Goal: Information Seeking & Learning: Learn about a topic

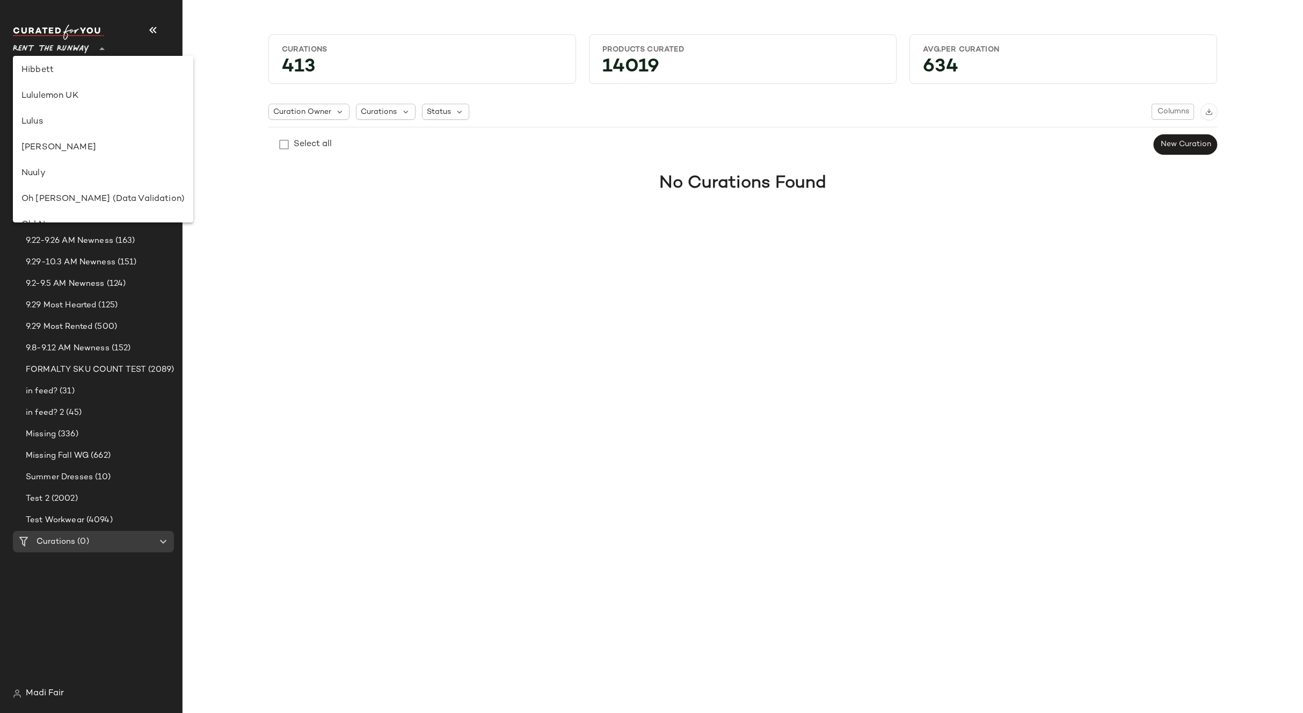
scroll to position [293, 0]
click at [64, 144] on div "Lulus" at bounding box center [102, 140] width 163 height 13
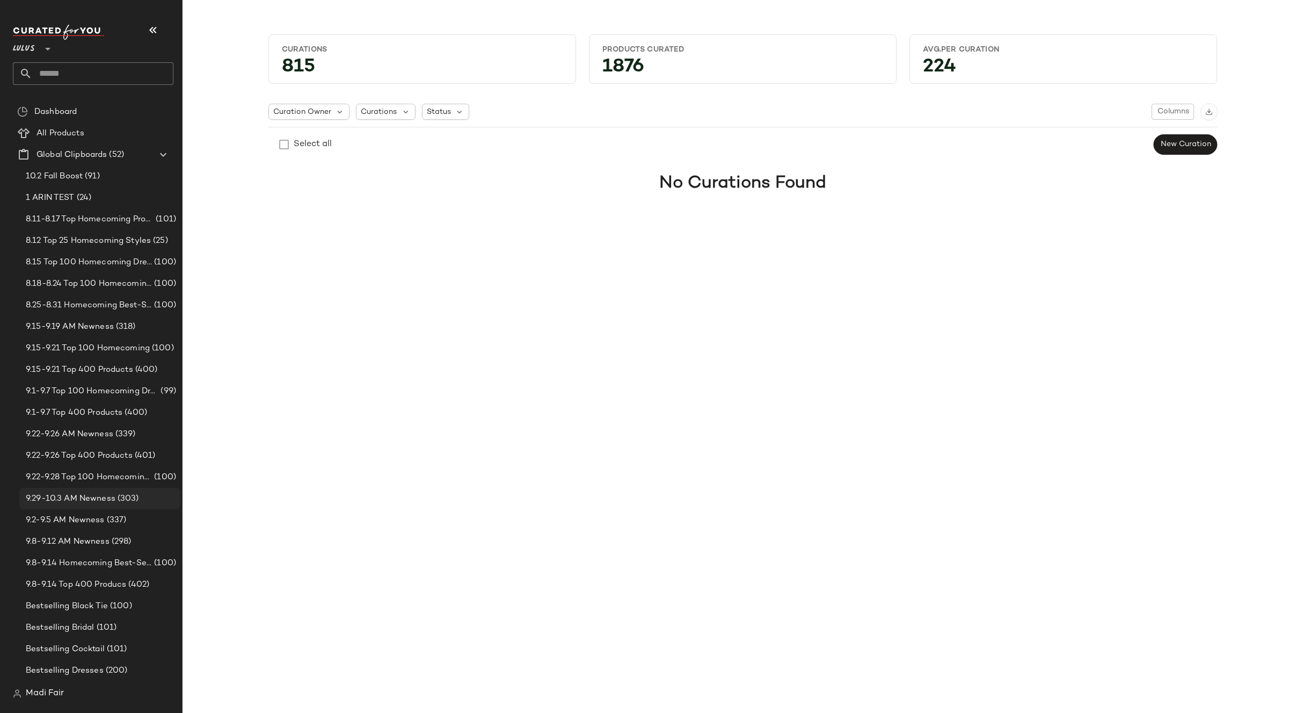
click at [91, 496] on span "9.29-10.3 AM Newness" at bounding box center [71, 498] width 90 height 12
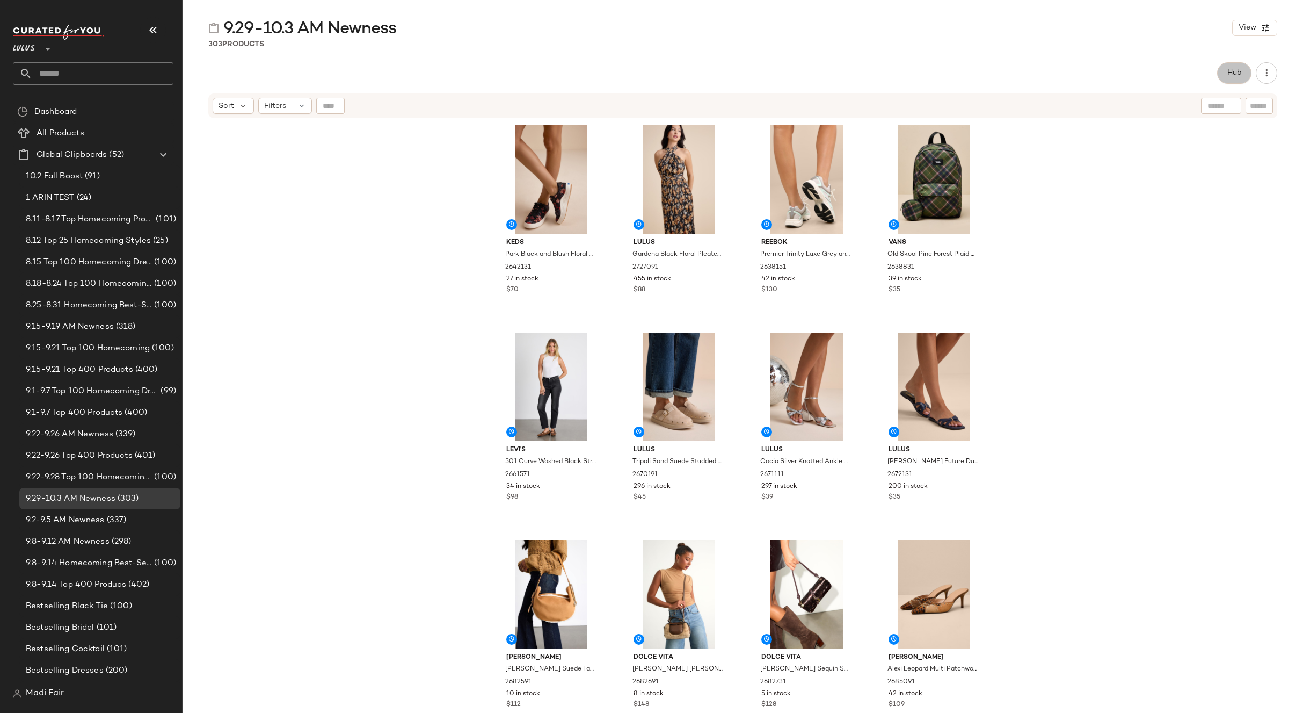
click at [1241, 72] on span "Hub" at bounding box center [1234, 73] width 15 height 9
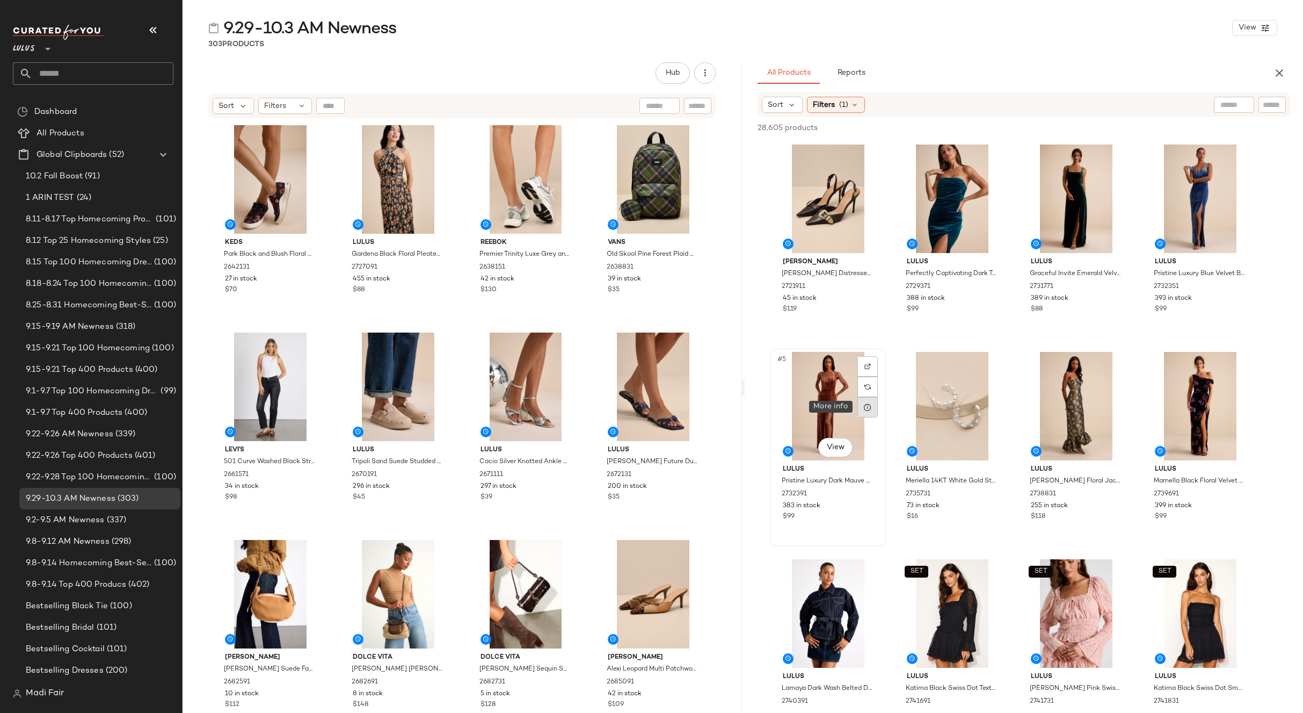
click at [869, 405] on icon at bounding box center [867, 407] width 9 height 9
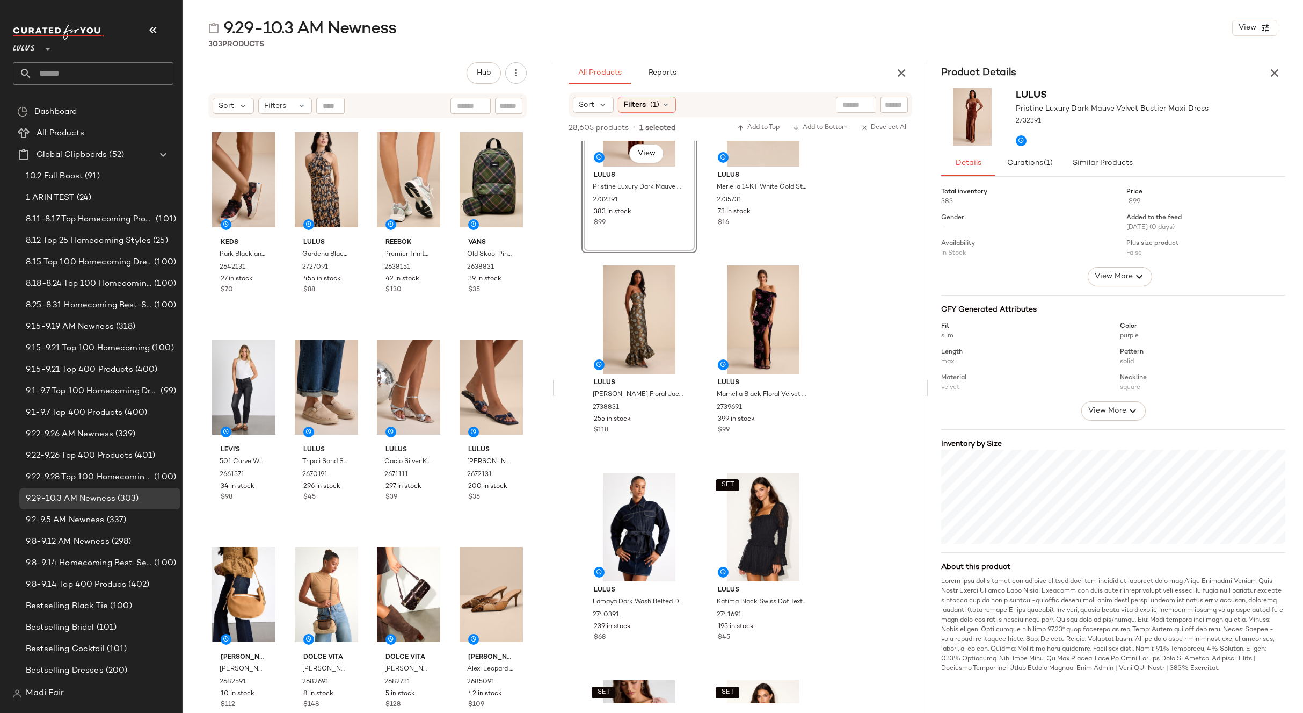
scroll to position [752, 0]
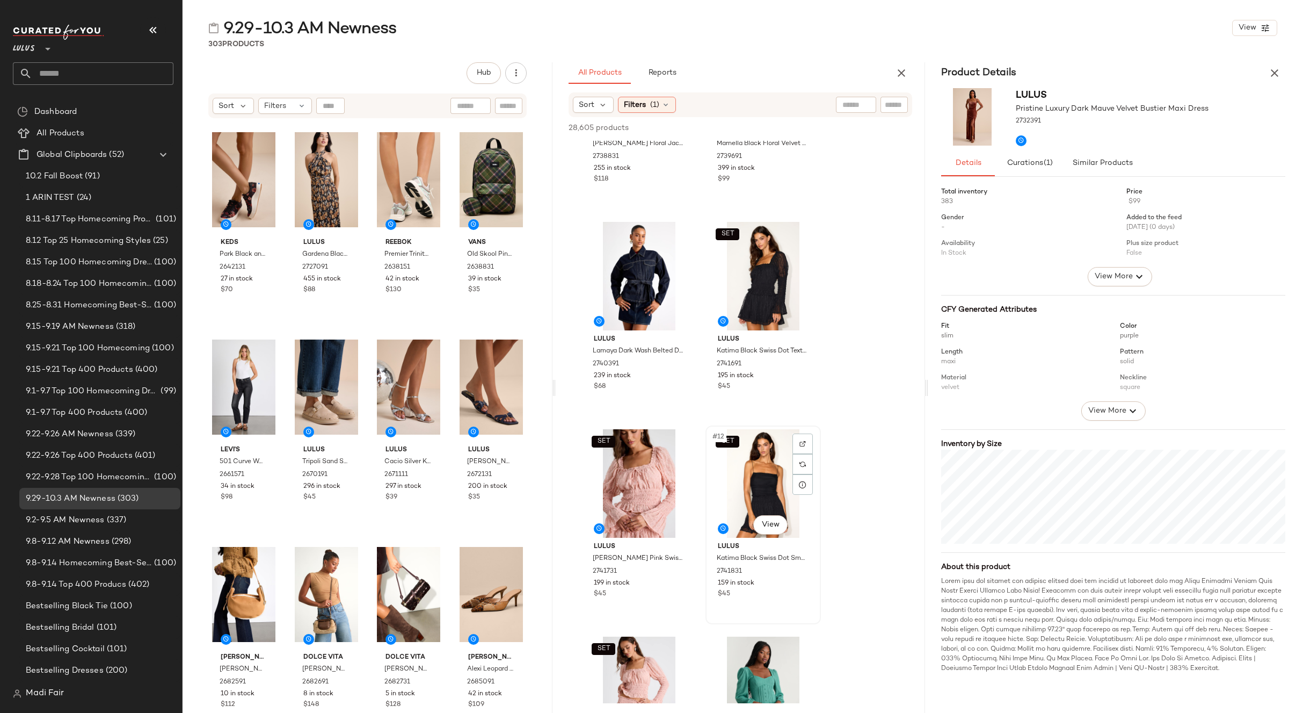
click at [758, 468] on div "SET #12 View" at bounding box center [763, 483] width 108 height 108
click at [803, 486] on icon at bounding box center [803, 484] width 9 height 9
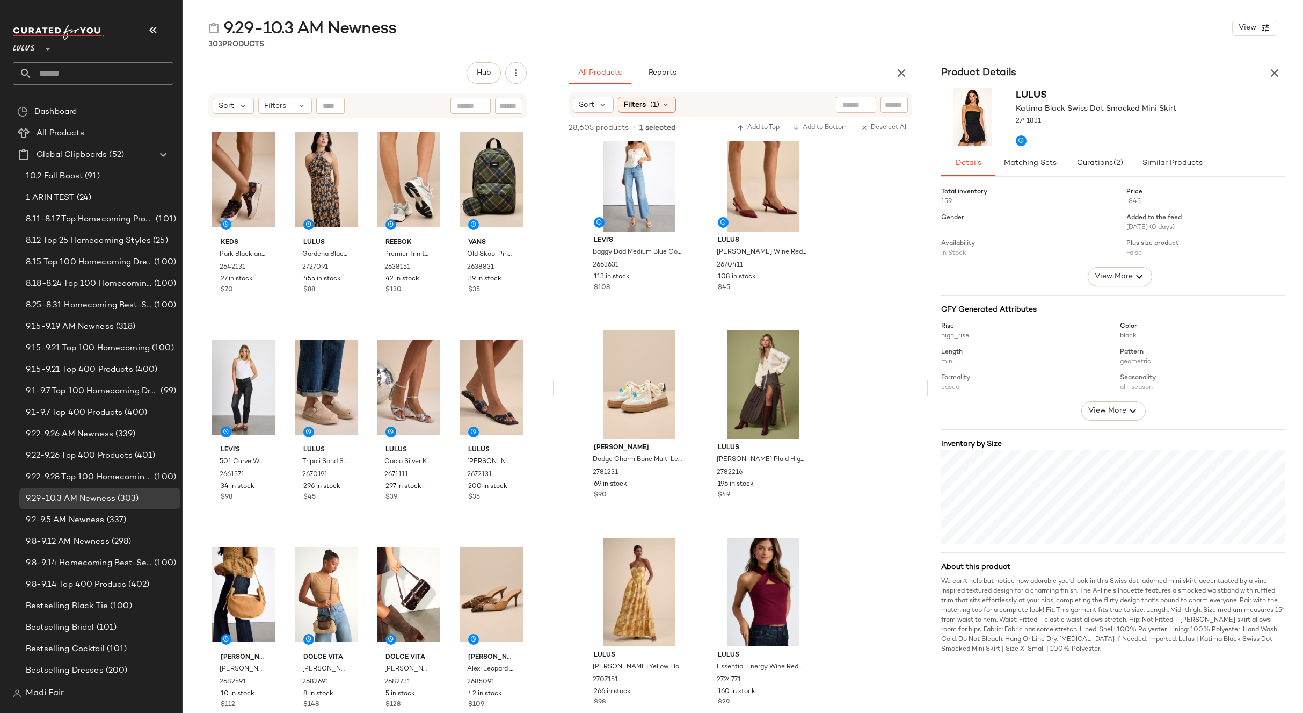
scroll to position [2578, 0]
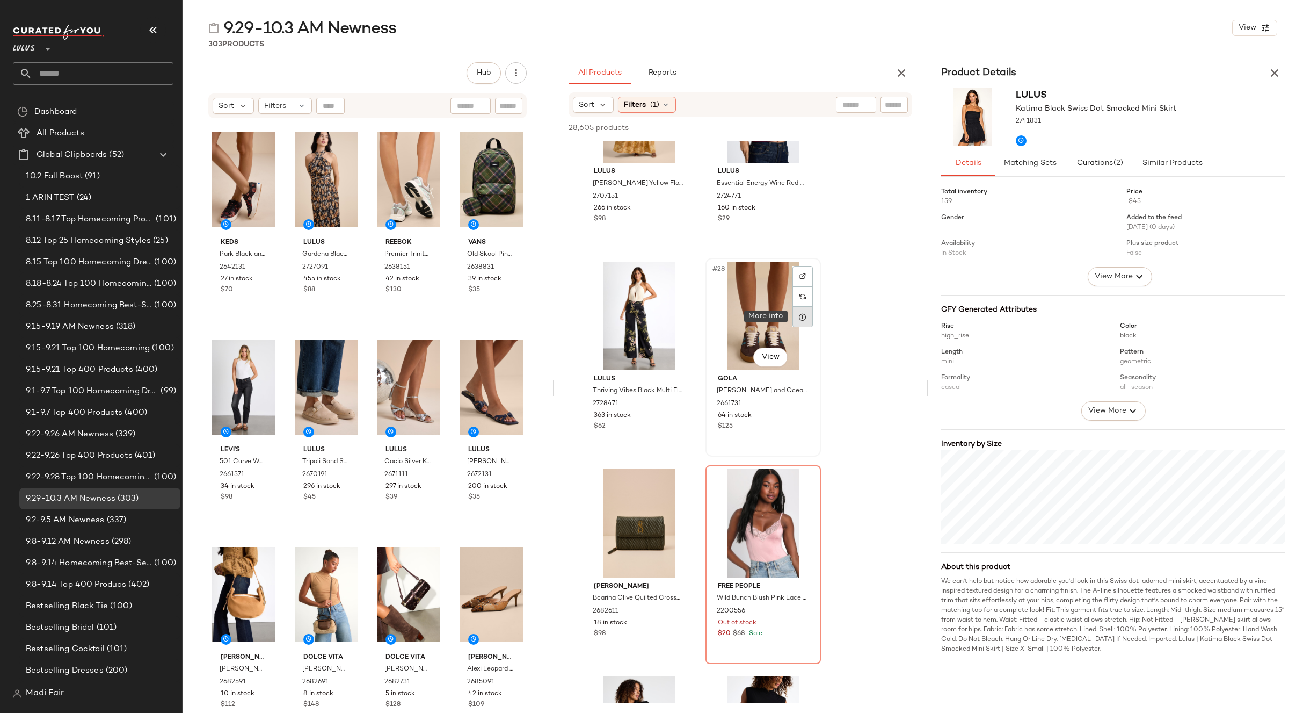
click at [801, 320] on icon at bounding box center [803, 317] width 9 height 9
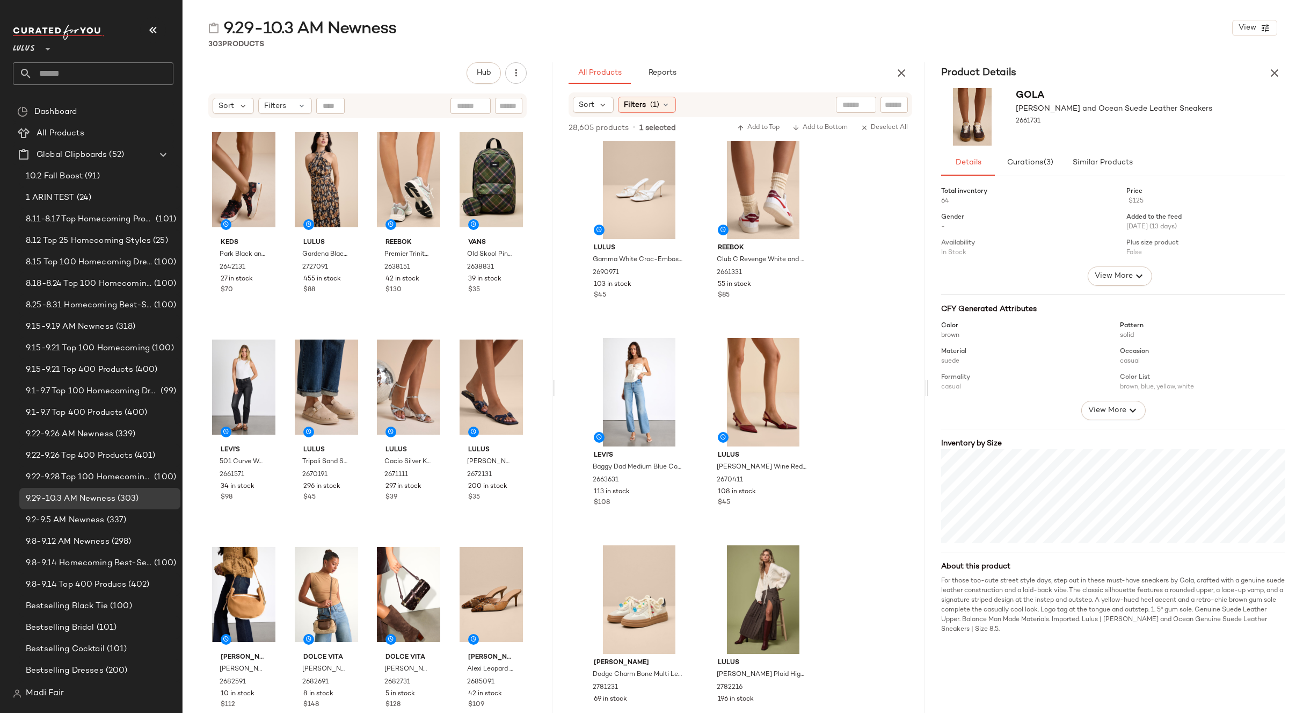
scroll to position [1665, 0]
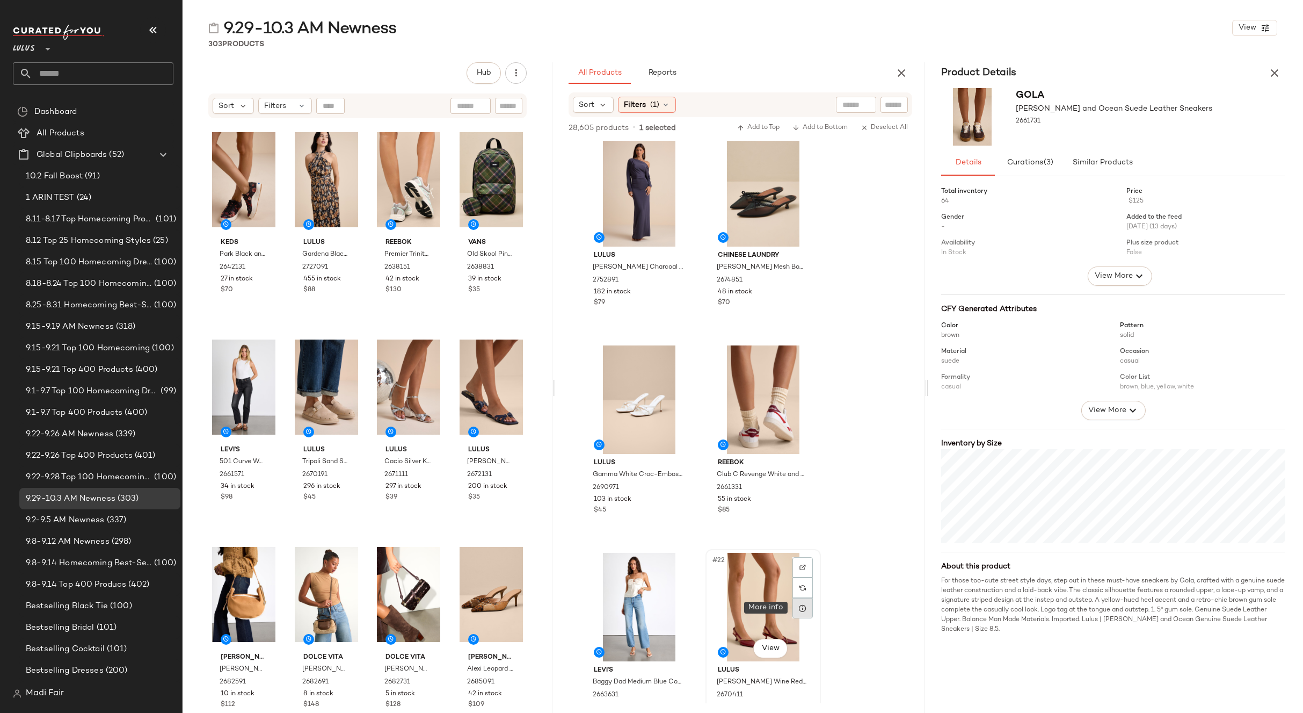
click at [803, 607] on icon at bounding box center [803, 608] width 9 height 9
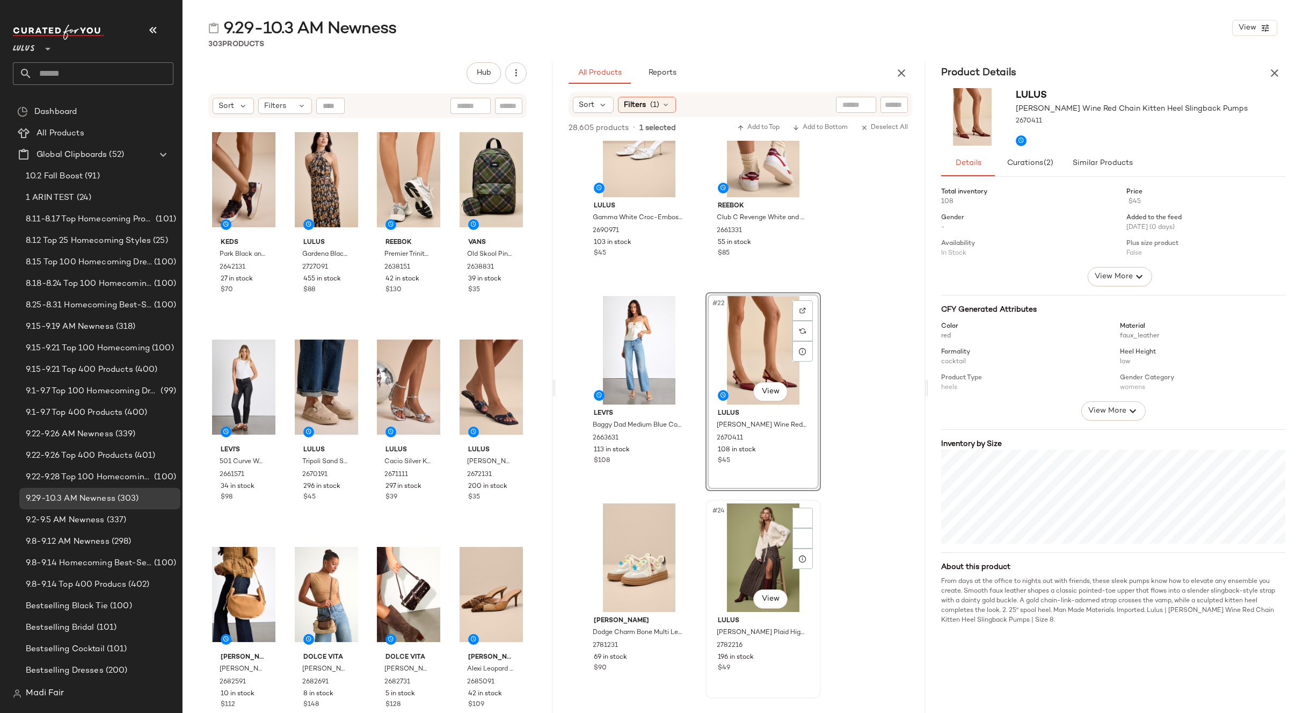
scroll to position [1933, 0]
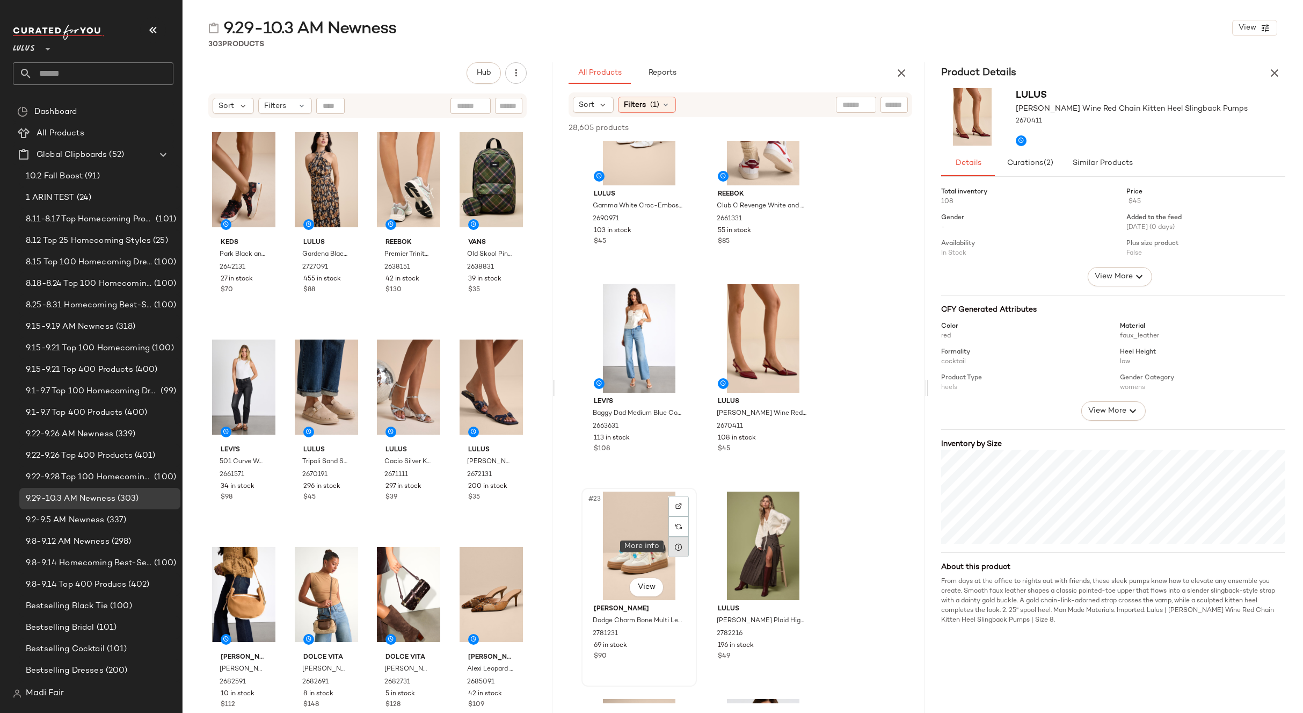
click at [679, 546] on icon at bounding box center [678, 546] width 9 height 9
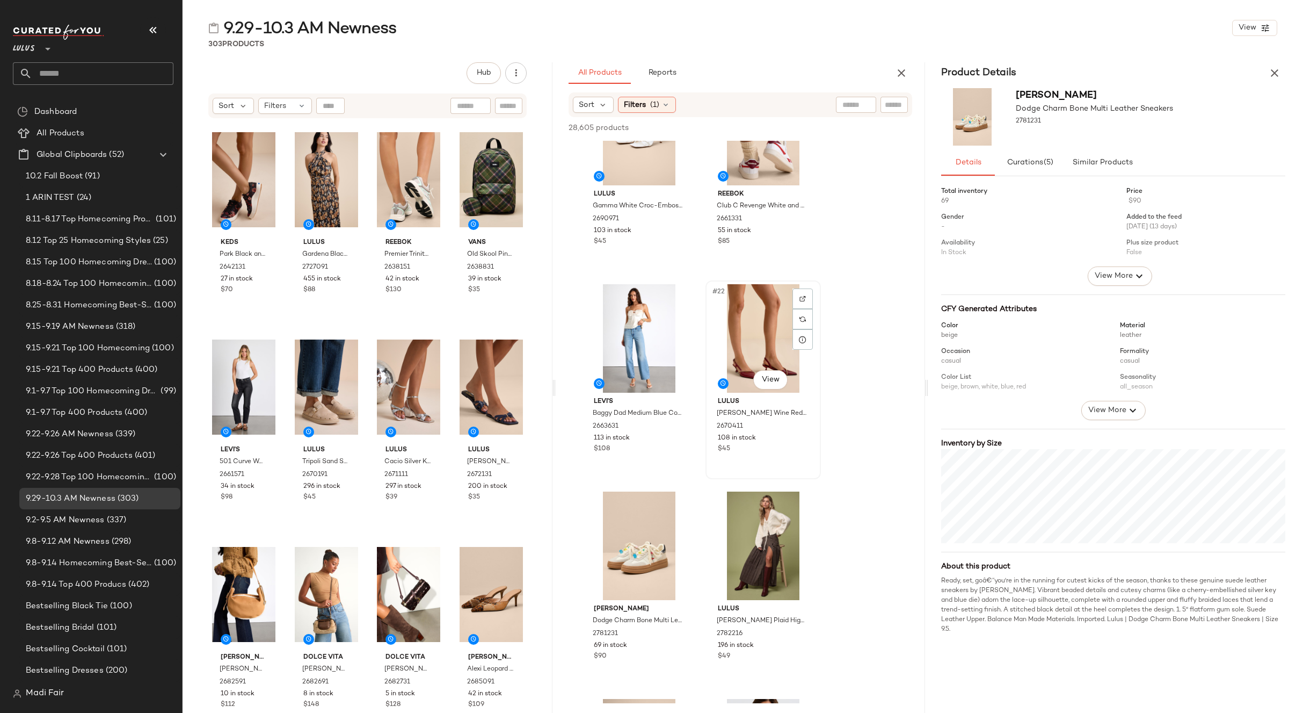
click at [779, 353] on div "#22 View" at bounding box center [763, 338] width 108 height 108
click at [1274, 79] on button "button" at bounding box center [1274, 72] width 21 height 21
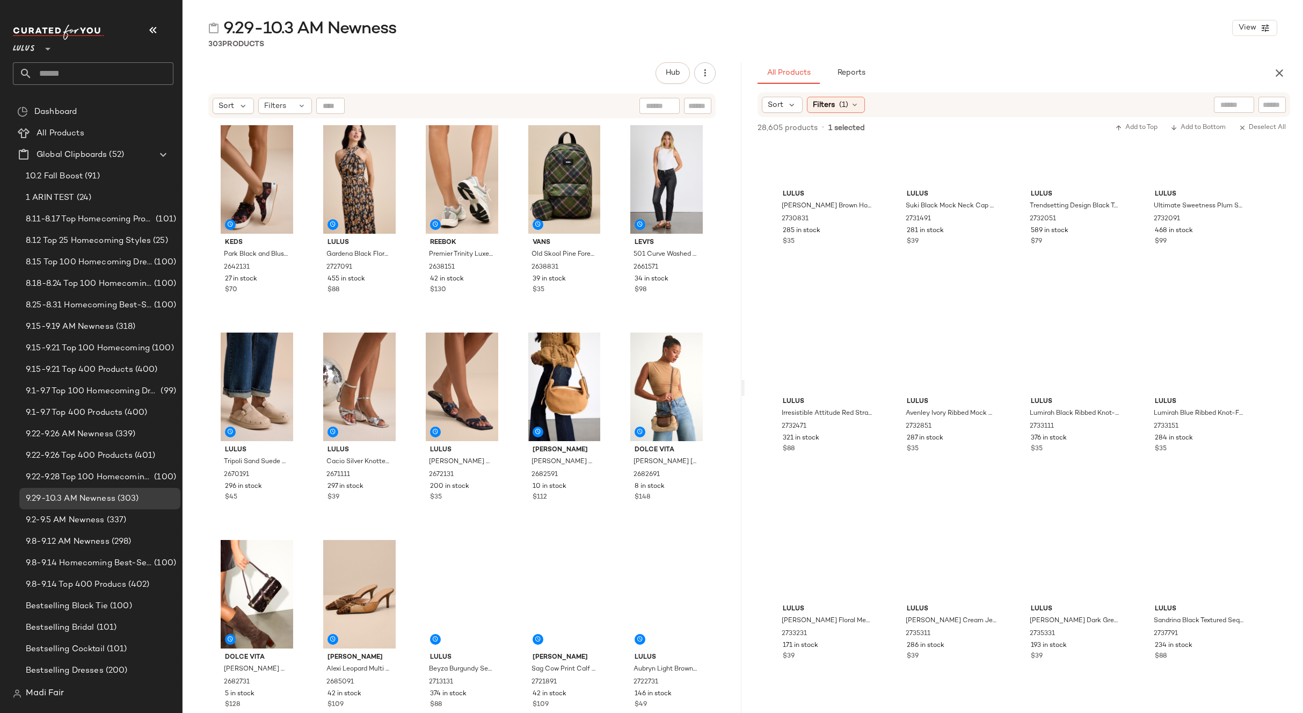
scroll to position [897, 0]
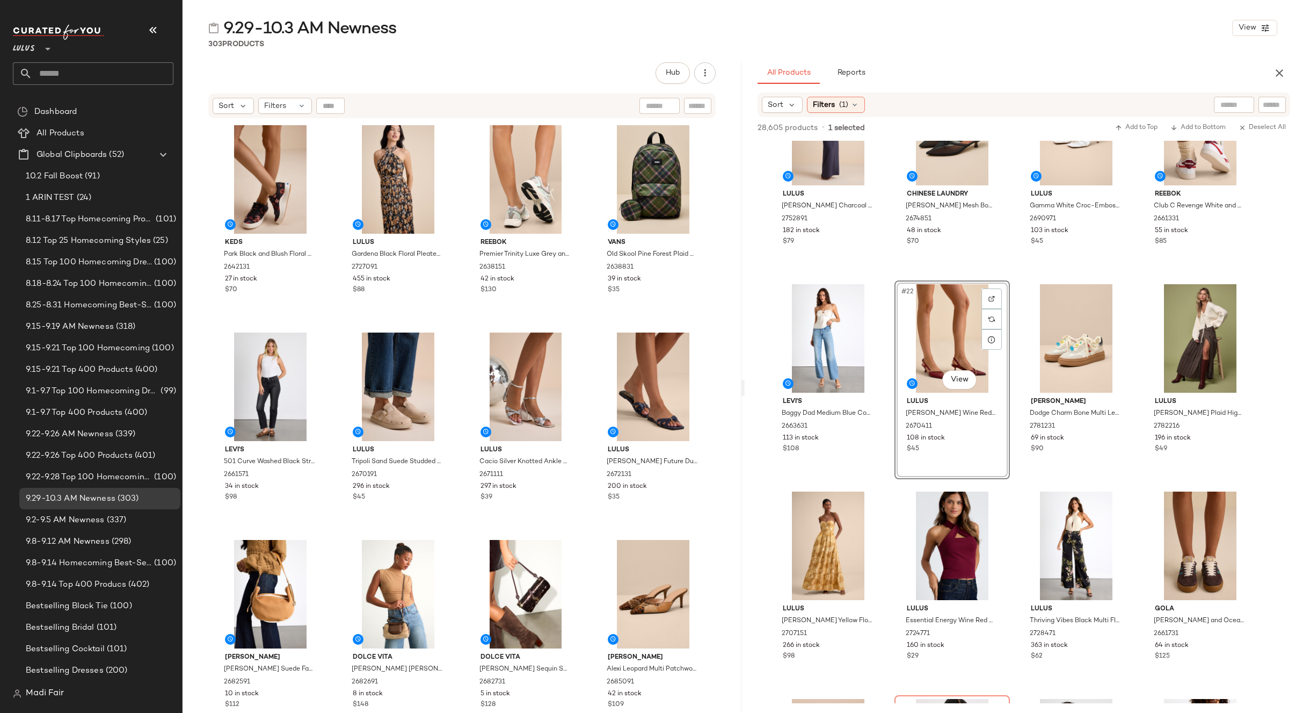
click at [927, 334] on div "#22 View" at bounding box center [952, 338] width 108 height 108
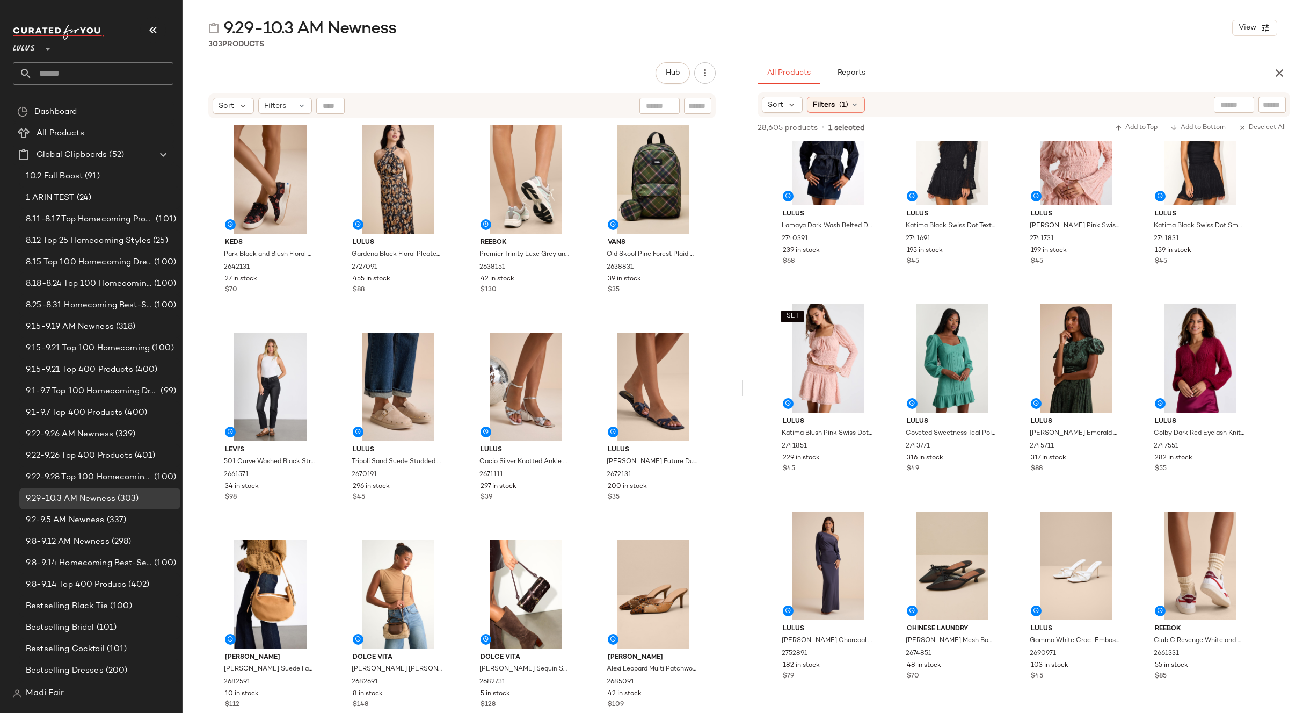
scroll to position [0, 0]
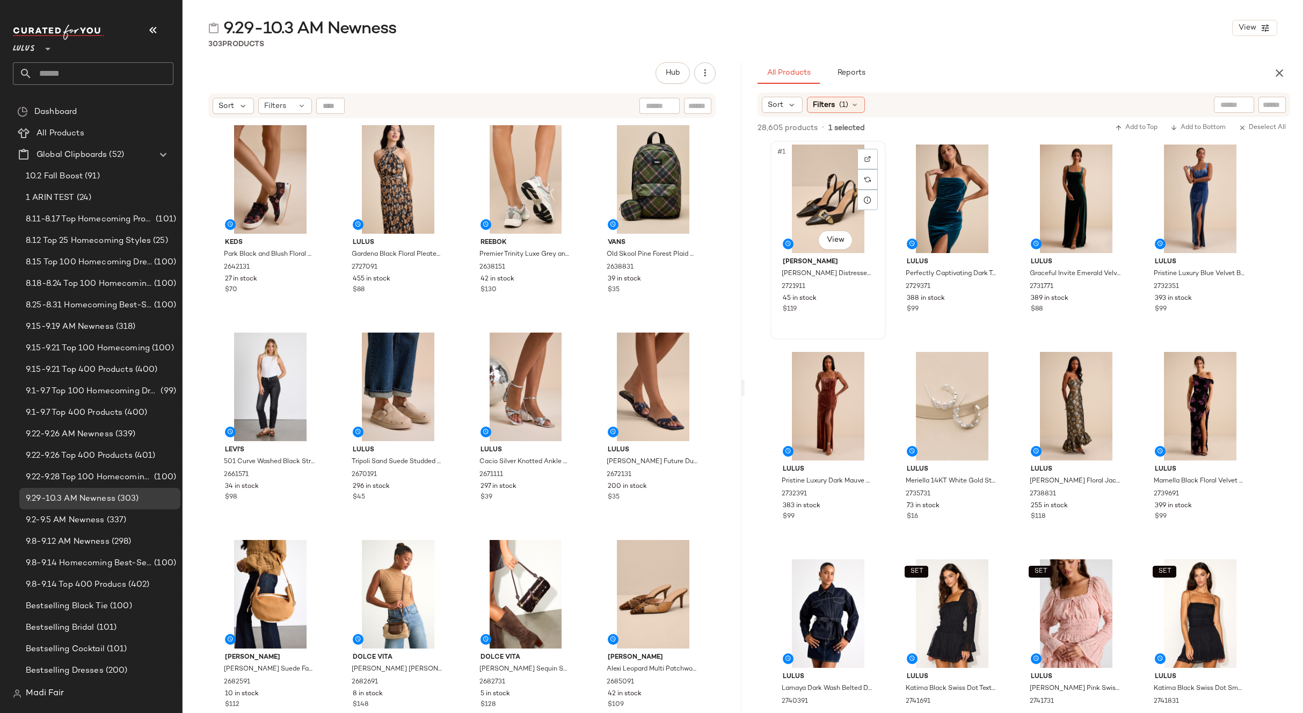
click at [805, 165] on div "#1 View" at bounding box center [828, 198] width 108 height 108
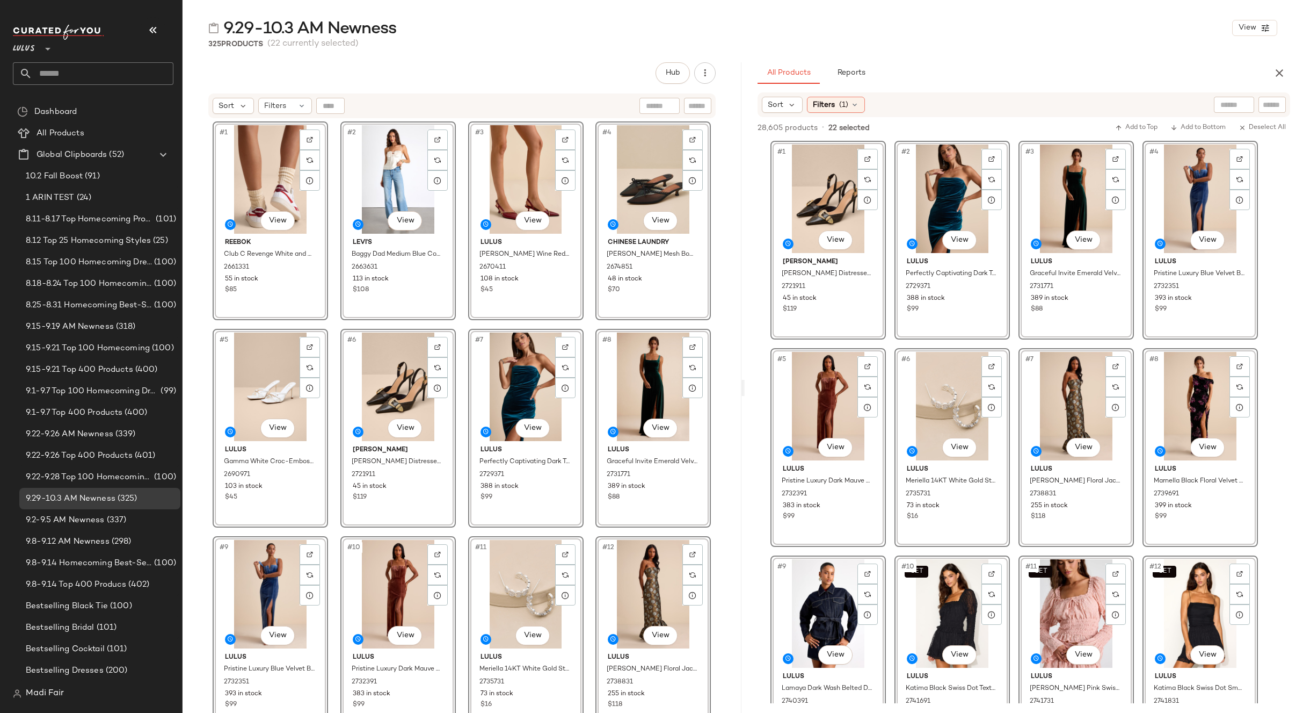
click at [42, 46] on icon at bounding box center [47, 48] width 13 height 13
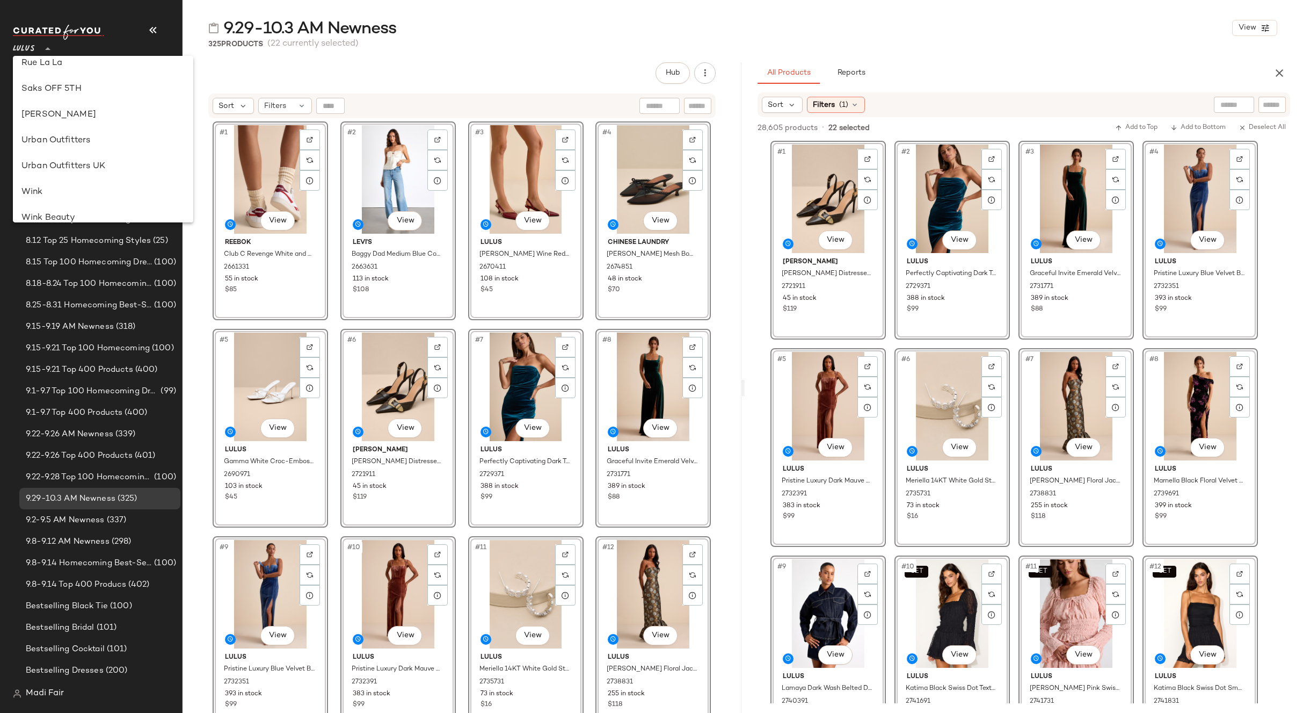
scroll to position [591, 0]
click at [71, 79] on div "Saks OFF 5TH" at bounding box center [102, 75] width 163 height 13
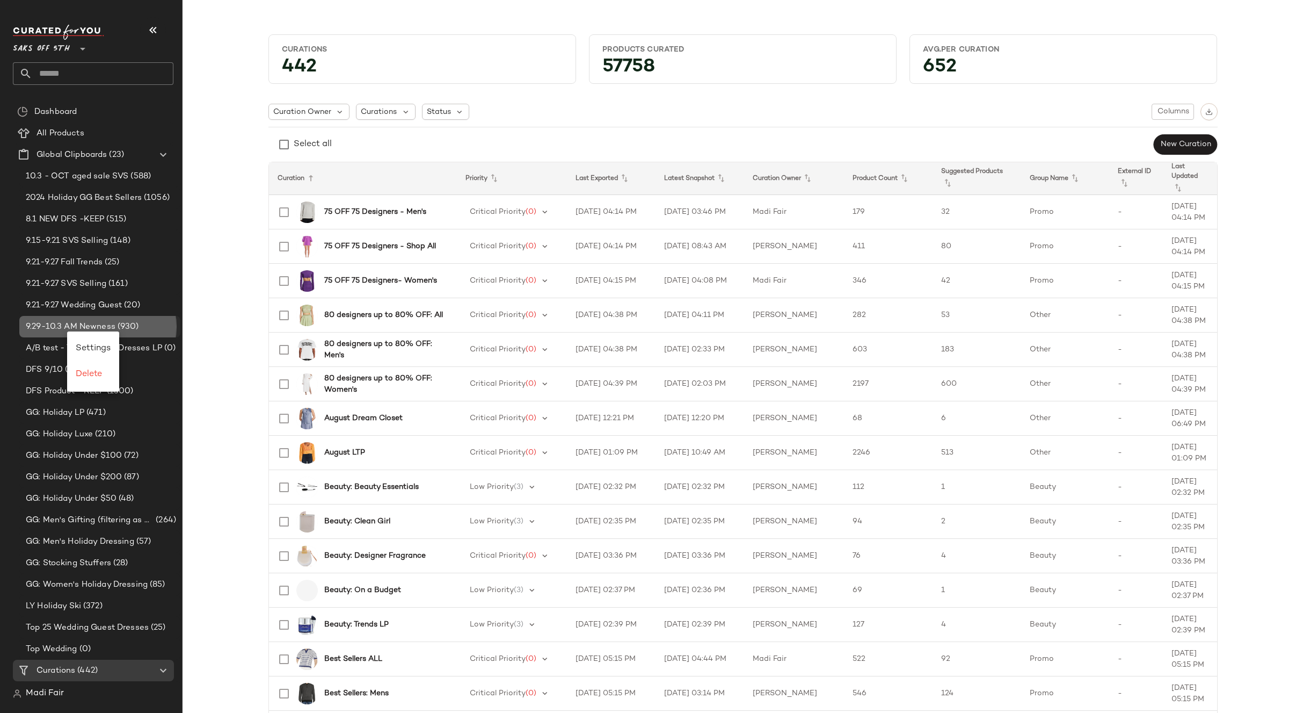
click at [56, 323] on span "9.29-10.3 AM Newness" at bounding box center [71, 327] width 90 height 12
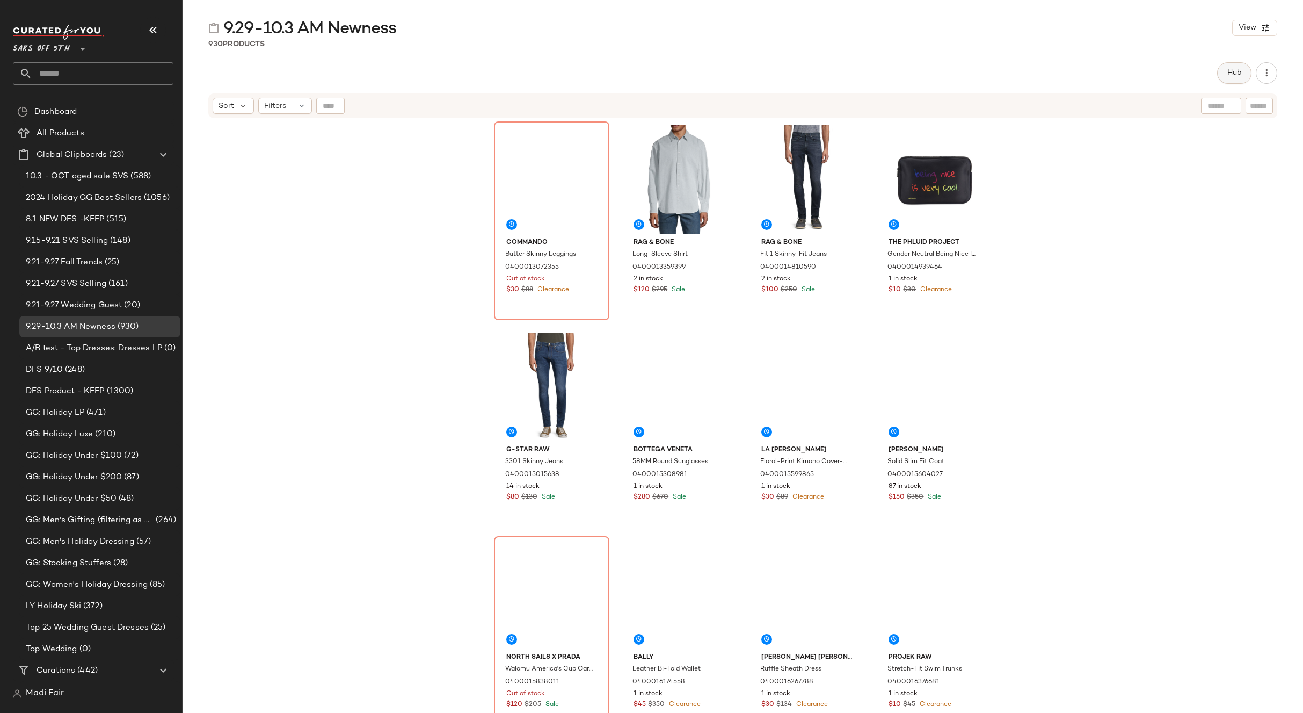
click at [1242, 70] on span "Hub" at bounding box center [1234, 73] width 15 height 9
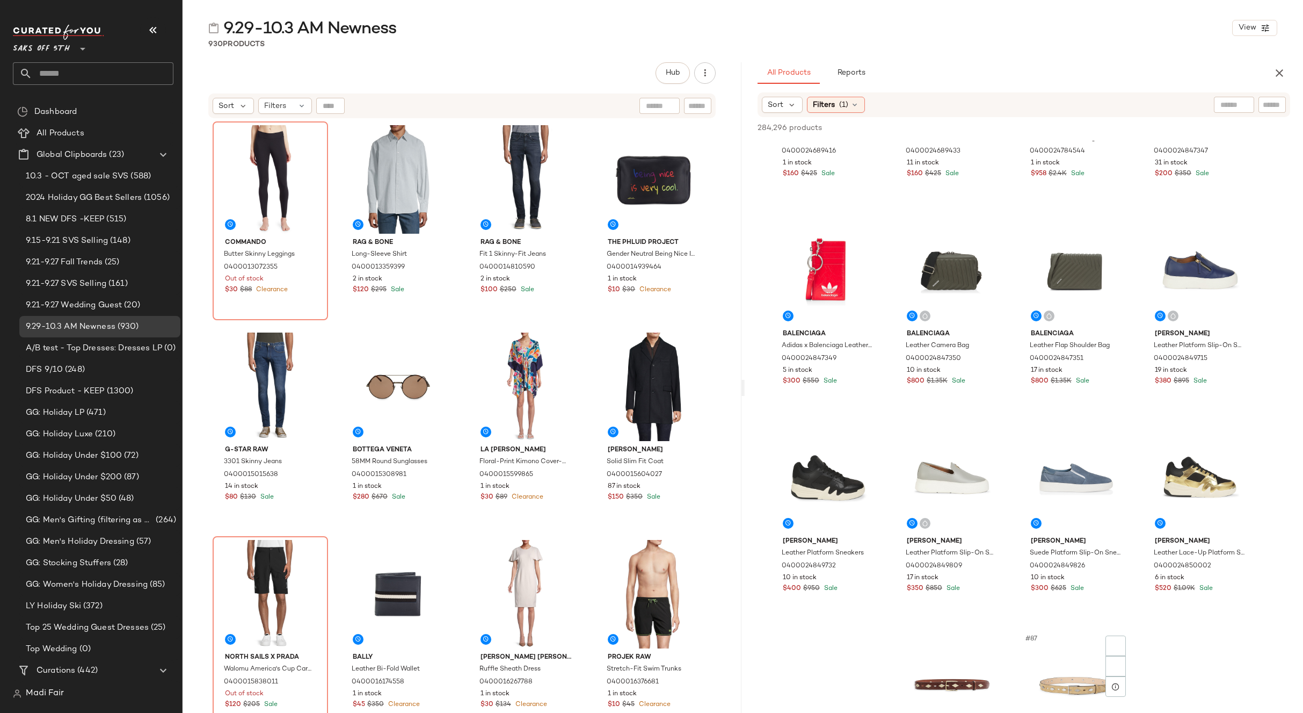
scroll to position [4350, 0]
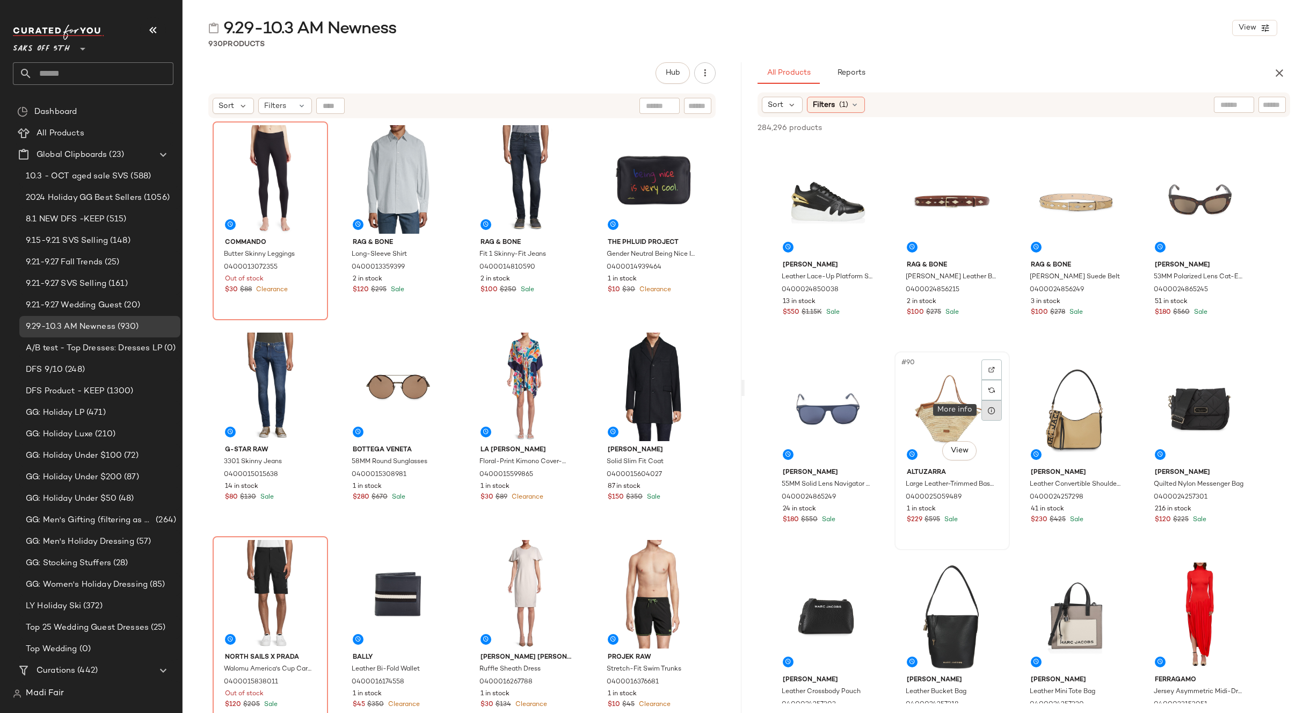
click at [990, 412] on icon at bounding box center [992, 410] width 9 height 9
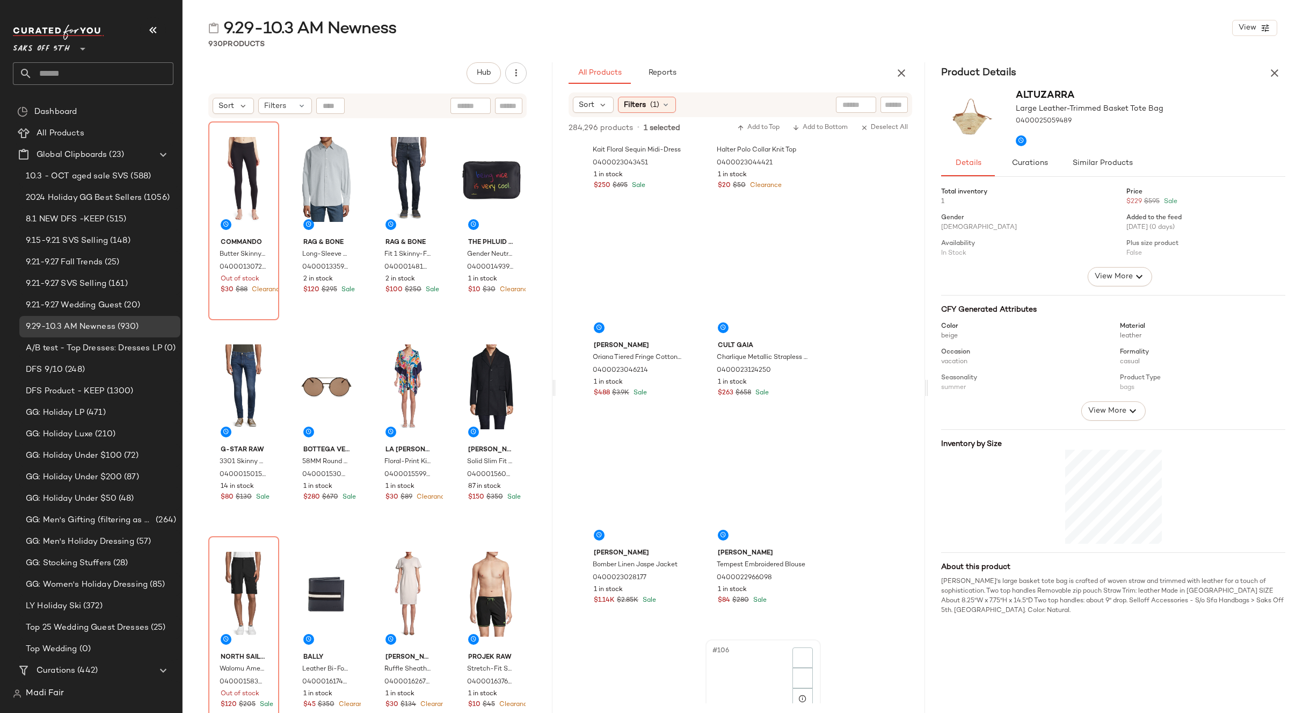
scroll to position [10528, 0]
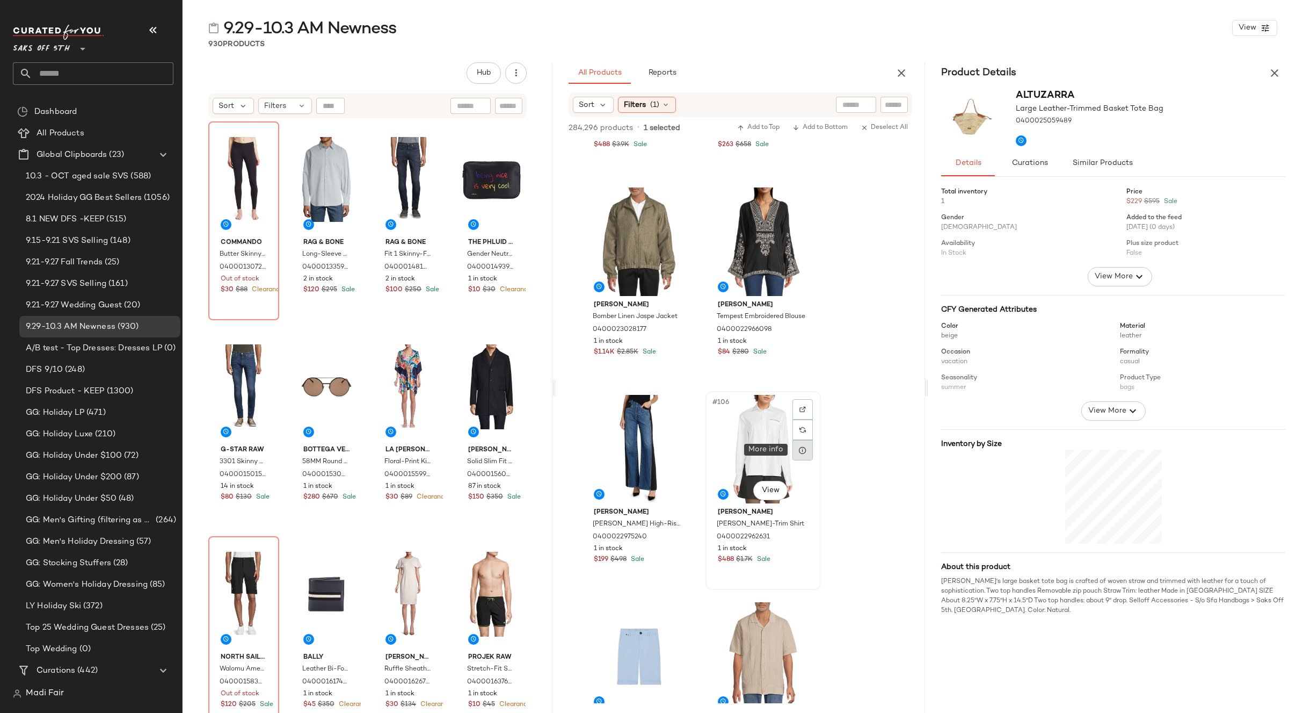
click at [811, 450] on div at bounding box center [803, 450] width 20 height 20
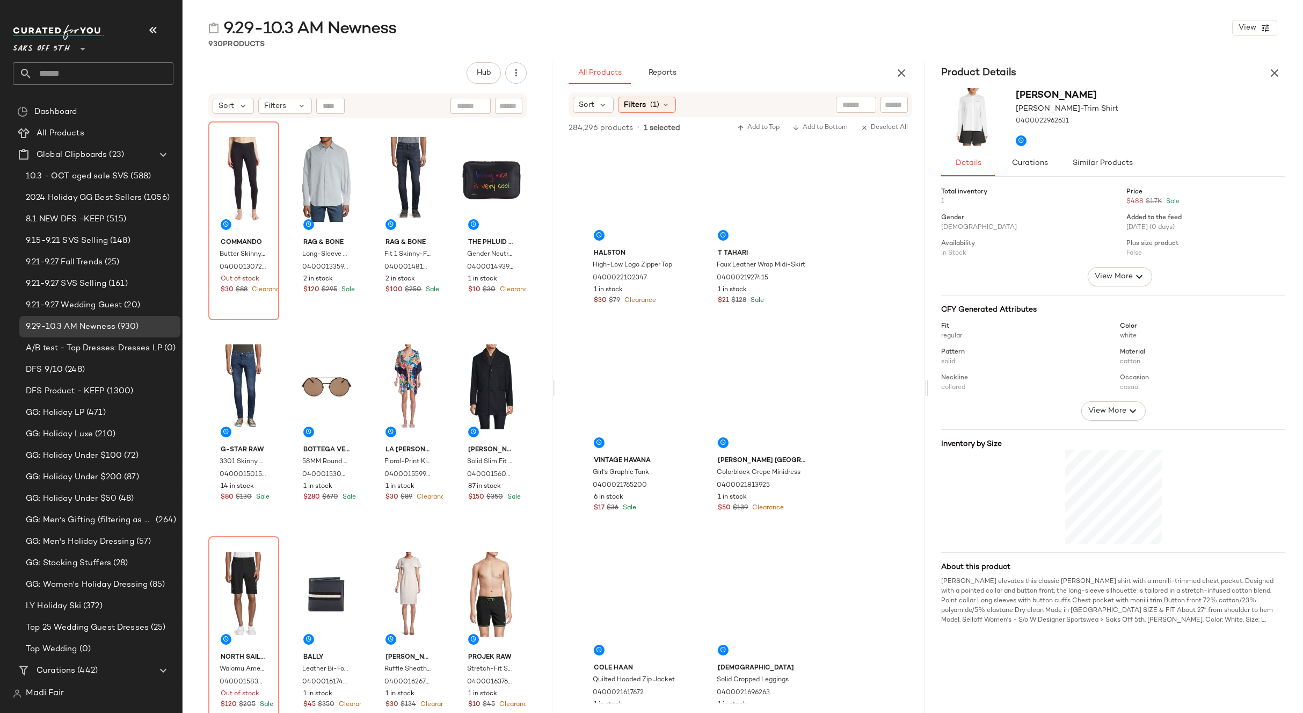
scroll to position [15254, 0]
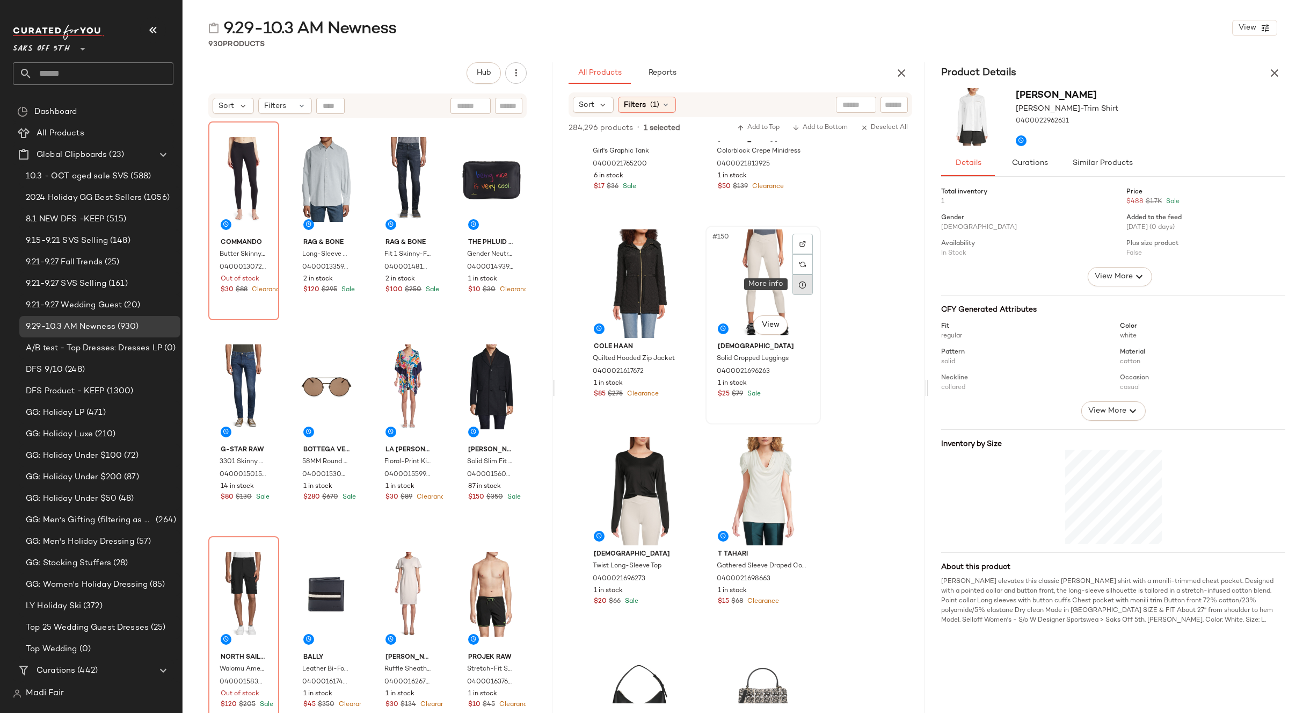
click at [800, 289] on div at bounding box center [803, 284] width 20 height 20
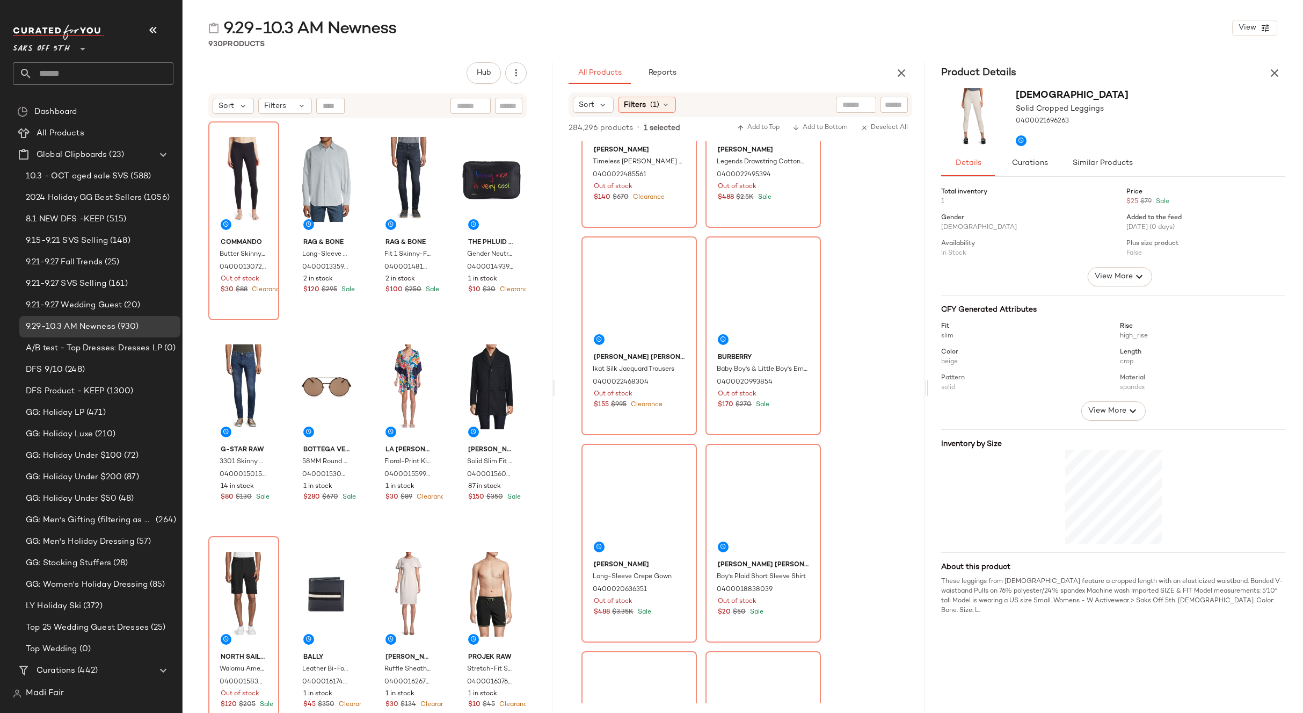
scroll to position [19604, 0]
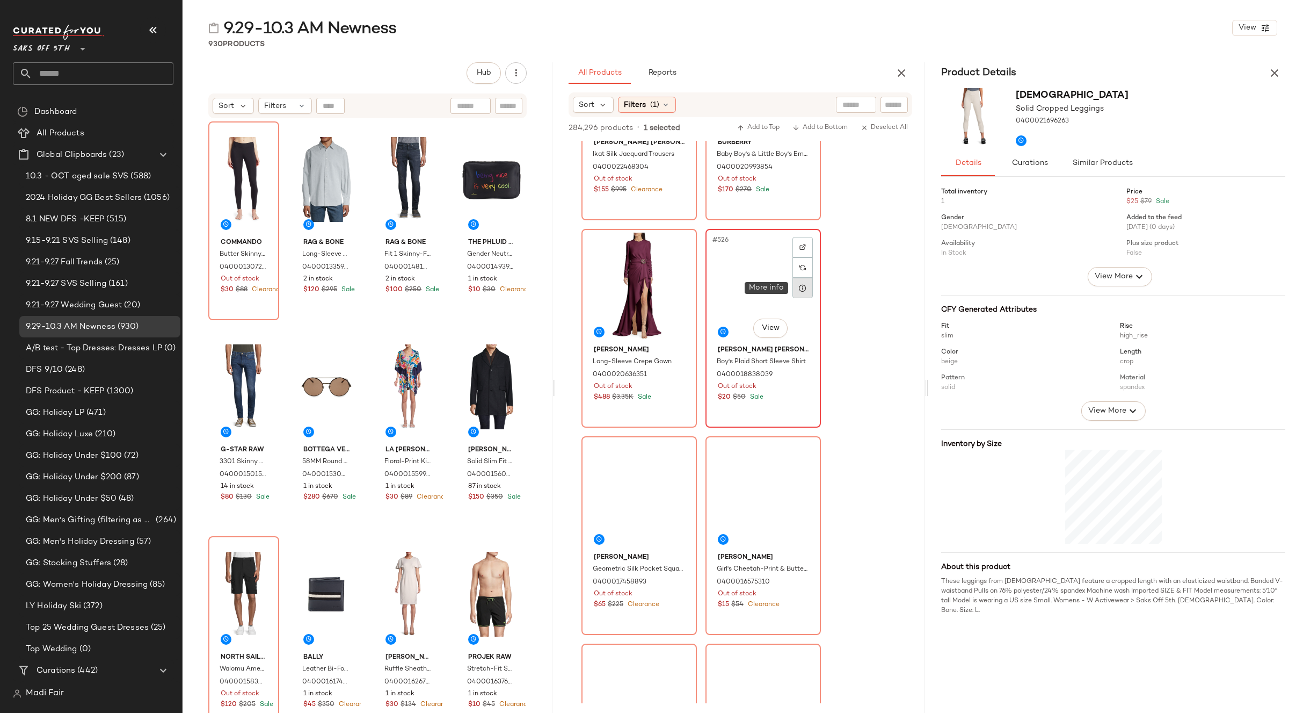
click at [808, 286] on div at bounding box center [803, 288] width 20 height 20
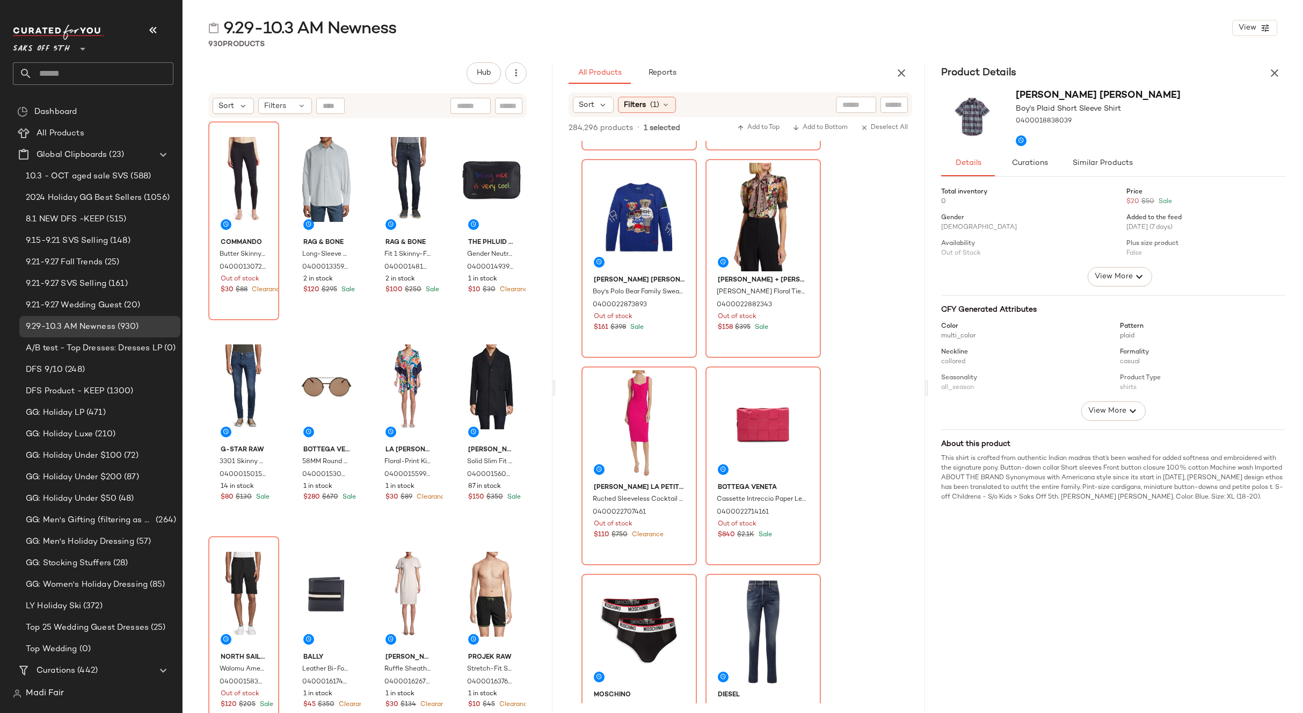
scroll to position [18154, 0]
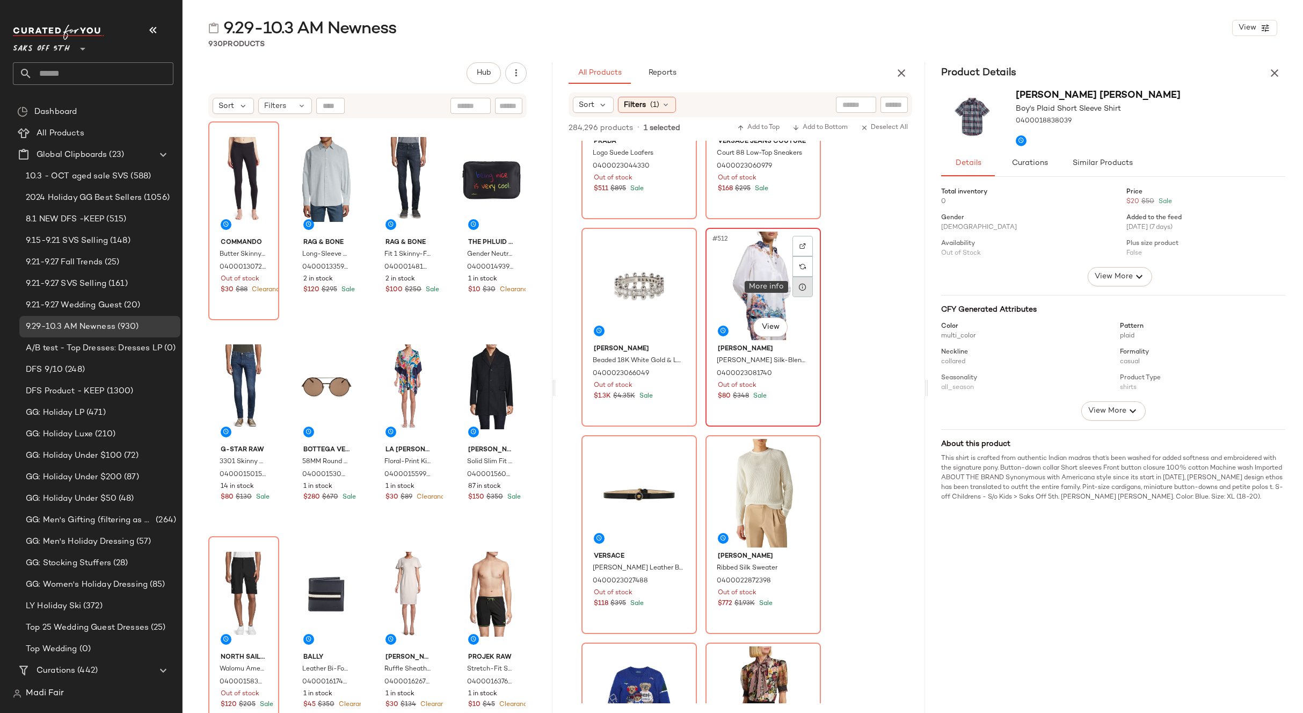
click at [803, 288] on icon at bounding box center [803, 286] width 9 height 9
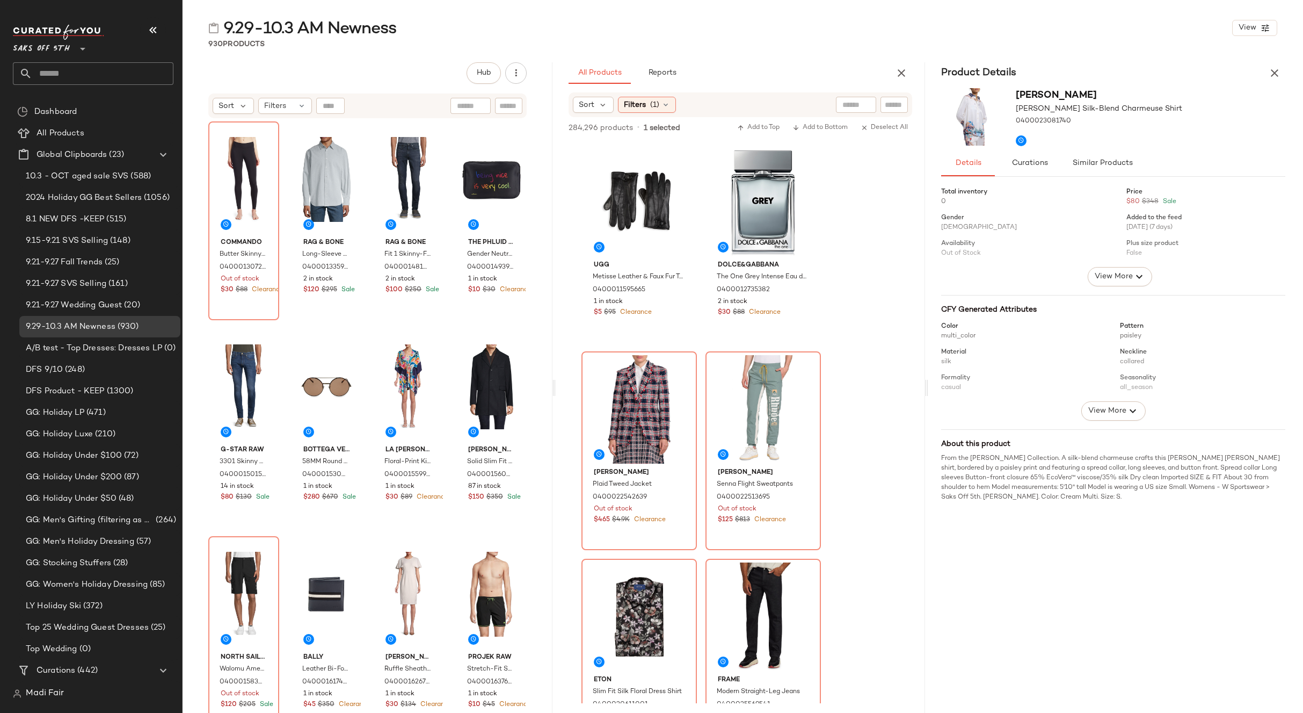
scroll to position [16919, 0]
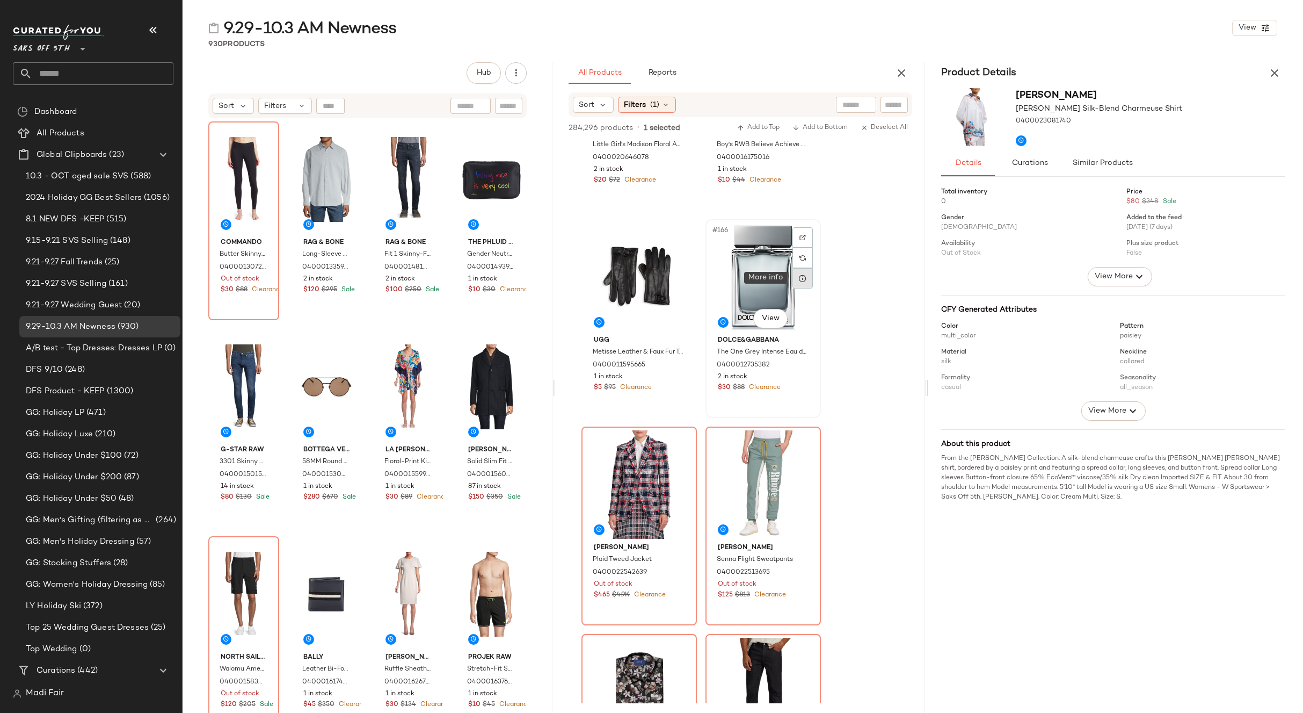
click at [800, 277] on icon at bounding box center [803, 278] width 9 height 9
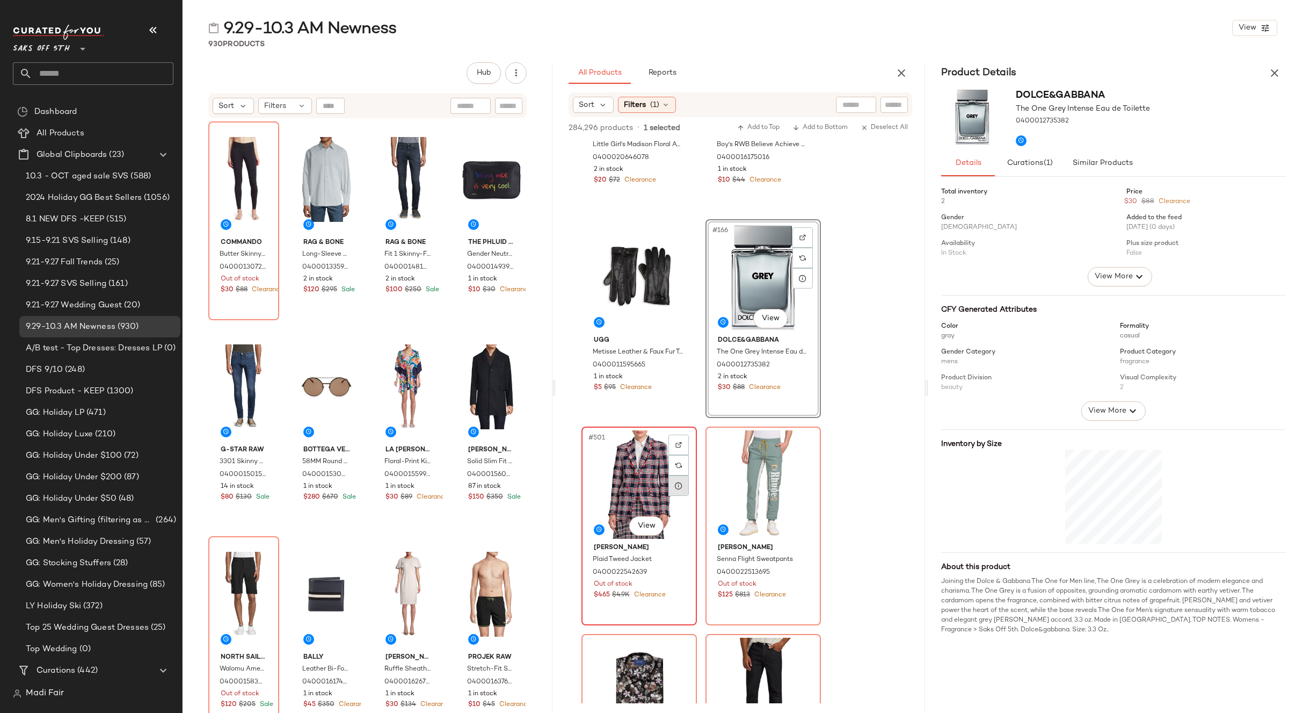
click at [675, 490] on div at bounding box center [679, 485] width 20 height 20
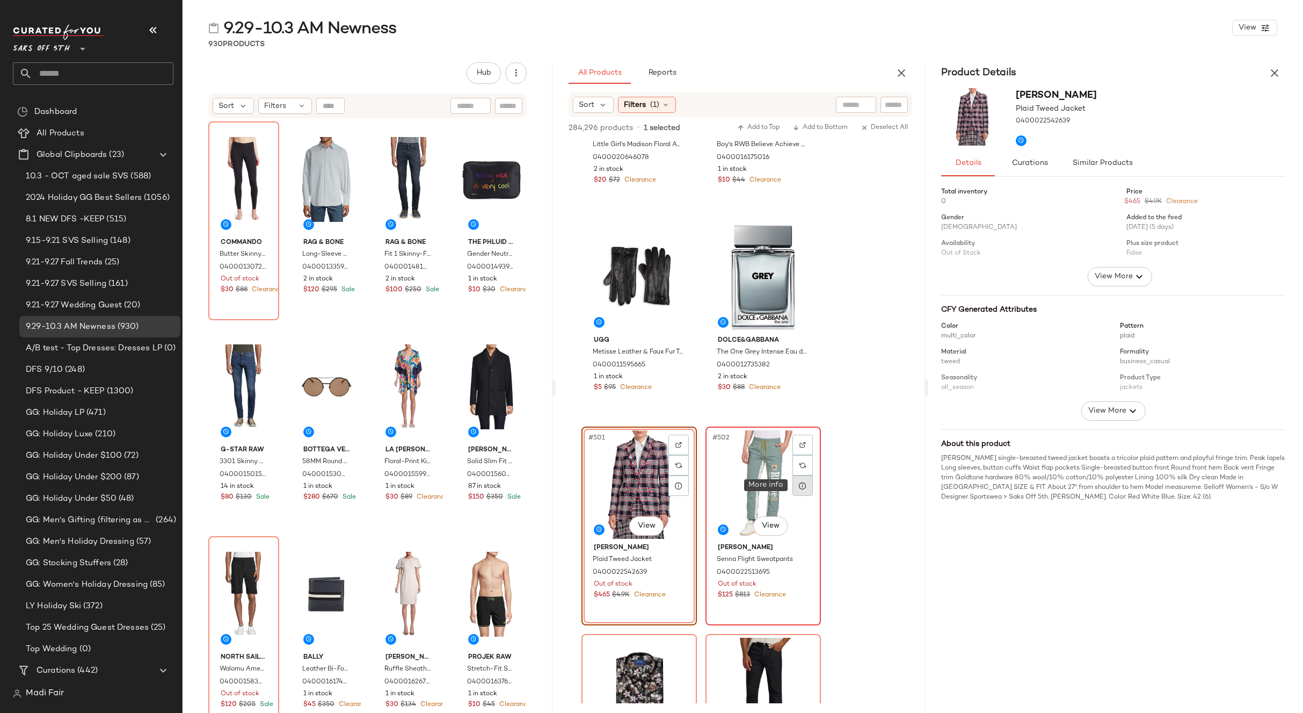
click at [801, 487] on icon at bounding box center [803, 485] width 9 height 9
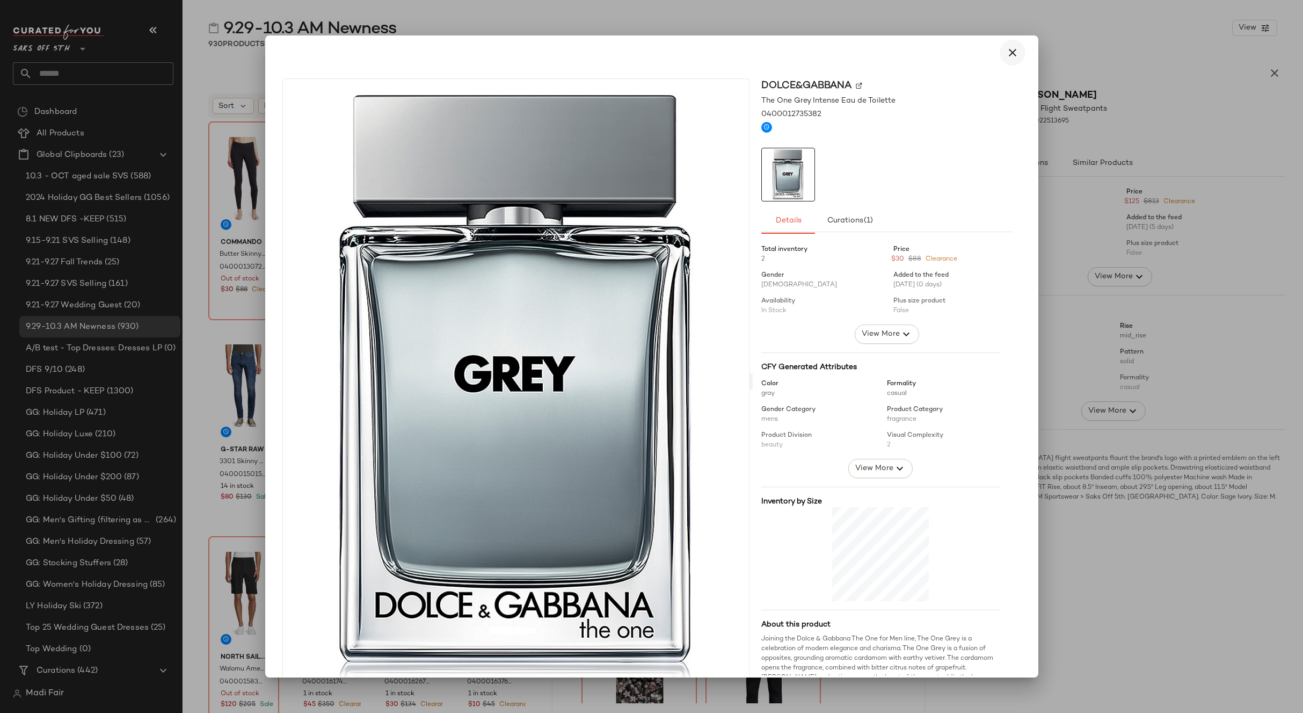
click at [1006, 54] on icon "button" at bounding box center [1012, 52] width 13 height 13
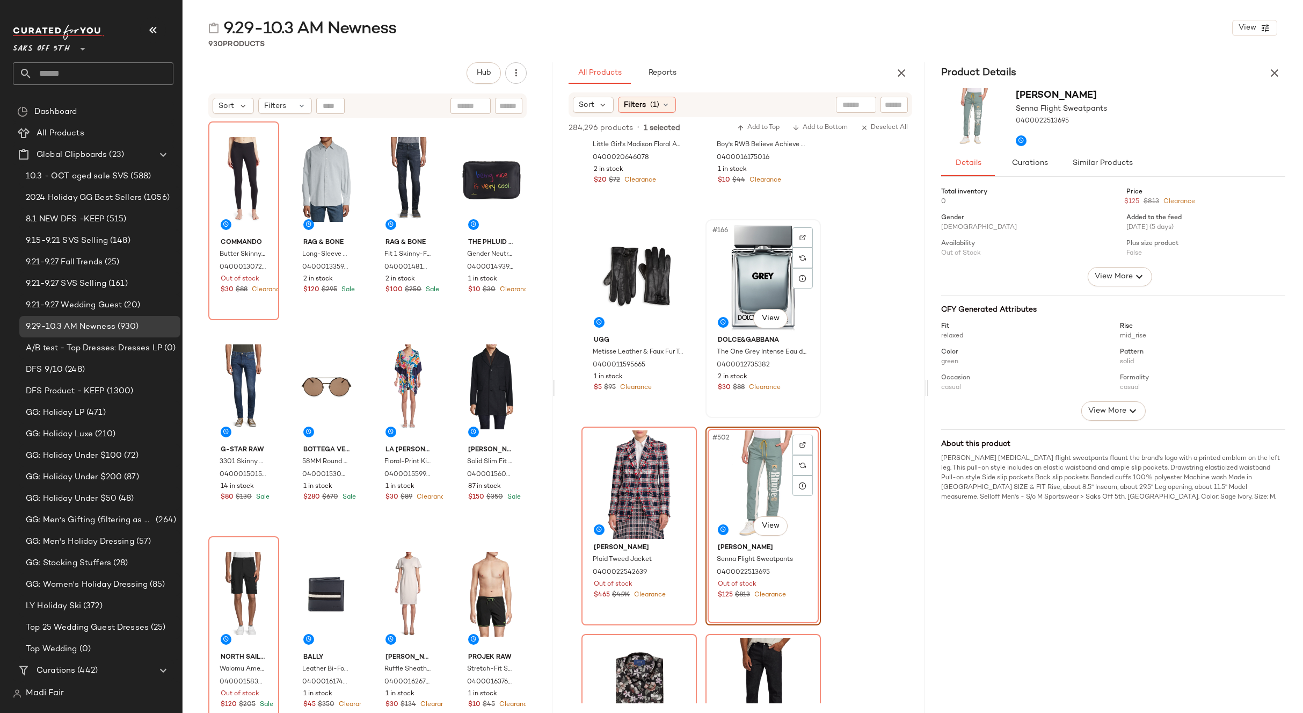
click at [750, 263] on div "#166 View" at bounding box center [763, 277] width 108 height 108
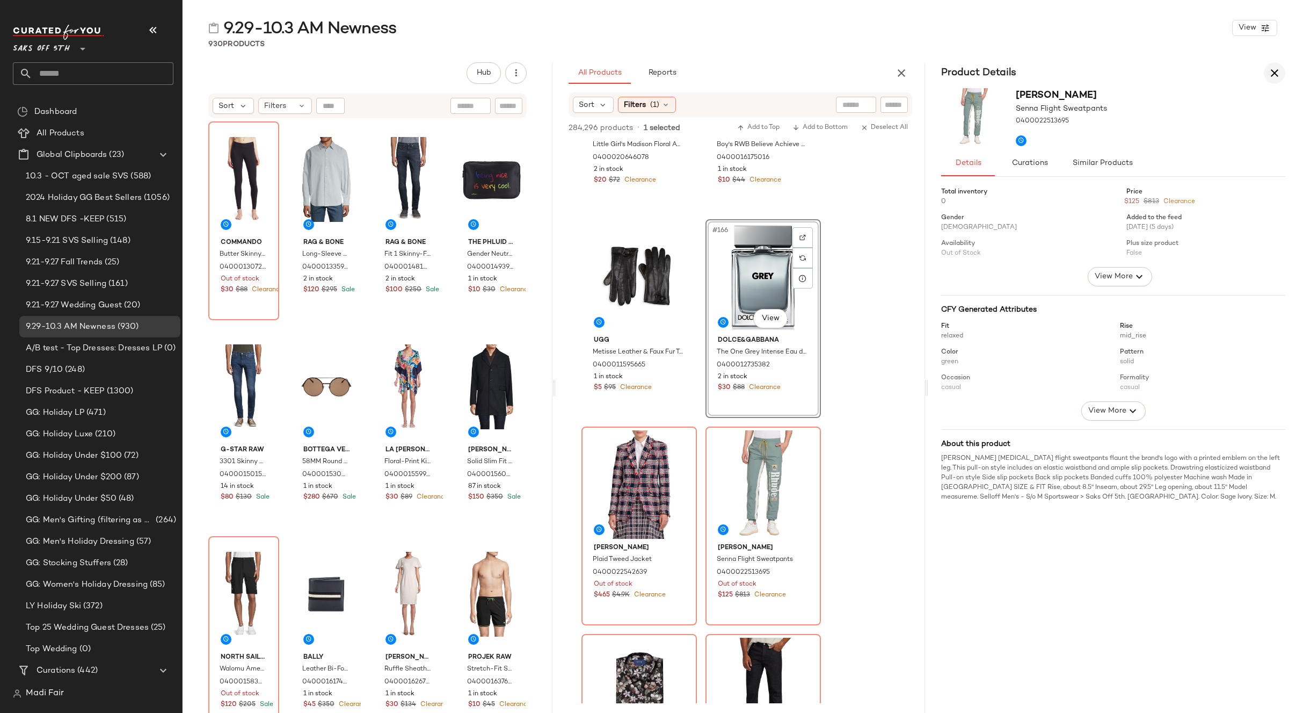
click at [1274, 75] on icon "button" at bounding box center [1274, 73] width 13 height 13
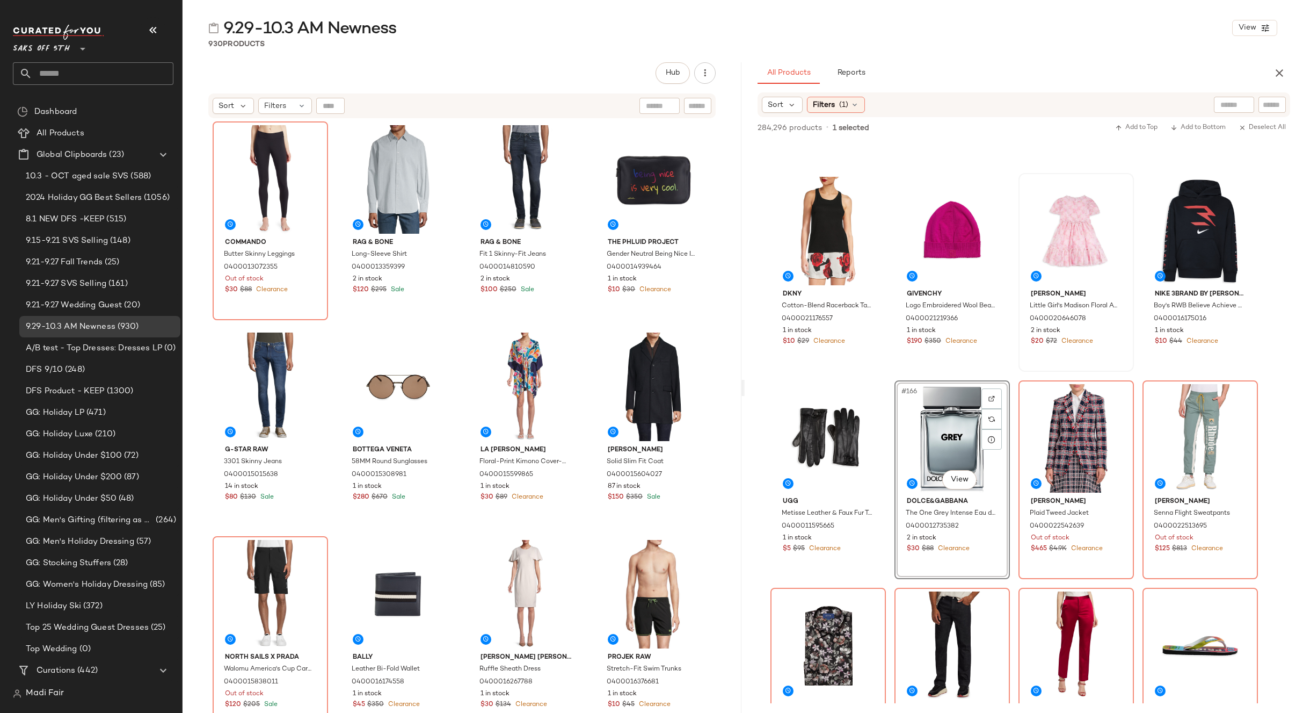
scroll to position [8192, 0]
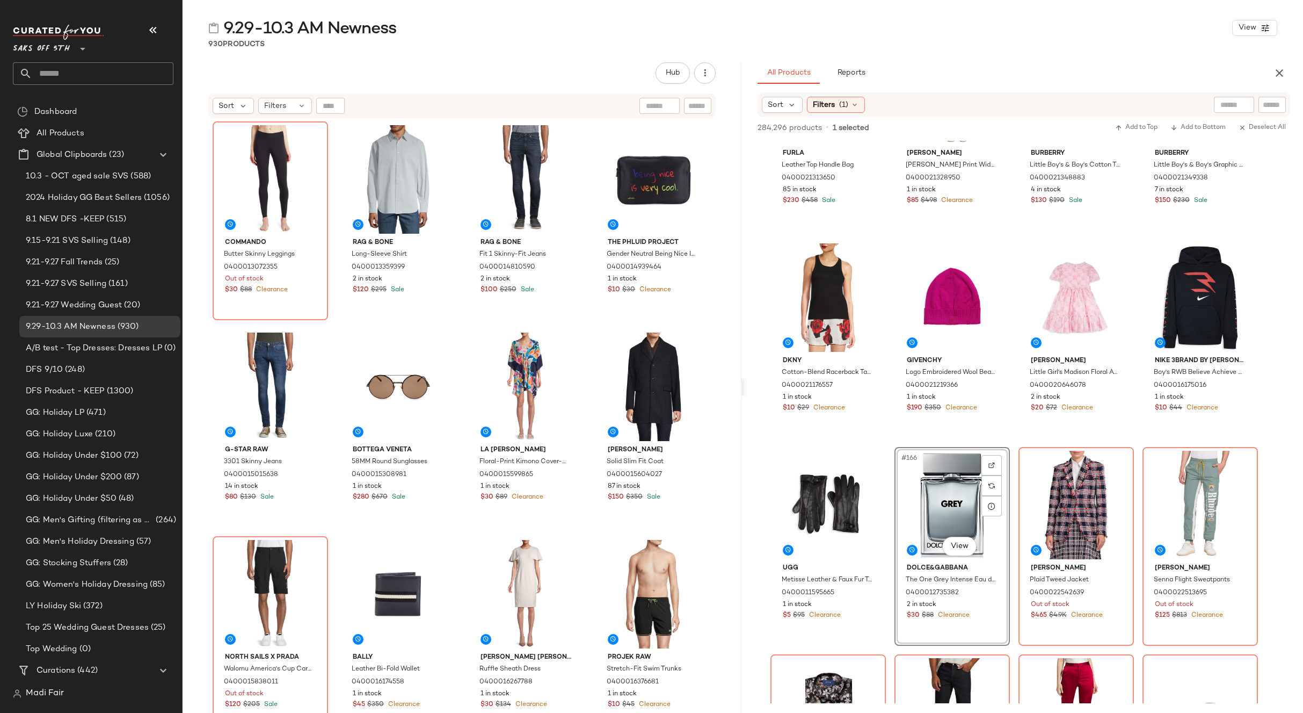
click at [926, 468] on div "#166 View" at bounding box center [952, 505] width 108 height 108
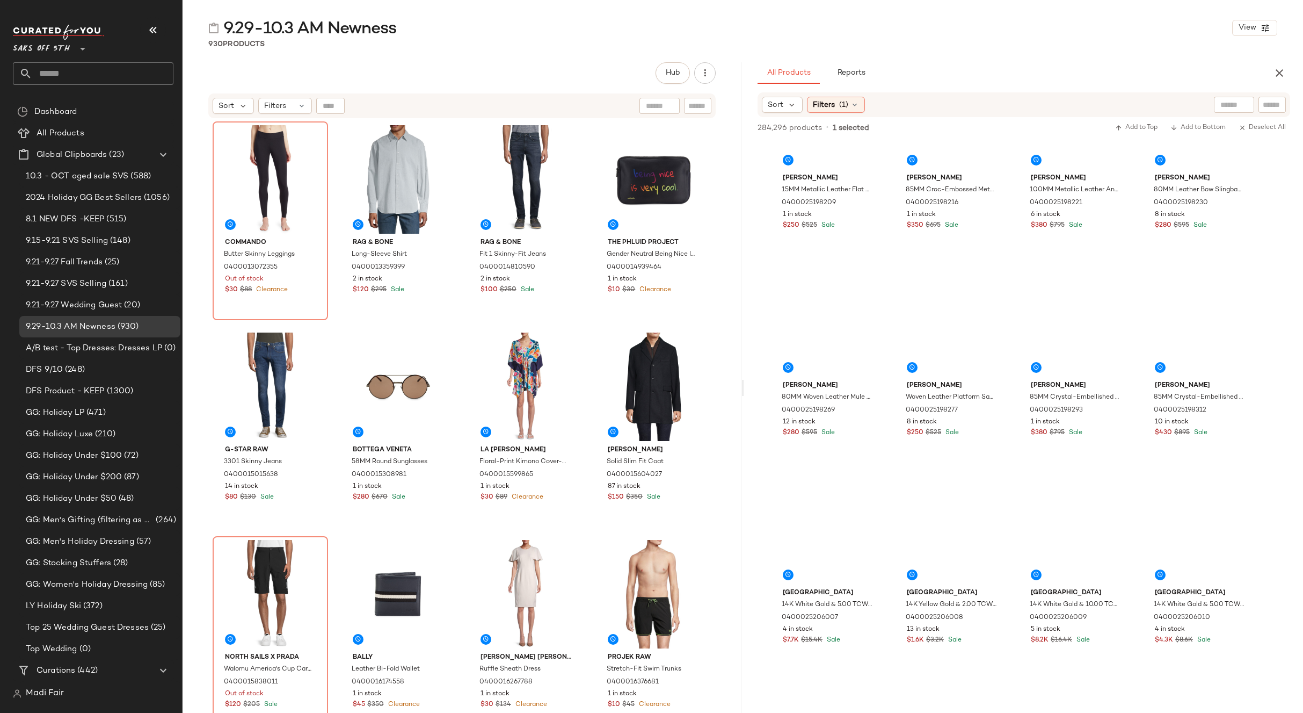
scroll to position [0, 0]
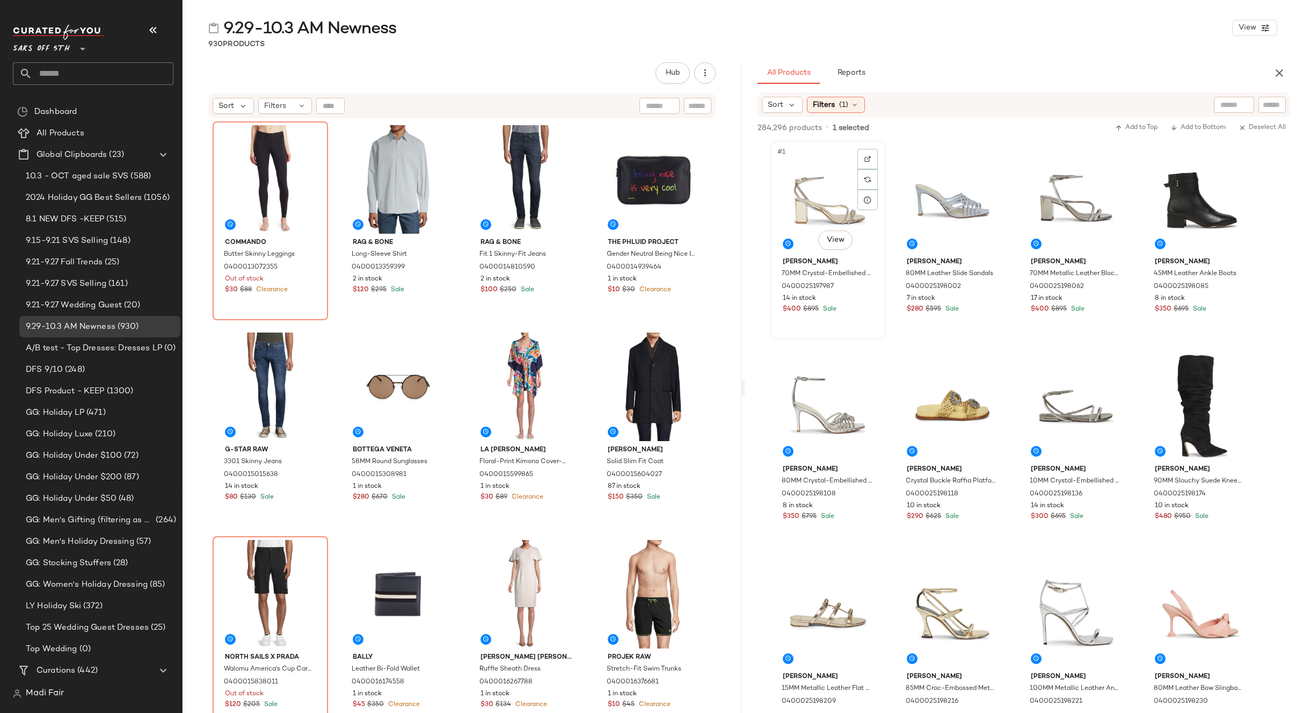
click at [814, 193] on div "#1 View" at bounding box center [828, 198] width 108 height 108
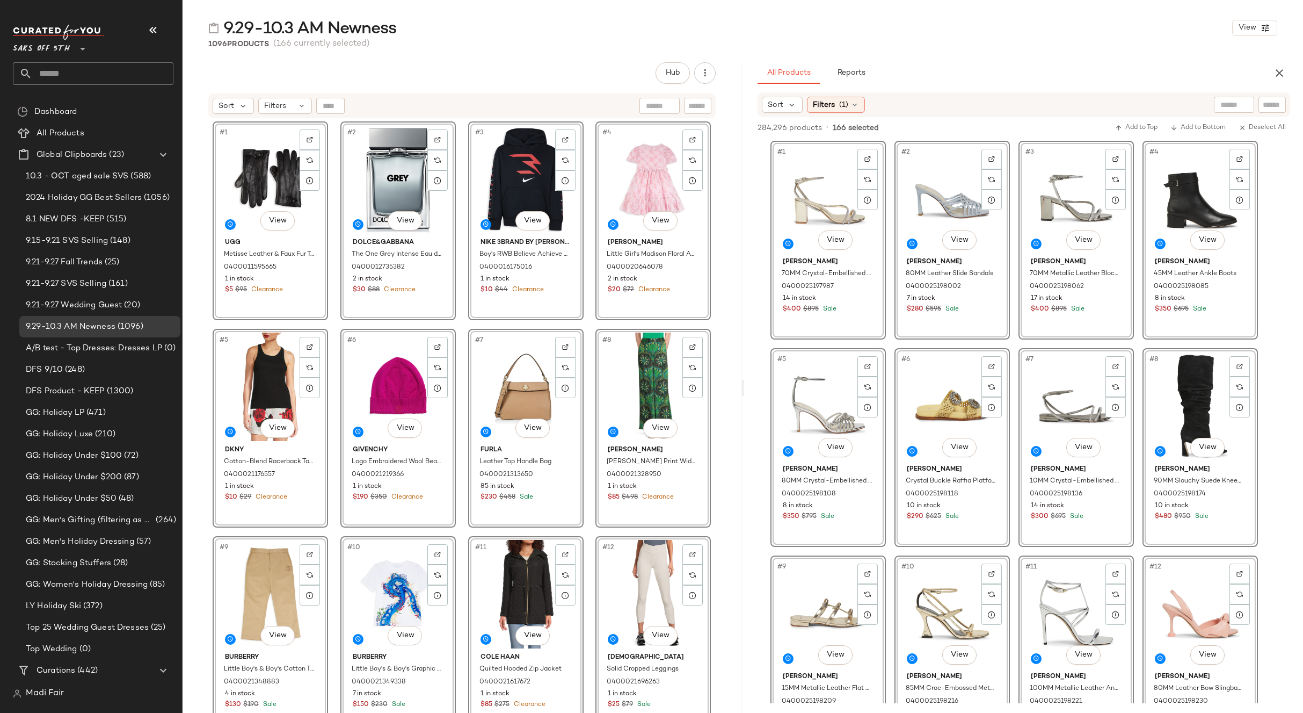
click at [436, 68] on div "Hub Send for Review External Review Internal Review Cancel Send for Review Revi…" at bounding box center [461, 72] width 507 height 21
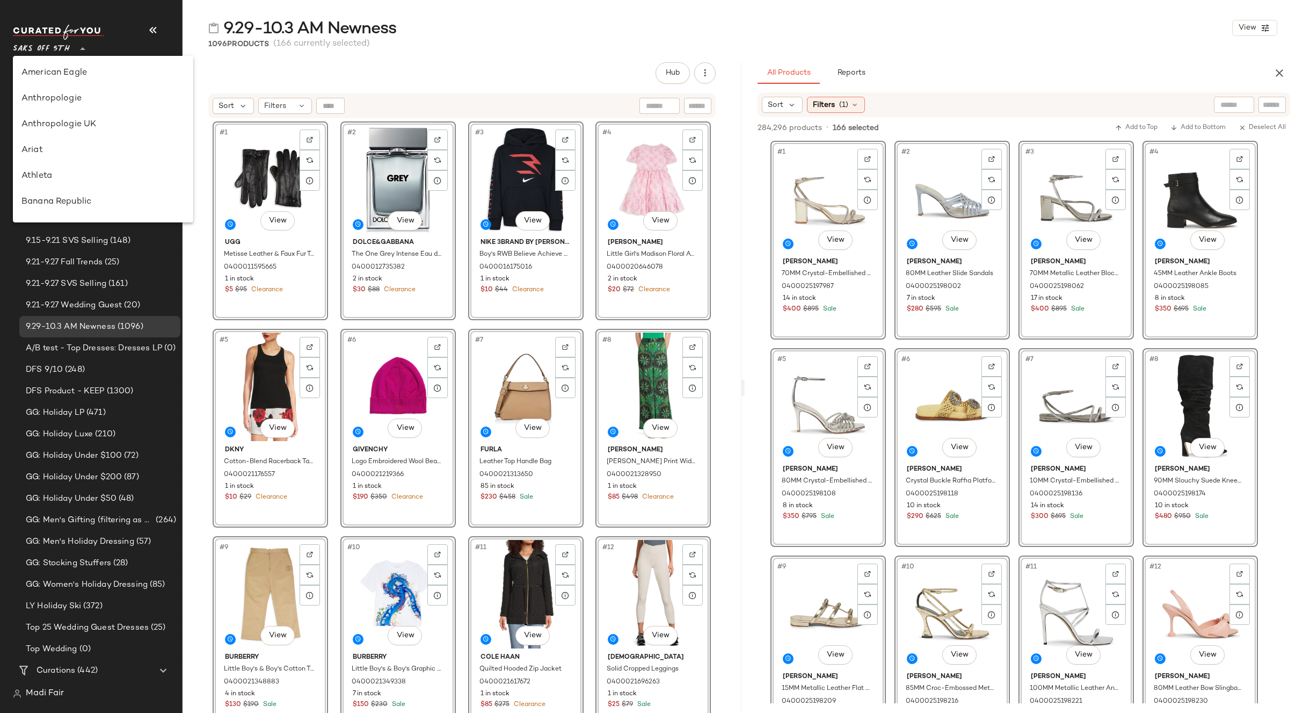
click at [54, 45] on span "Saks OFF 5TH" at bounding box center [41, 46] width 57 height 19
click at [74, 182] on div "Revolve" at bounding box center [102, 182] width 163 height 13
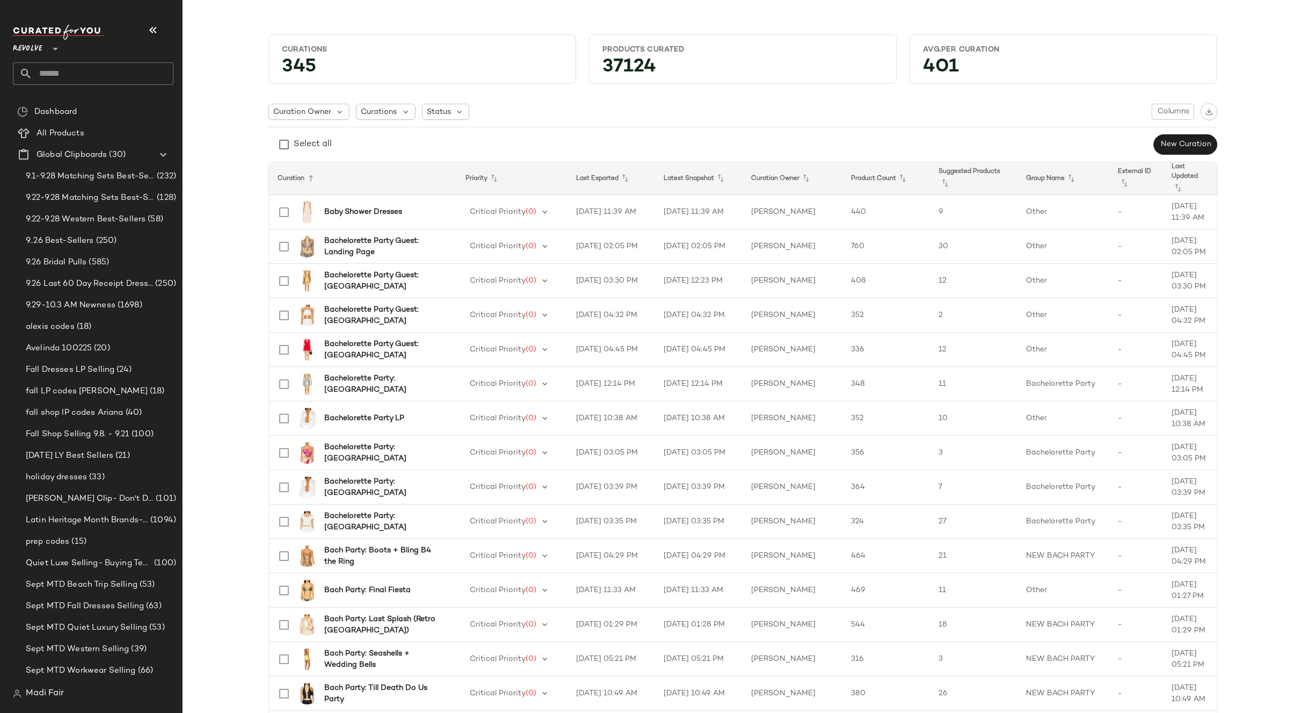
click at [539, 122] on div "Curation Owner Curations Status Columns Select all New Curation" at bounding box center [743, 129] width 949 height 52
click at [117, 301] on span "(1698)" at bounding box center [128, 305] width 27 height 12
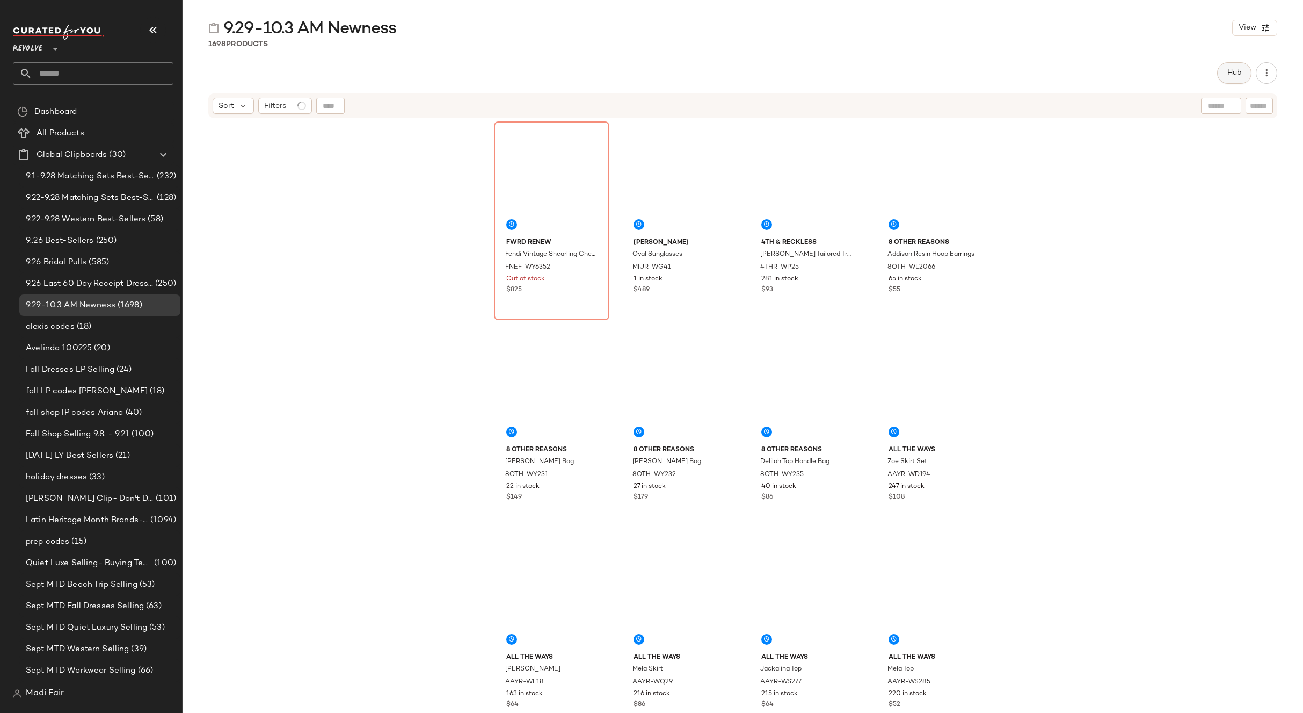
click at [1238, 70] on span "Hub" at bounding box center [1234, 73] width 15 height 9
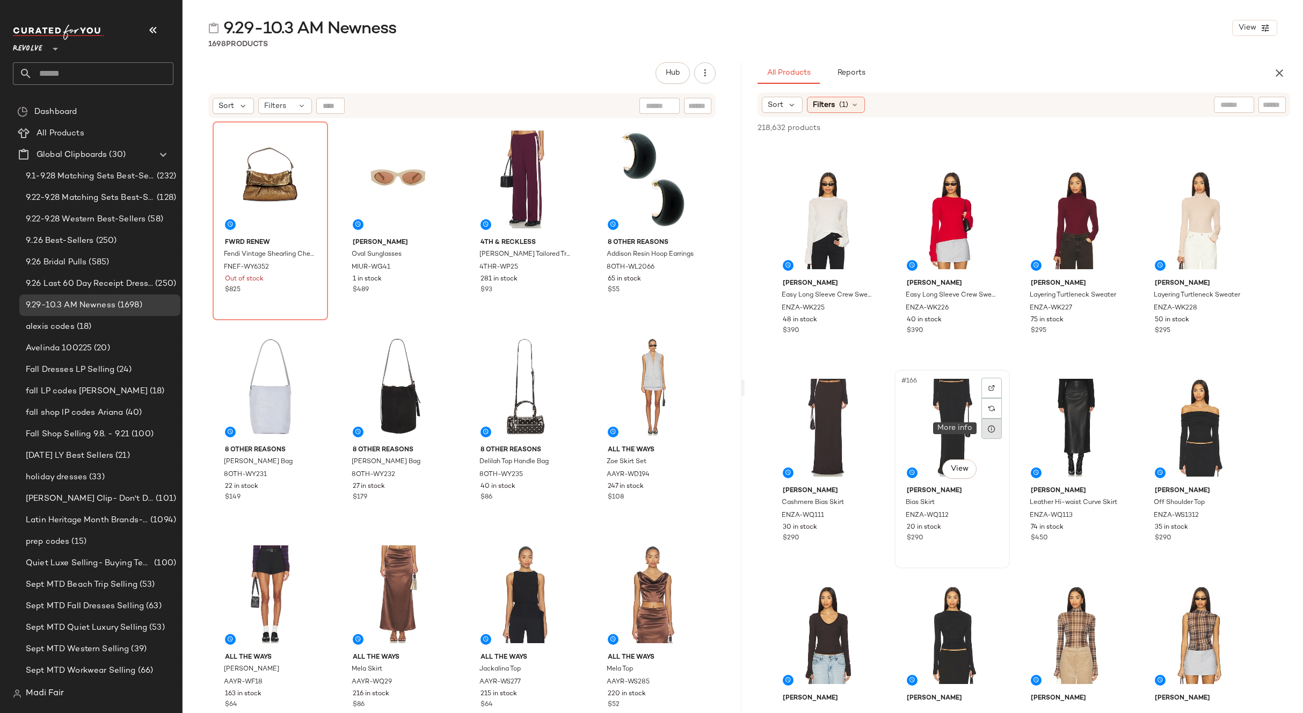
click at [992, 431] on icon at bounding box center [992, 428] width 9 height 9
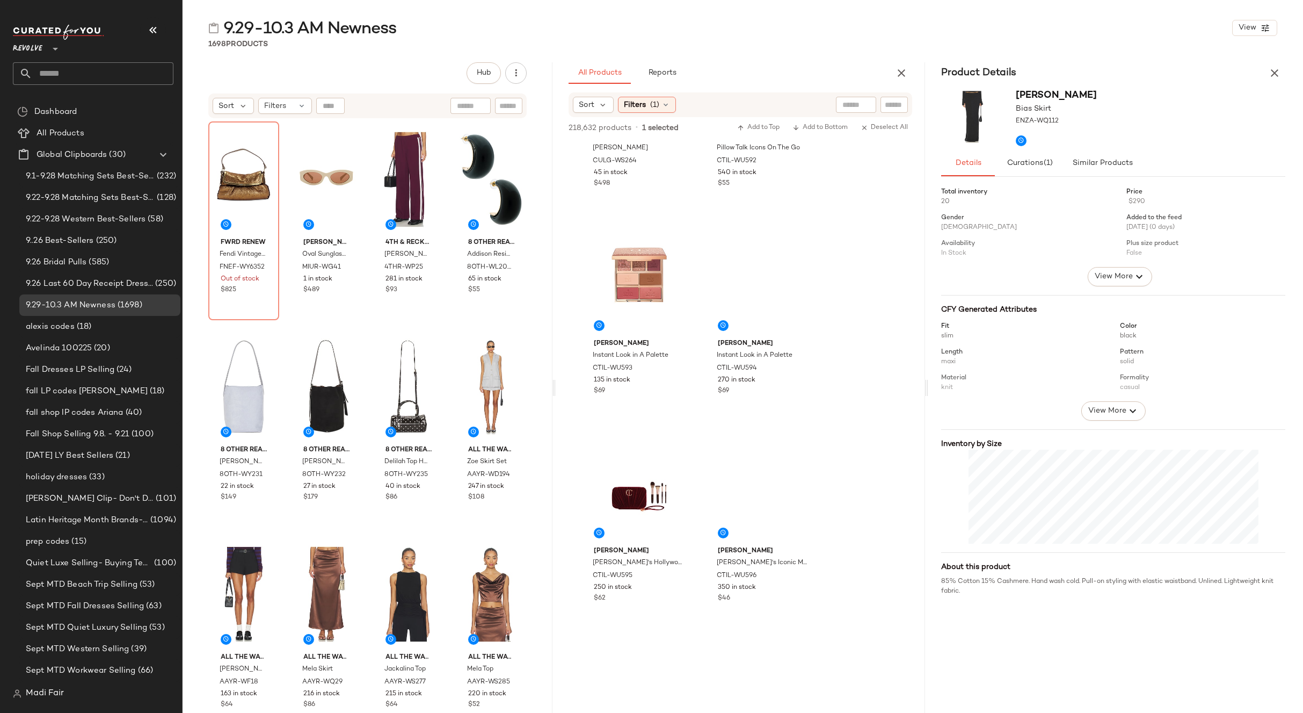
scroll to position [20489, 0]
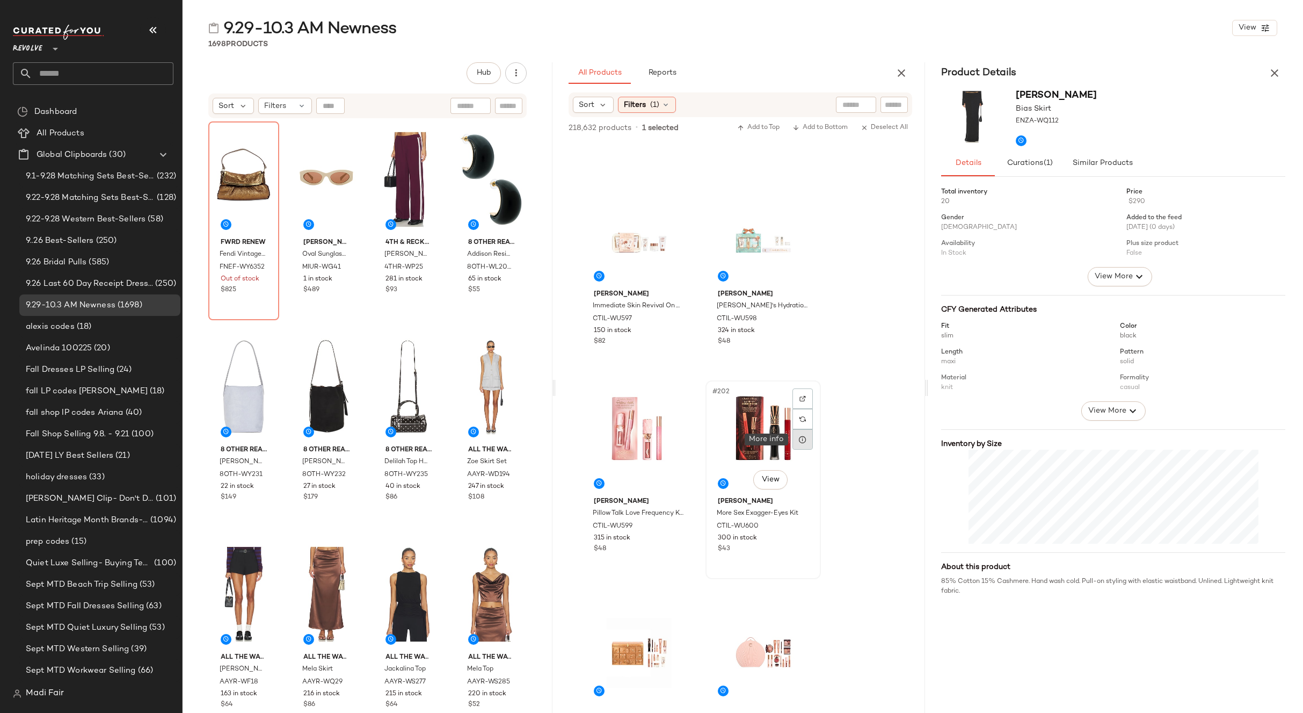
click at [802, 438] on icon at bounding box center [803, 439] width 9 height 9
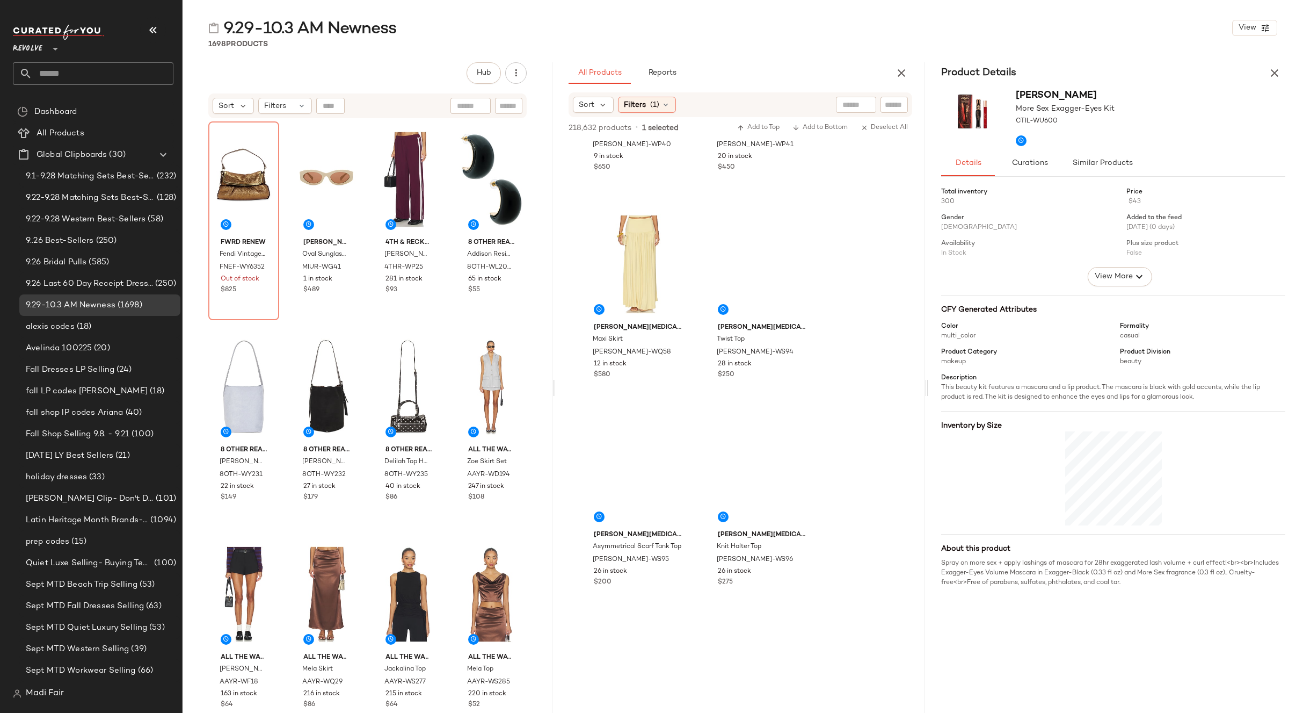
scroll to position [24624, 0]
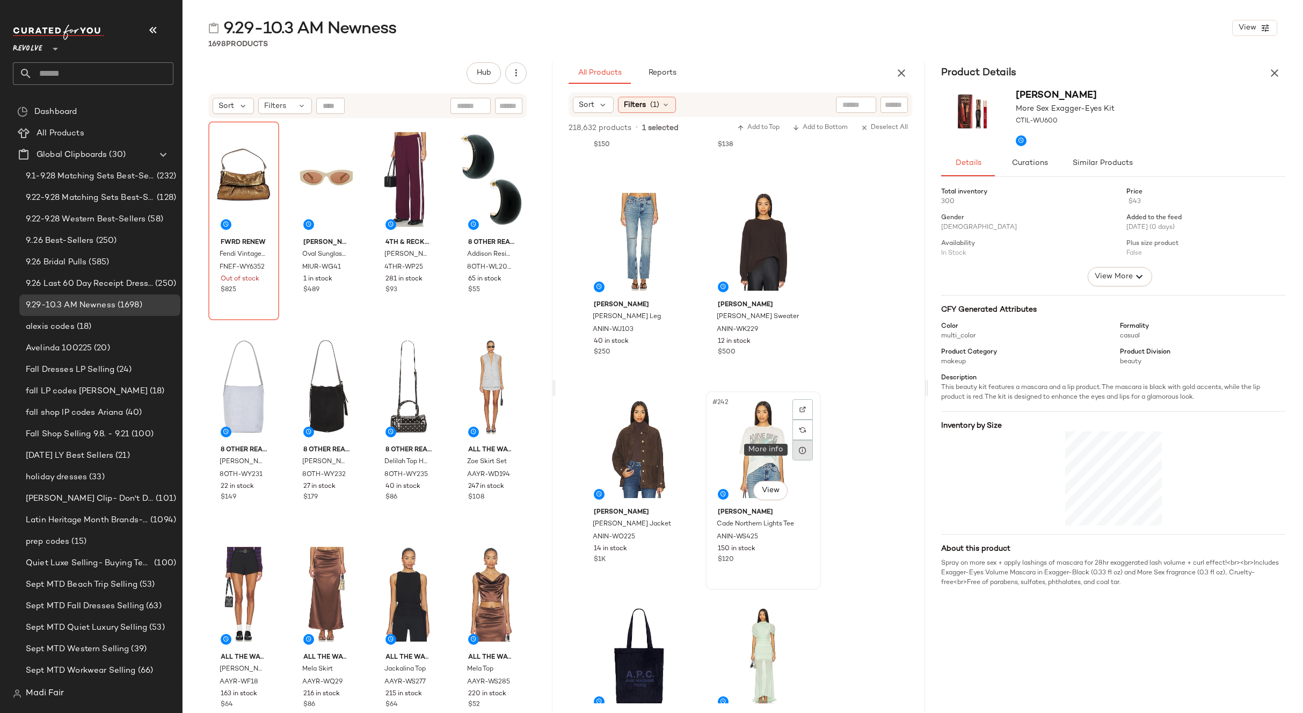
click at [799, 446] on icon at bounding box center [803, 450] width 9 height 9
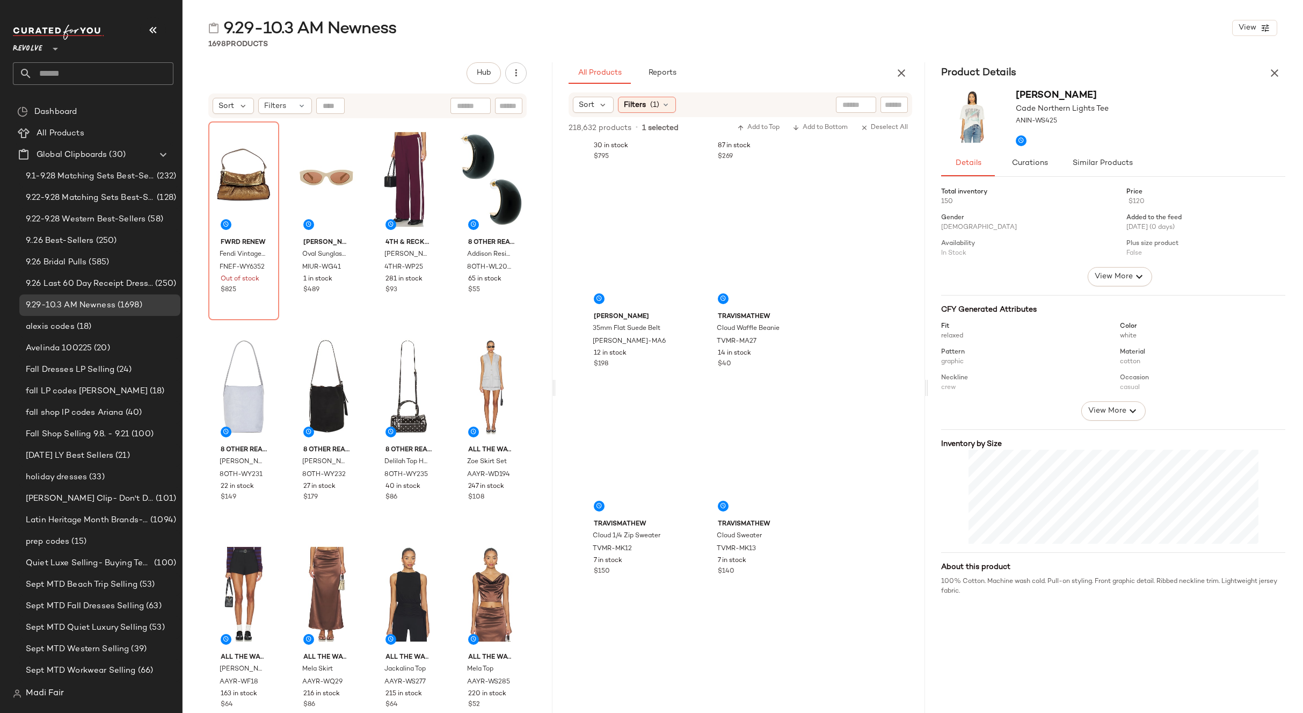
scroll to position [29081, 0]
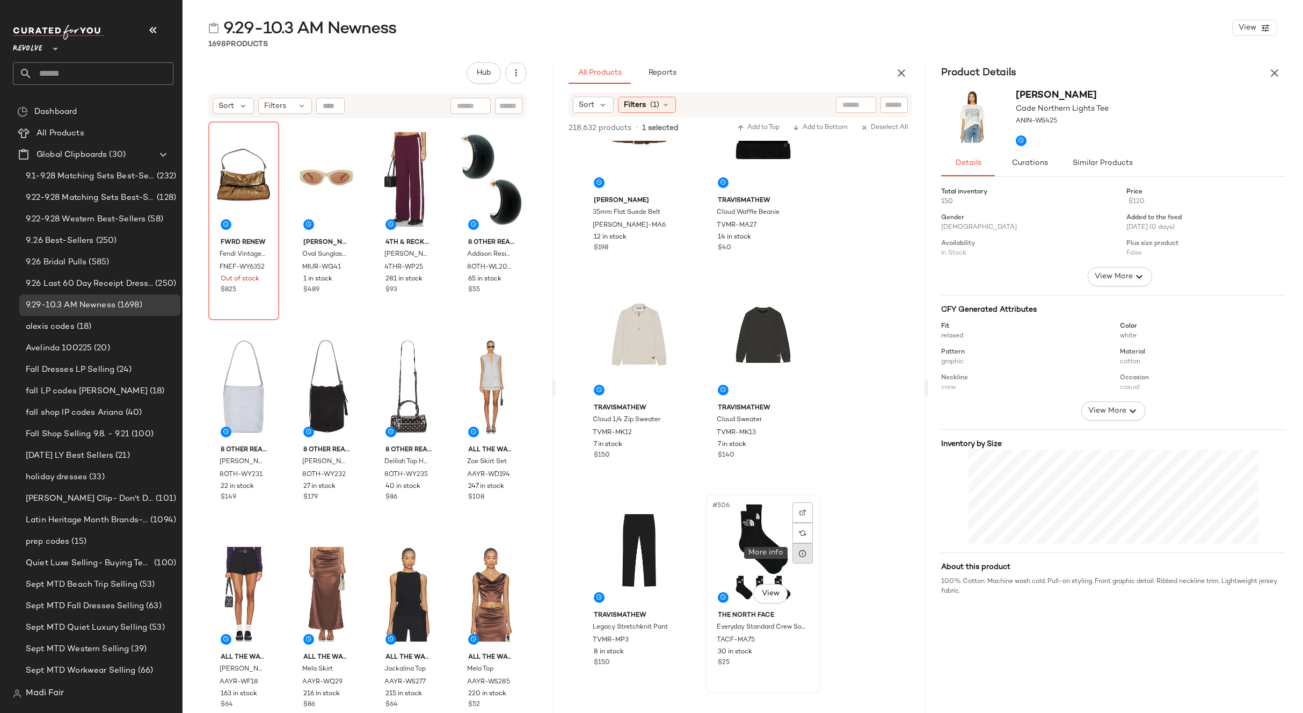
click at [807, 550] on div at bounding box center [803, 553] width 20 height 20
click at [799, 352] on div at bounding box center [803, 346] width 20 height 20
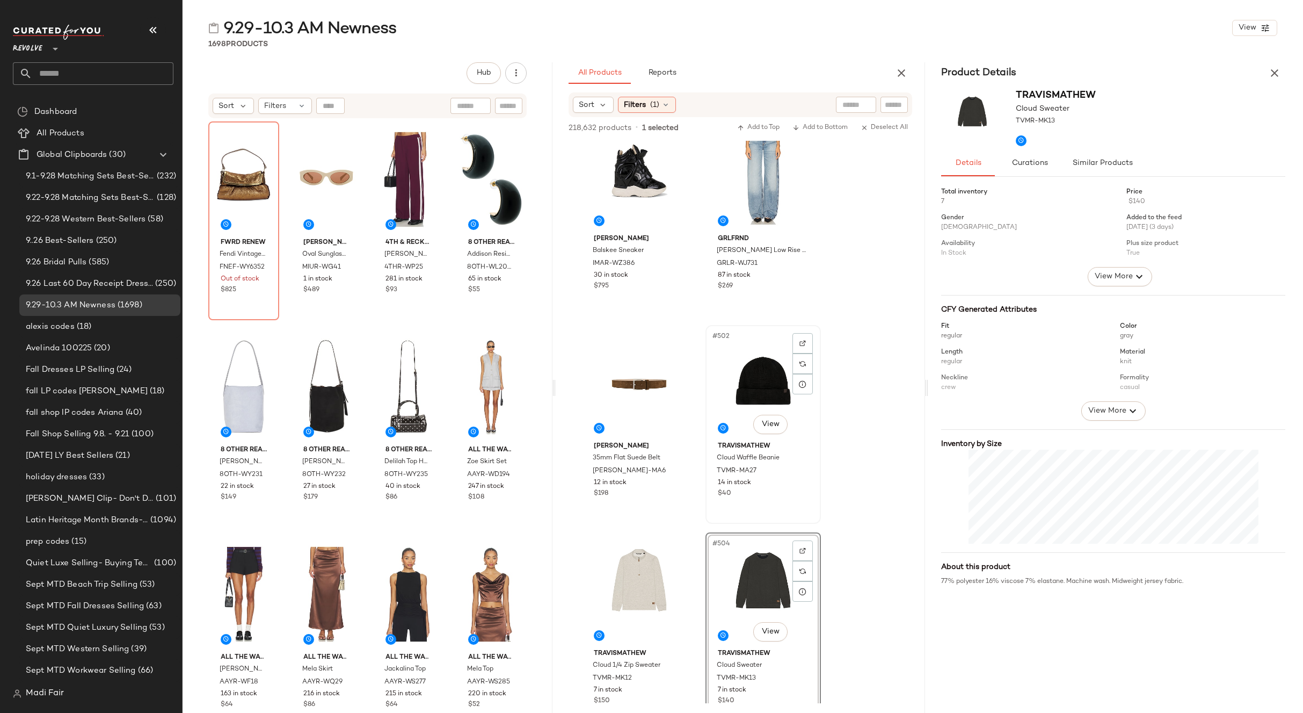
scroll to position [28812, 0]
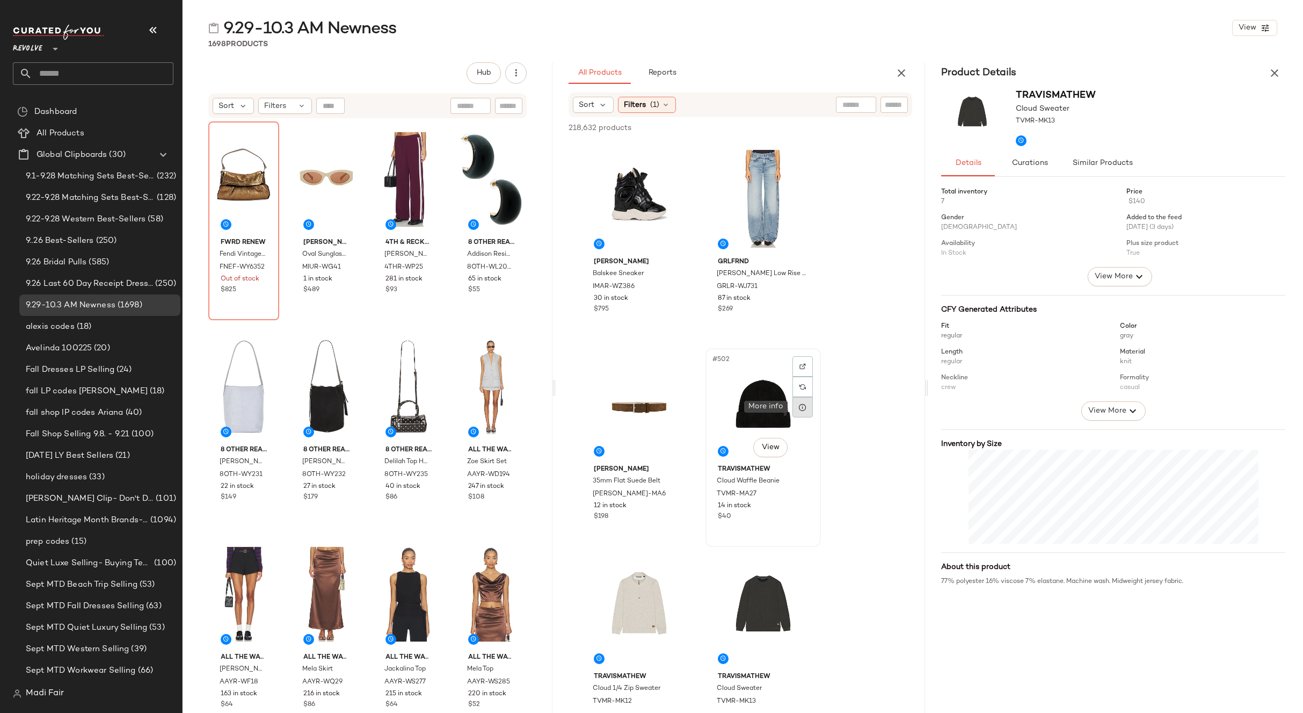
click at [798, 405] on div at bounding box center [803, 407] width 20 height 20
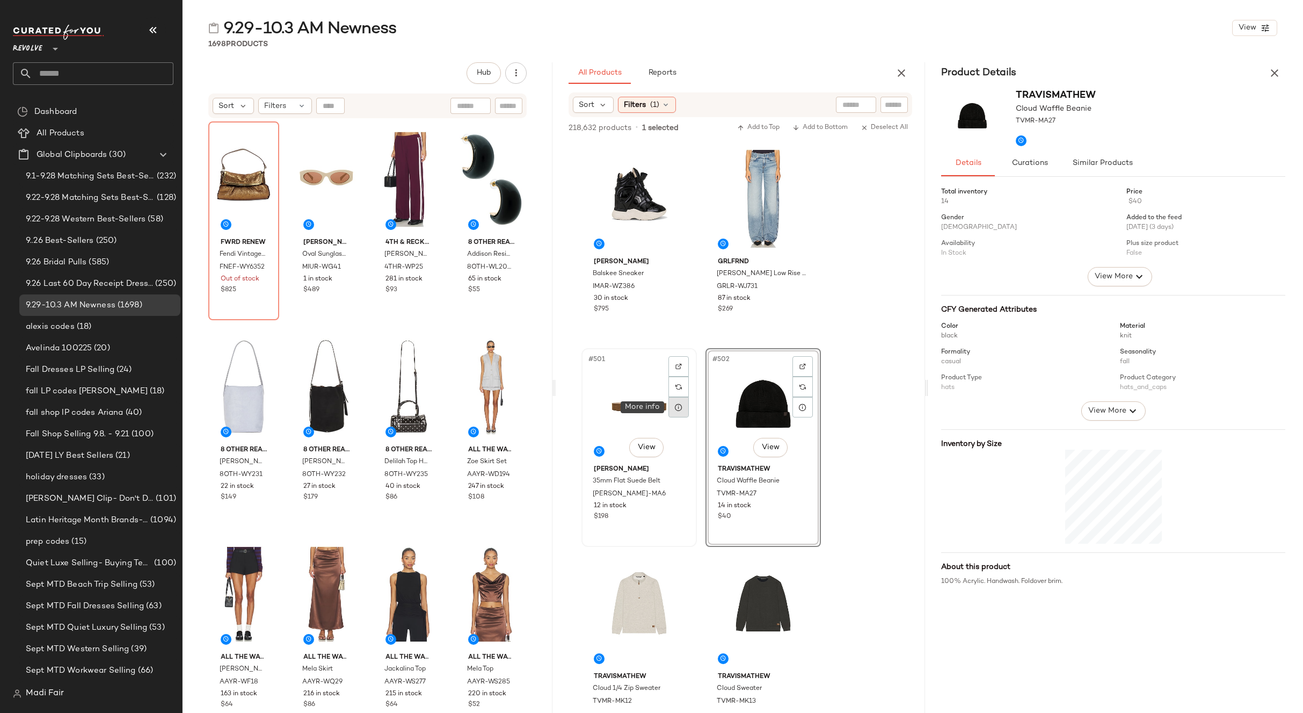
click at [677, 407] on icon at bounding box center [678, 407] width 9 height 9
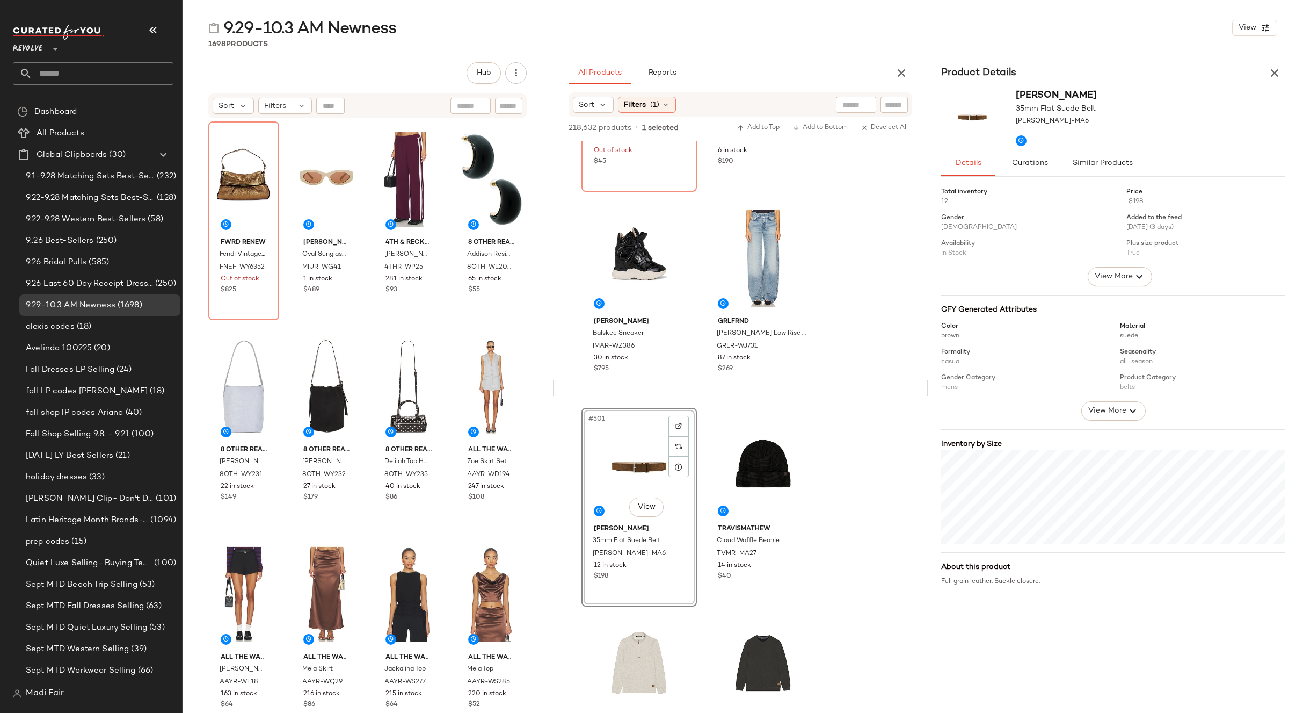
scroll to position [28544, 0]
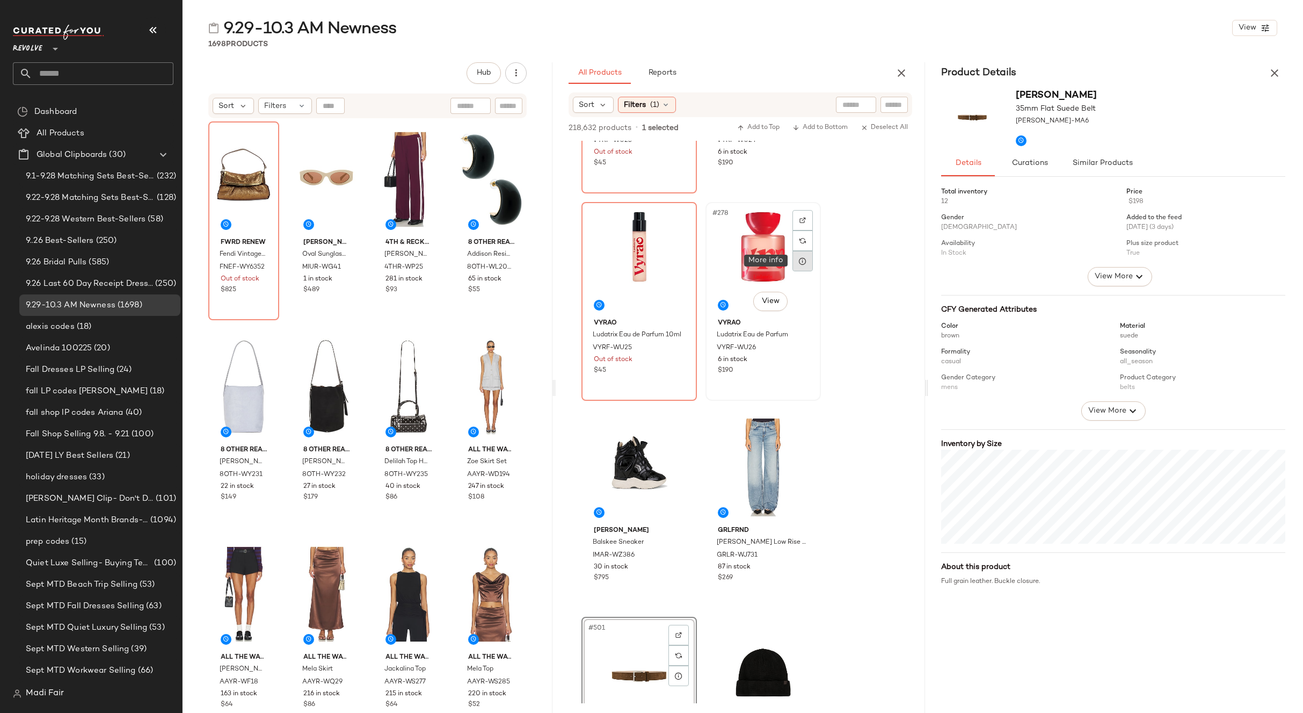
click at [798, 261] on div at bounding box center [803, 261] width 20 height 20
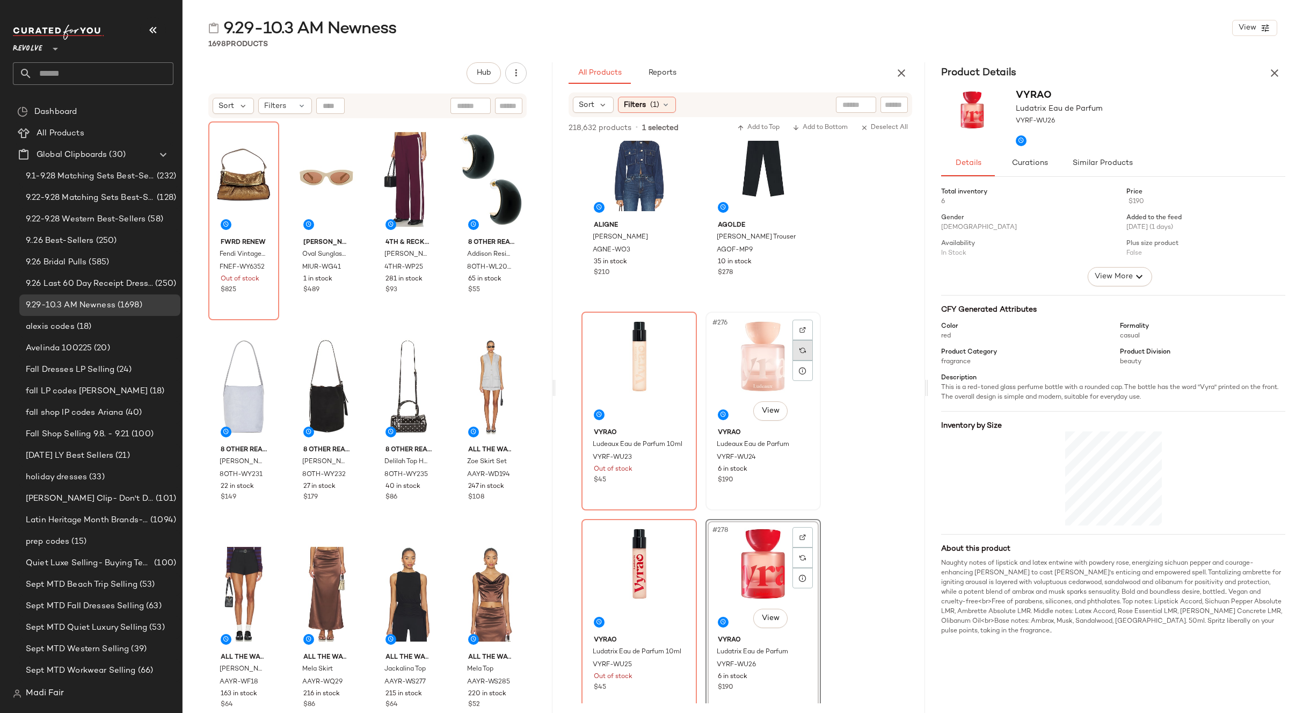
scroll to position [28168, 0]
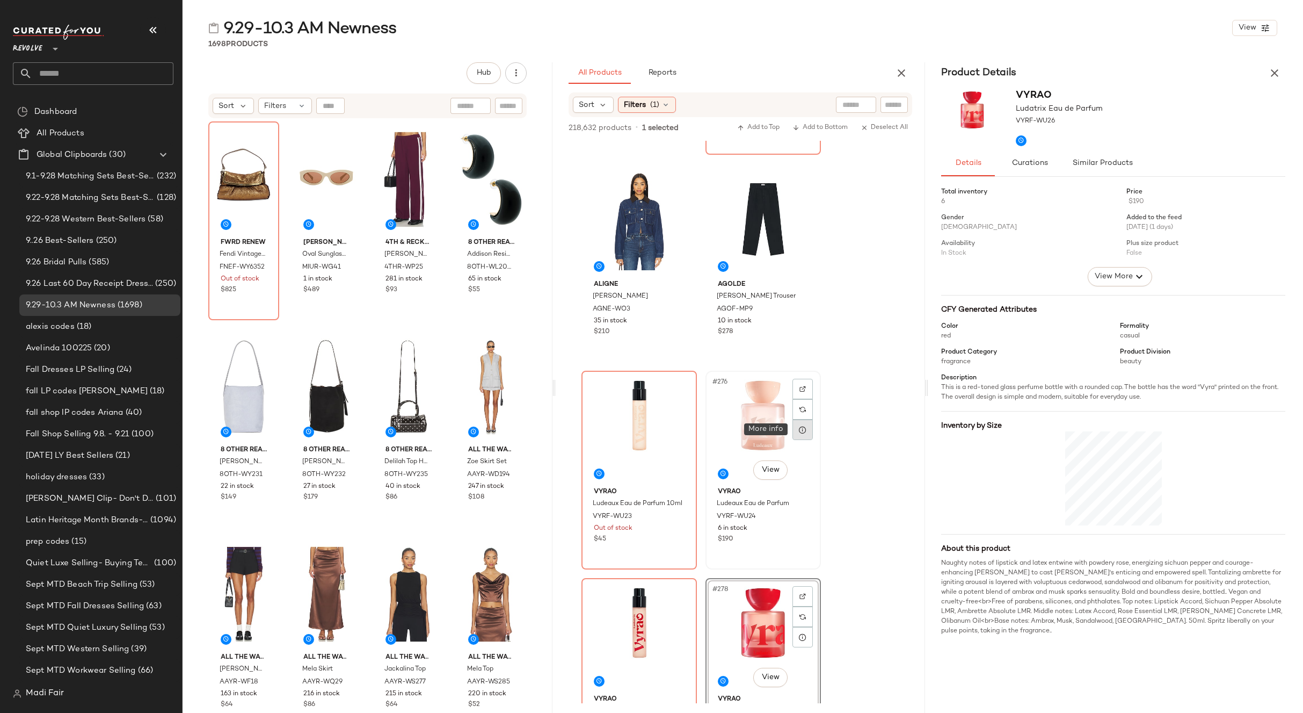
click at [801, 426] on icon at bounding box center [803, 429] width 9 height 9
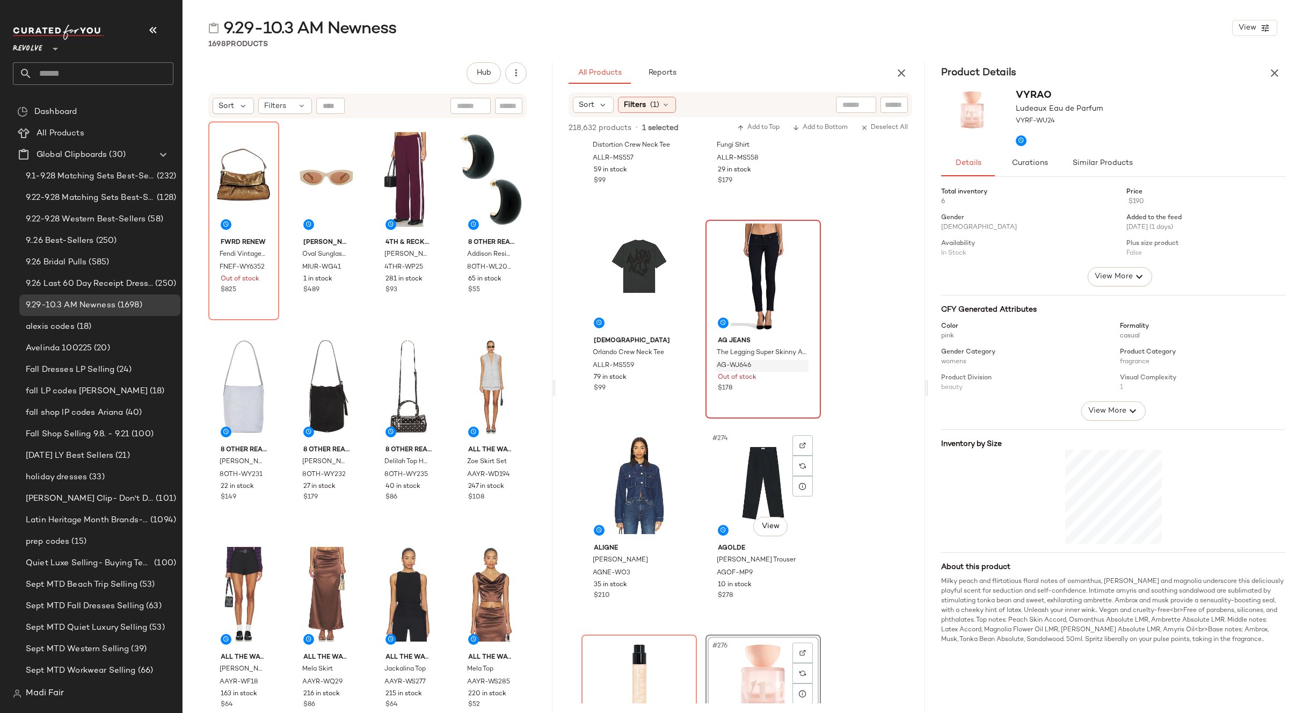
scroll to position [27899, 0]
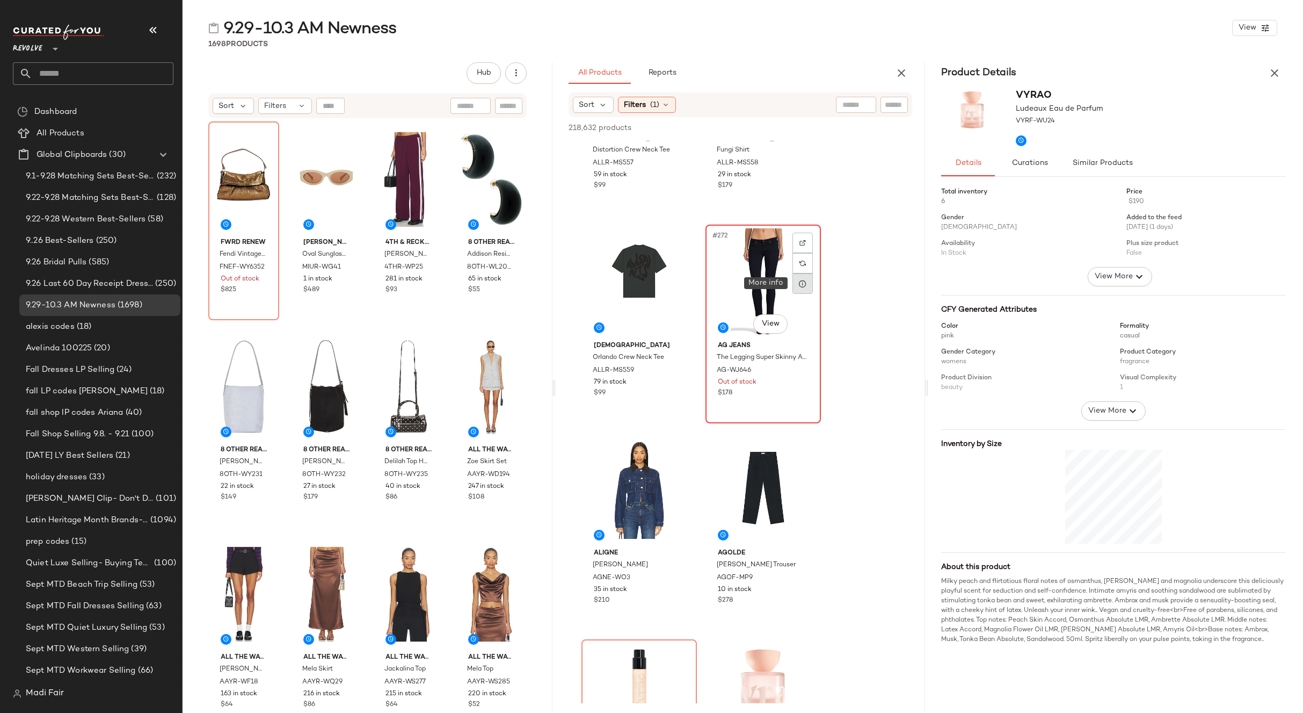
click at [802, 289] on div at bounding box center [803, 283] width 20 height 20
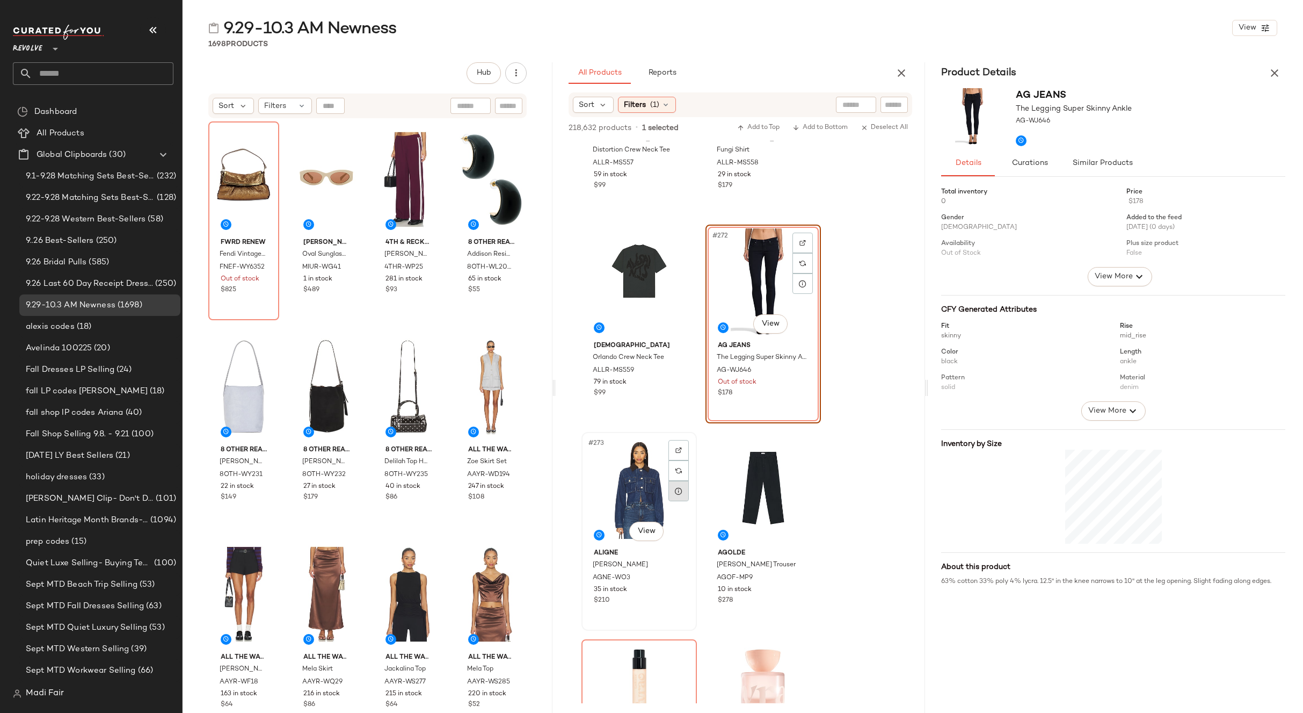
click at [672, 492] on div at bounding box center [679, 491] width 20 height 20
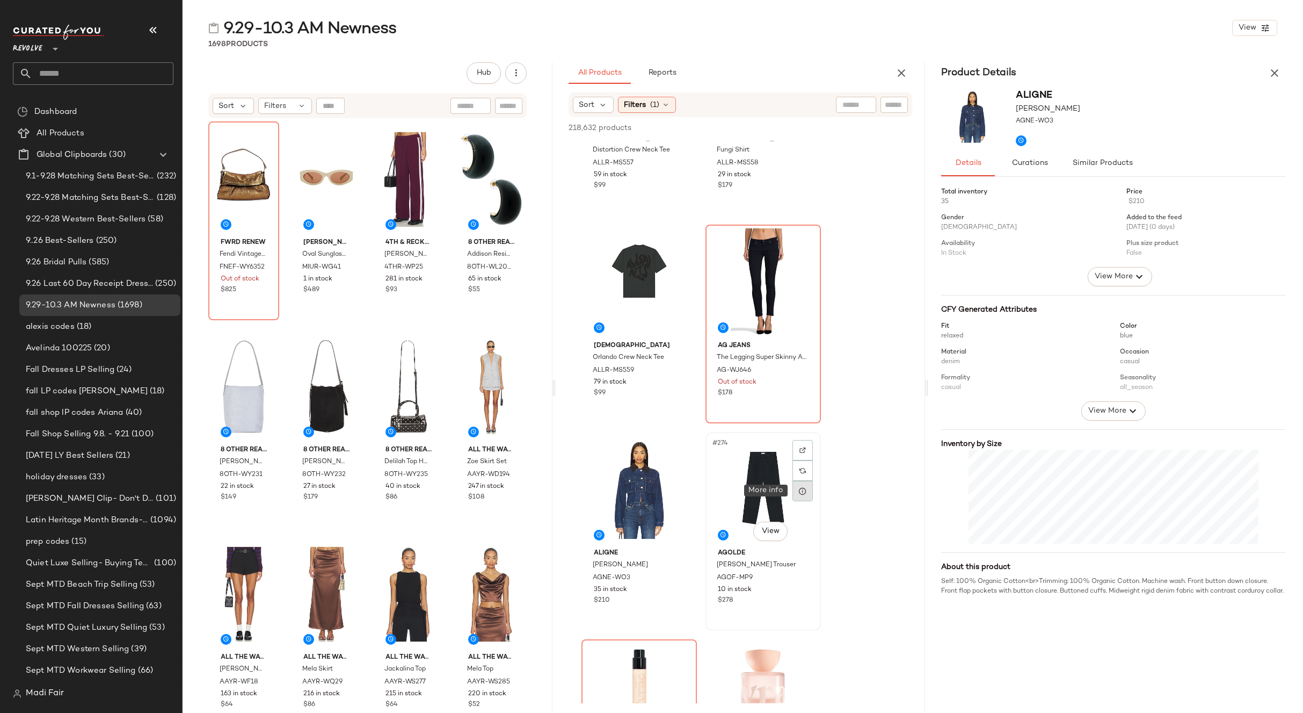
click at [797, 492] on div at bounding box center [803, 491] width 20 height 20
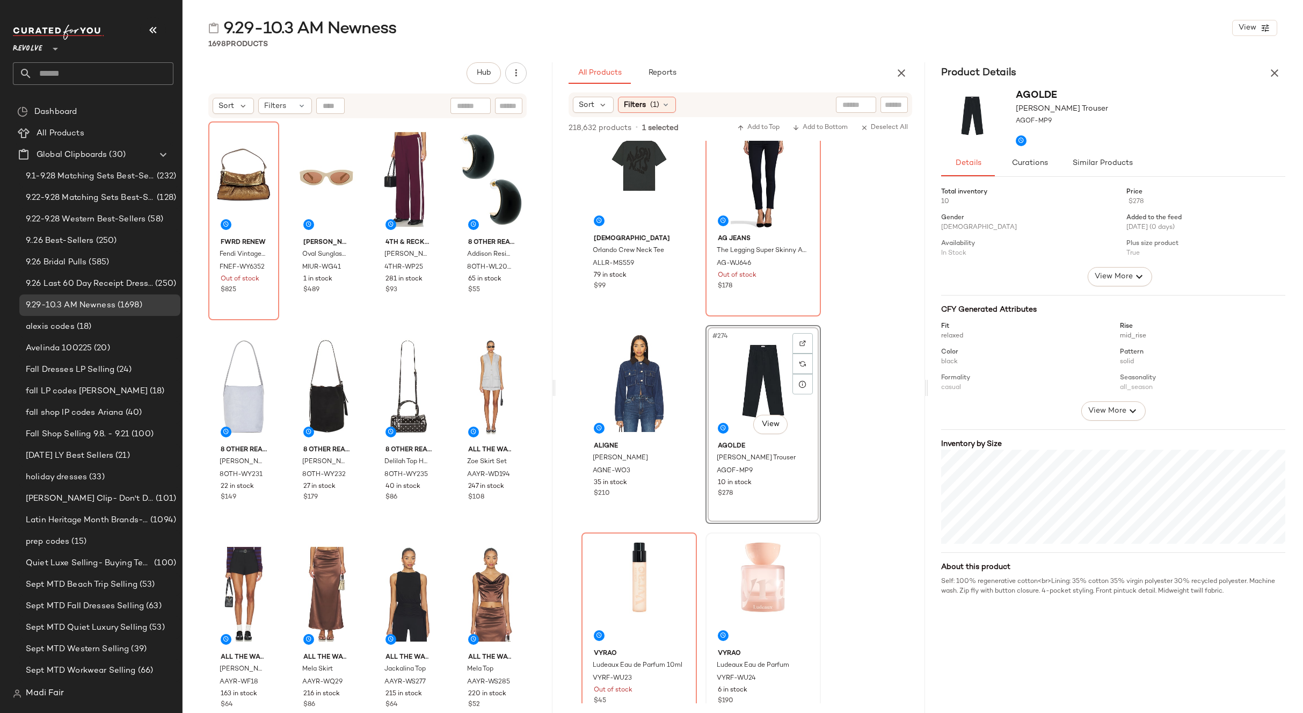
scroll to position [28168, 0]
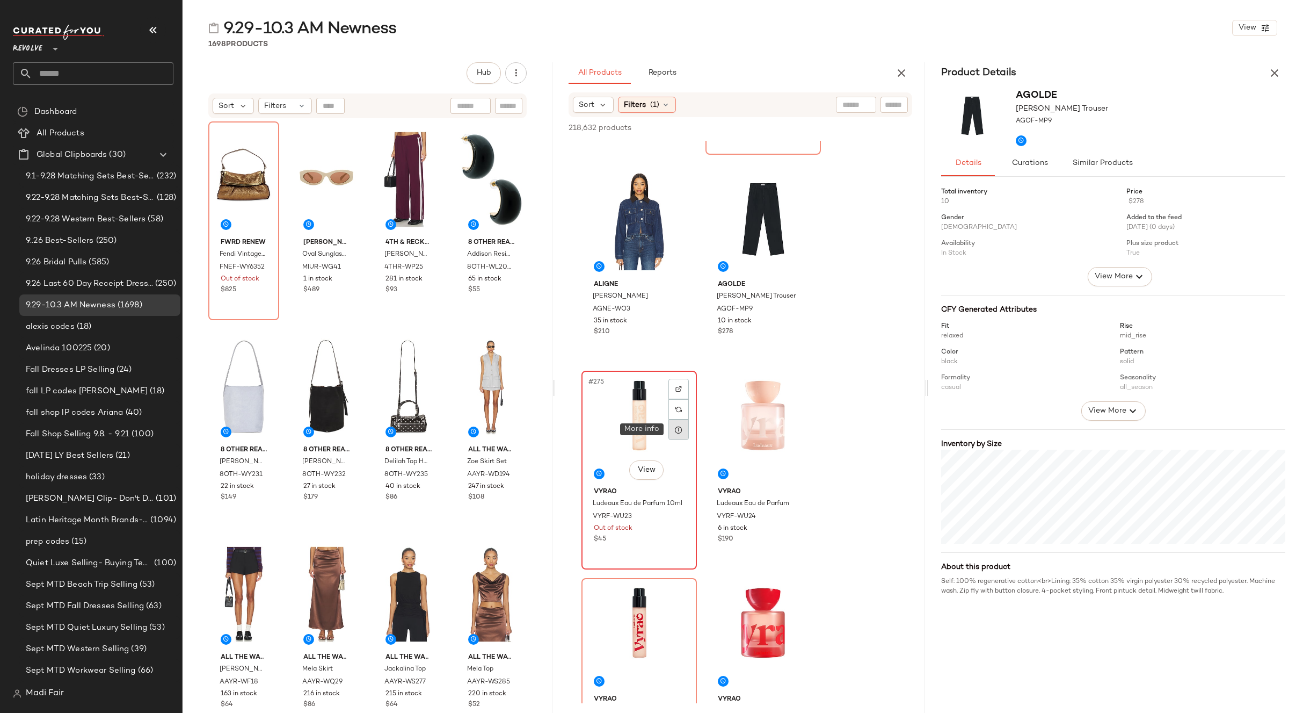
click at [683, 432] on icon at bounding box center [678, 429] width 9 height 9
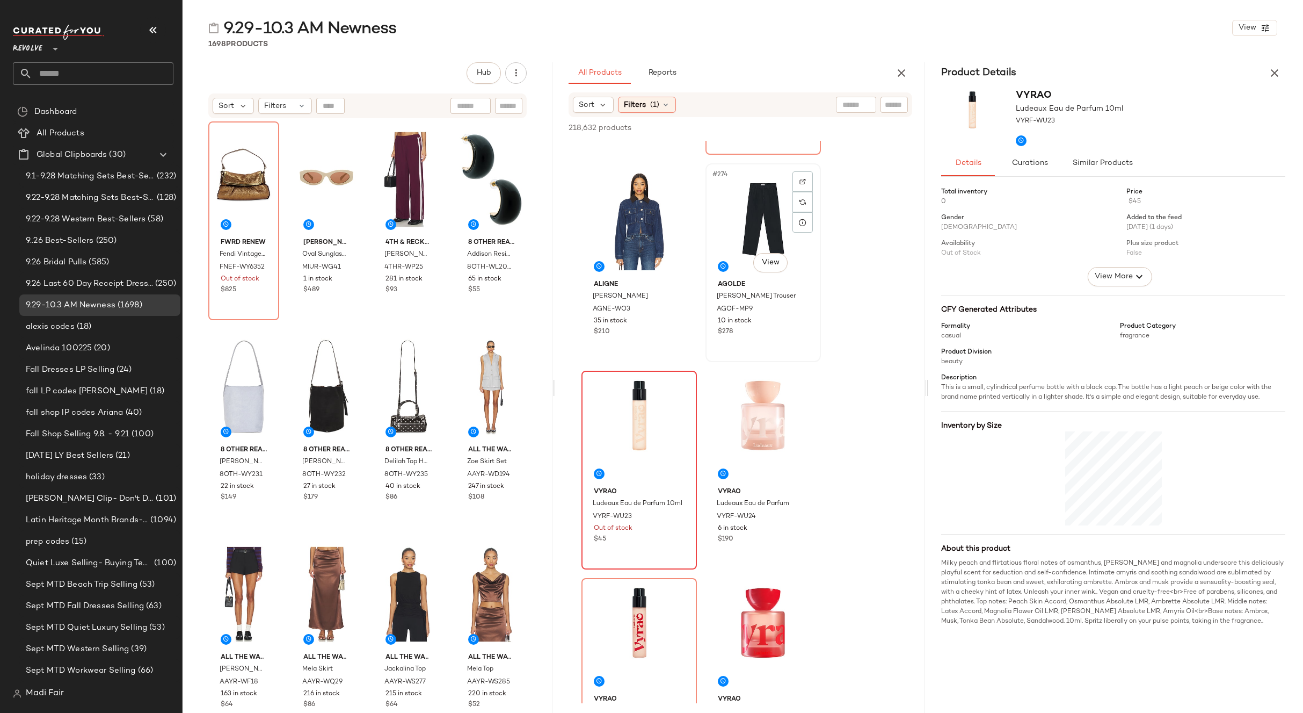
click at [752, 233] on div "#274 View" at bounding box center [763, 221] width 108 height 108
click at [1276, 76] on icon "button" at bounding box center [1274, 73] width 13 height 13
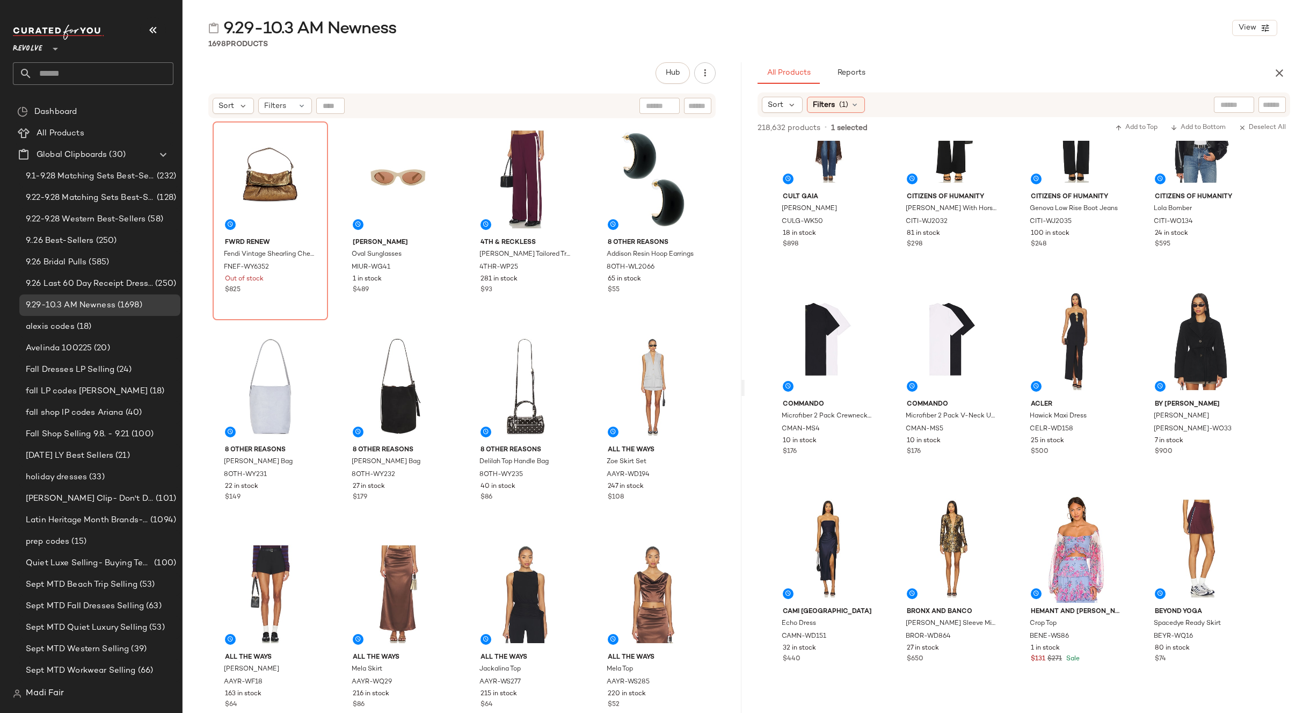
scroll to position [10153, 0]
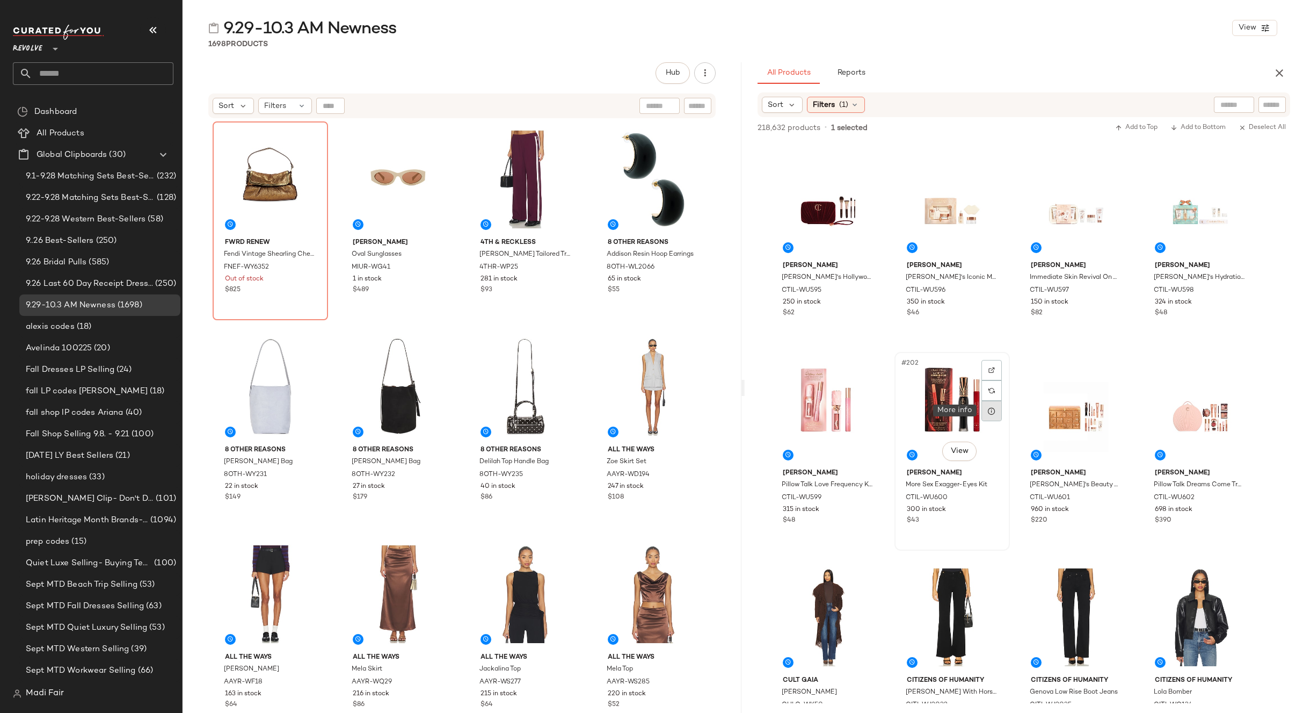
click at [993, 409] on icon at bounding box center [992, 411] width 9 height 9
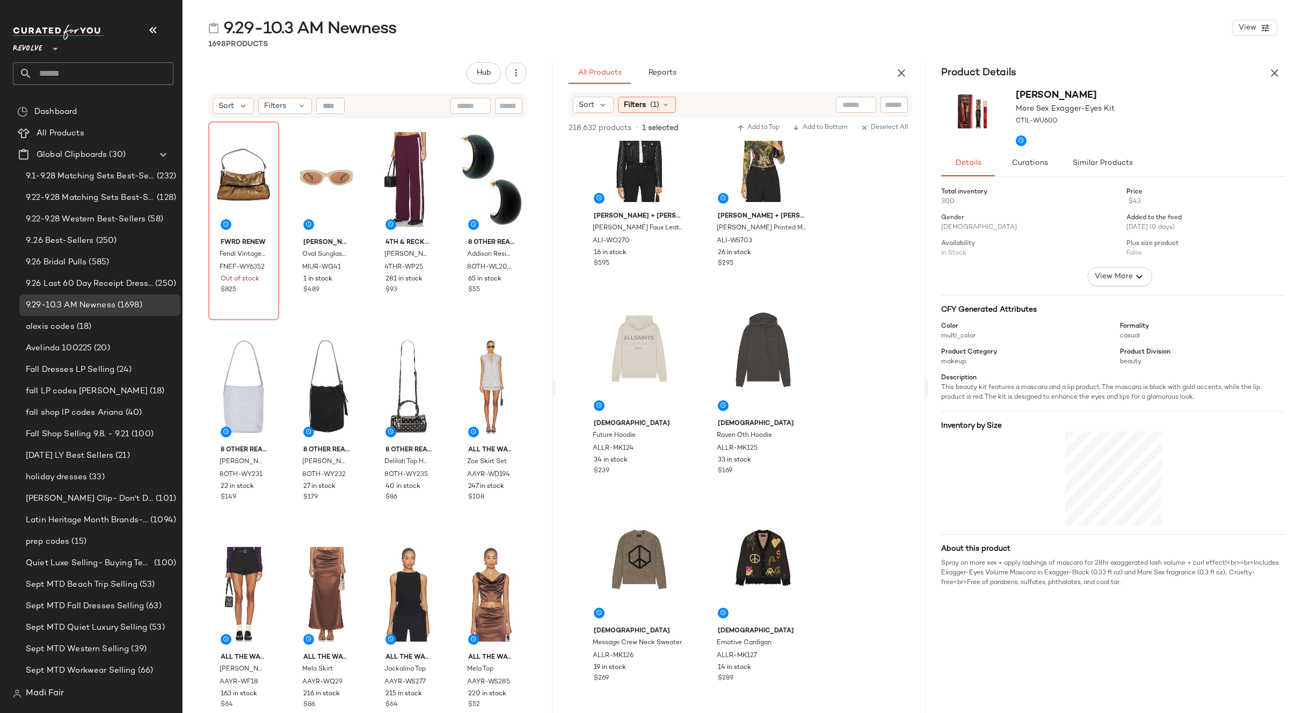
scroll to position [27291, 0]
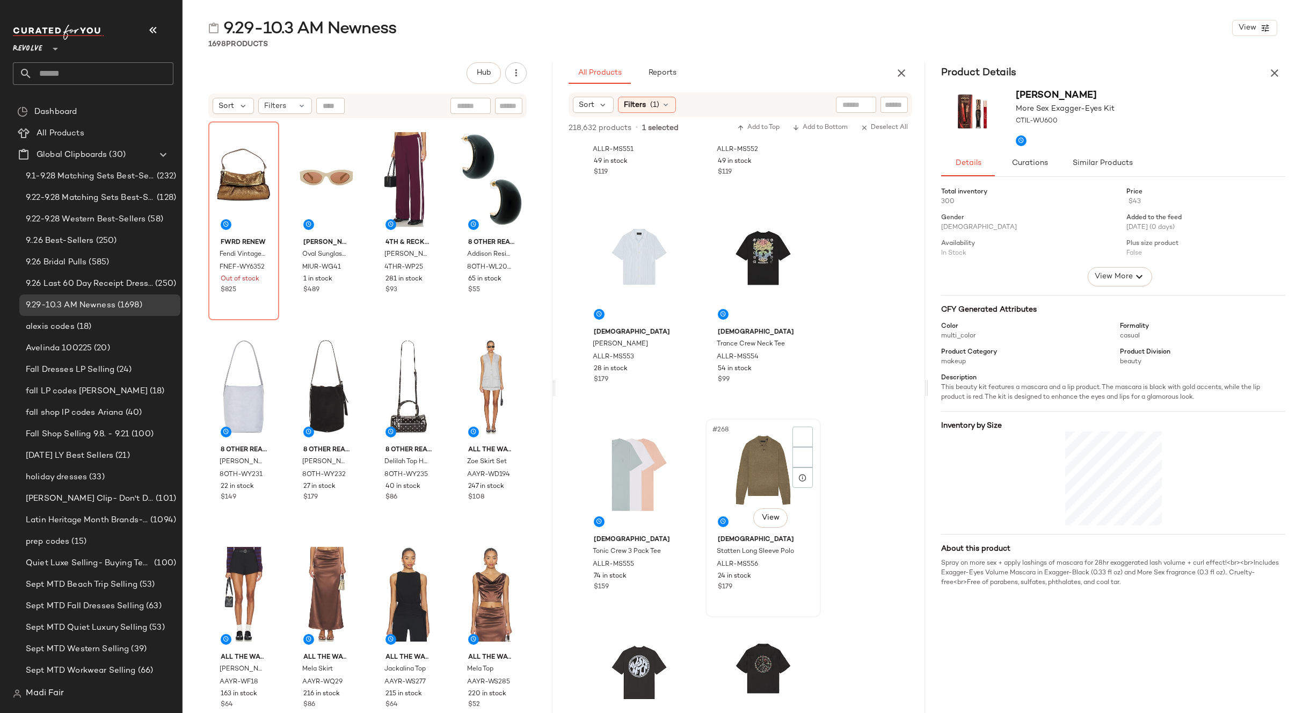
click at [748, 465] on div "#268 View" at bounding box center [763, 476] width 108 height 108
click at [809, 479] on div at bounding box center [803, 477] width 20 height 20
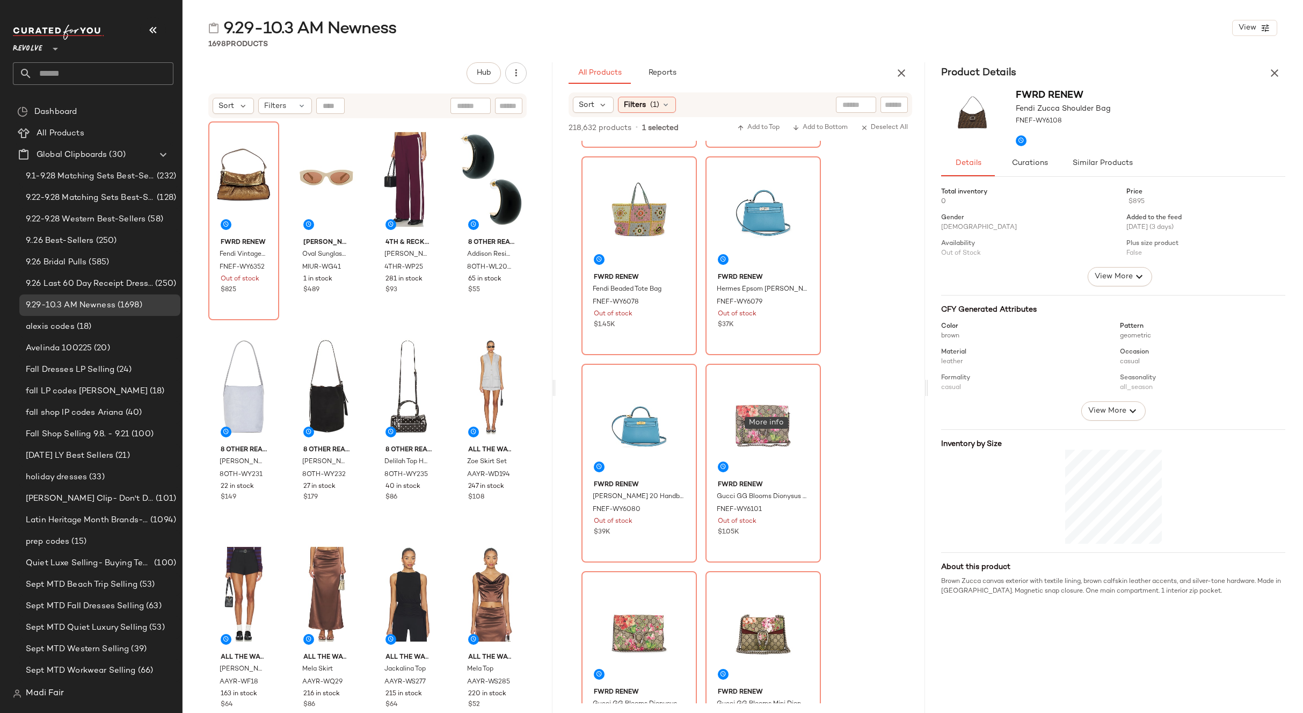
scroll to position [38954, 0]
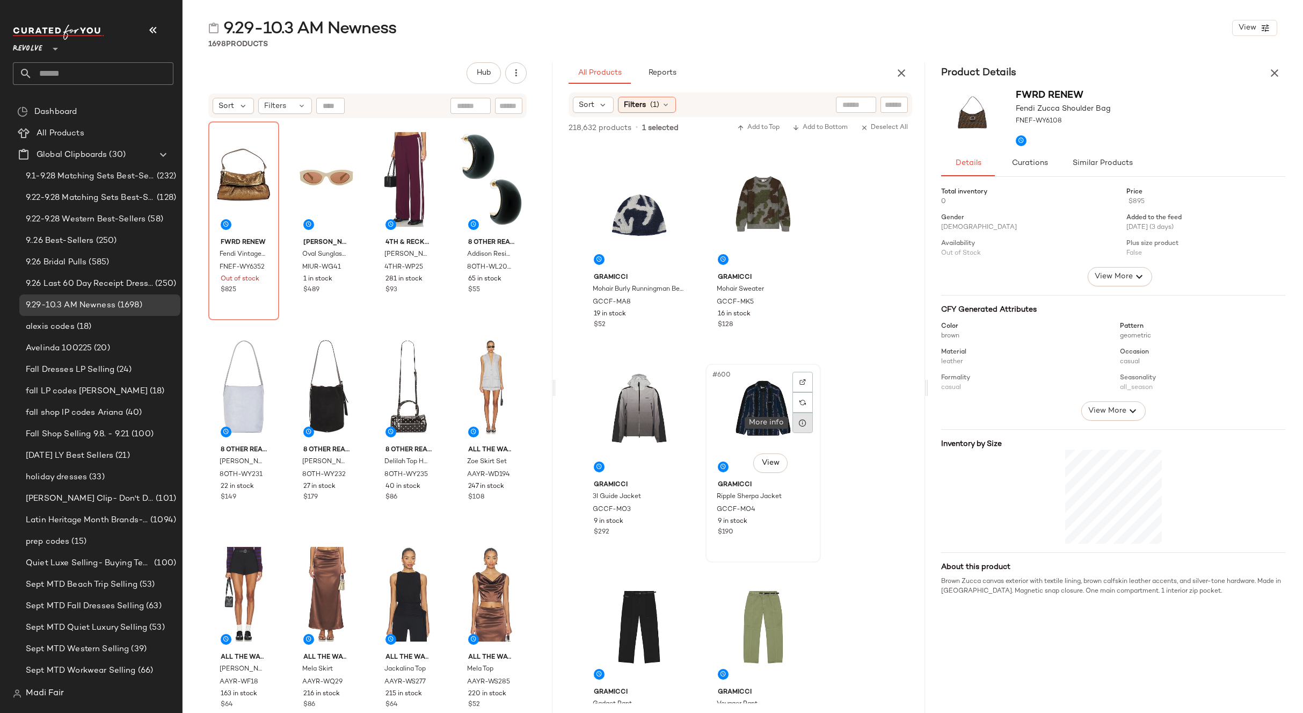
click at [798, 427] on div at bounding box center [803, 422] width 20 height 20
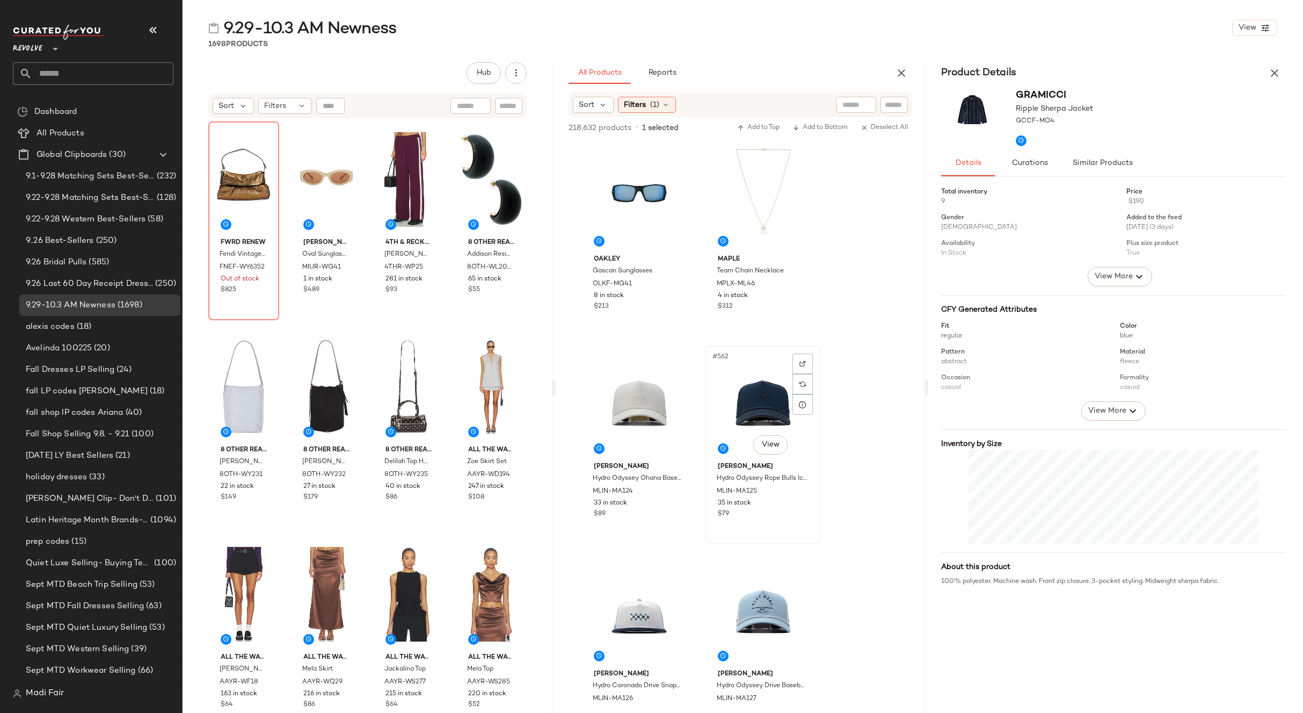
scroll to position [34658, 0]
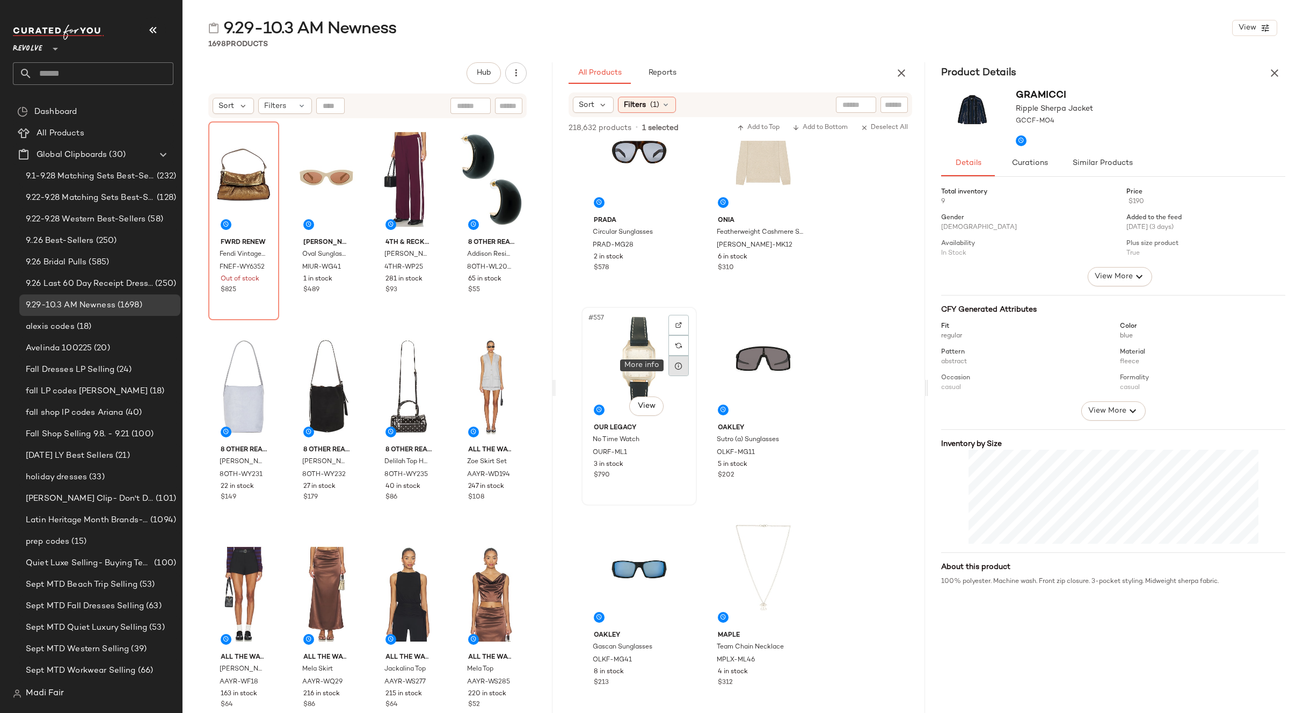
click at [673, 371] on div at bounding box center [679, 365] width 20 height 20
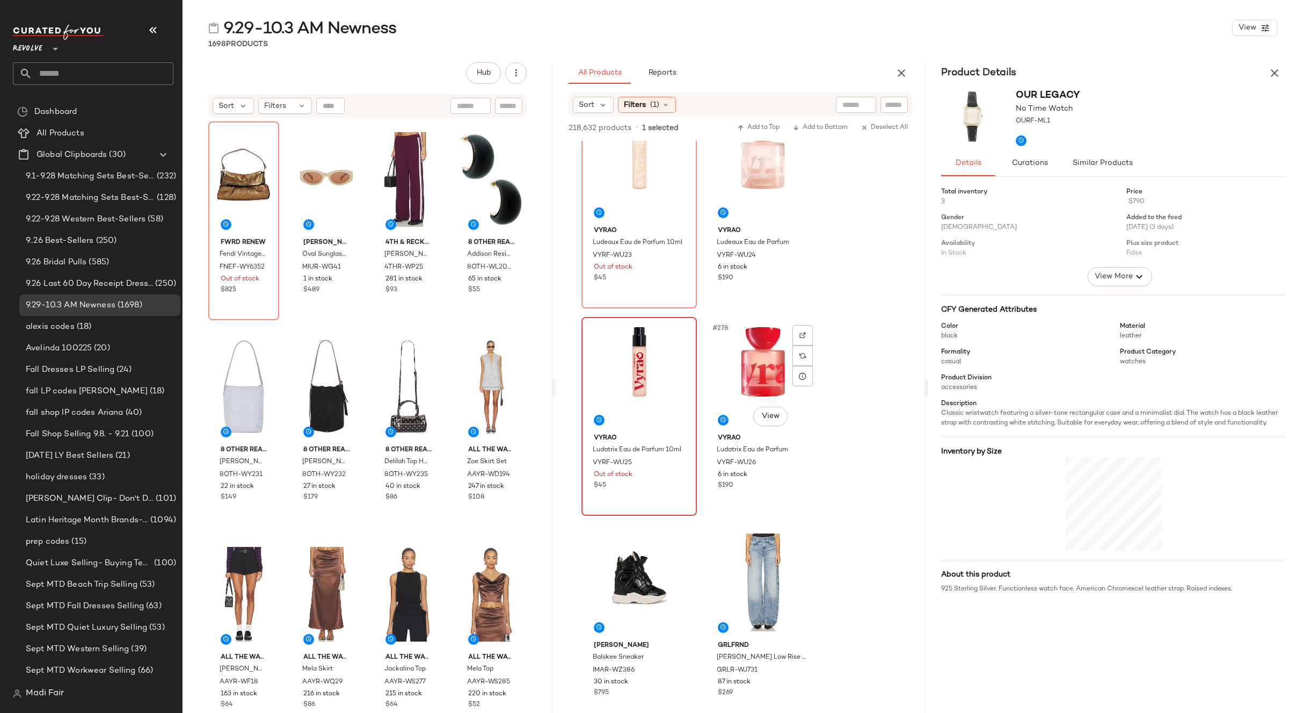
scroll to position [28428, 0]
click at [800, 378] on icon at bounding box center [803, 376] width 9 height 9
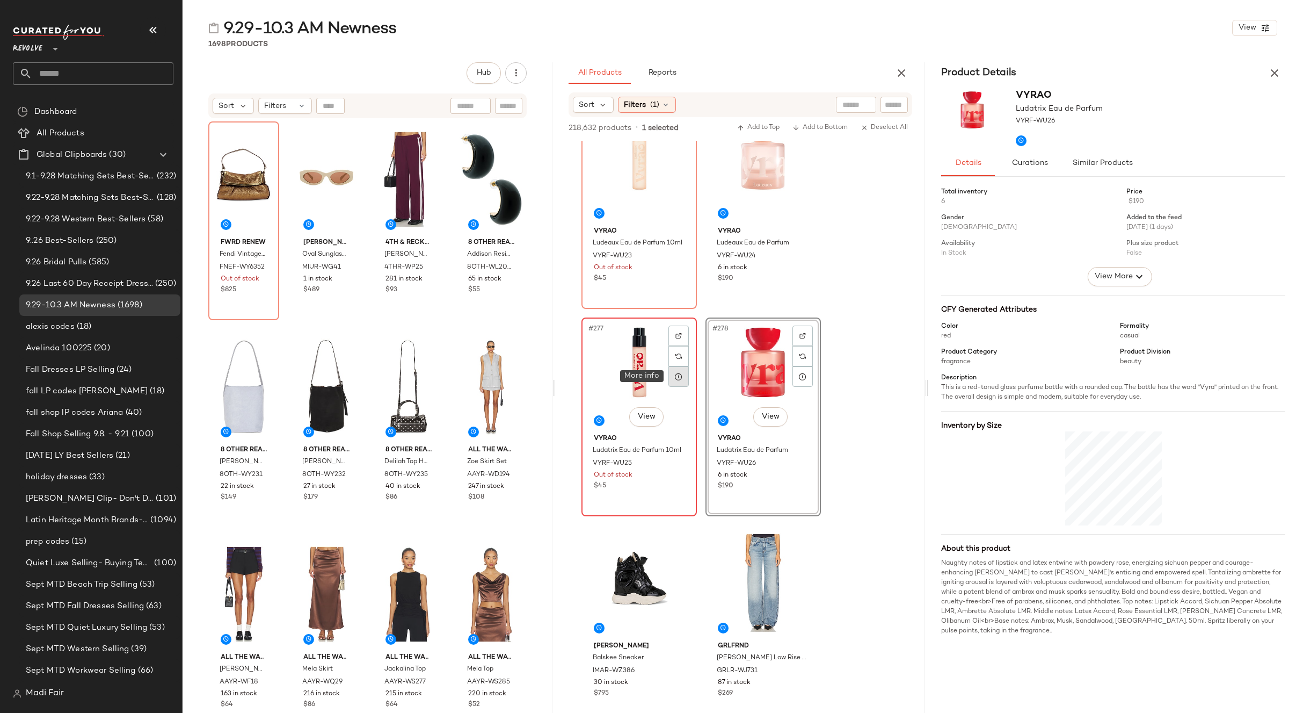
click at [678, 375] on icon at bounding box center [678, 376] width 9 height 9
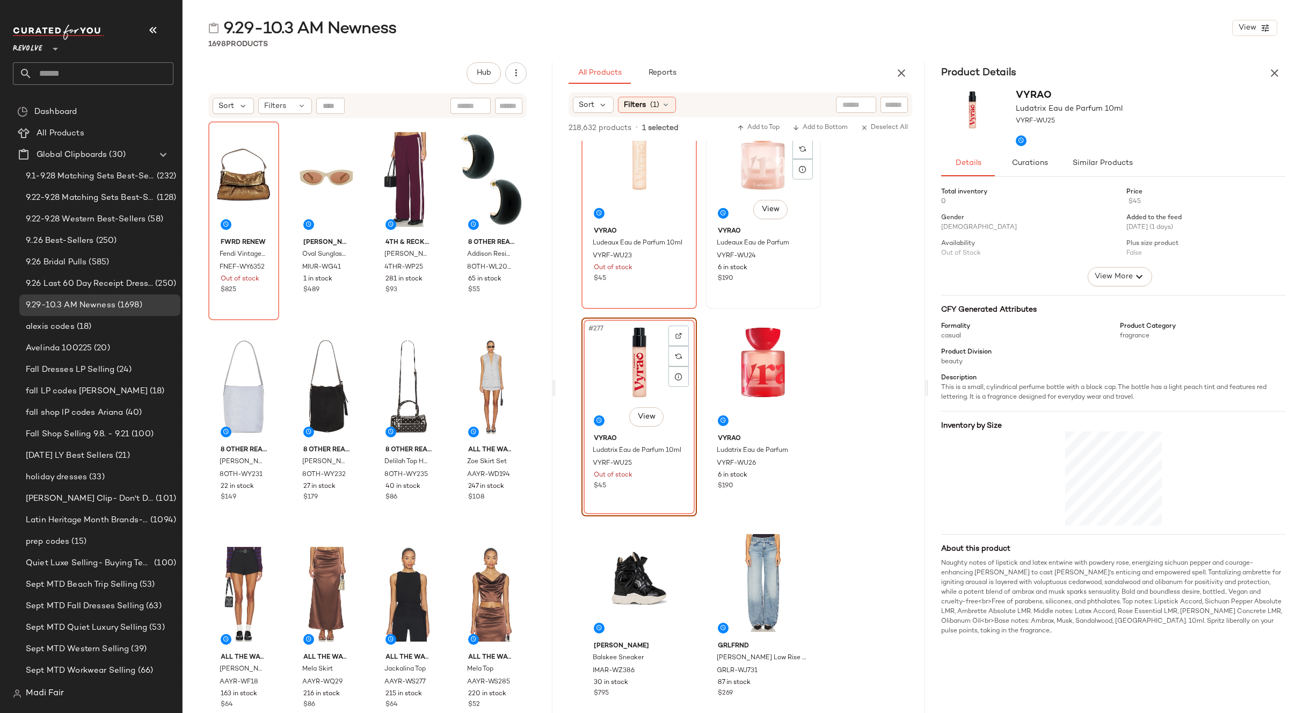
scroll to position [28160, 0]
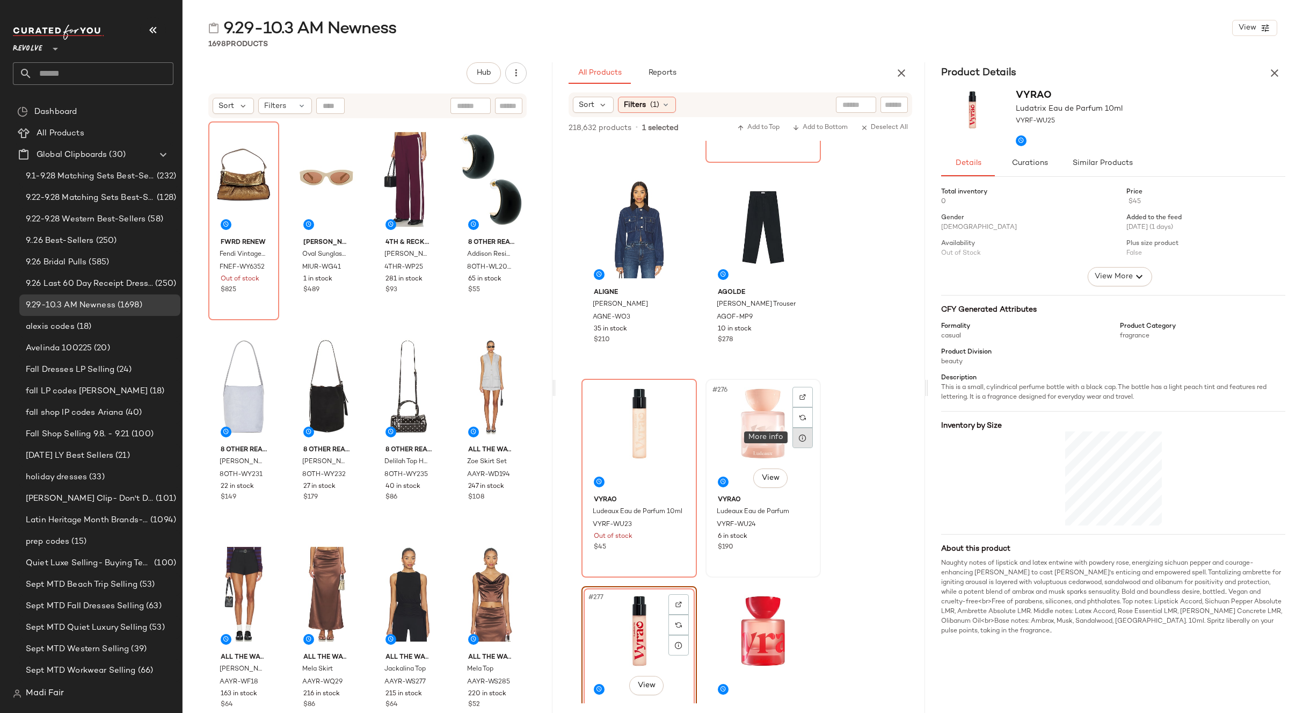
click at [801, 441] on icon at bounding box center [803, 437] width 9 height 9
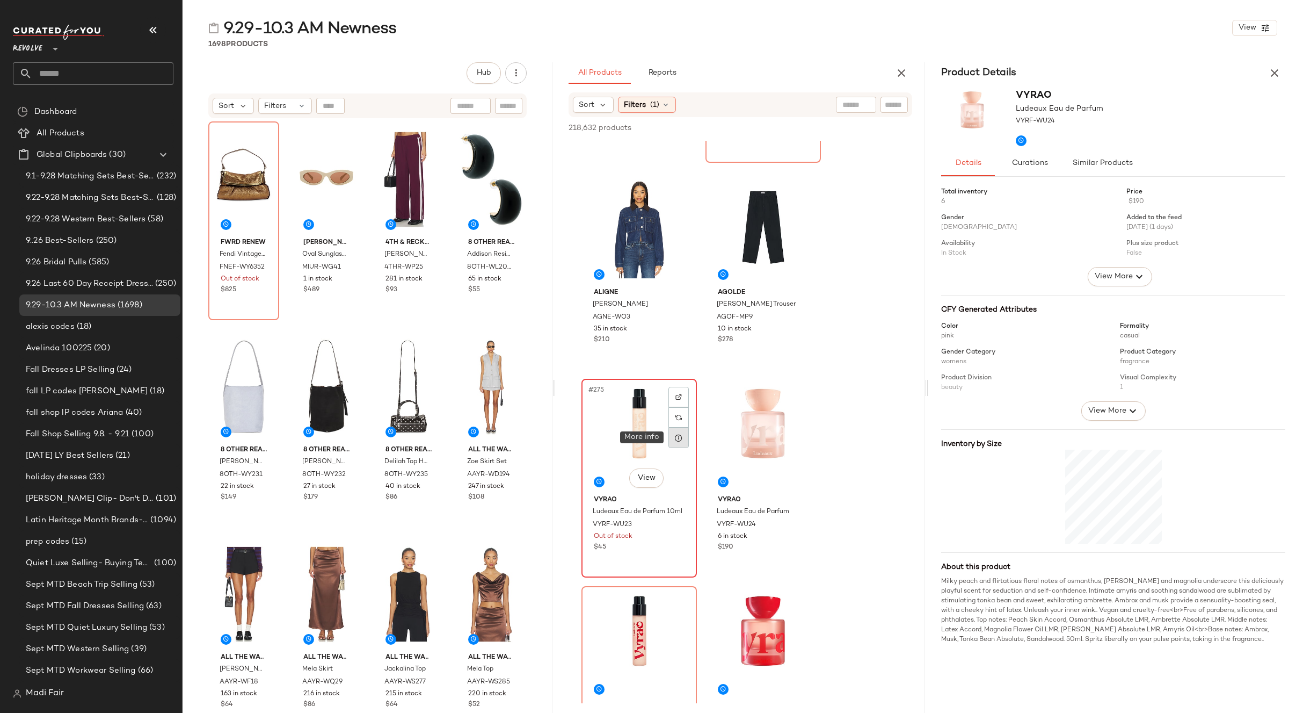
click at [684, 436] on div at bounding box center [679, 437] width 20 height 20
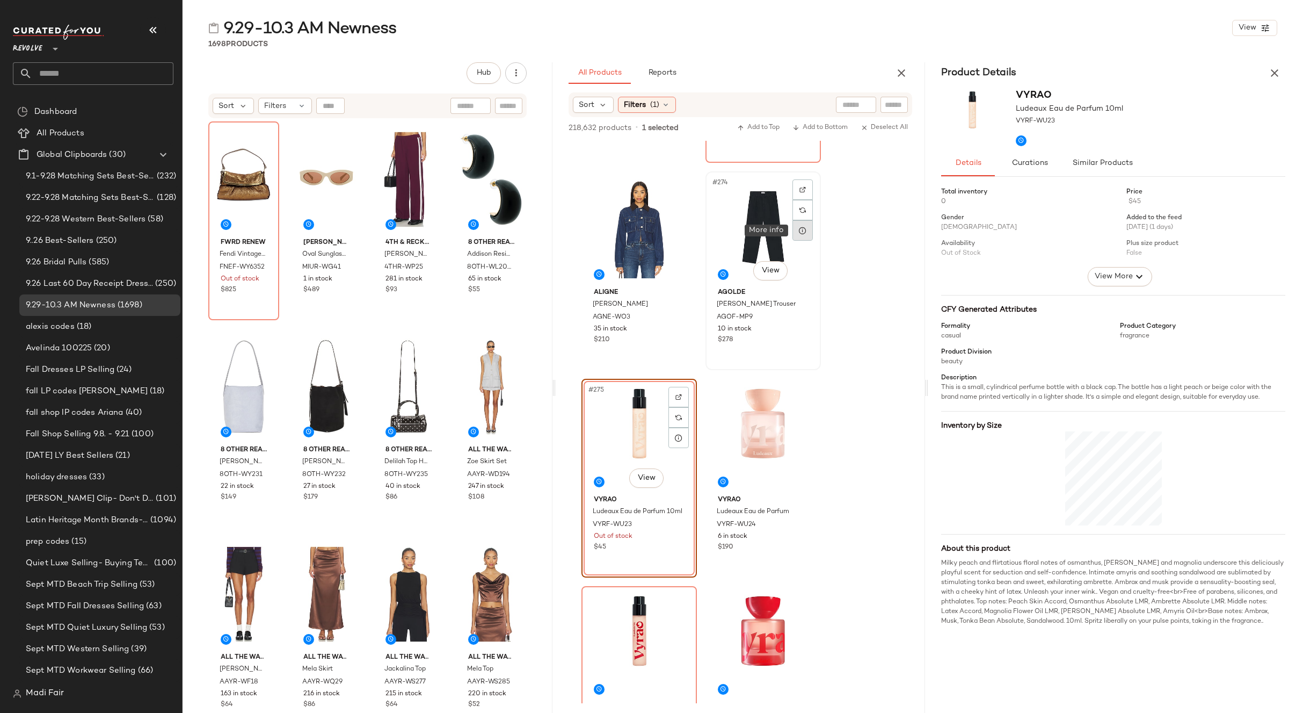
click at [794, 235] on div at bounding box center [803, 230] width 20 height 20
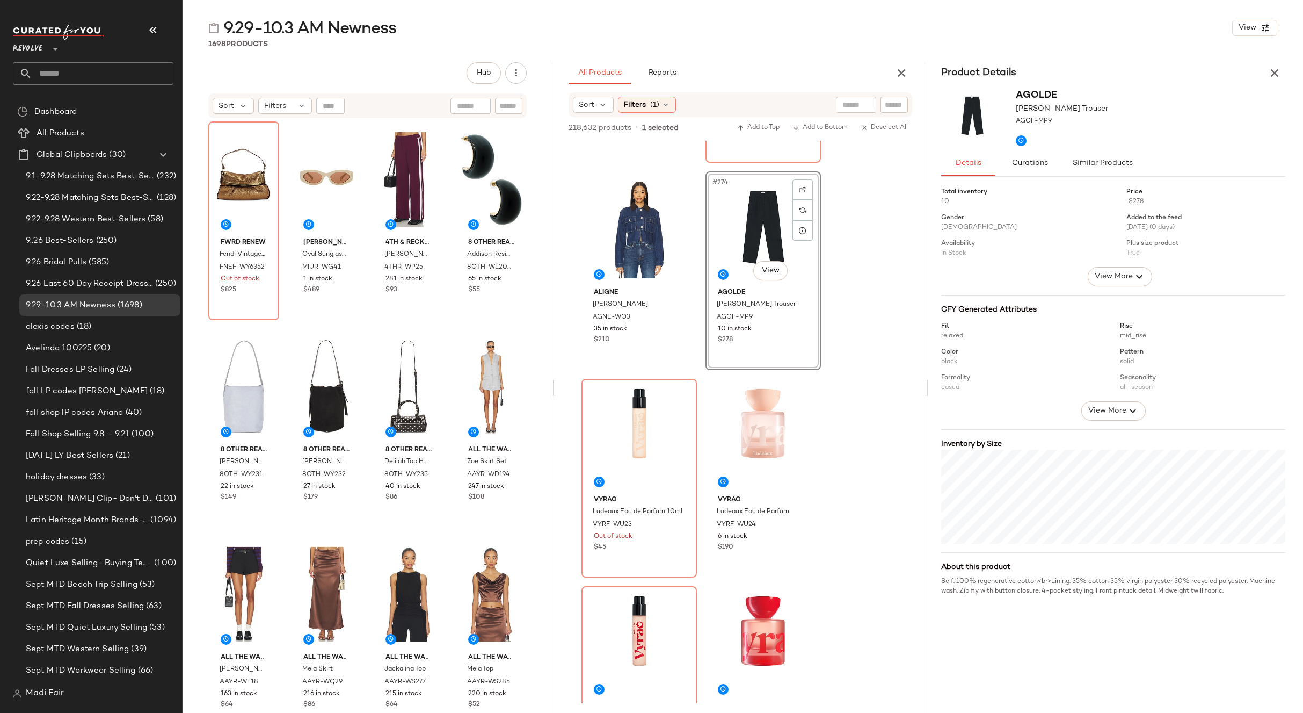
click at [750, 219] on div "#274 View" at bounding box center [763, 229] width 108 height 108
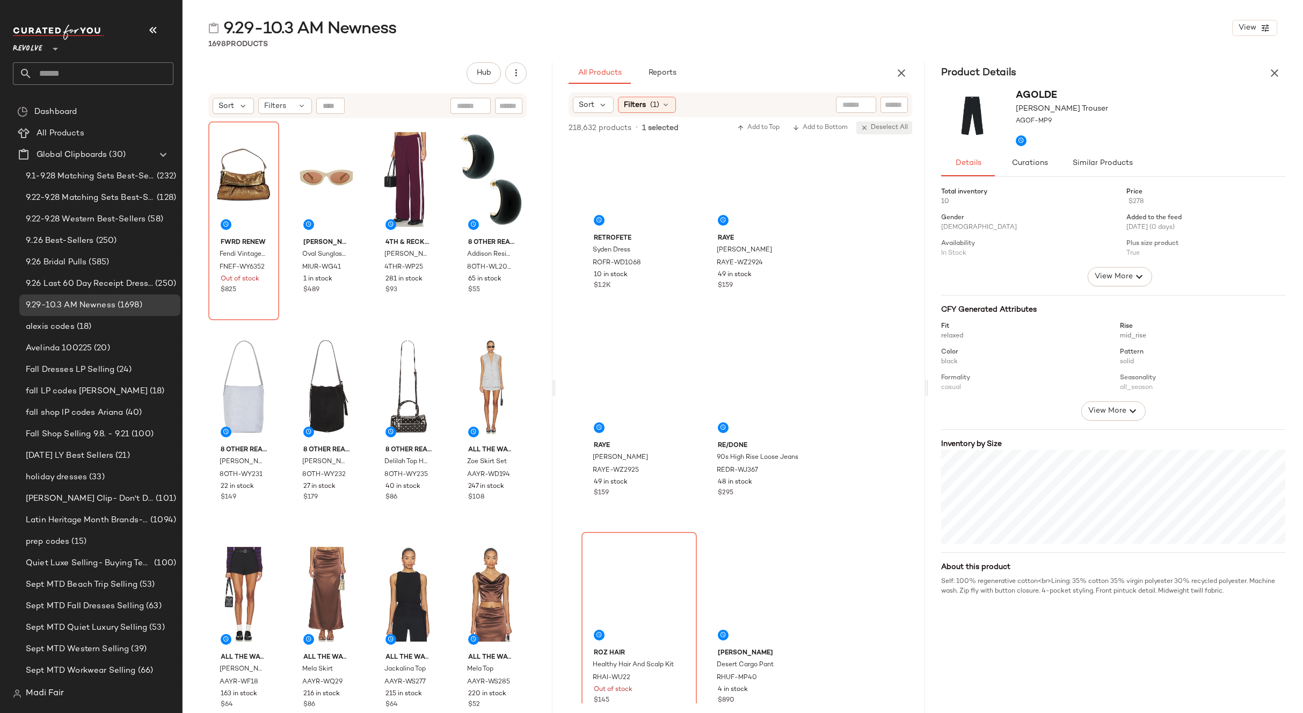
scroll to position [0, 0]
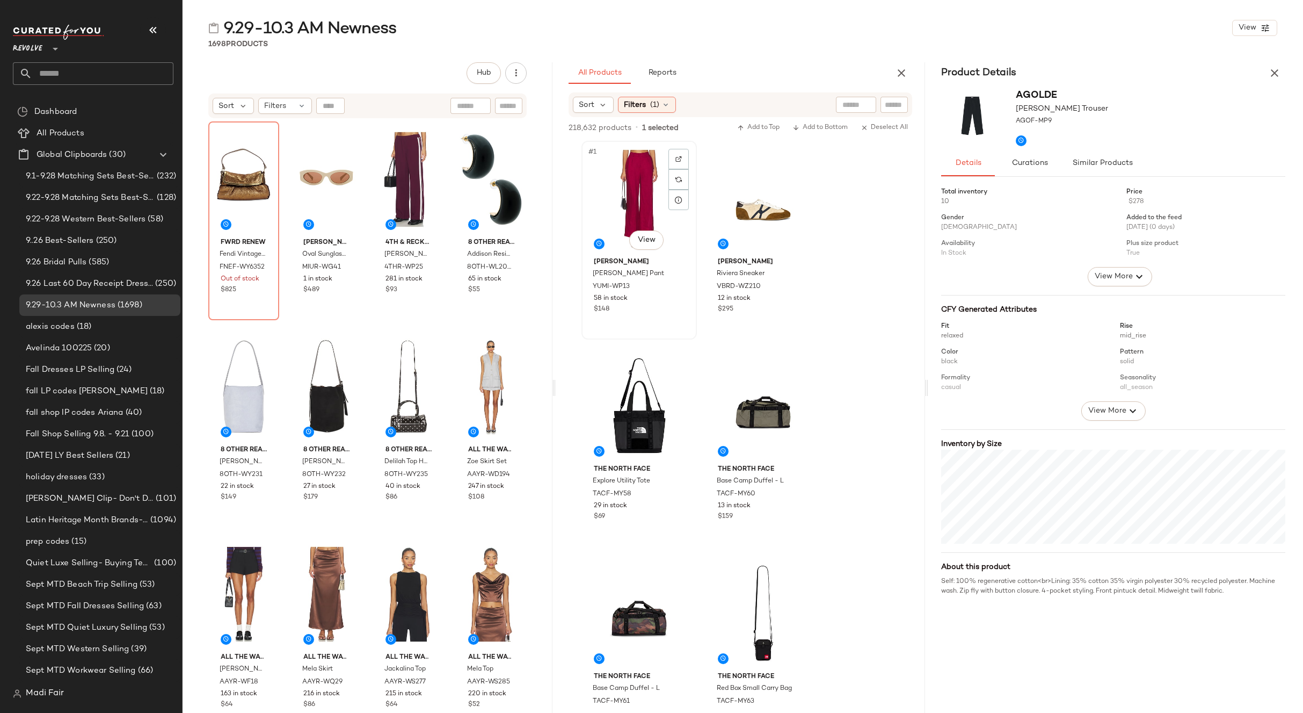
click at [625, 183] on div "#1 View" at bounding box center [639, 198] width 108 height 108
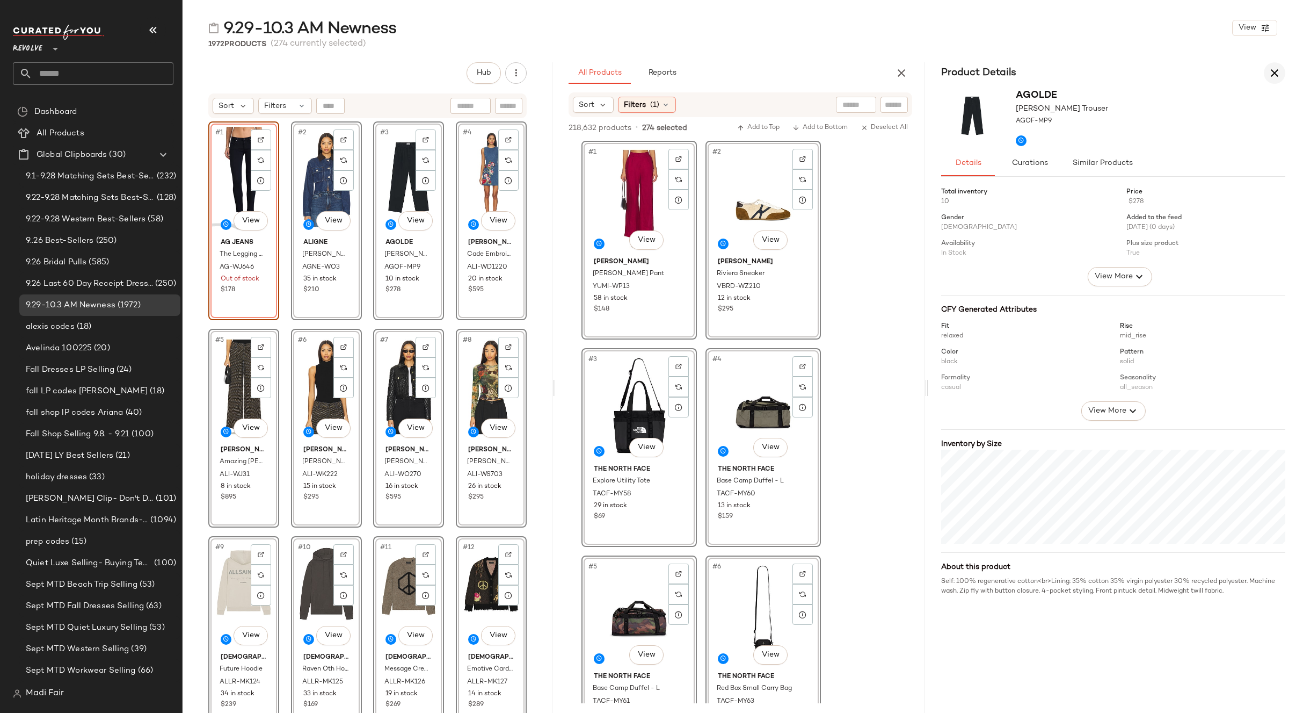
click at [1275, 78] on icon "button" at bounding box center [1274, 73] width 13 height 13
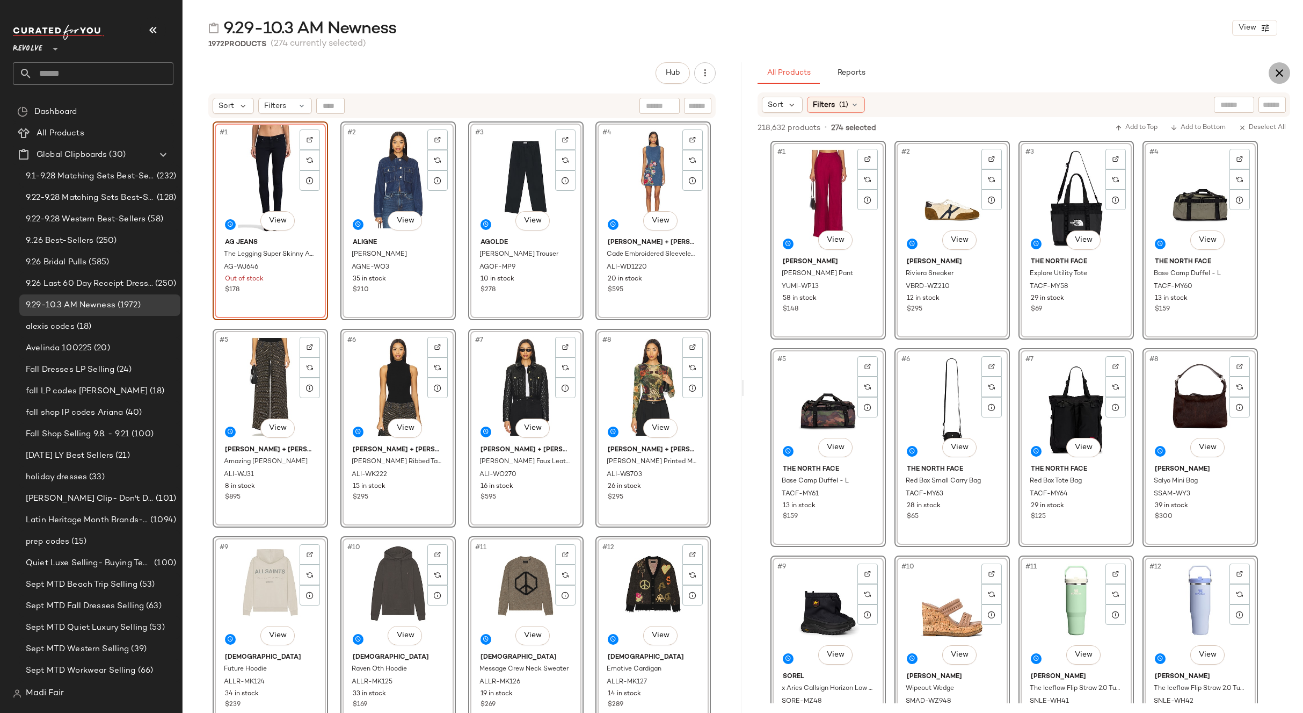
click at [1272, 77] on button "button" at bounding box center [1279, 72] width 21 height 21
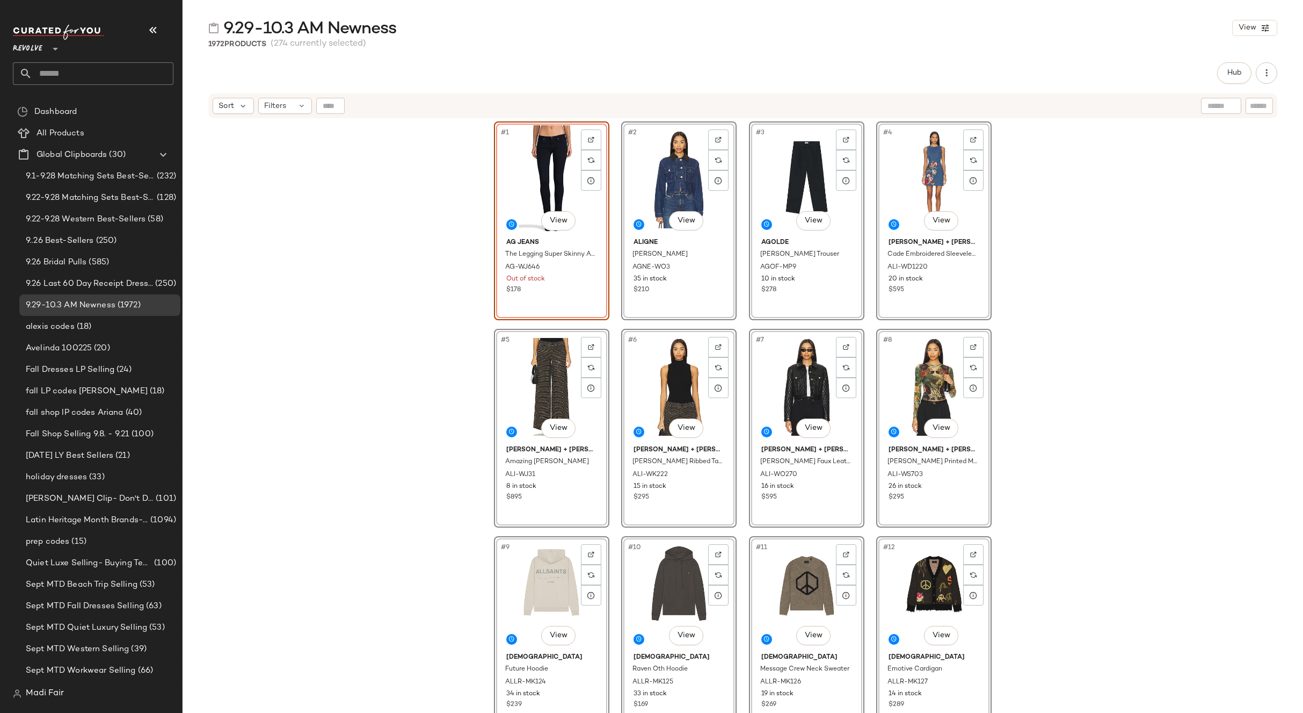
click at [41, 42] on span "Revolve" at bounding box center [28, 46] width 30 height 19
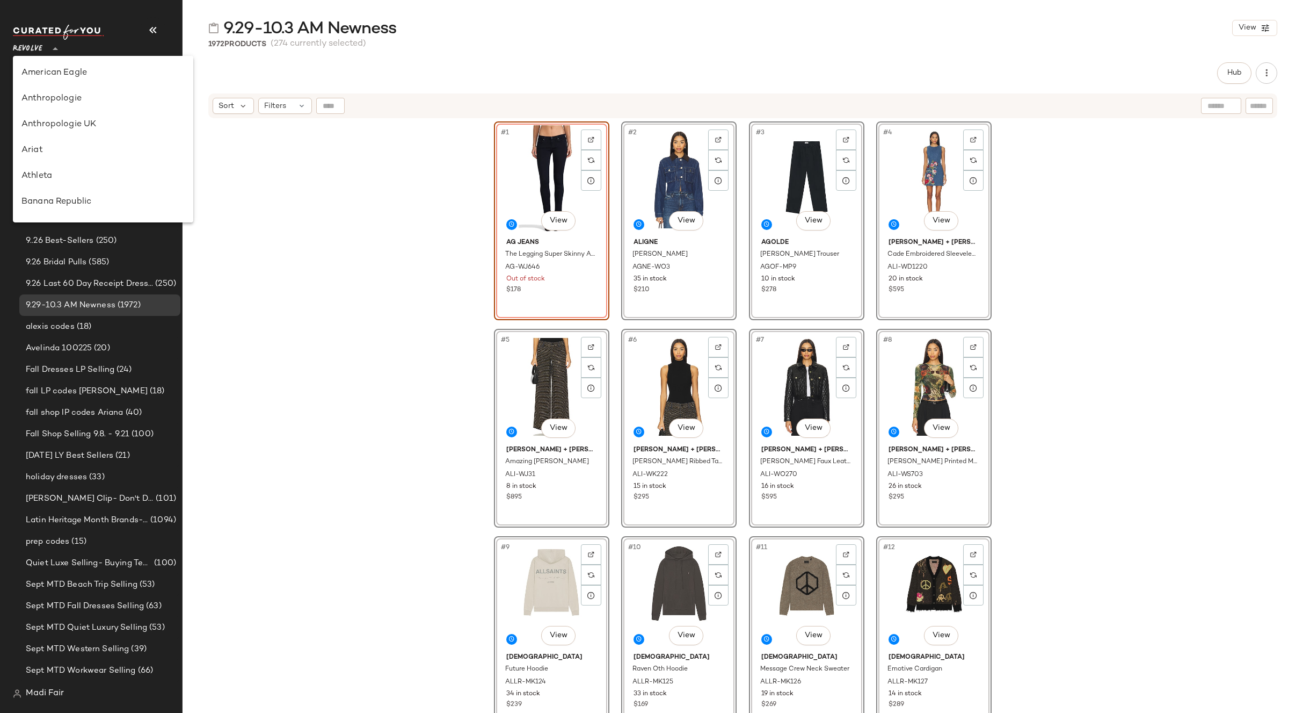
scroll to position [541, 0]
click at [61, 155] on div "[PERSON_NAME]" at bounding box center [102, 150] width 163 height 13
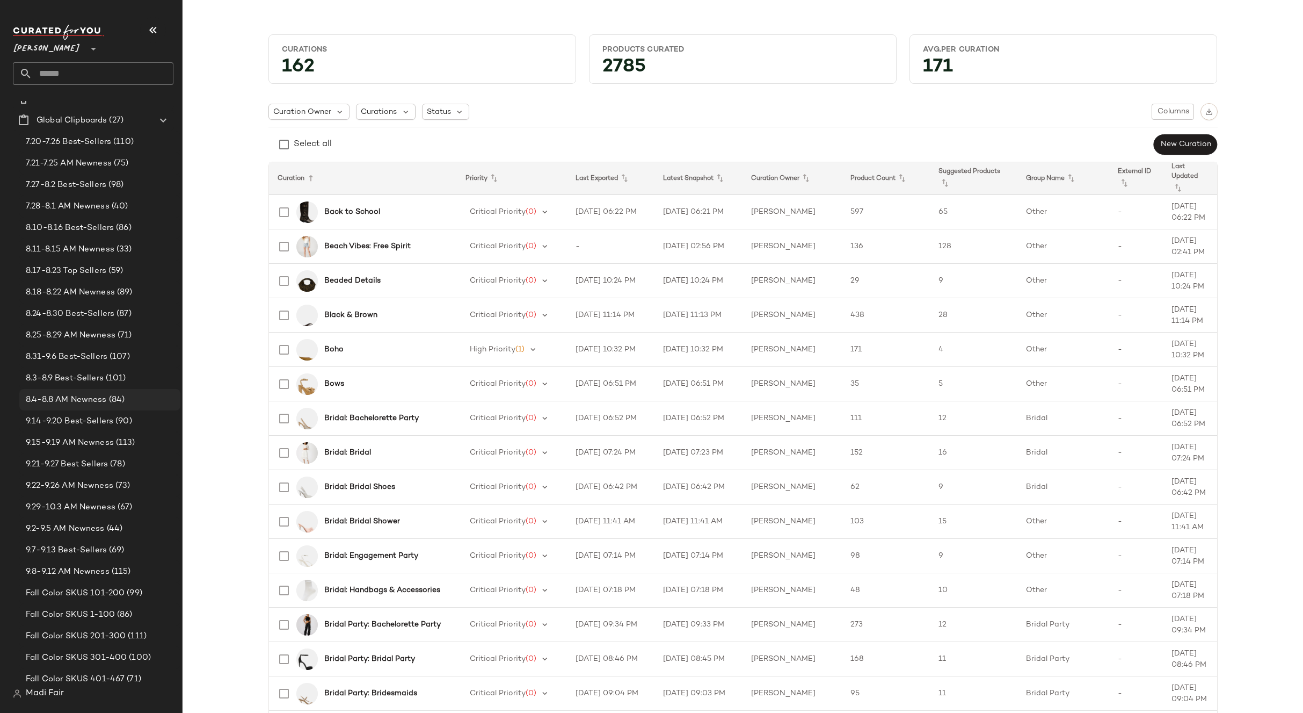
scroll to position [54, 0]
click at [104, 488] on span "9.29-10.3 AM Newness" at bounding box center [71, 488] width 90 height 12
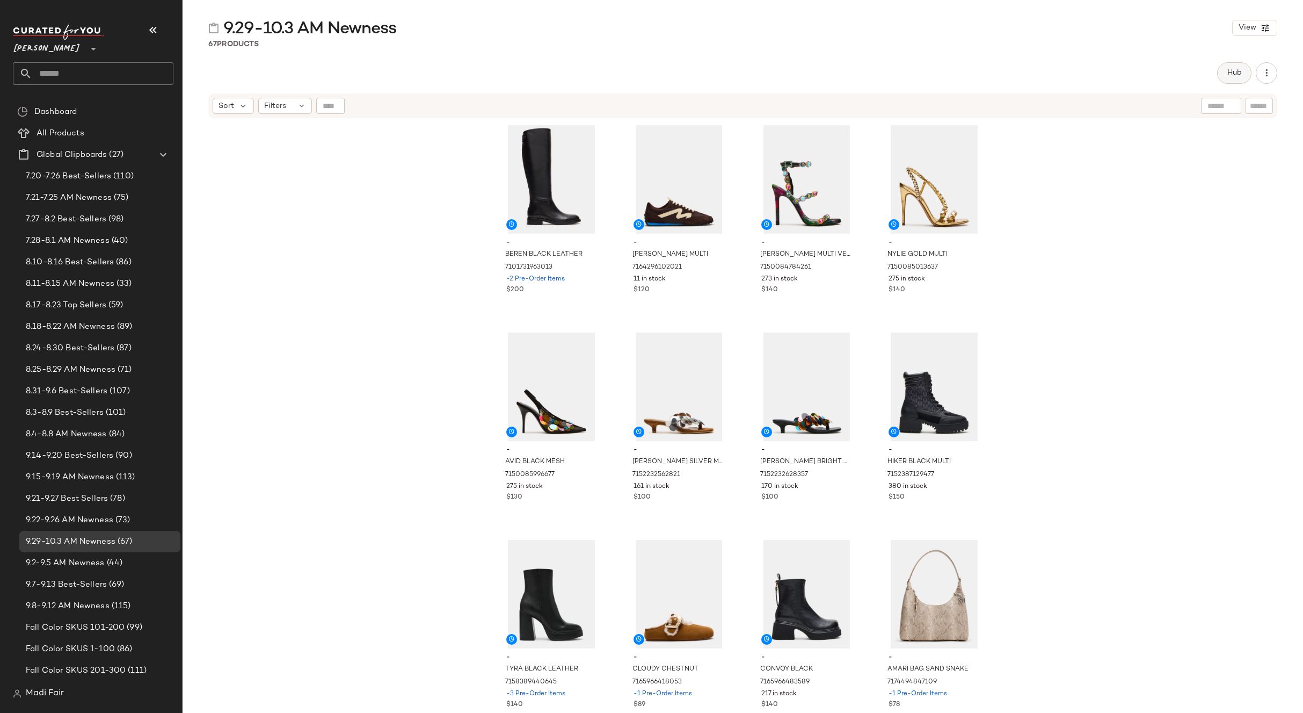
click at [1228, 72] on span "Hub" at bounding box center [1234, 73] width 15 height 9
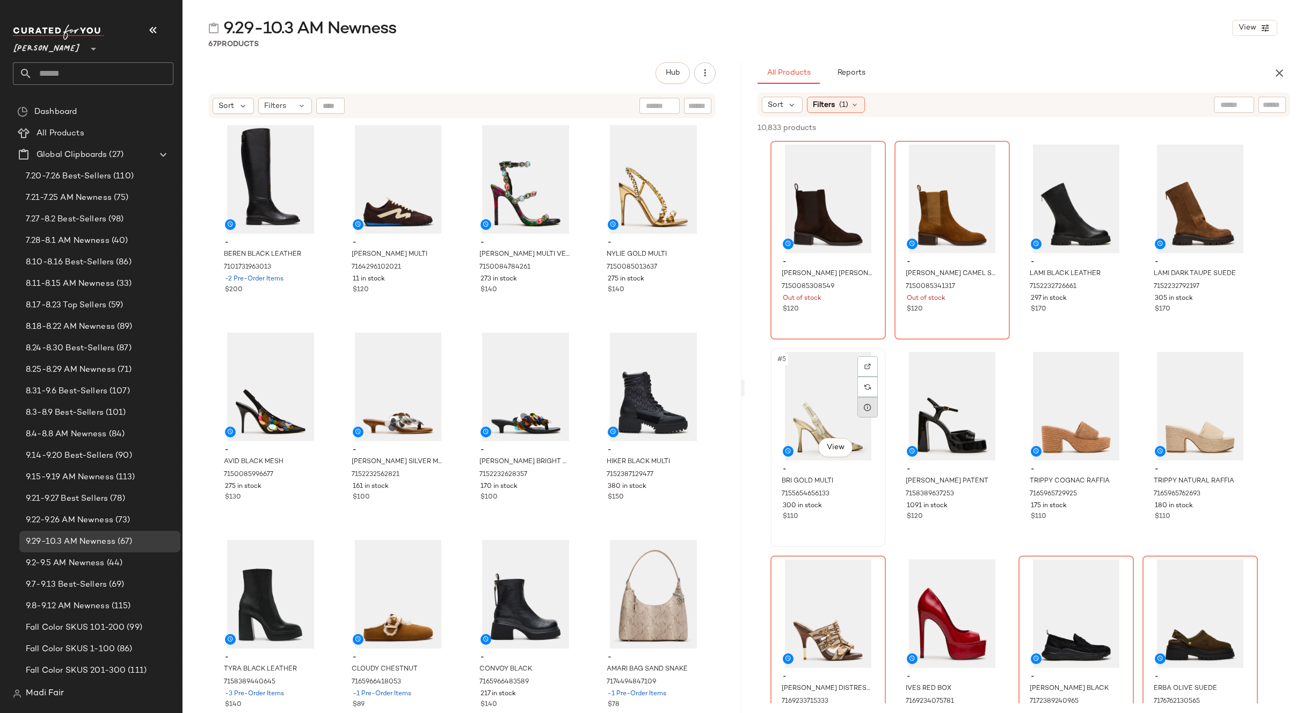
click at [867, 411] on div at bounding box center [868, 407] width 20 height 20
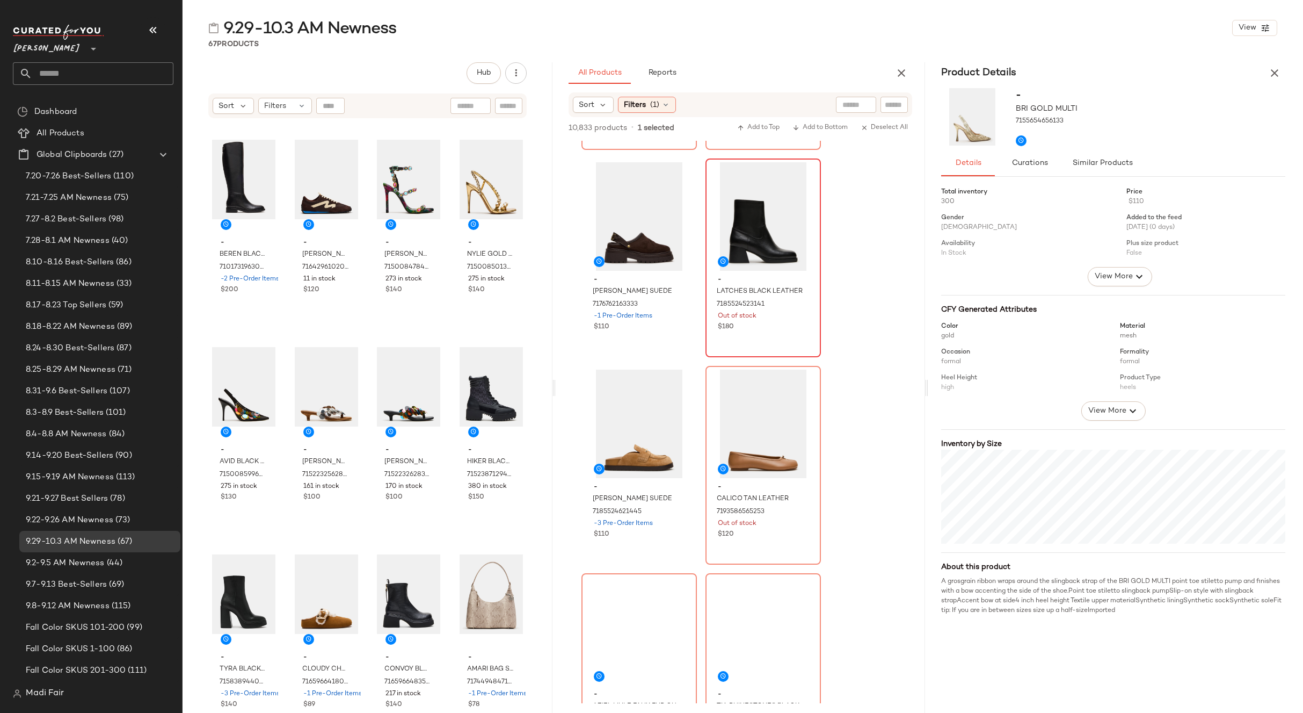
scroll to position [1289, 0]
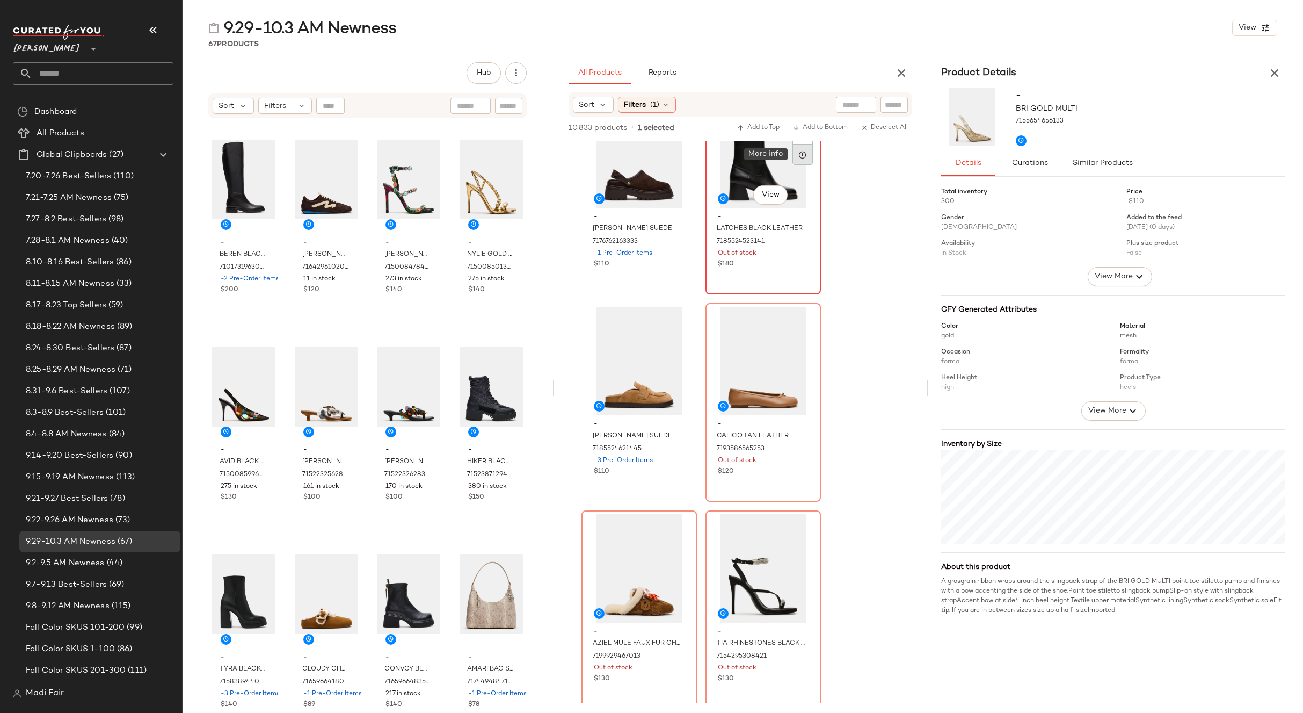
click at [801, 158] on icon at bounding box center [803, 154] width 9 height 9
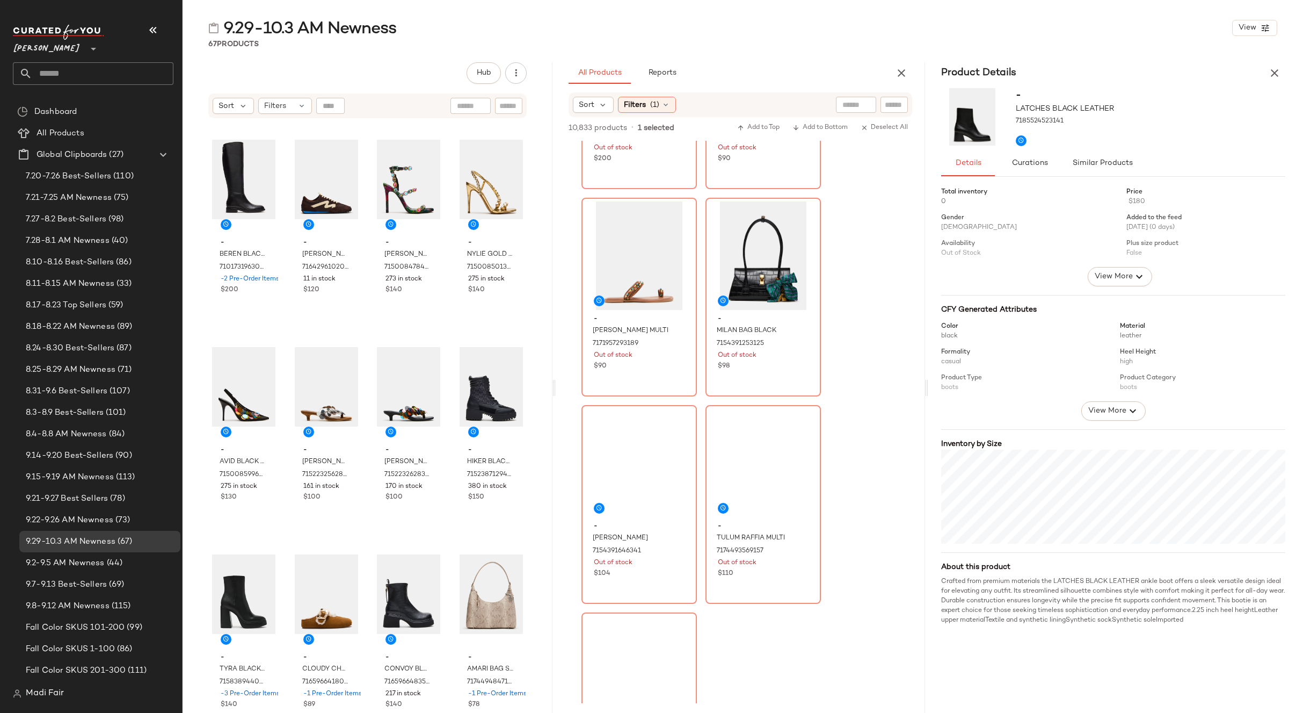
scroll to position [2846, 0]
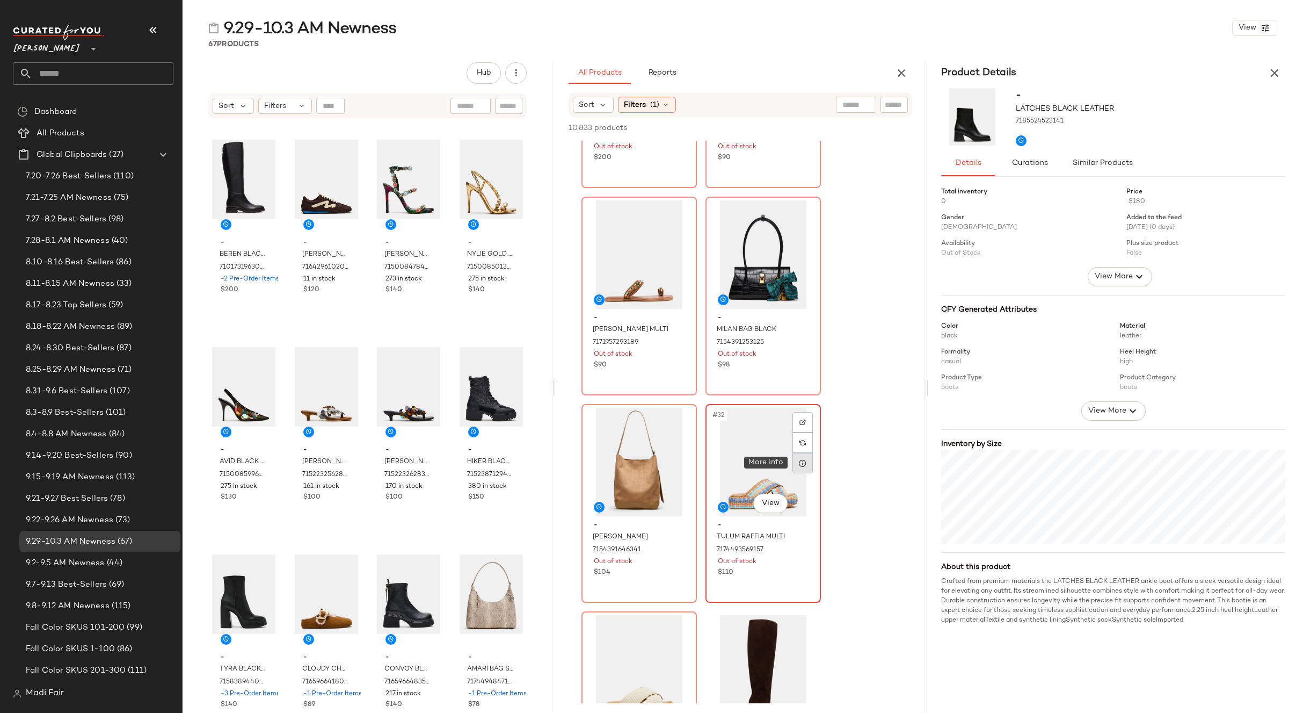
click at [796, 461] on div at bounding box center [803, 463] width 20 height 20
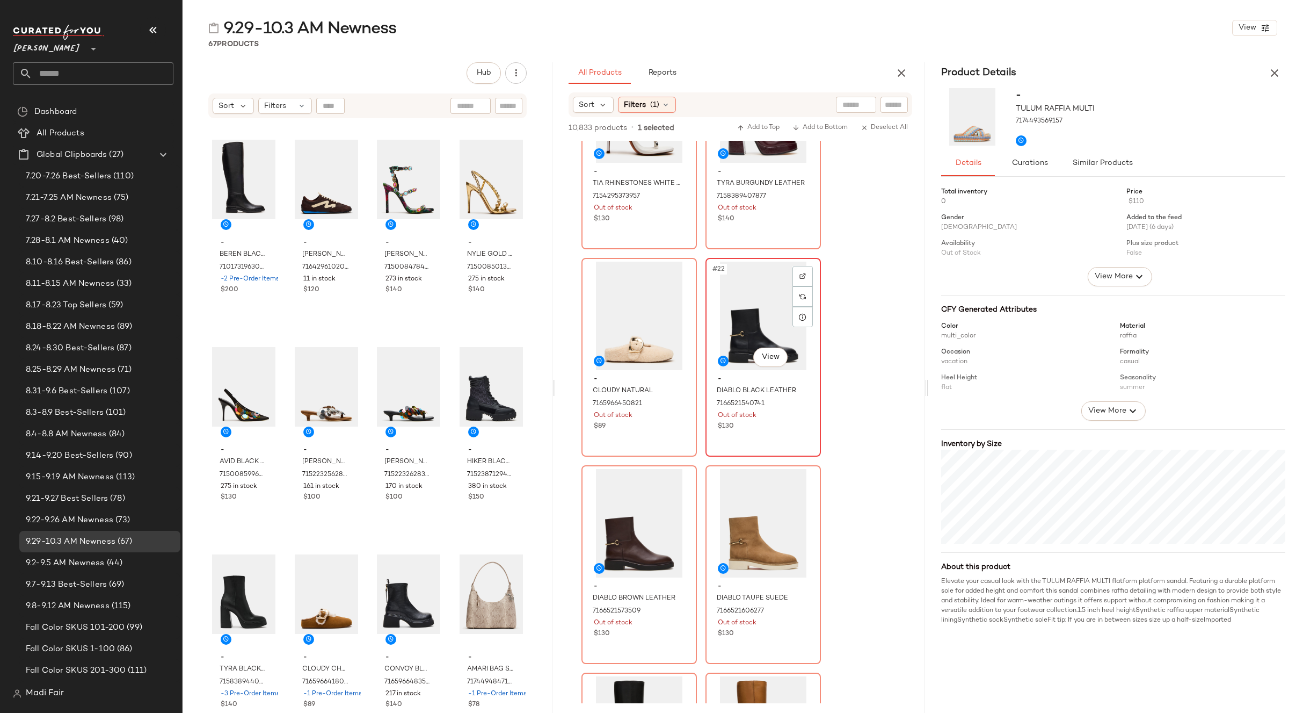
scroll to position [1826, 0]
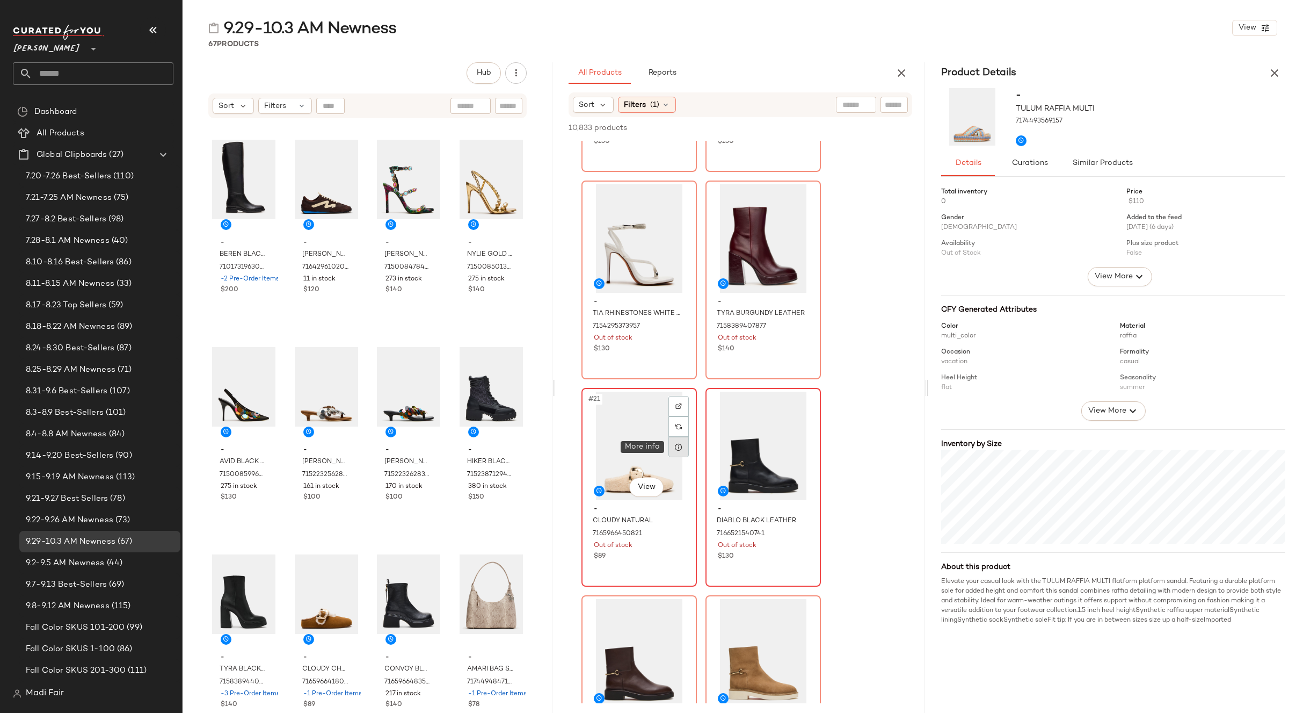
click at [678, 450] on icon at bounding box center [678, 446] width 9 height 9
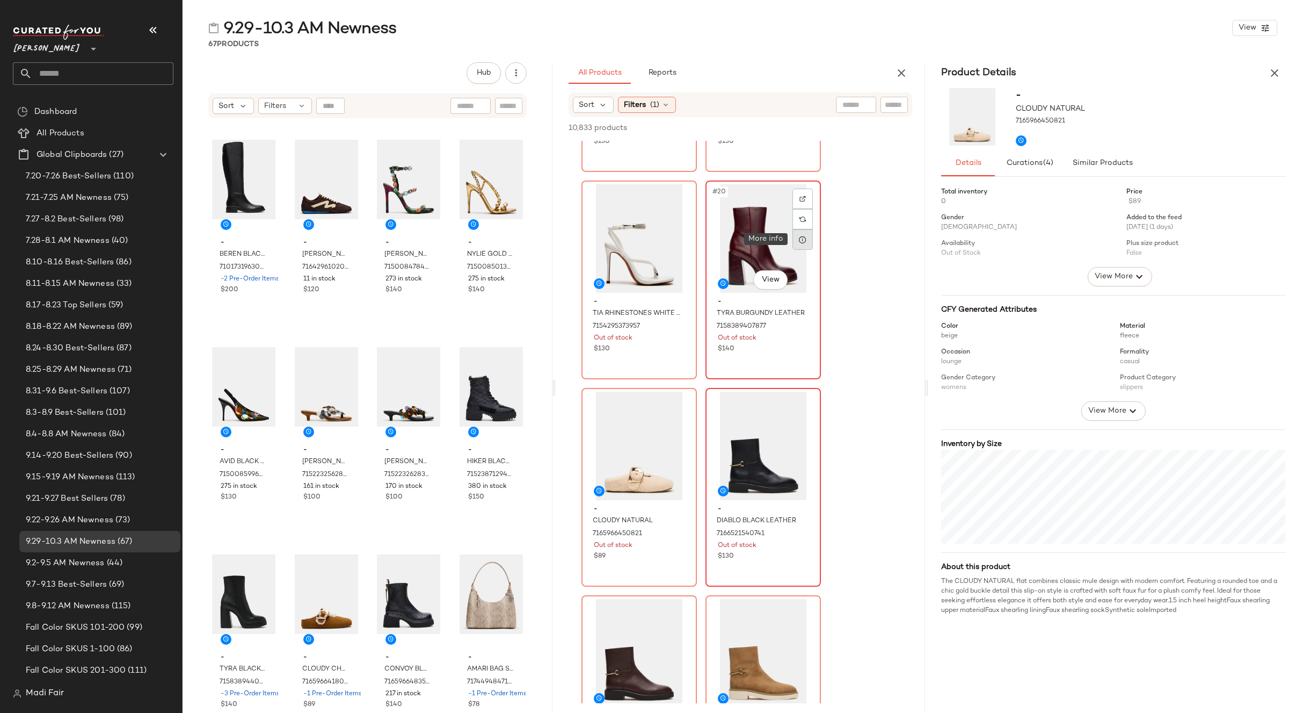
click at [799, 246] on div at bounding box center [803, 239] width 20 height 20
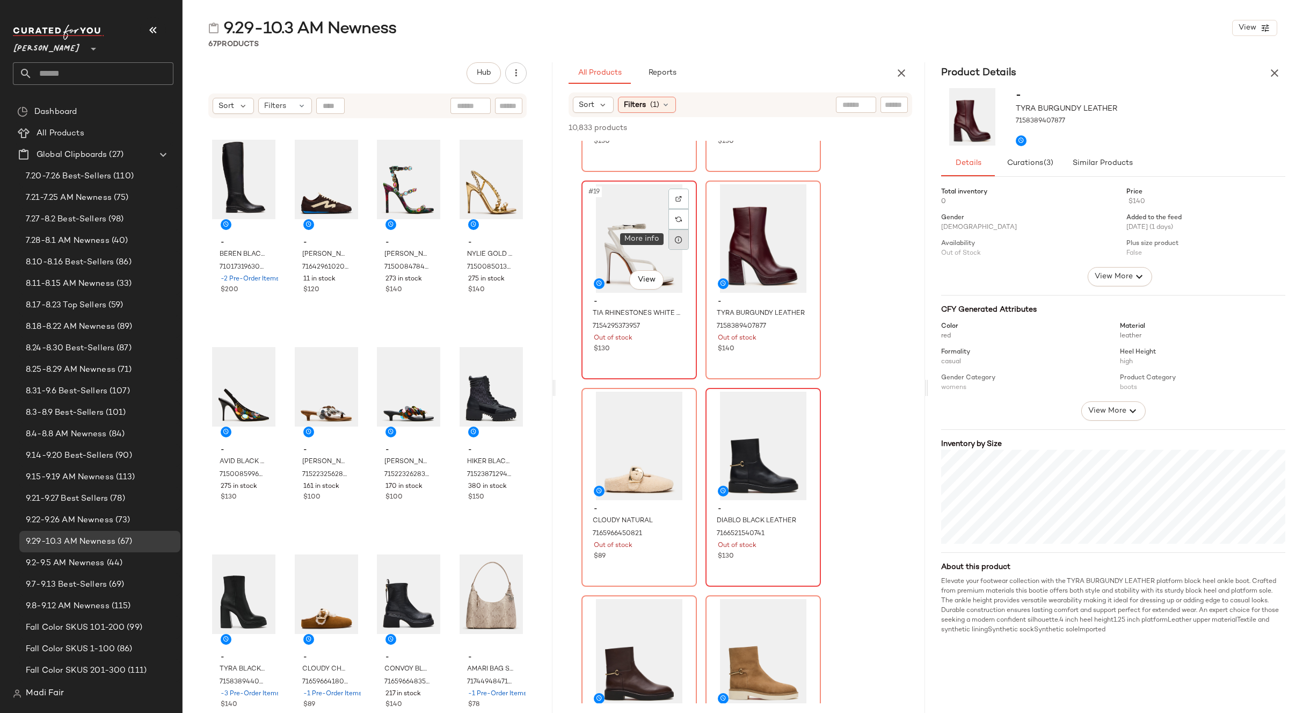
click at [678, 246] on div at bounding box center [679, 239] width 20 height 20
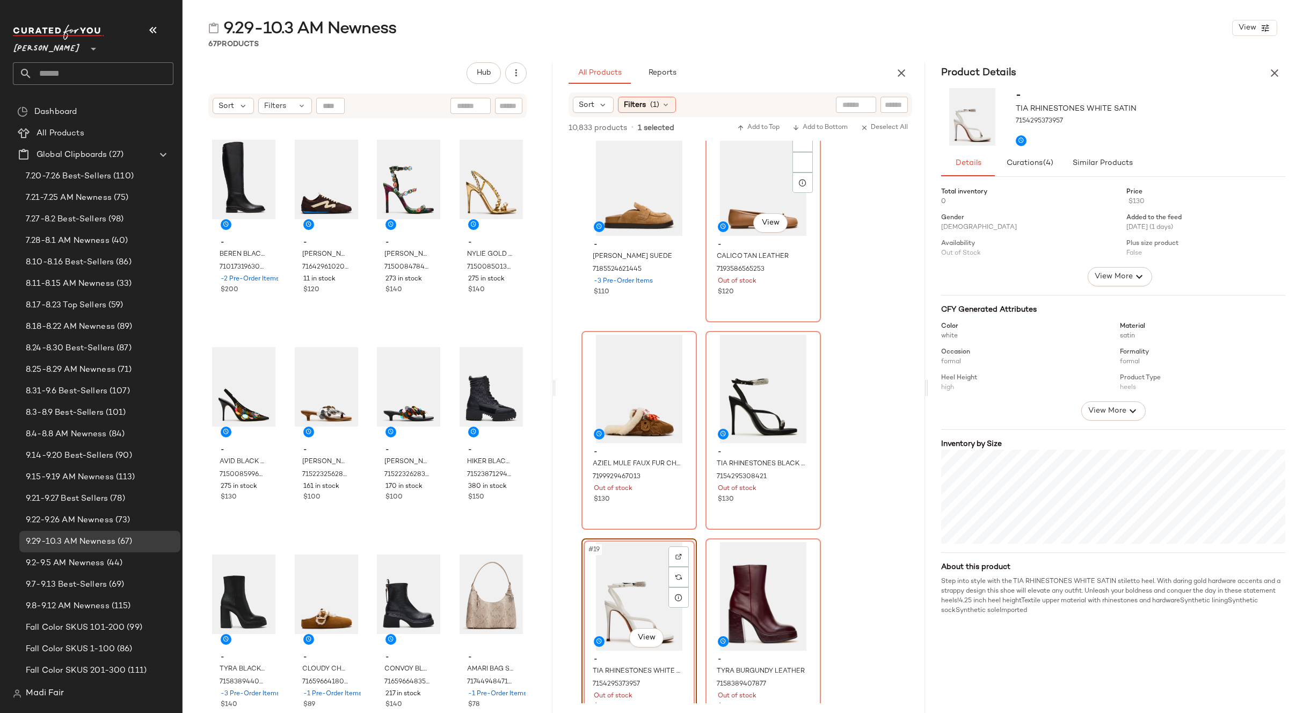
scroll to position [1450, 0]
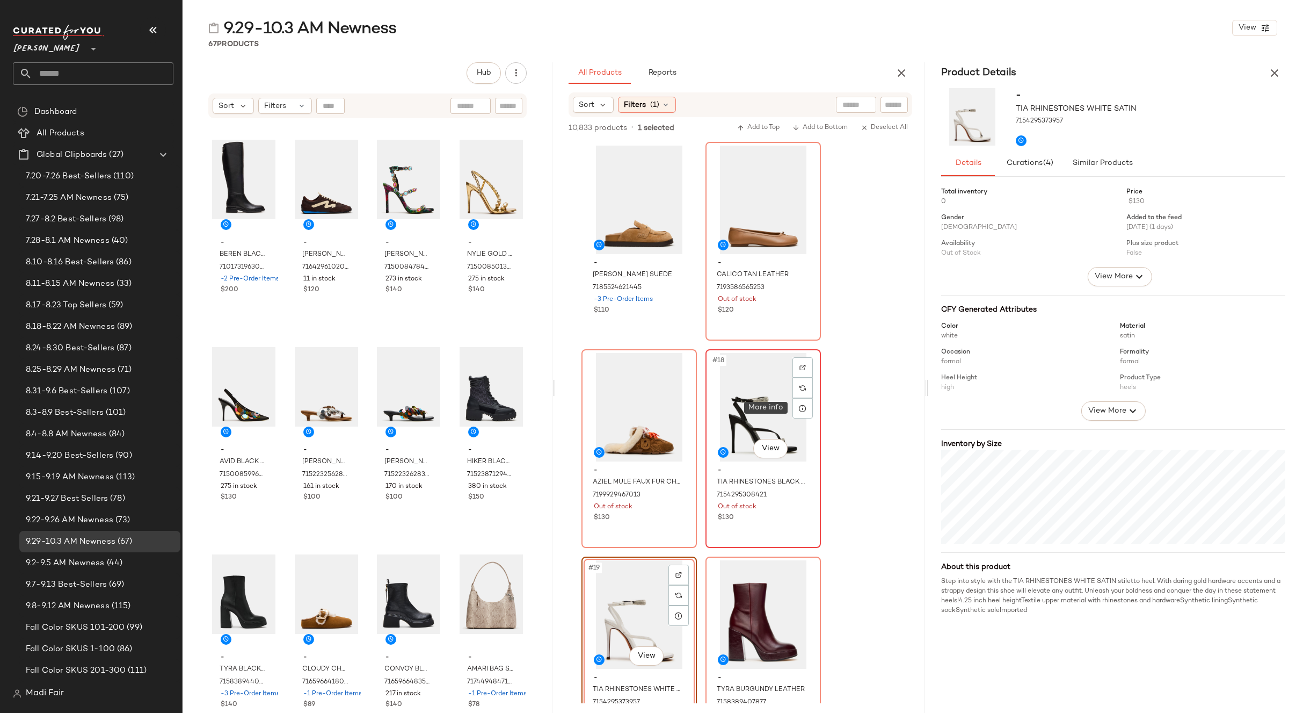
click at [807, 411] on icon at bounding box center [803, 408] width 9 height 9
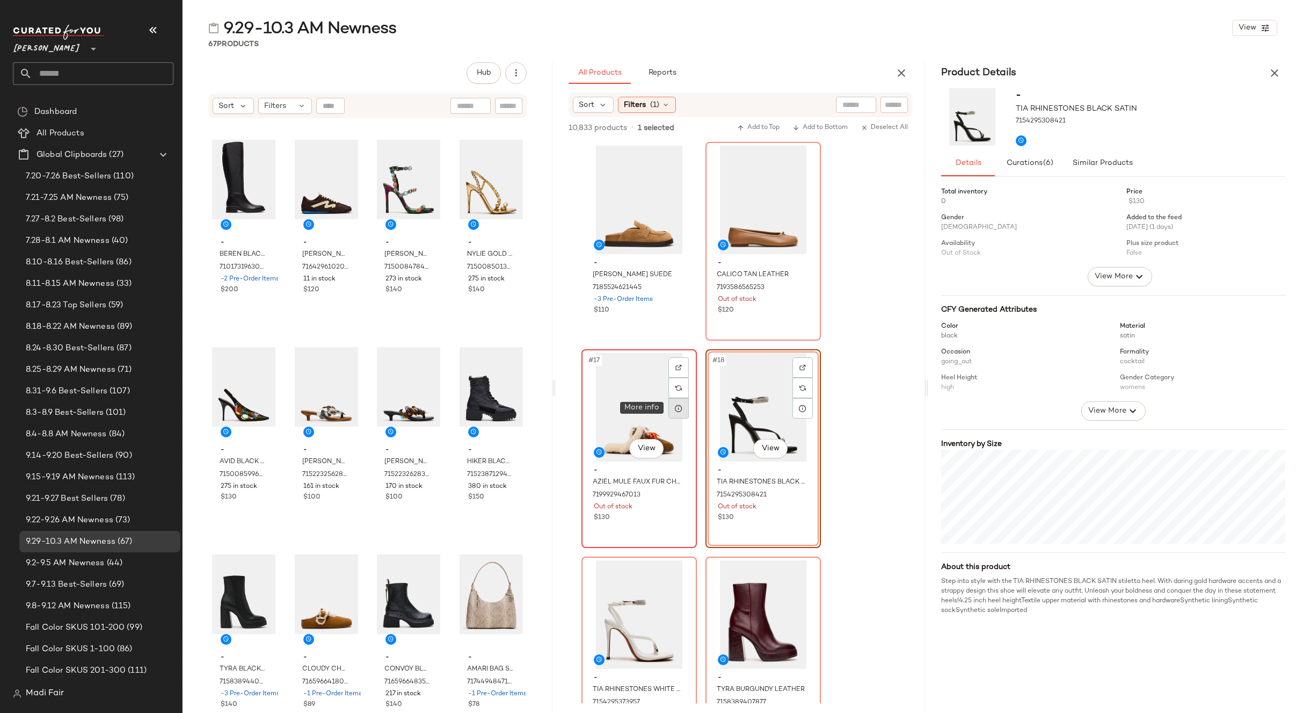
click at [682, 409] on icon at bounding box center [678, 408] width 9 height 9
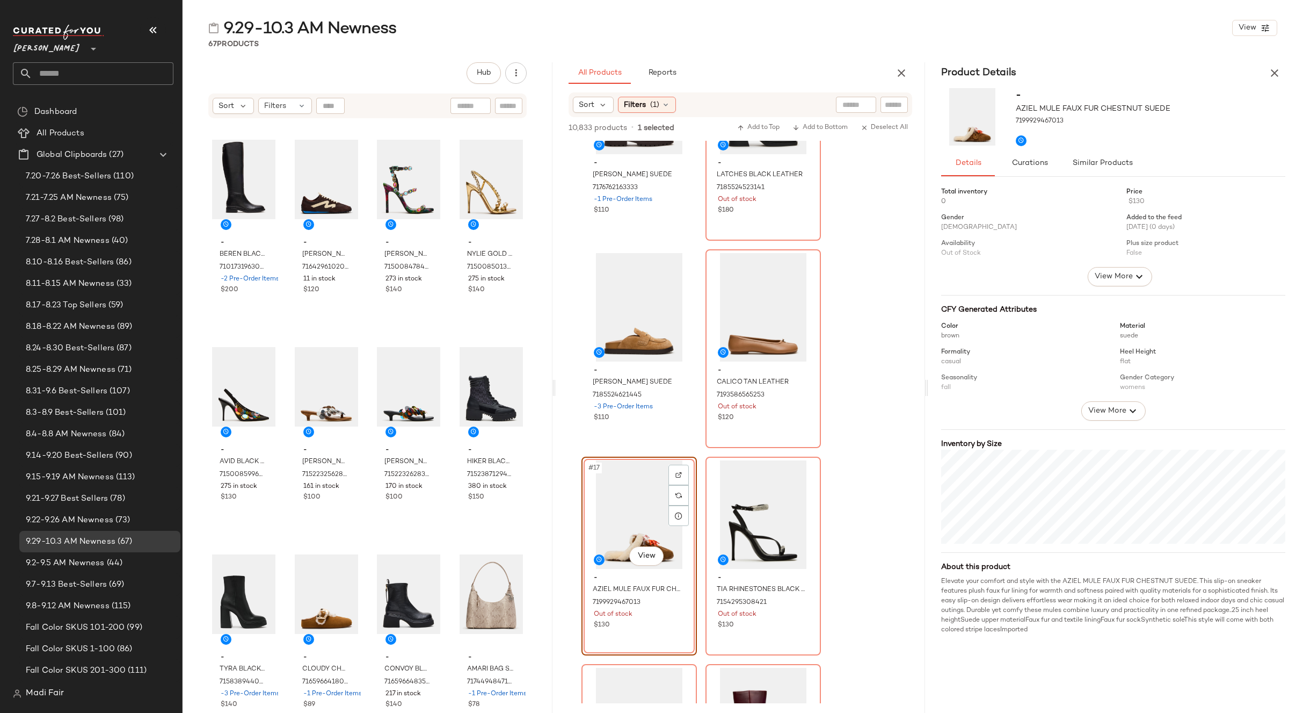
click at [630, 523] on div "#17 View" at bounding box center [639, 514] width 108 height 108
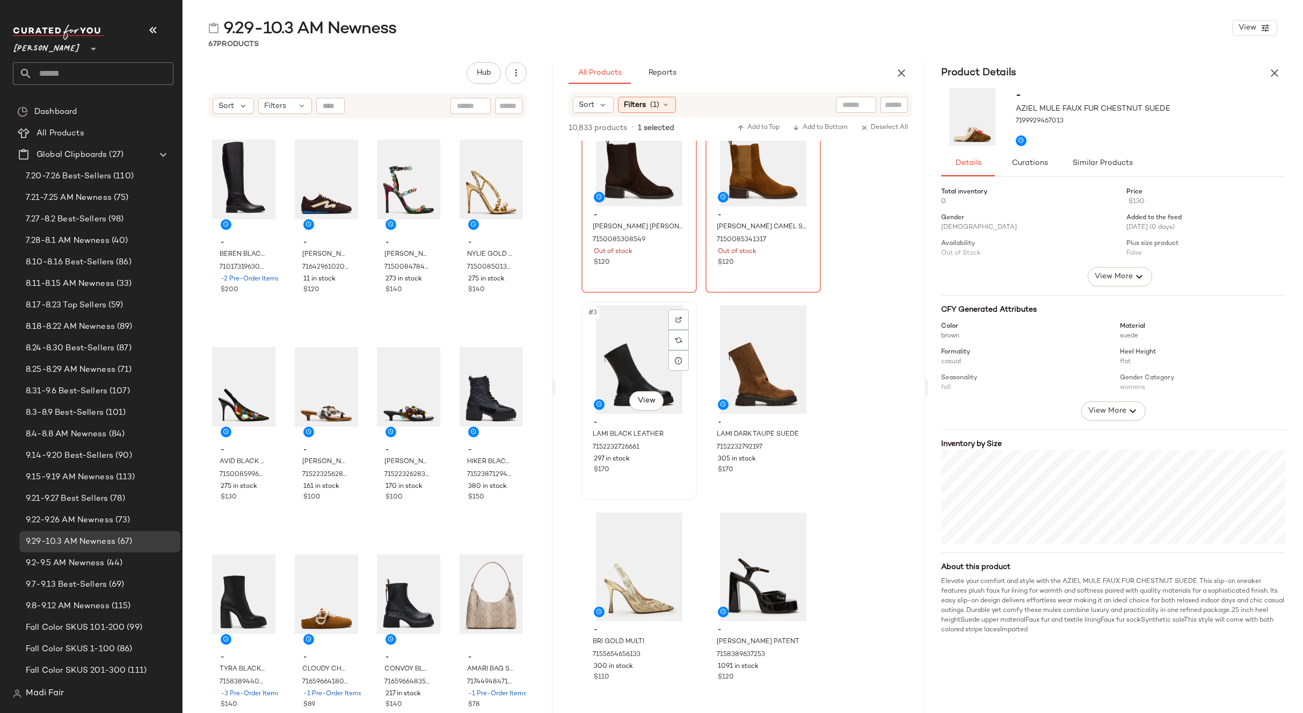
scroll to position [0, 0]
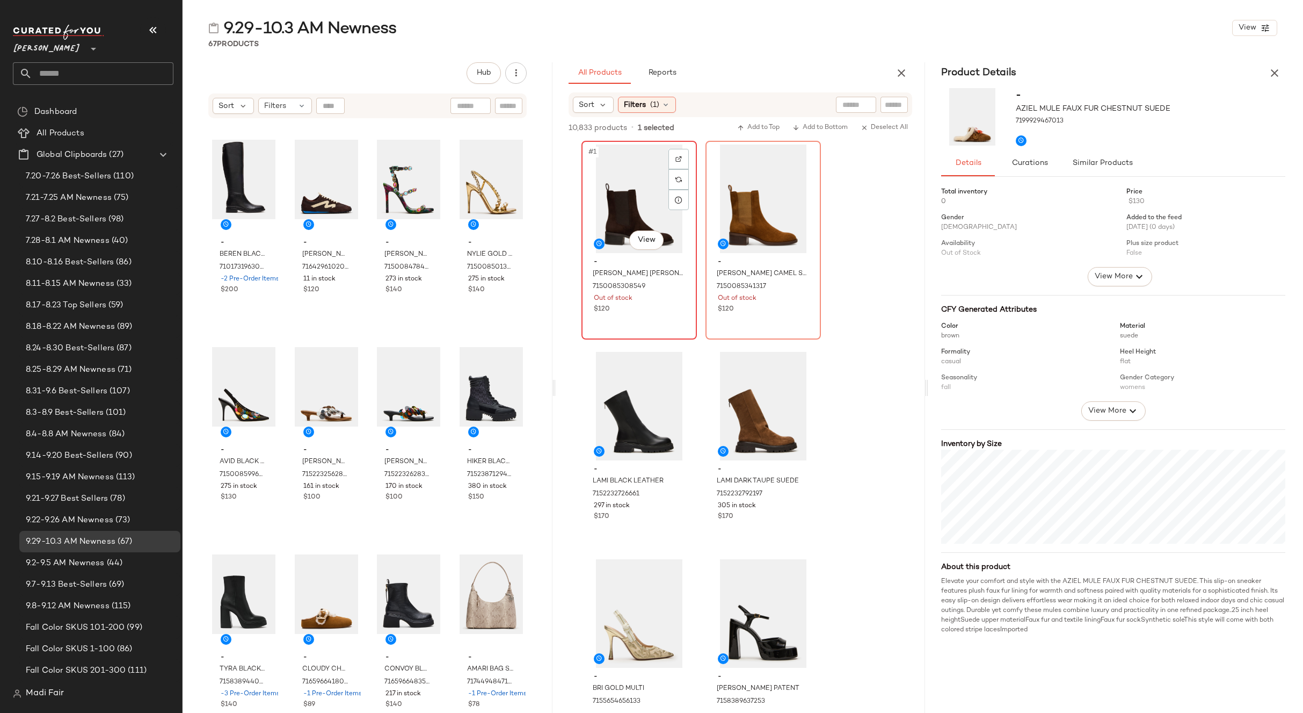
click at [639, 192] on div "#1 View" at bounding box center [639, 198] width 108 height 108
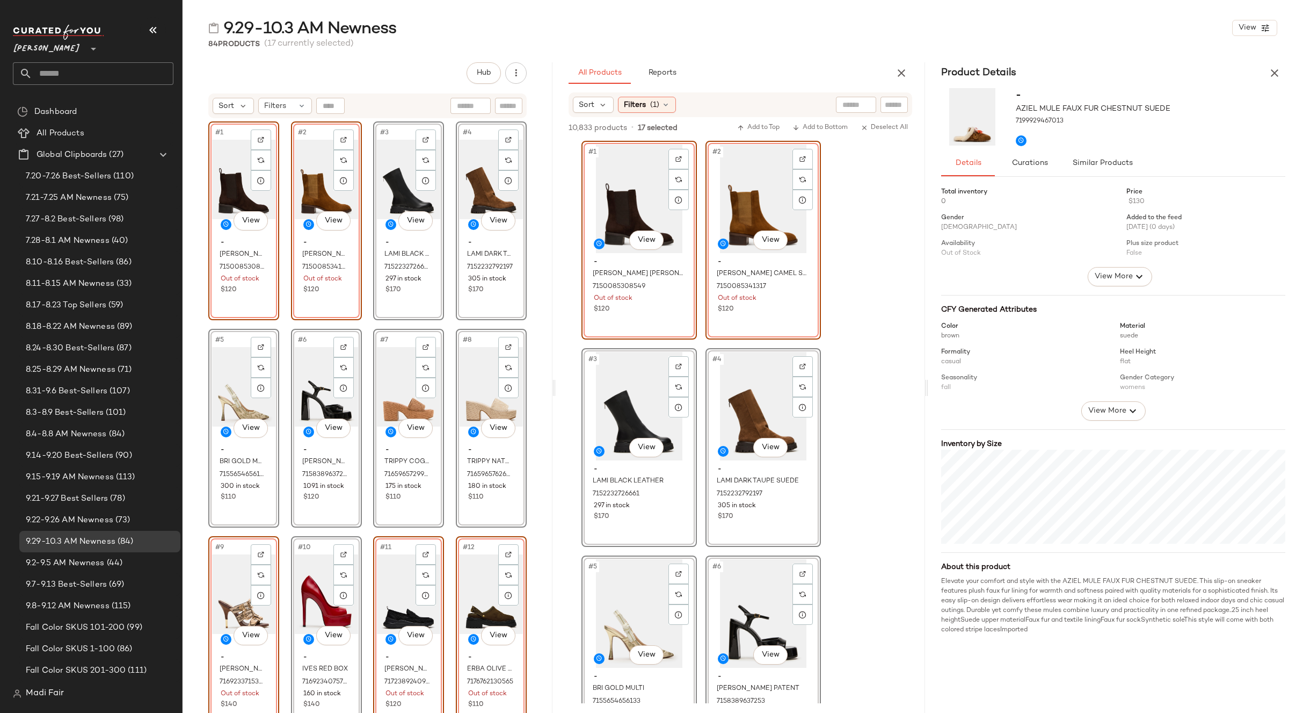
click at [1272, 69] on icon "button" at bounding box center [1274, 73] width 13 height 13
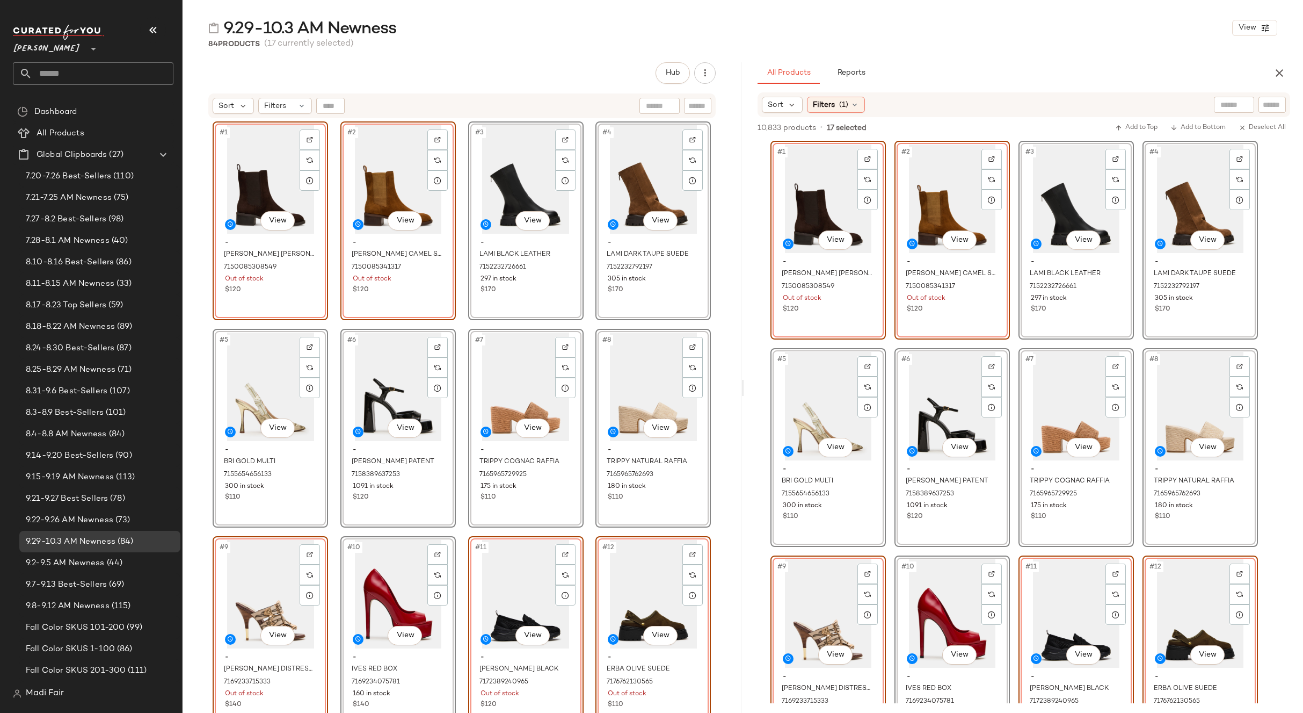
click at [45, 48] on span "[PERSON_NAME]" at bounding box center [47, 46] width 68 height 19
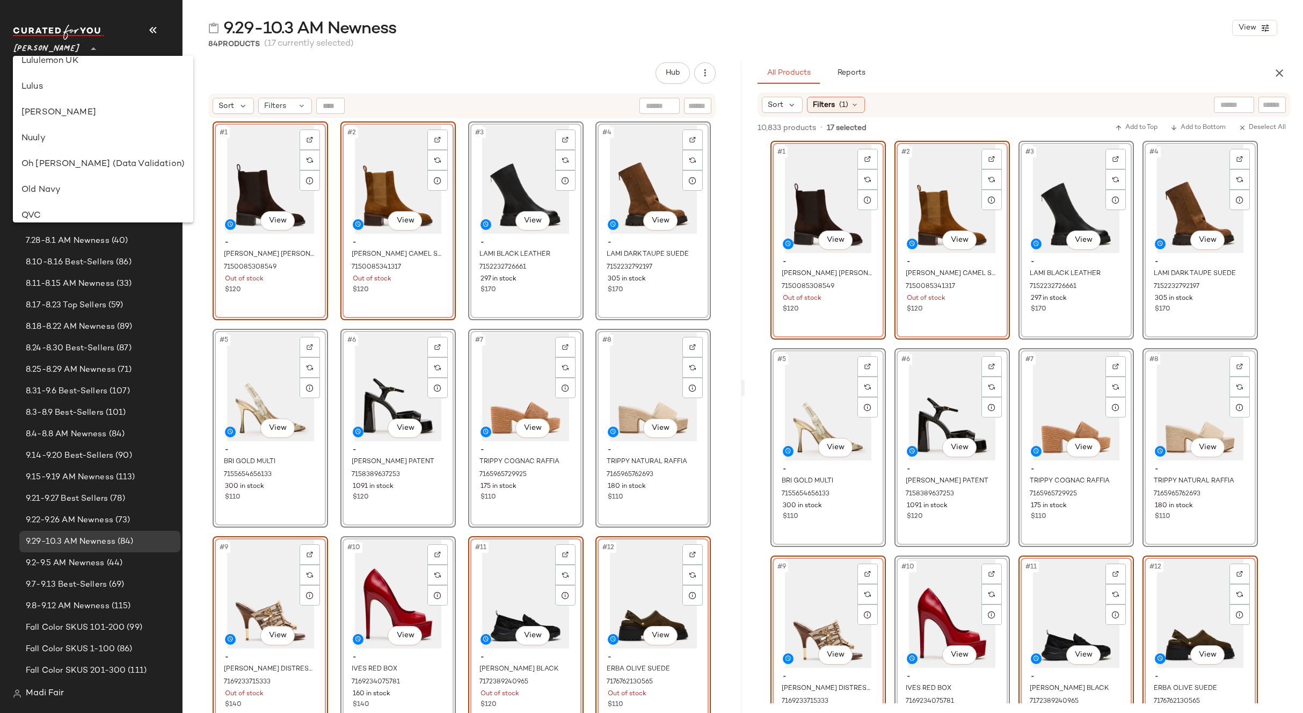
scroll to position [293, 0]
click at [74, 193] on div "Nuuly" at bounding box center [102, 192] width 163 height 13
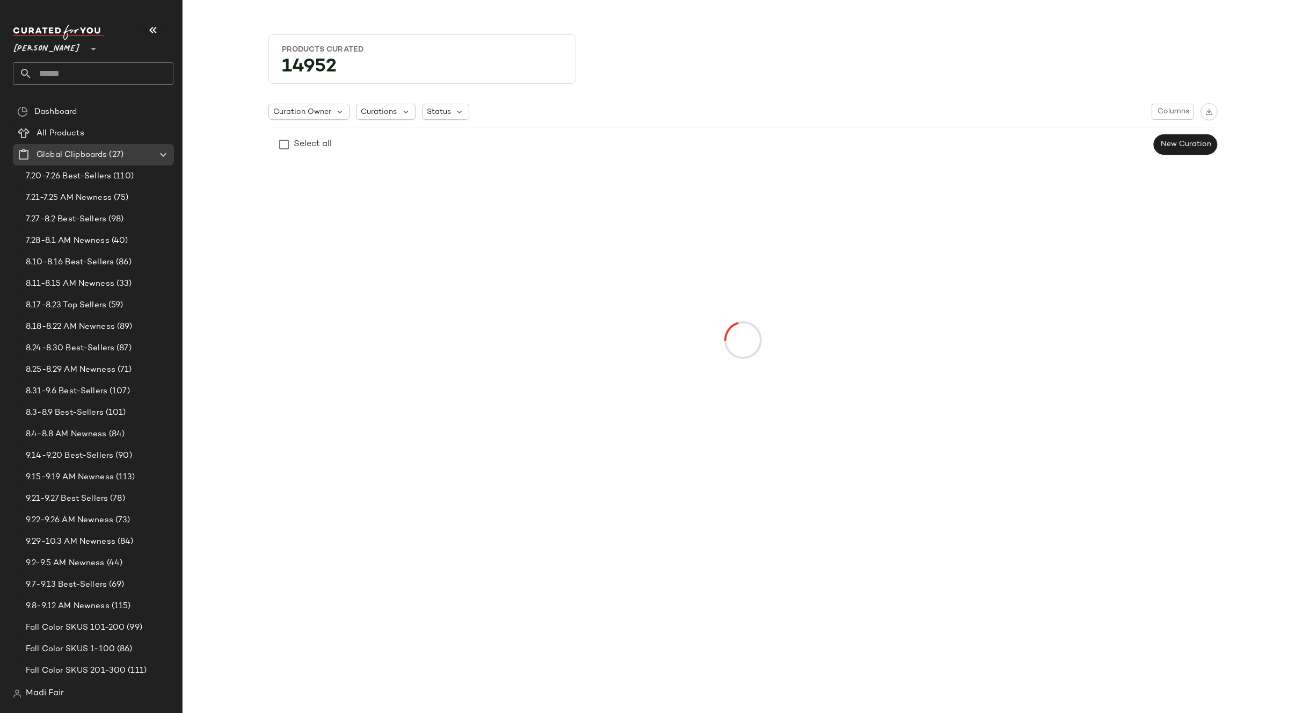
type input "**"
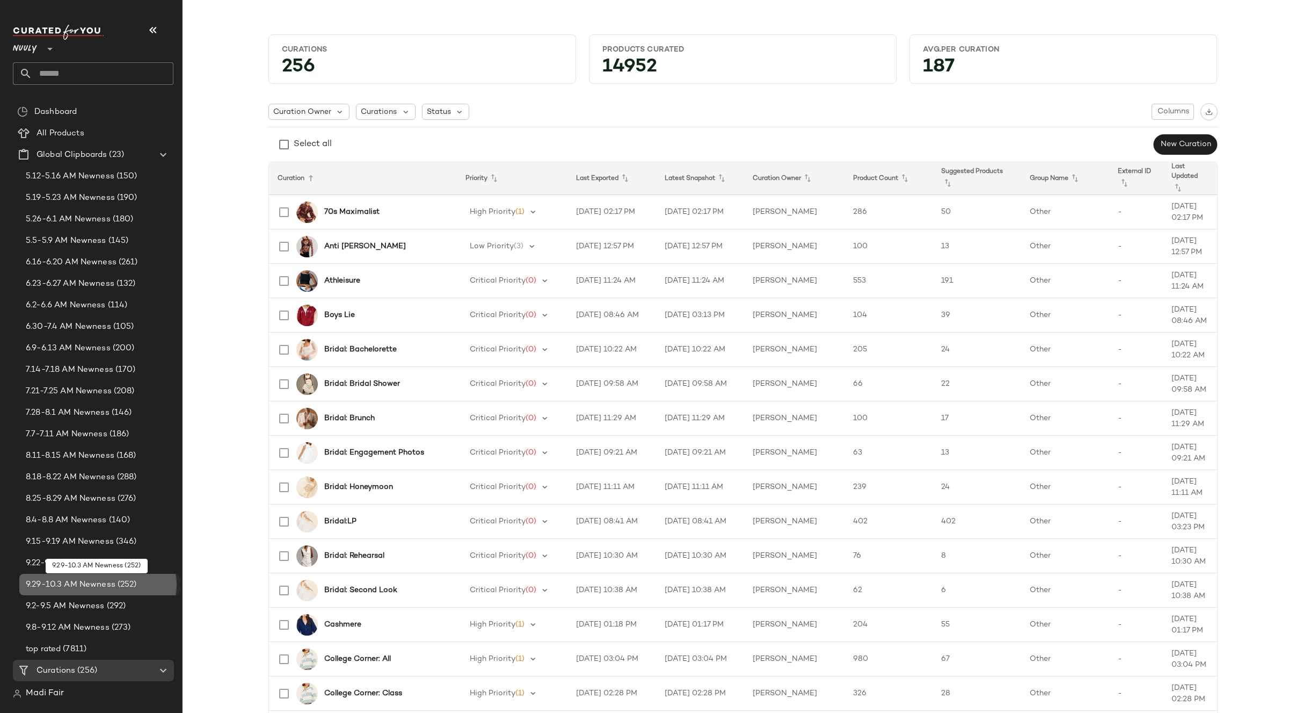
click at [133, 585] on span "(252)" at bounding box center [125, 584] width 21 height 12
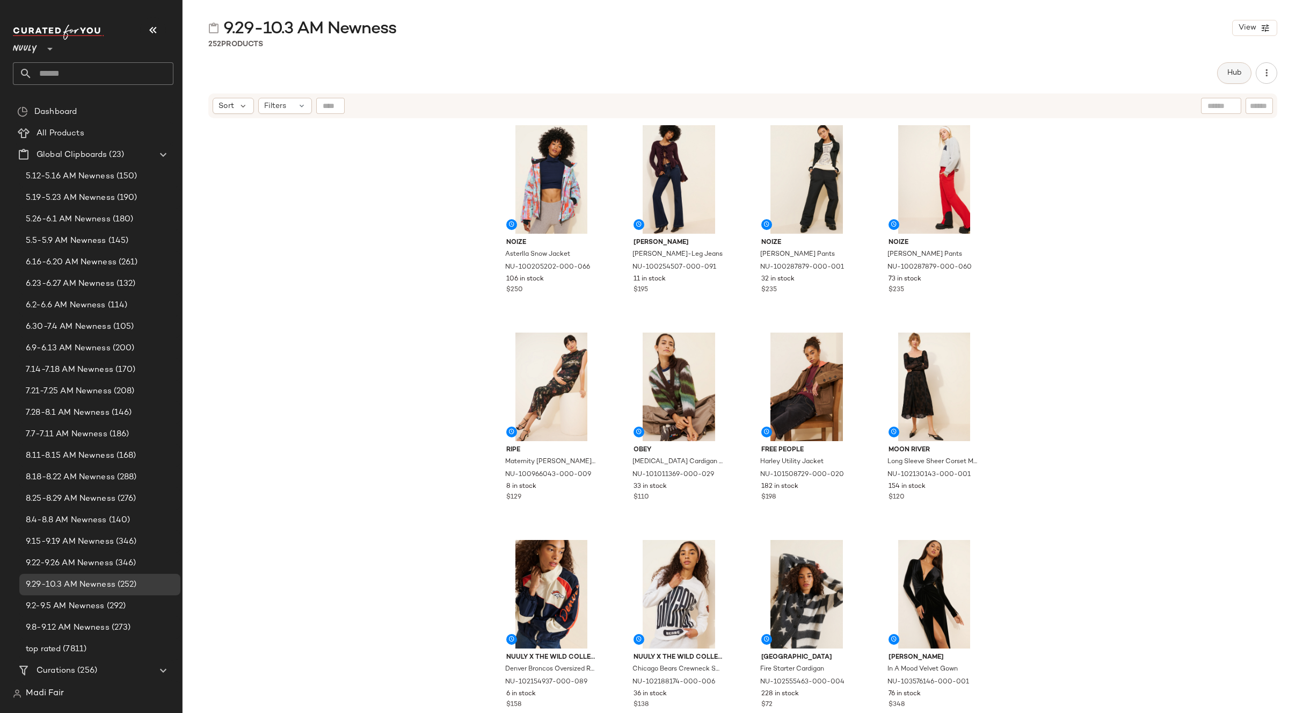
click at [1233, 78] on button "Hub" at bounding box center [1234, 72] width 34 height 21
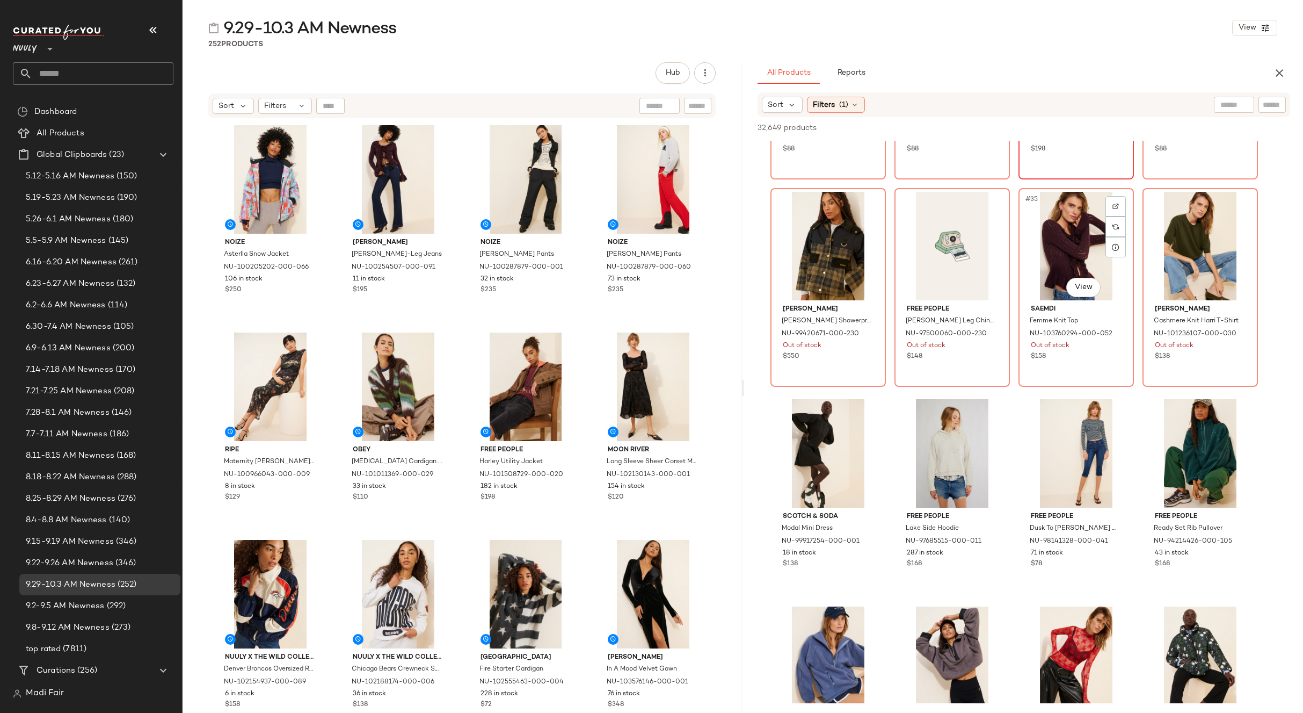
scroll to position [1289, 0]
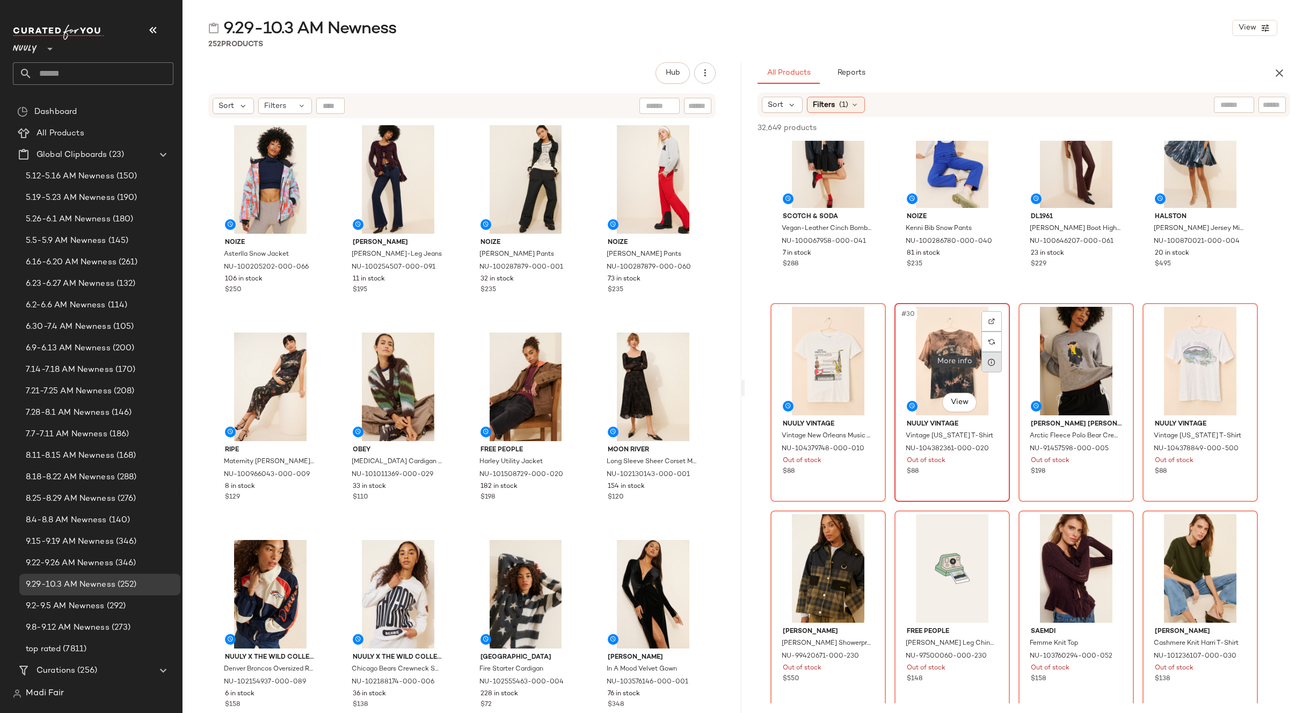
click at [1000, 368] on div at bounding box center [992, 362] width 20 height 20
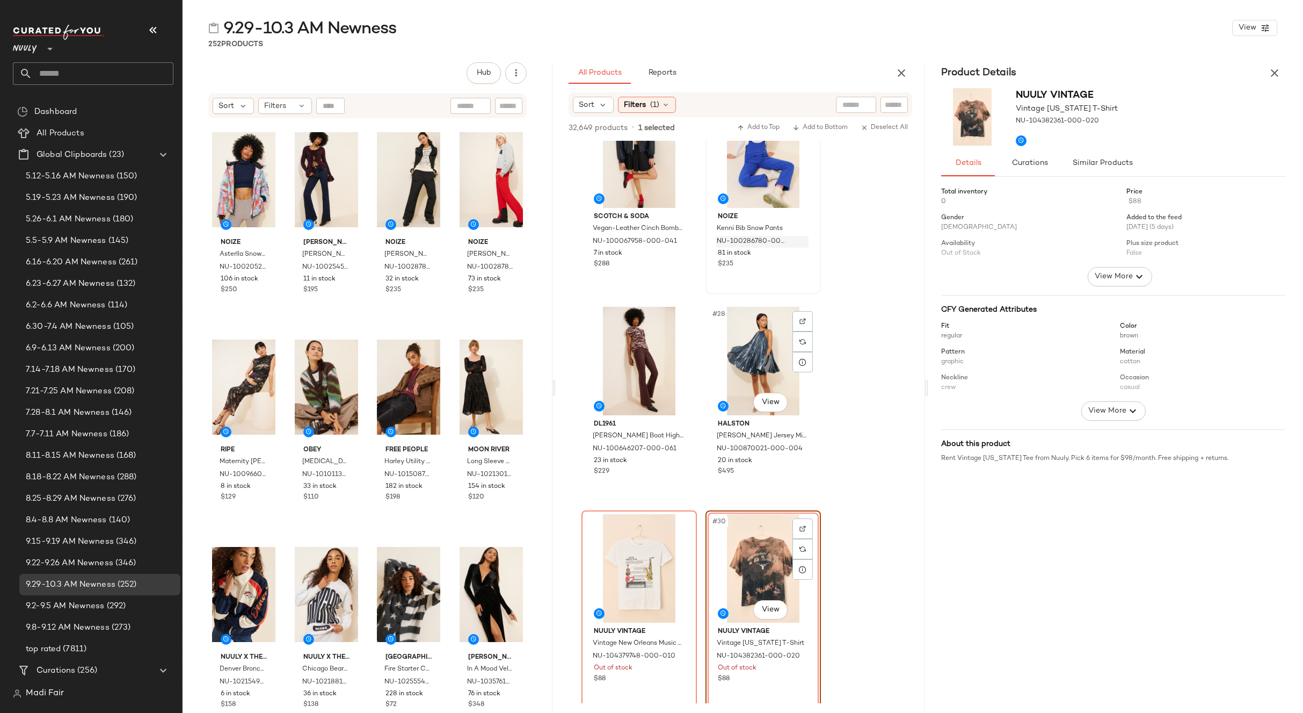
scroll to position [2157, 0]
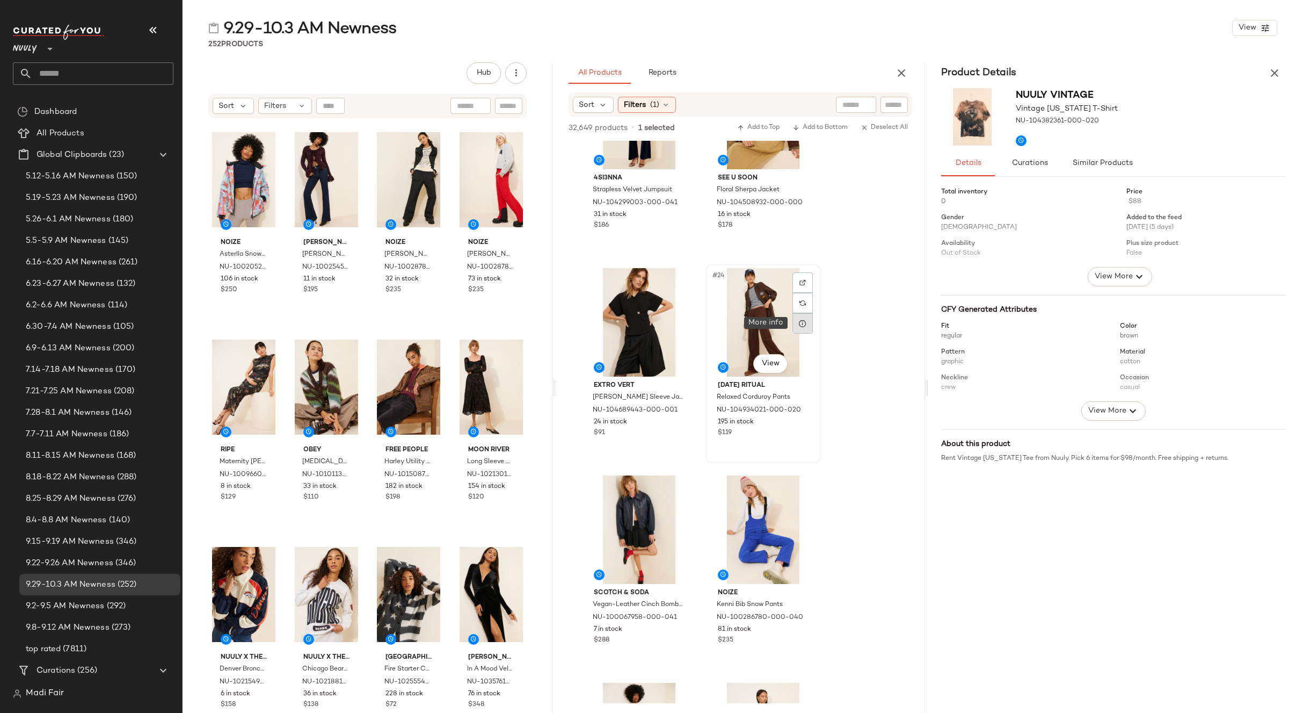
click at [804, 324] on icon at bounding box center [803, 323] width 9 height 9
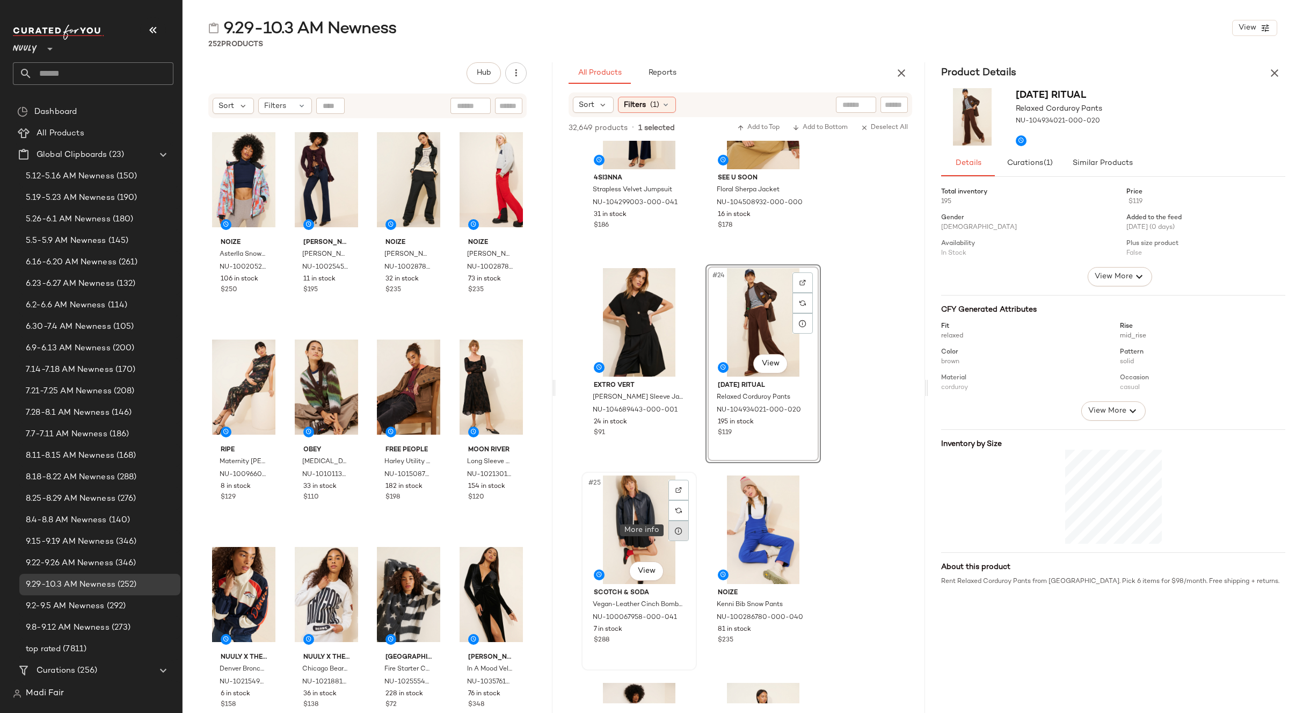
click at [679, 528] on icon at bounding box center [678, 530] width 9 height 9
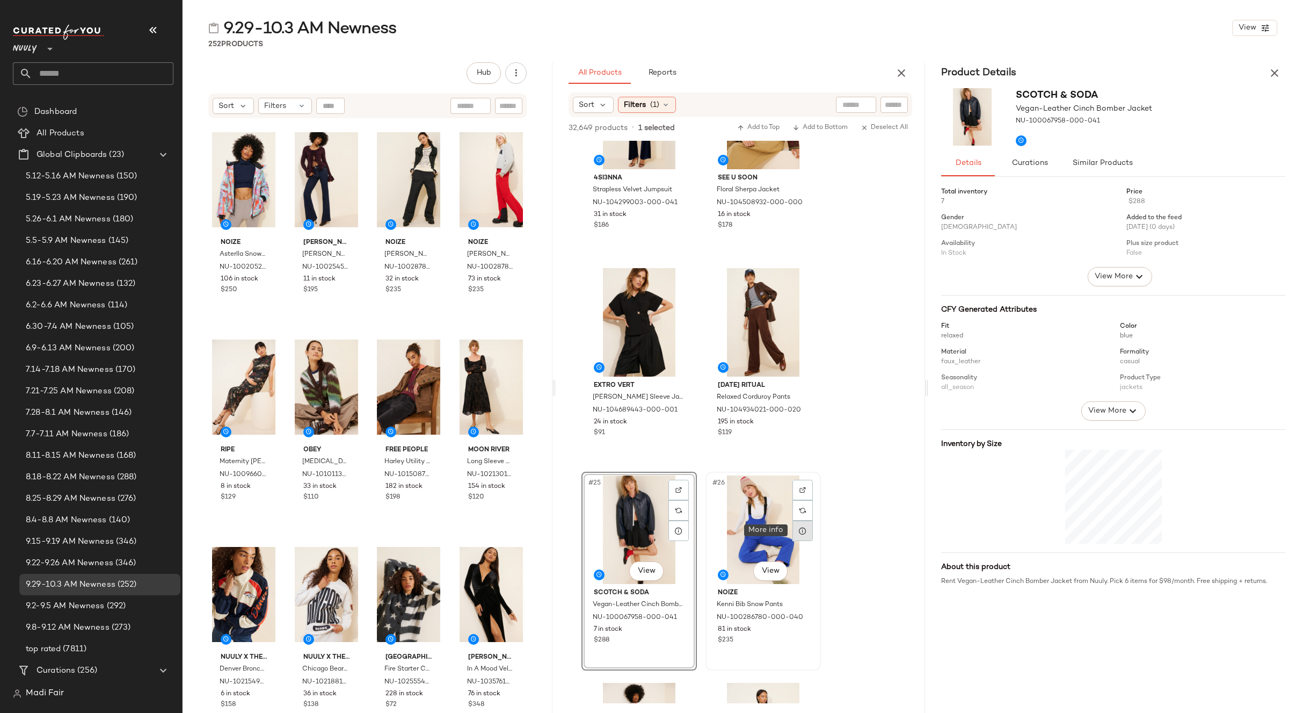
click at [797, 534] on div at bounding box center [803, 530] width 20 height 20
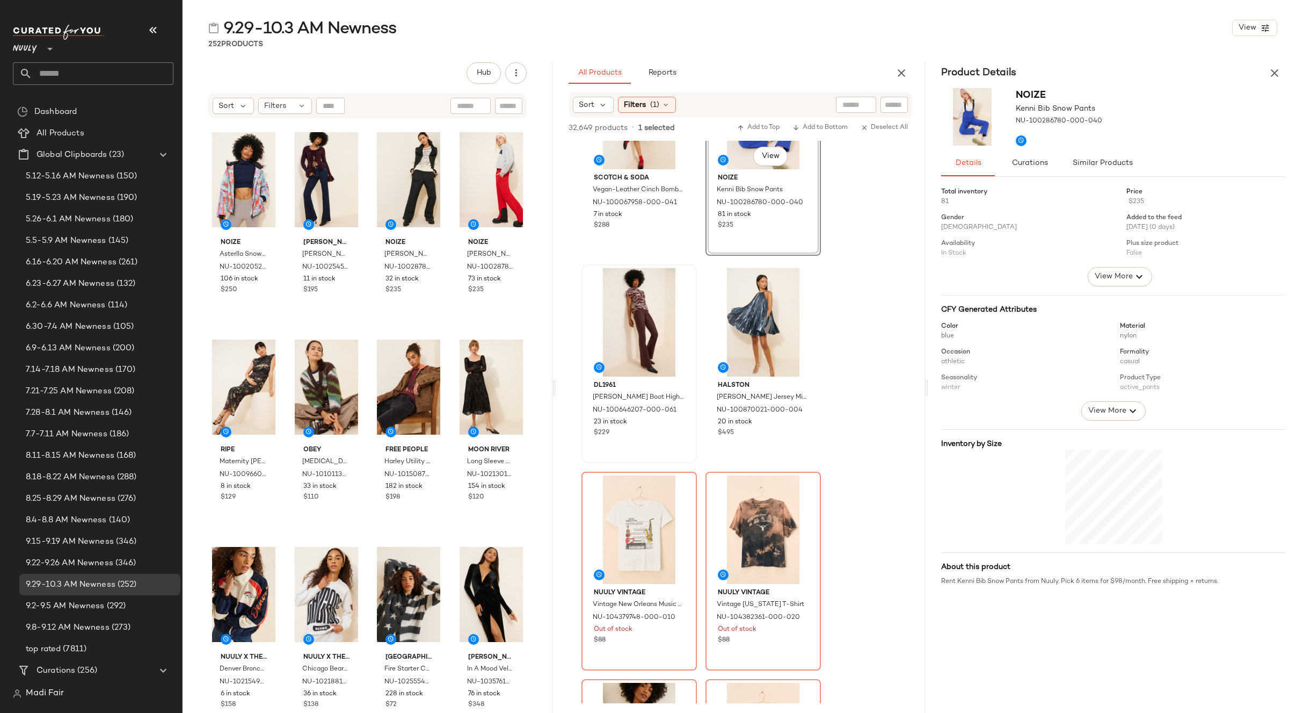
scroll to position [2586, 0]
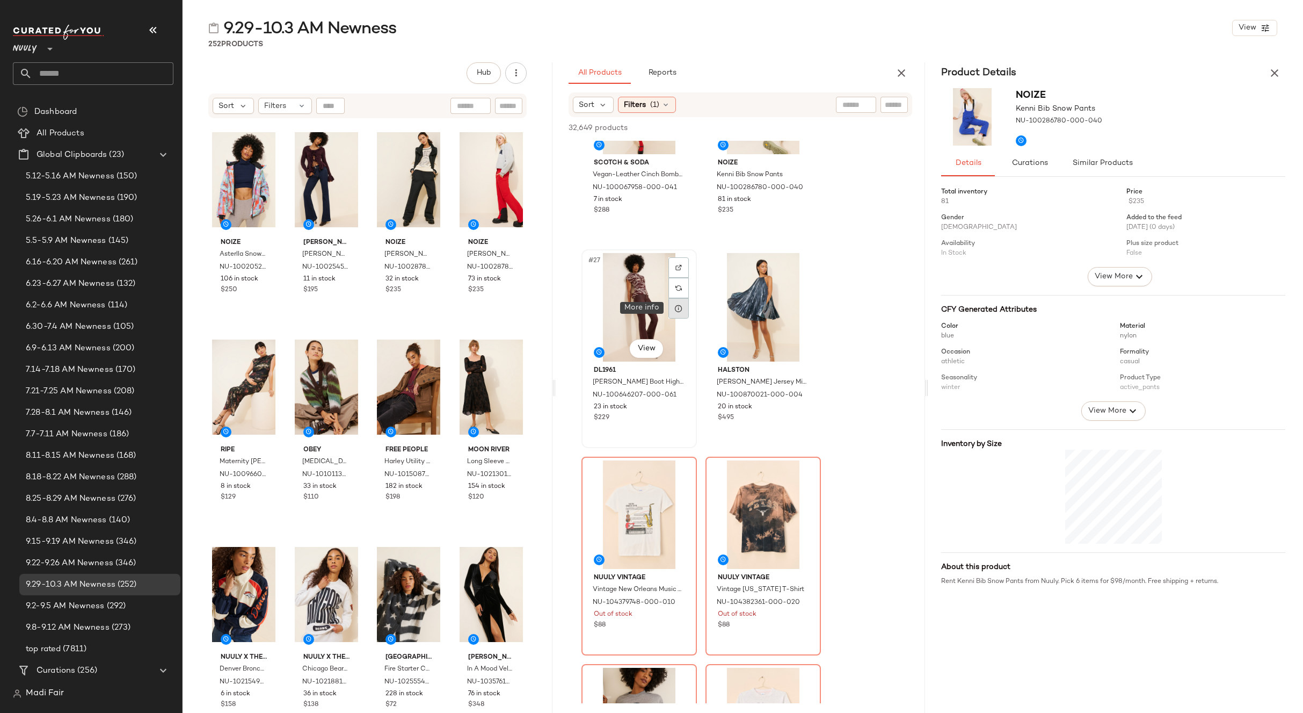
click at [674, 310] on icon at bounding box center [678, 308] width 9 height 9
click at [803, 308] on icon at bounding box center [803, 308] width 9 height 9
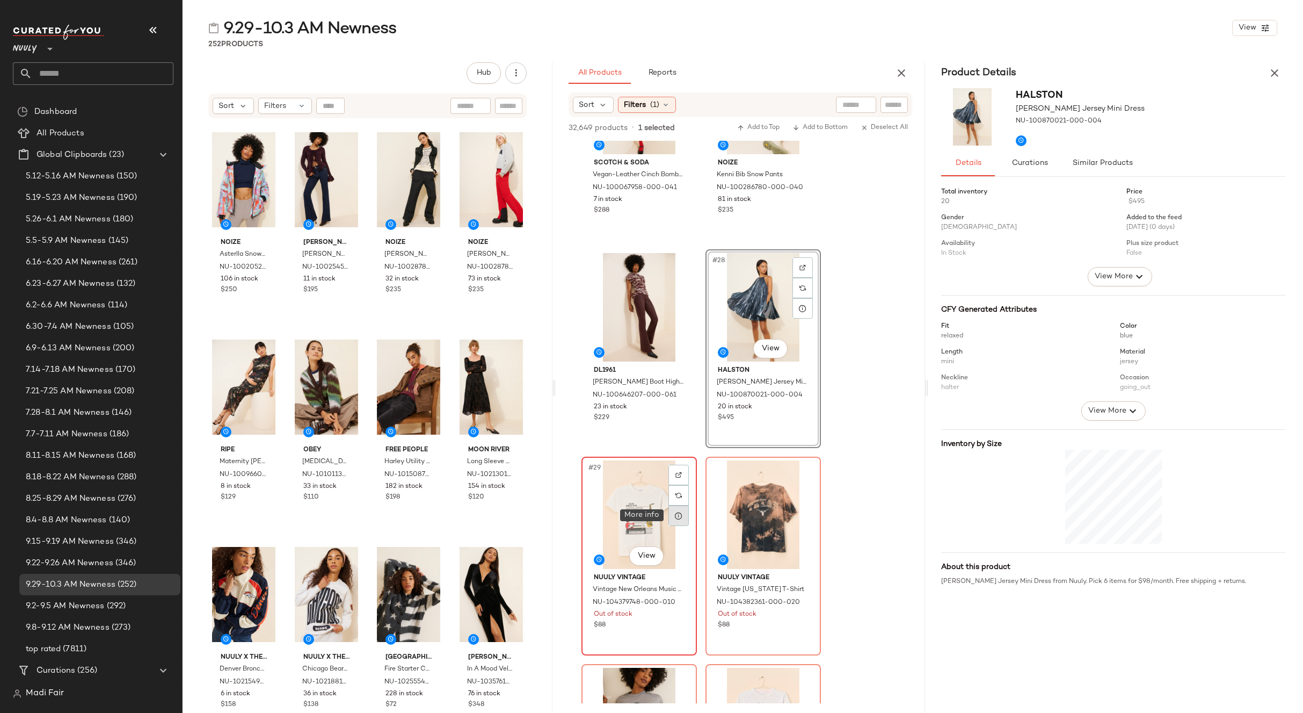
click at [682, 522] on div at bounding box center [679, 515] width 20 height 20
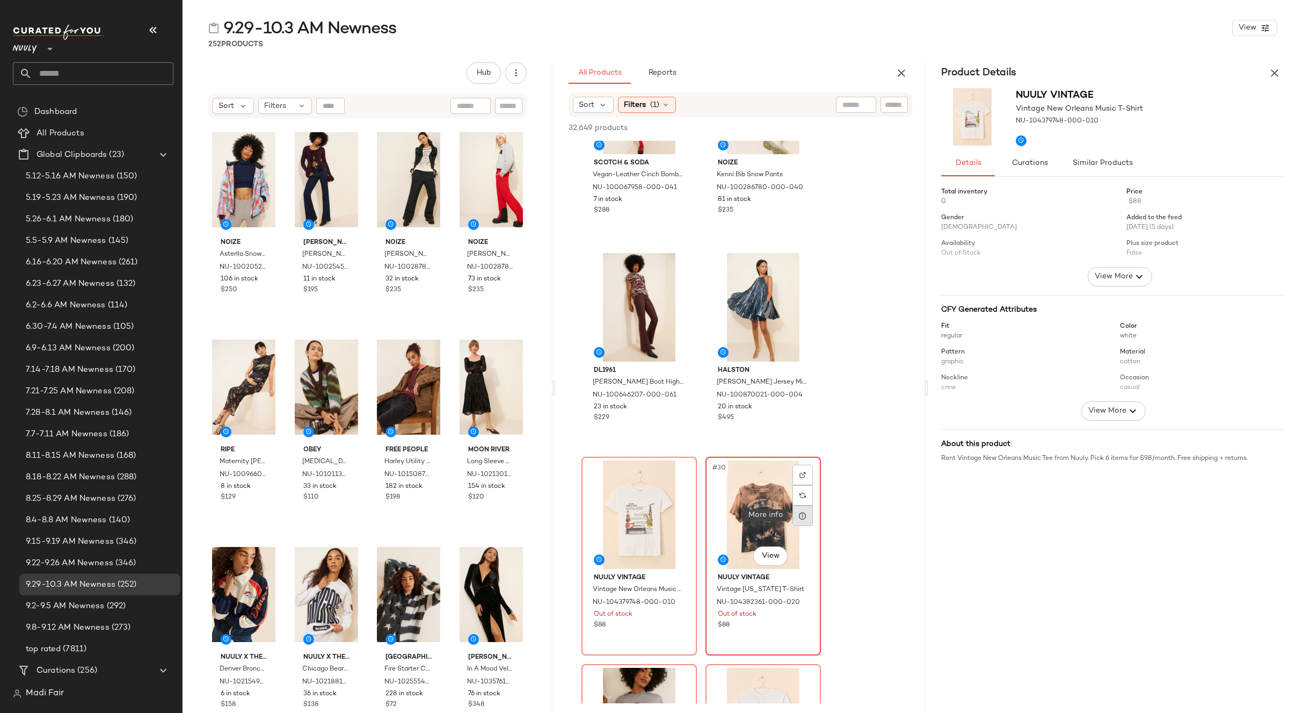
click at [801, 514] on icon at bounding box center [803, 515] width 9 height 9
click at [744, 312] on div "#28 View" at bounding box center [763, 307] width 108 height 108
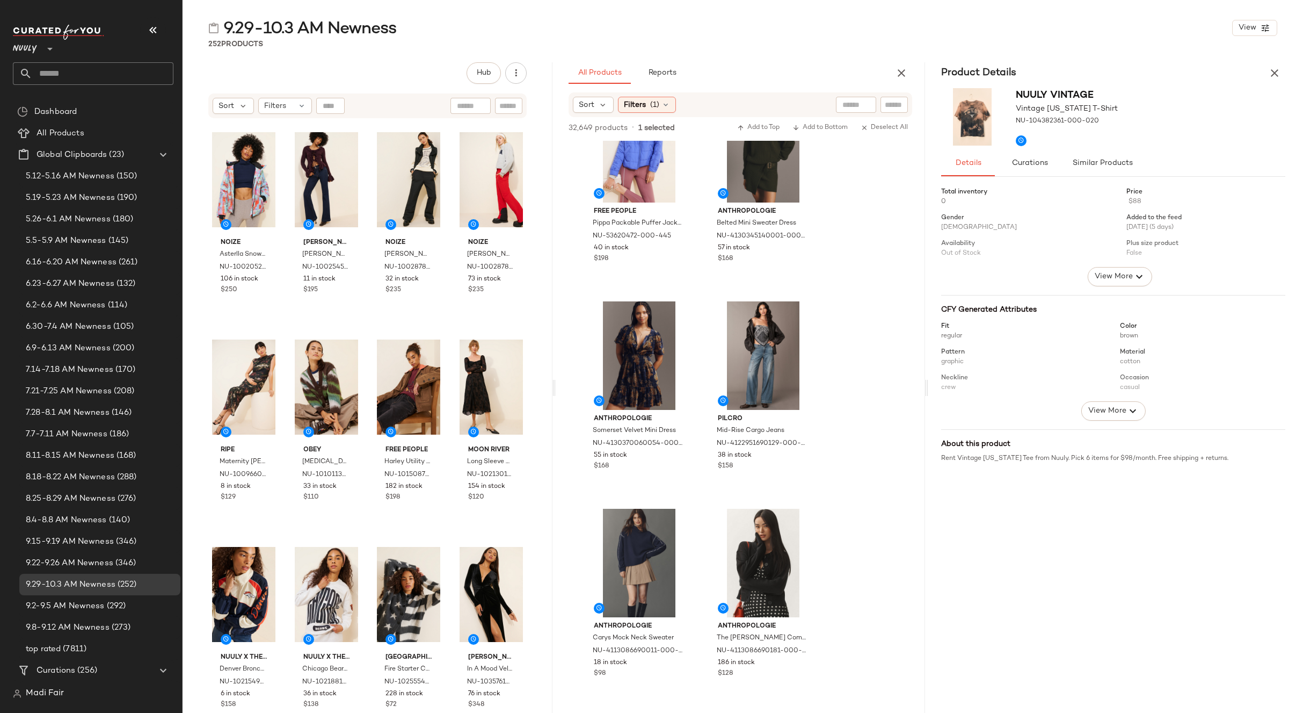
scroll to position [0, 0]
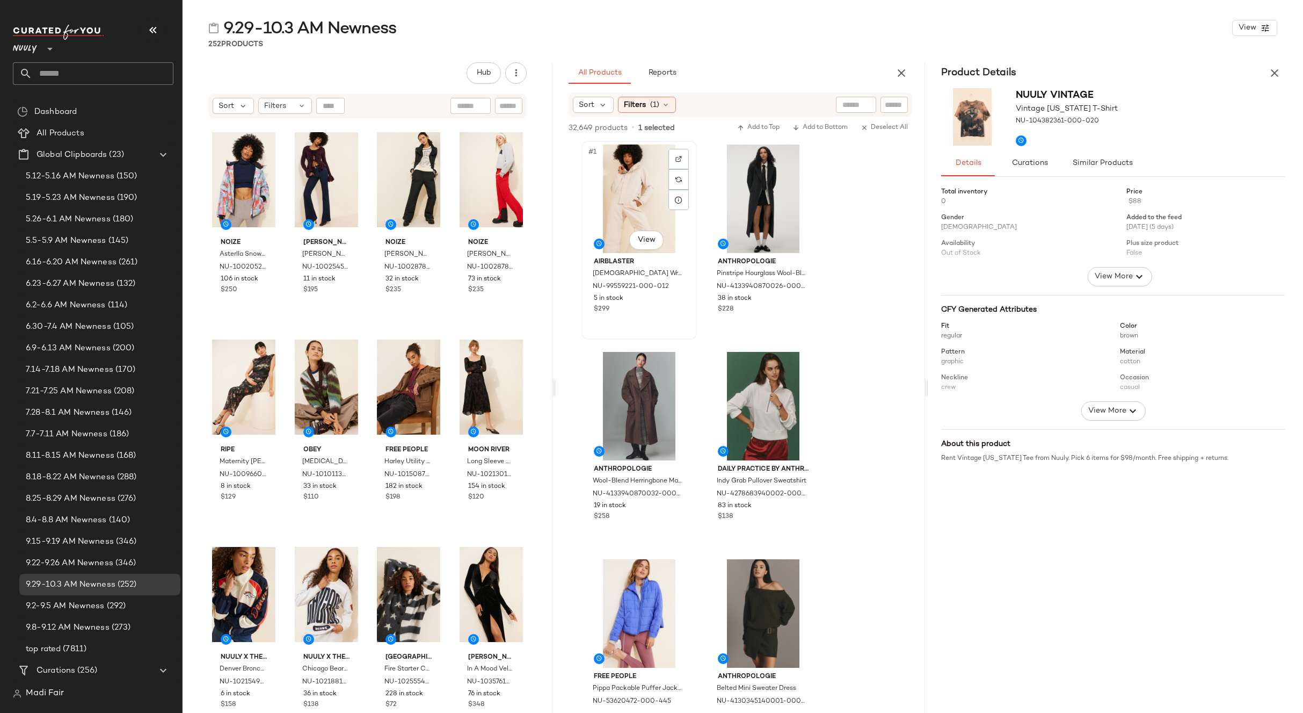
click at [645, 165] on div "#1 View" at bounding box center [639, 198] width 108 height 108
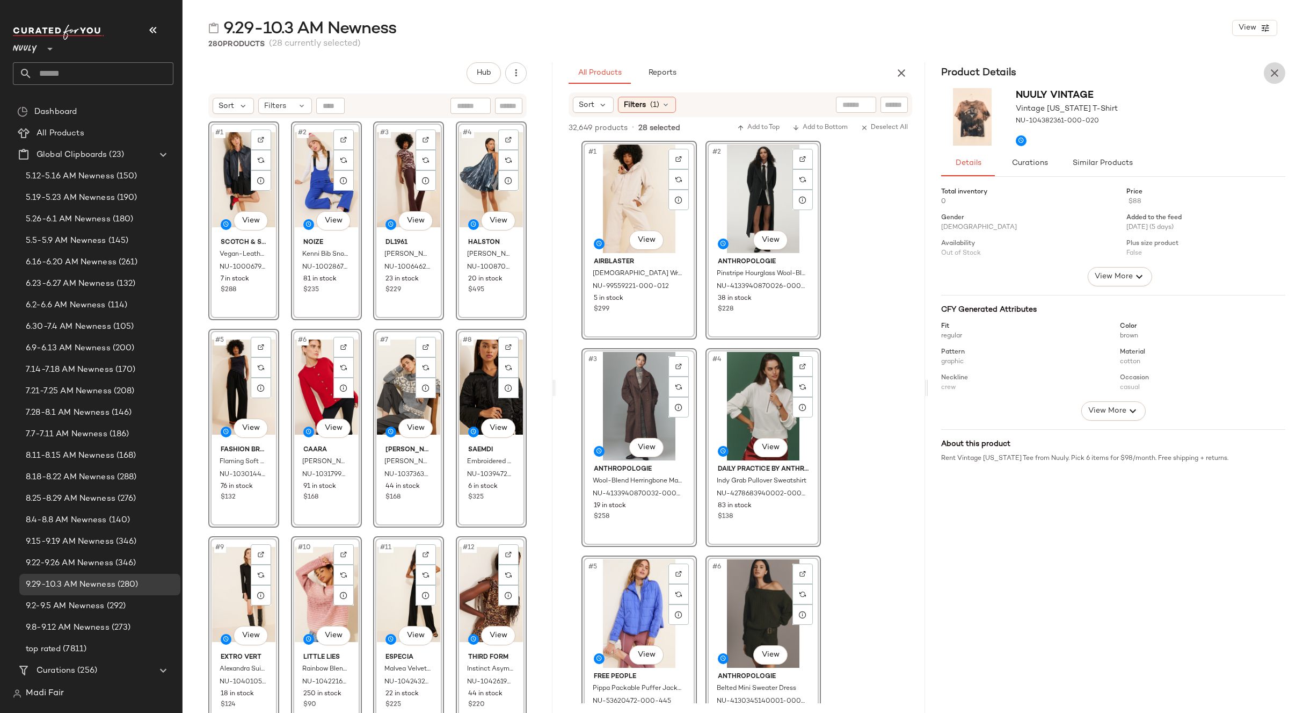
drag, startPoint x: 1283, startPoint y: 74, endPoint x: 1225, endPoint y: 68, distance: 57.8
click at [1282, 74] on button "button" at bounding box center [1274, 72] width 21 height 21
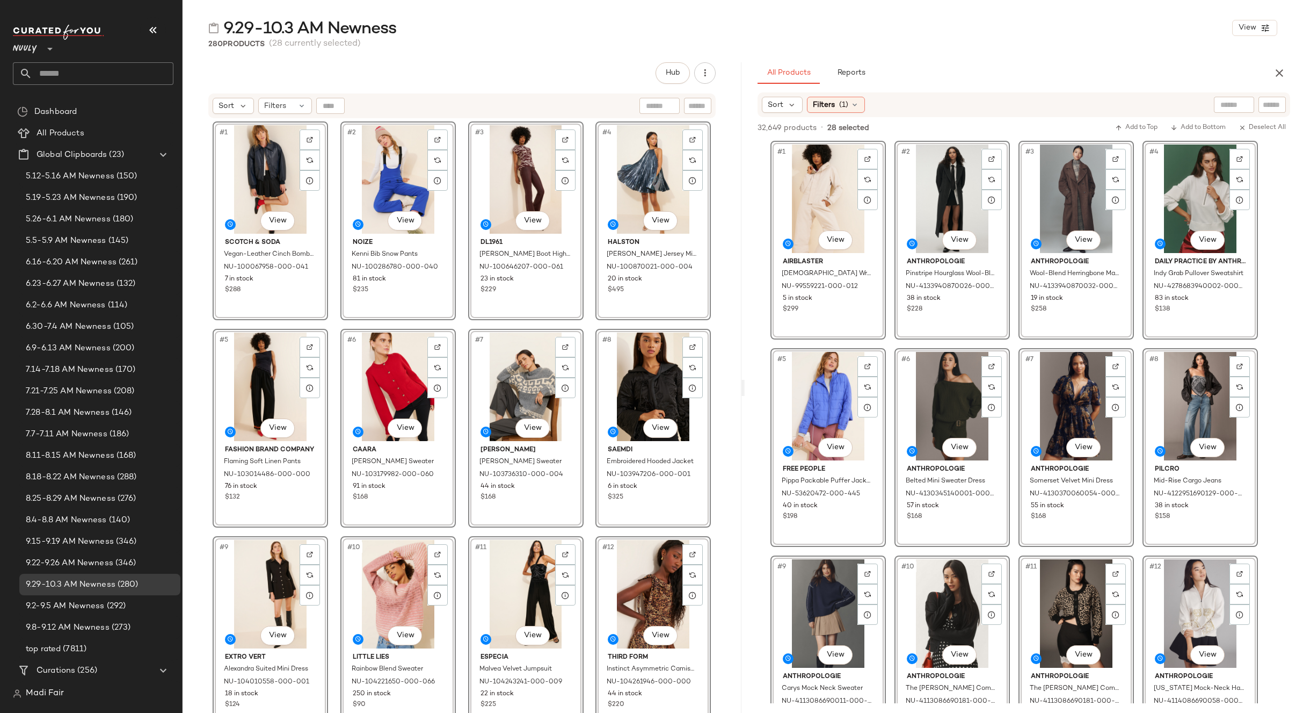
click at [37, 46] on div "Nuuly **" at bounding box center [27, 42] width 28 height 27
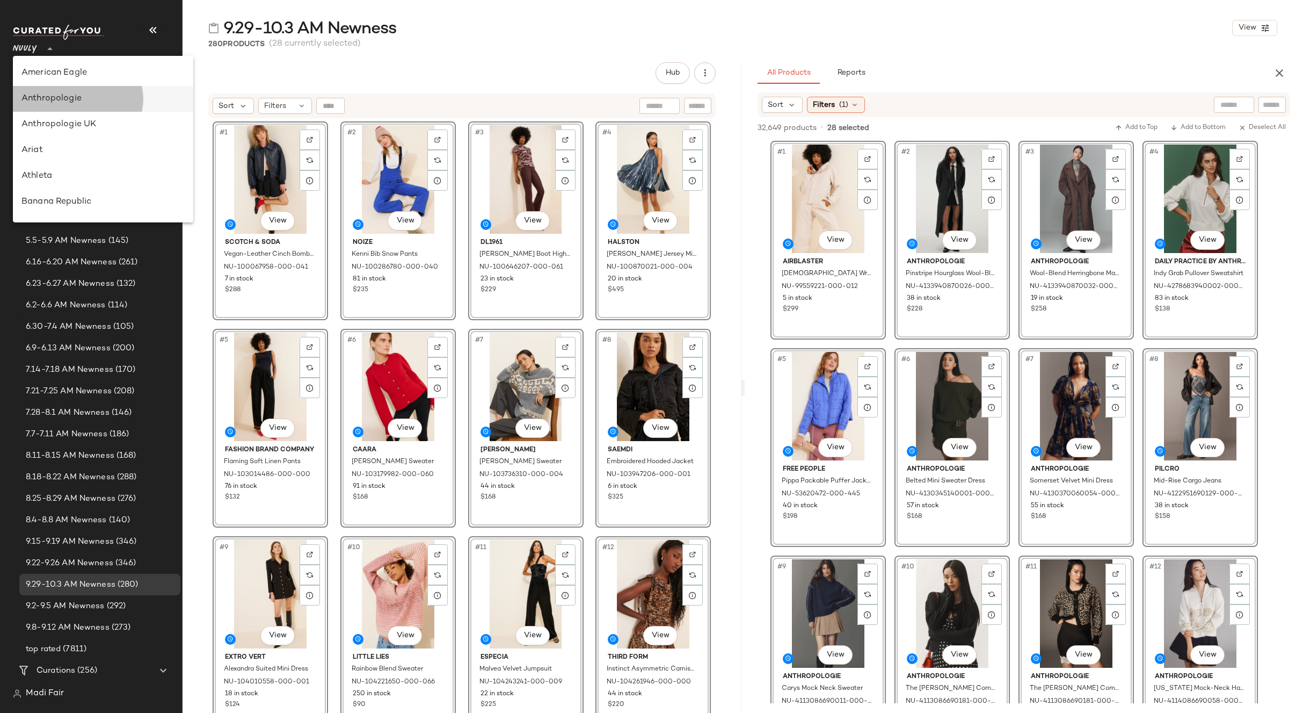
click at [99, 104] on div "Anthropologie" at bounding box center [102, 98] width 163 height 13
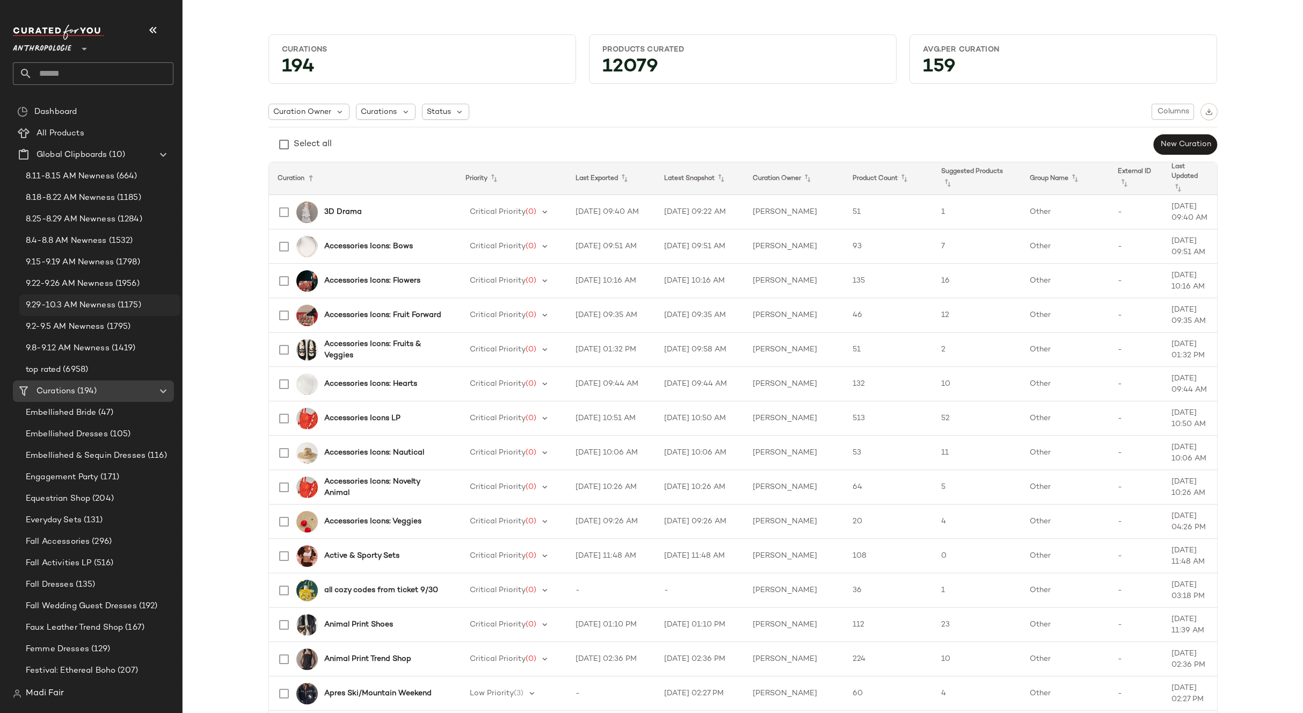
click at [109, 302] on span "9.29-10.3 AM Newness" at bounding box center [71, 305] width 90 height 12
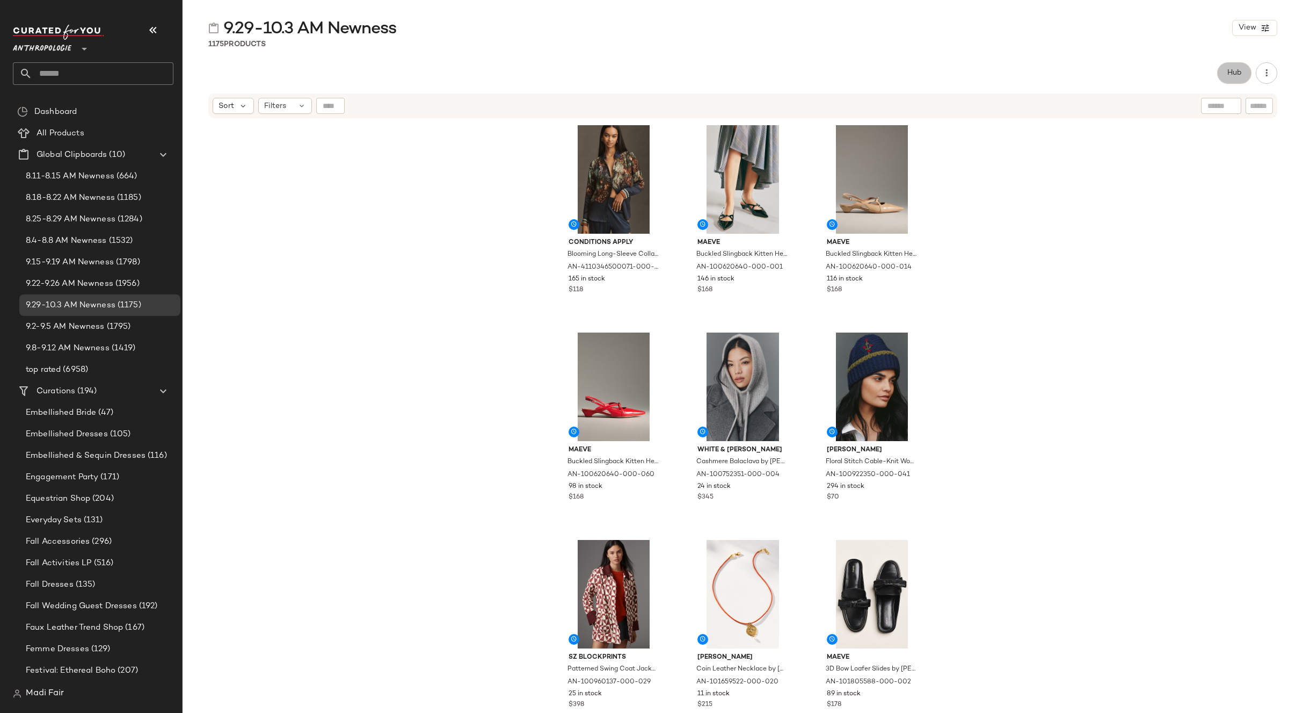
click at [1222, 73] on button "Hub" at bounding box center [1234, 72] width 34 height 21
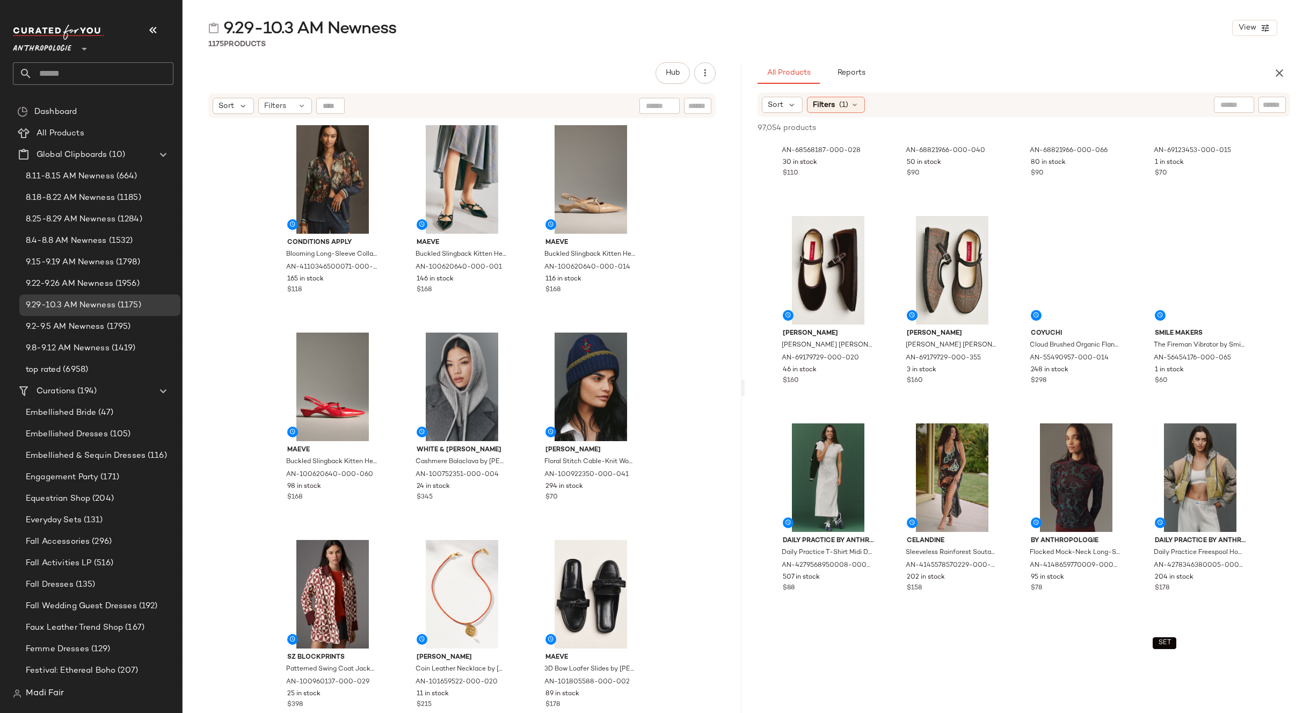
scroll to position [1611, 0]
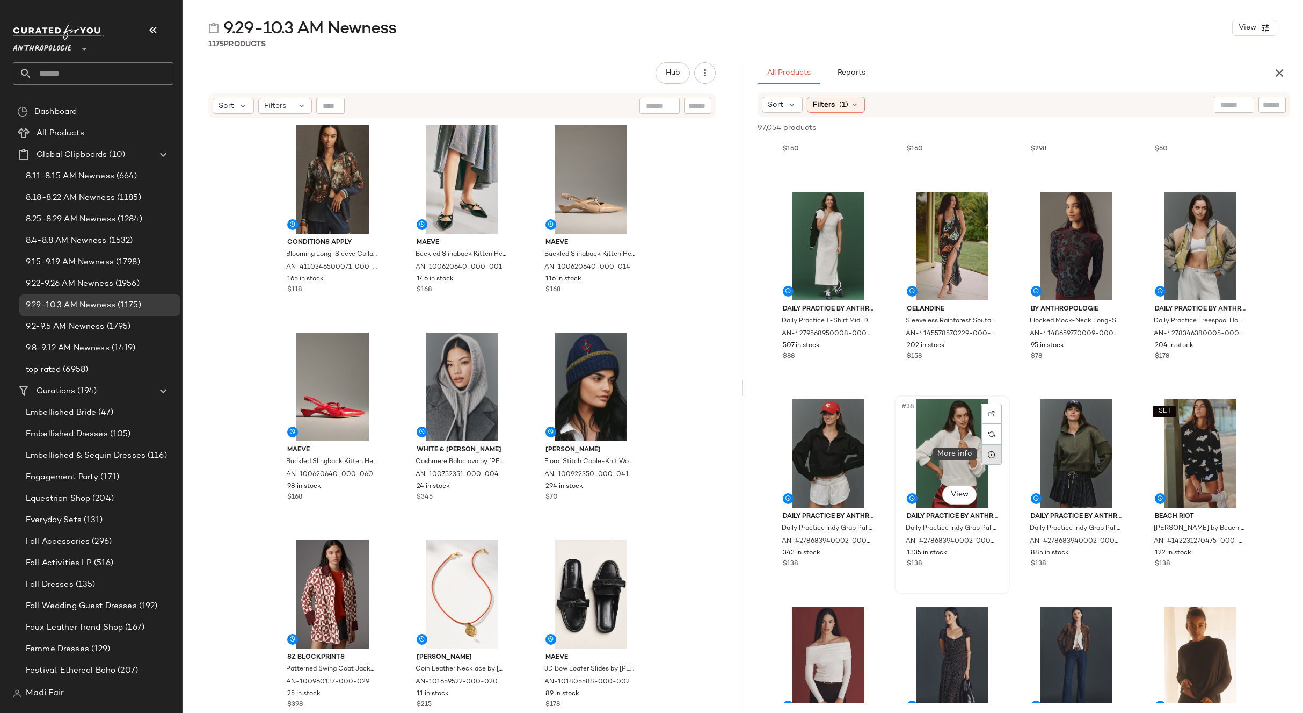
click at [996, 450] on div at bounding box center [992, 454] width 20 height 20
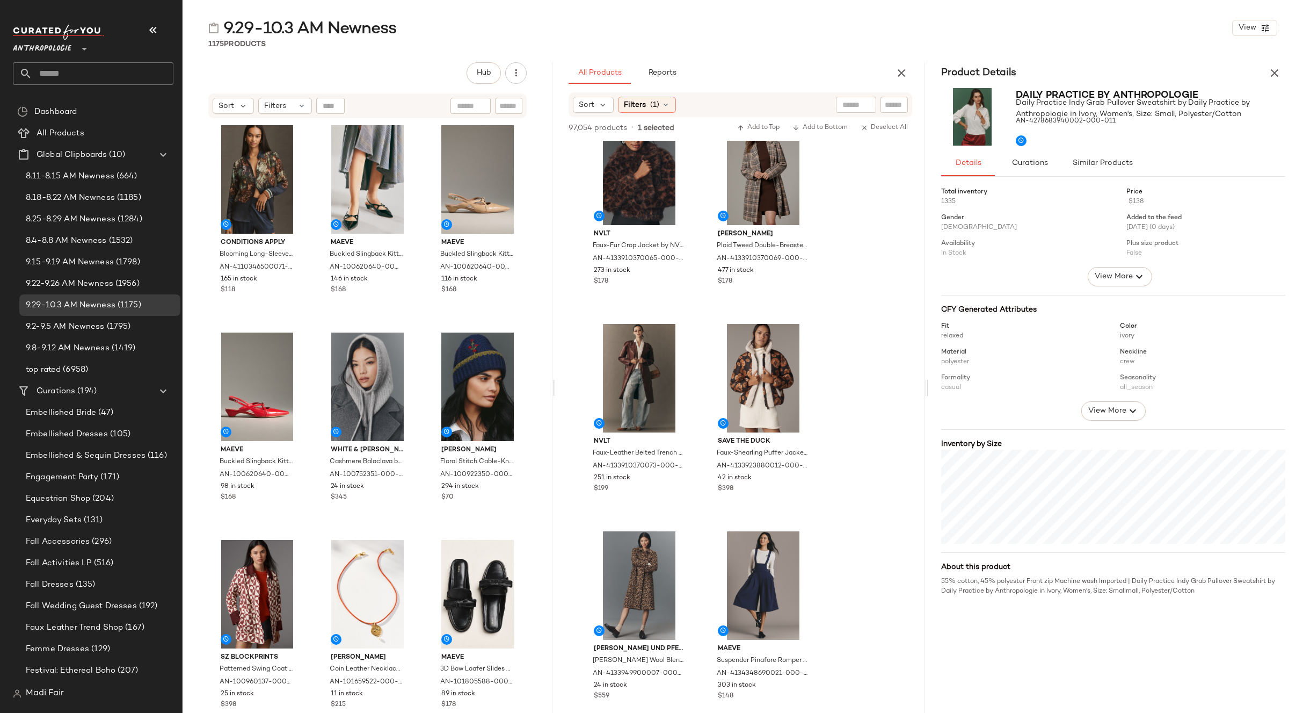
scroll to position [5693, 0]
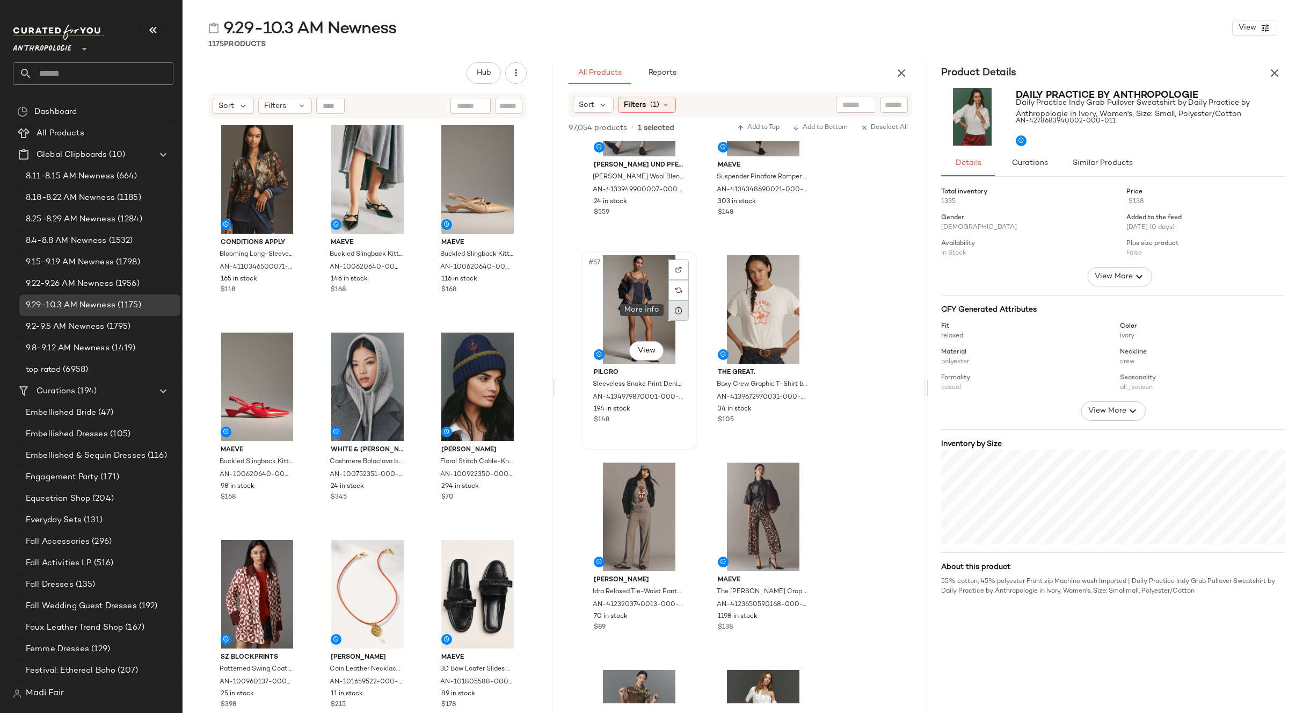
click at [671, 311] on div at bounding box center [679, 310] width 20 height 20
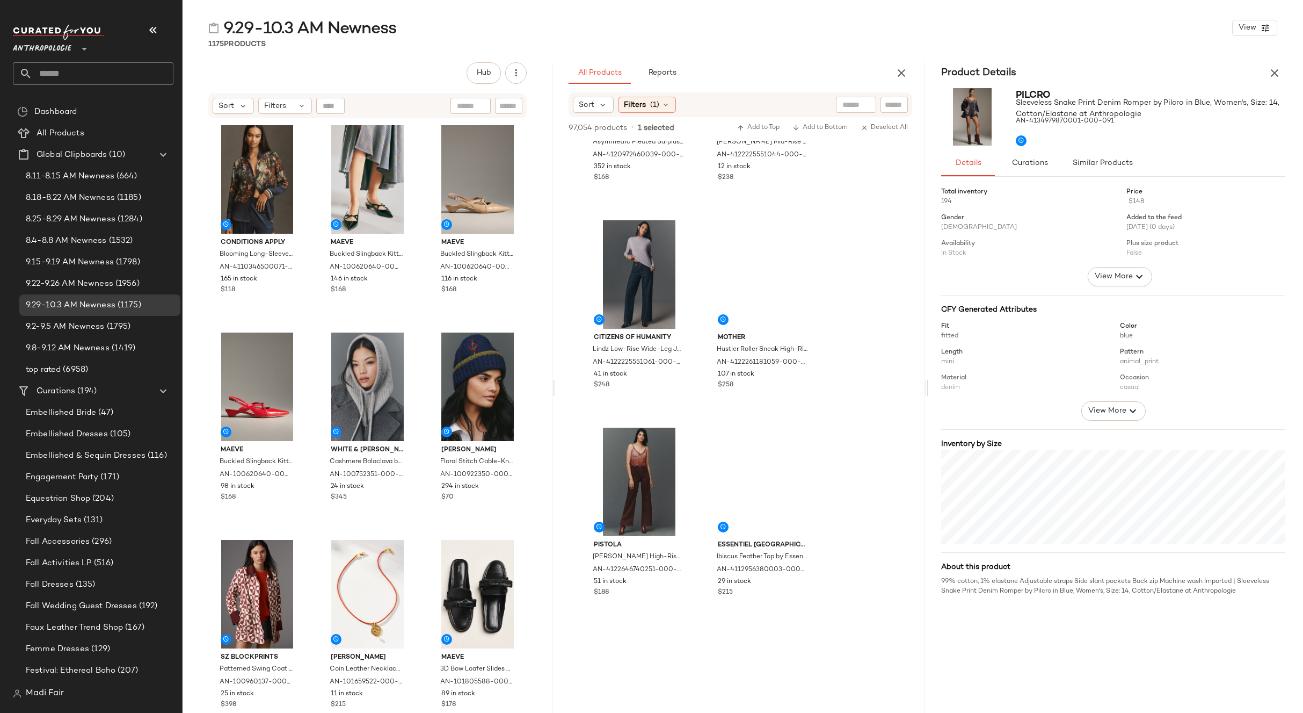
scroll to position [7519, 0]
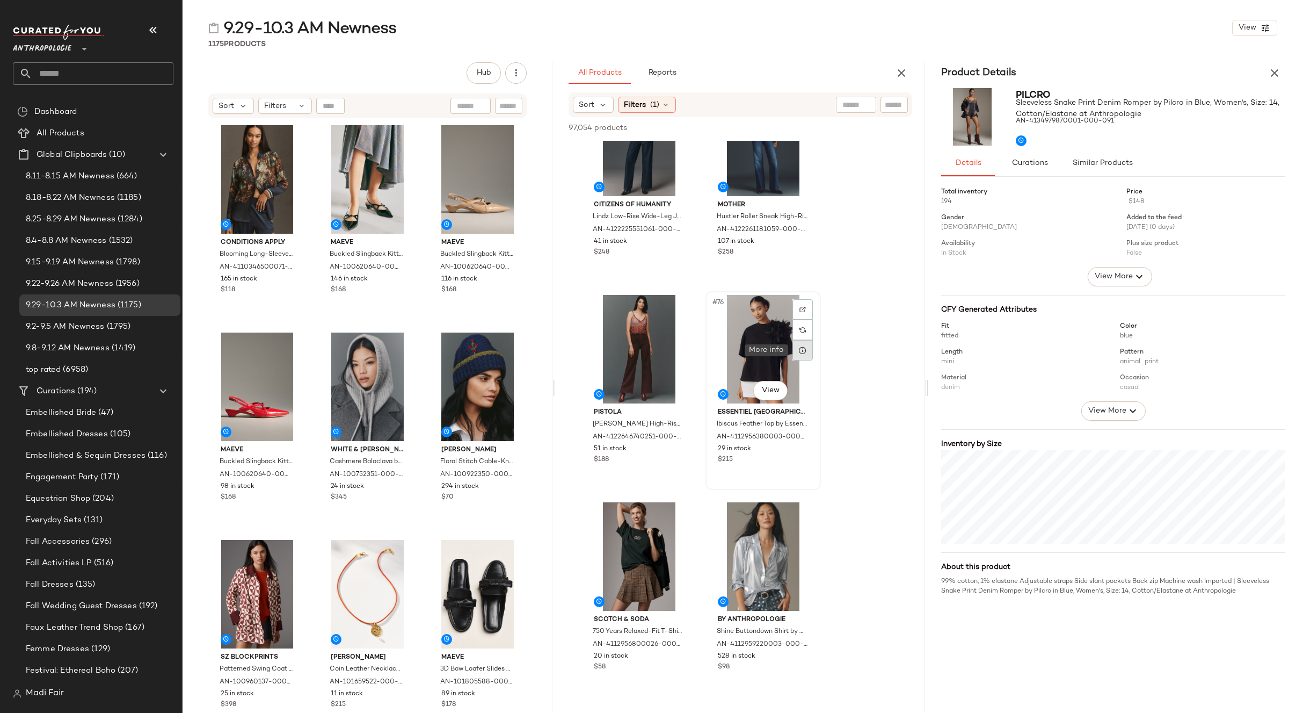
click at [805, 350] on icon at bounding box center [803, 350] width 9 height 9
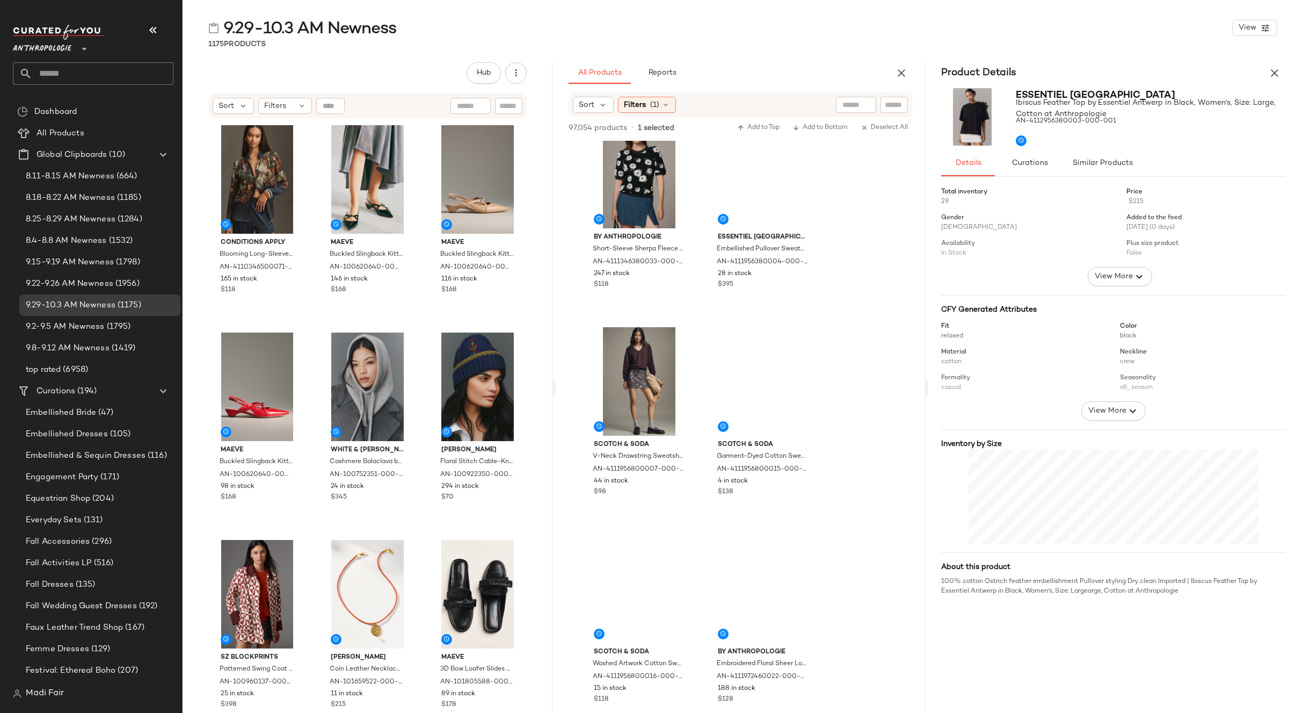
scroll to position [9989, 0]
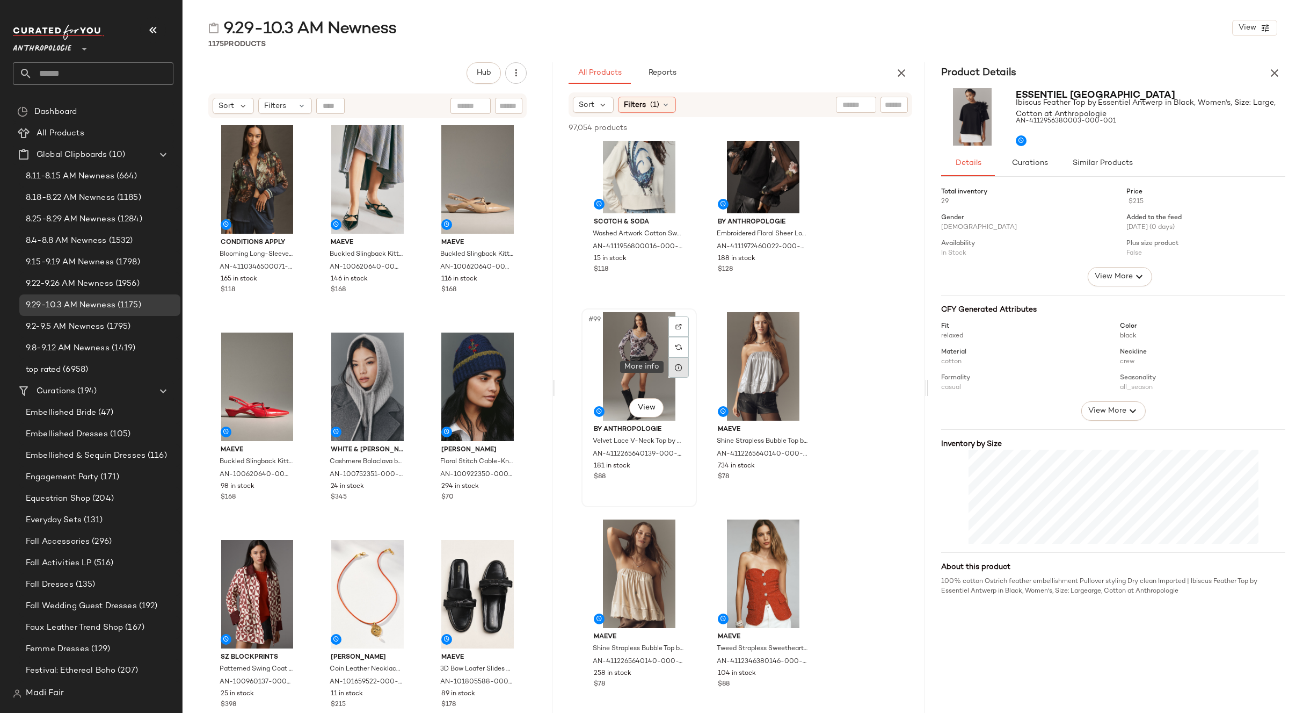
click at [685, 372] on div at bounding box center [679, 367] width 20 height 20
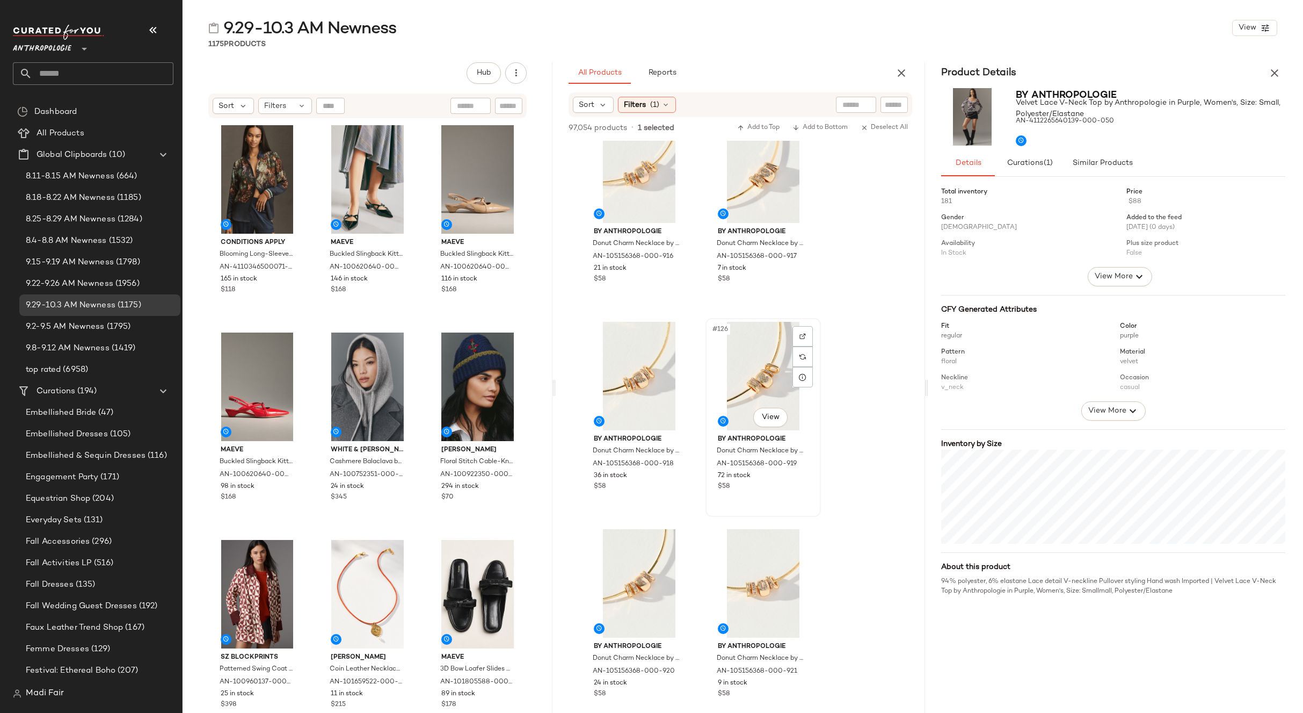
scroll to position [13587, 0]
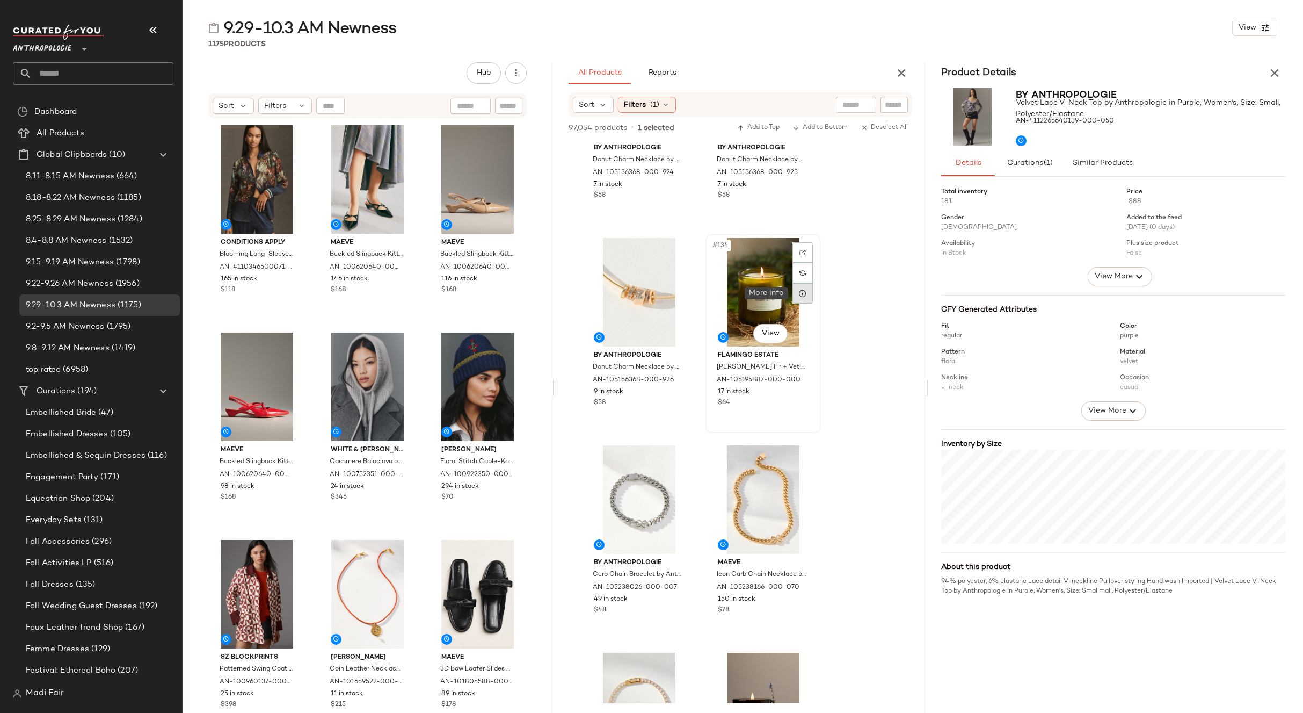
click at [808, 292] on div at bounding box center [803, 293] width 20 height 20
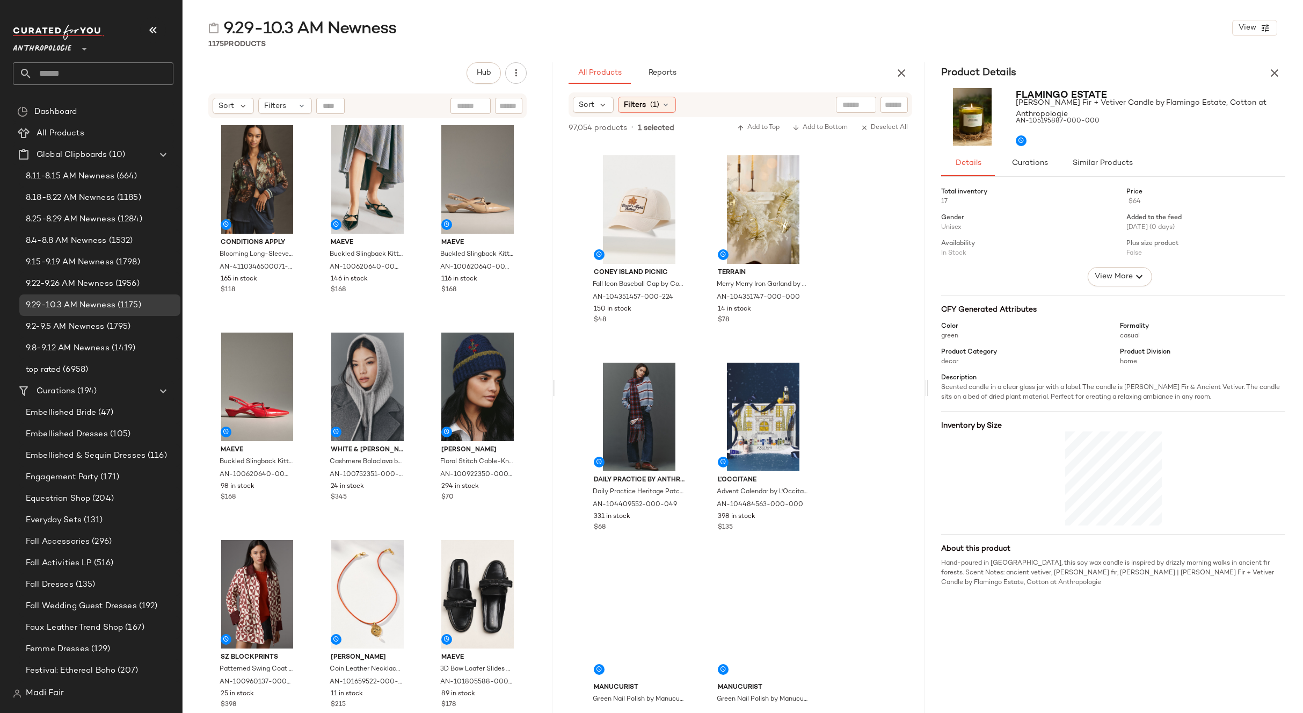
scroll to position [16487, 0]
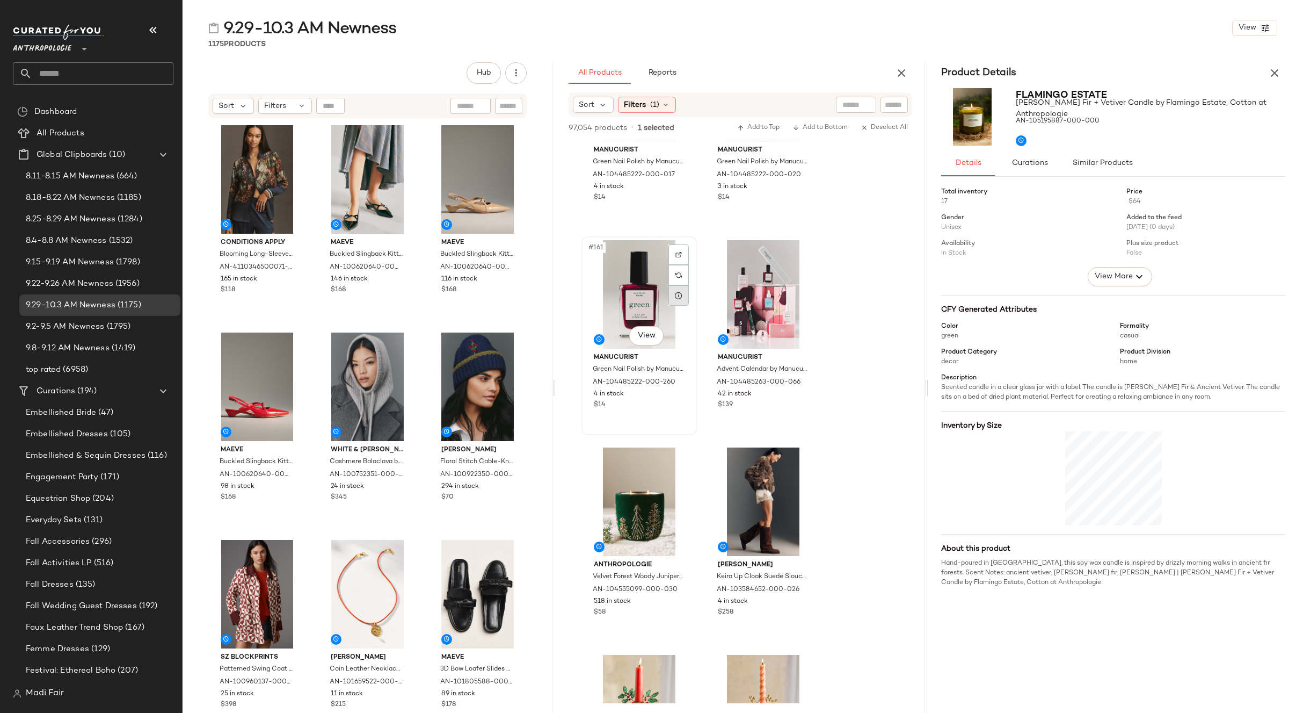
click at [678, 302] on div at bounding box center [679, 295] width 20 height 20
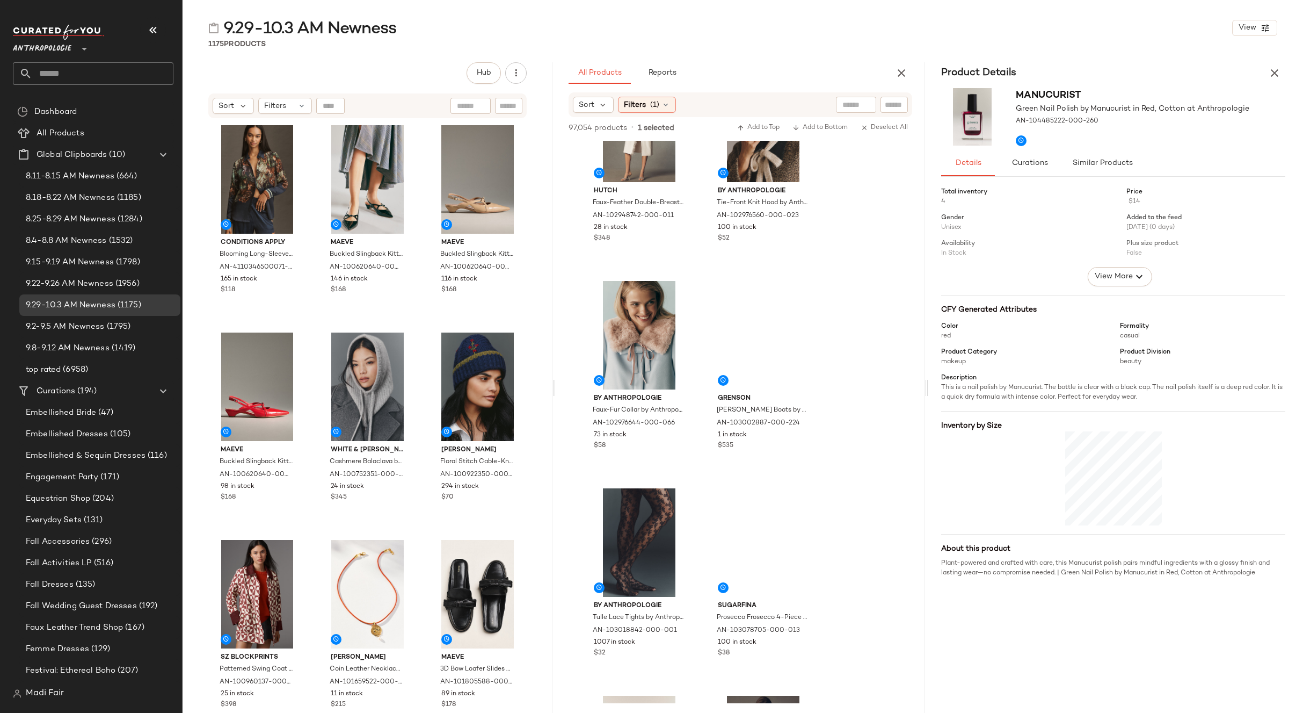
scroll to position [20515, 0]
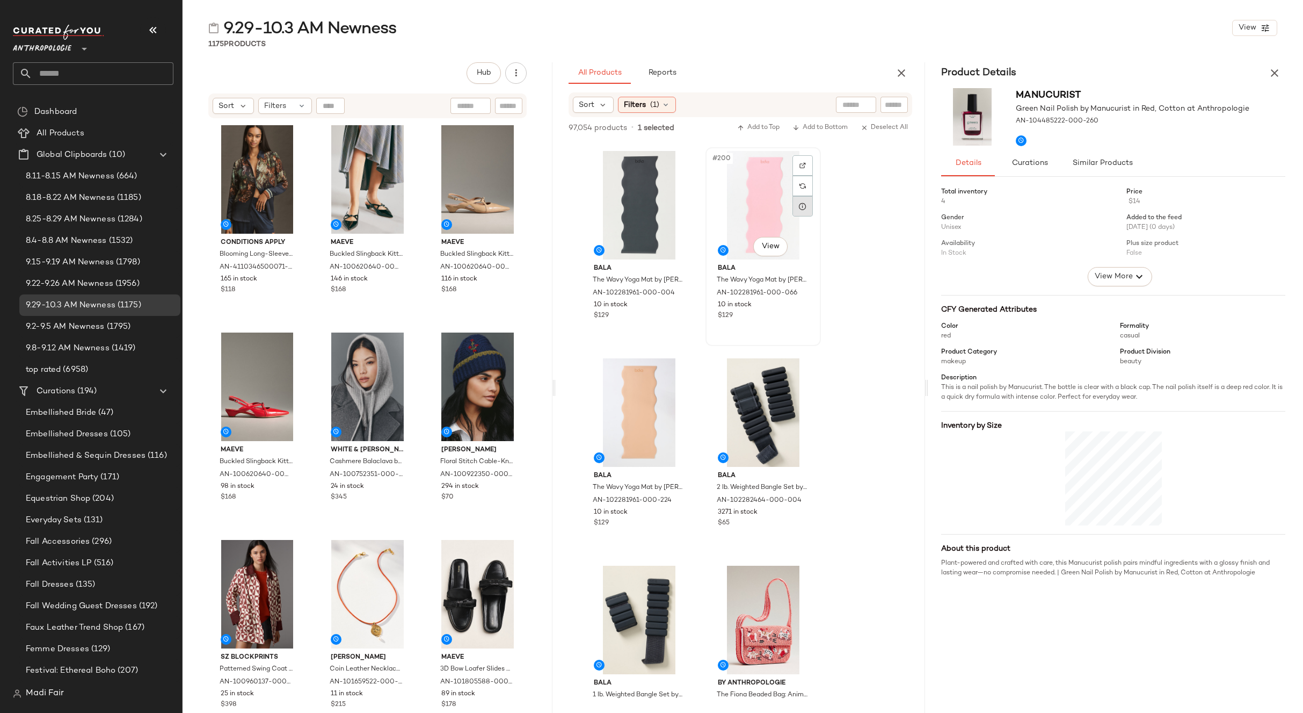
click at [801, 213] on div at bounding box center [803, 206] width 20 height 20
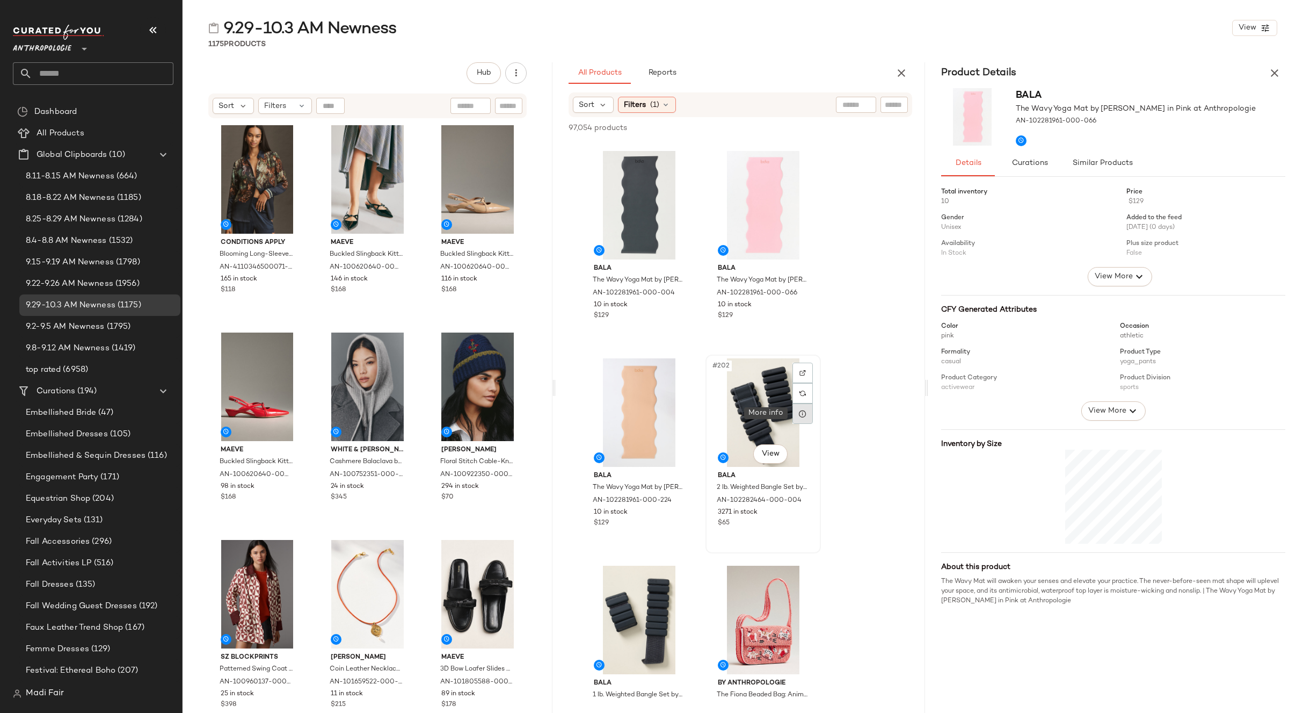
click at [806, 416] on icon at bounding box center [803, 413] width 9 height 9
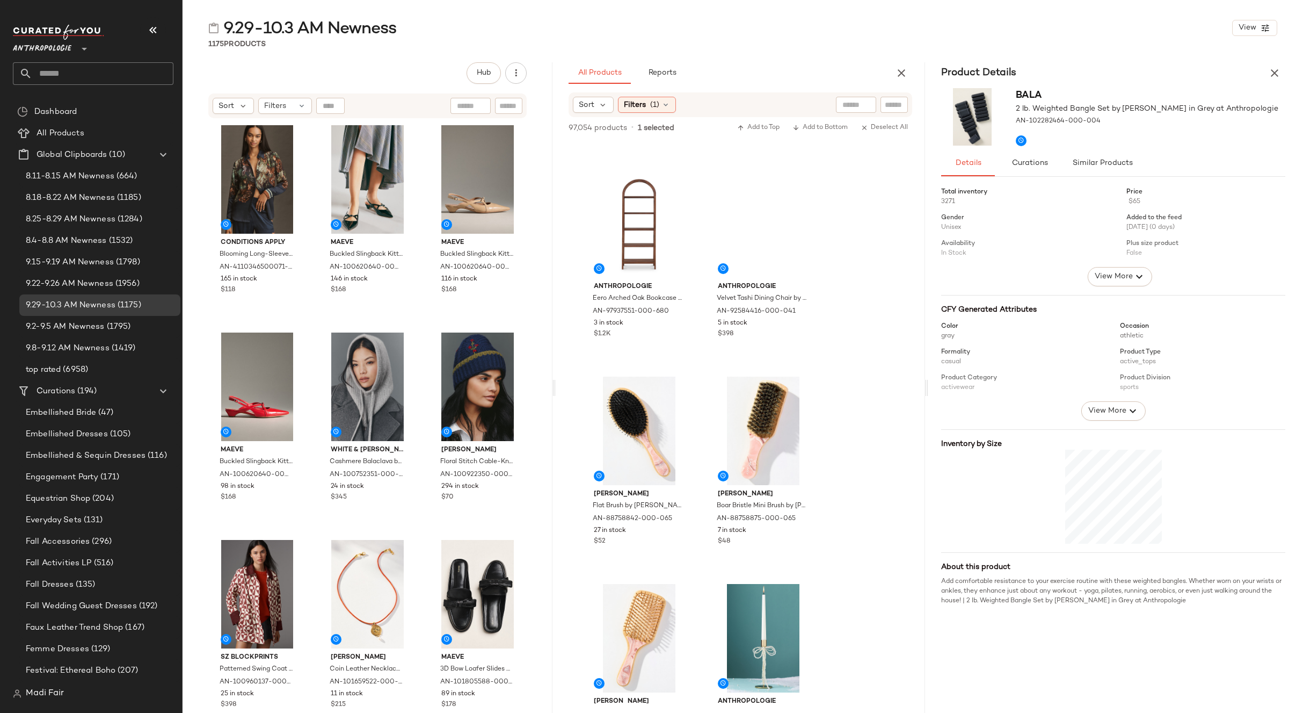
scroll to position [25401, 0]
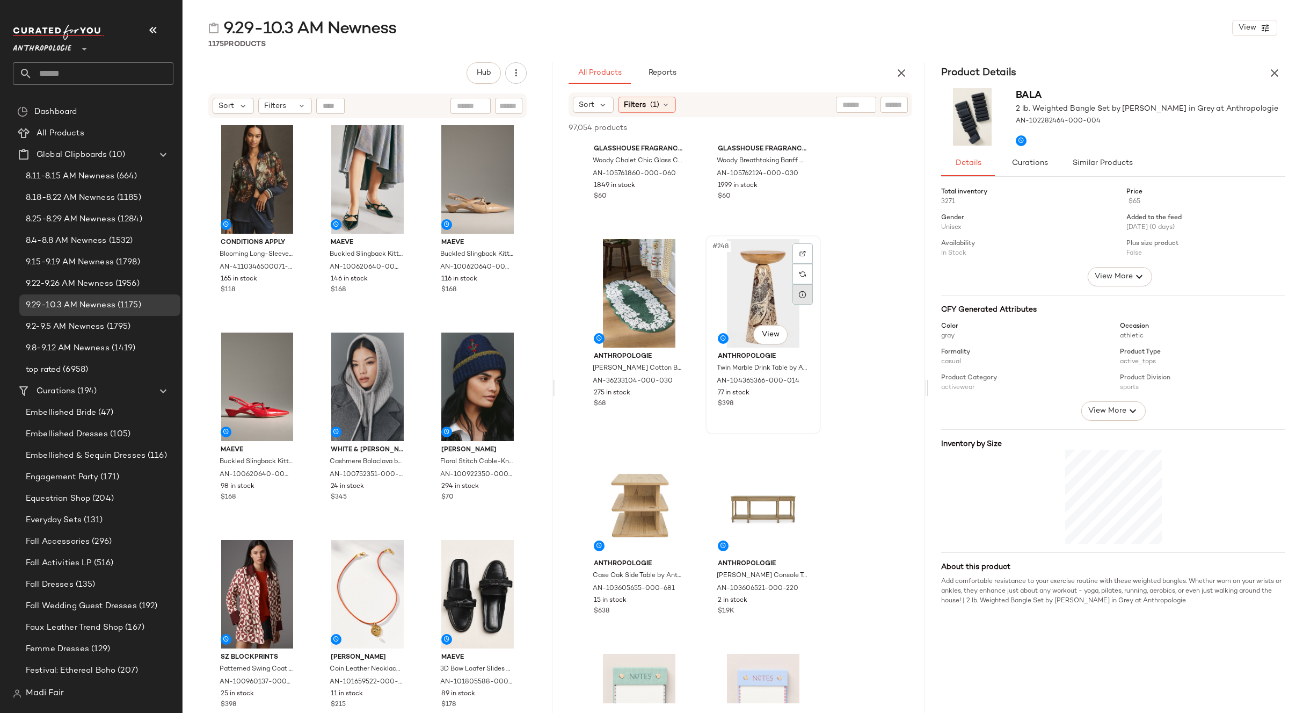
click at [801, 301] on div at bounding box center [803, 294] width 20 height 20
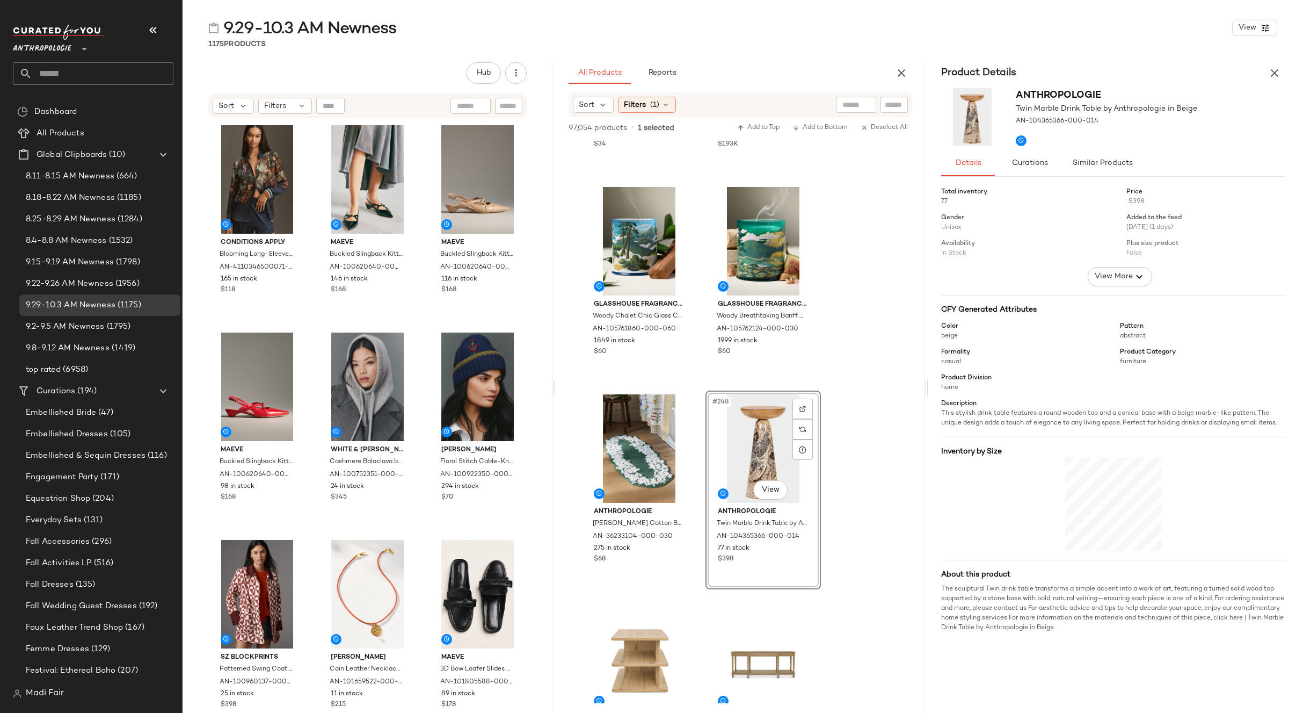
scroll to position [25079, 0]
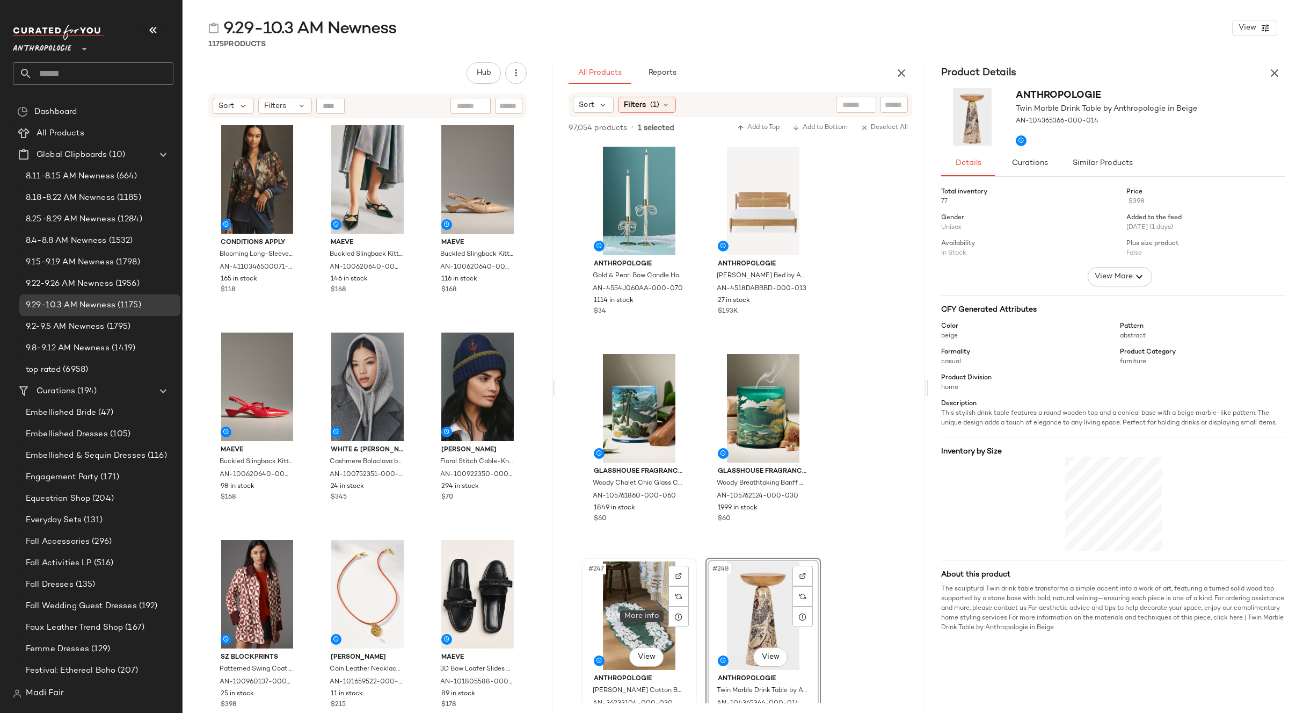
click at [679, 621] on div at bounding box center [679, 616] width 20 height 20
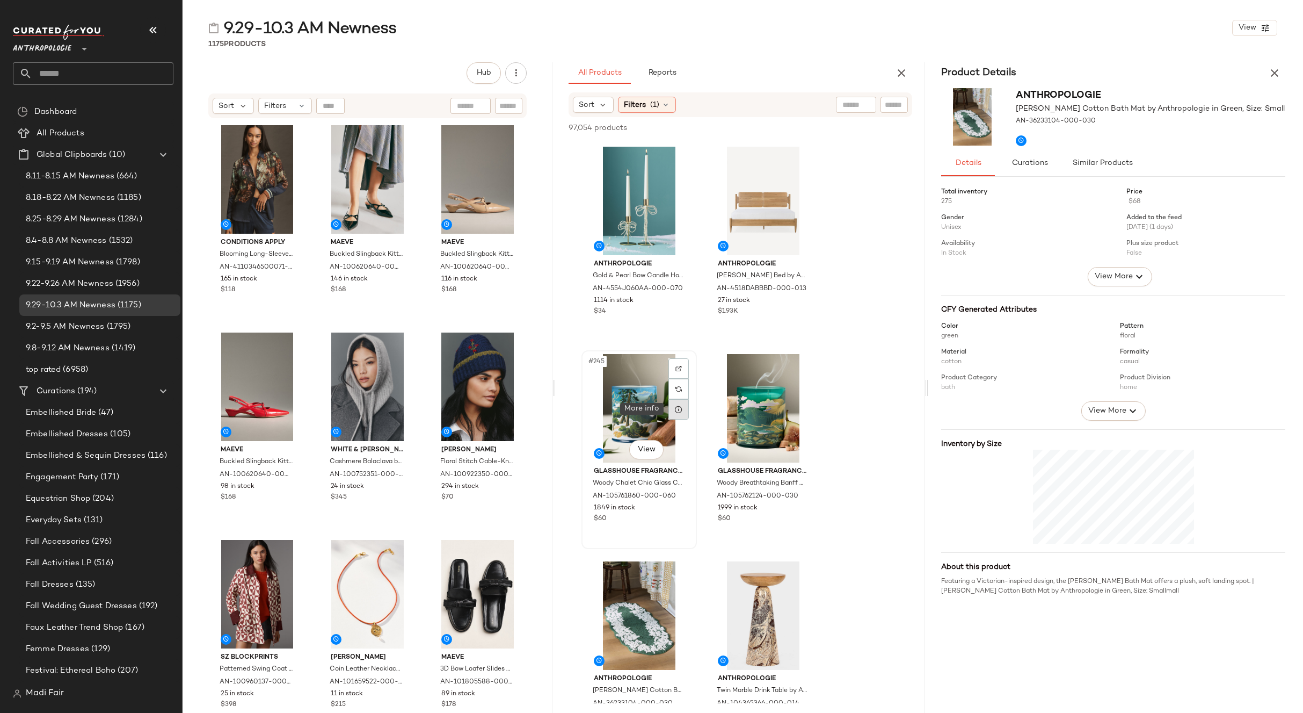
click at [676, 410] on icon at bounding box center [678, 409] width 9 height 9
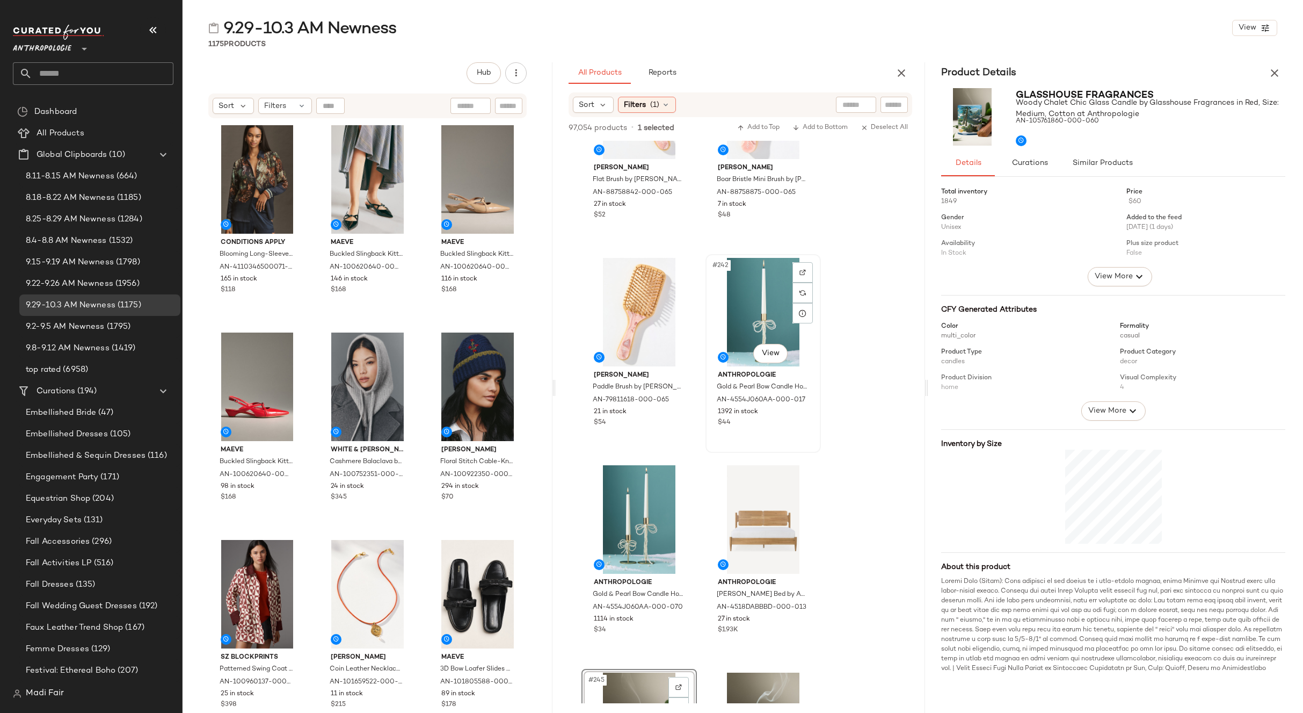
scroll to position [24757, 0]
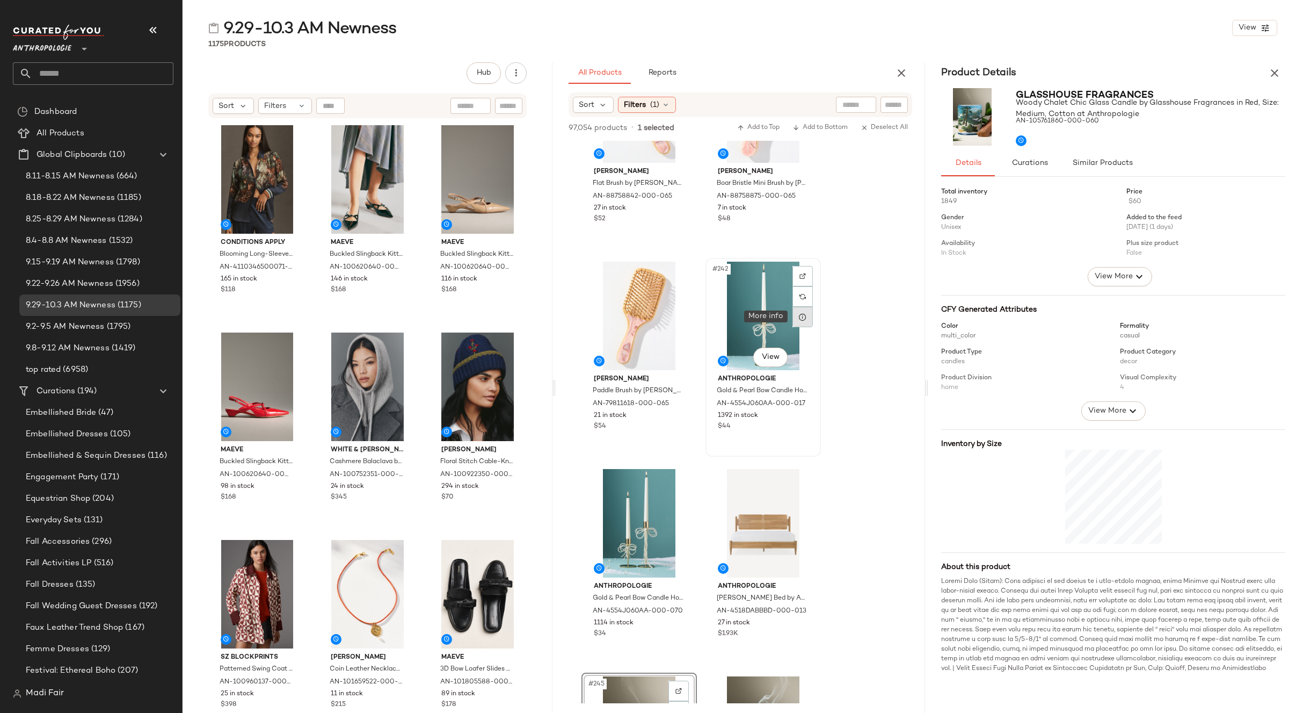
click at [804, 316] on icon at bounding box center [803, 317] width 9 height 9
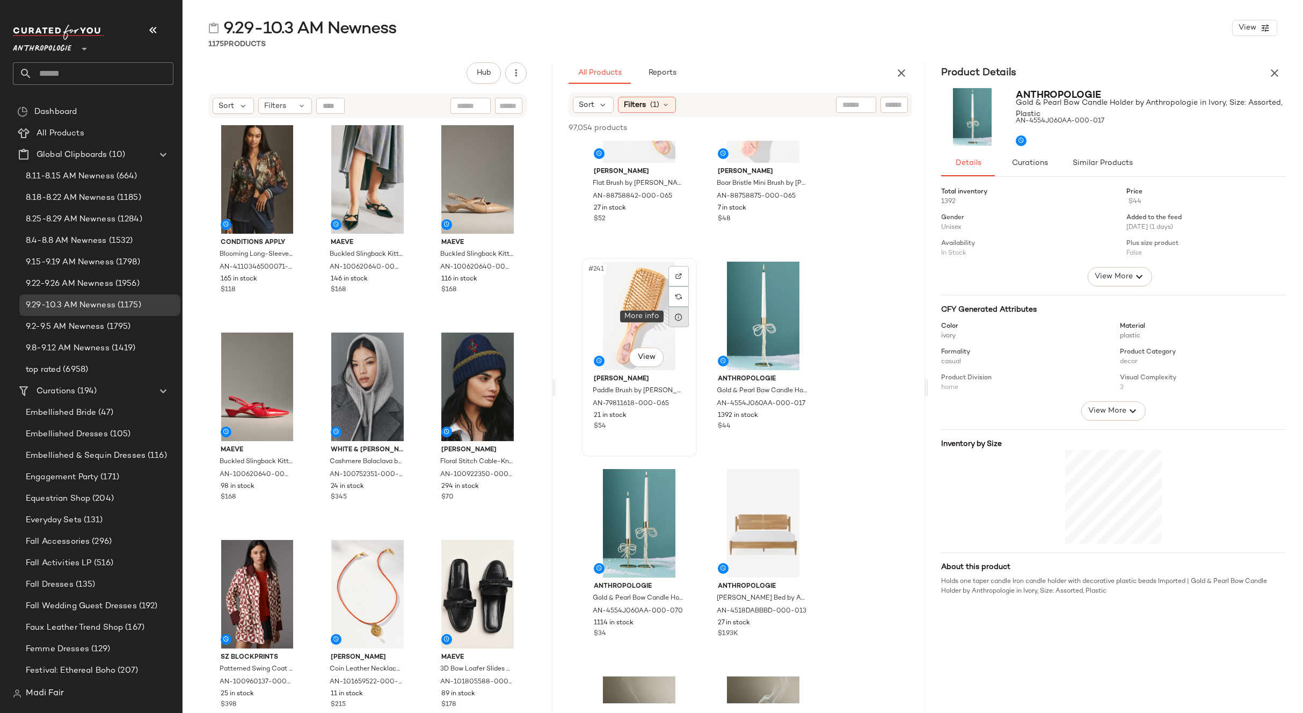
click at [679, 321] on icon at bounding box center [678, 317] width 9 height 9
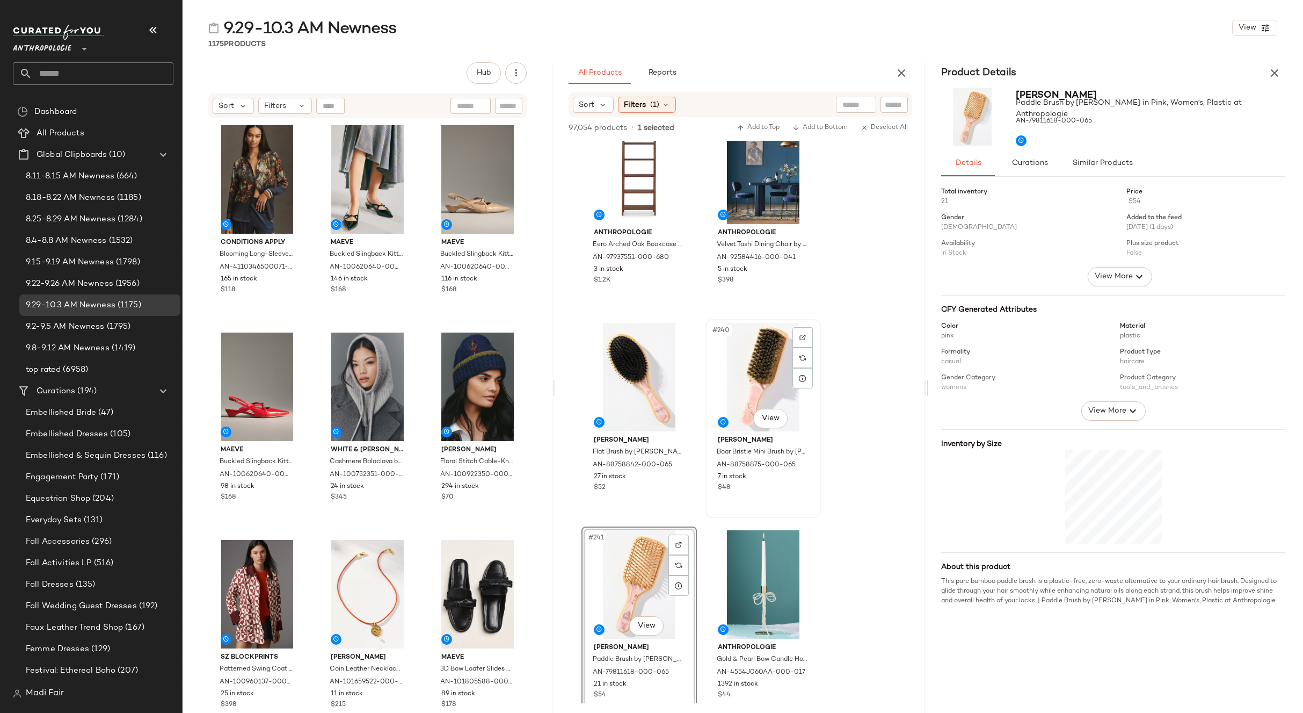
scroll to position [24274, 0]
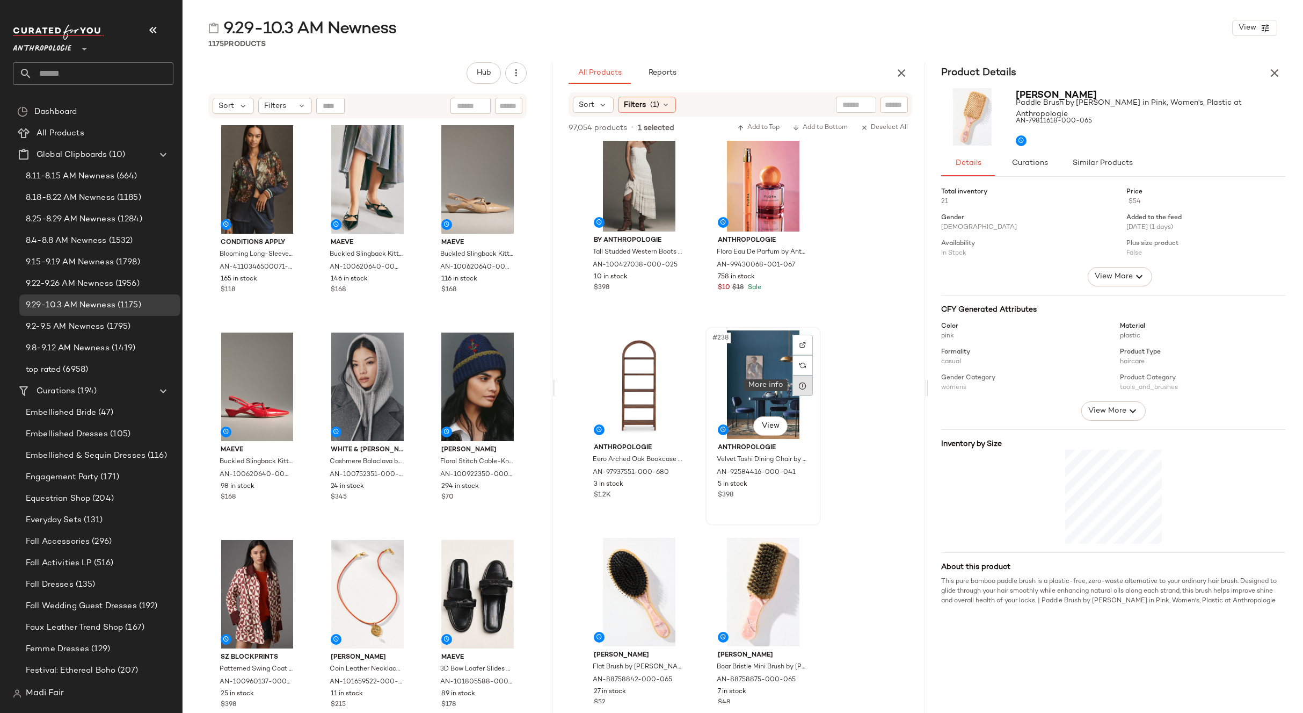
click at [804, 384] on icon at bounding box center [803, 385] width 9 height 9
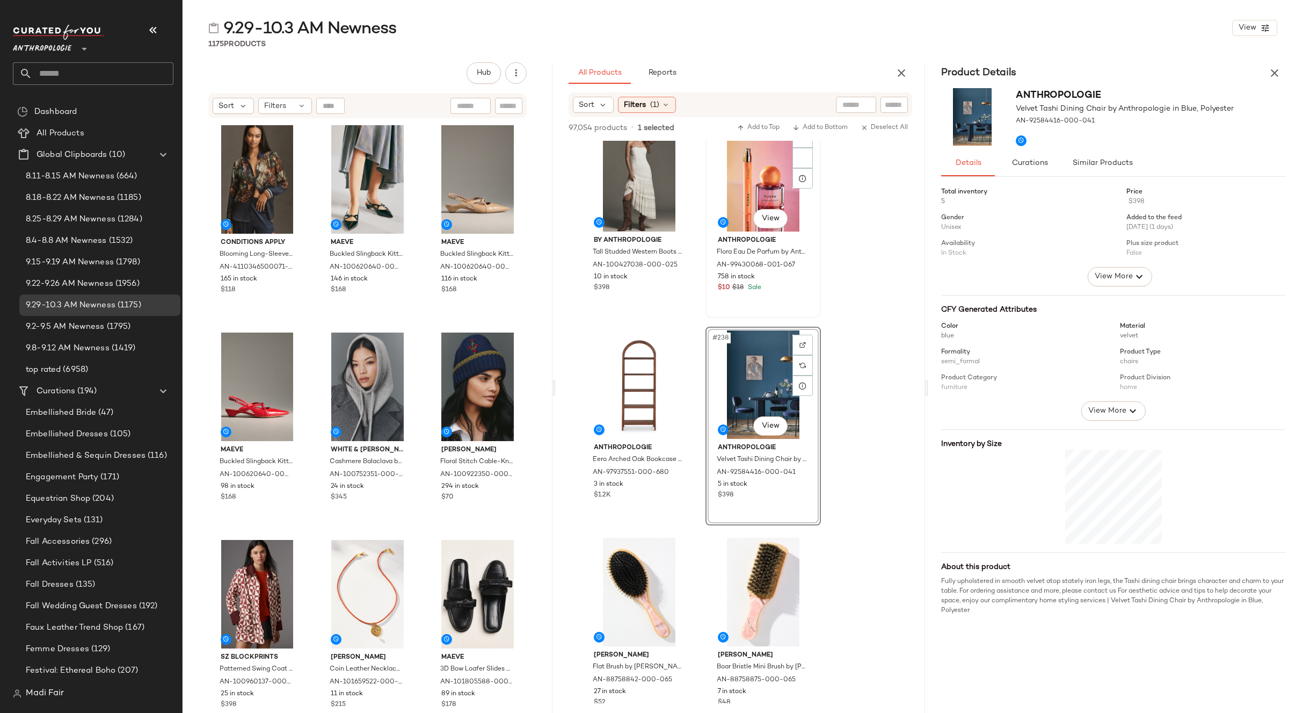
scroll to position [24005, 0]
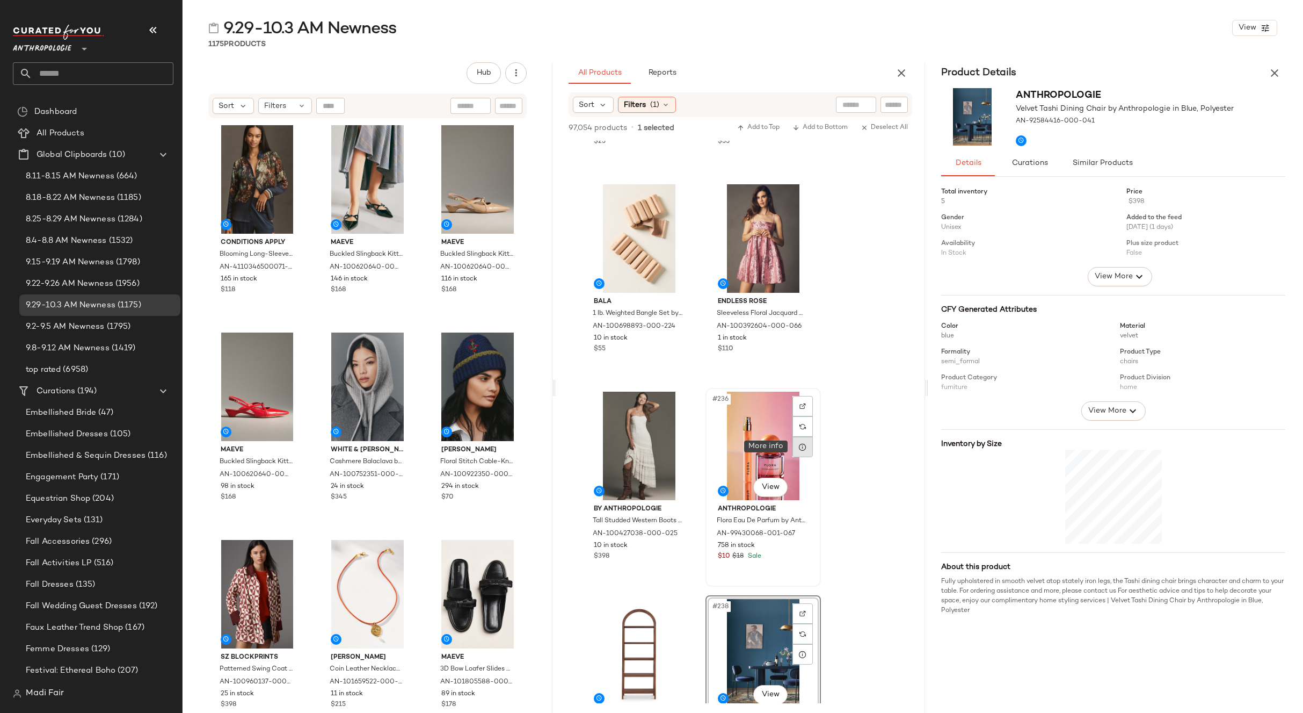
click at [802, 445] on icon at bounding box center [803, 446] width 9 height 9
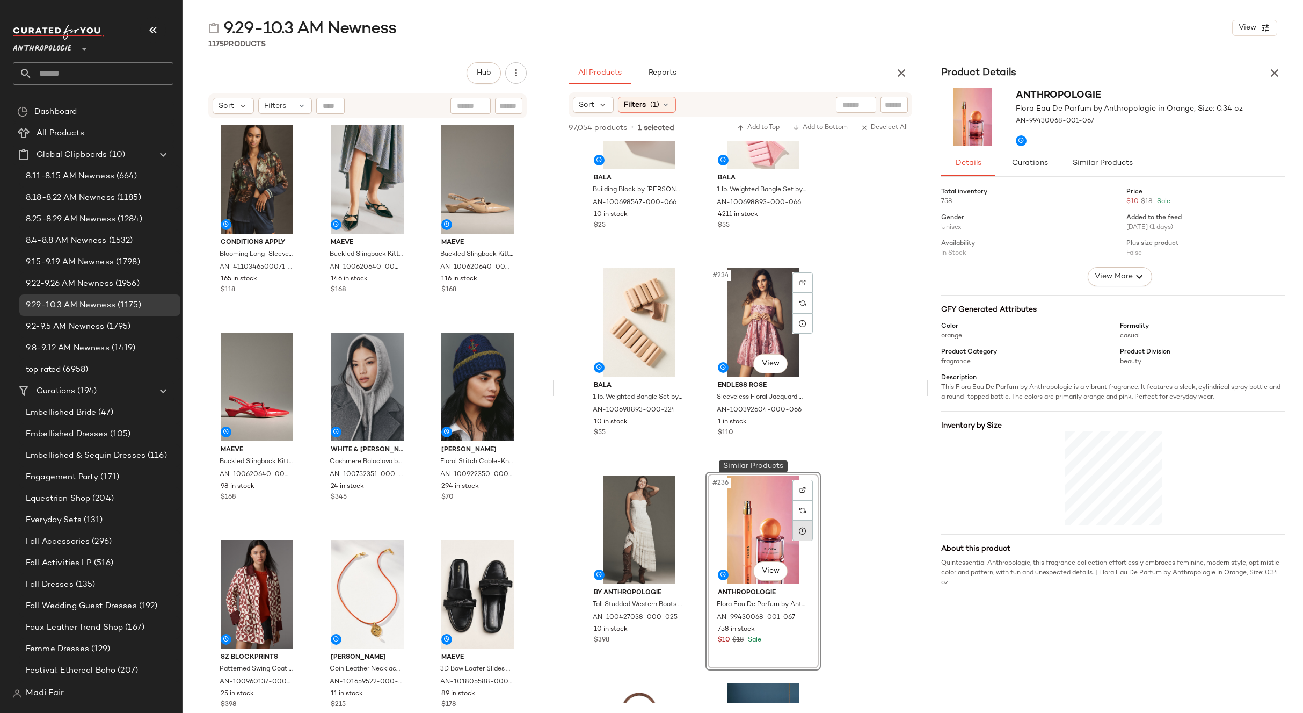
scroll to position [23737, 0]
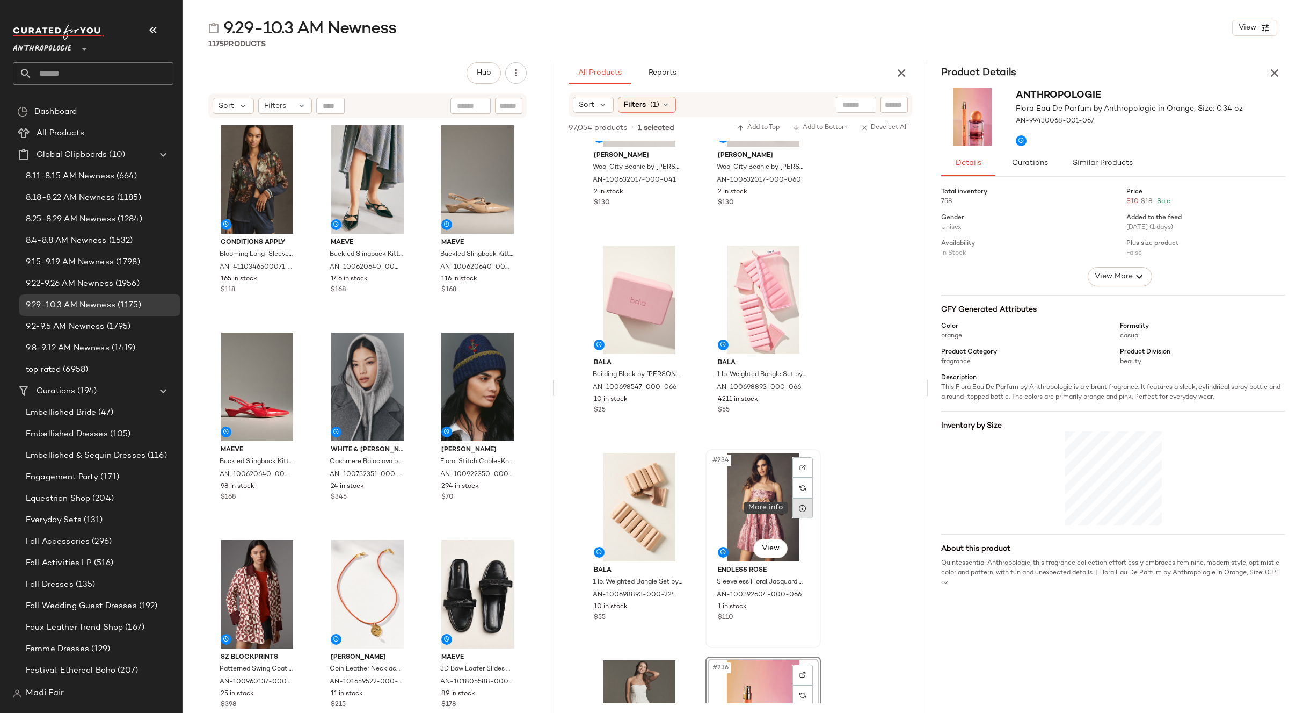
click at [804, 511] on icon at bounding box center [803, 508] width 9 height 9
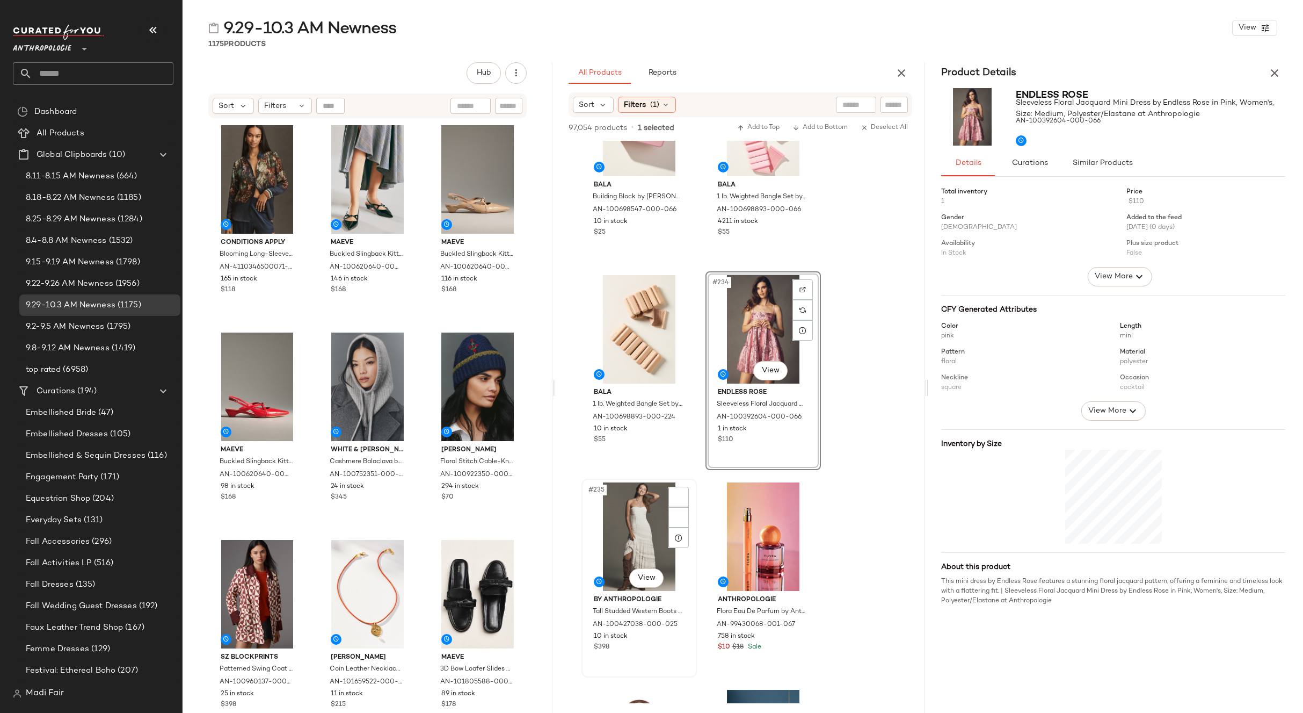
scroll to position [24005, 0]
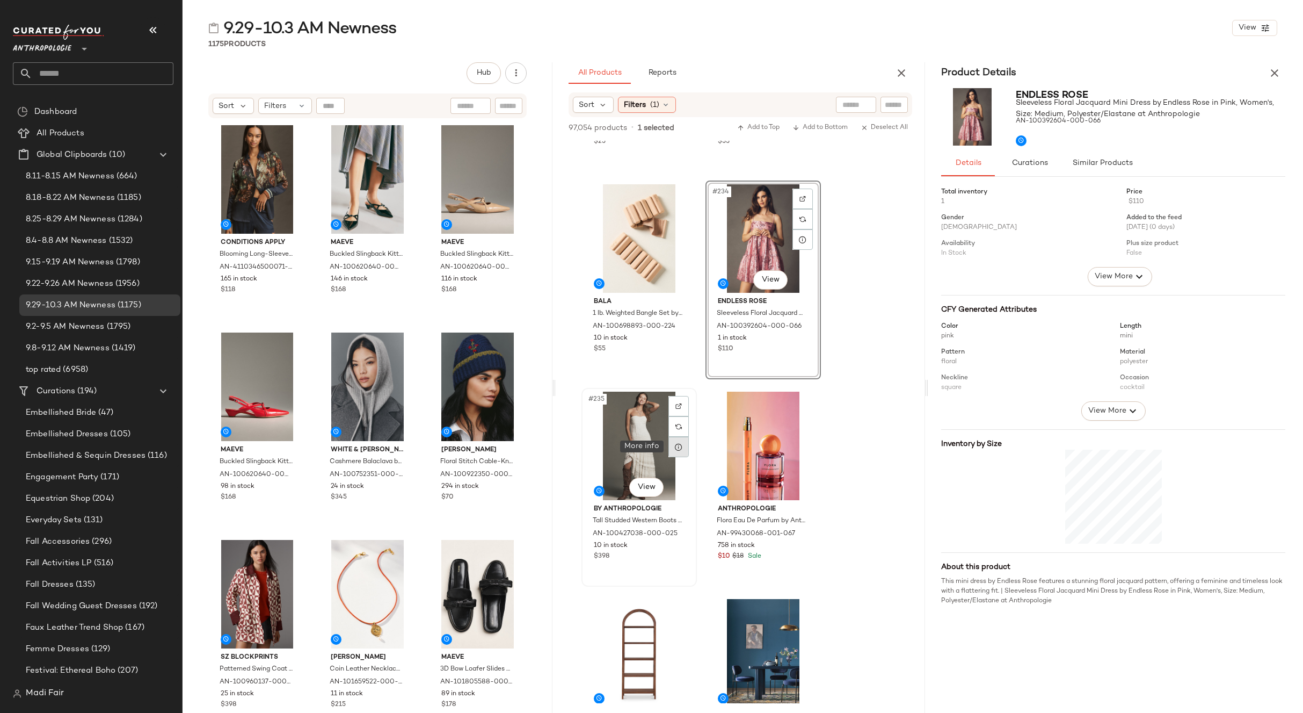
click at [678, 448] on icon at bounding box center [678, 446] width 9 height 9
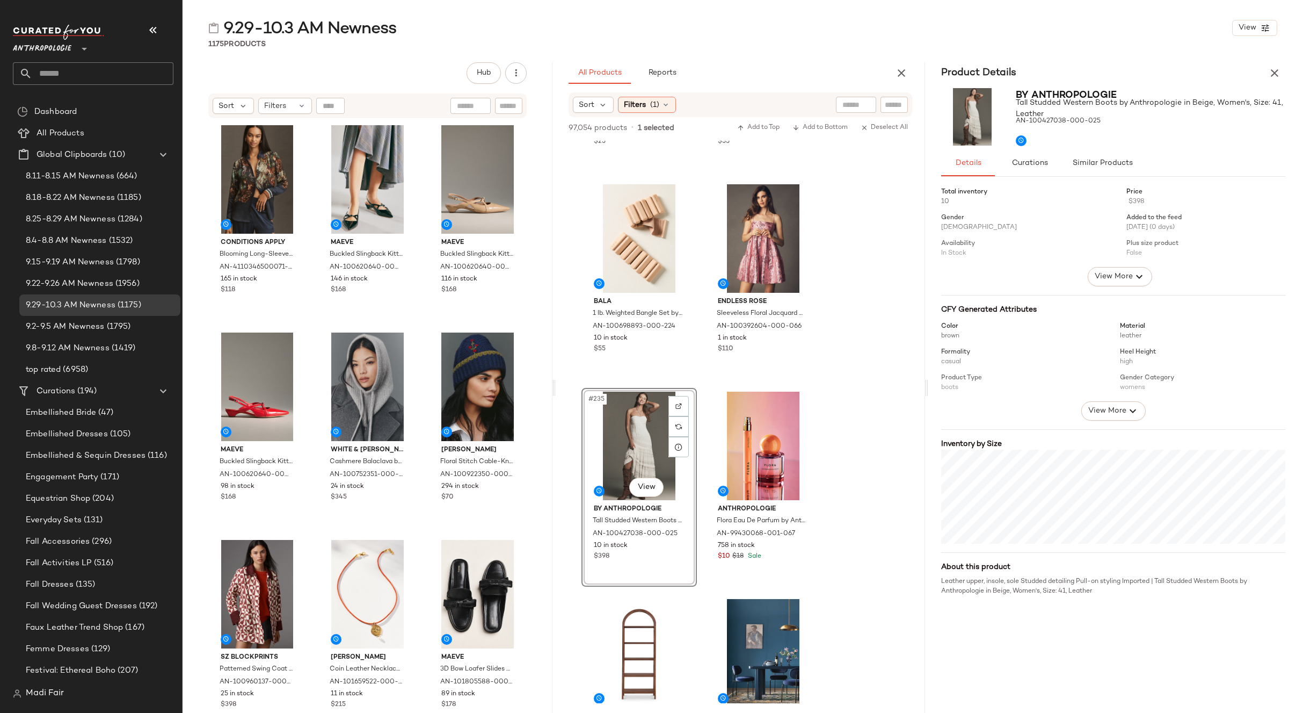
click at [634, 441] on div "#235 View" at bounding box center [639, 445] width 108 height 108
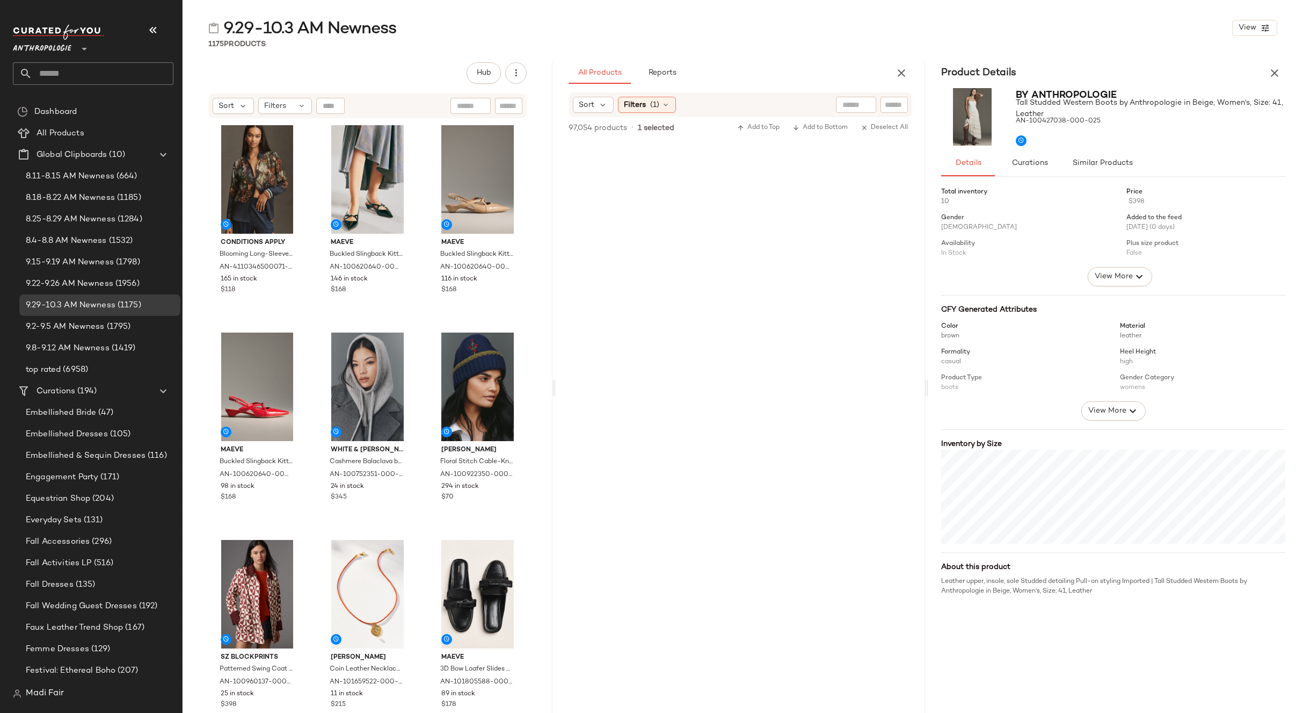
scroll to position [0, 0]
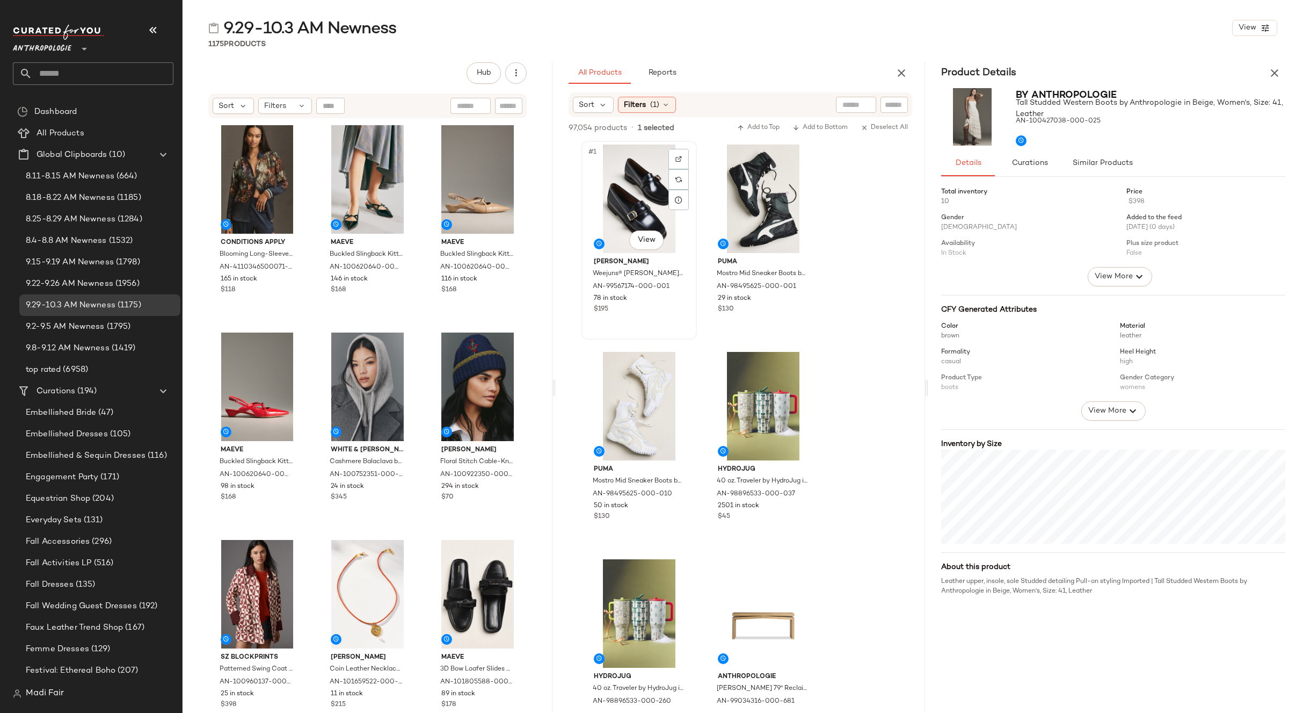
click at [614, 188] on div "#1 View" at bounding box center [639, 198] width 108 height 108
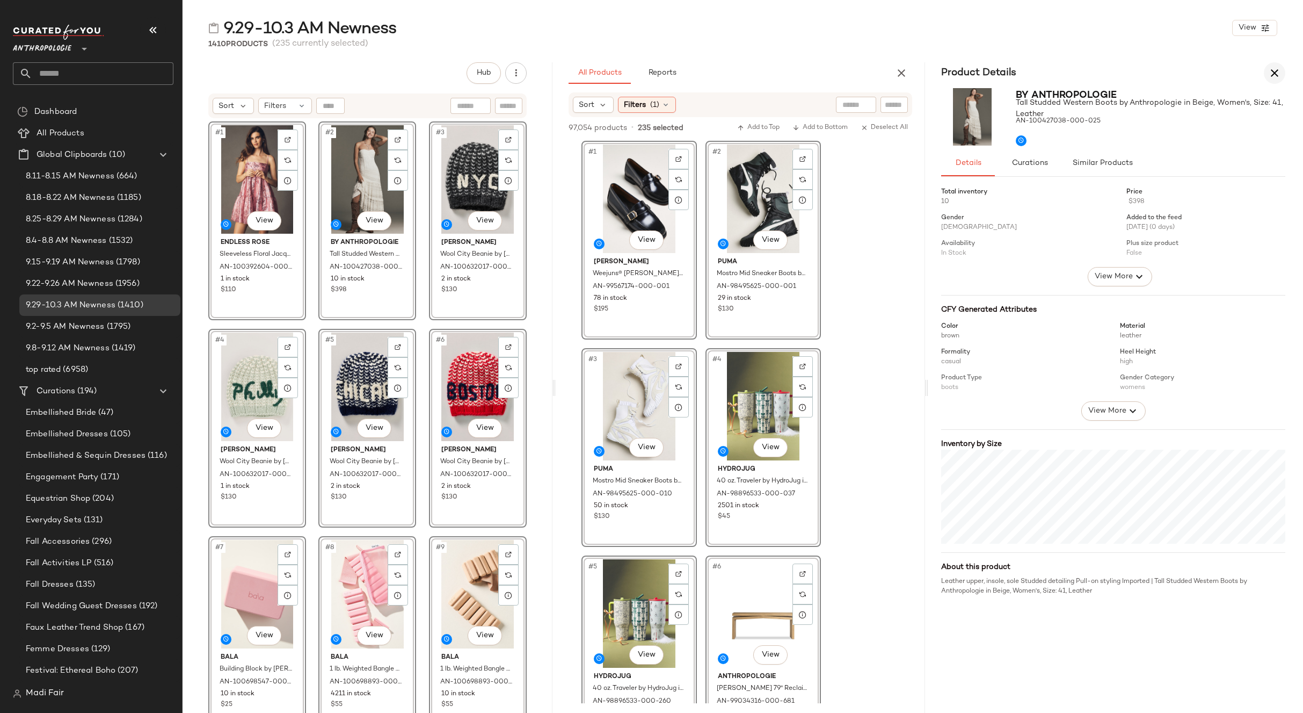
click at [1281, 70] on icon "button" at bounding box center [1274, 73] width 13 height 13
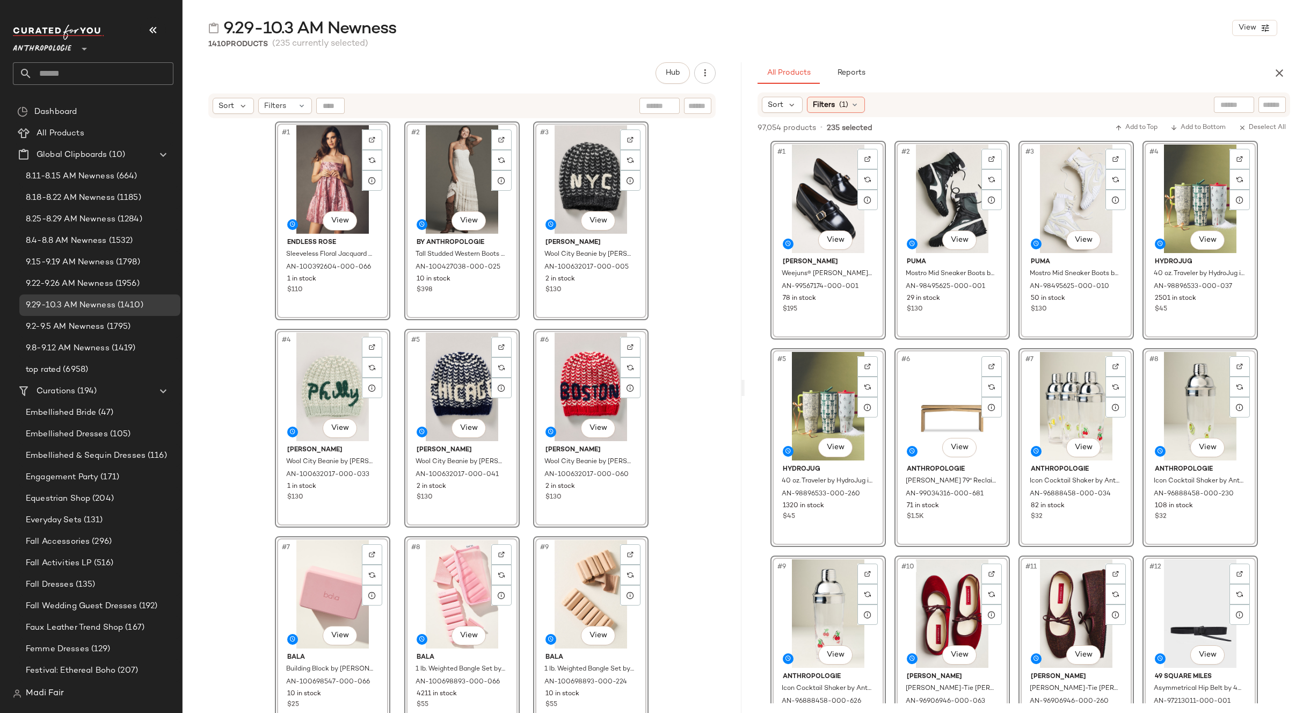
click at [70, 49] on span "Anthropologie" at bounding box center [42, 46] width 59 height 19
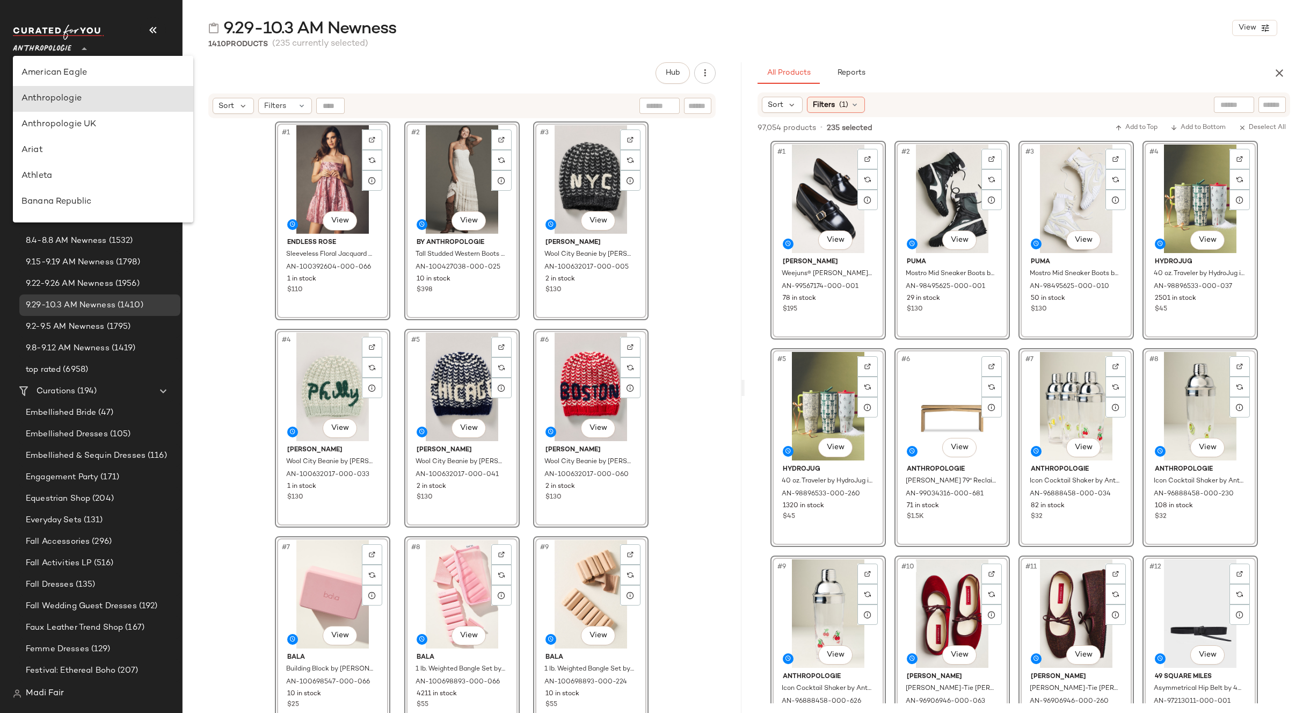
scroll to position [26, 0]
click at [83, 100] on div "Anthropologie UK" at bounding box center [102, 98] width 163 height 13
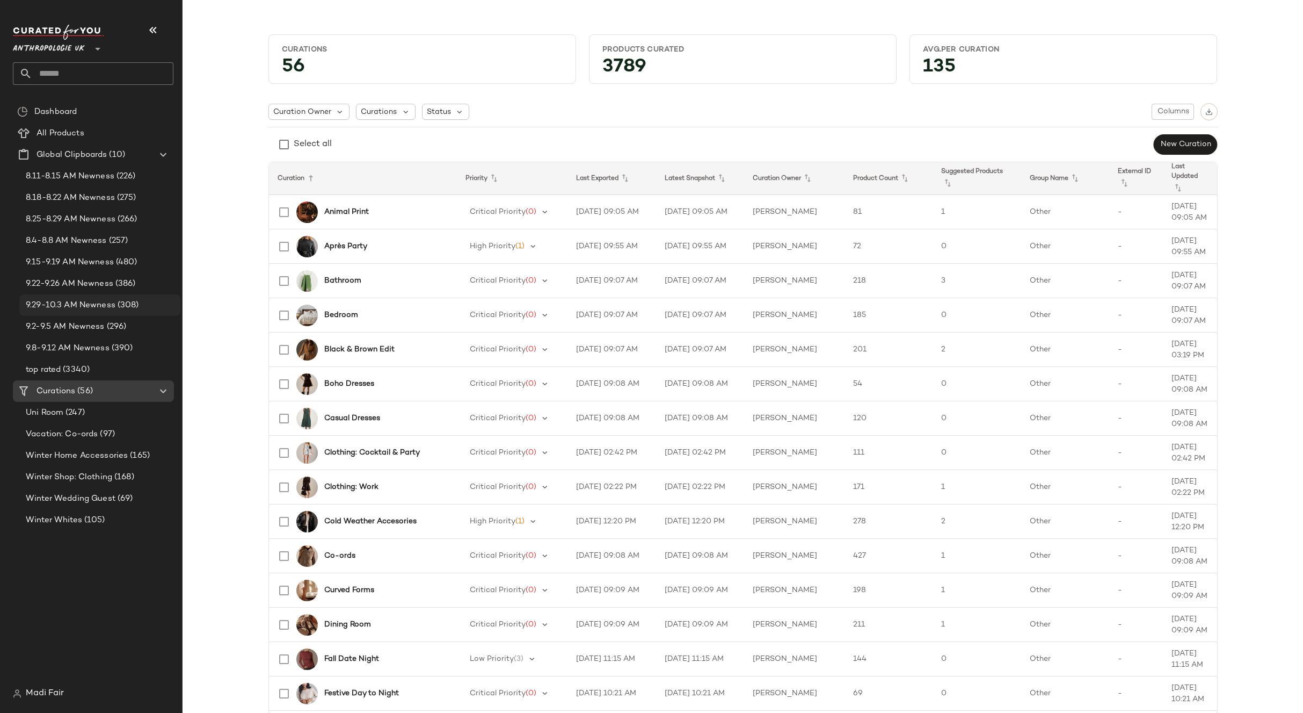
click at [88, 304] on span "9.29-10.3 AM Newness" at bounding box center [71, 305] width 90 height 12
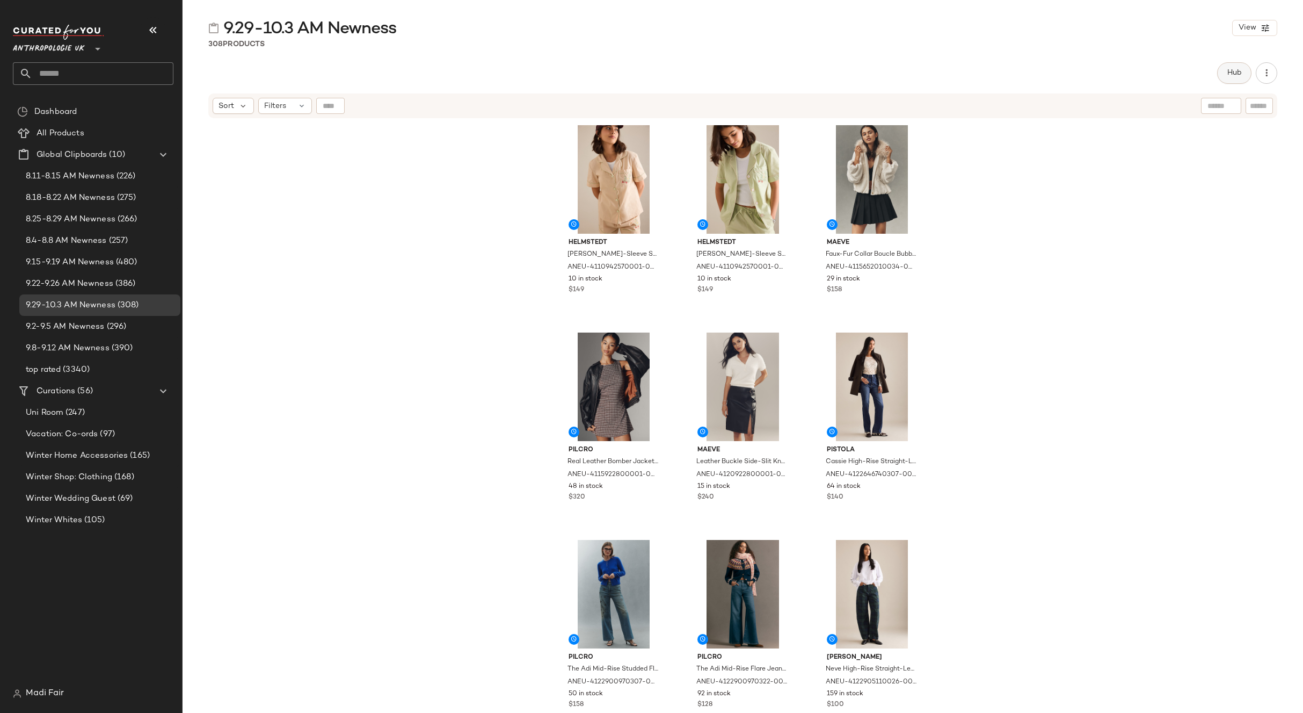
click at [1236, 78] on button "Hub" at bounding box center [1234, 72] width 34 height 21
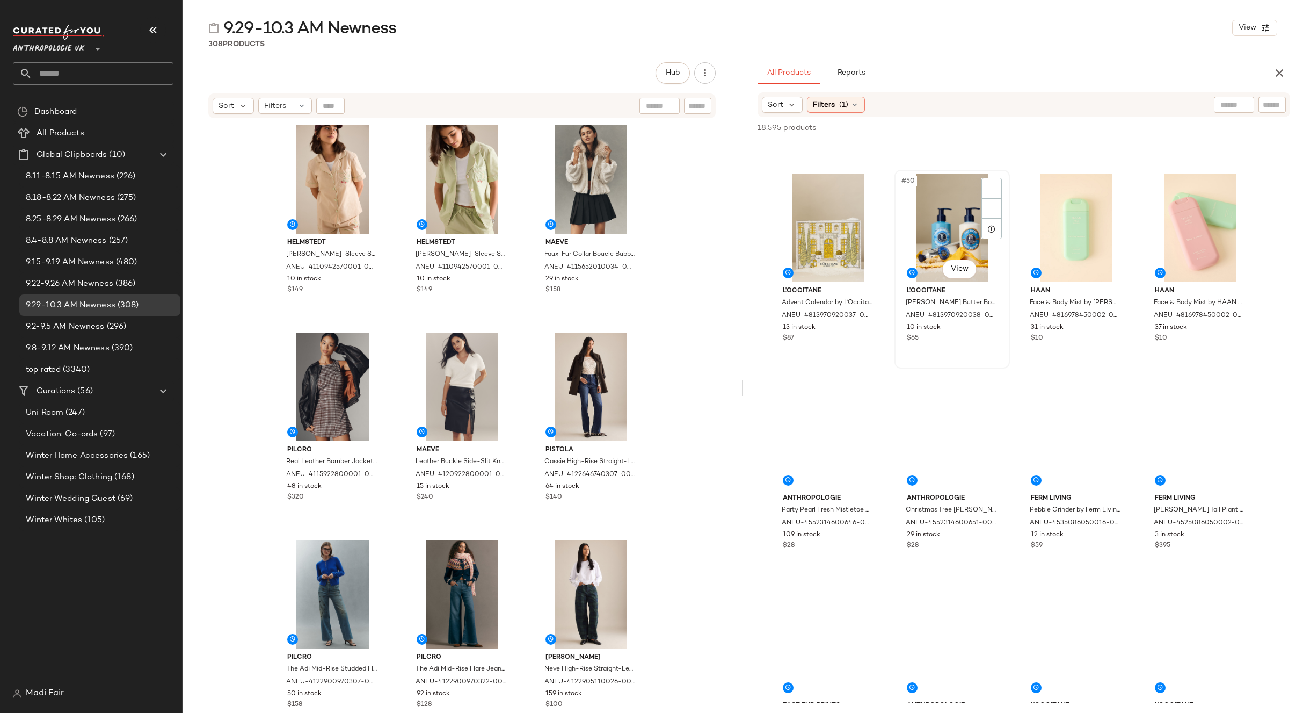
scroll to position [2470, 0]
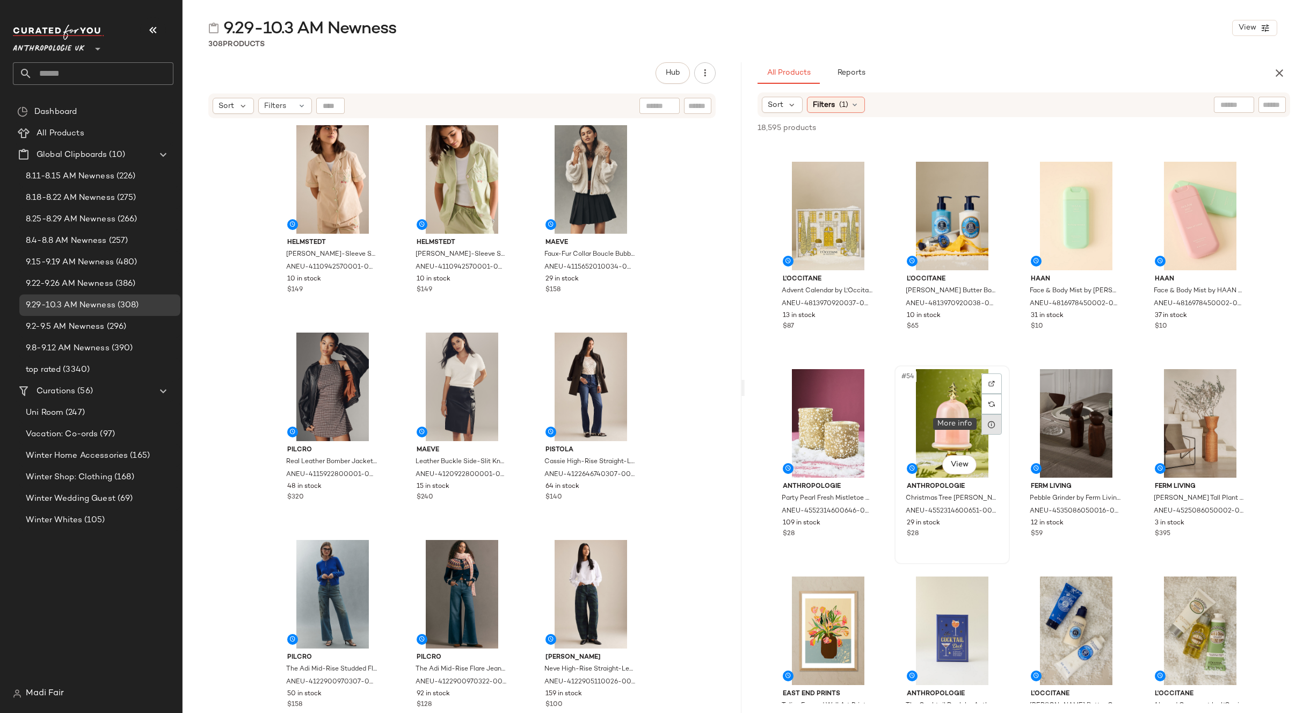
click at [987, 427] on div at bounding box center [992, 424] width 20 height 20
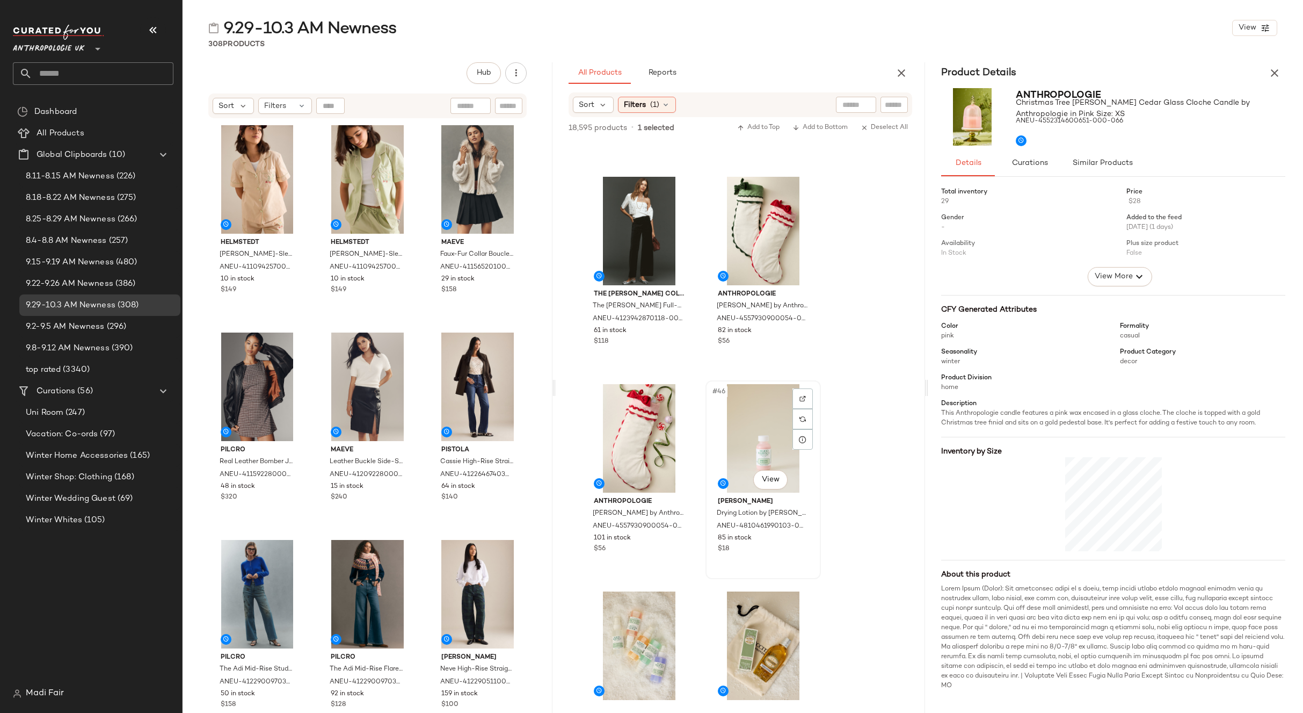
scroll to position [4052, 0]
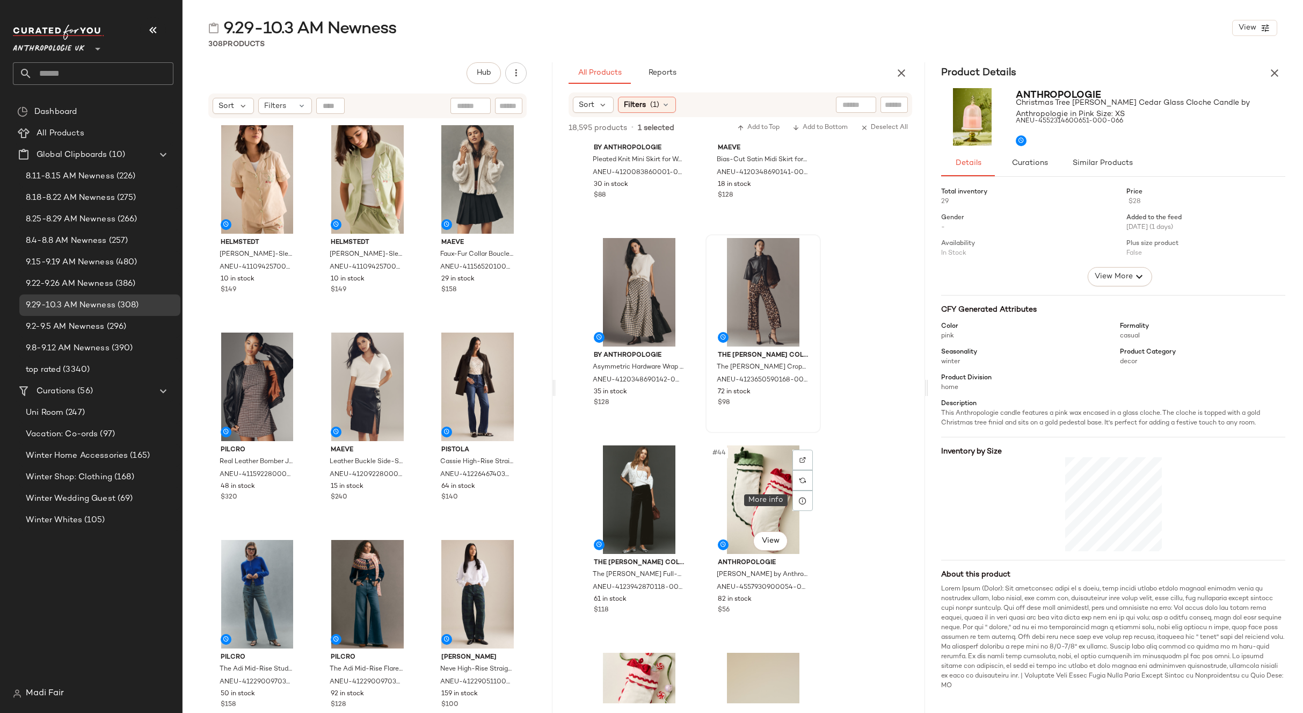
click at [808, 500] on div at bounding box center [803, 500] width 20 height 20
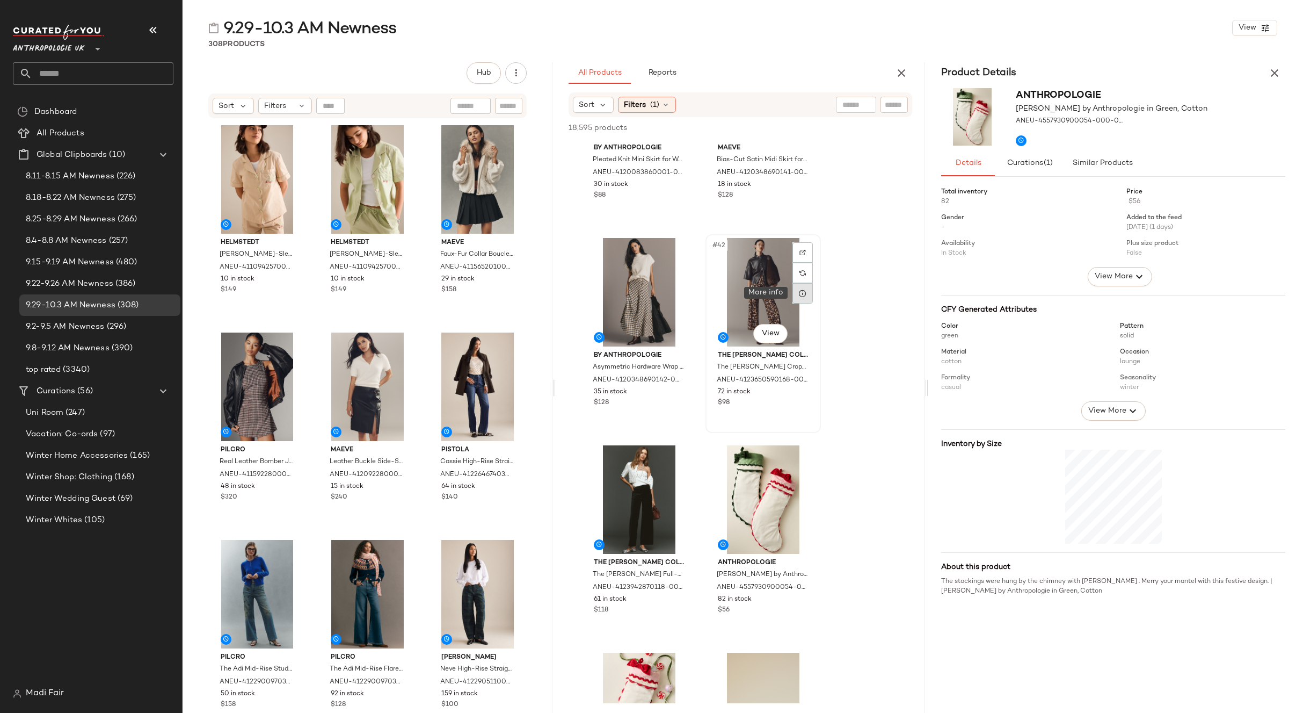
click at [798, 296] on div at bounding box center [803, 293] width 20 height 20
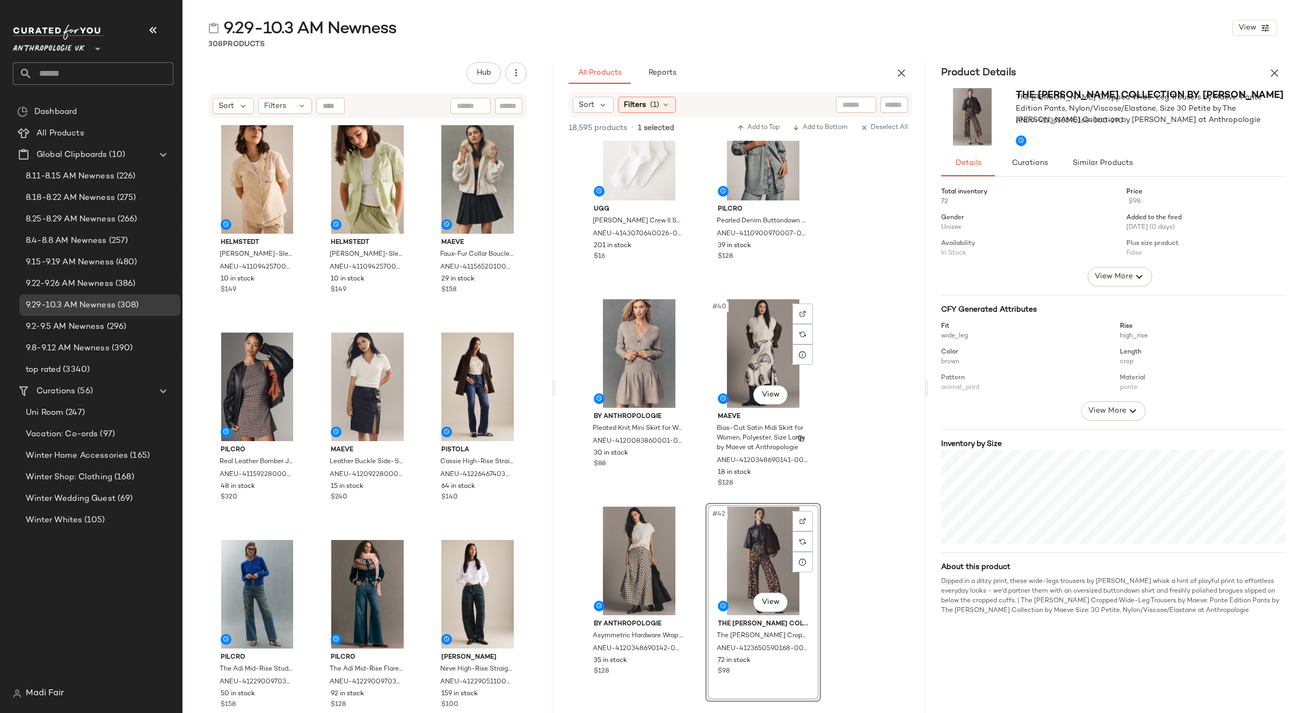
scroll to position [4160, 0]
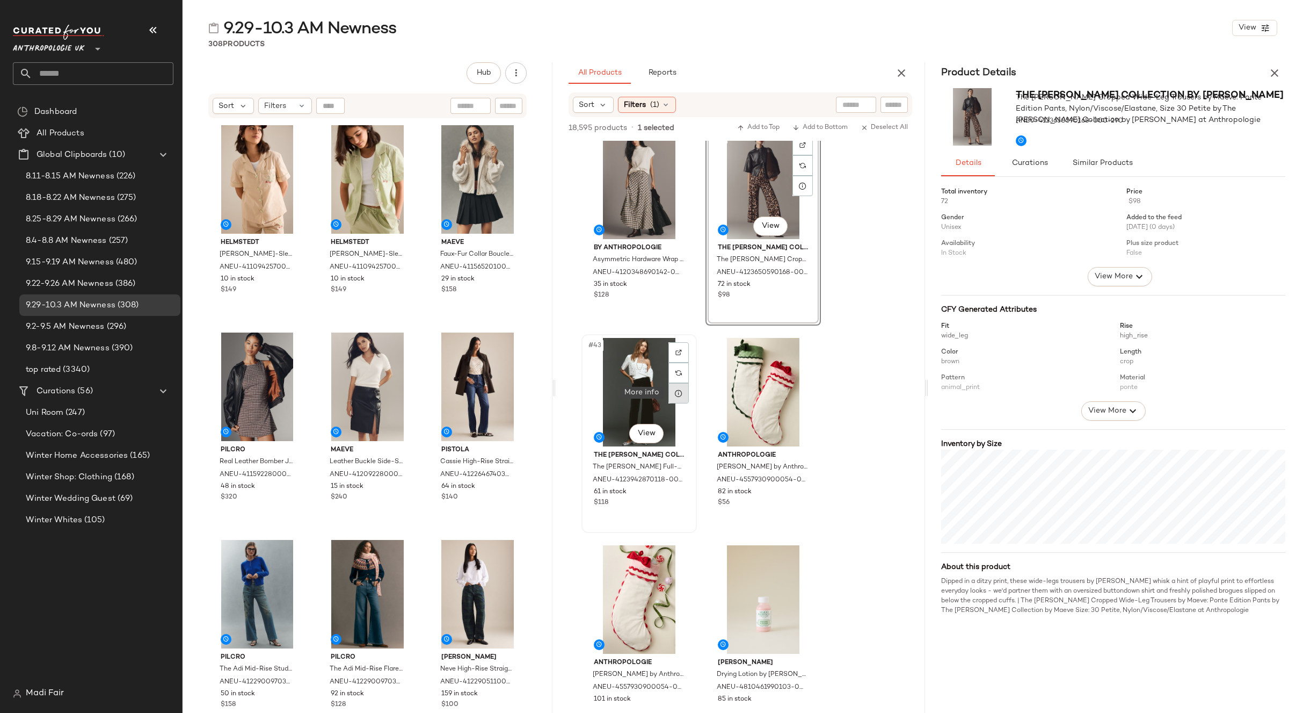
click at [680, 394] on icon at bounding box center [678, 393] width 9 height 9
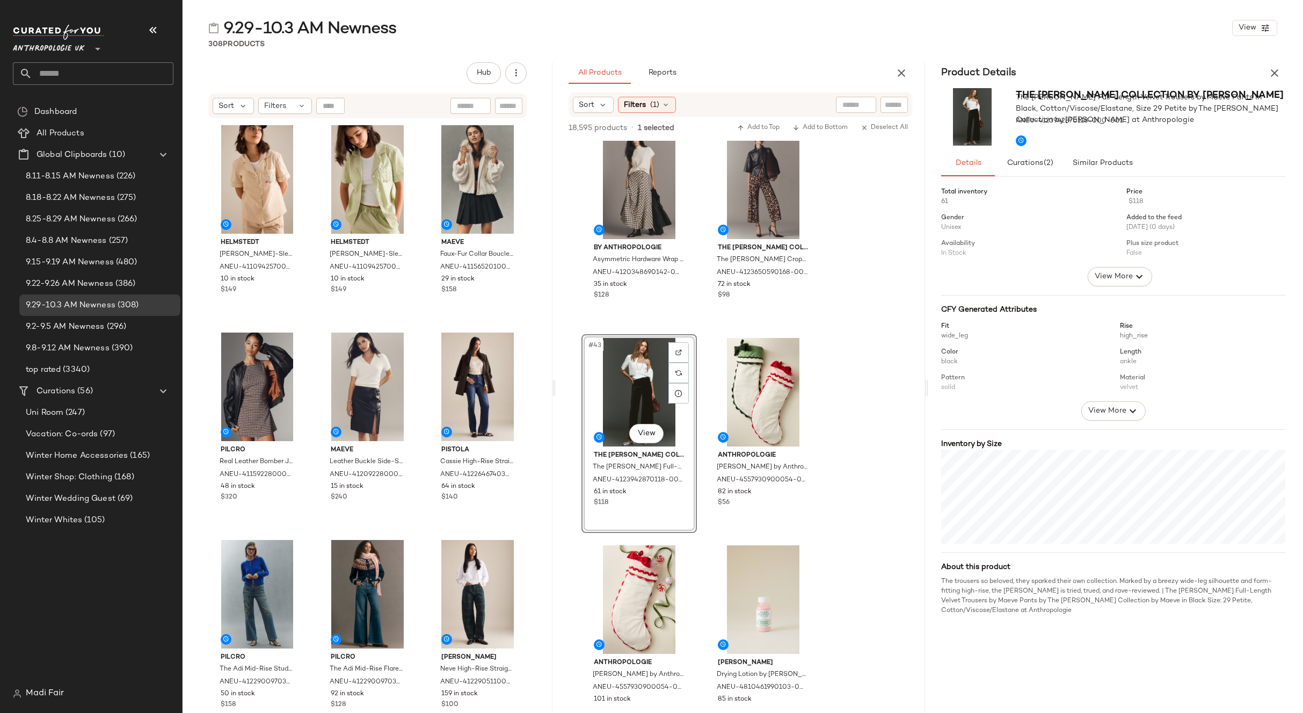
click at [633, 384] on div "#43 View" at bounding box center [639, 392] width 108 height 108
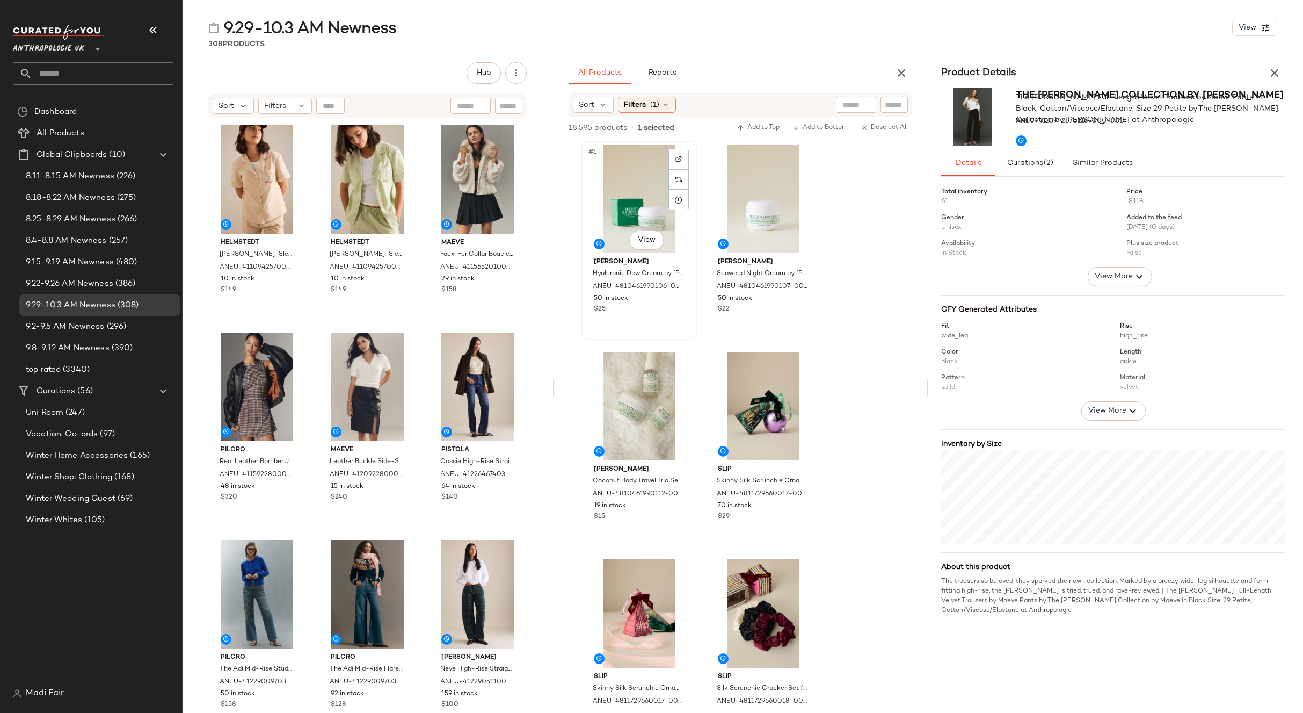
click at [629, 164] on div "#1 View" at bounding box center [639, 198] width 108 height 108
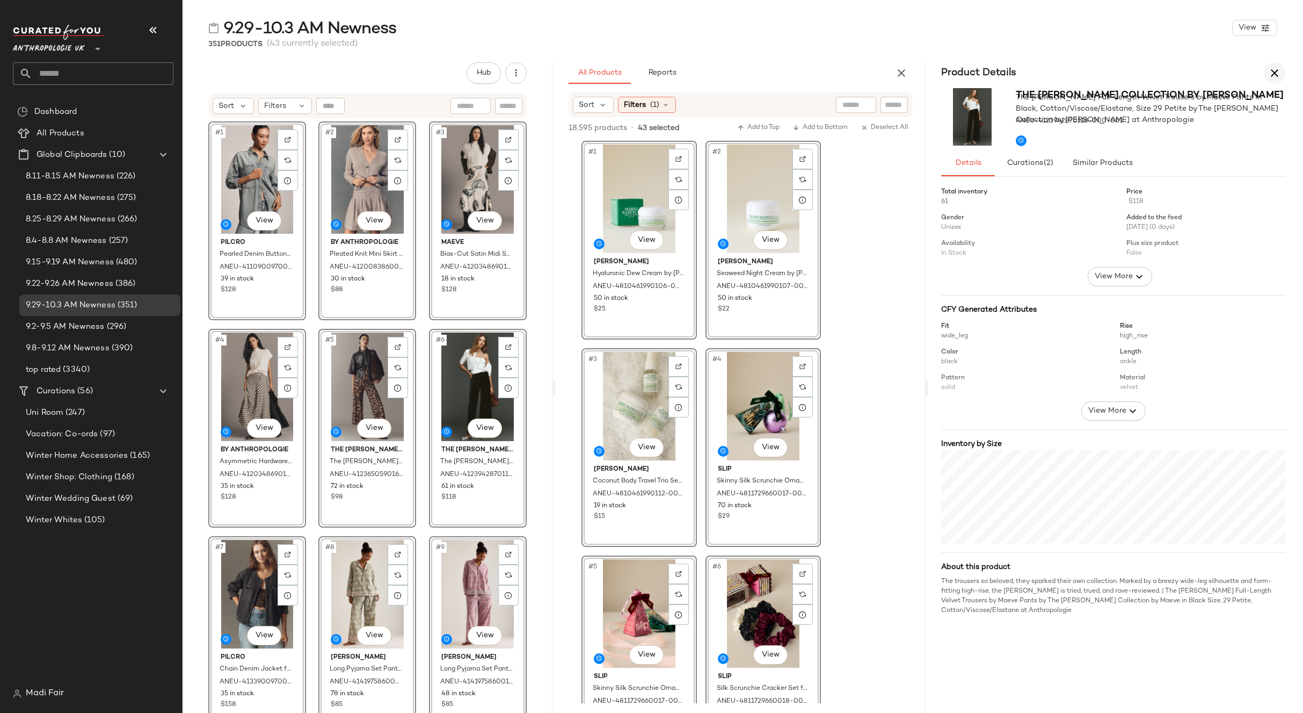
click at [1271, 74] on icon "button" at bounding box center [1274, 73] width 13 height 13
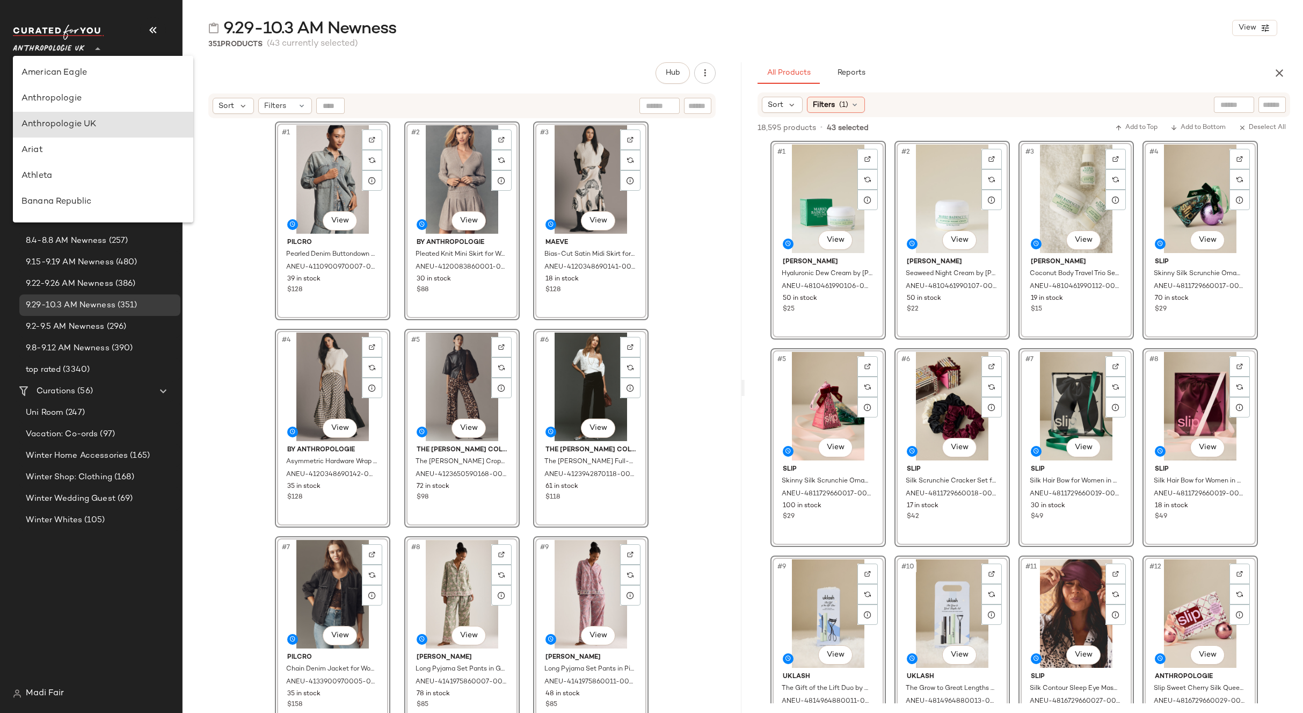
click at [81, 47] on span "Anthropologie UK" at bounding box center [49, 46] width 72 height 19
click at [85, 167] on div "Free People" at bounding box center [102, 172] width 163 height 13
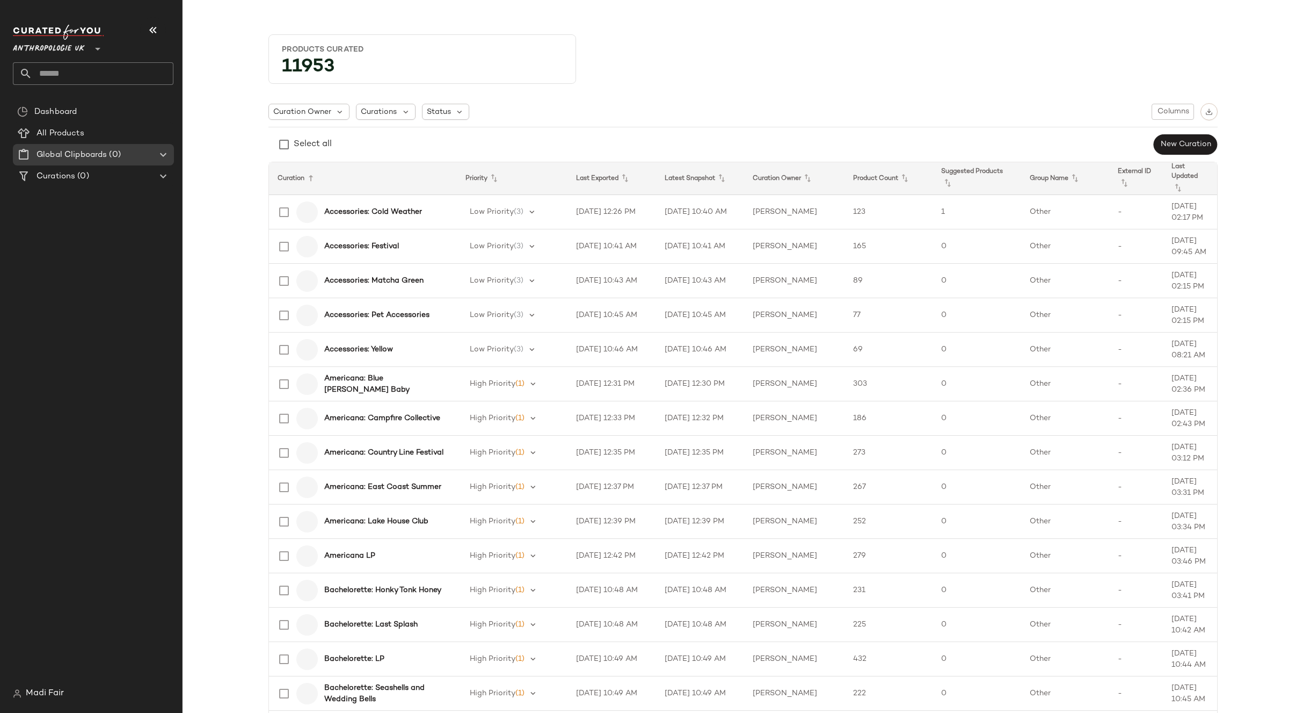
type input "**"
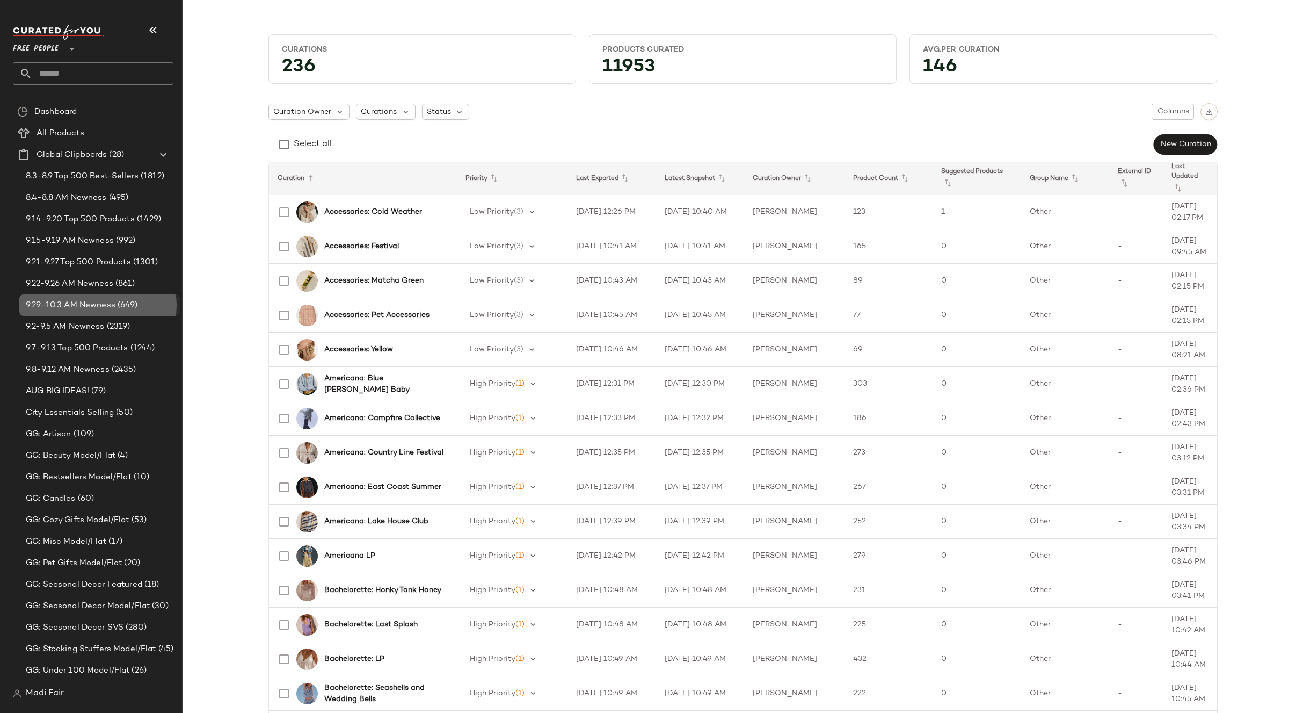
click at [94, 305] on span "9.29-10.3 AM Newness" at bounding box center [71, 305] width 90 height 12
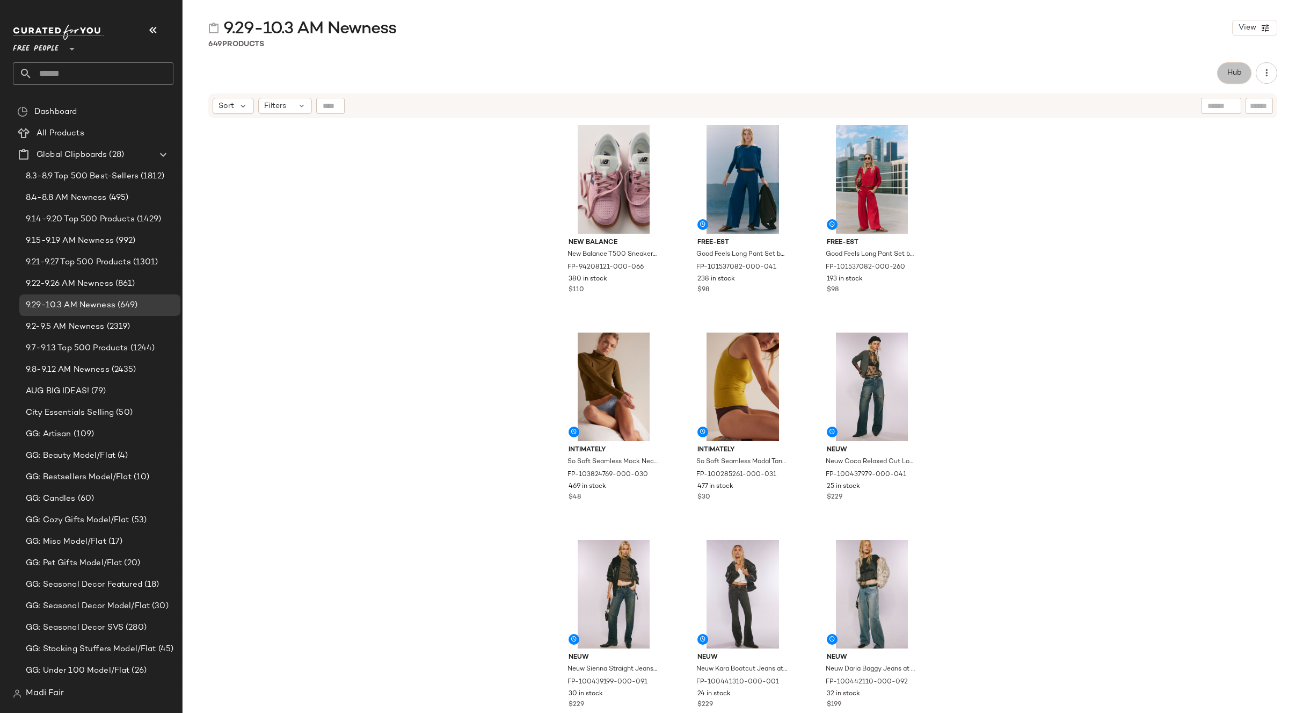
click at [1230, 76] on span "Hub" at bounding box center [1234, 73] width 15 height 9
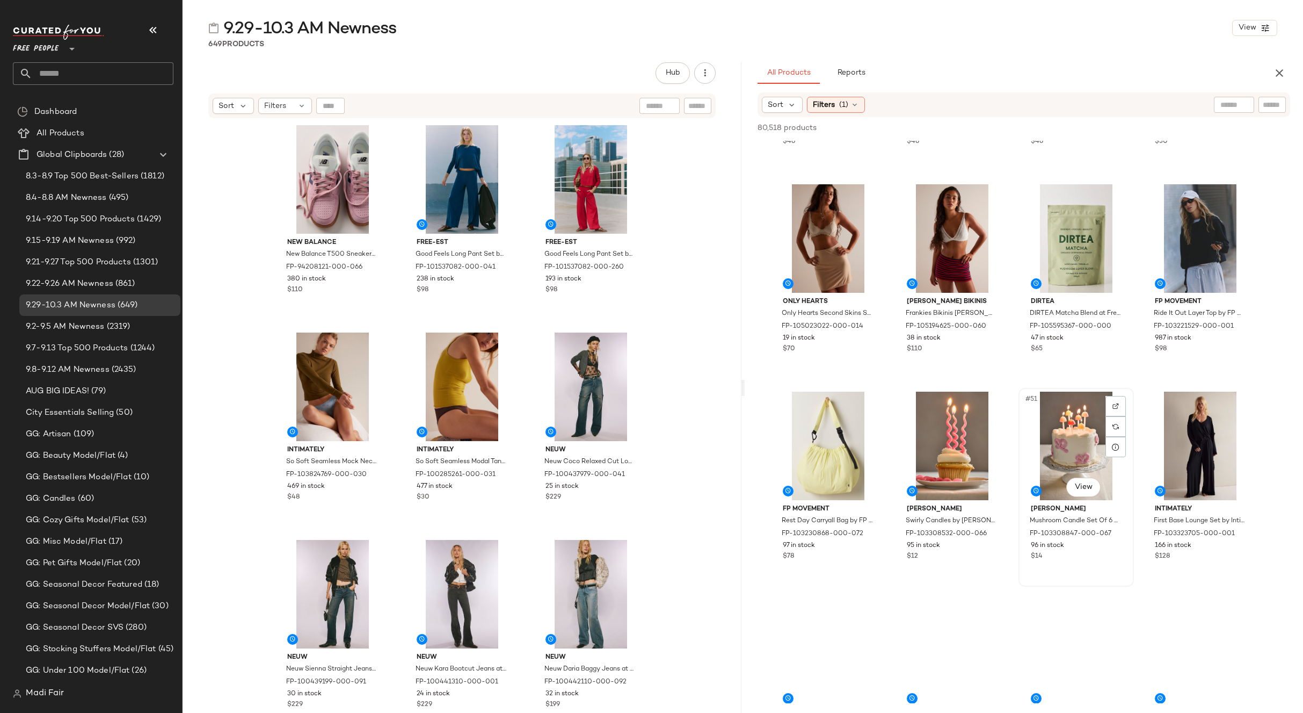
scroll to position [2309, 0]
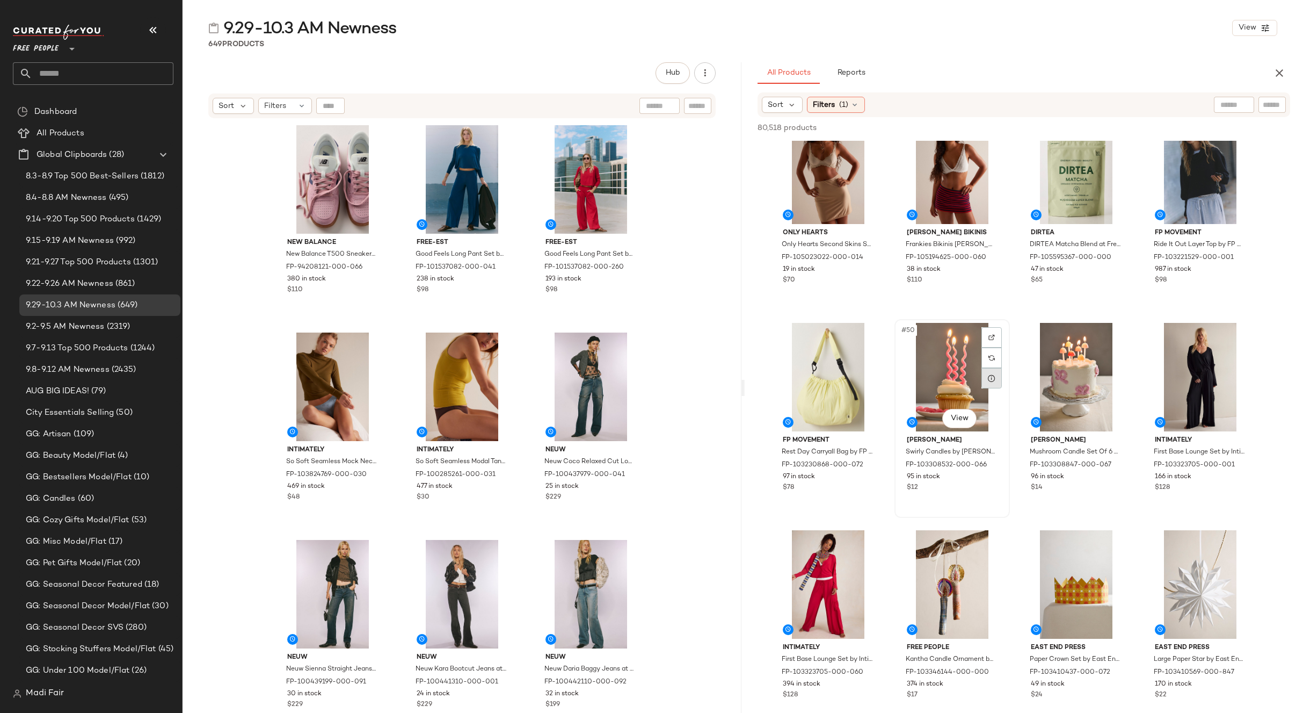
click at [986, 386] on div at bounding box center [992, 378] width 20 height 20
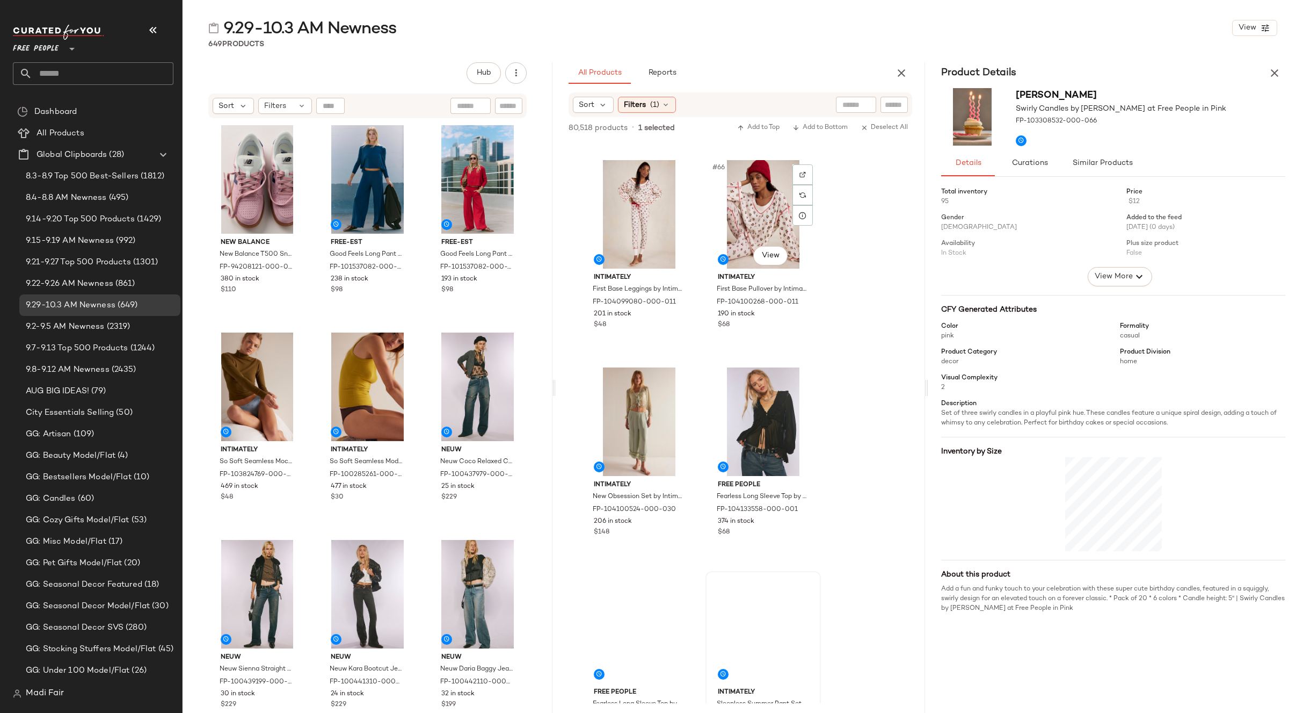
scroll to position [6791, 0]
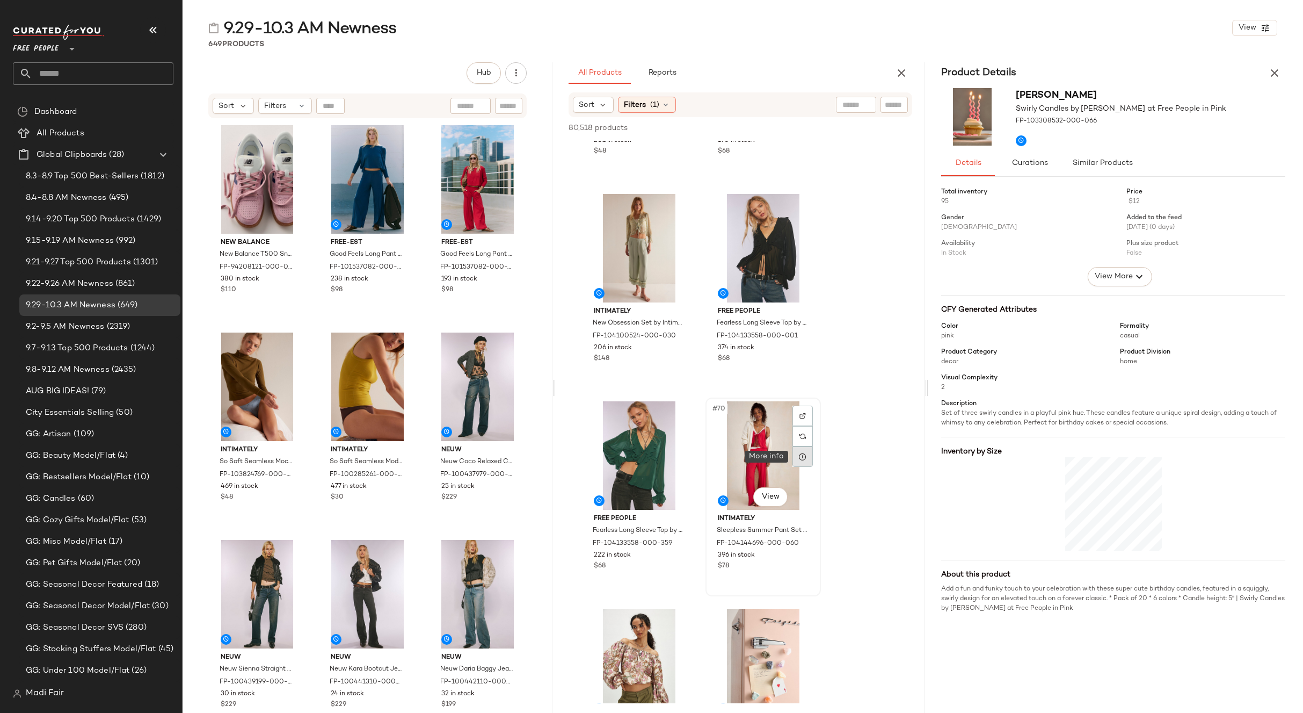
click at [800, 456] on icon at bounding box center [803, 456] width 9 height 9
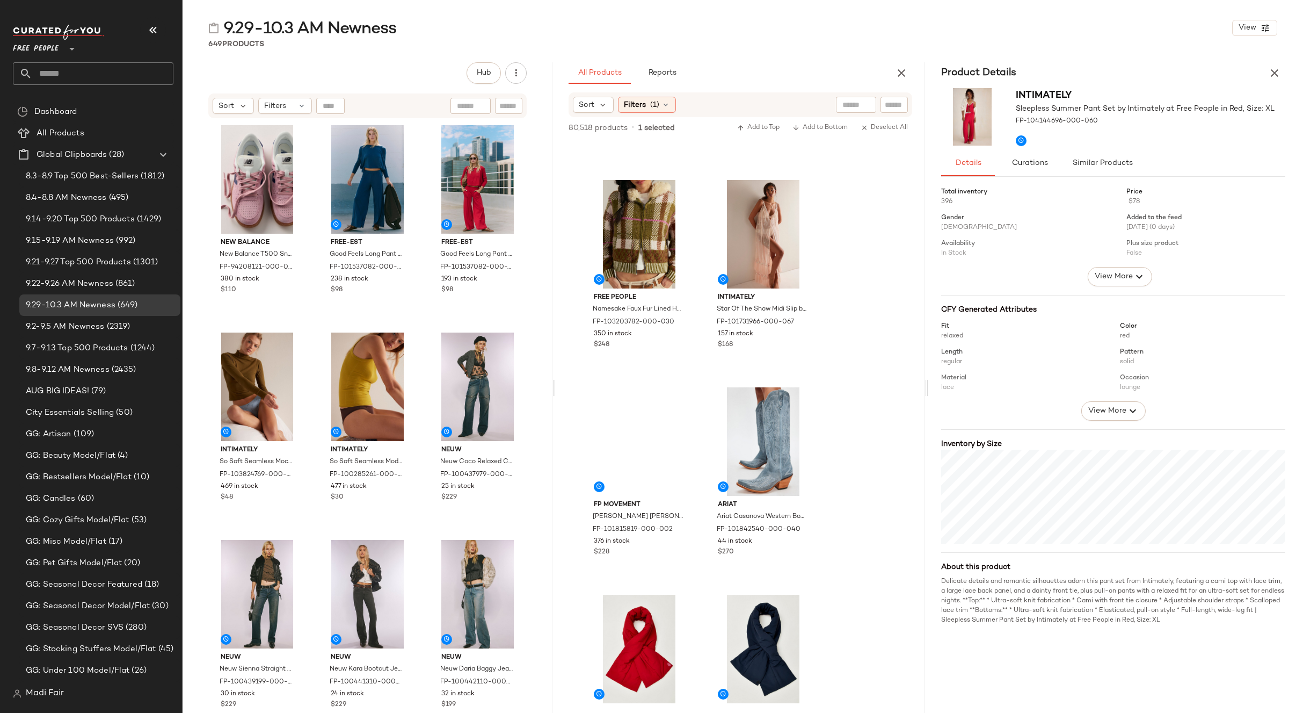
scroll to position [9261, 0]
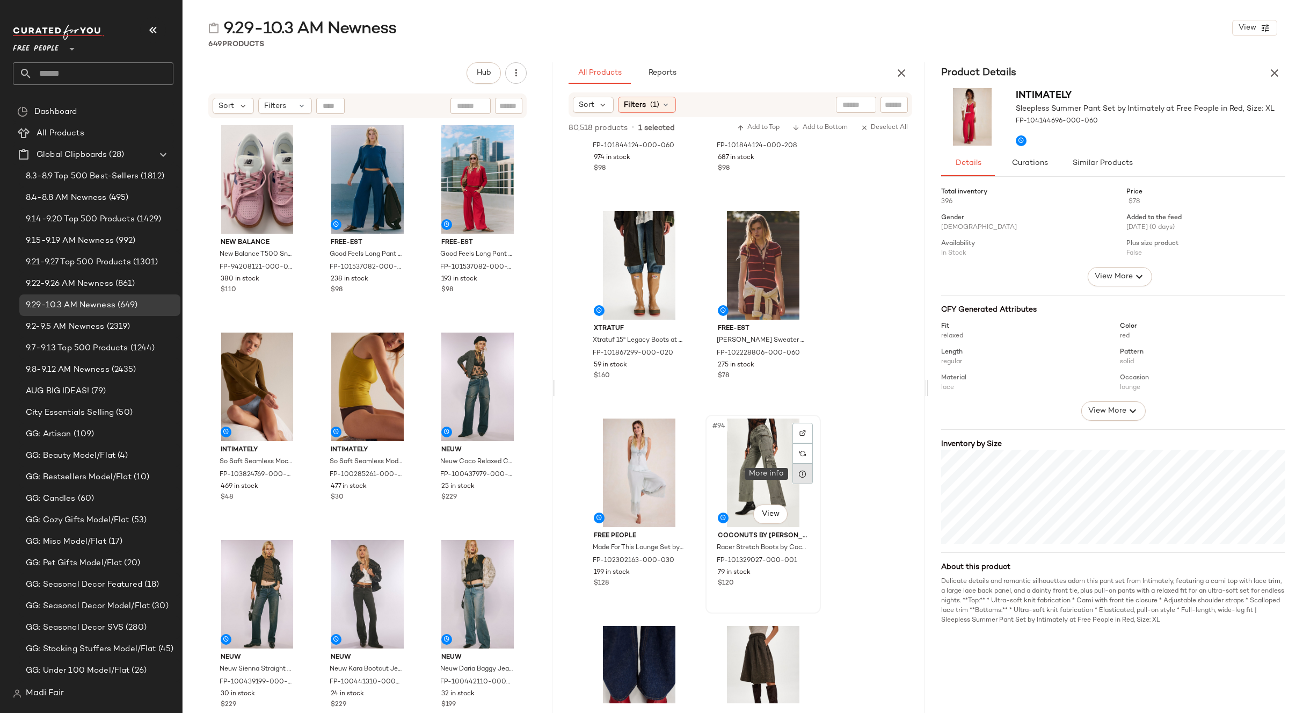
click at [797, 481] on div at bounding box center [803, 473] width 20 height 20
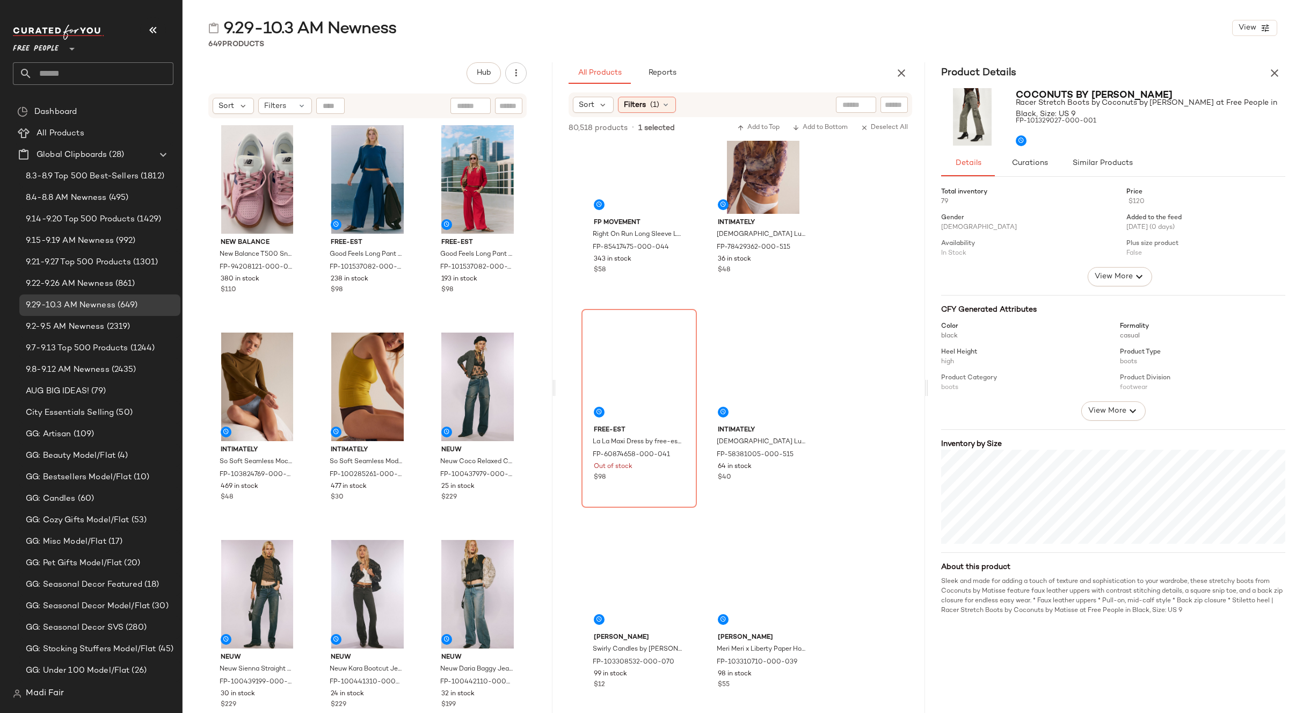
scroll to position [12698, 0]
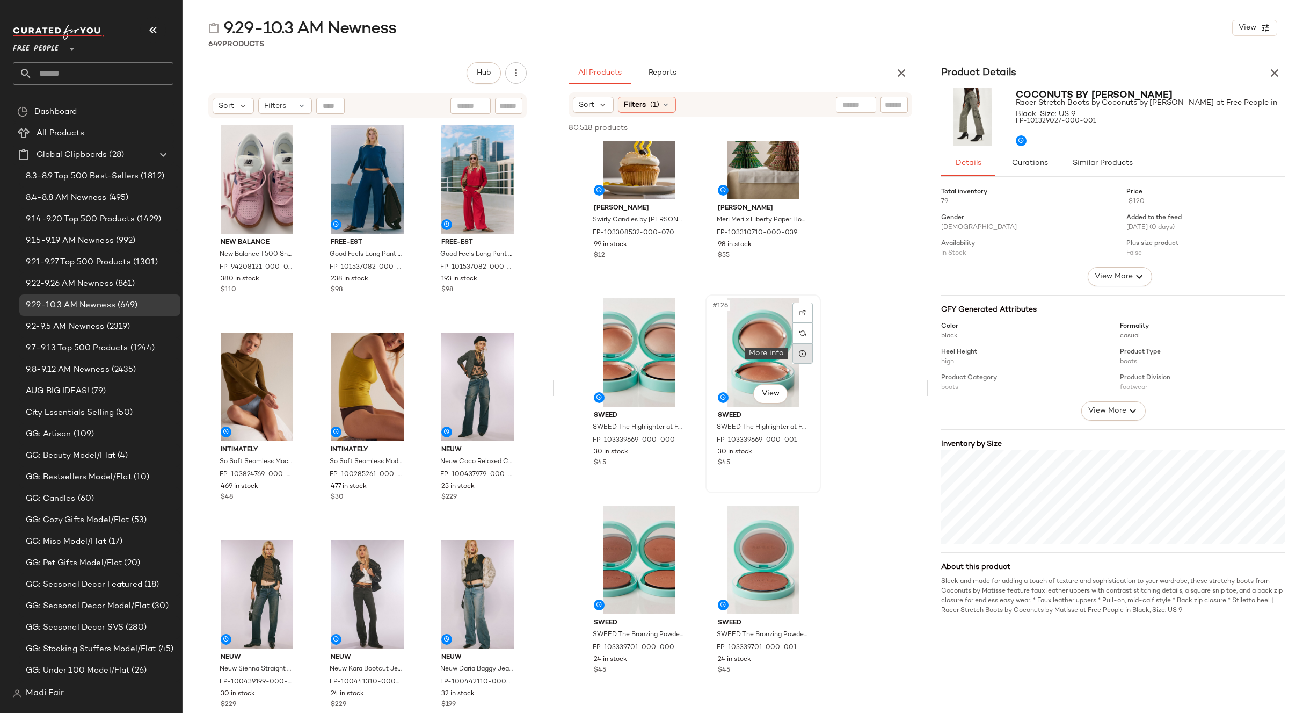
click at [800, 358] on div at bounding box center [803, 353] width 20 height 20
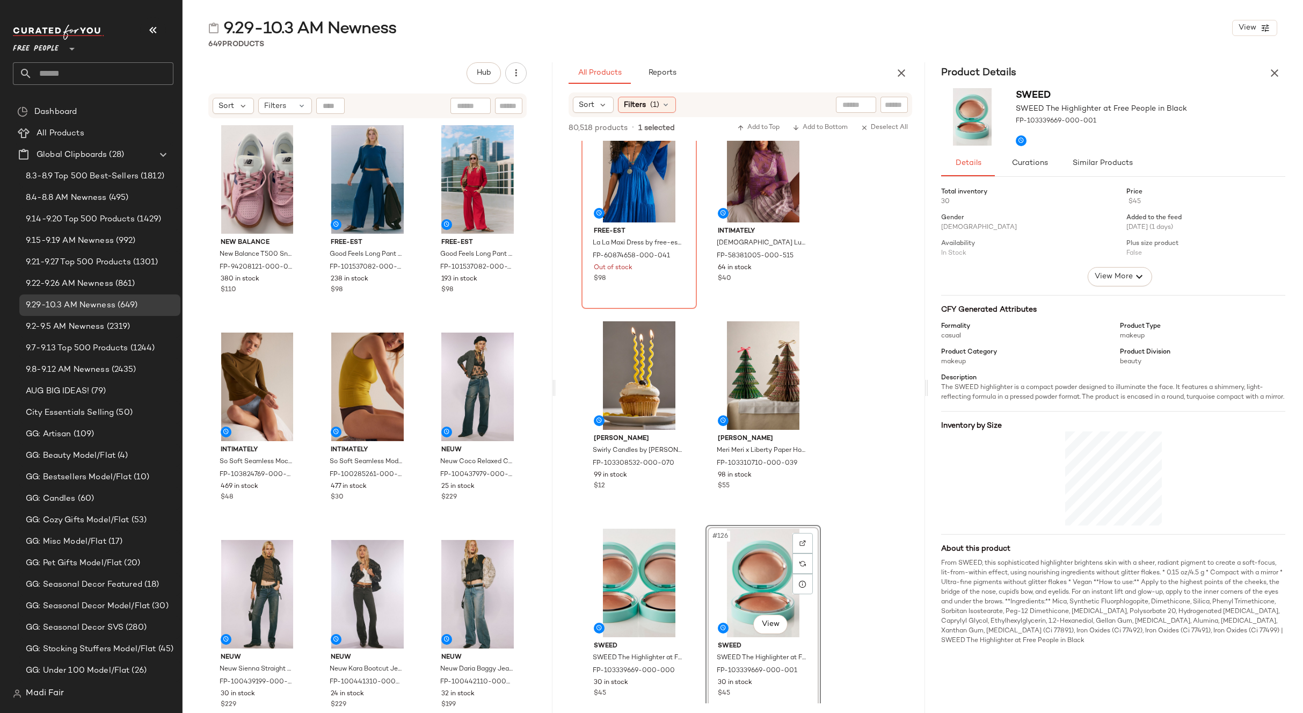
scroll to position [12268, 0]
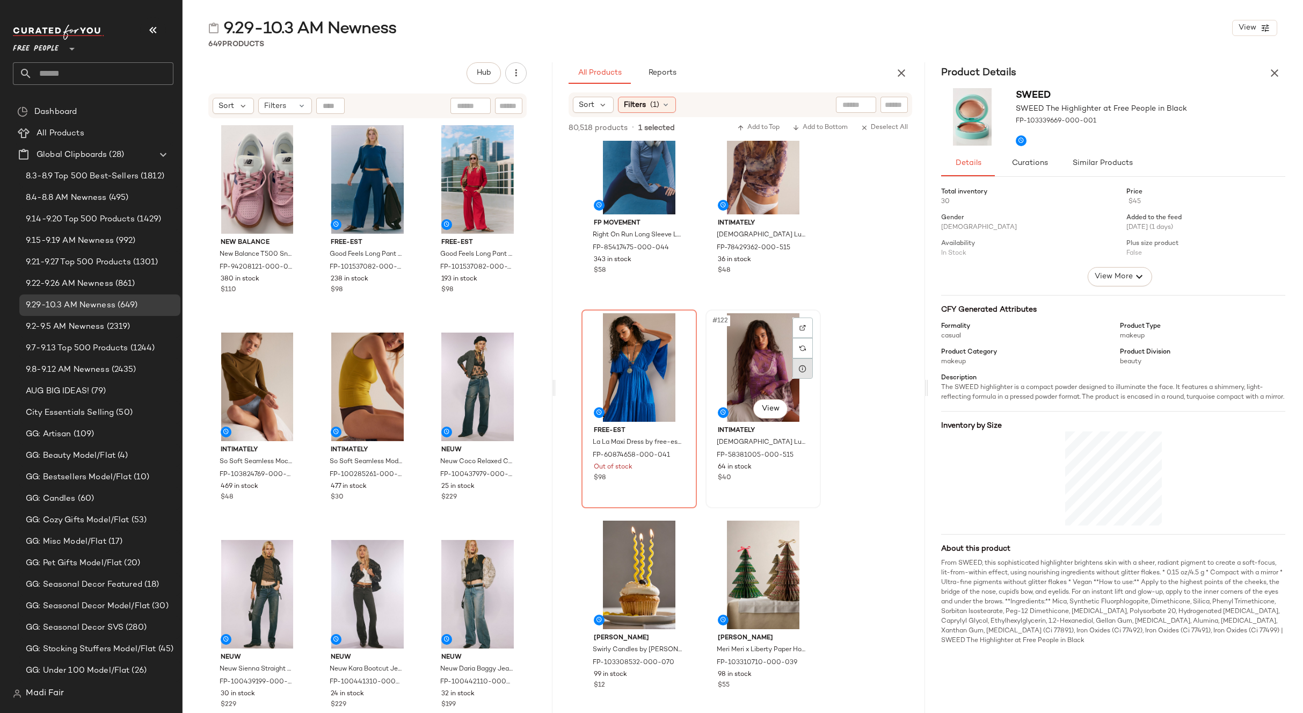
click at [802, 374] on div at bounding box center [803, 368] width 20 height 20
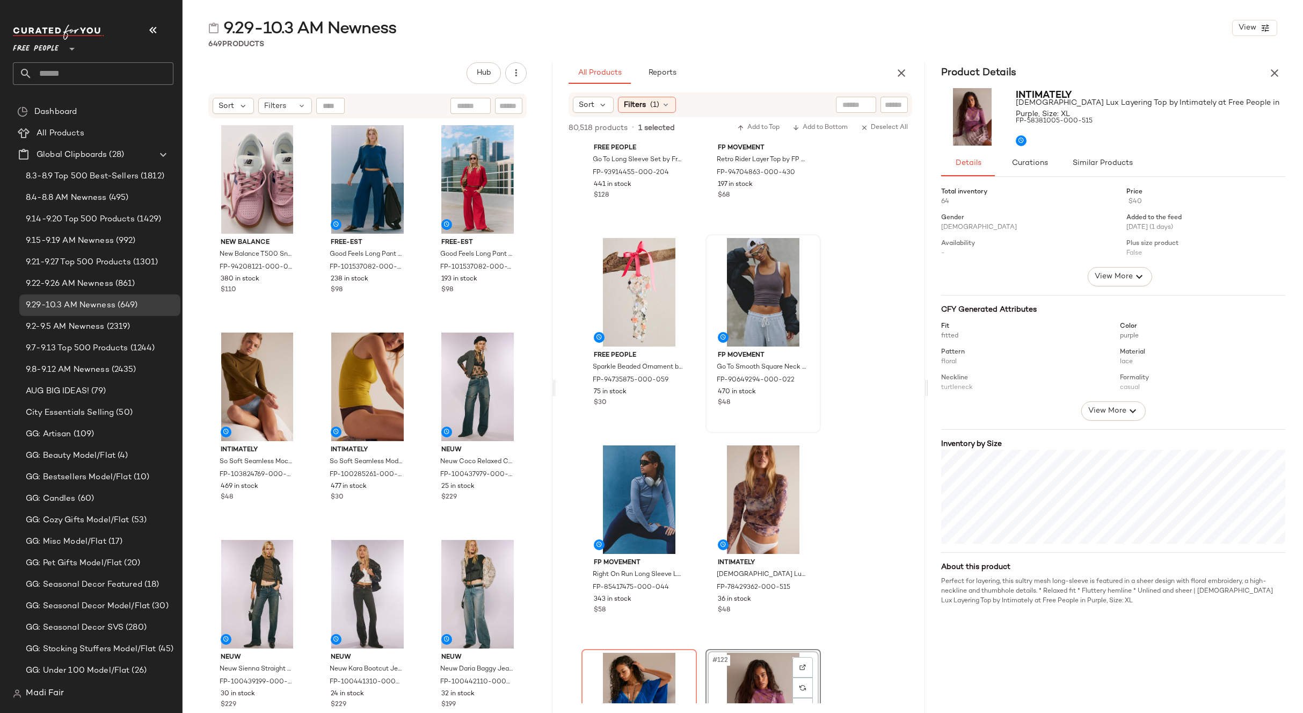
scroll to position [11892, 0]
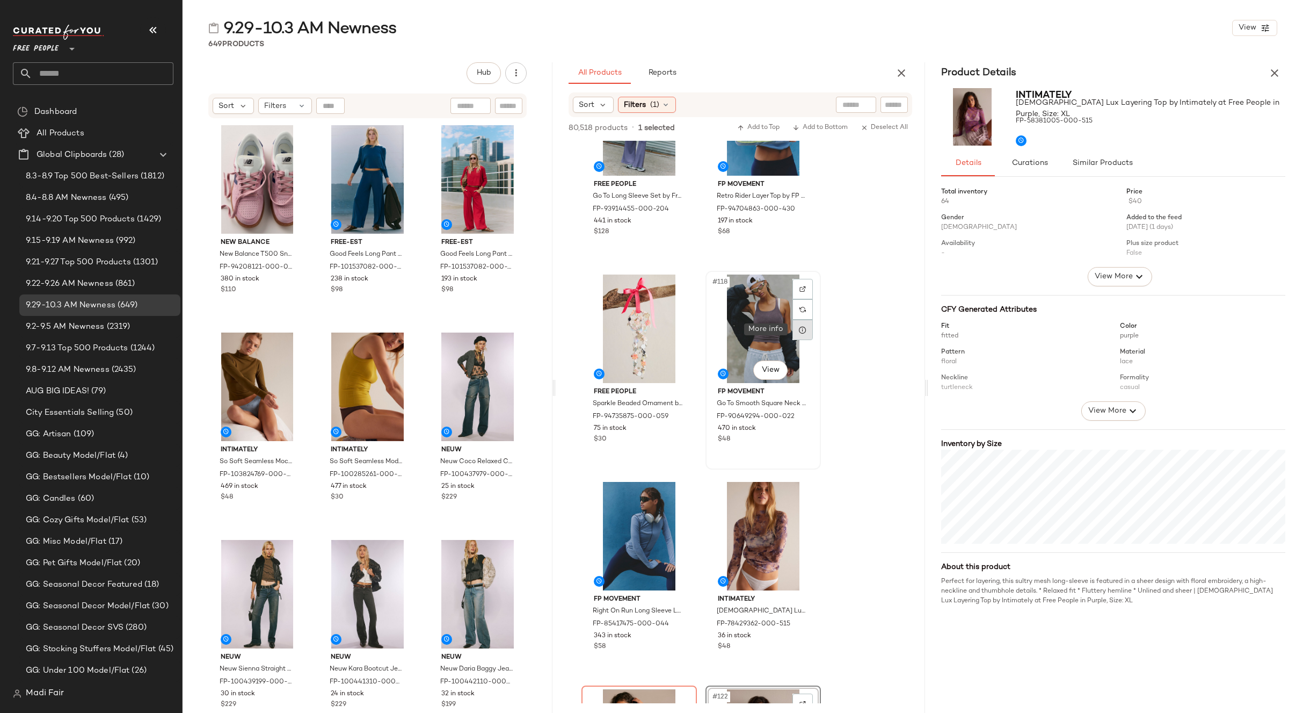
click at [802, 335] on div at bounding box center [803, 330] width 20 height 20
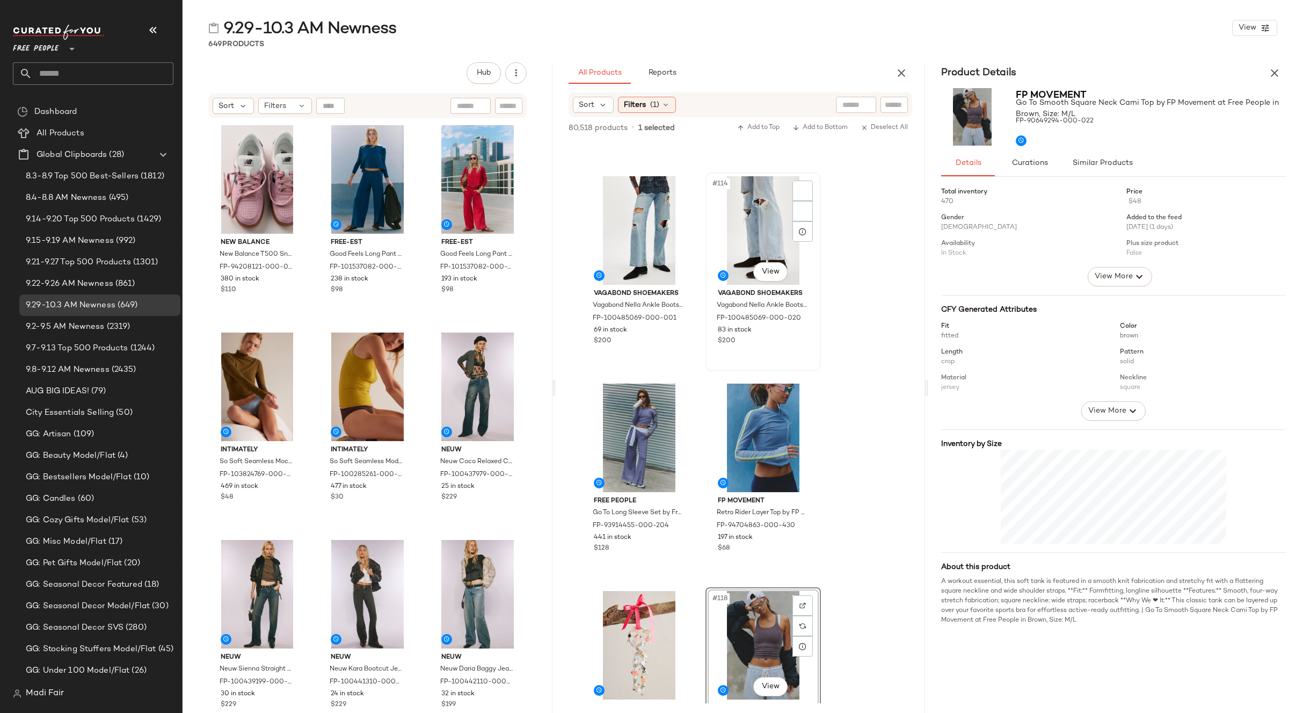
scroll to position [11517, 0]
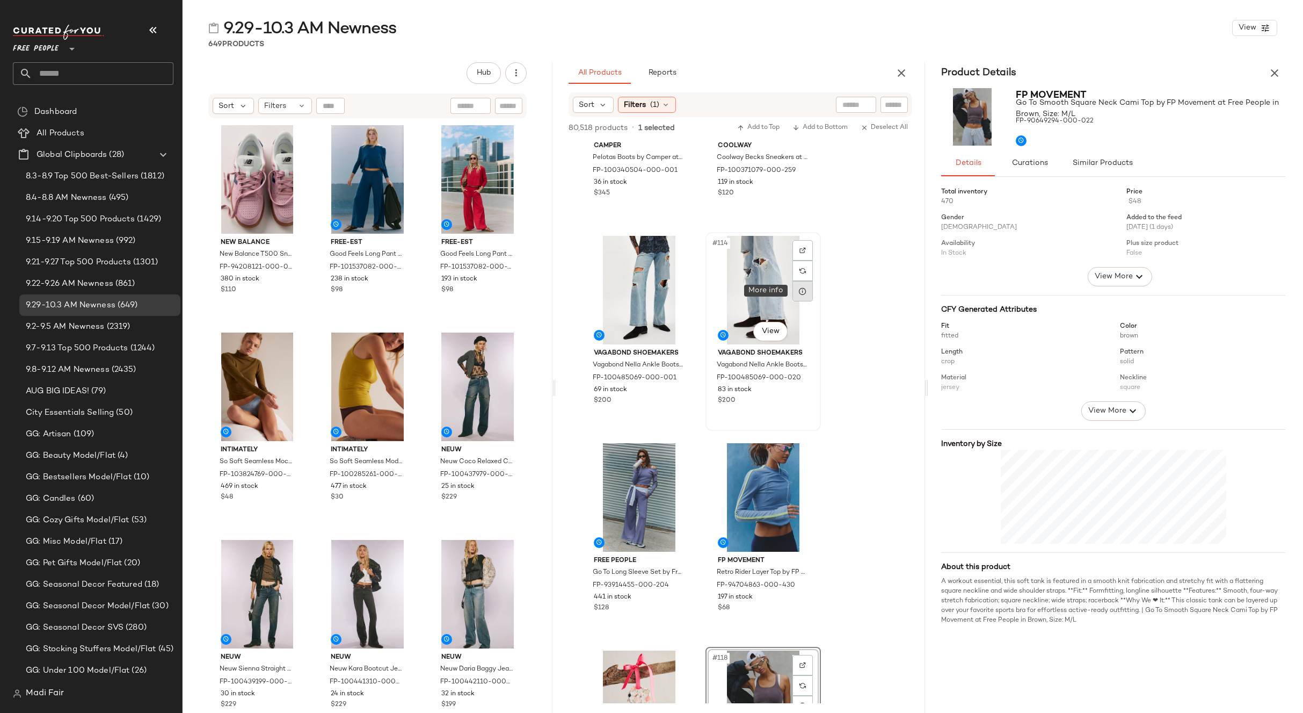
click at [803, 294] on icon at bounding box center [803, 291] width 9 height 9
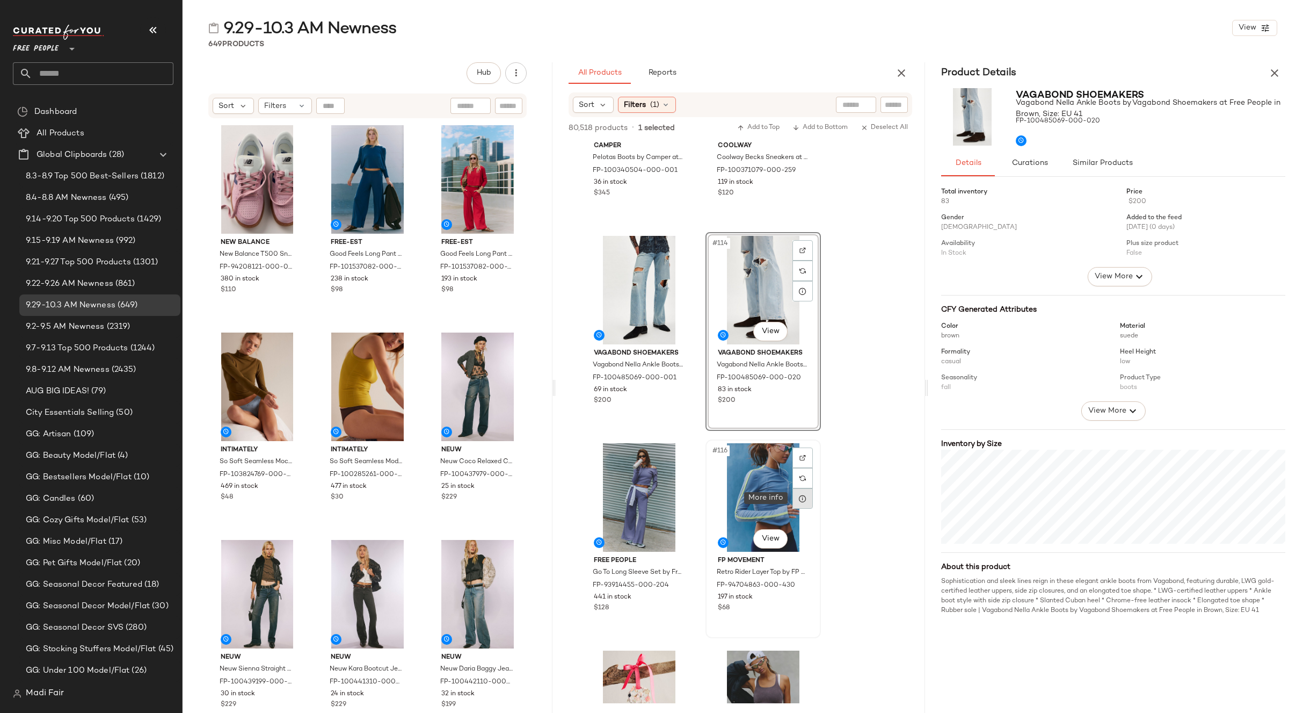
click at [796, 497] on div at bounding box center [803, 498] width 20 height 20
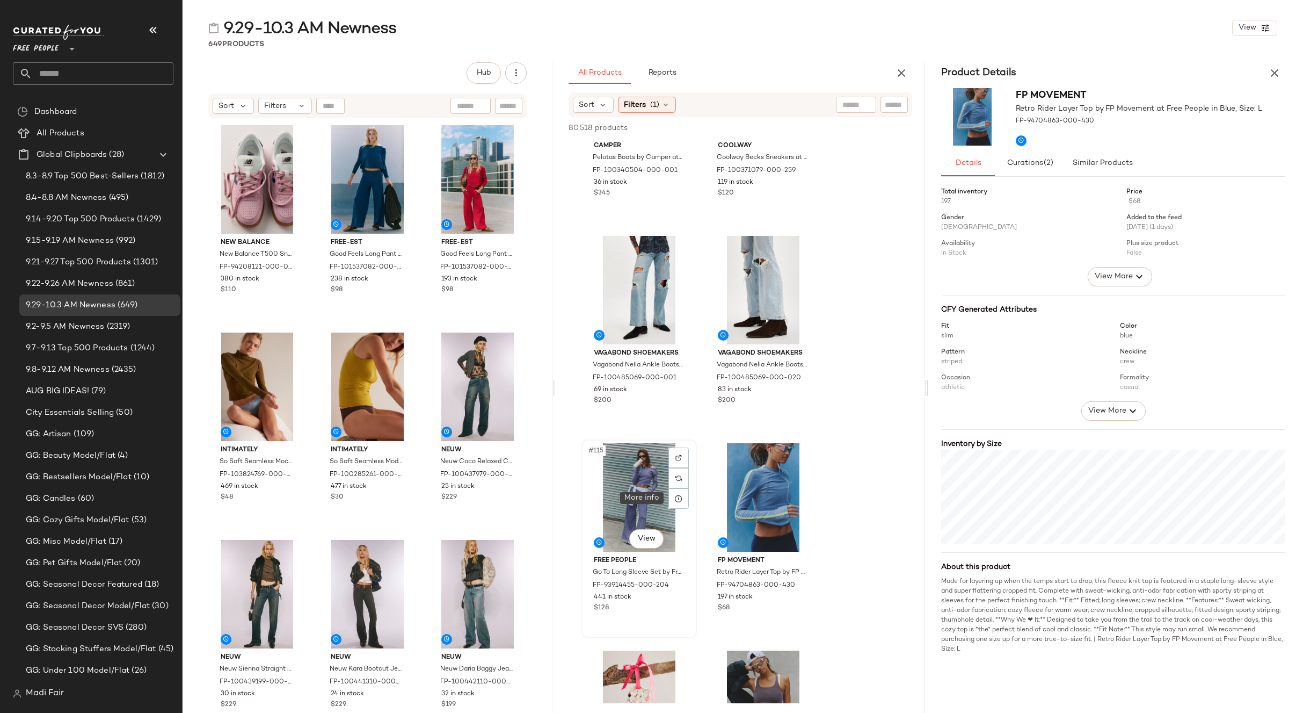
click at [681, 498] on icon at bounding box center [678, 498] width 9 height 9
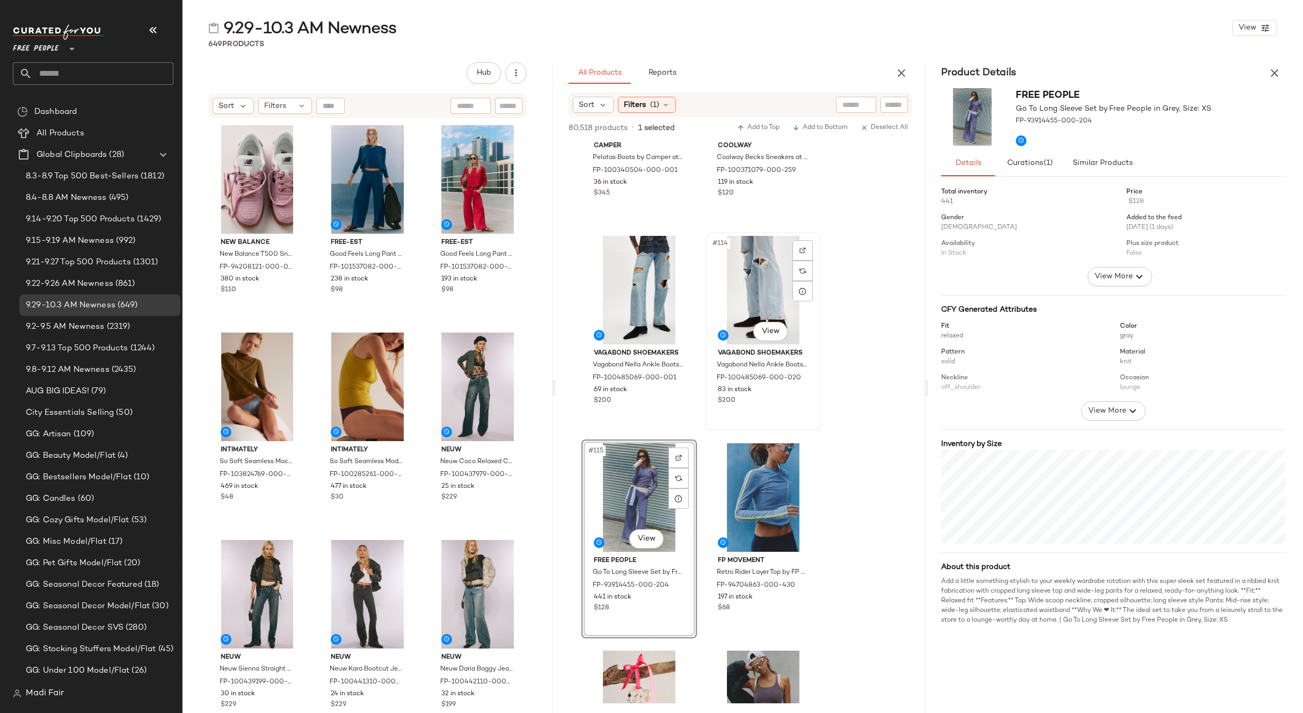
click at [749, 287] on div "#114 View" at bounding box center [763, 290] width 108 height 108
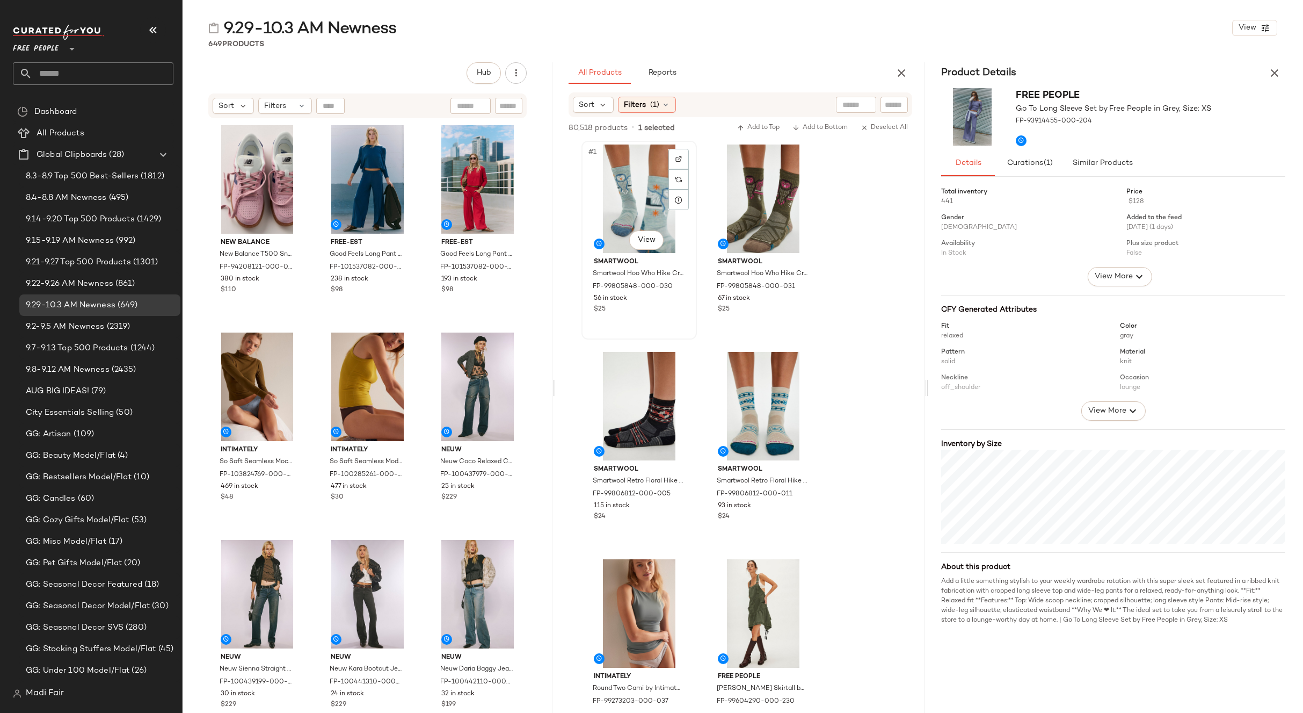
click at [647, 179] on div "#1 View" at bounding box center [639, 198] width 108 height 108
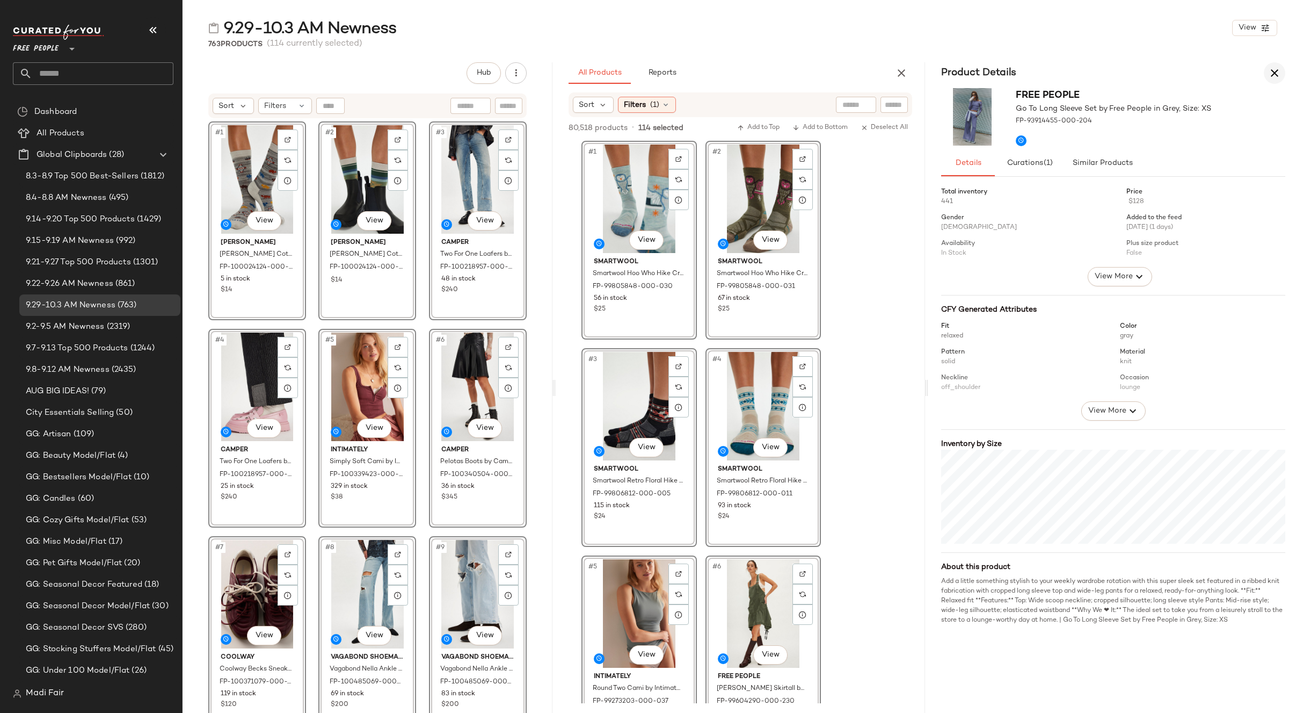
click at [1272, 75] on icon "button" at bounding box center [1274, 73] width 13 height 13
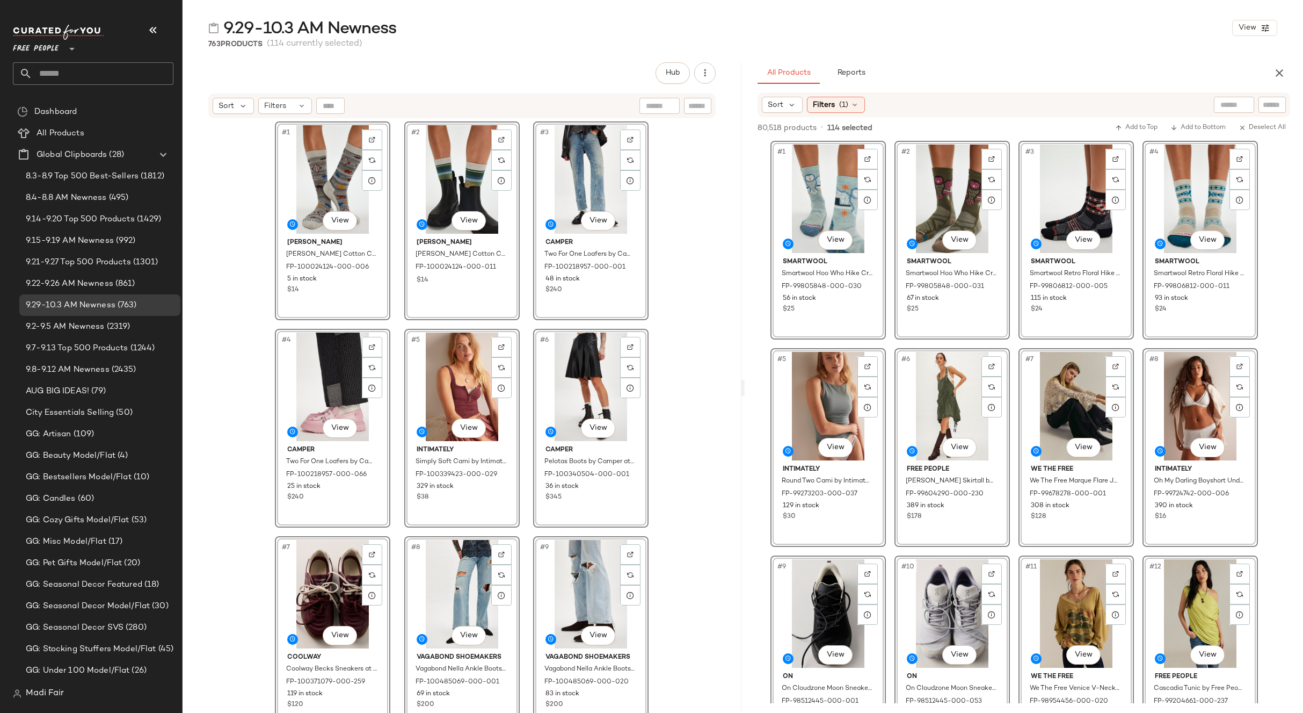
click at [49, 53] on span "Free People" at bounding box center [36, 46] width 46 height 19
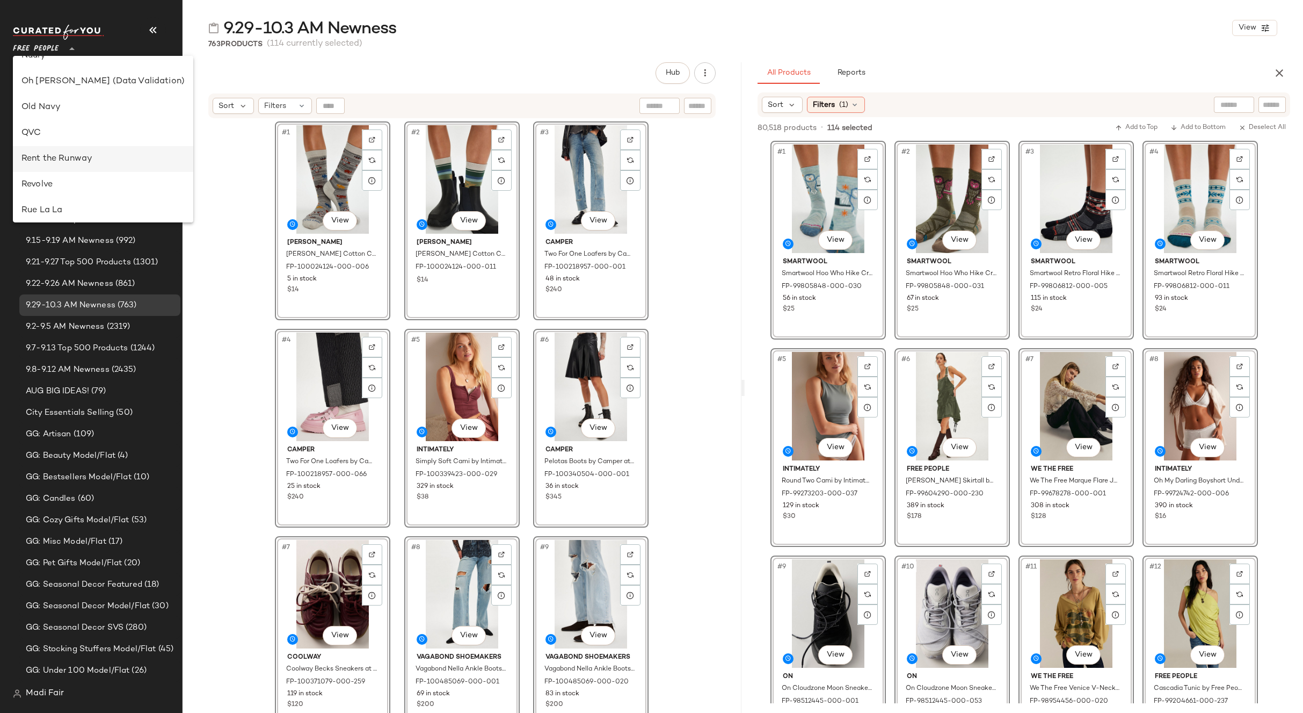
scroll to position [483, 0]
click at [78, 106] on div "Rent the Runway" at bounding box center [102, 105] width 163 height 13
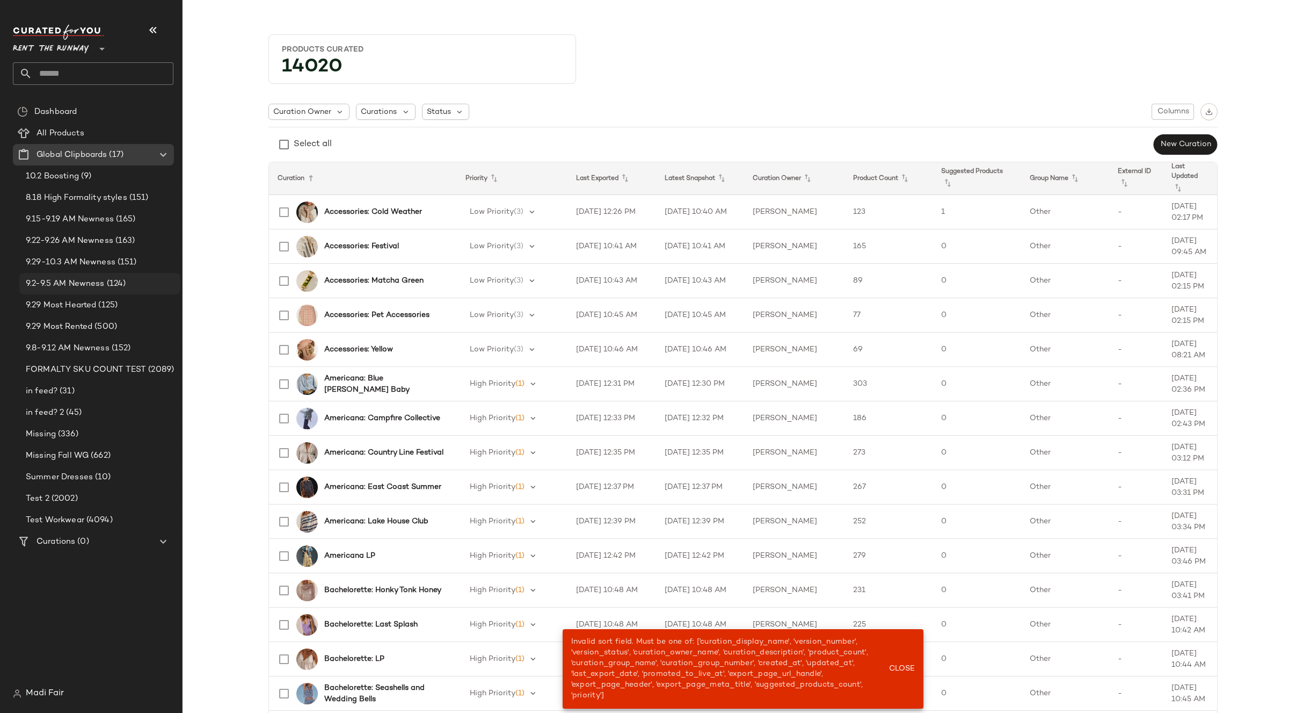
click at [96, 273] on div "9.2-9.5 AM Newness (124)" at bounding box center [99, 283] width 161 height 21
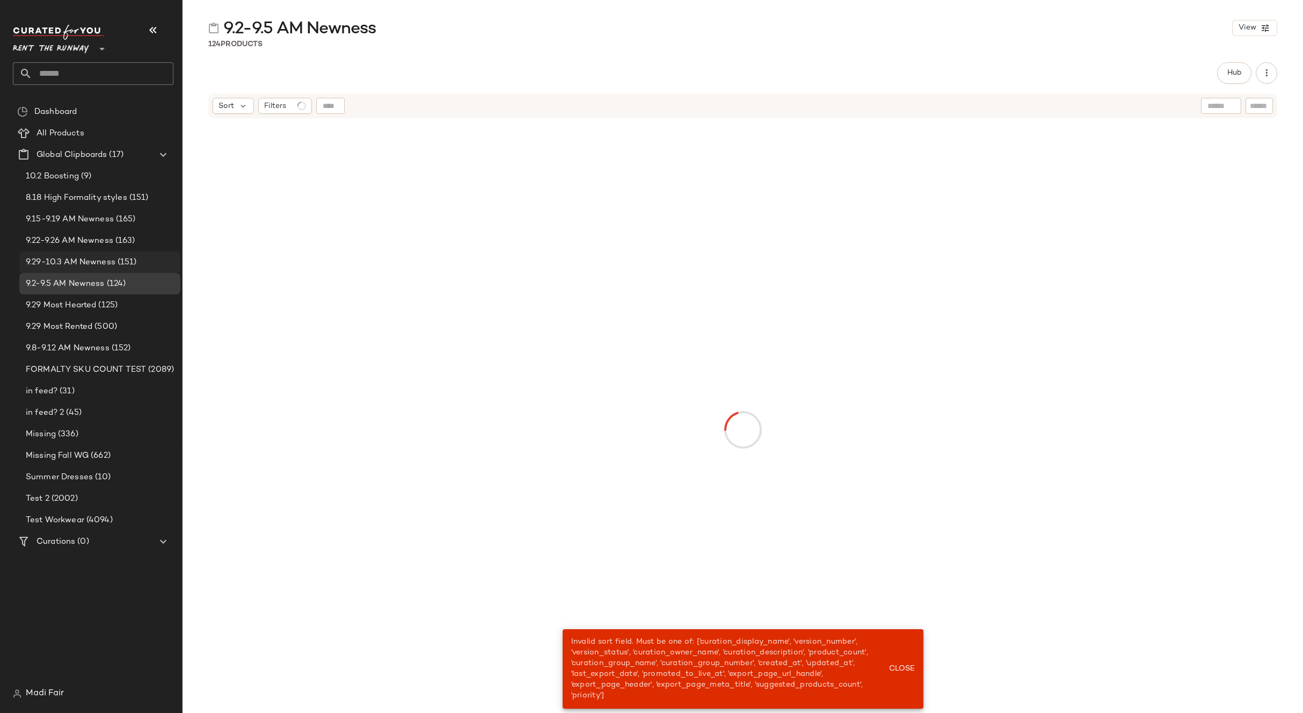
click at [96, 264] on span "9.29-10.3 AM Newness" at bounding box center [71, 262] width 90 height 12
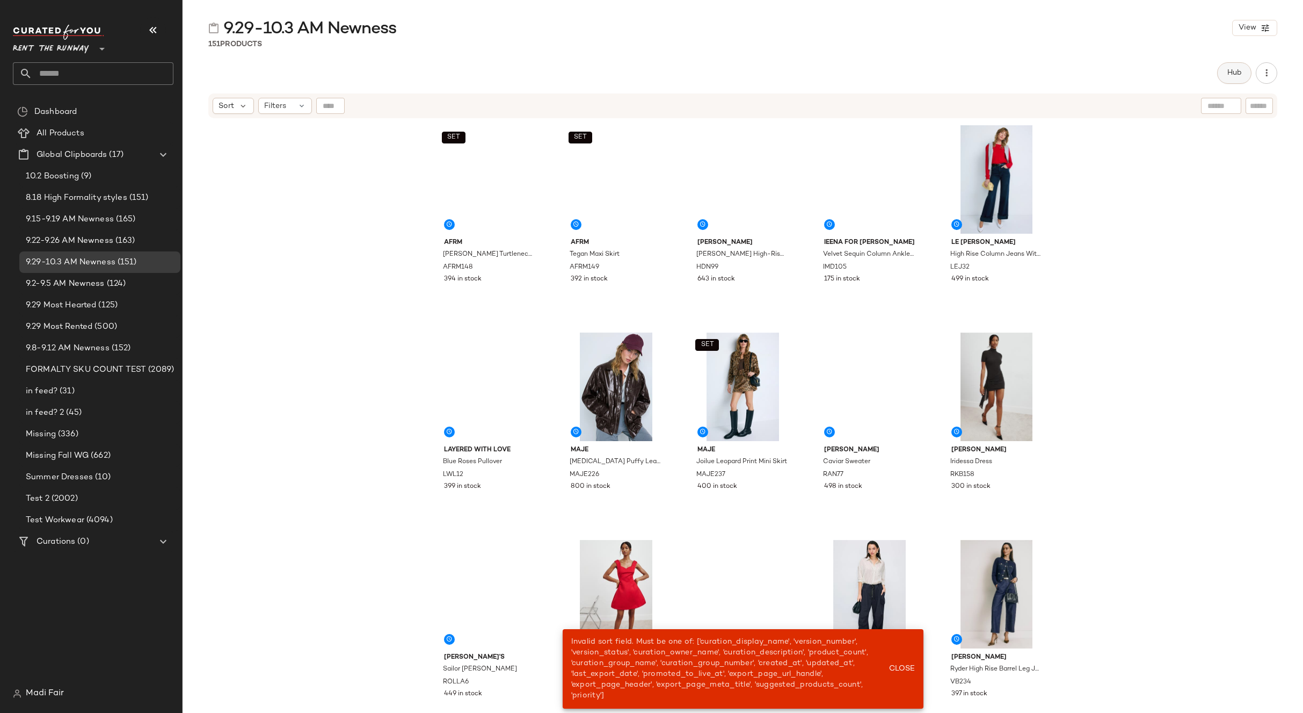
click at [1230, 70] on span "Hub" at bounding box center [1234, 73] width 15 height 9
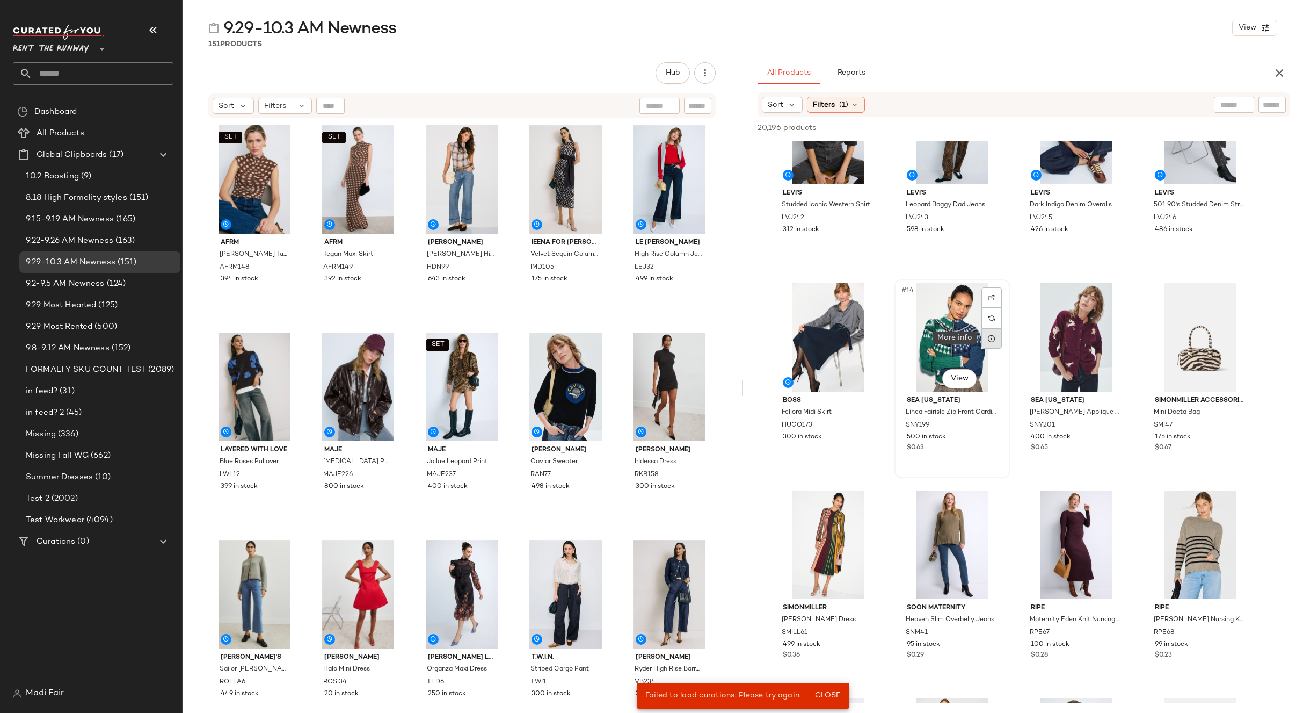
click at [986, 345] on div at bounding box center [992, 338] width 20 height 20
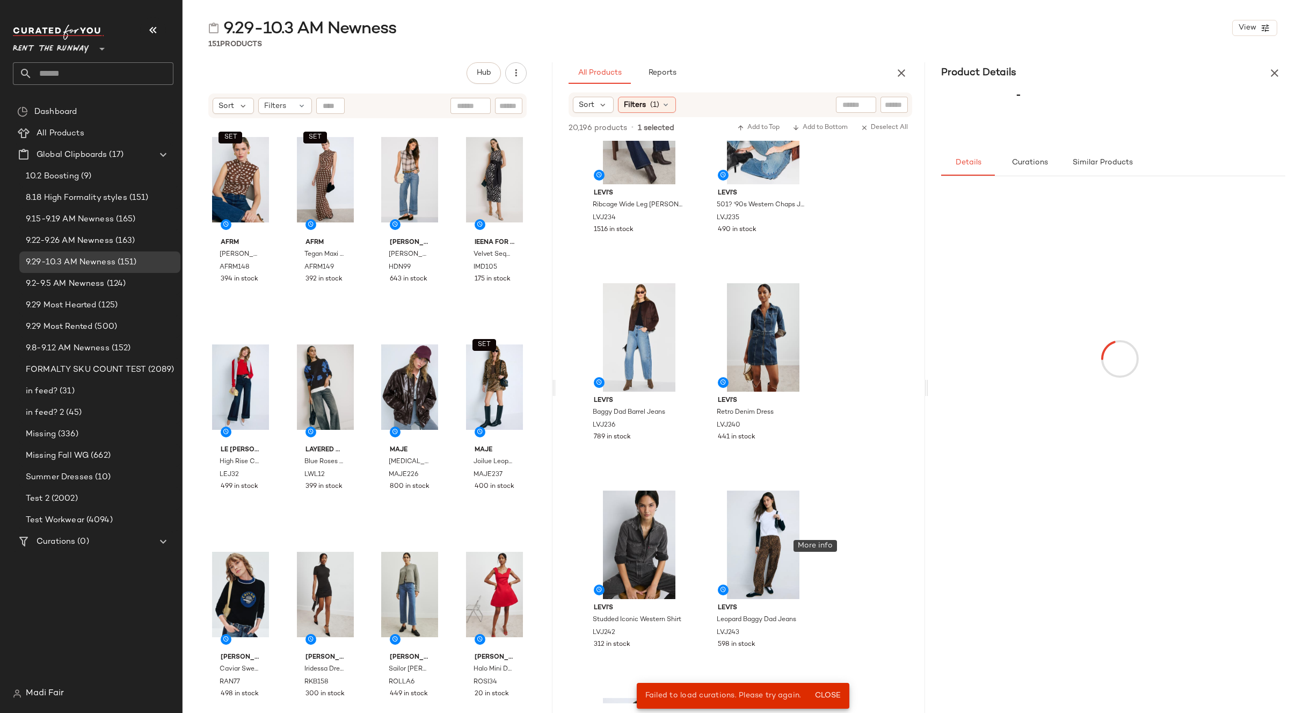
scroll to position [898, 0]
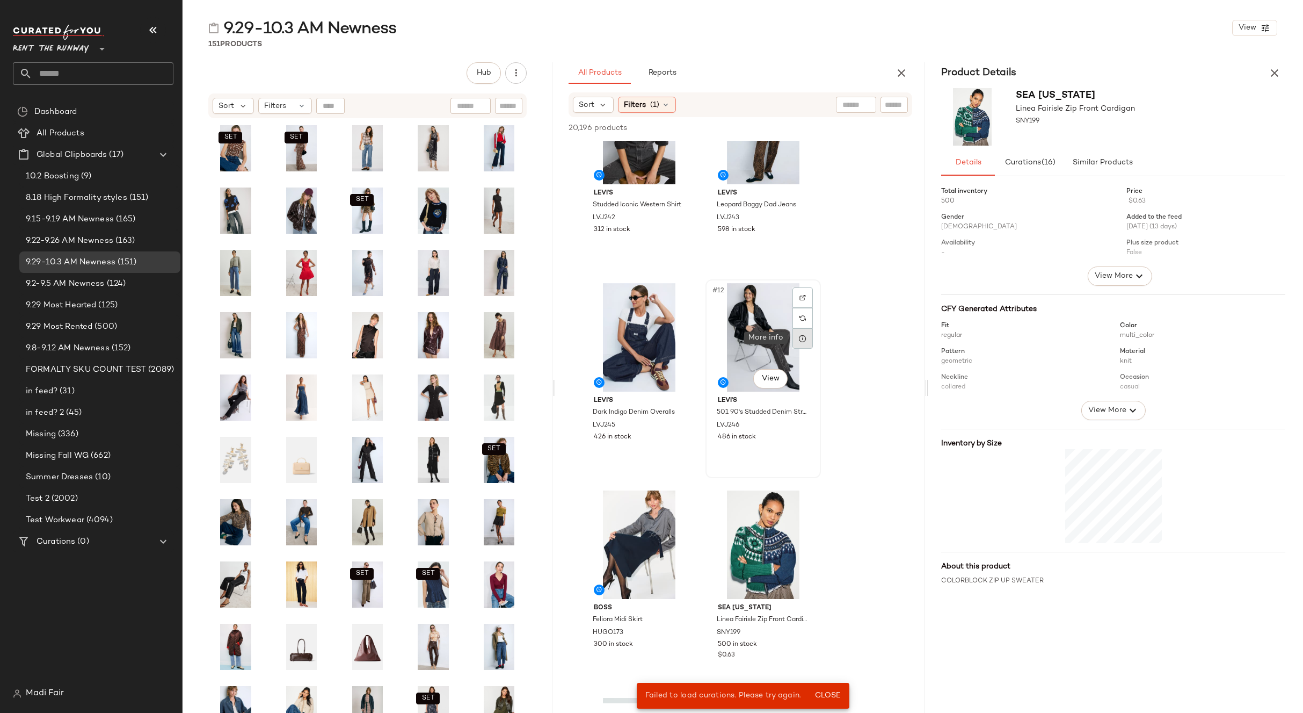
click at [801, 347] on div at bounding box center [803, 338] width 20 height 20
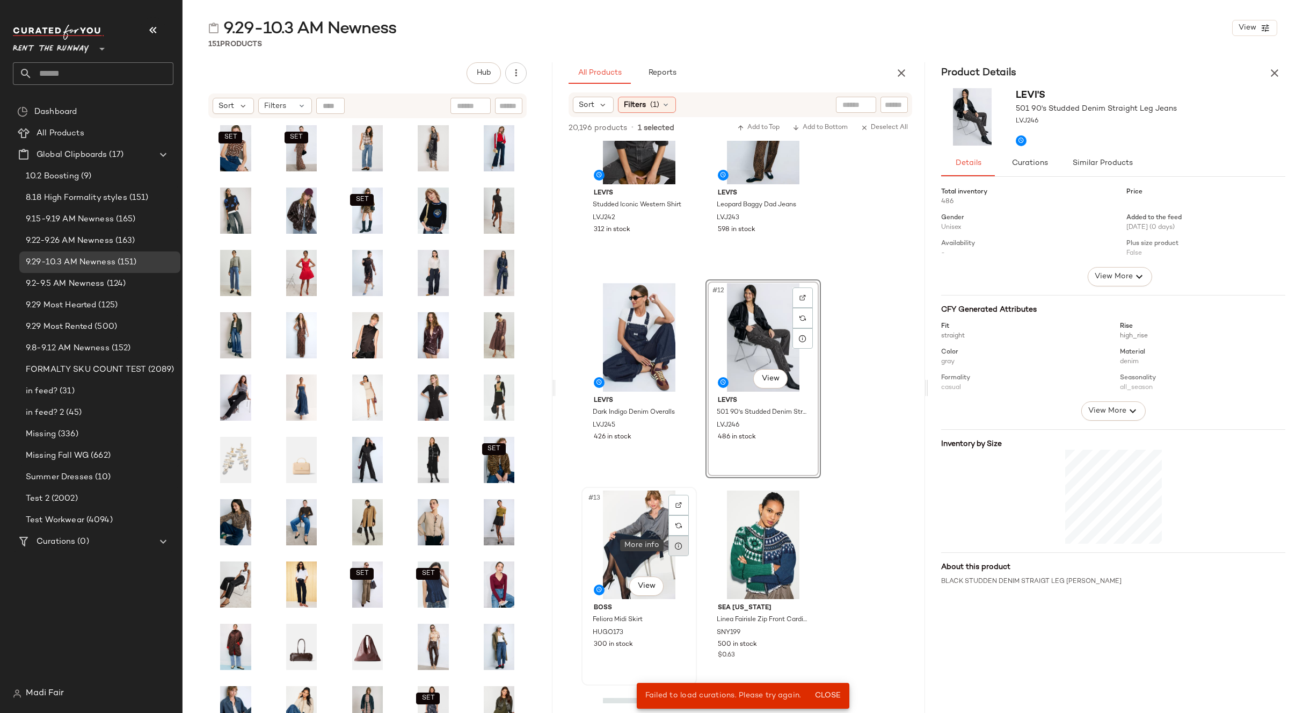
click at [678, 542] on icon at bounding box center [678, 545] width 9 height 9
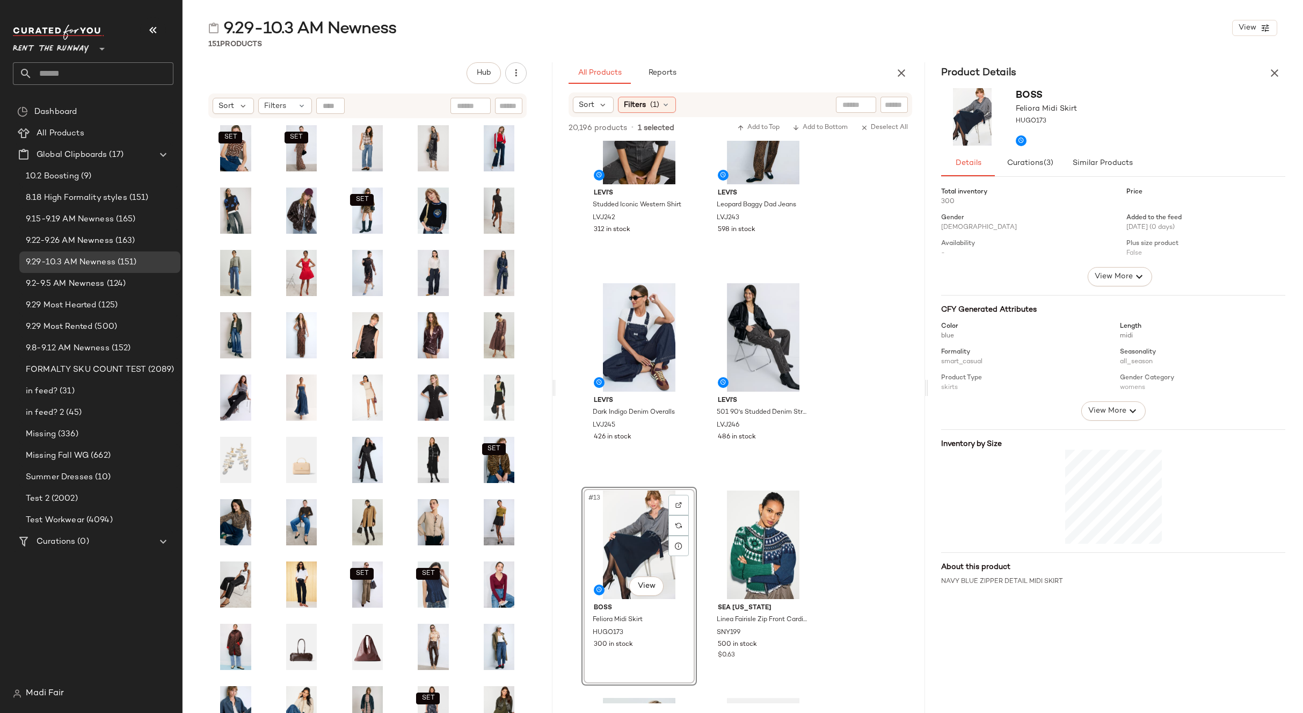
click at [631, 529] on div "#13 View" at bounding box center [639, 544] width 108 height 108
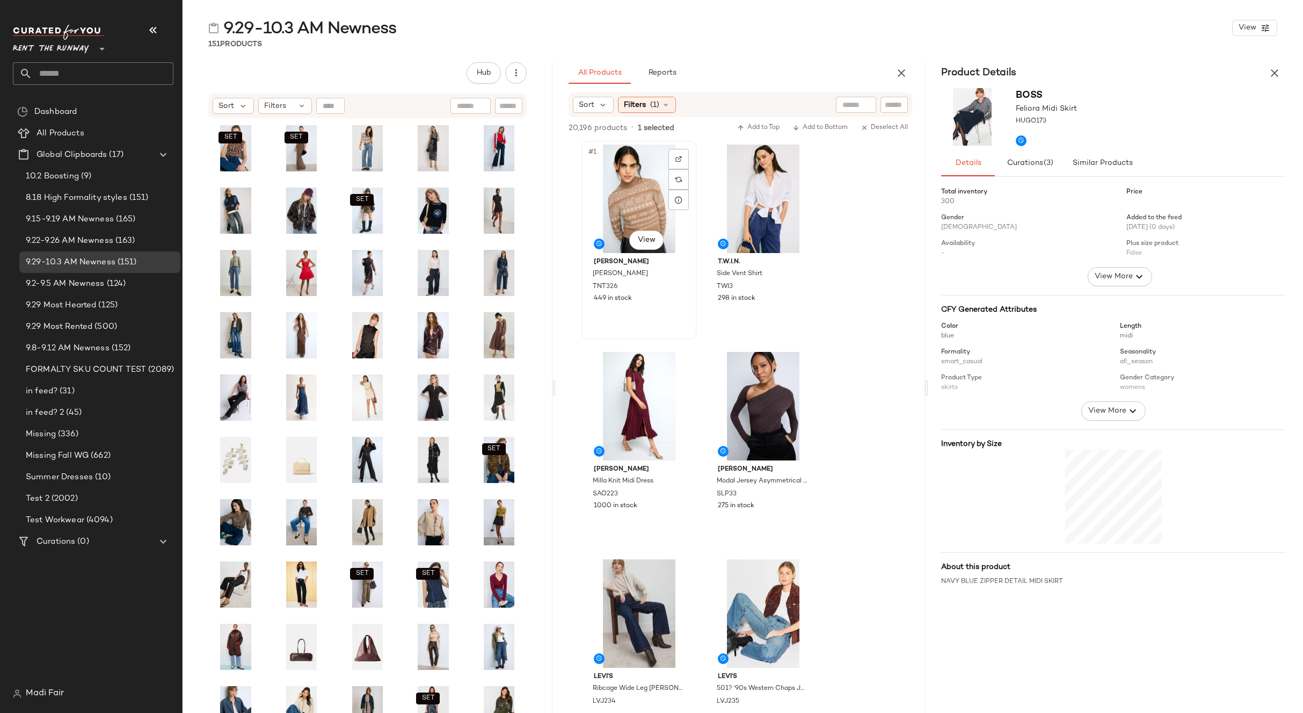
click at [620, 179] on div "#1 View" at bounding box center [639, 198] width 108 height 108
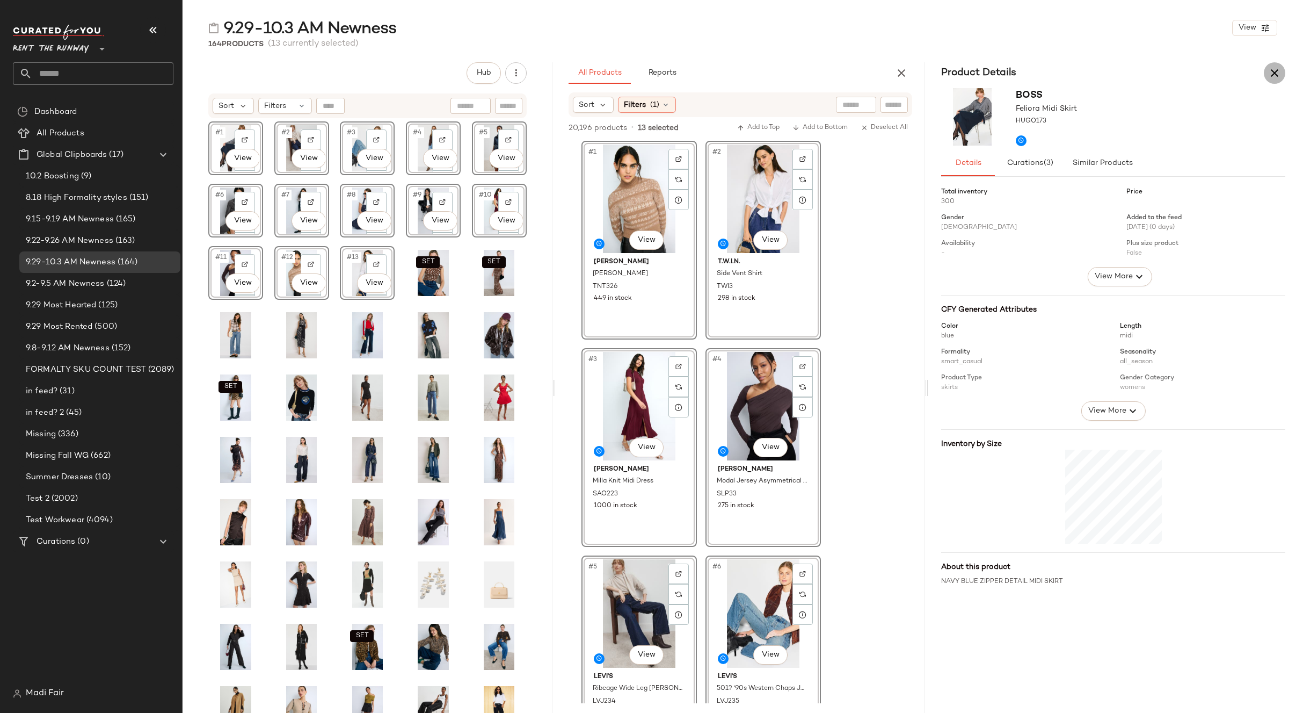
click at [1275, 77] on icon "button" at bounding box center [1274, 73] width 13 height 13
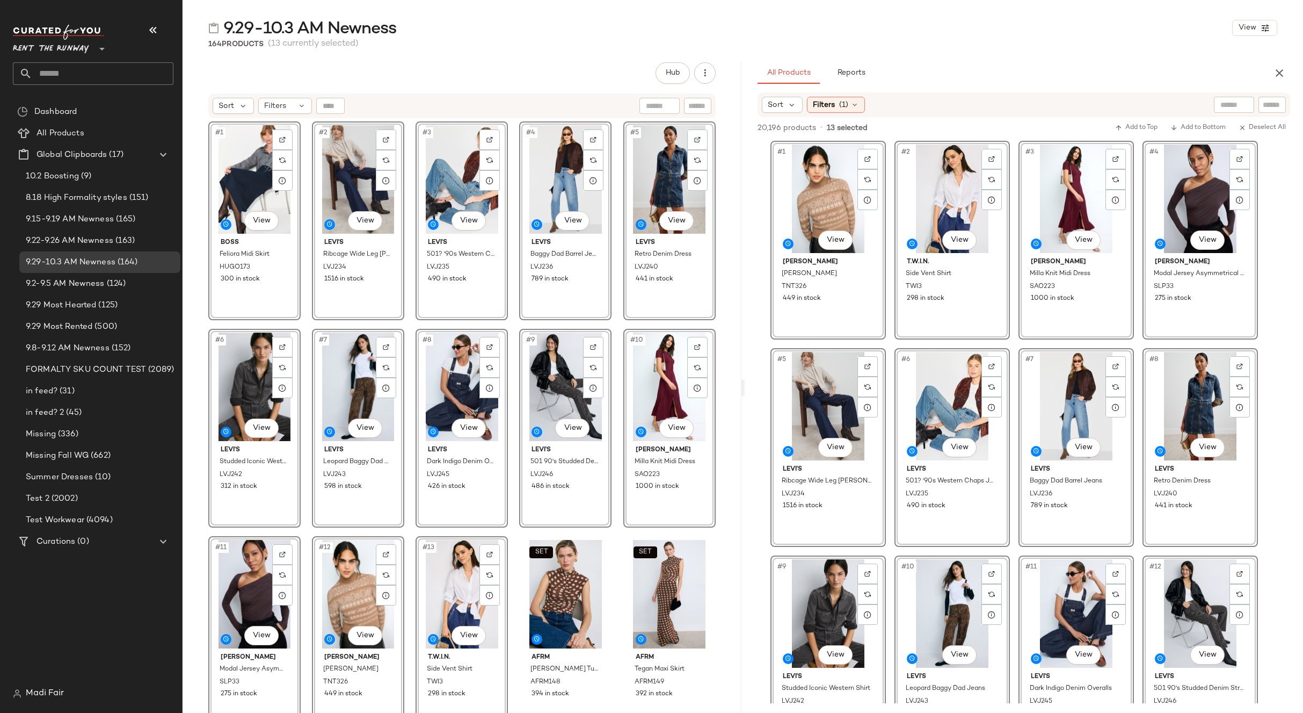
click at [561, 53] on div "9.29-10.3 AM Newness View 164 Products (13 currently selected) Hub Send for Rev…" at bounding box center [743, 364] width 1121 height 695
drag, startPoint x: 1282, startPoint y: 70, endPoint x: 1019, endPoint y: 30, distance: 266.8
click at [1281, 70] on icon "button" at bounding box center [1279, 73] width 13 height 13
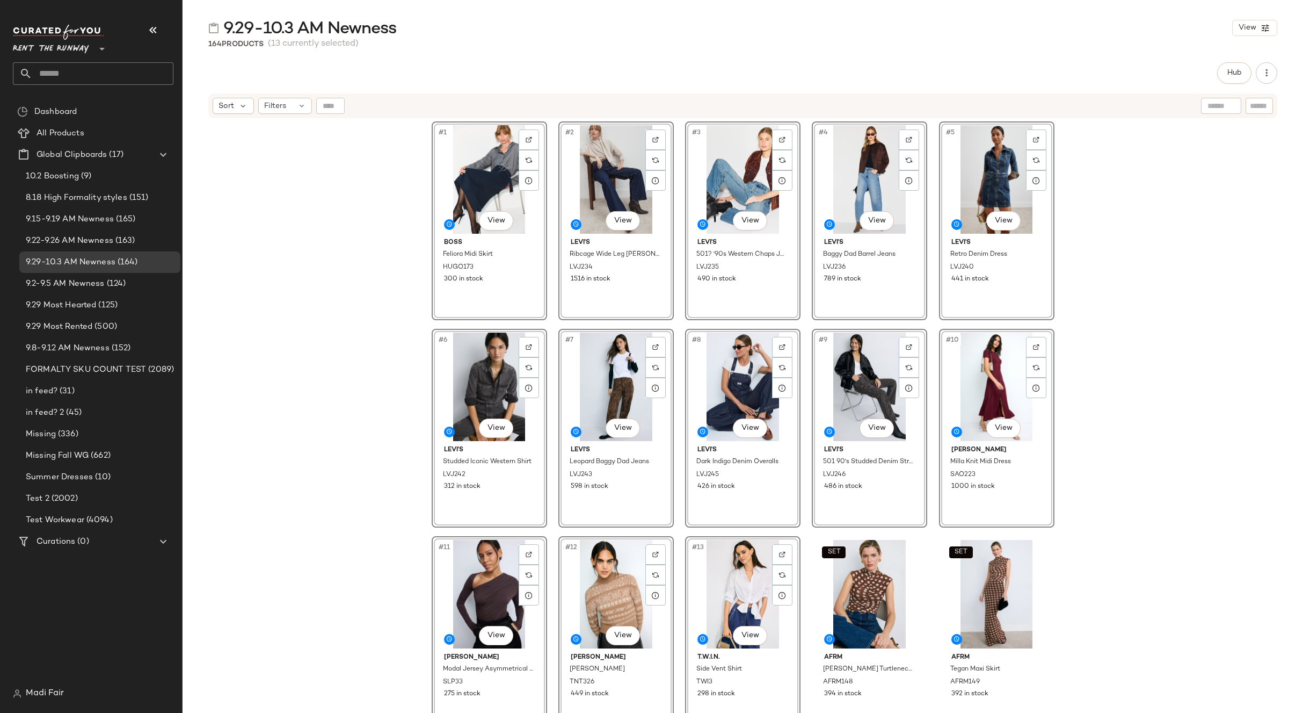
click at [52, 46] on span "Rent the Runway" at bounding box center [51, 46] width 76 height 19
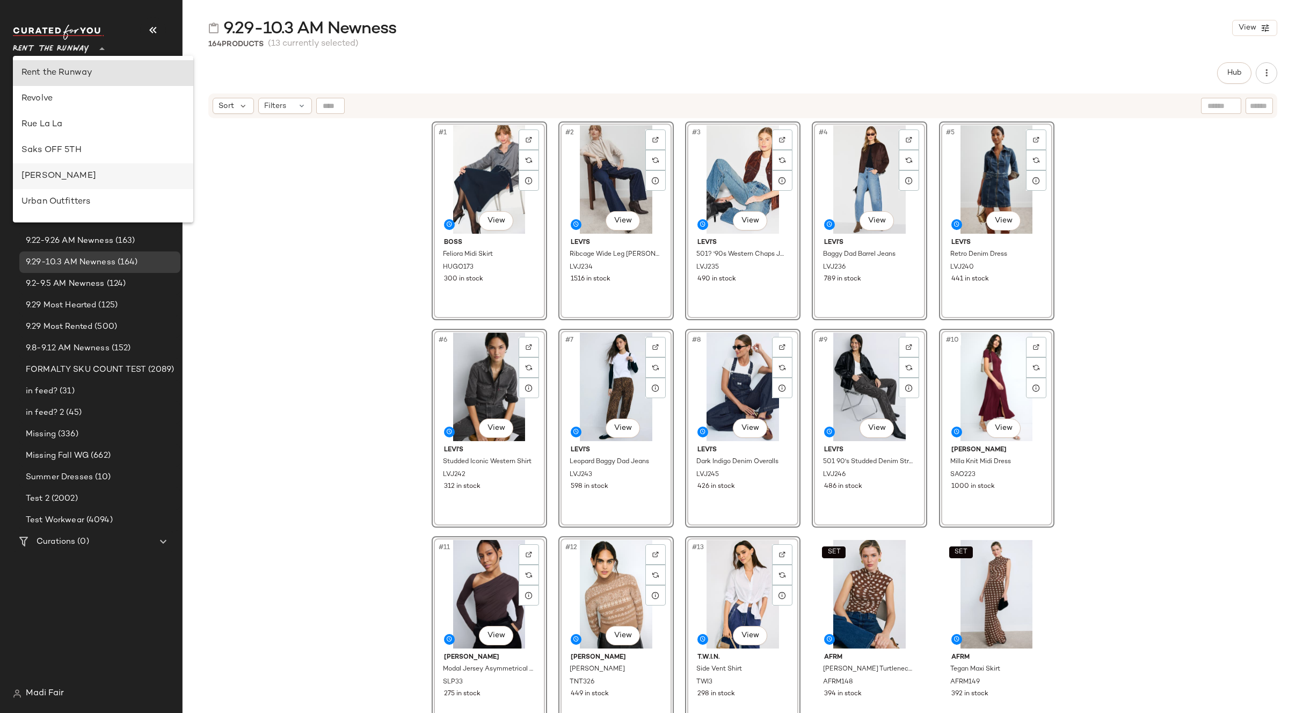
scroll to position [569, 0]
click at [90, 146] on div "Urban Outfitters" at bounding box center [102, 148] width 163 height 13
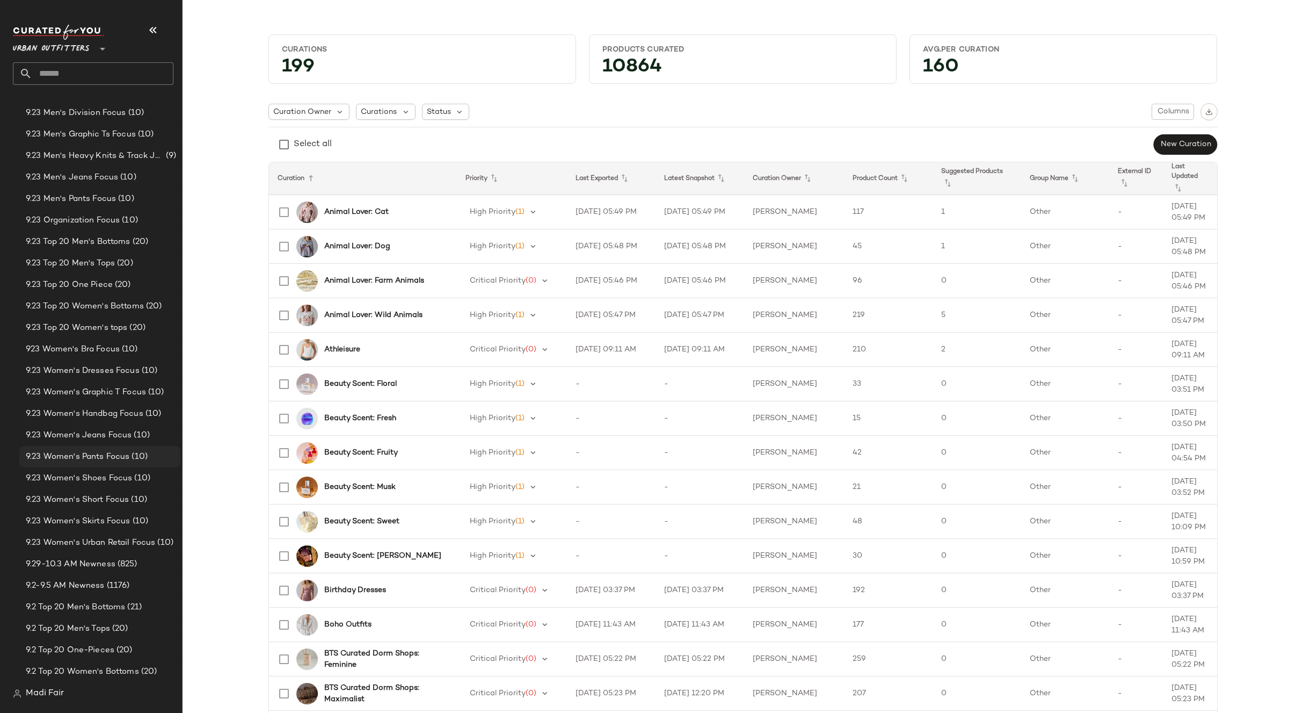
scroll to position [752, 0]
drag, startPoint x: 114, startPoint y: 563, endPoint x: 152, endPoint y: 531, distance: 49.5
click at [113, 564] on div "9.29-10.3 AM Newness (825)" at bounding box center [100, 563] width 154 height 12
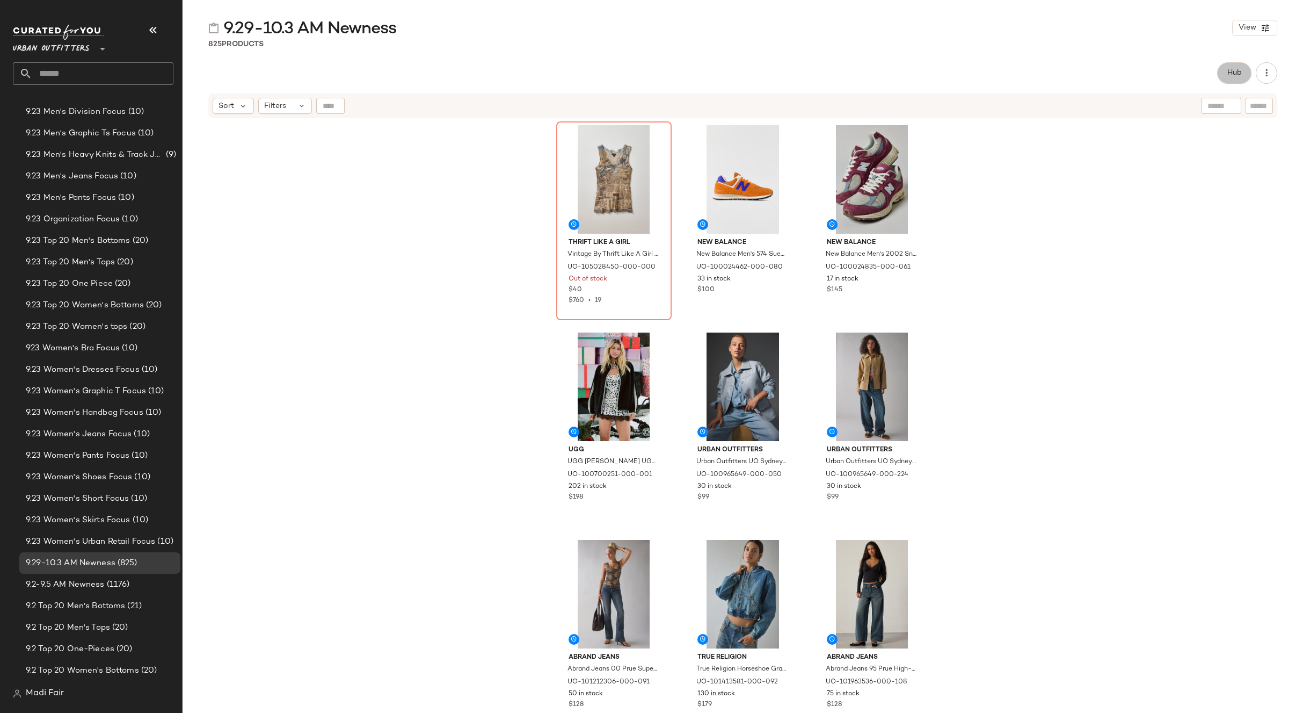
click at [1240, 65] on button "Hub" at bounding box center [1234, 72] width 34 height 21
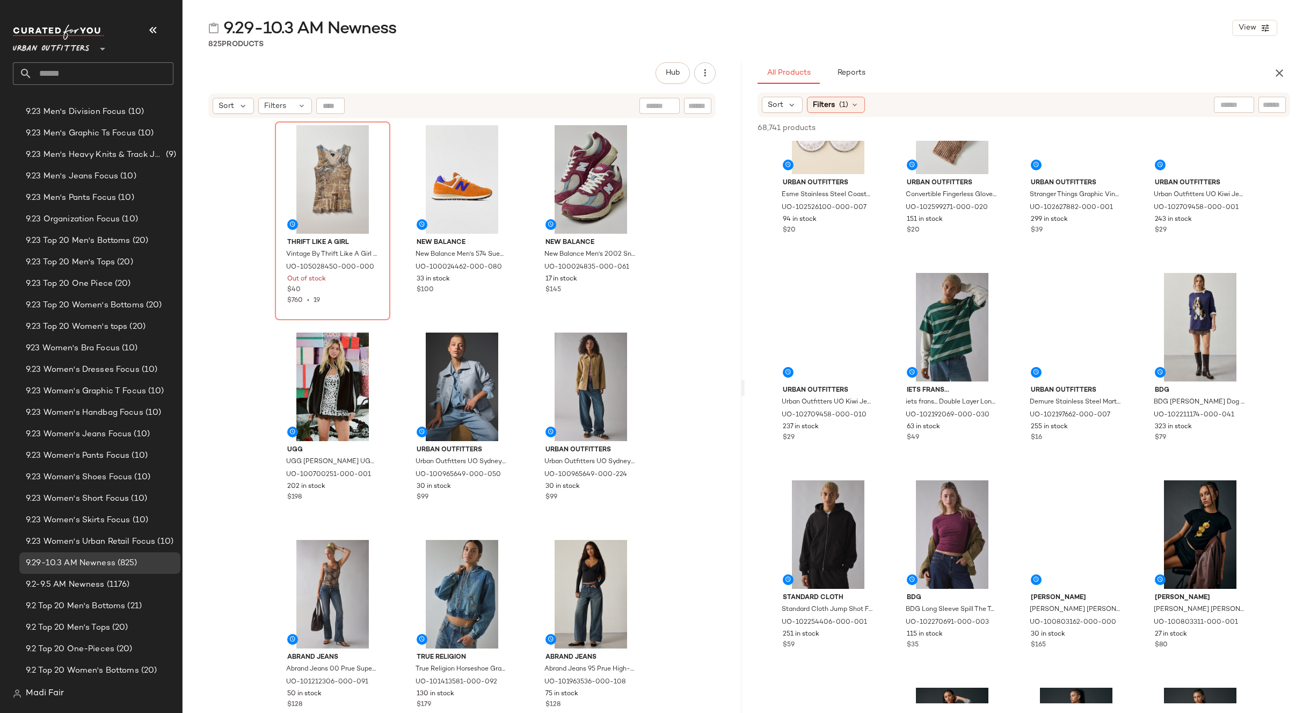
scroll to position [10149, 0]
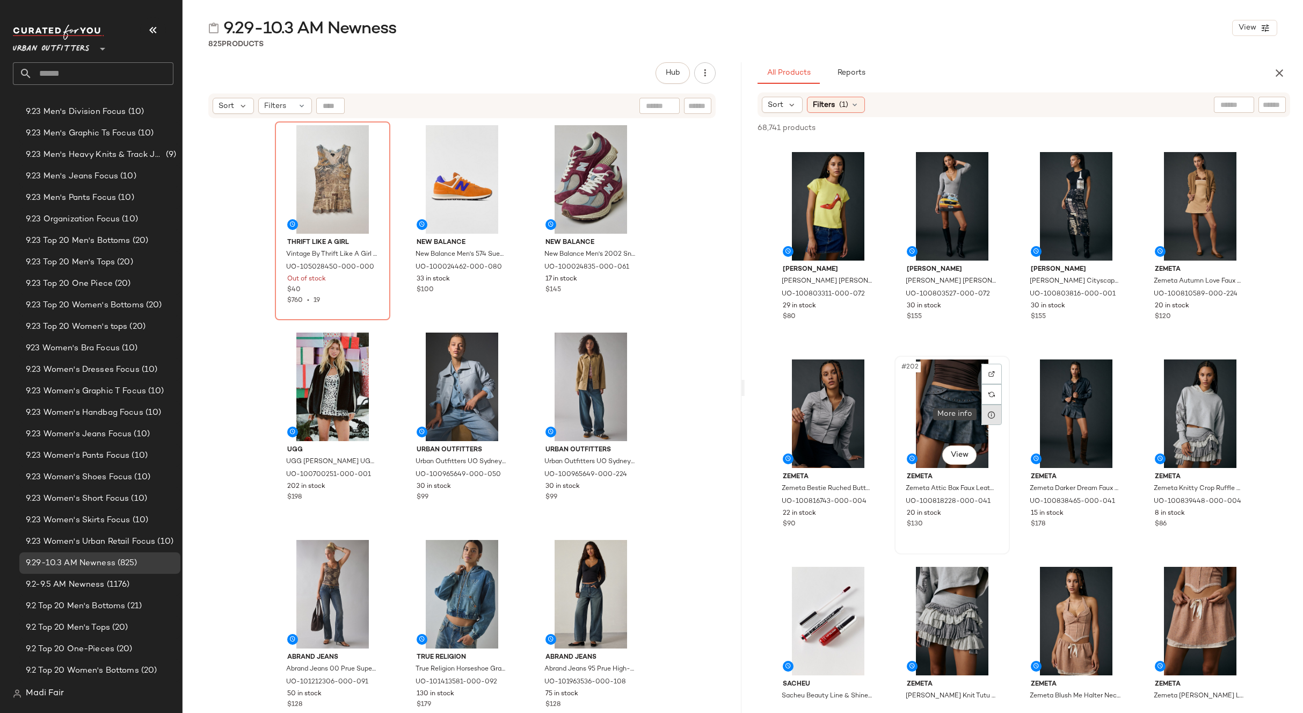
click at [991, 413] on icon at bounding box center [992, 414] width 9 height 9
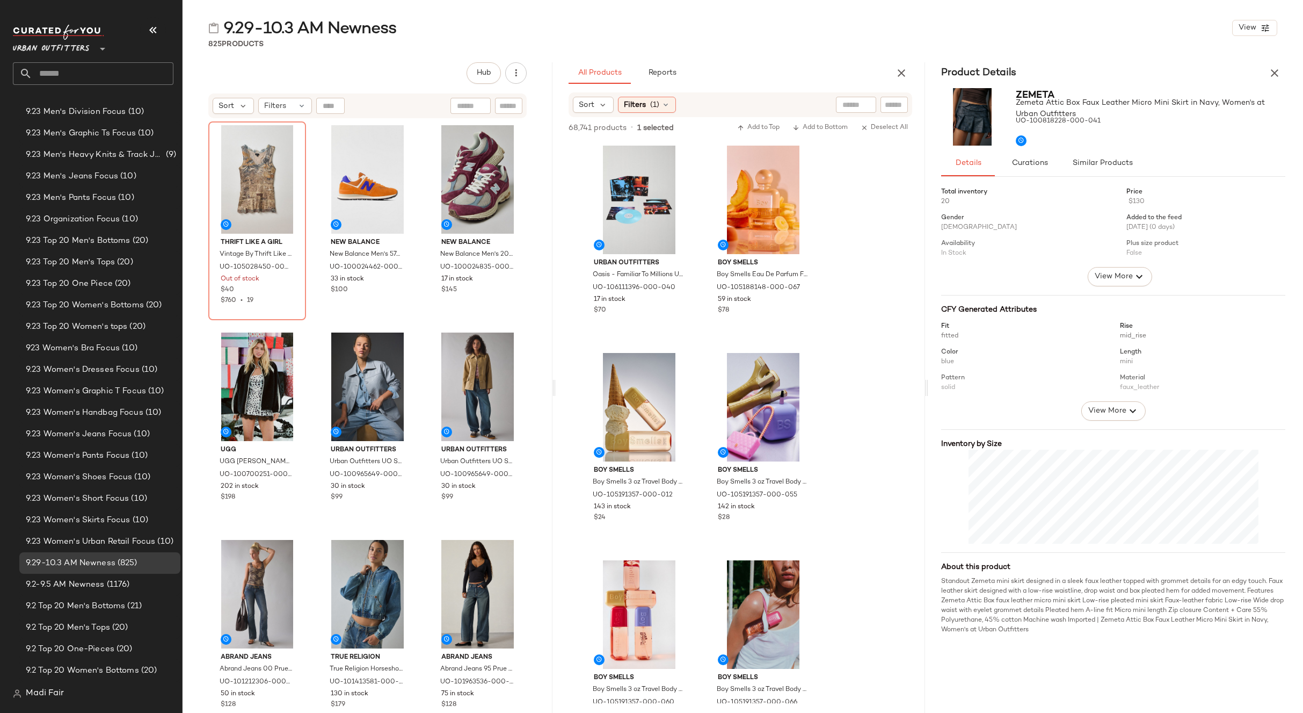
scroll to position [26965, 0]
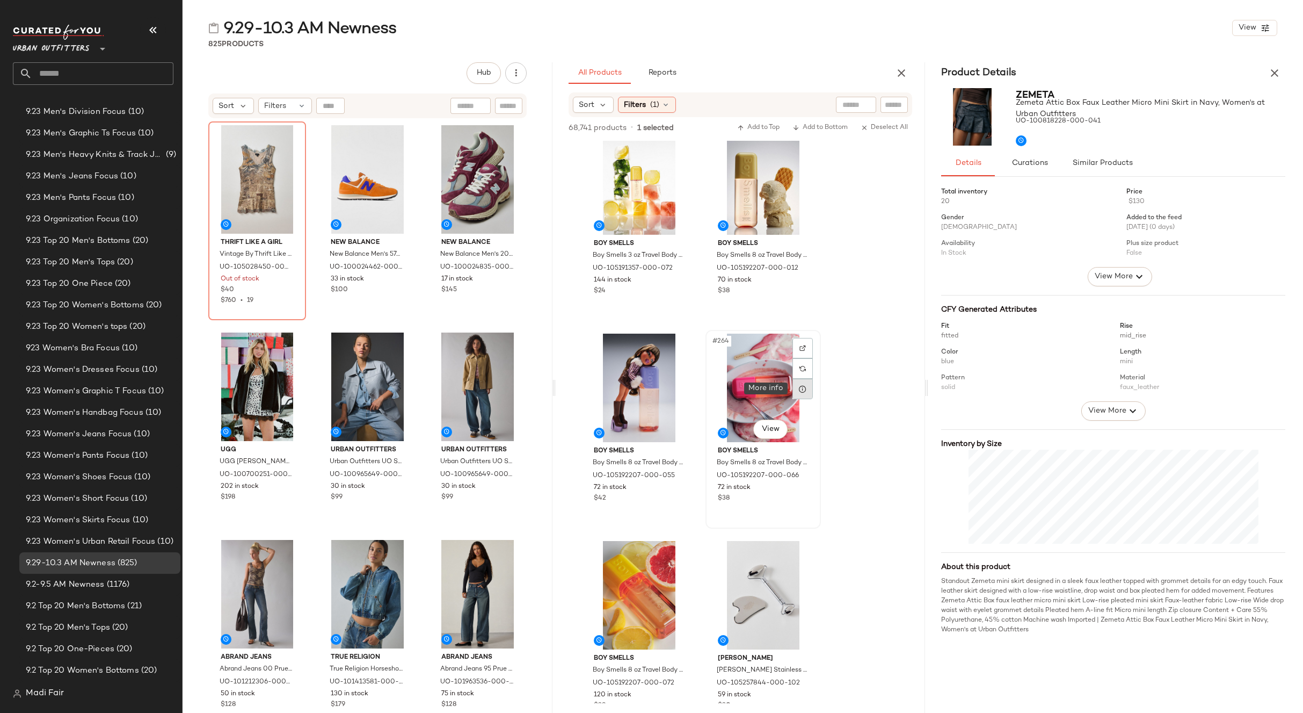
click at [804, 393] on div at bounding box center [803, 389] width 20 height 20
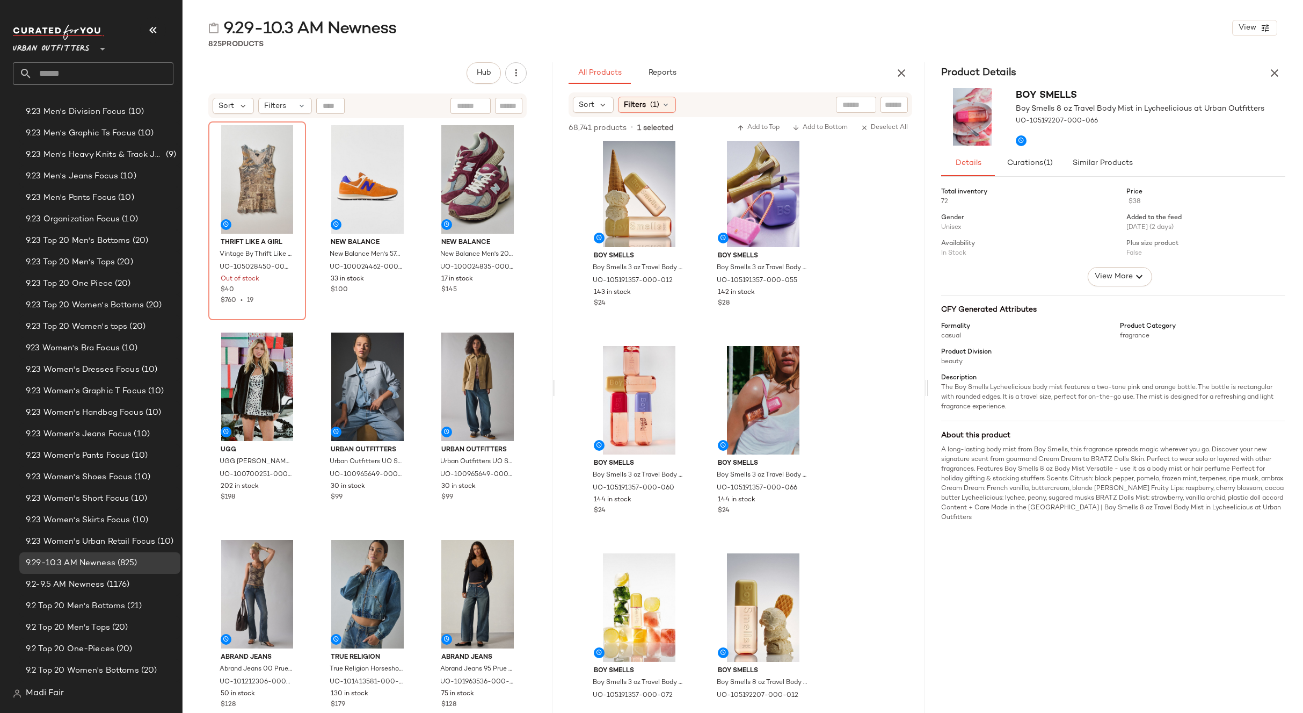
scroll to position [26482, 0]
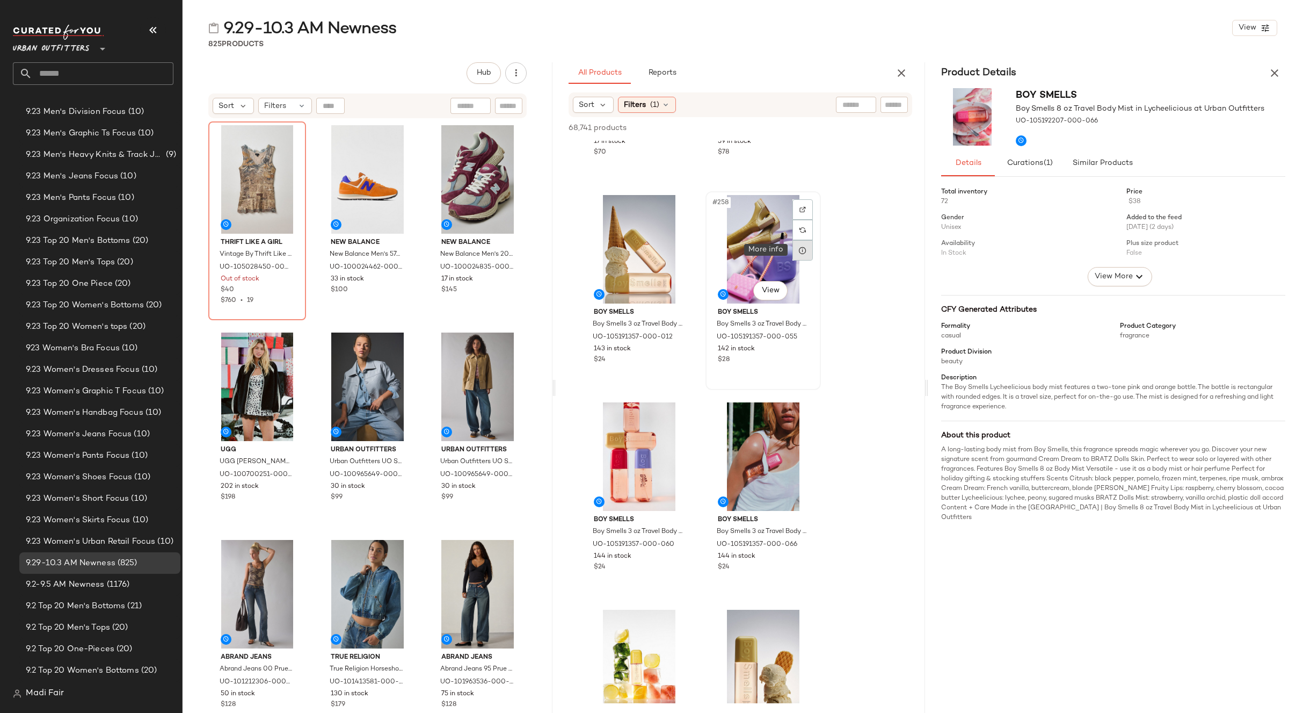
click at [812, 250] on div at bounding box center [803, 250] width 20 height 20
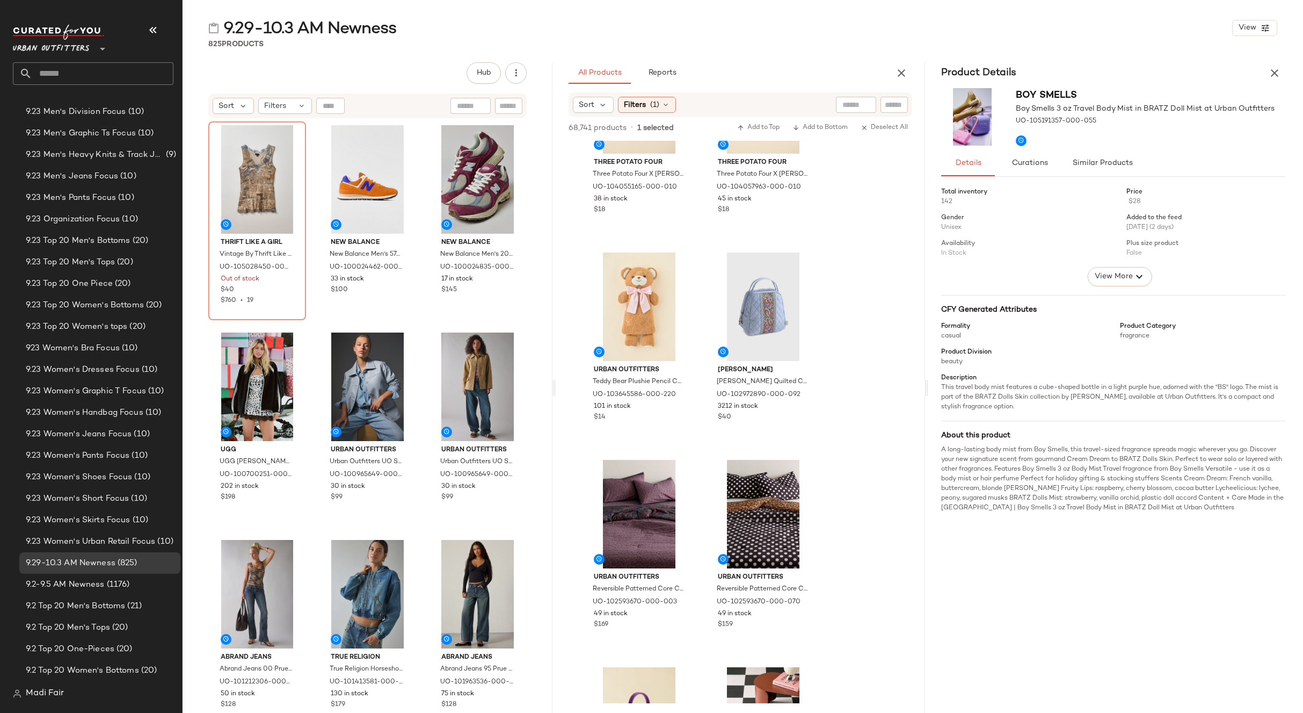
scroll to position [24441, 0]
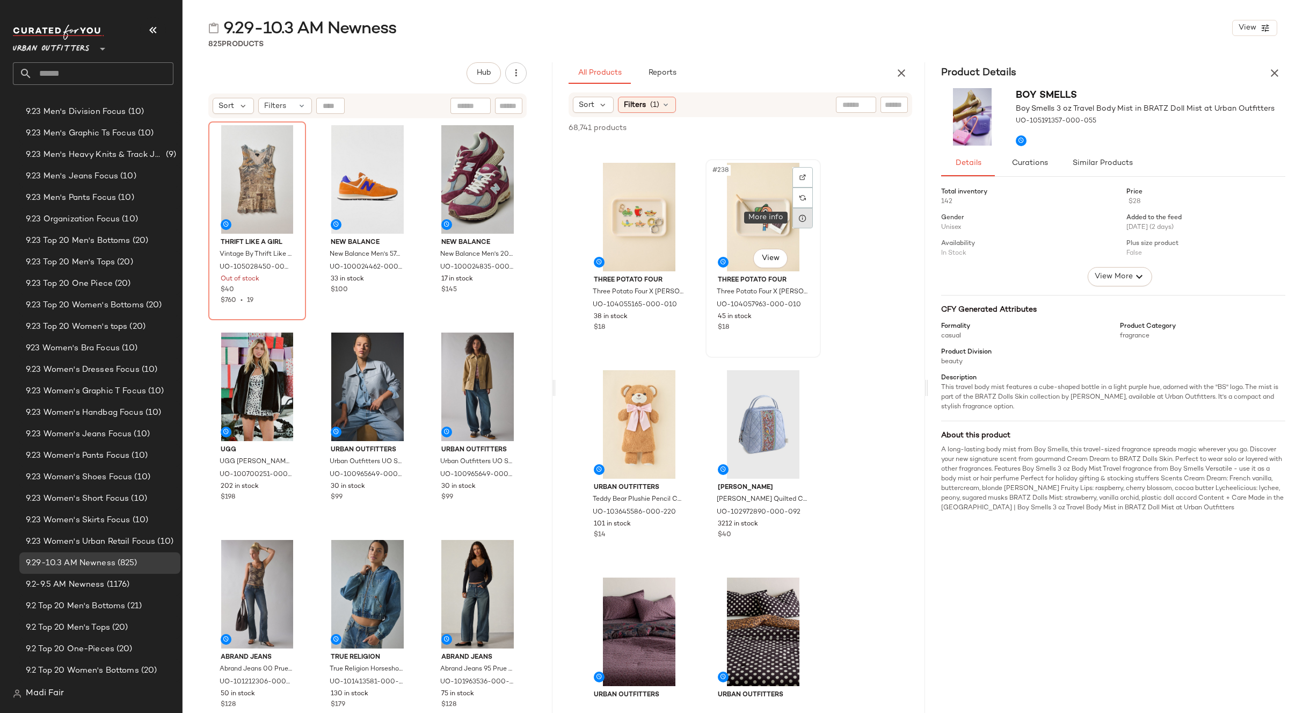
click at [797, 226] on div at bounding box center [803, 218] width 20 height 20
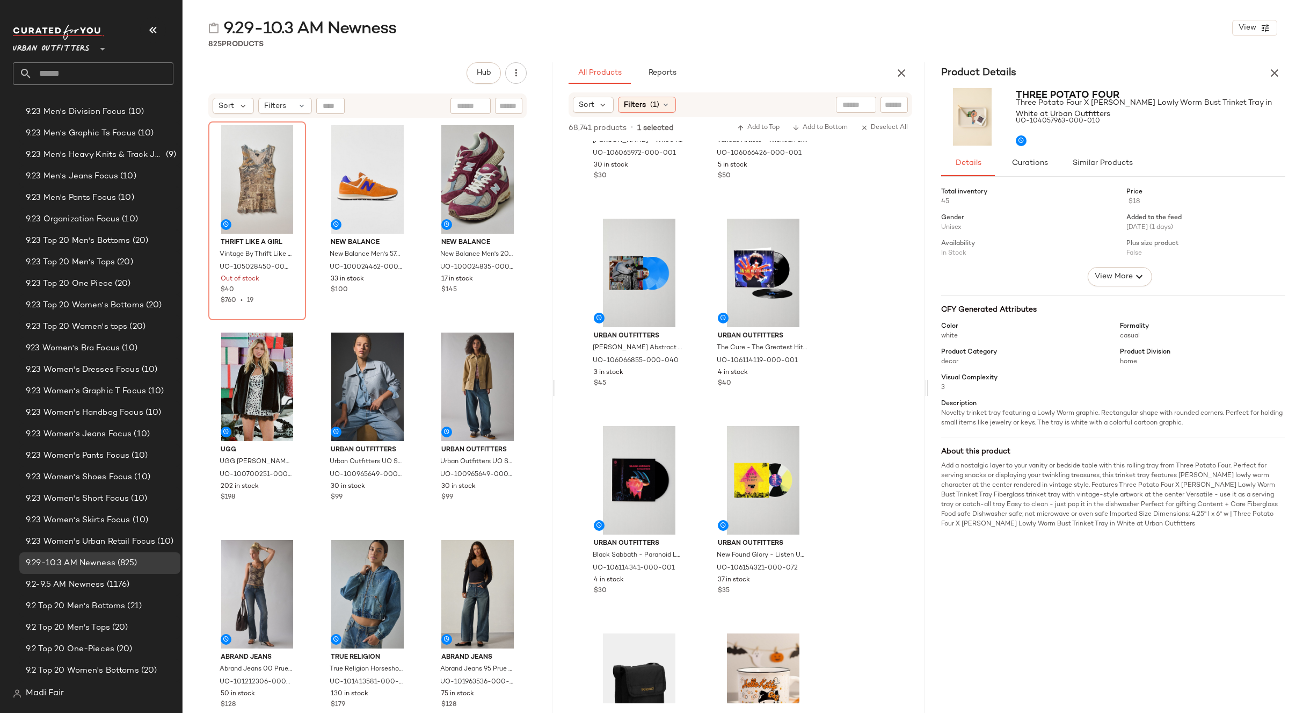
scroll to position [22937, 0]
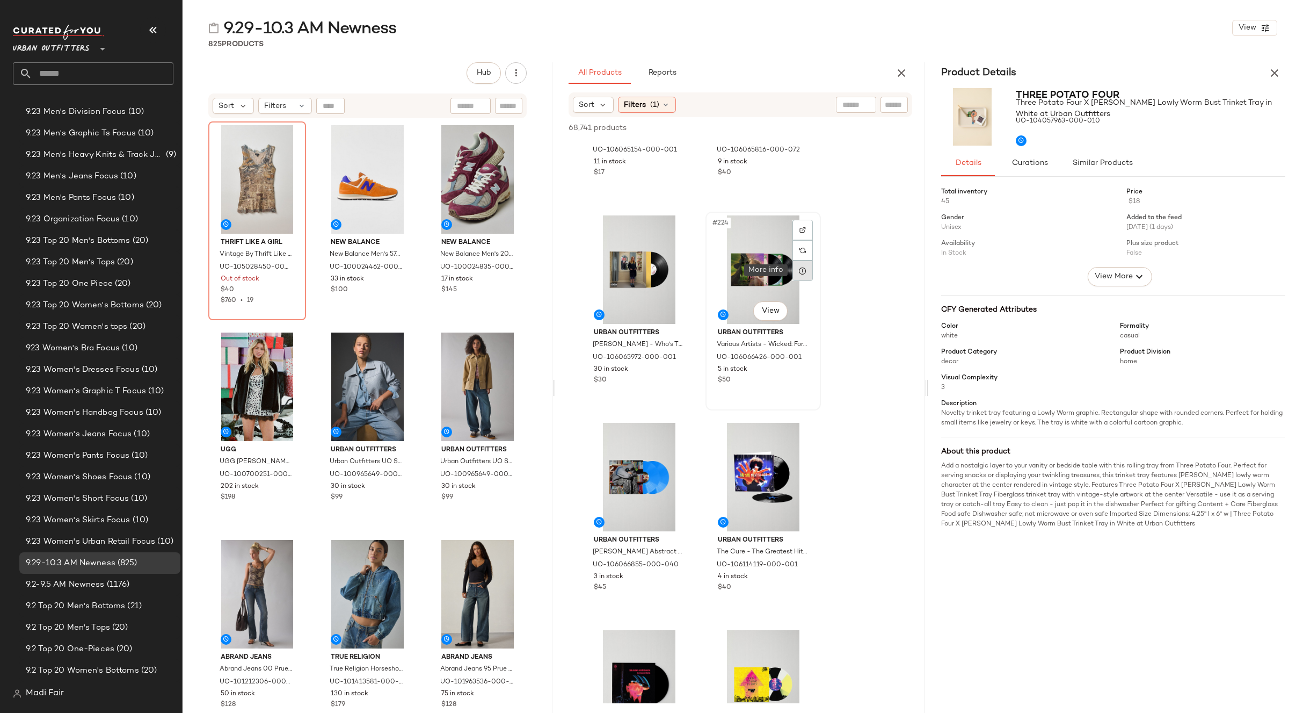
click at [799, 271] on icon at bounding box center [803, 270] width 9 height 9
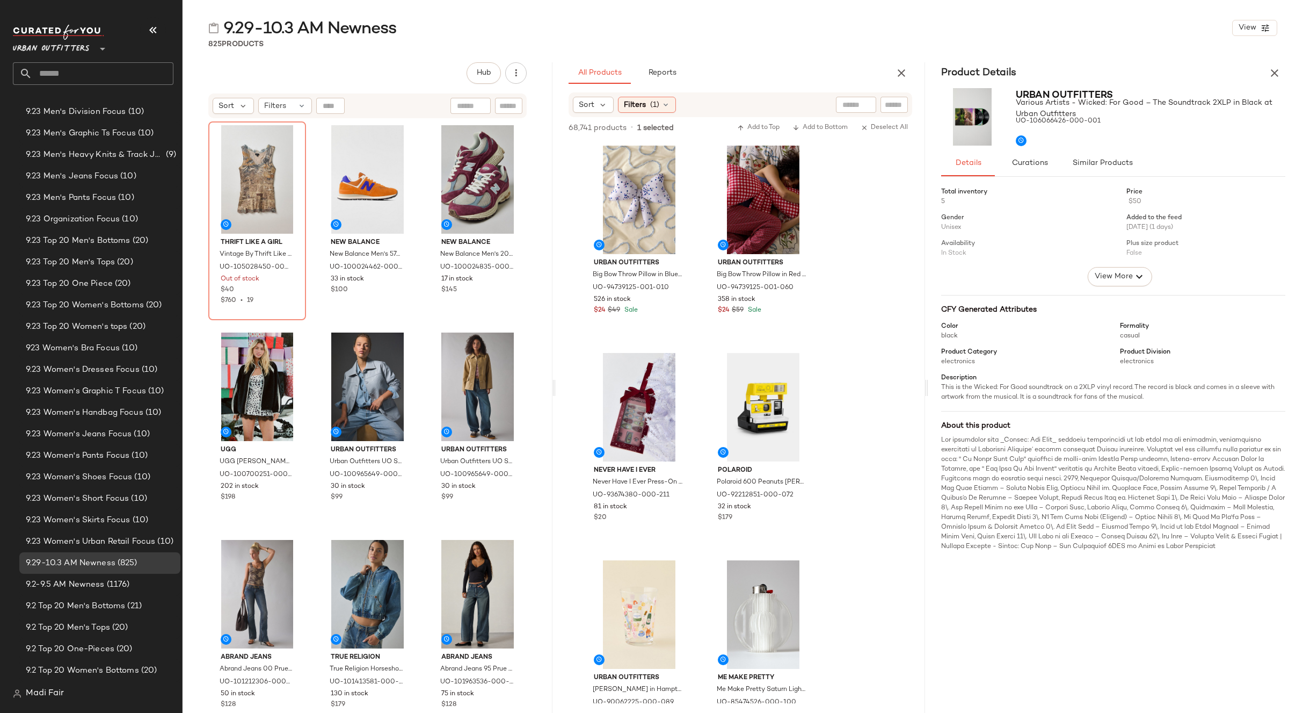
scroll to position [21702, 0]
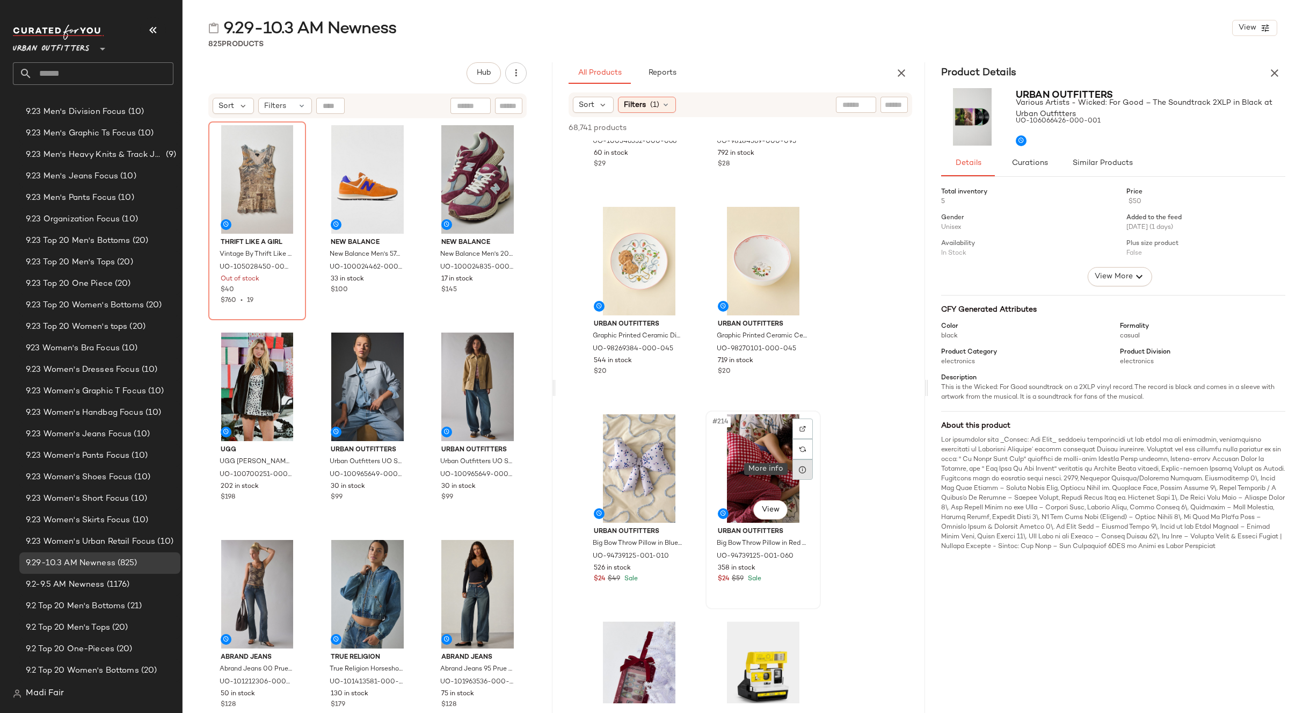
click at [811, 469] on div at bounding box center [803, 469] width 20 height 20
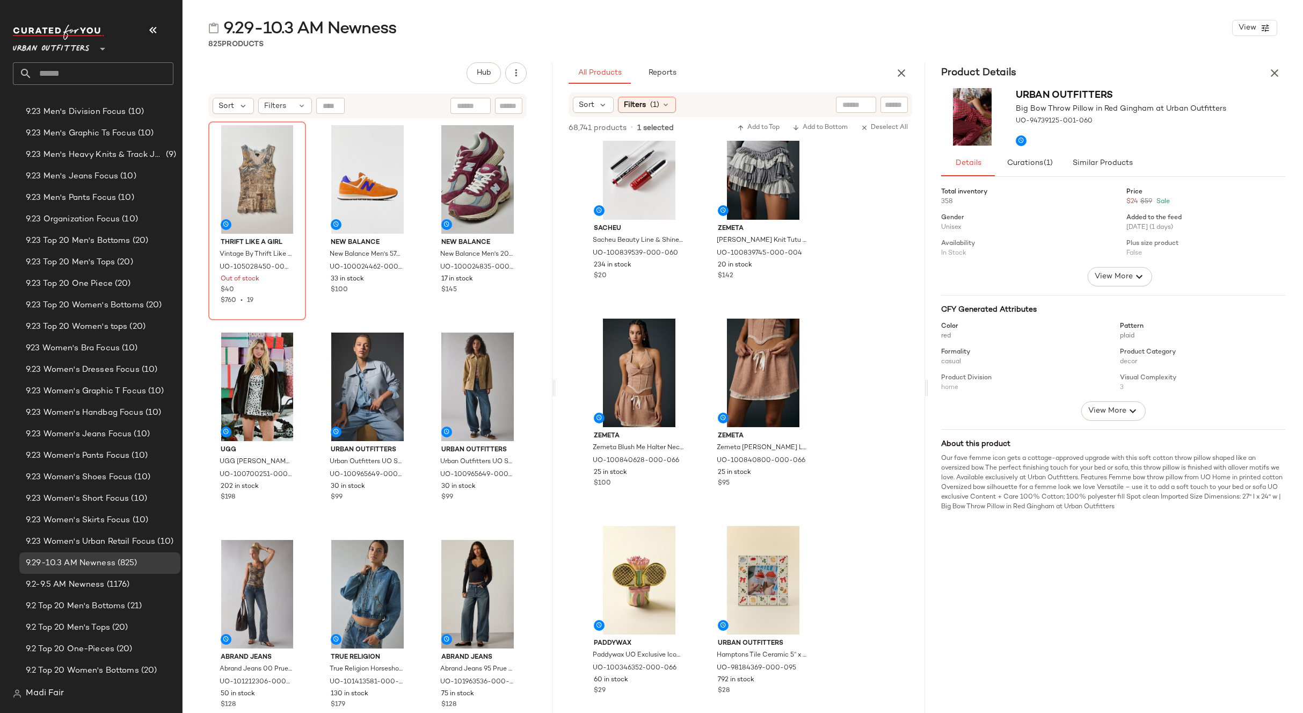
scroll to position [21058, 0]
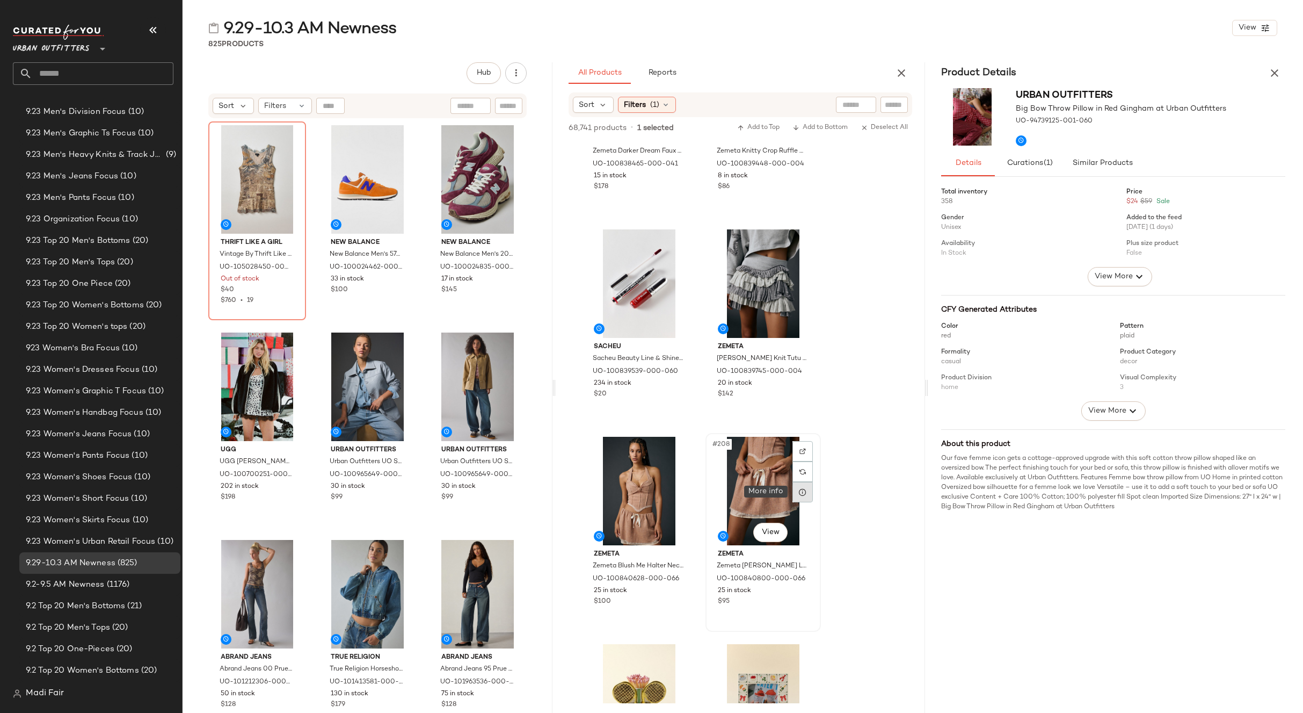
click at [804, 493] on icon at bounding box center [803, 492] width 9 height 9
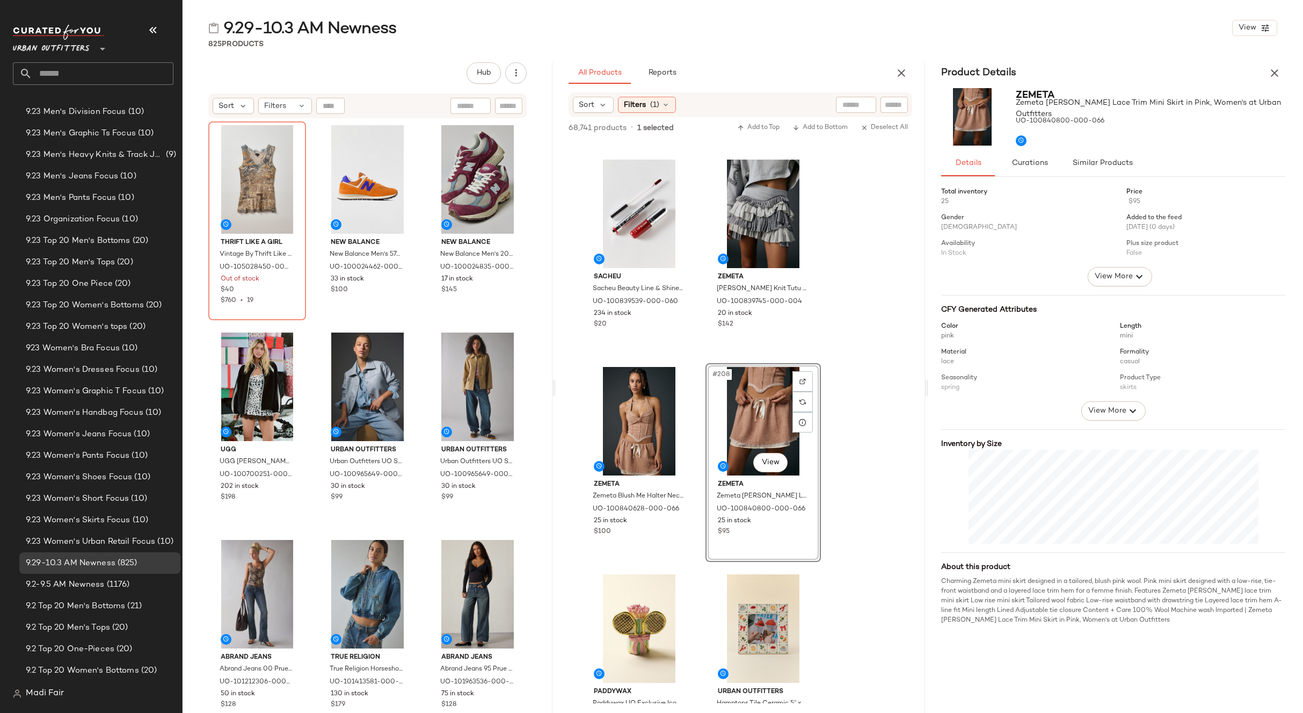
scroll to position [21219, 0]
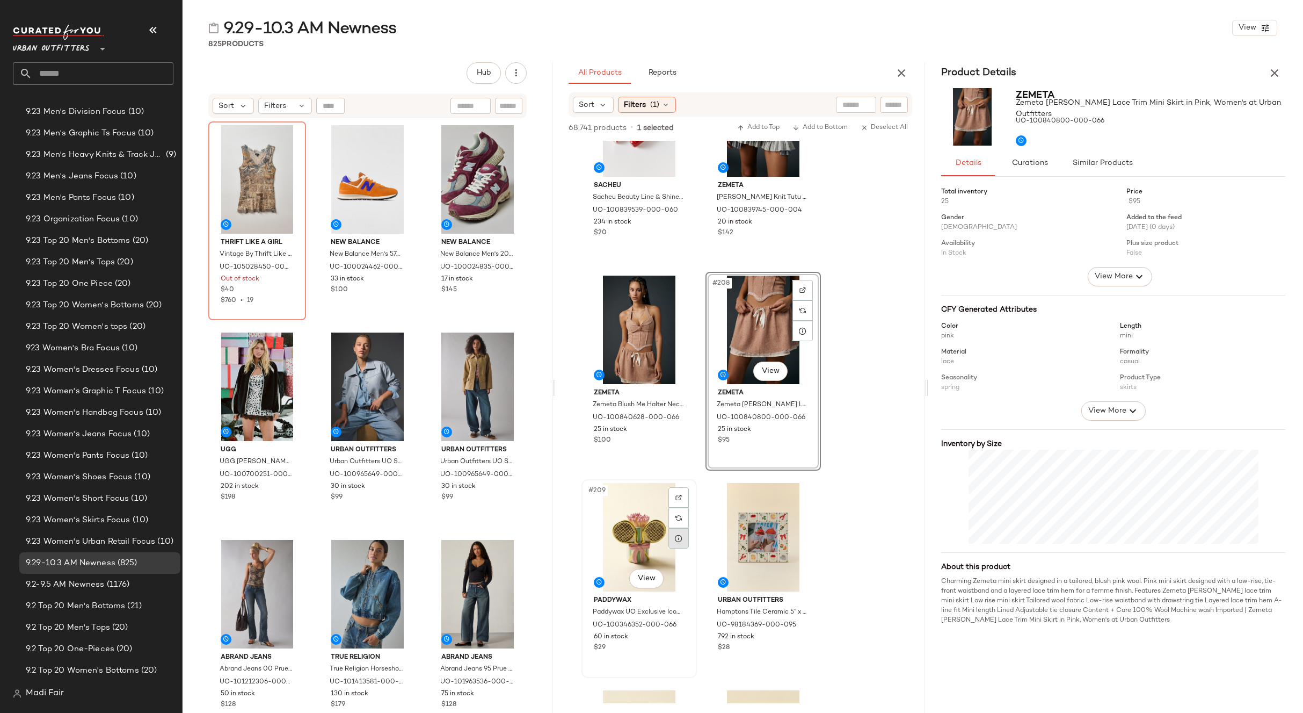
click at [675, 538] on icon at bounding box center [678, 538] width 9 height 9
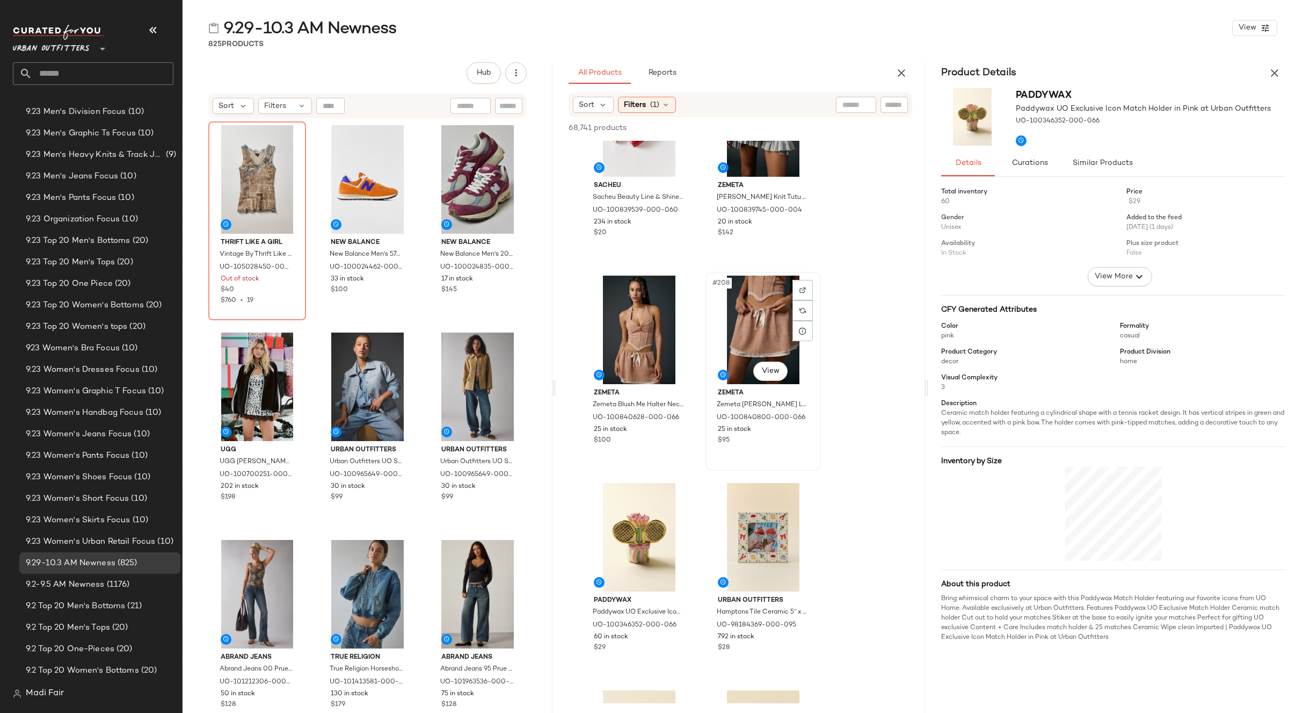
click at [767, 314] on div "#208 View" at bounding box center [763, 329] width 108 height 108
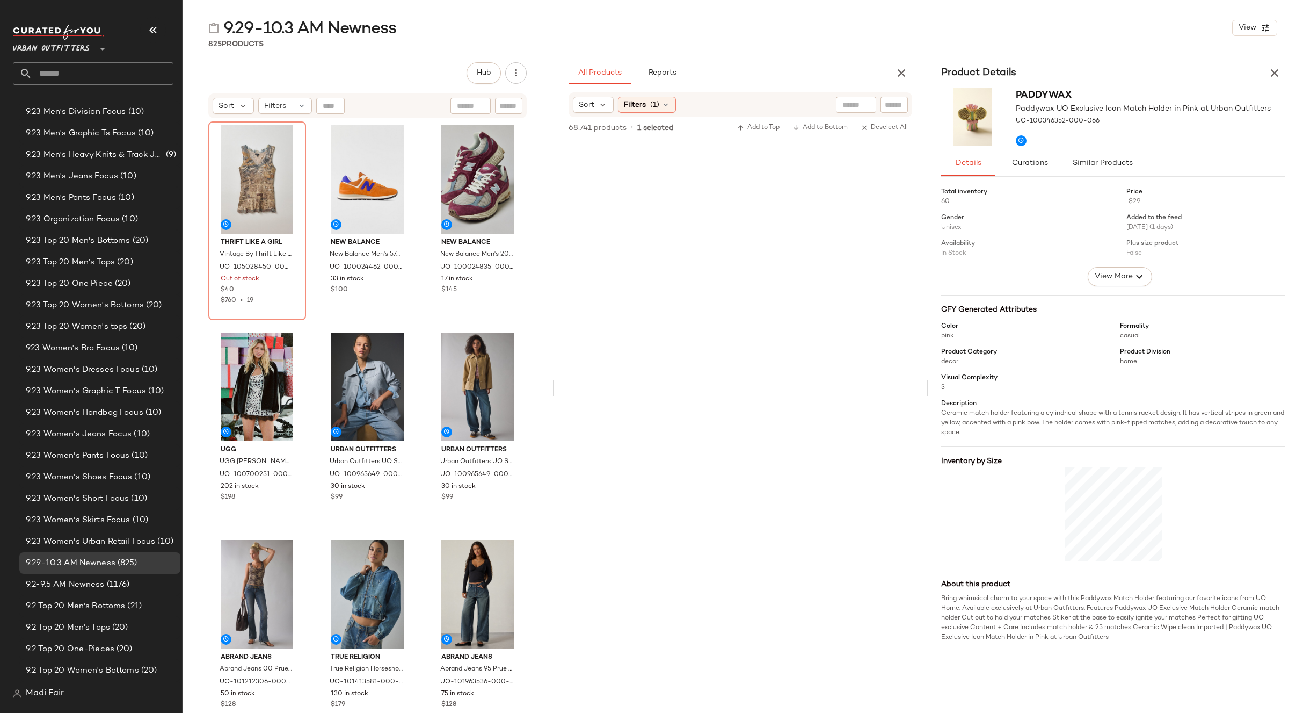
scroll to position [0, 0]
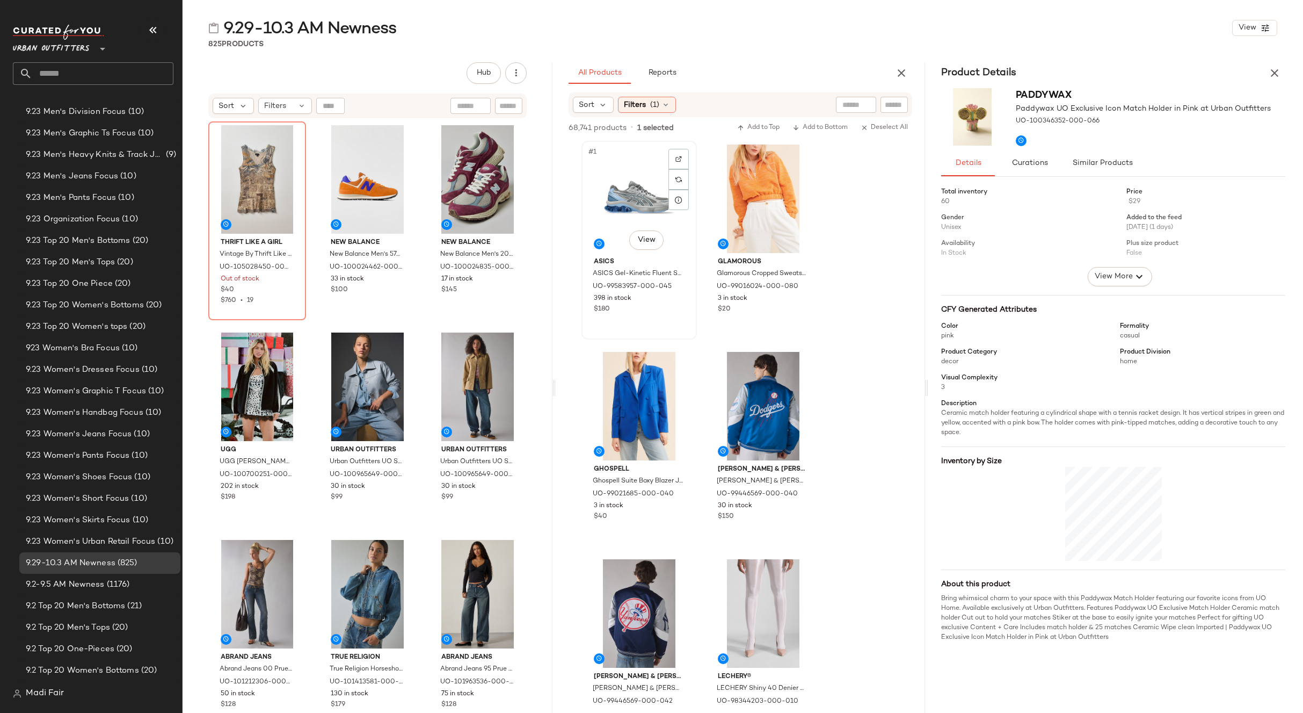
click at [653, 174] on div "#1 View" at bounding box center [639, 198] width 108 height 108
click at [636, 192] on div "#1 View" at bounding box center [639, 198] width 108 height 108
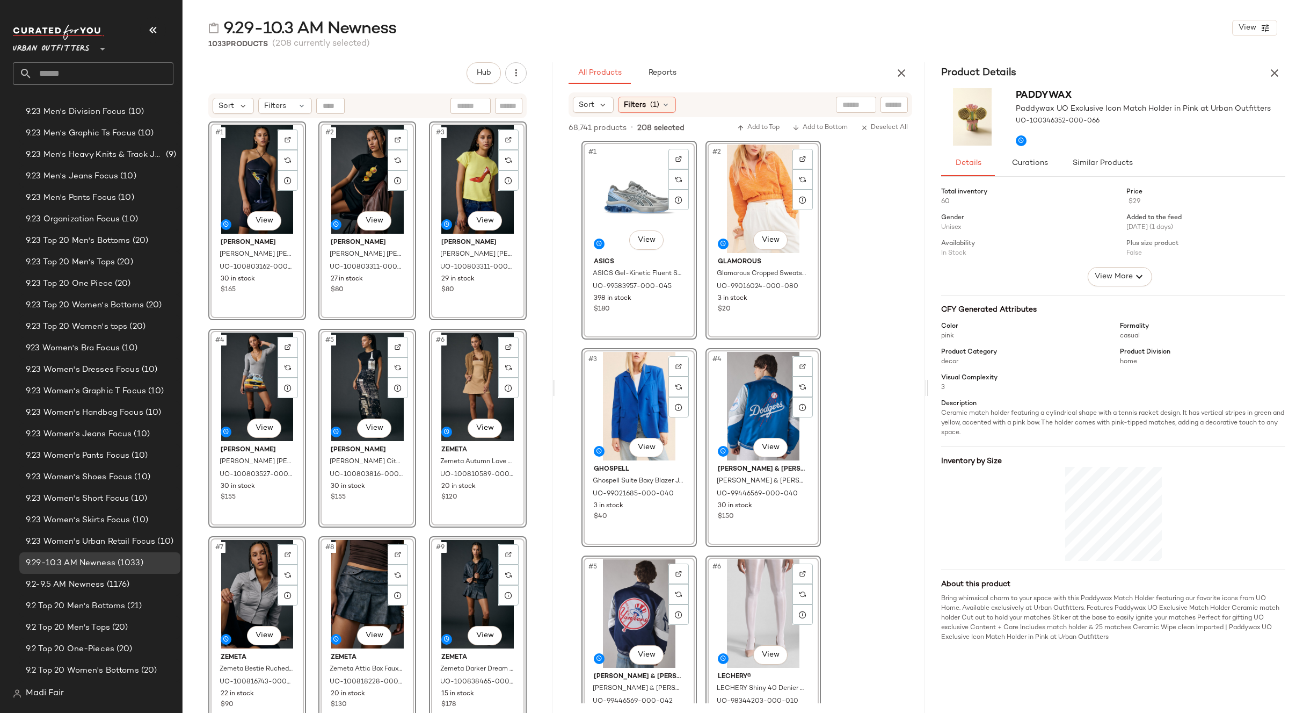
click at [1276, 73] on icon "button" at bounding box center [1274, 73] width 13 height 13
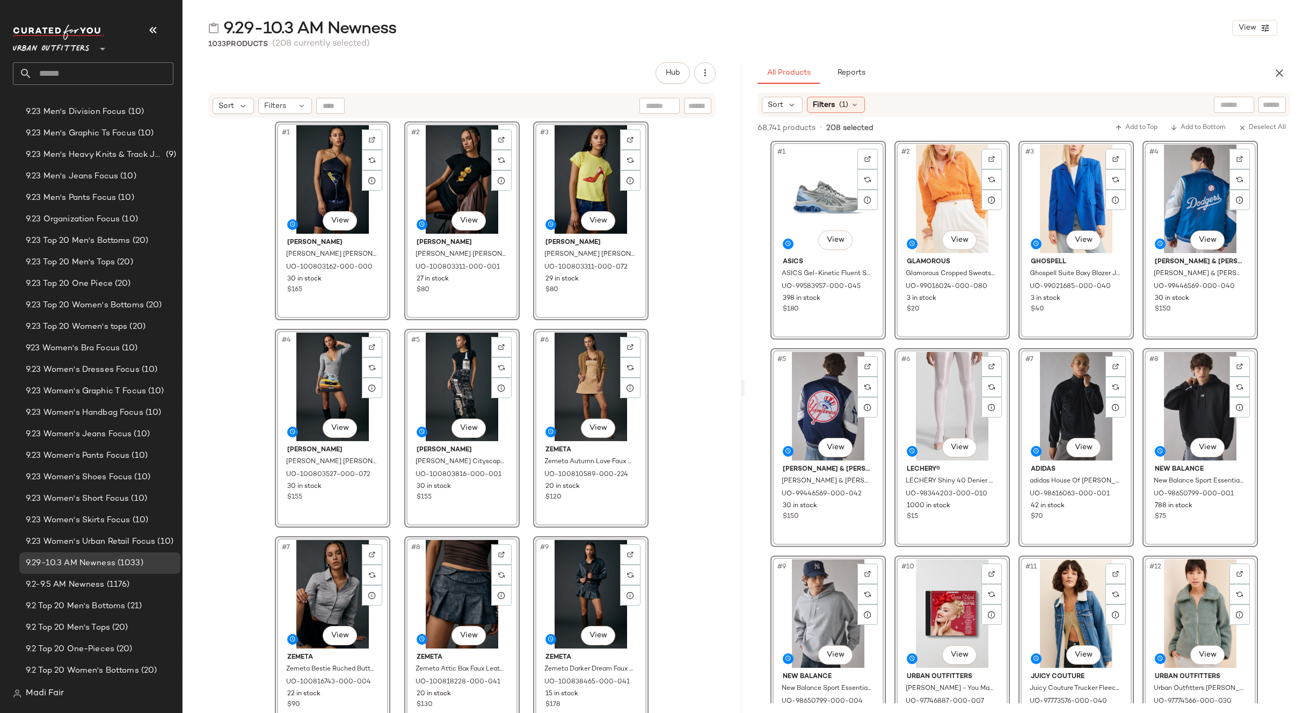
click at [47, 48] on span "Urban Outfitters" at bounding box center [51, 46] width 77 height 19
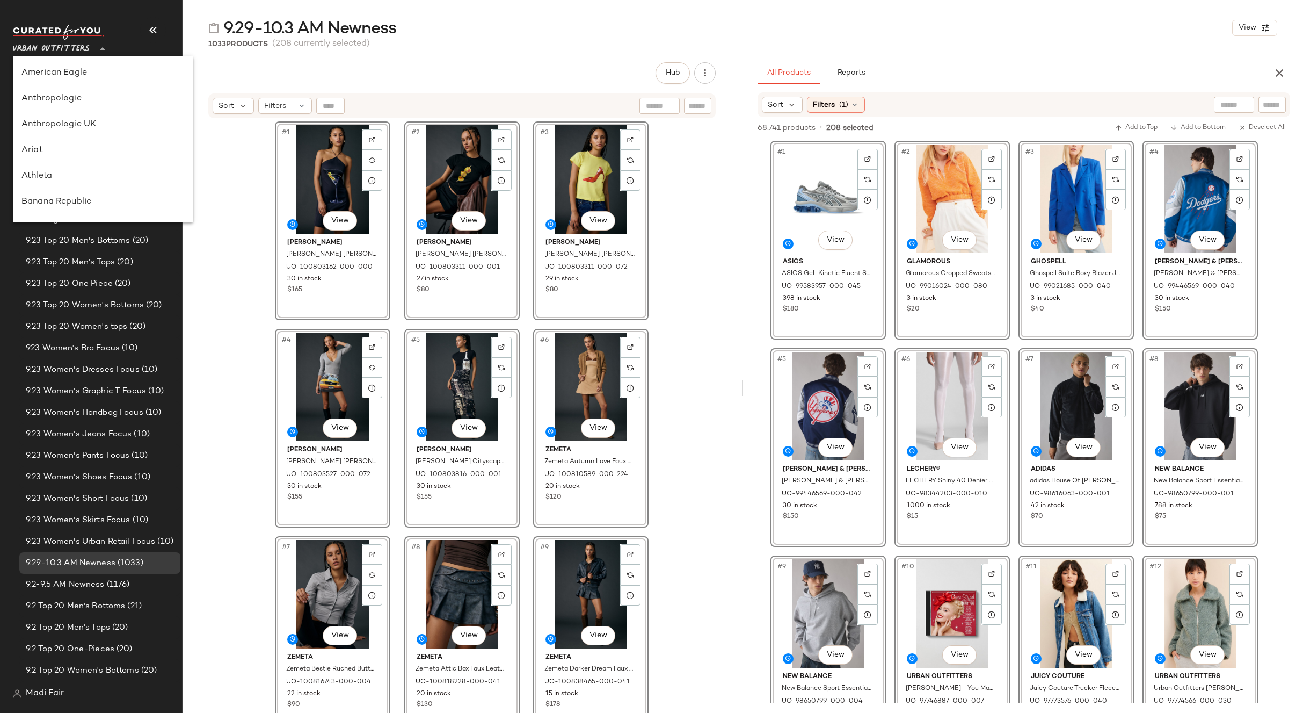
scroll to position [615, 0]
click at [90, 125] on div "Urban Outfitters UK" at bounding box center [102, 127] width 163 height 13
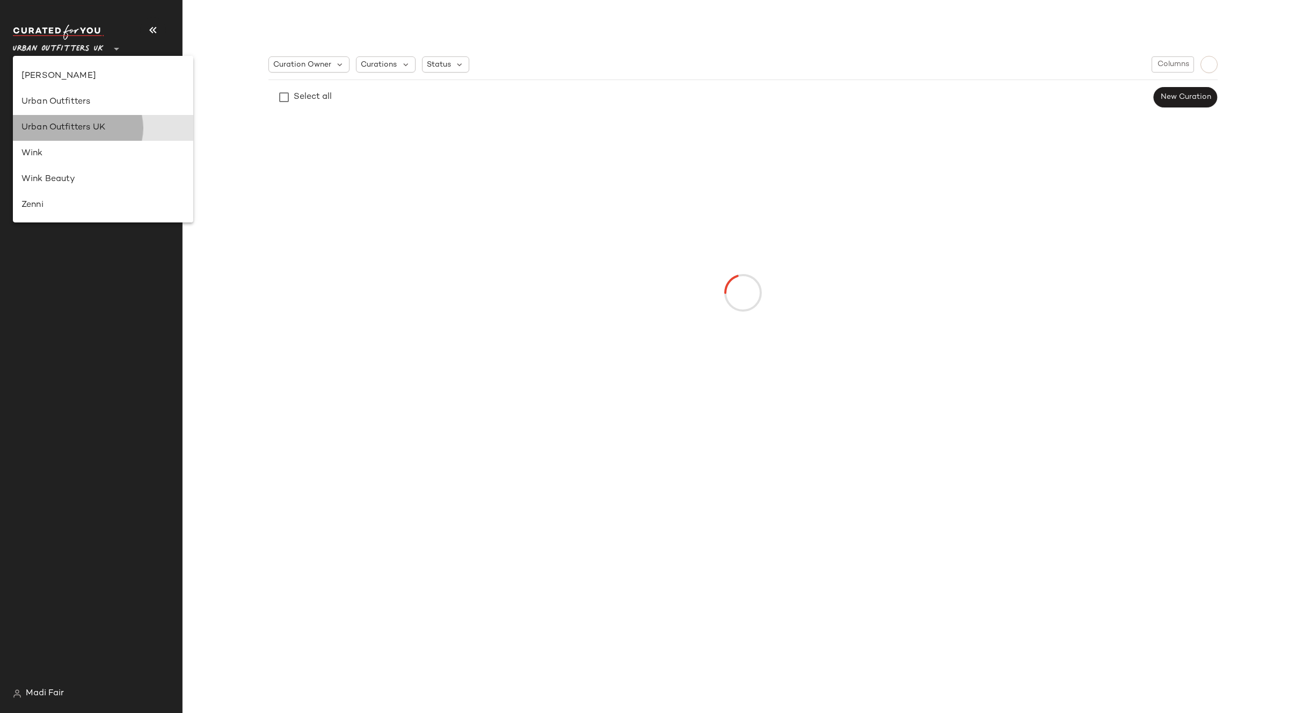
scroll to position [0, 0]
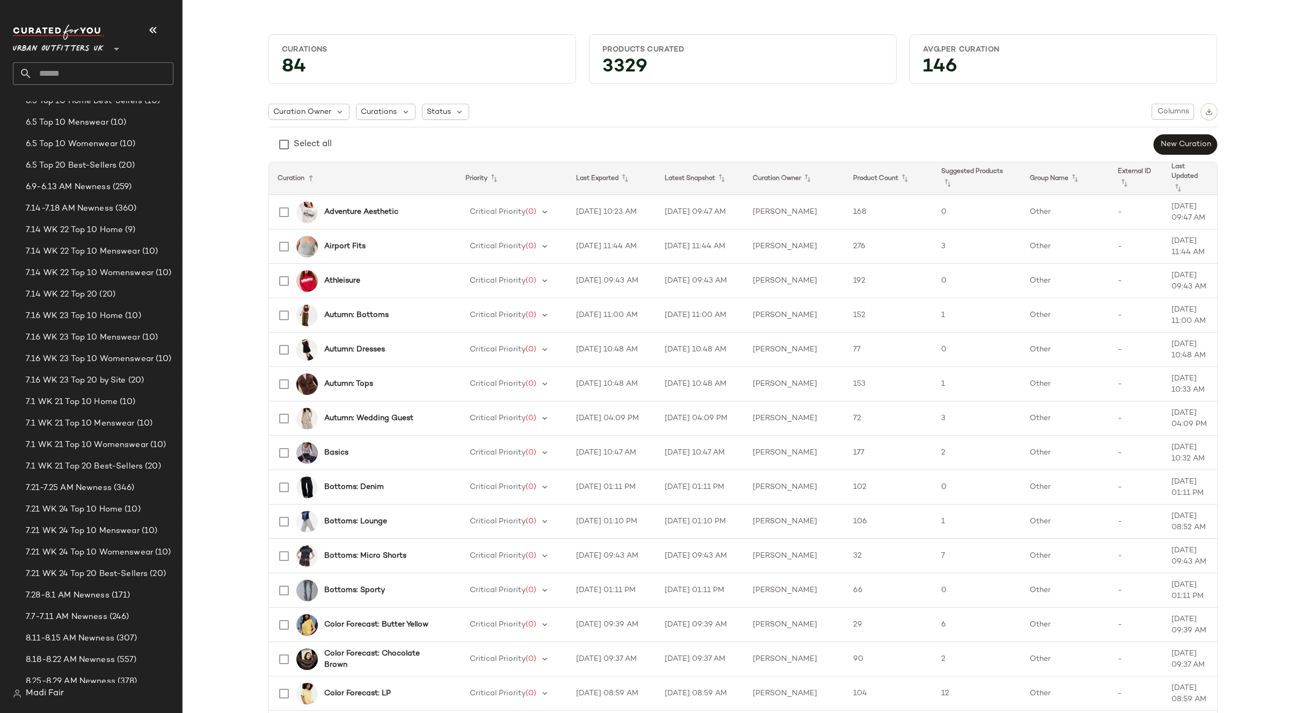
scroll to position [1020, 0]
click at [122, 643] on span "(361)" at bounding box center [126, 638] width 22 height 12
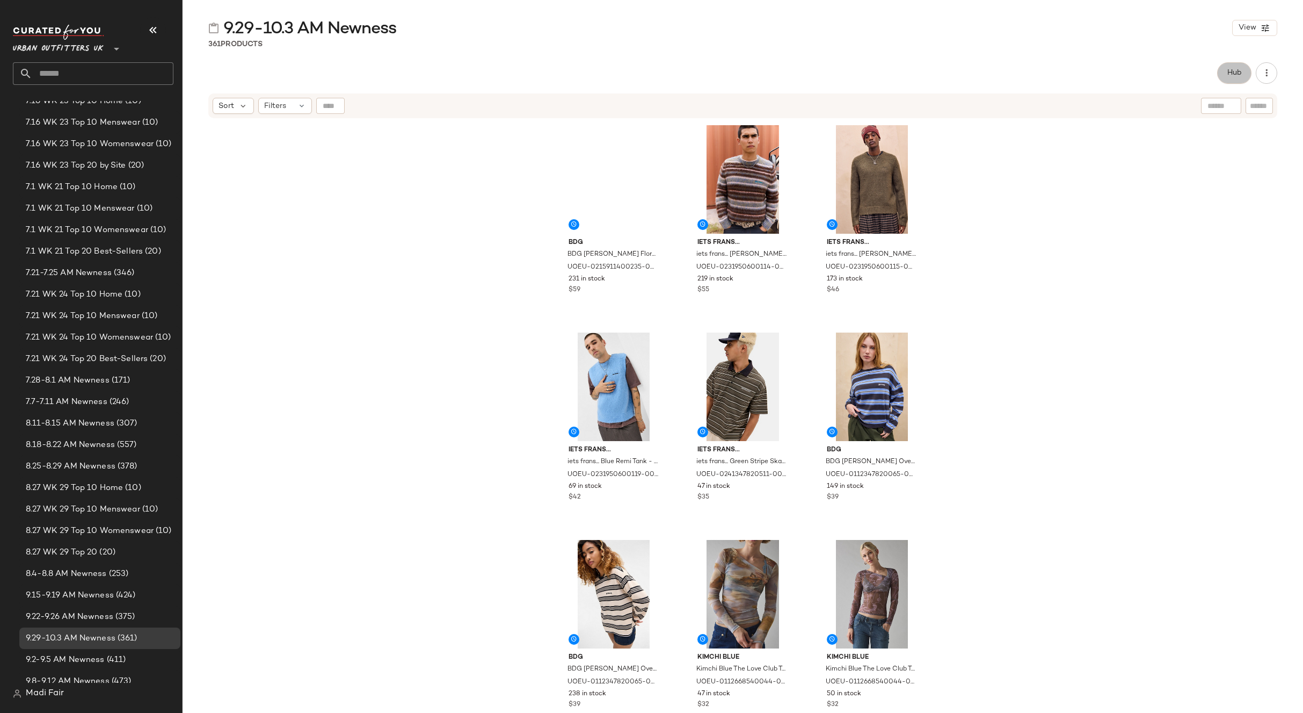
click at [1244, 71] on button "Hub" at bounding box center [1234, 72] width 34 height 21
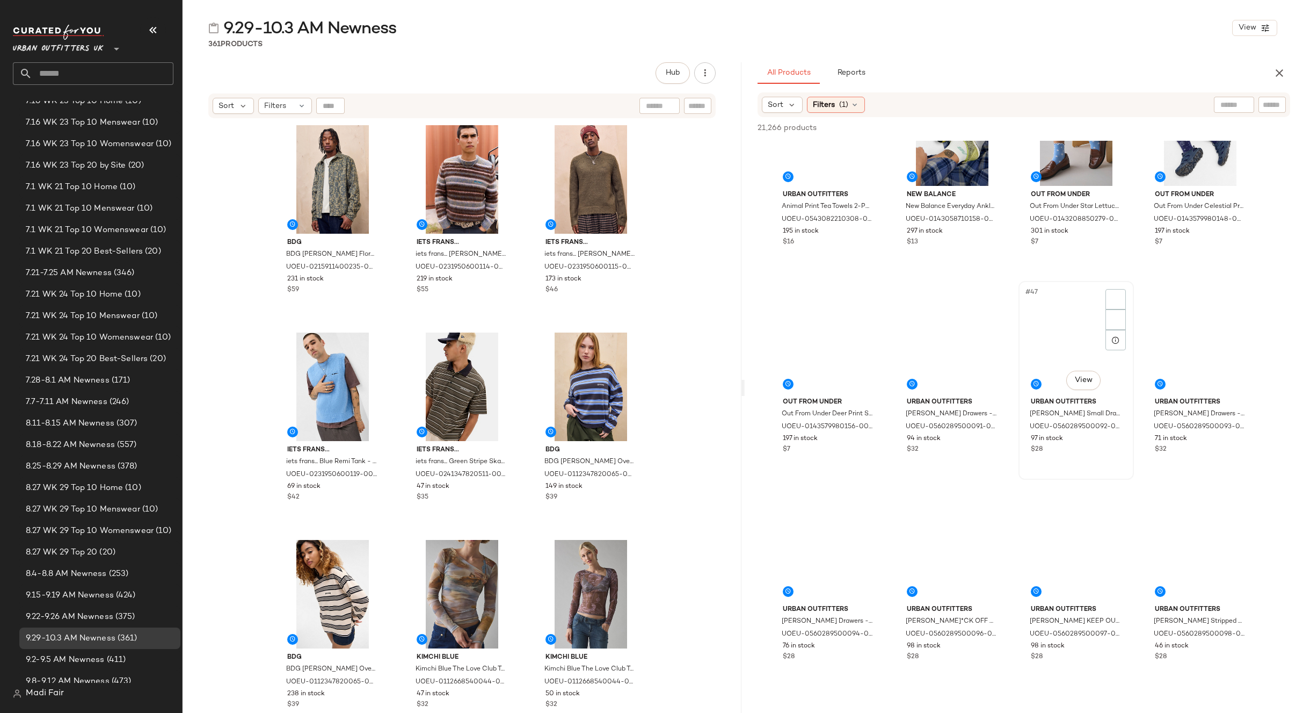
scroll to position [2148, 0]
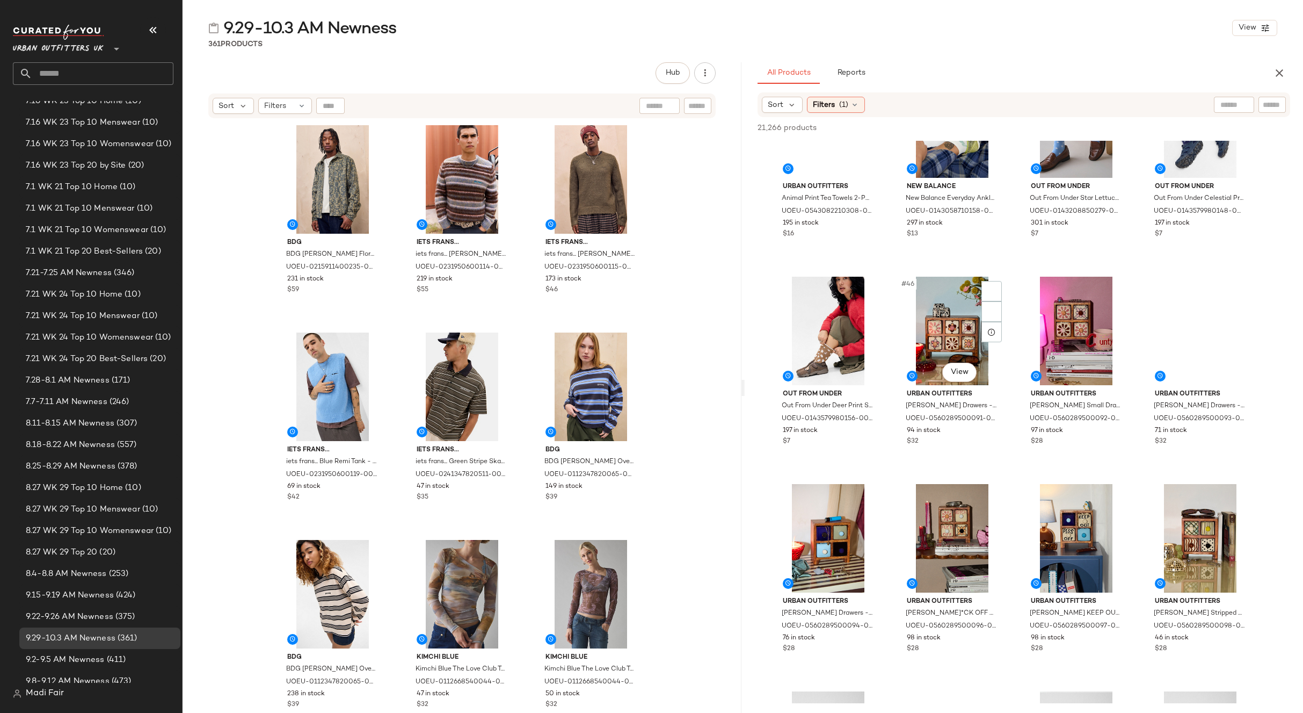
click at [997, 338] on div at bounding box center [992, 332] width 20 height 20
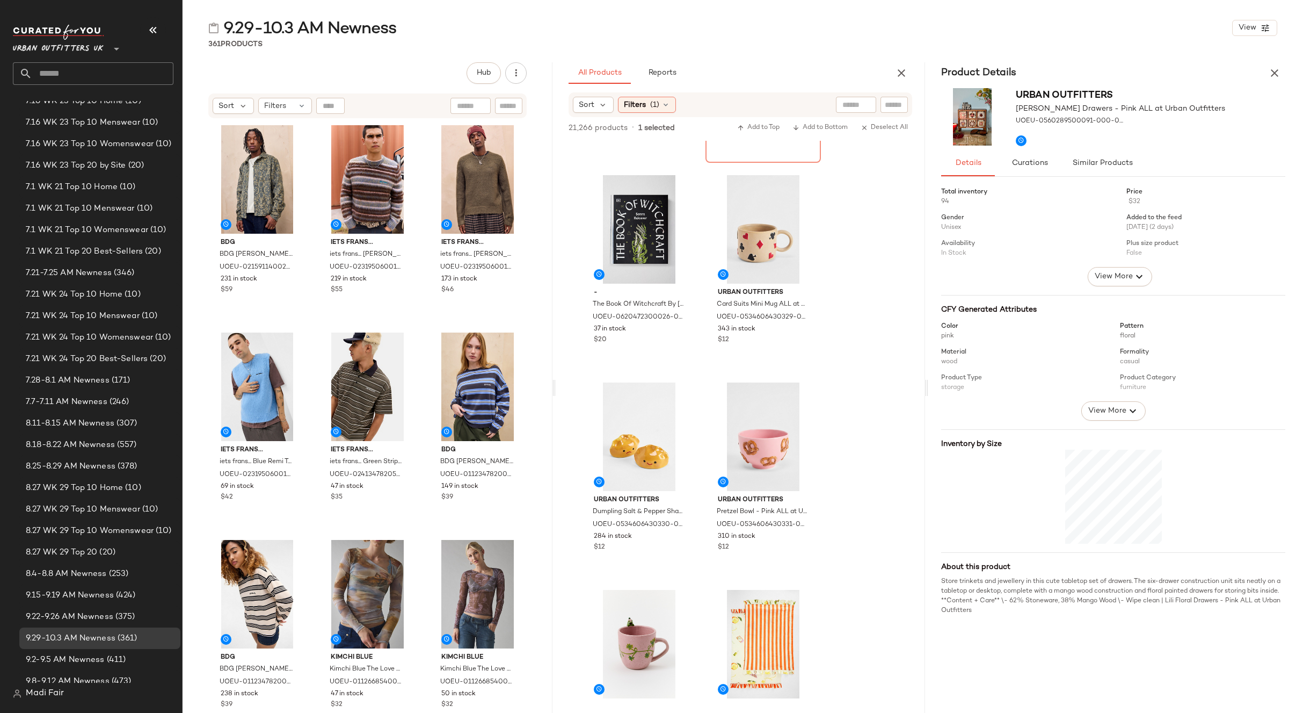
scroll to position [3308, 0]
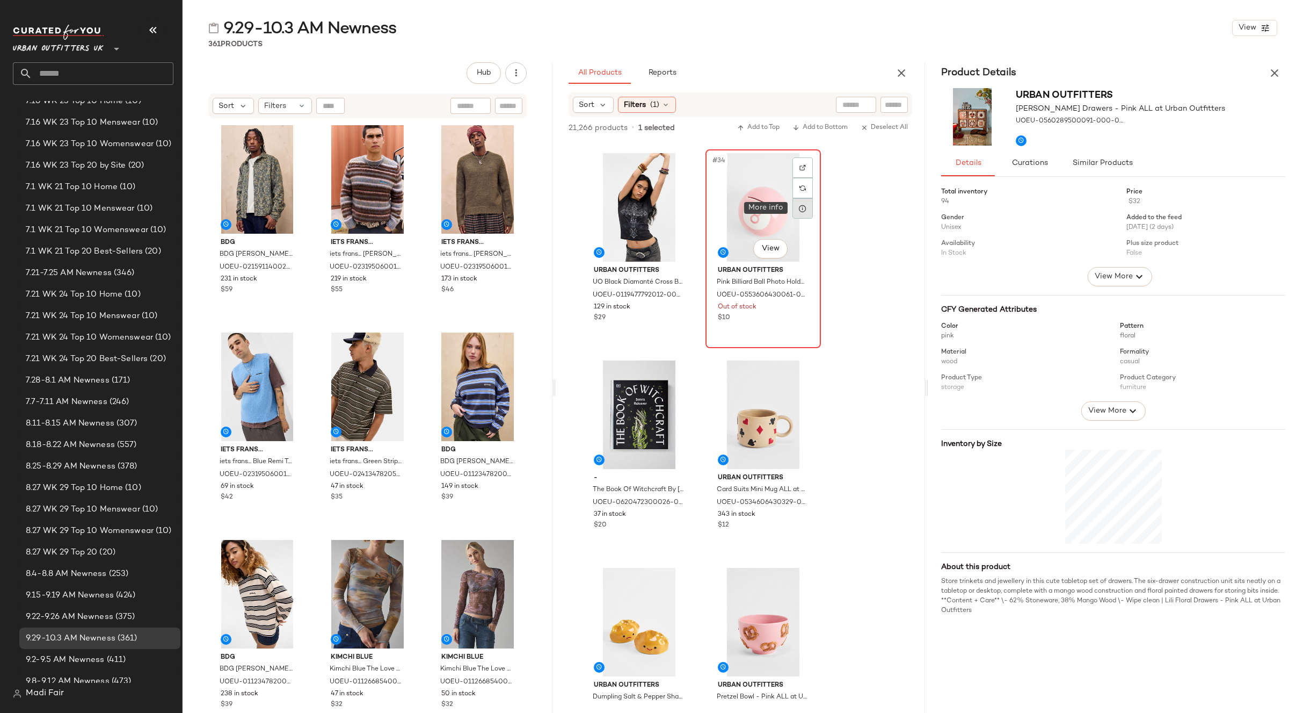
click at [806, 209] on icon at bounding box center [803, 208] width 9 height 9
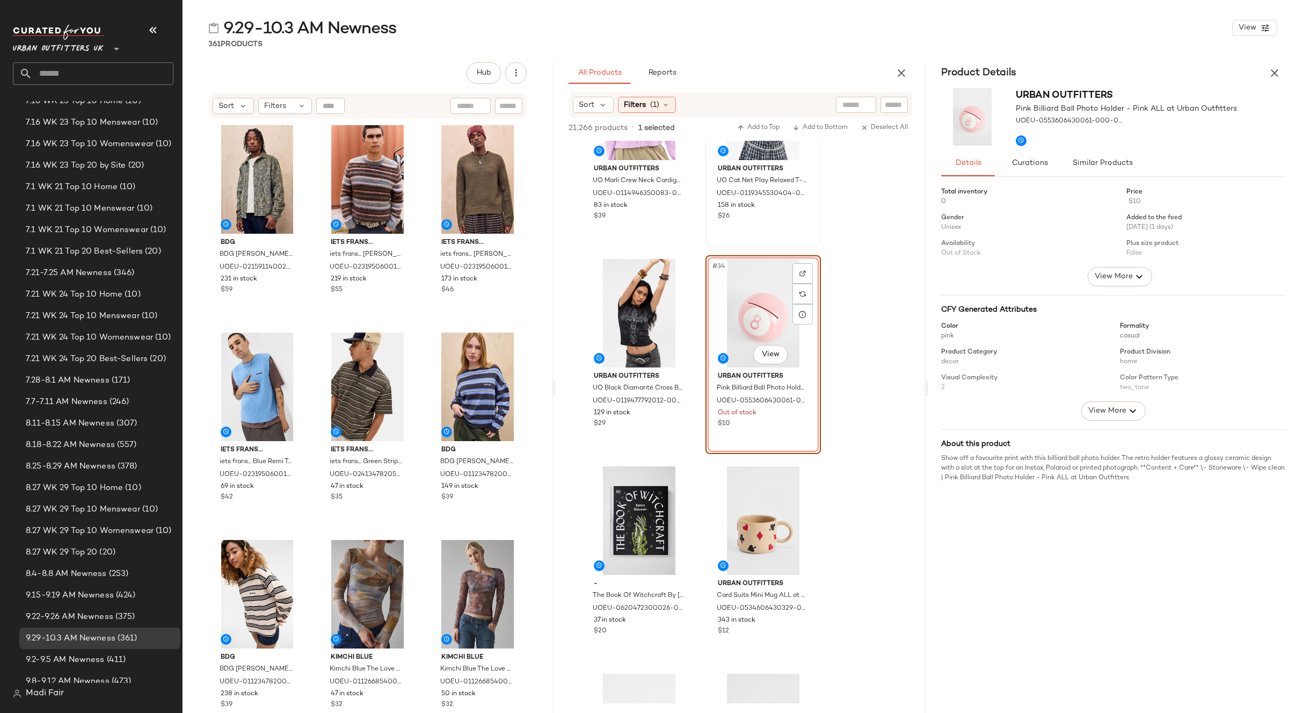
scroll to position [3039, 0]
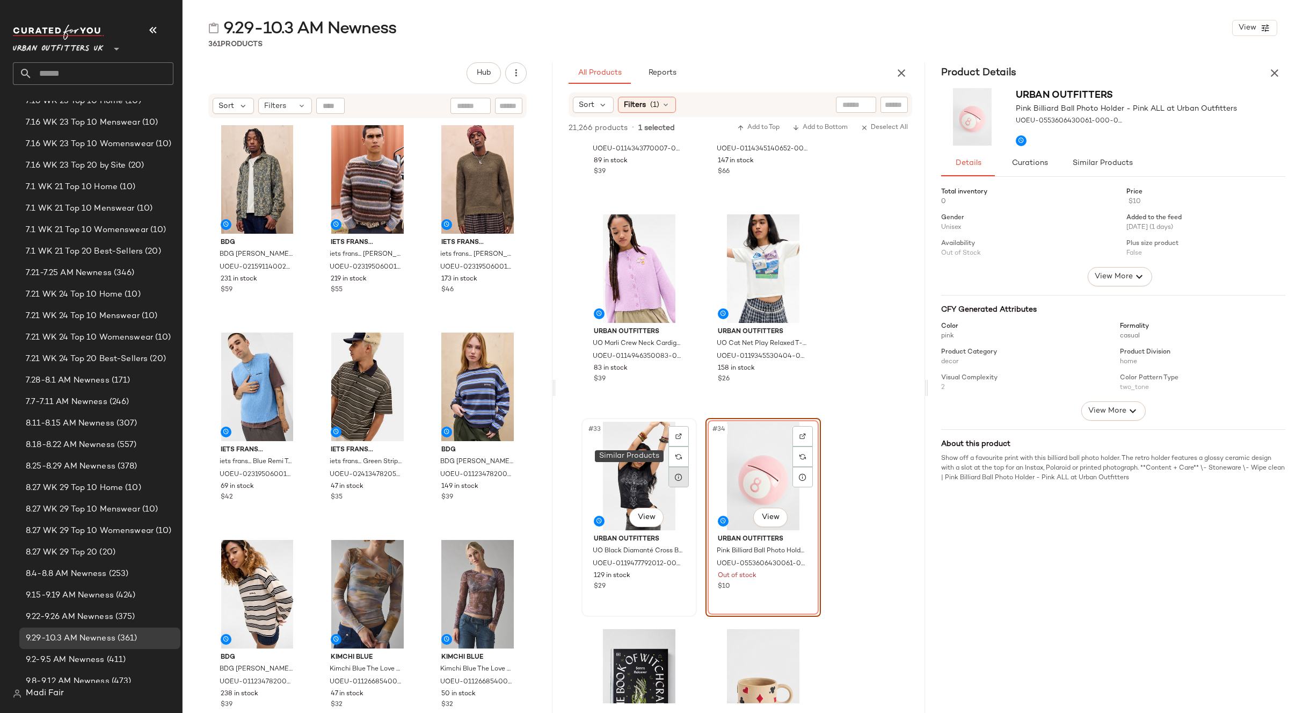
click at [672, 476] on div at bounding box center [679, 477] width 20 height 20
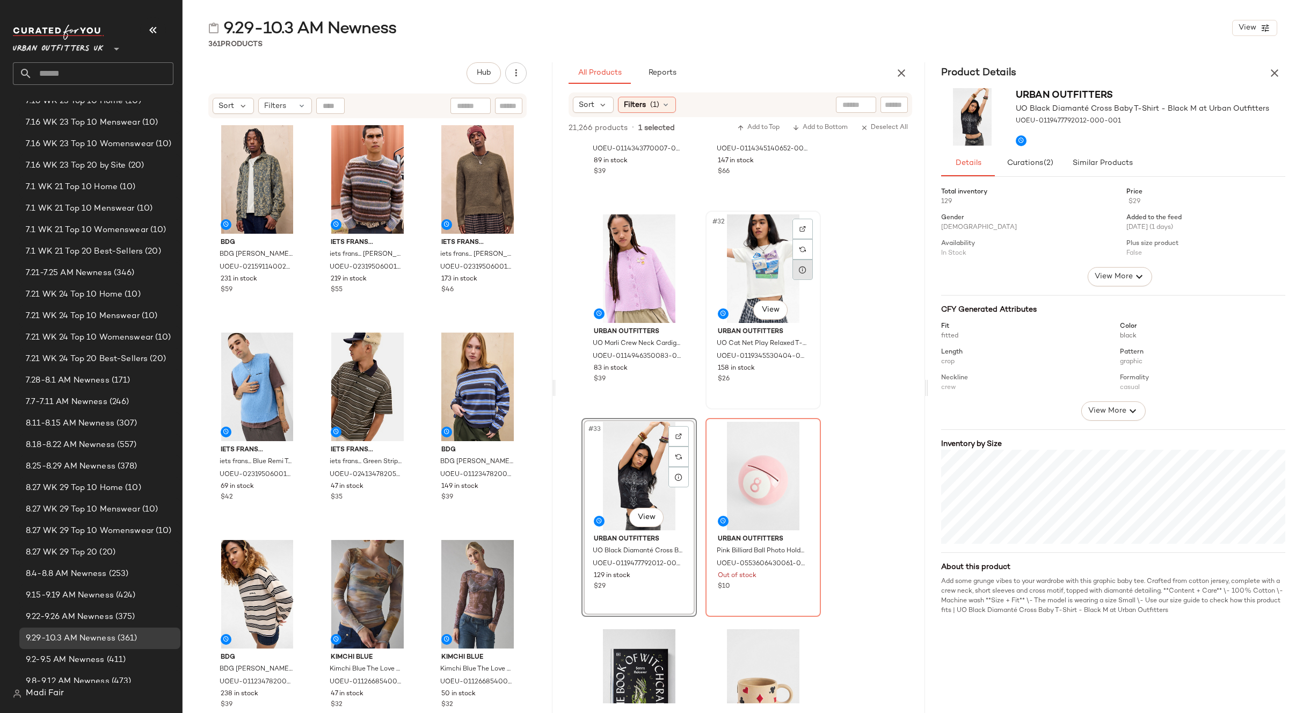
click at [808, 275] on div at bounding box center [803, 269] width 20 height 20
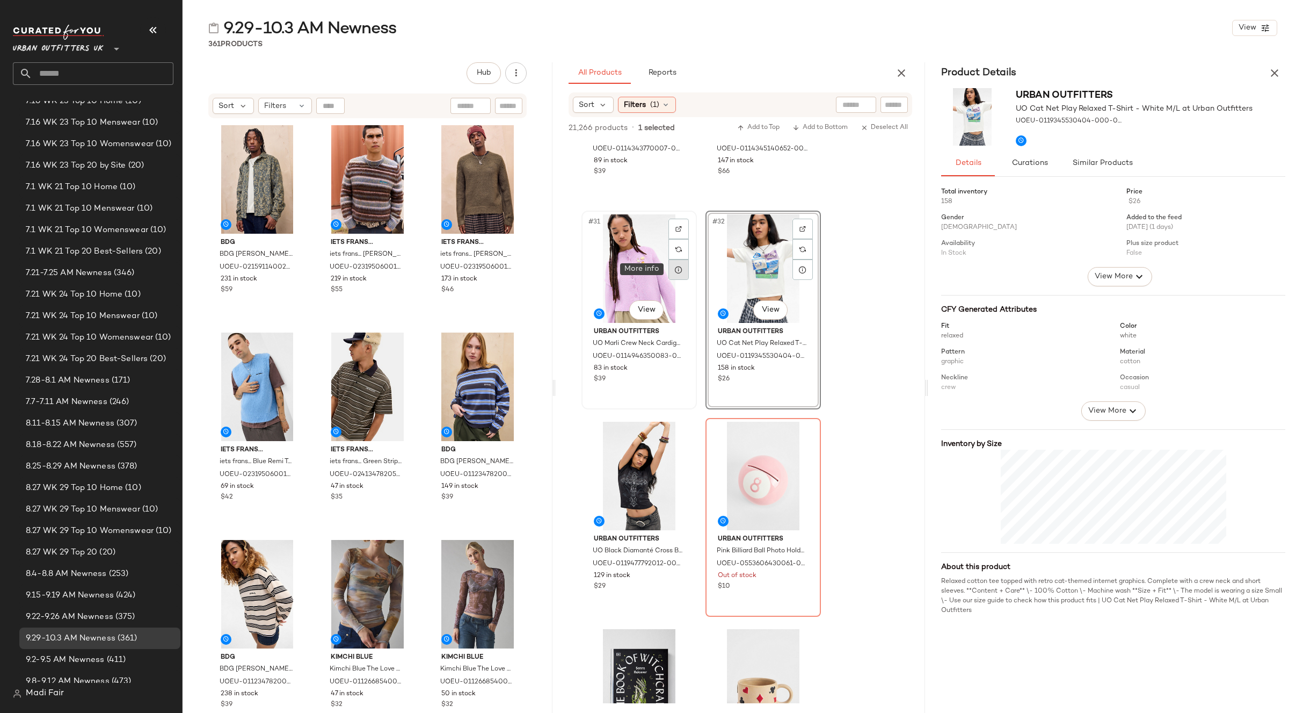
click at [677, 268] on icon at bounding box center [678, 269] width 9 height 9
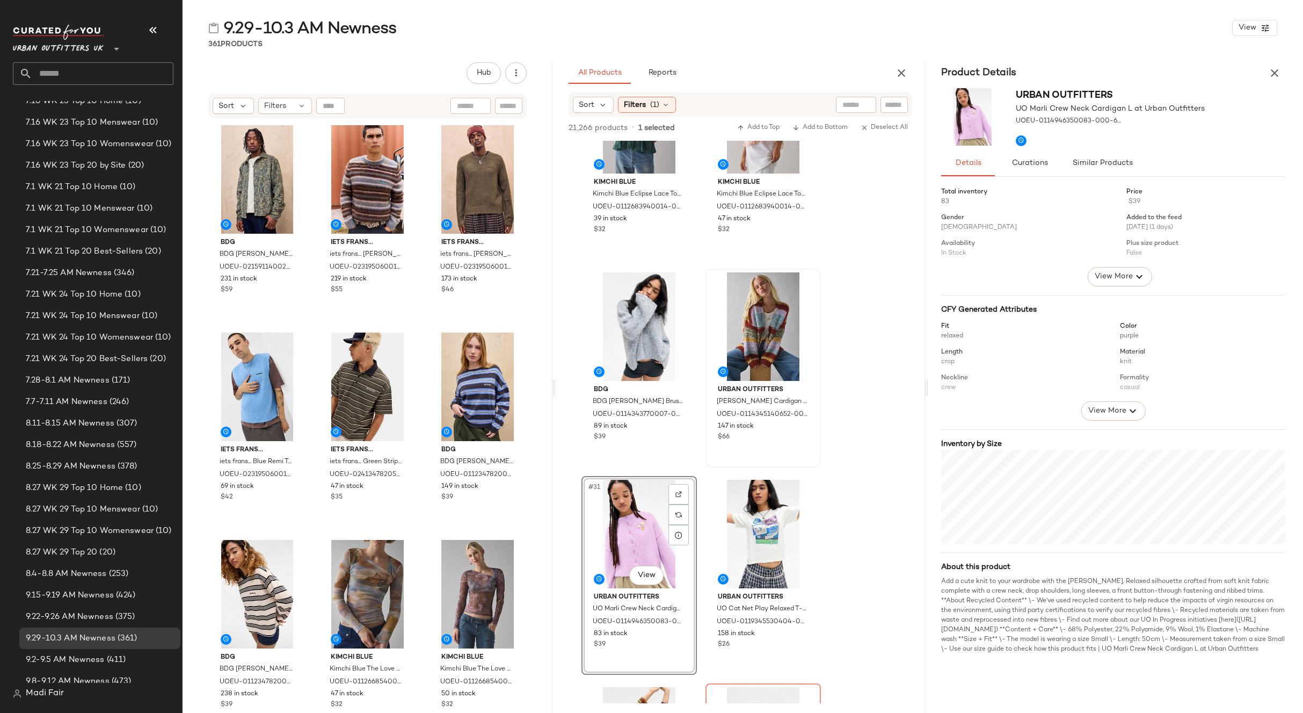
scroll to position [2771, 0]
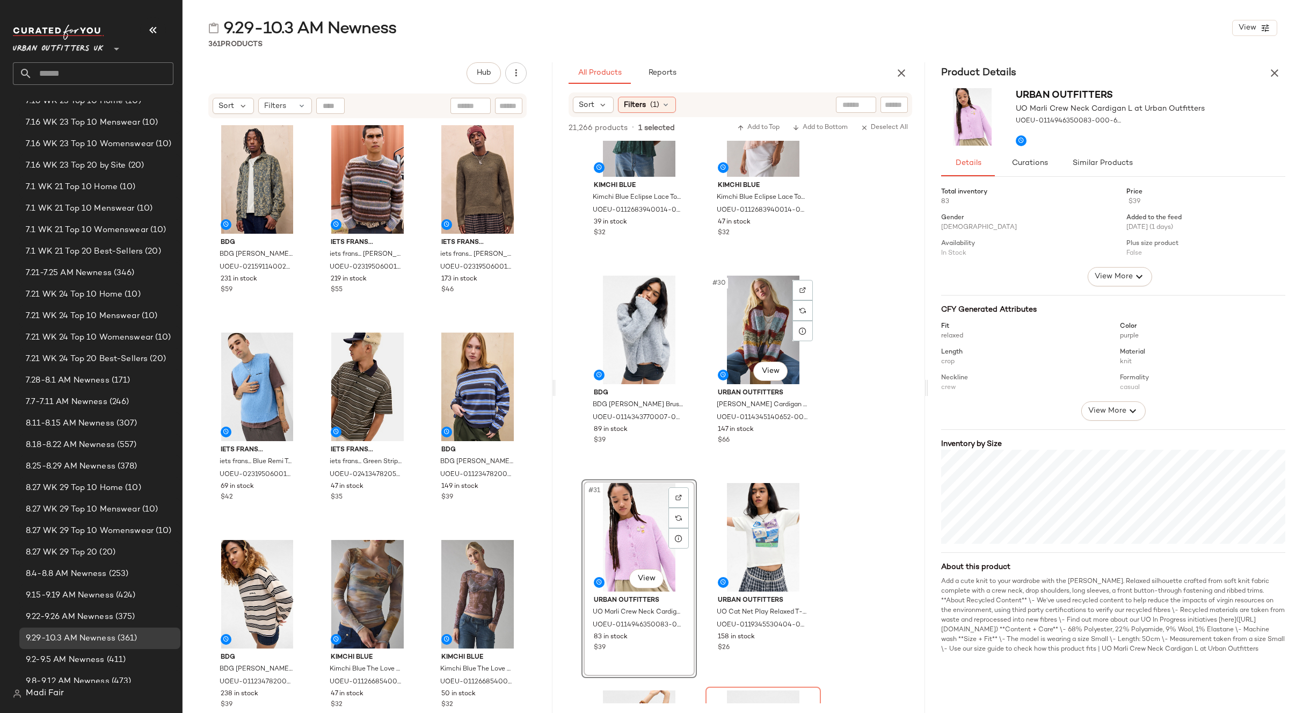
click at [797, 329] on div at bounding box center [803, 331] width 20 height 20
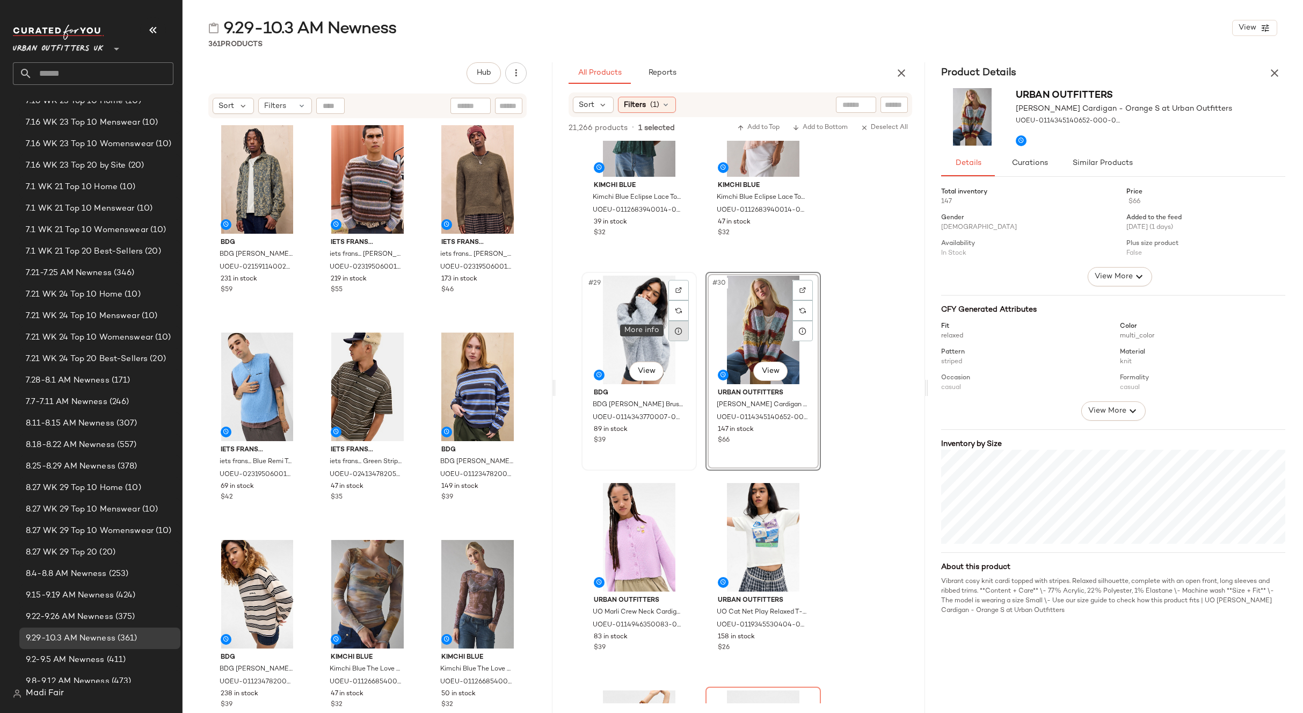
click at [678, 332] on icon at bounding box center [678, 330] width 9 height 9
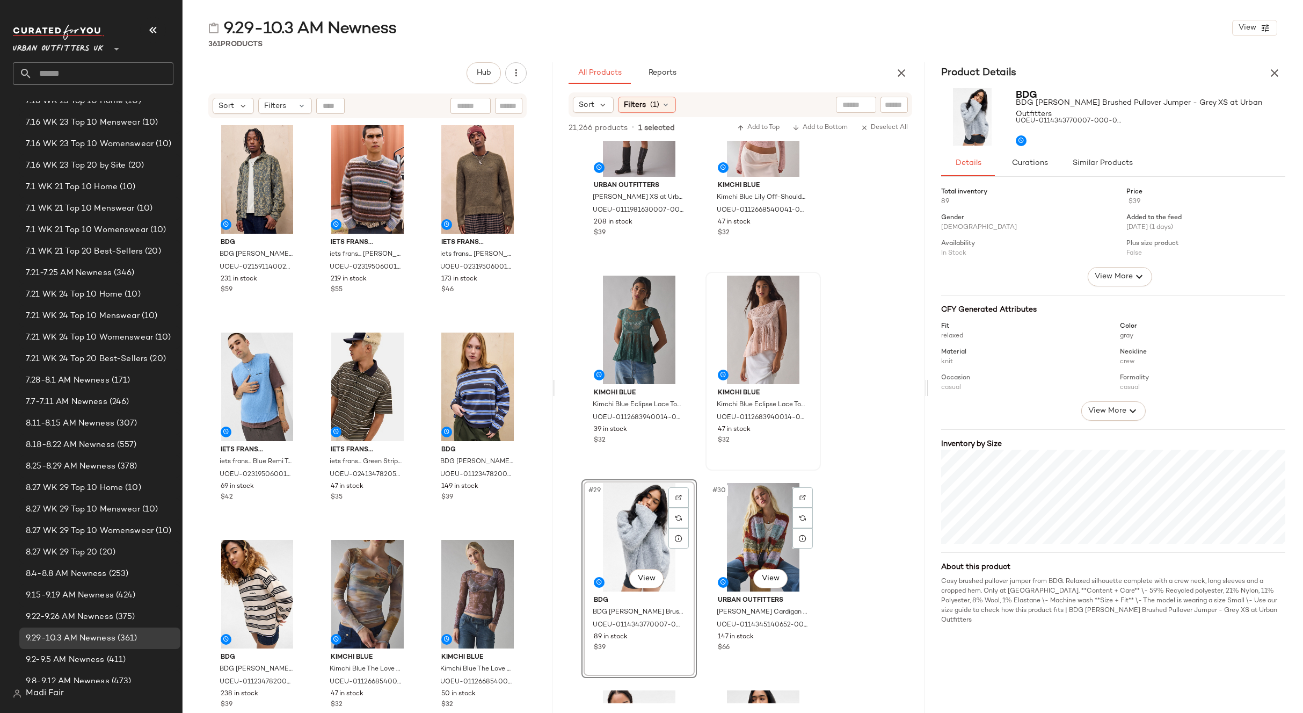
scroll to position [2556, 0]
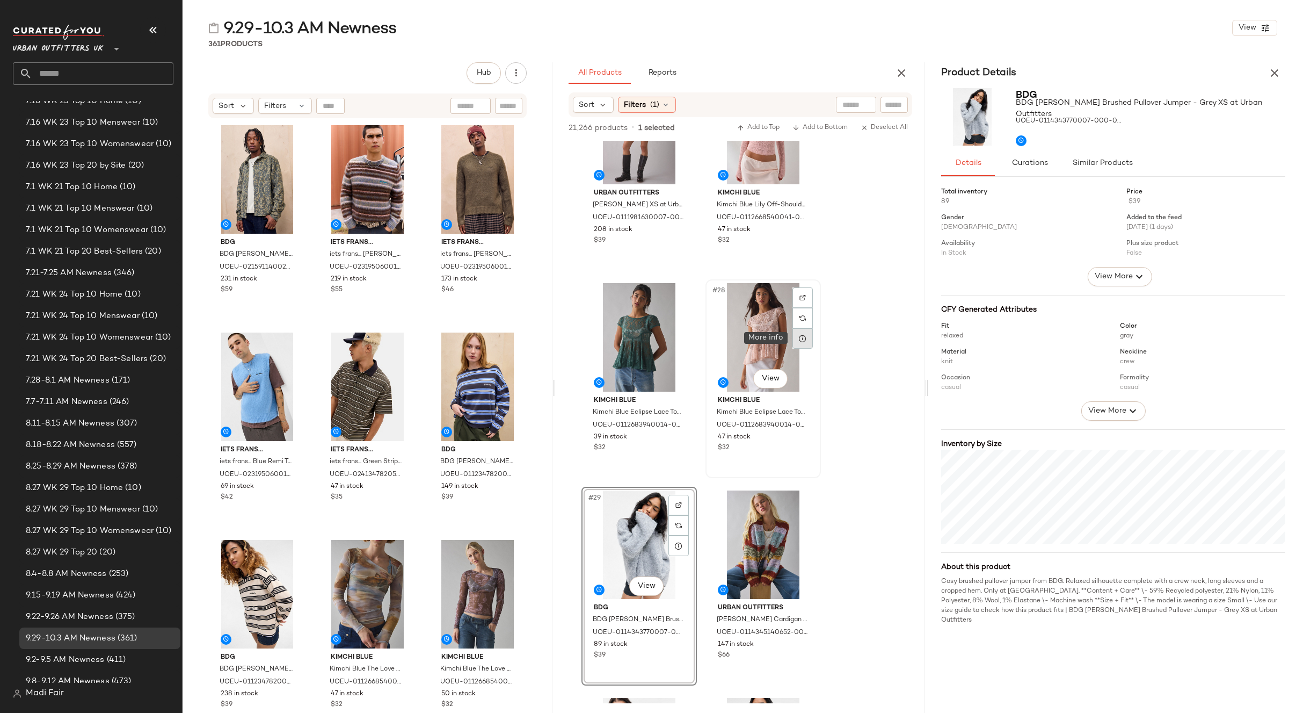
click at [801, 332] on div at bounding box center [803, 338] width 20 height 20
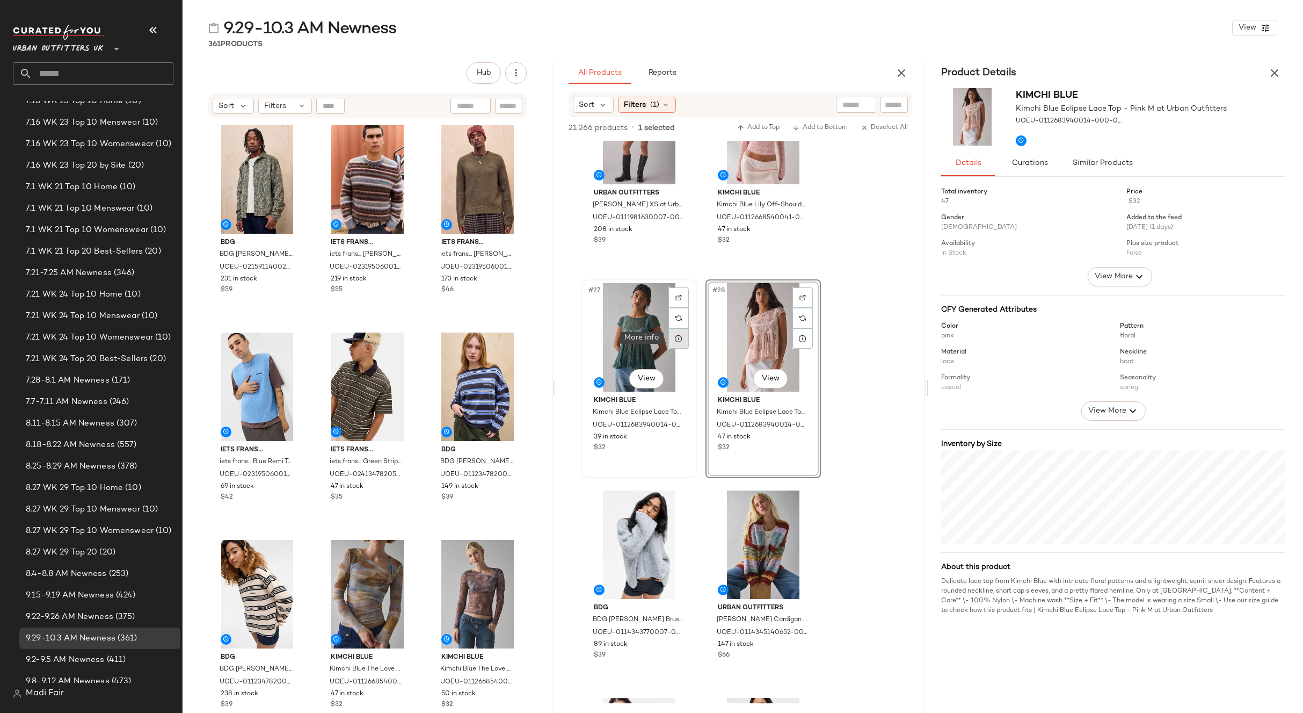
click at [669, 337] on div at bounding box center [679, 338] width 20 height 20
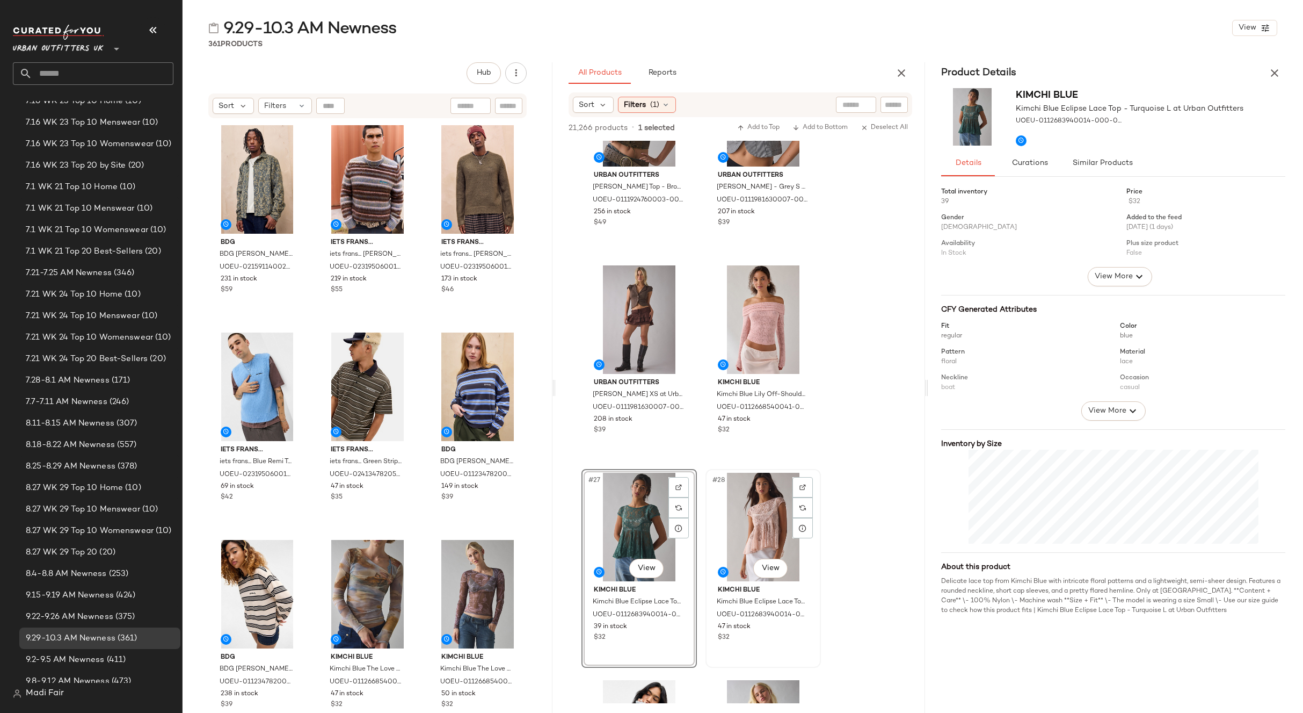
scroll to position [2341, 0]
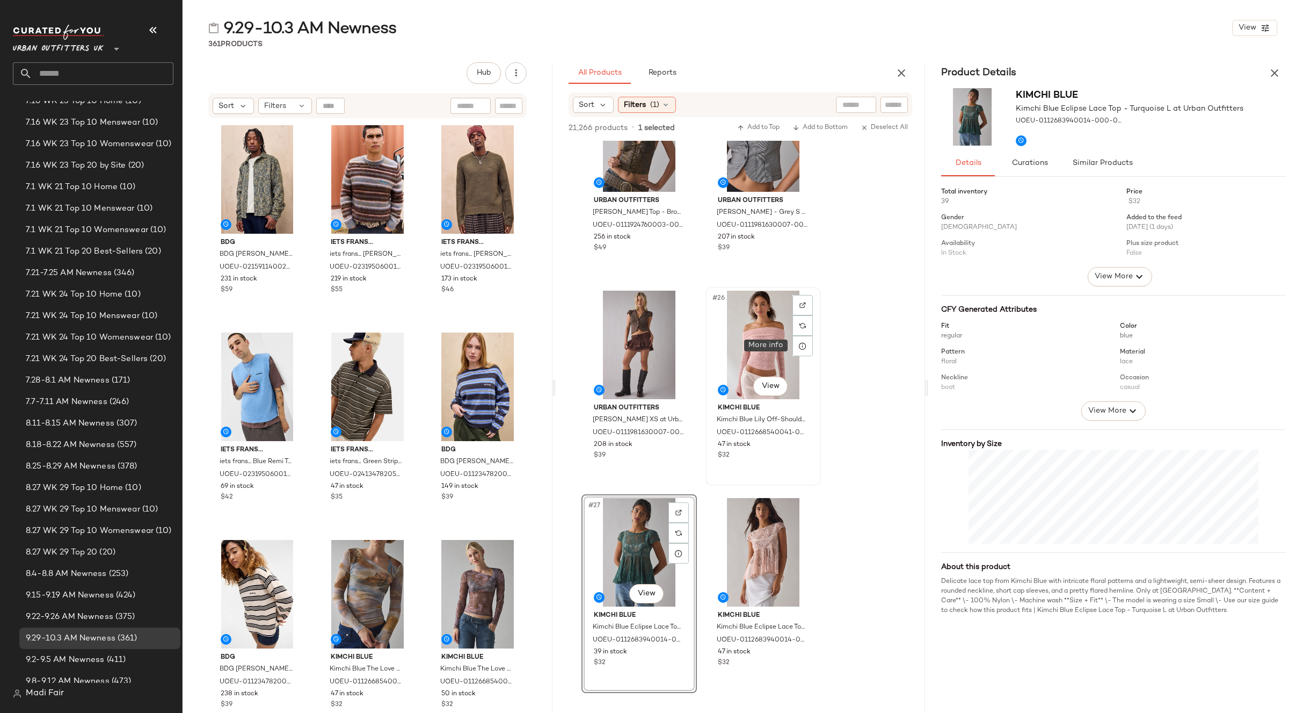
click at [802, 343] on icon at bounding box center [803, 346] width 9 height 9
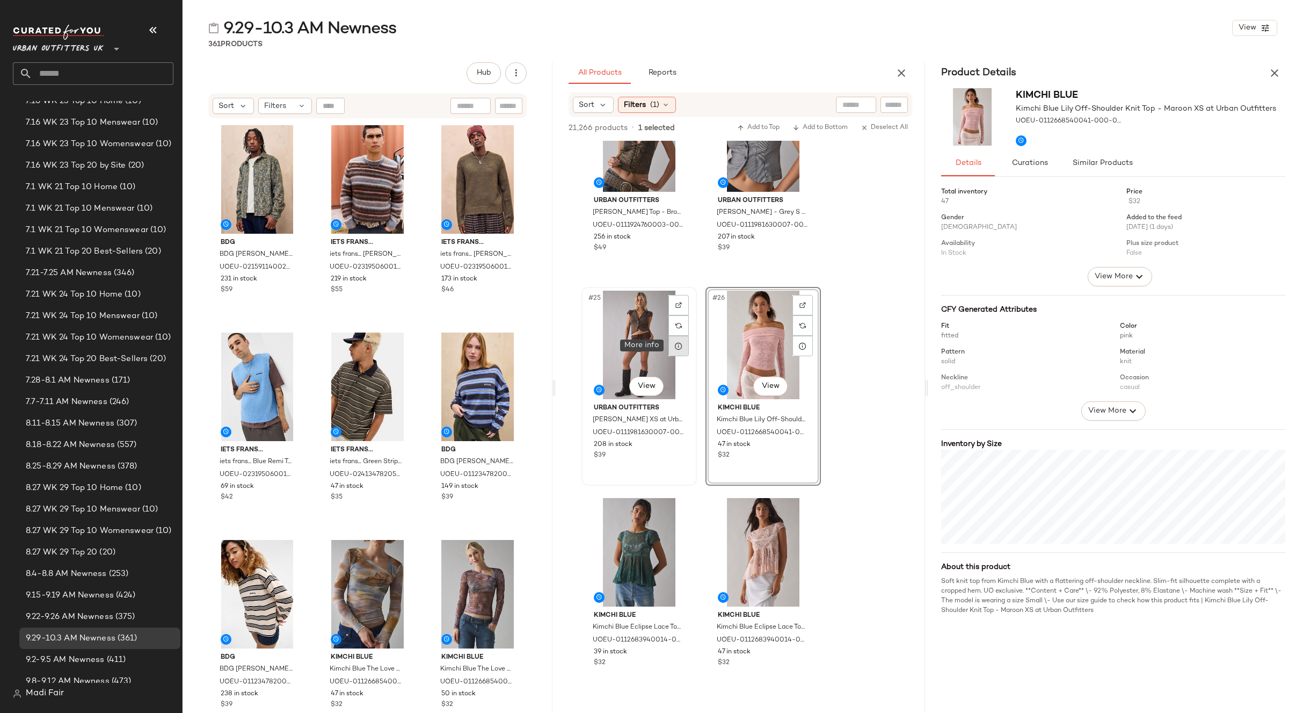
click at [682, 345] on icon at bounding box center [678, 346] width 9 height 9
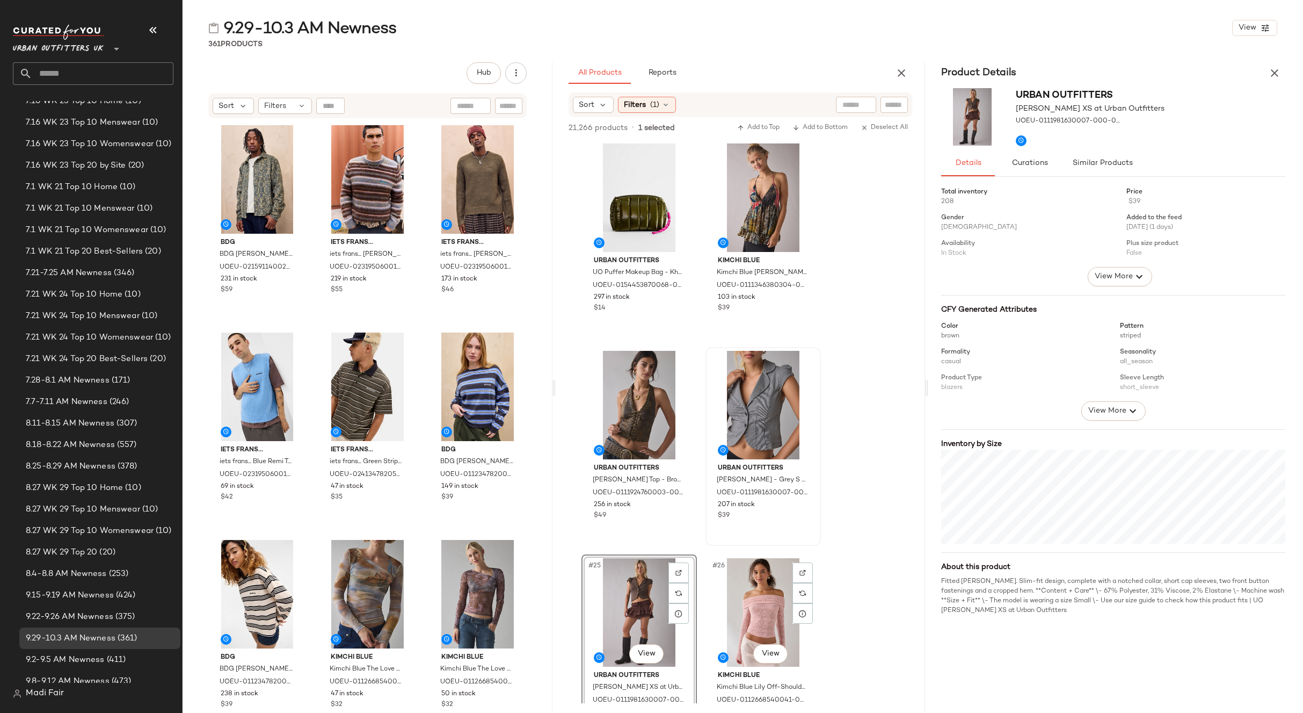
scroll to position [2073, 0]
click at [799, 403] on icon at bounding box center [803, 407] width 9 height 9
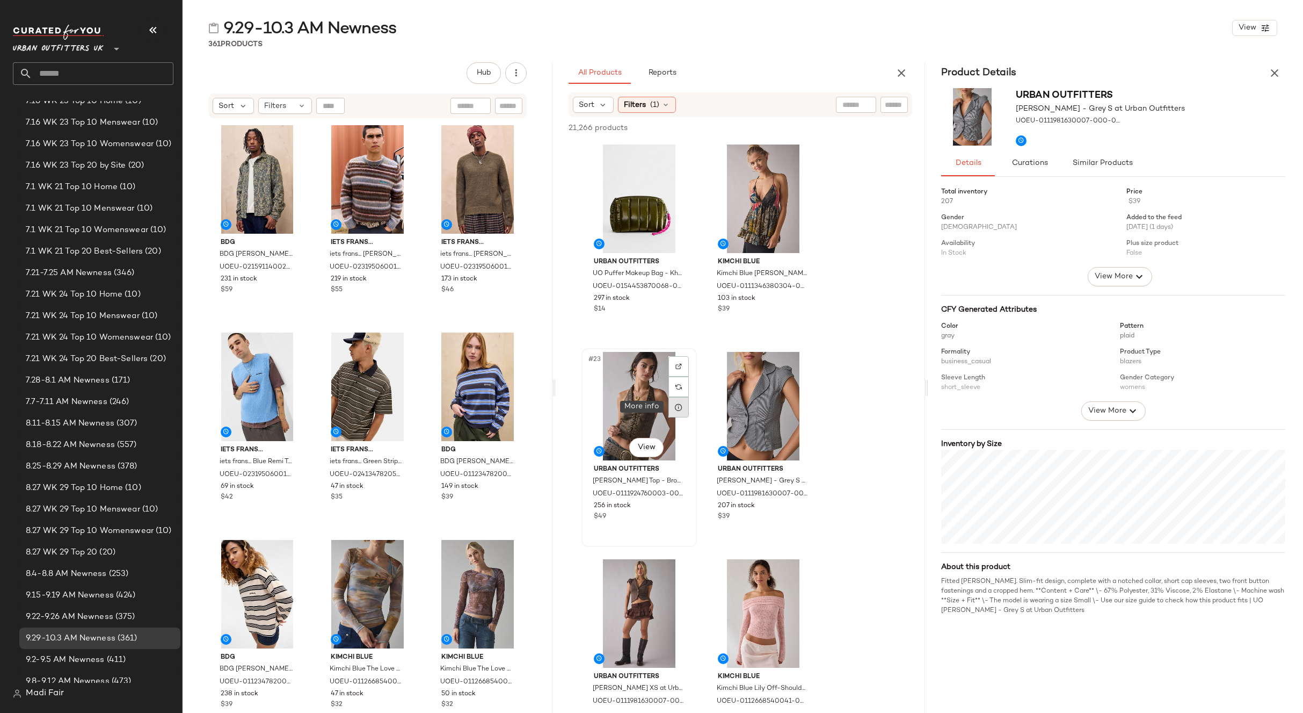
click at [673, 411] on div at bounding box center [679, 407] width 20 height 20
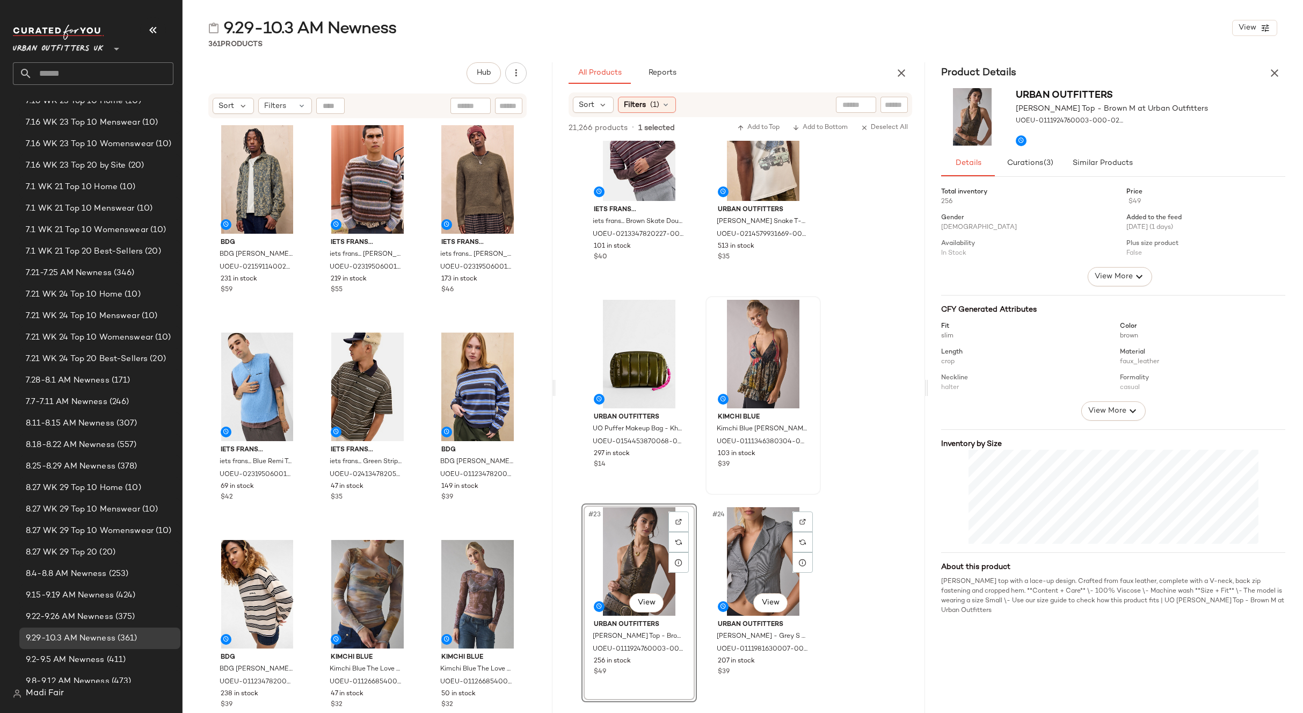
scroll to position [1912, 0]
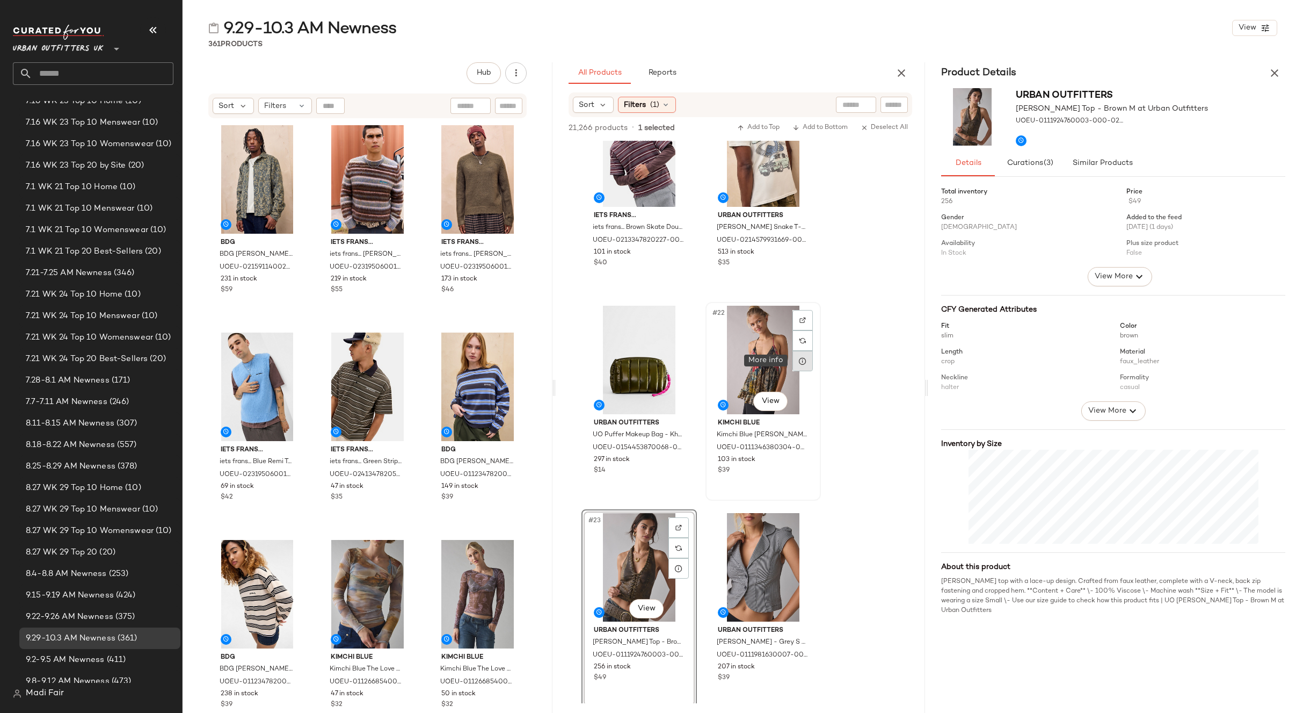
click at [799, 366] on div at bounding box center [803, 361] width 20 height 20
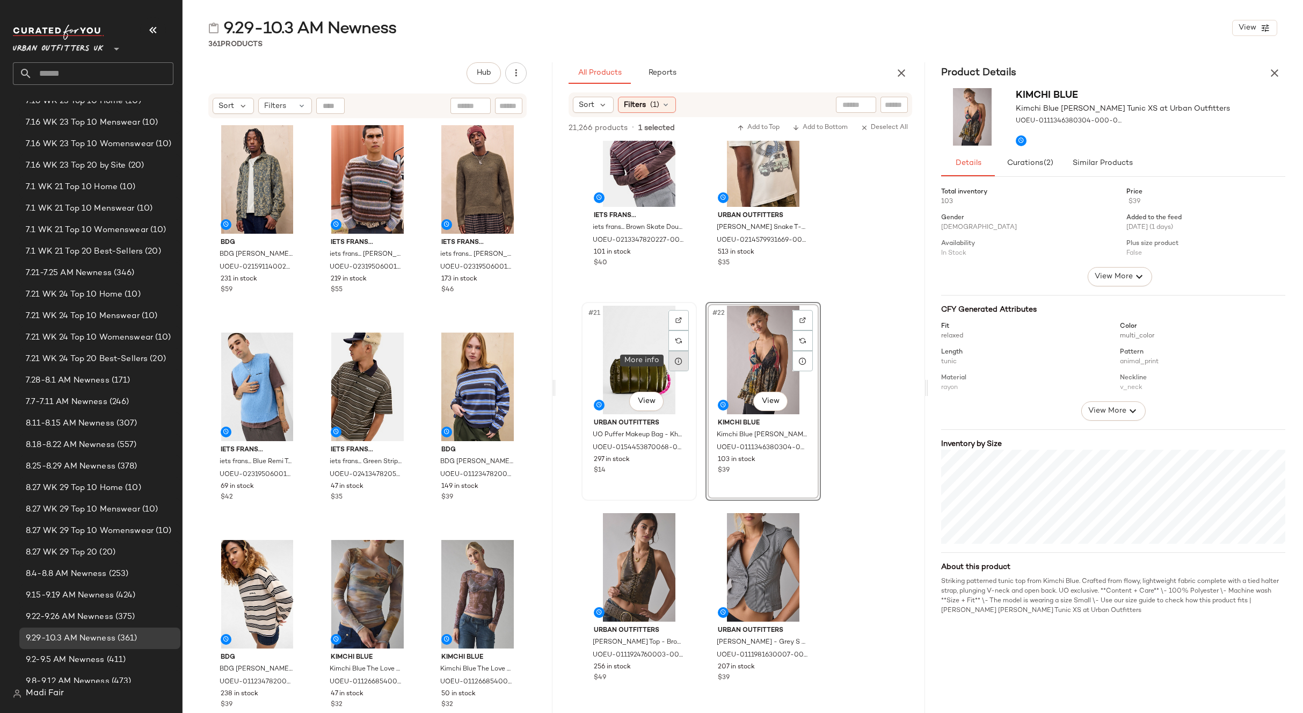
click at [684, 366] on div at bounding box center [679, 361] width 20 height 20
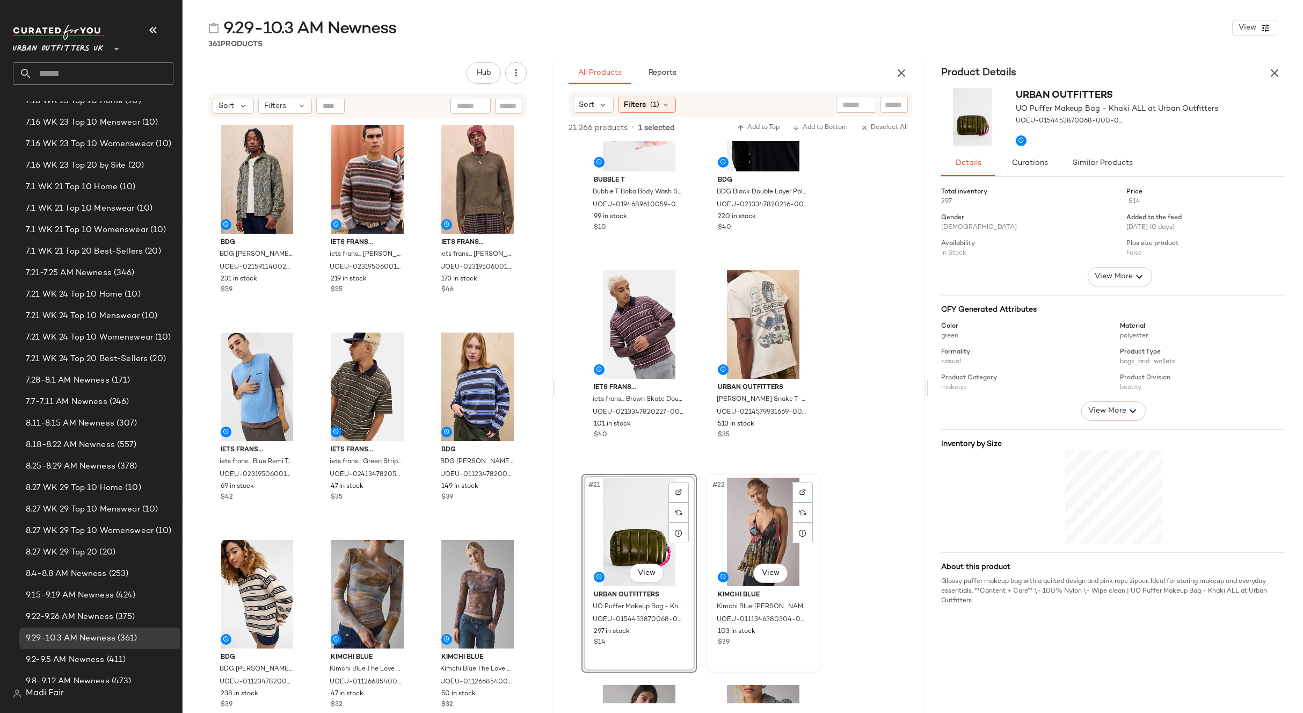
scroll to position [1697, 0]
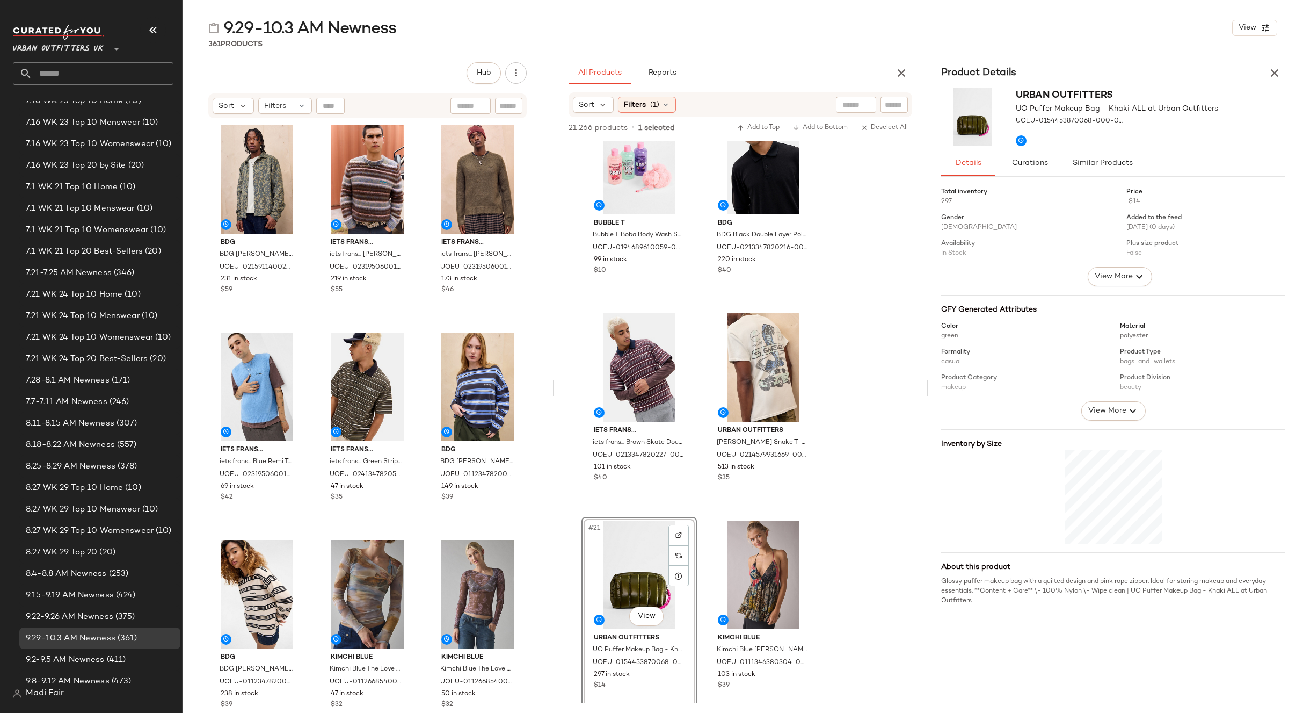
click at [628, 558] on div "#21 View" at bounding box center [639, 574] width 108 height 108
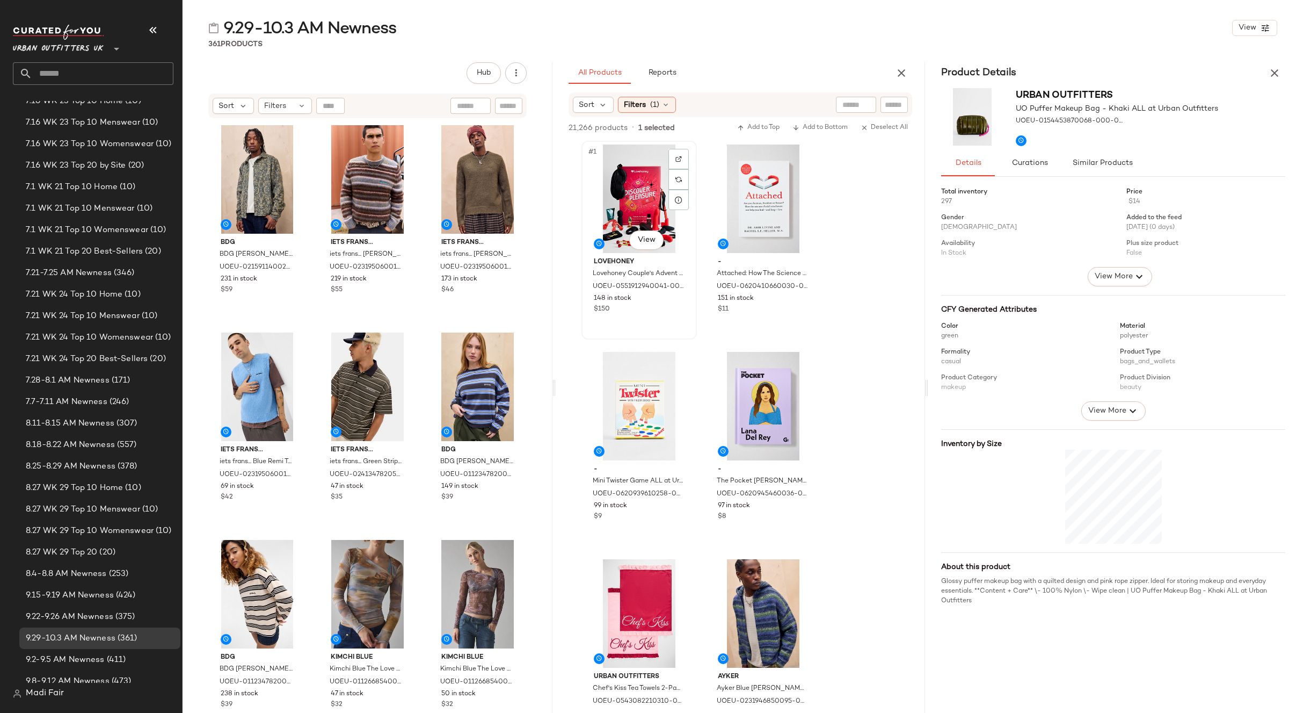
click at [636, 169] on div "#1 View" at bounding box center [639, 198] width 108 height 108
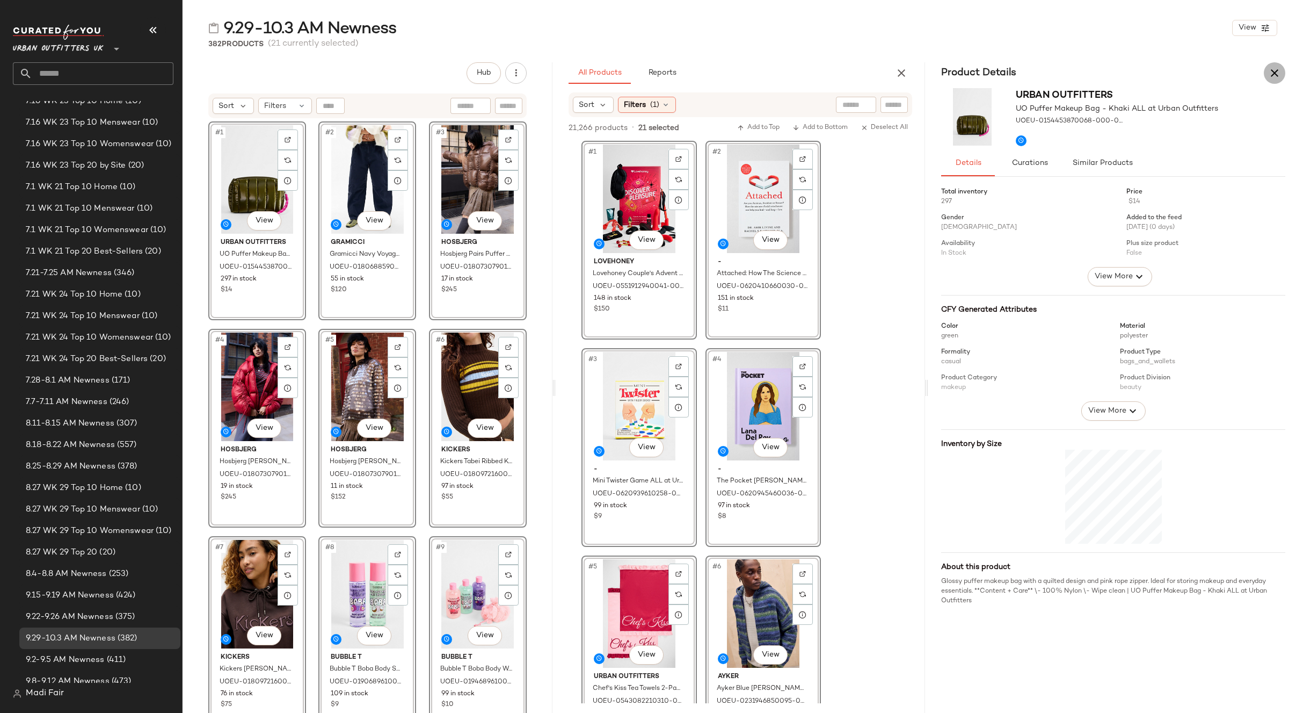
click at [1278, 70] on icon "button" at bounding box center [1274, 73] width 13 height 13
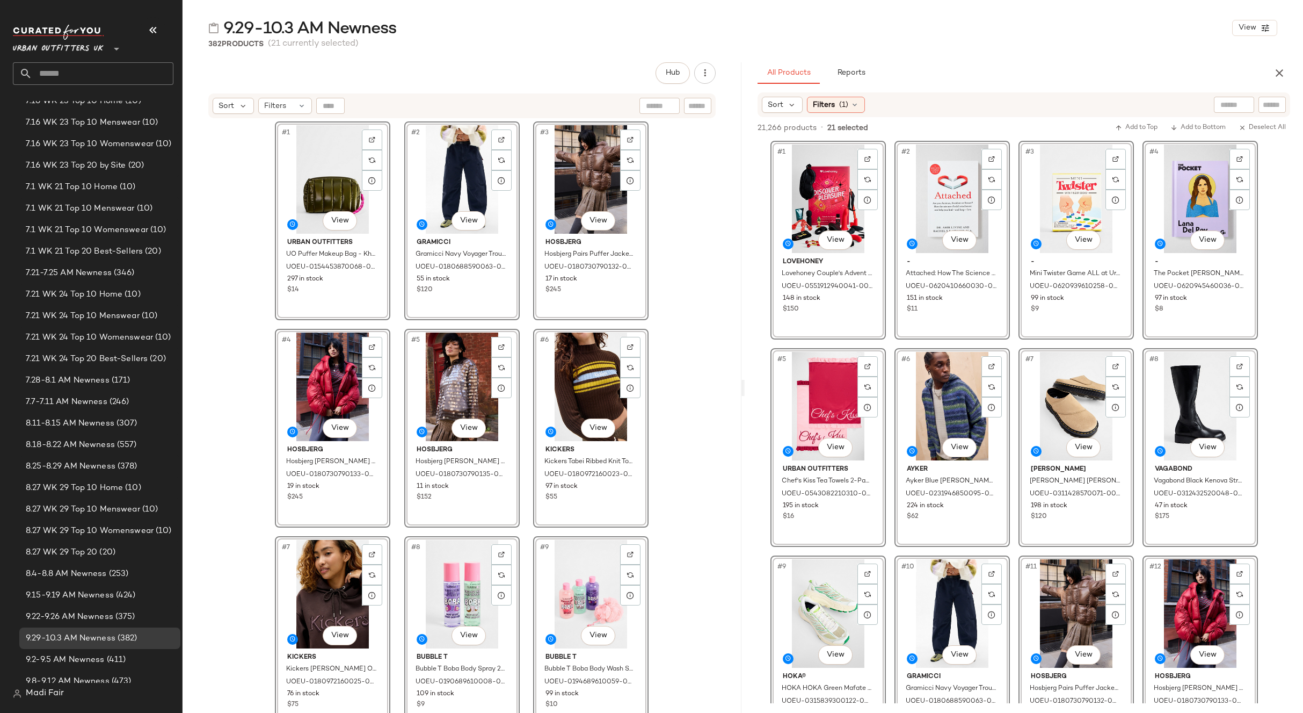
click at [47, 52] on span "Urban Outfitters UK" at bounding box center [58, 46] width 91 height 19
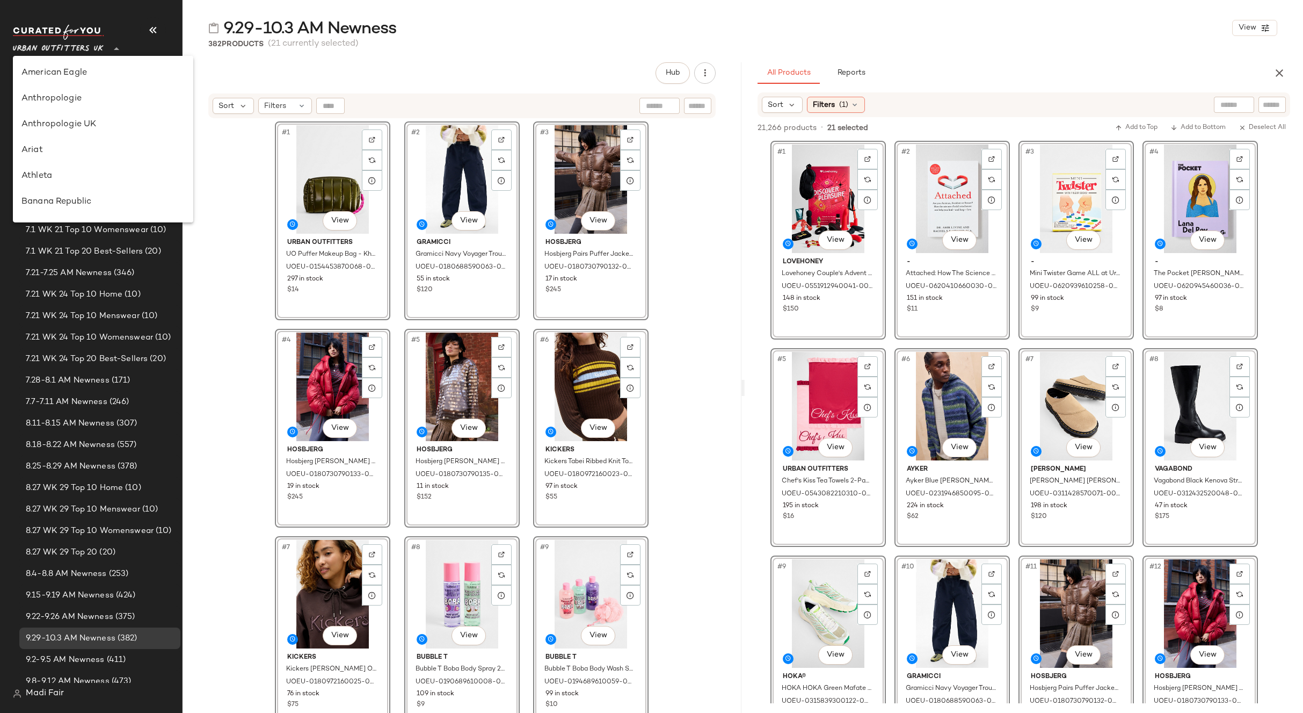
scroll to position [615, 0]
click at [67, 213] on div "Zenni" at bounding box center [103, 205] width 180 height 26
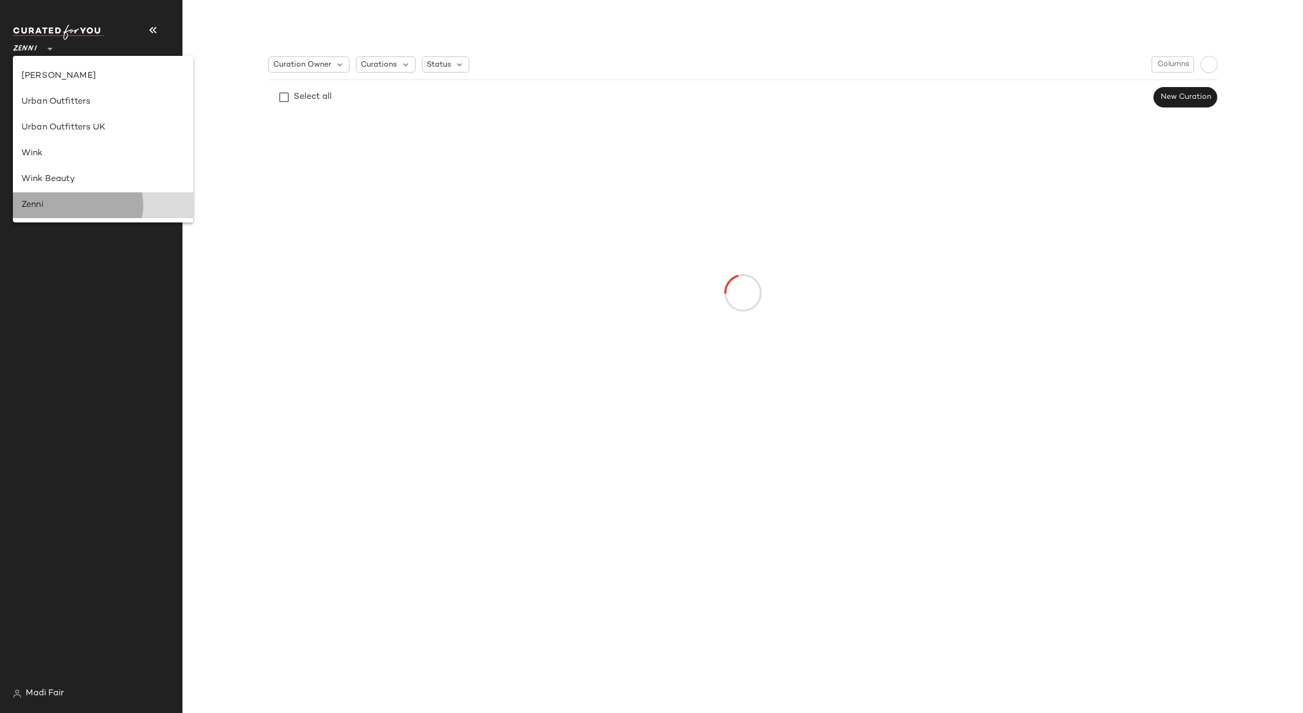
scroll to position [0, 0]
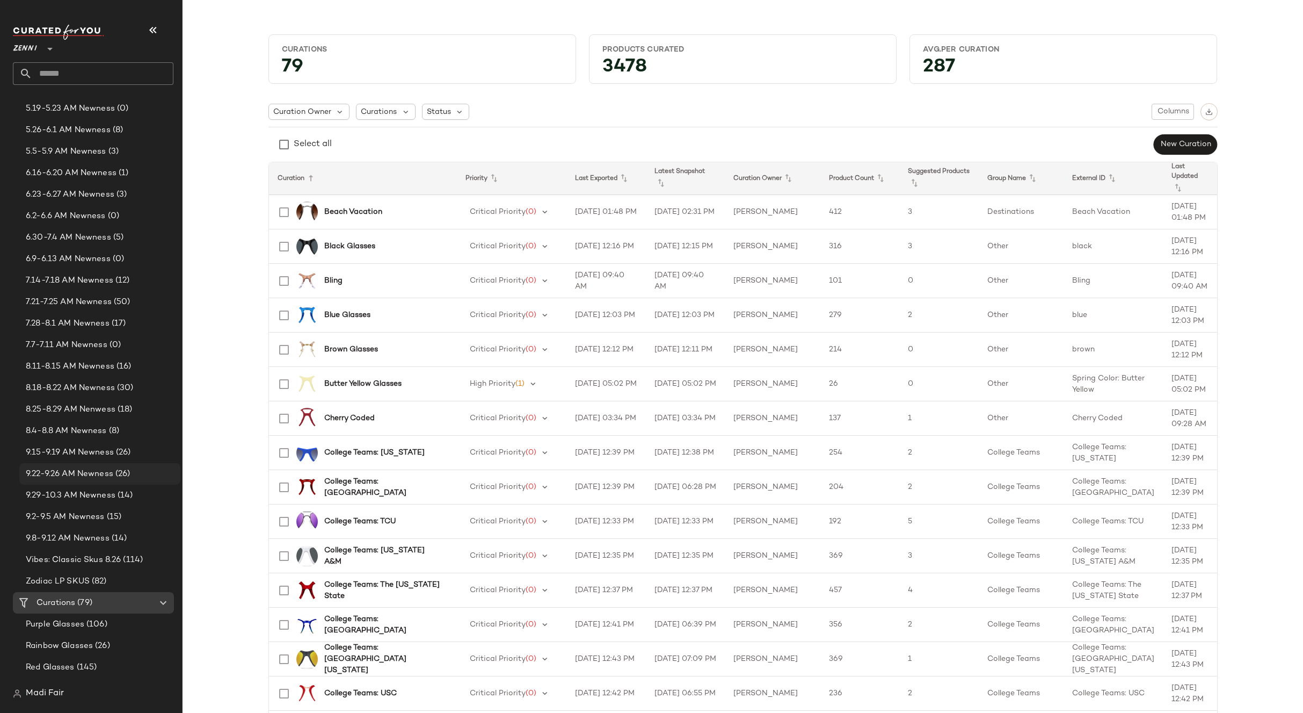
scroll to position [376, 0]
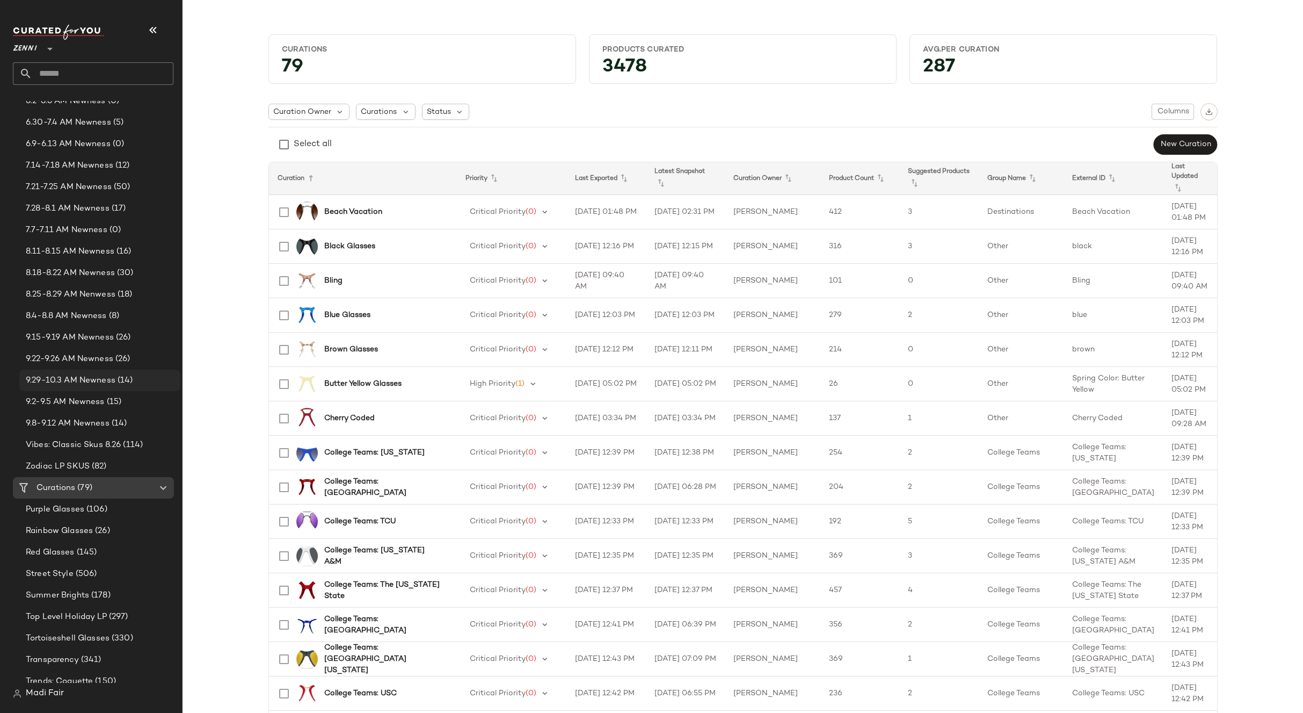
click at [90, 376] on span "9.29-10.3 AM Newness" at bounding box center [71, 380] width 90 height 12
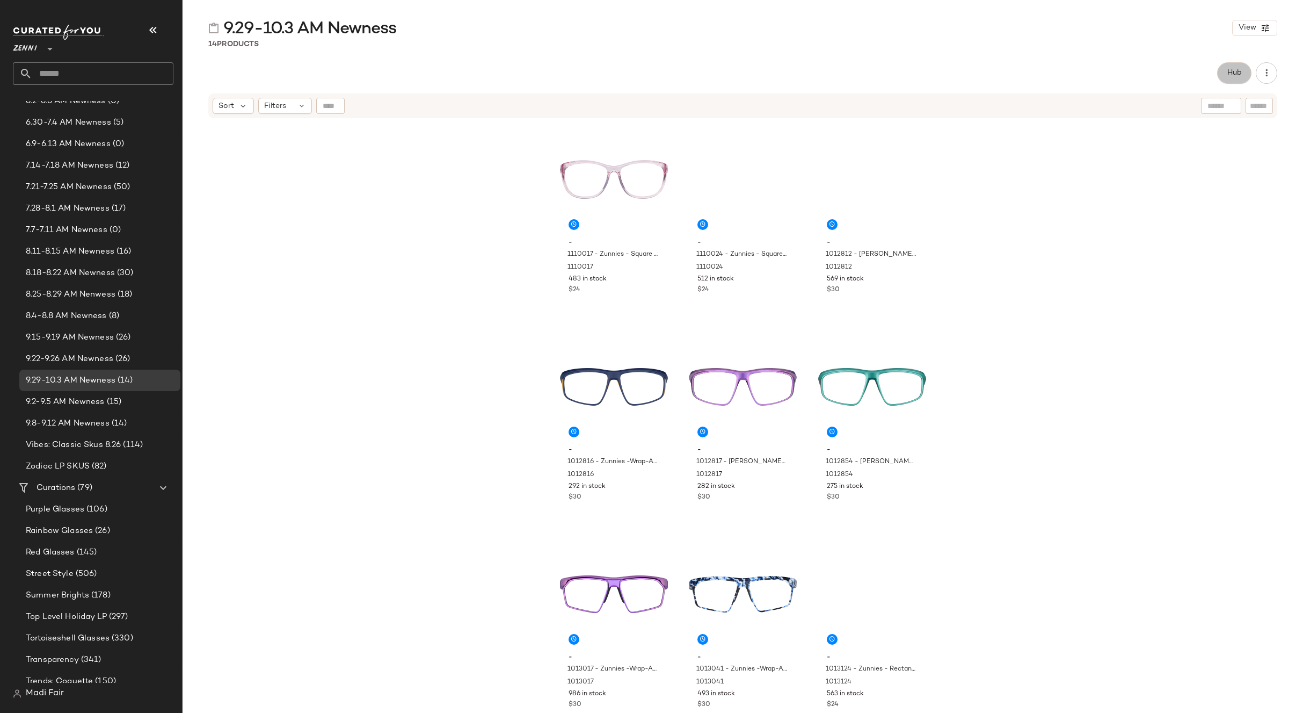
click at [1233, 79] on button "Hub" at bounding box center [1234, 72] width 34 height 21
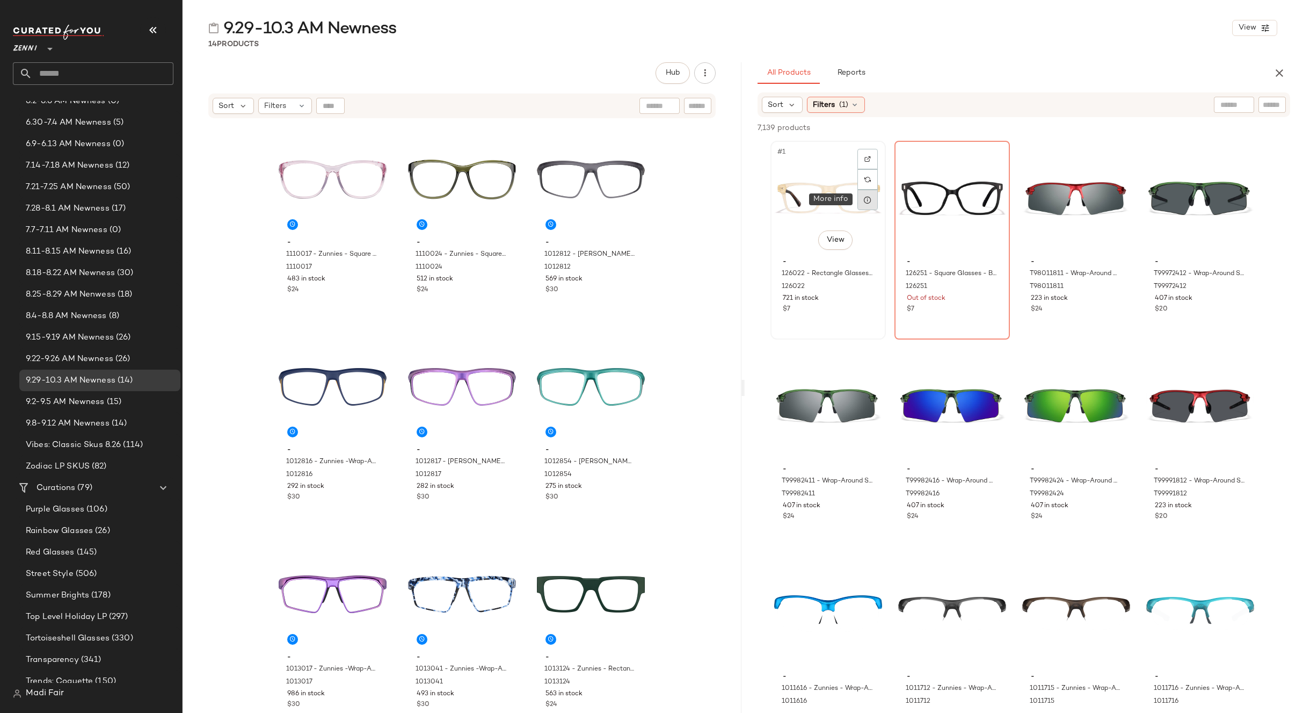
click at [873, 206] on div at bounding box center [868, 200] width 20 height 20
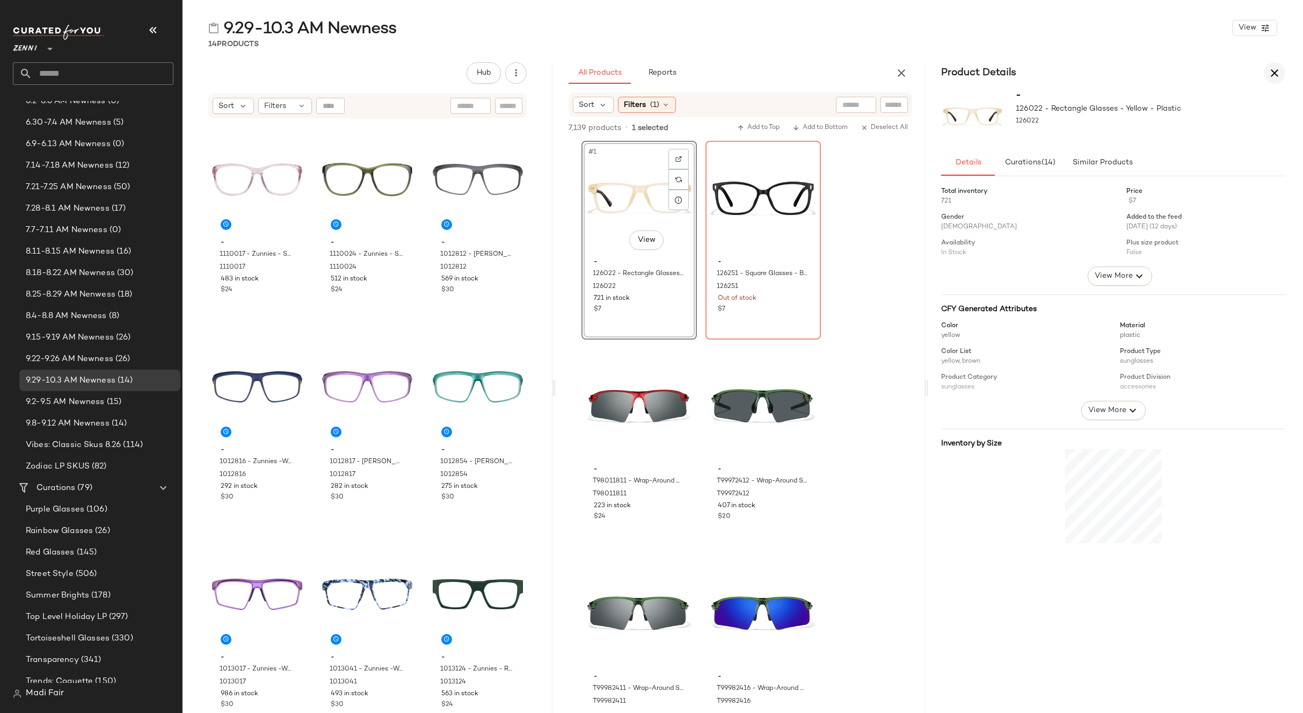
click at [1274, 75] on icon "button" at bounding box center [1274, 73] width 13 height 13
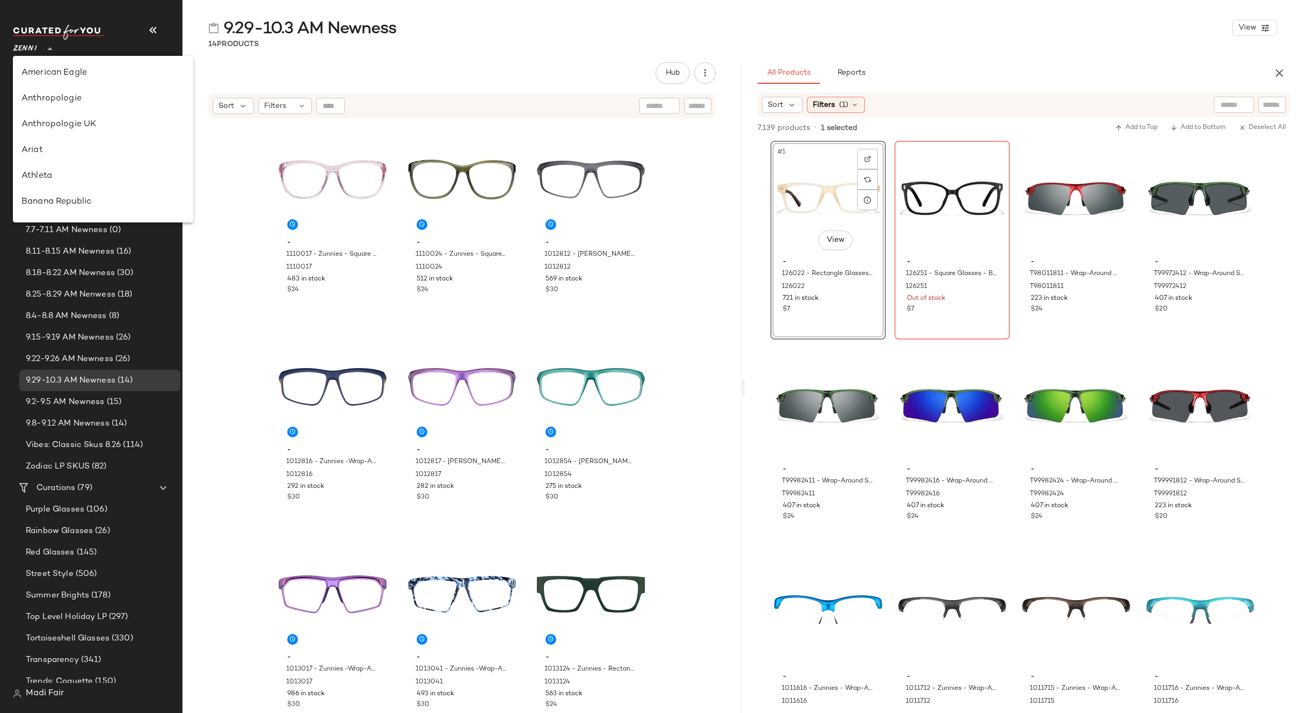
click at [47, 56] on div at bounding box center [48, 42] width 15 height 27
click at [88, 168] on div "Lululemon UK" at bounding box center [102, 168] width 163 height 13
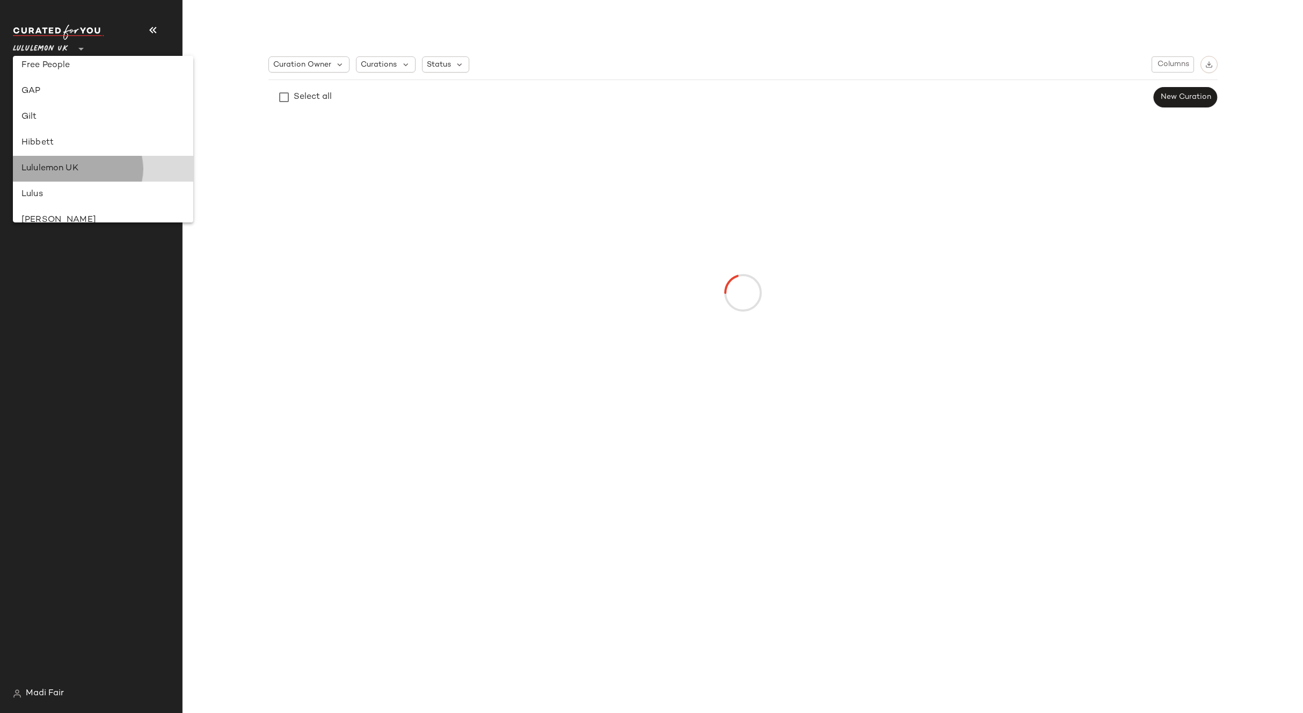
scroll to position [0, 0]
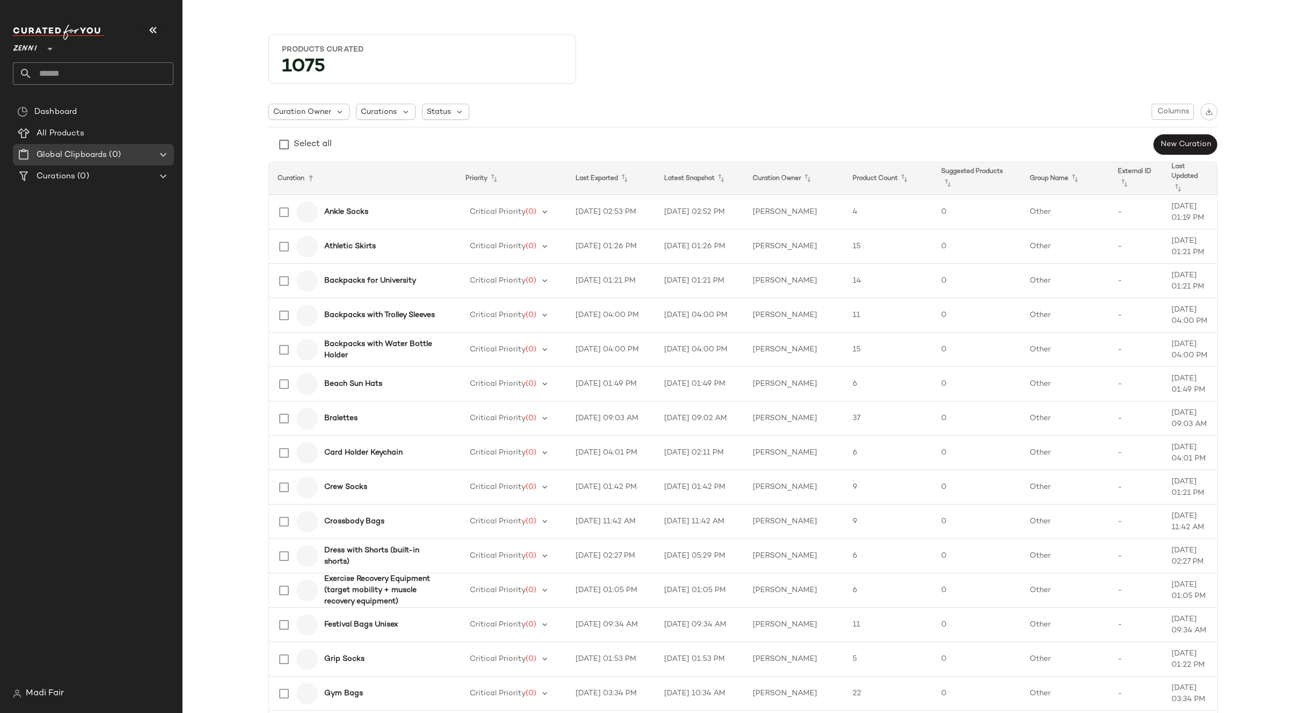
type input "**"
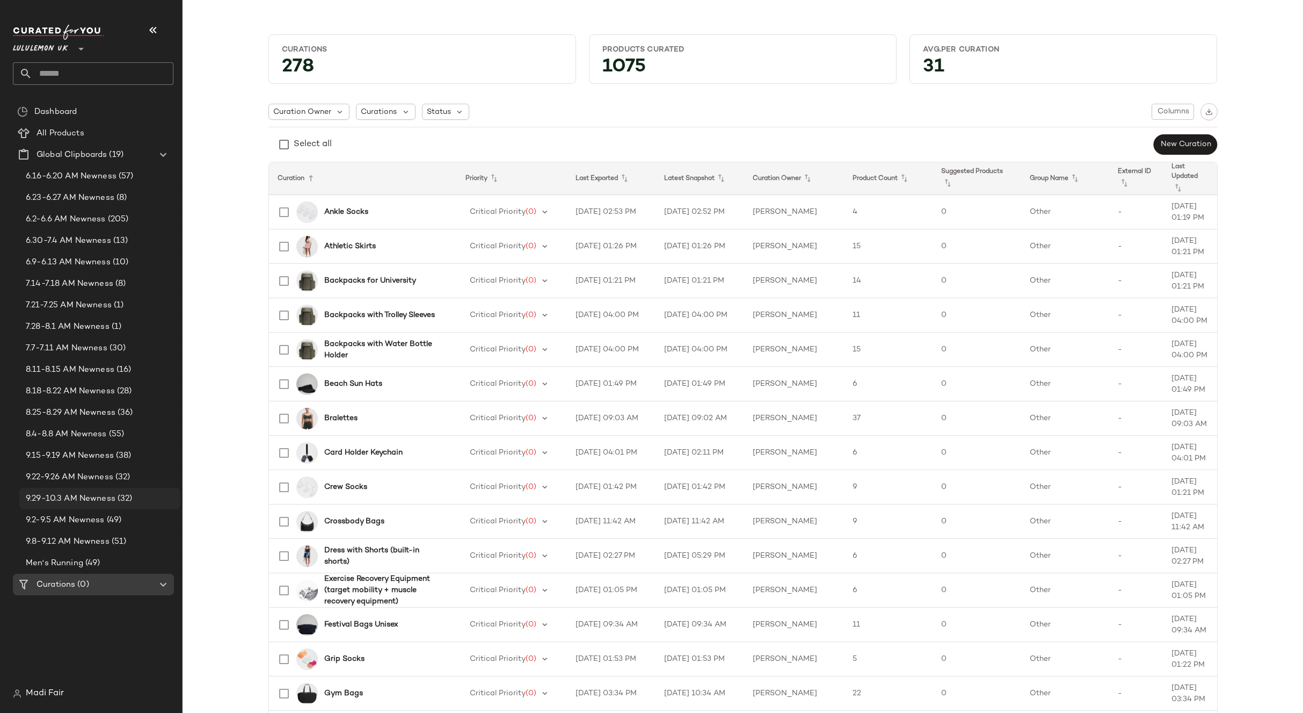
click at [111, 494] on span "9.29-10.3 AM Newness" at bounding box center [71, 498] width 90 height 12
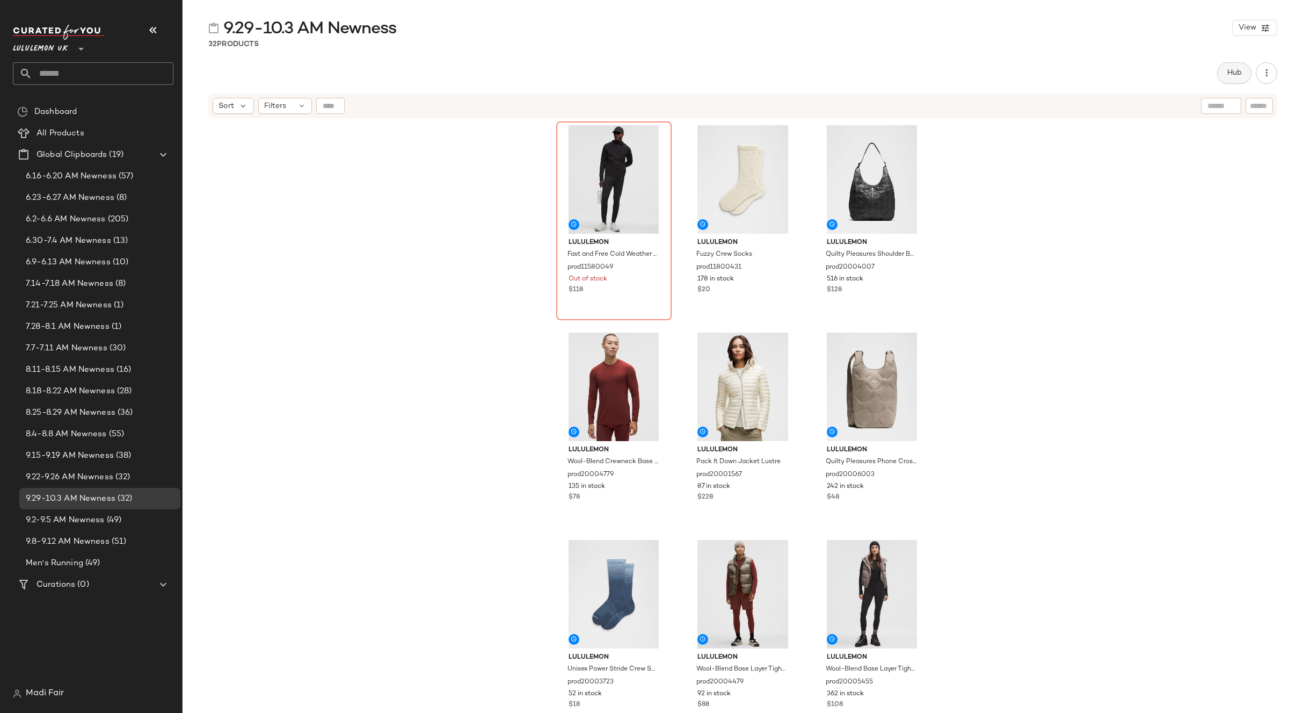
click at [1232, 76] on span "Hub" at bounding box center [1234, 73] width 15 height 9
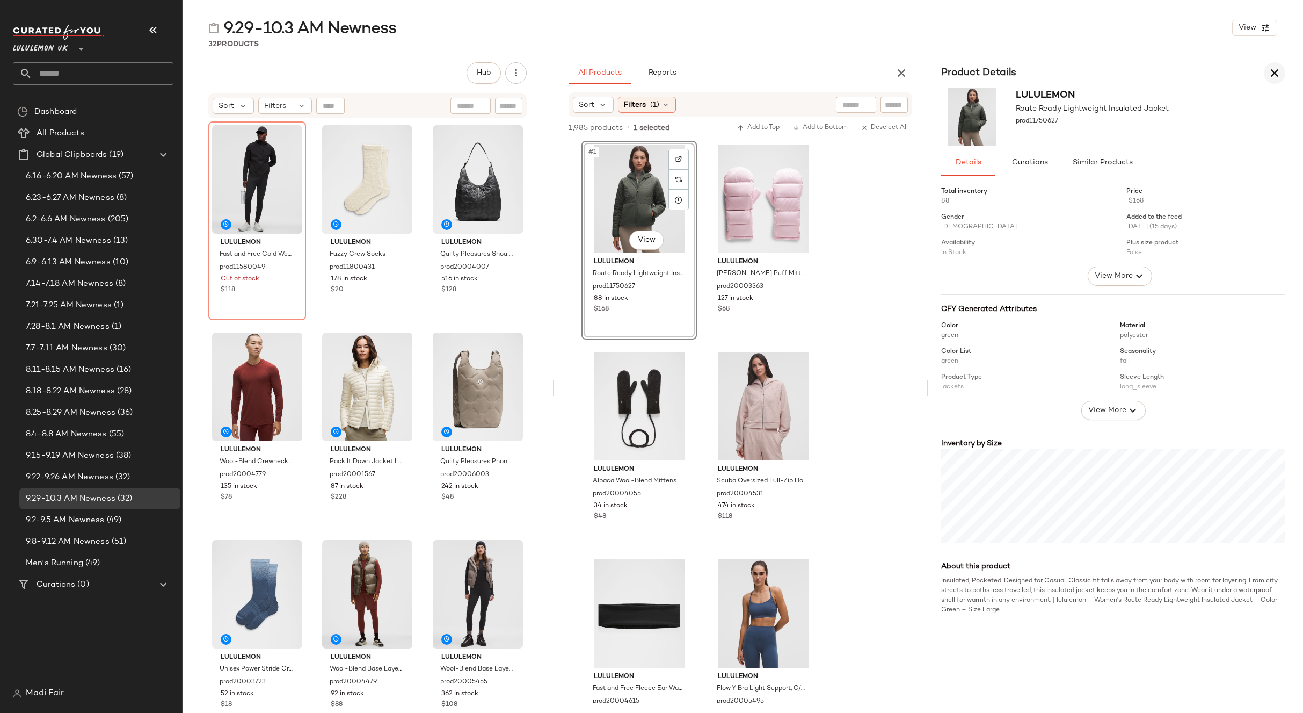
click at [1277, 72] on icon "button" at bounding box center [1274, 73] width 13 height 13
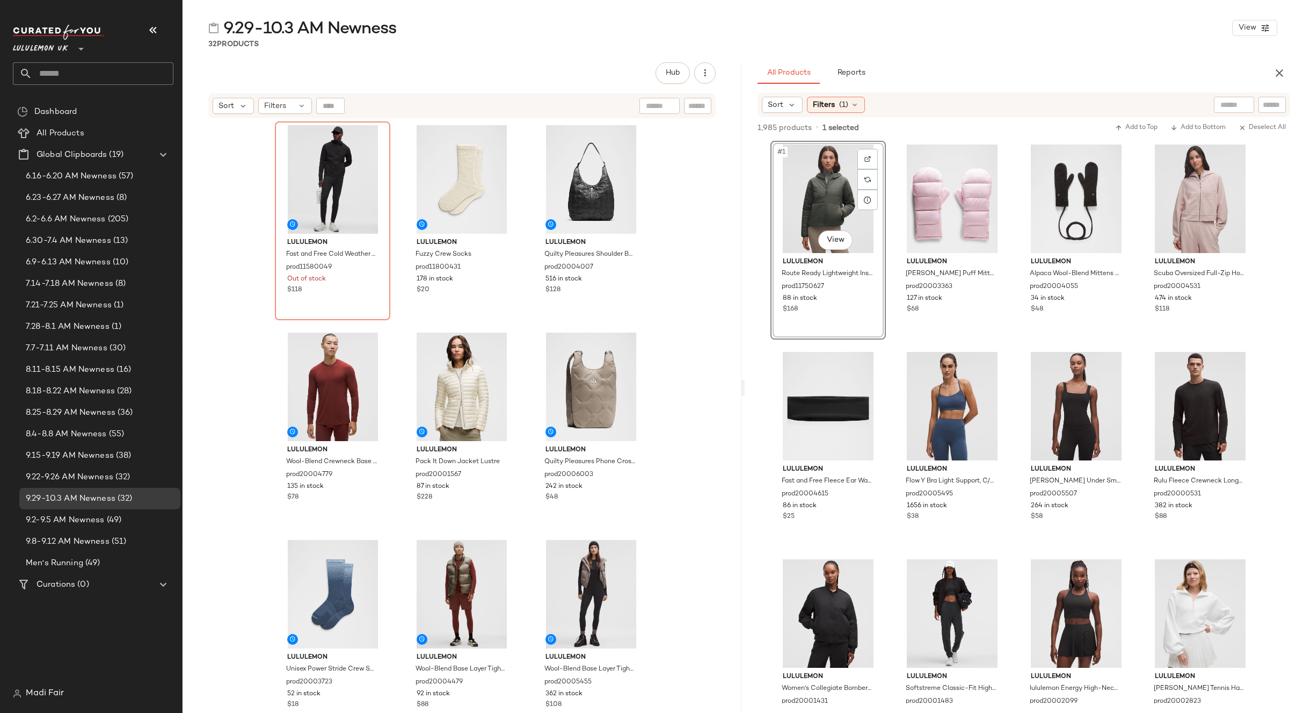
click at [57, 49] on span "Lululemon UK" at bounding box center [40, 46] width 55 height 19
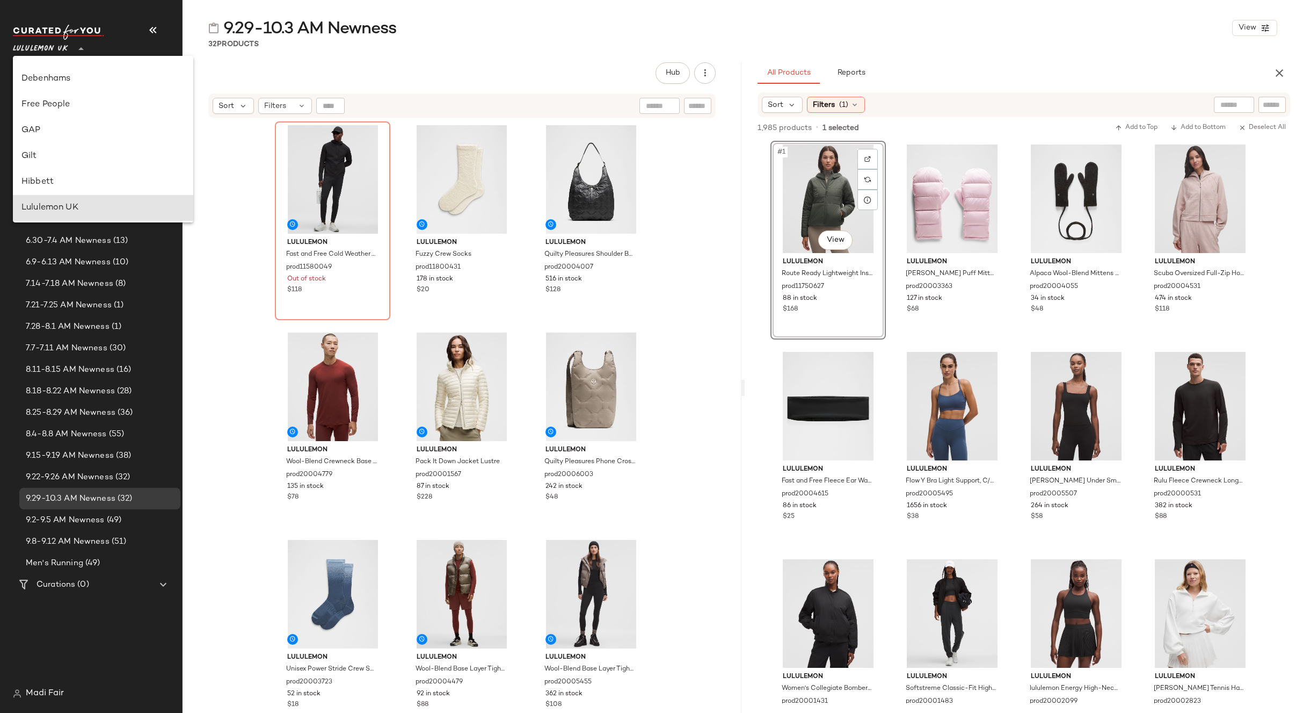
scroll to position [174, 0]
click at [81, 165] on div "GAP" at bounding box center [103, 157] width 180 height 26
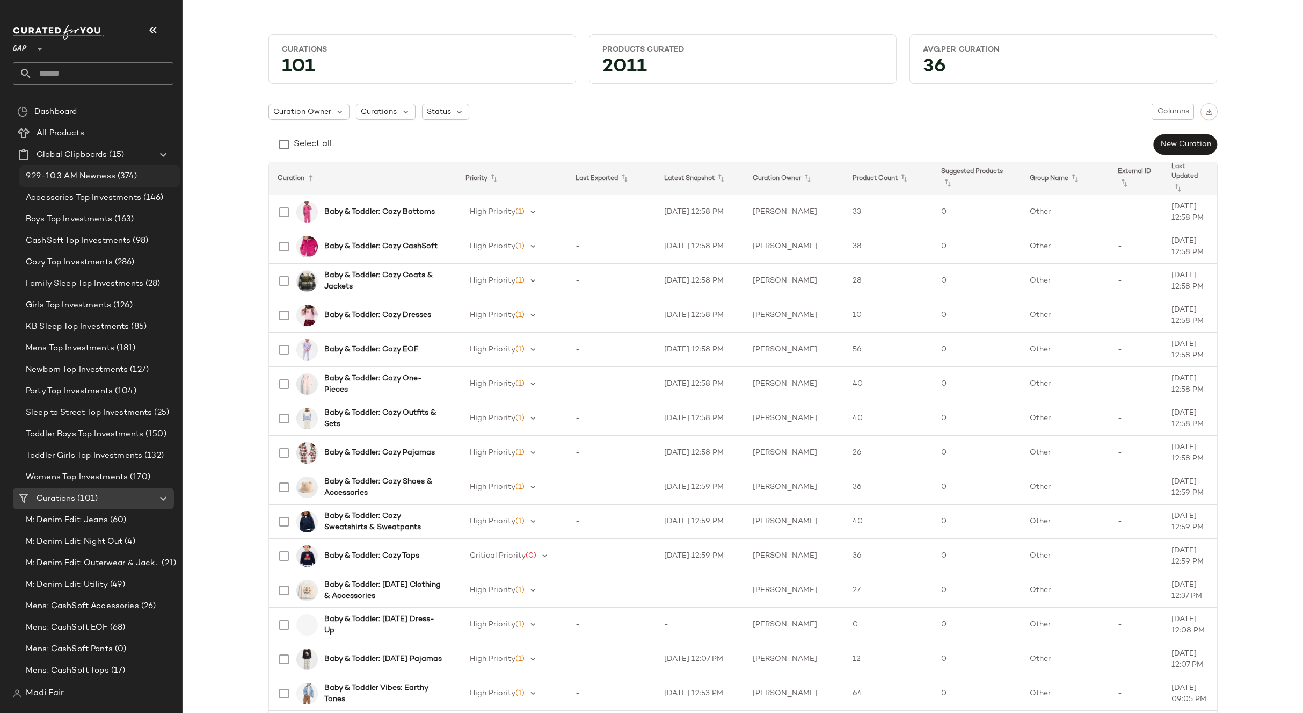
click at [100, 170] on span "9.29-10.3 AM Newness" at bounding box center [71, 176] width 90 height 12
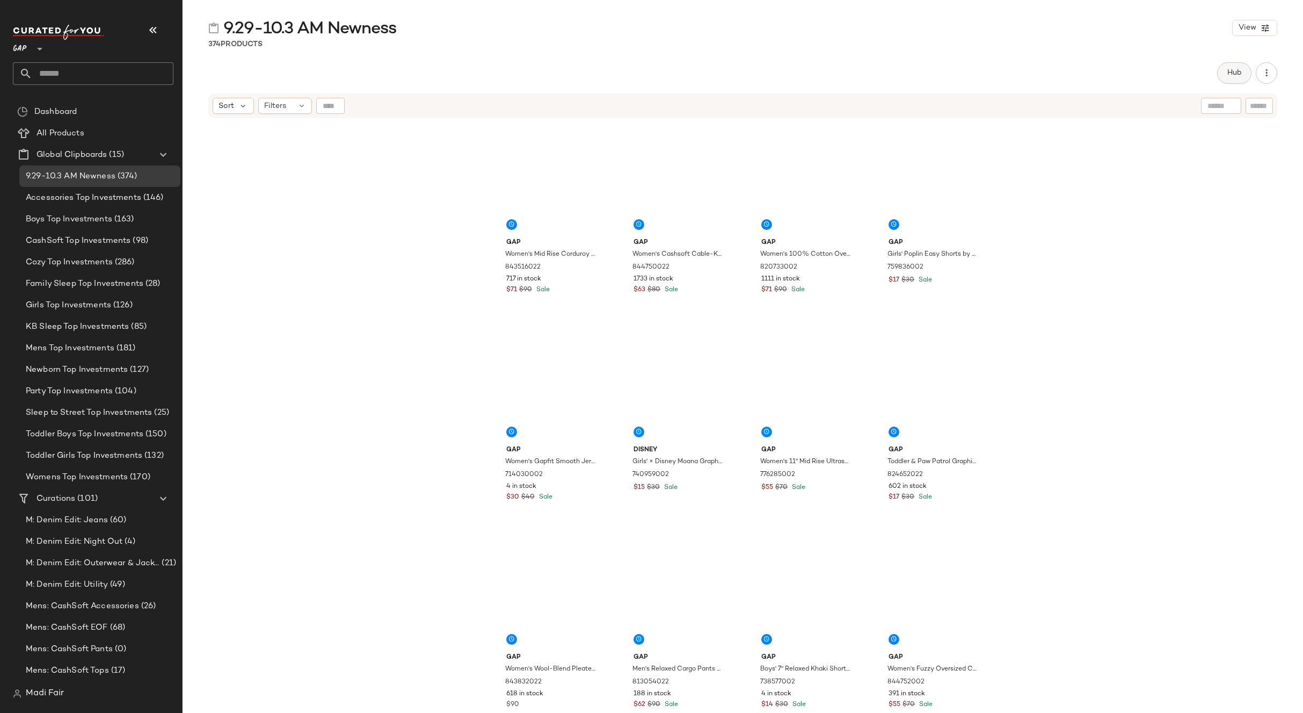
click at [1229, 79] on button "Hub" at bounding box center [1234, 72] width 34 height 21
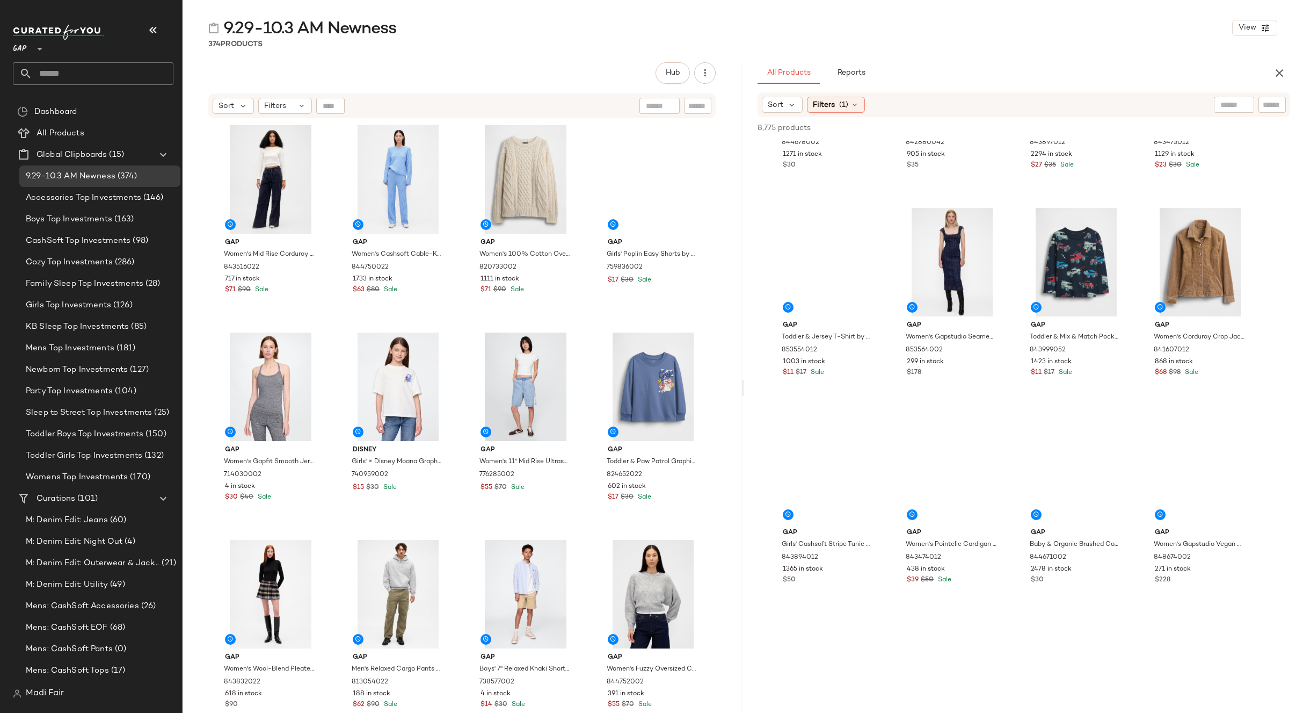
scroll to position [3383, 0]
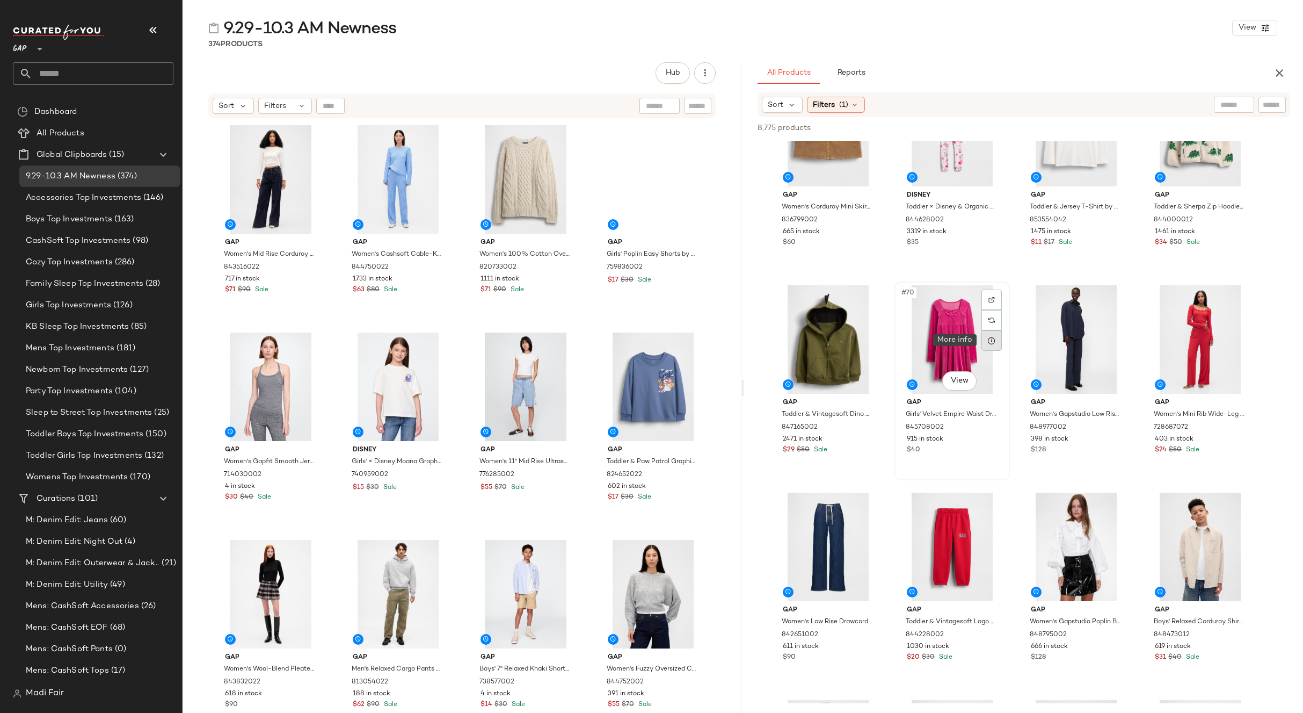
click at [997, 338] on div at bounding box center [992, 340] width 20 height 20
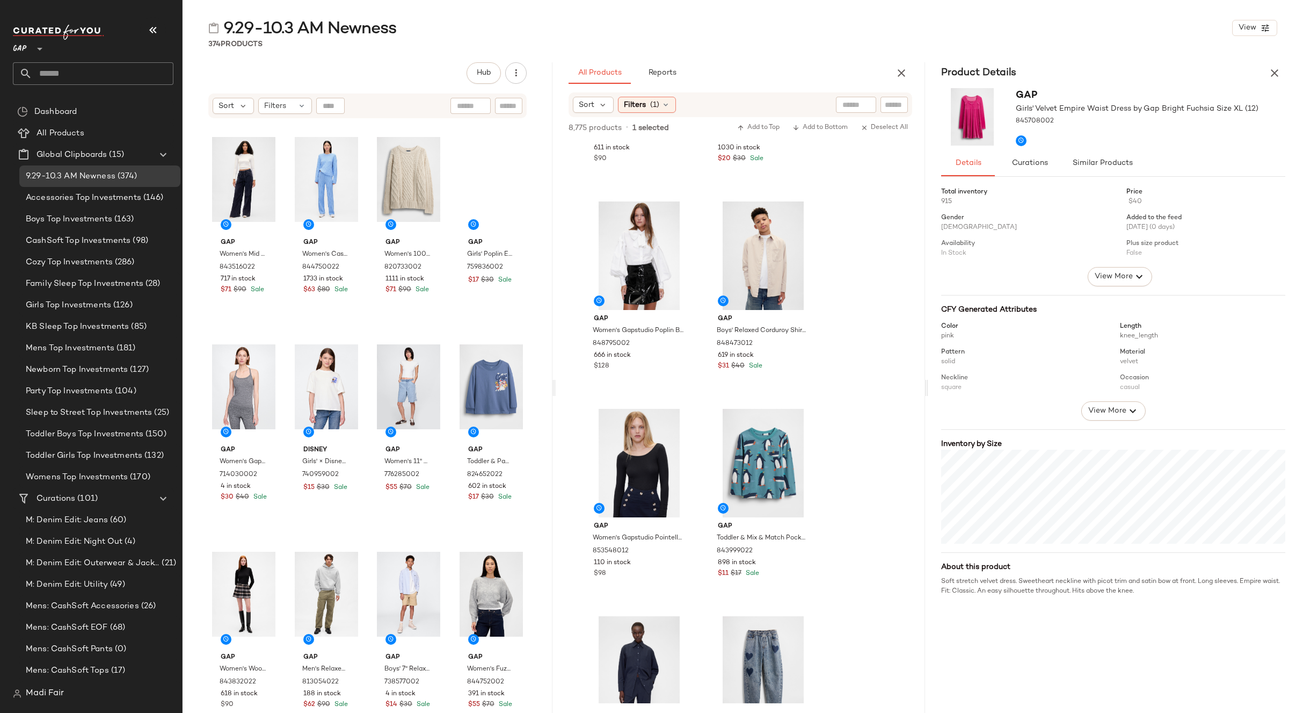
scroll to position [8096, 0]
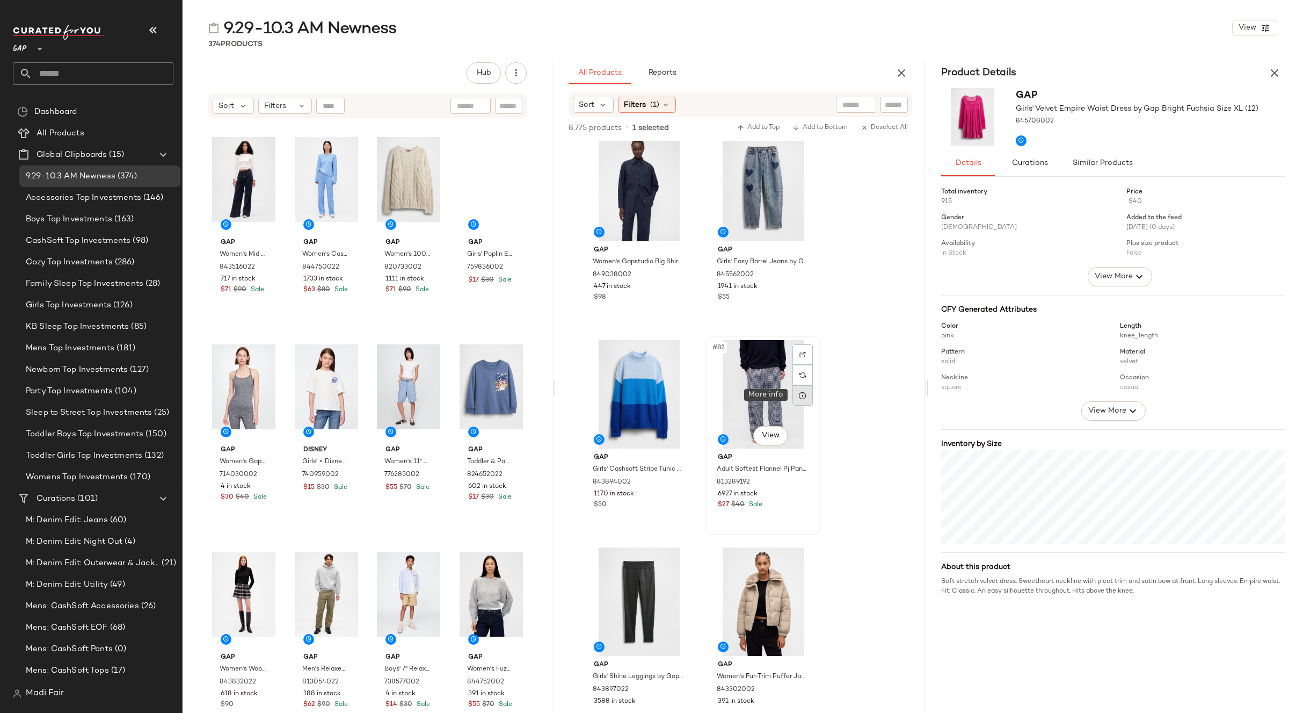
click at [798, 400] on div at bounding box center [803, 395] width 20 height 20
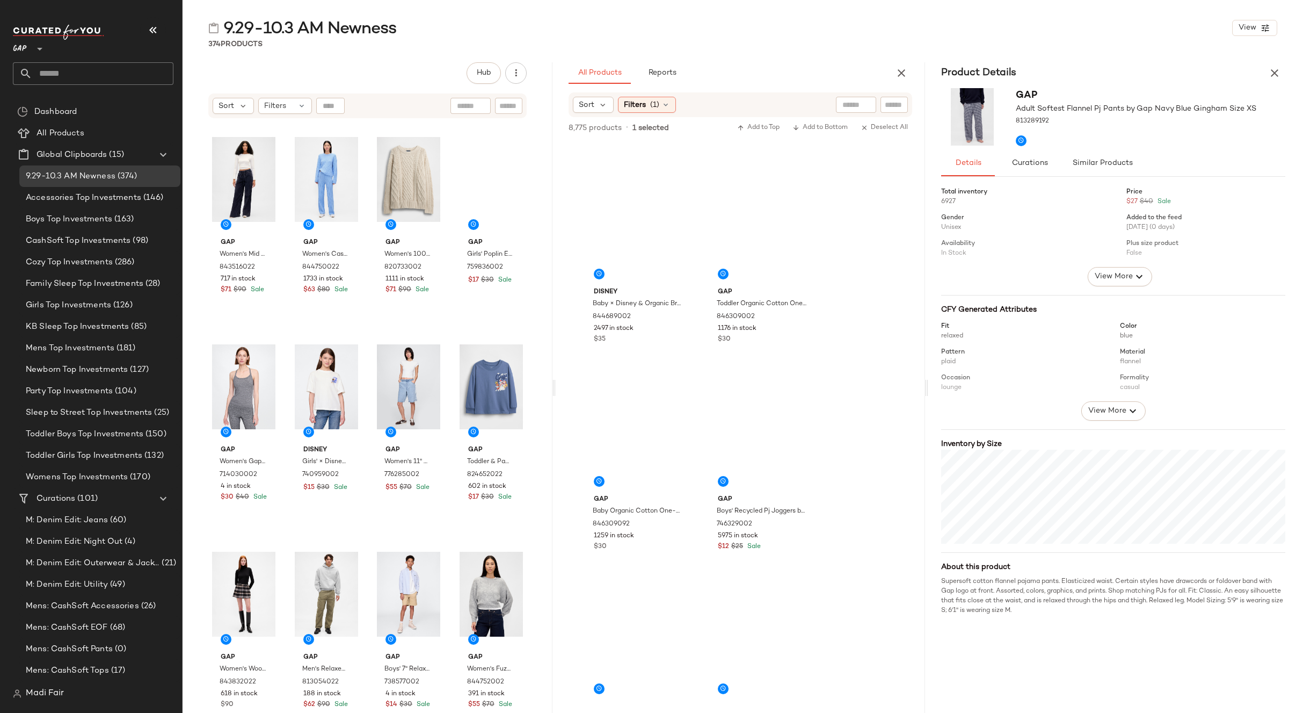
scroll to position [13358, 0]
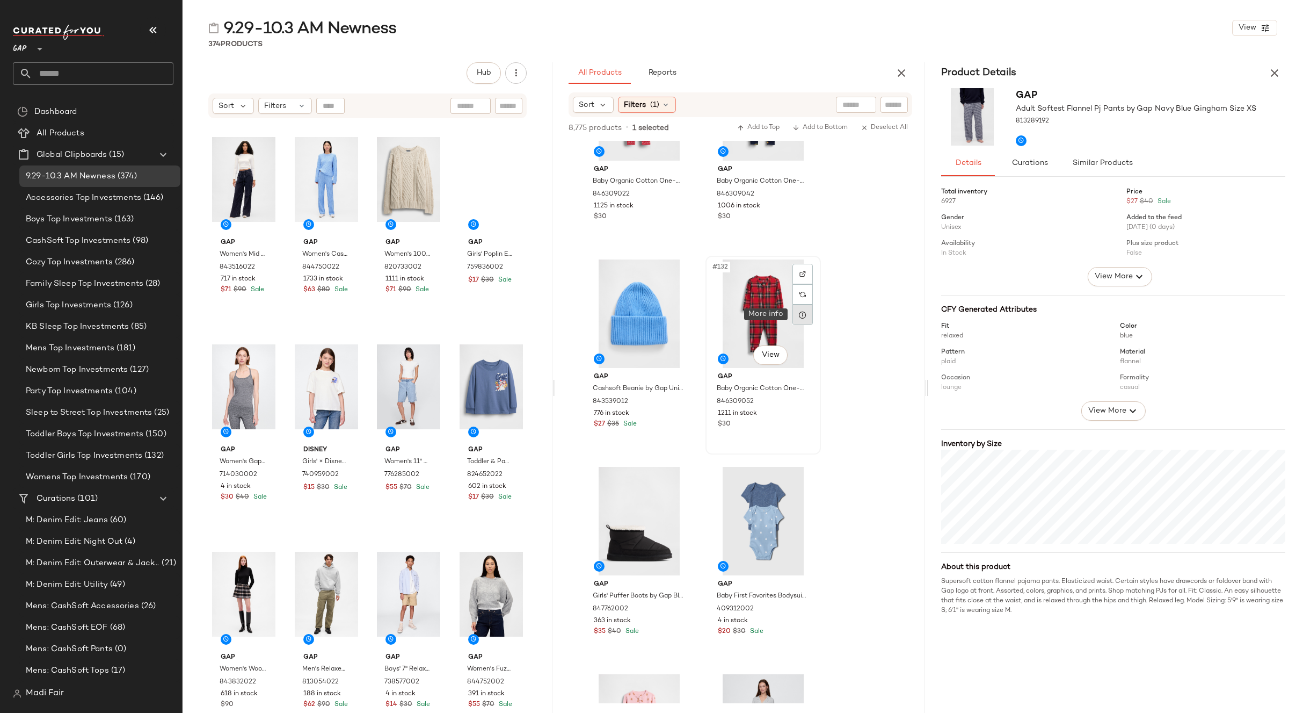
click at [797, 320] on div at bounding box center [803, 314] width 20 height 20
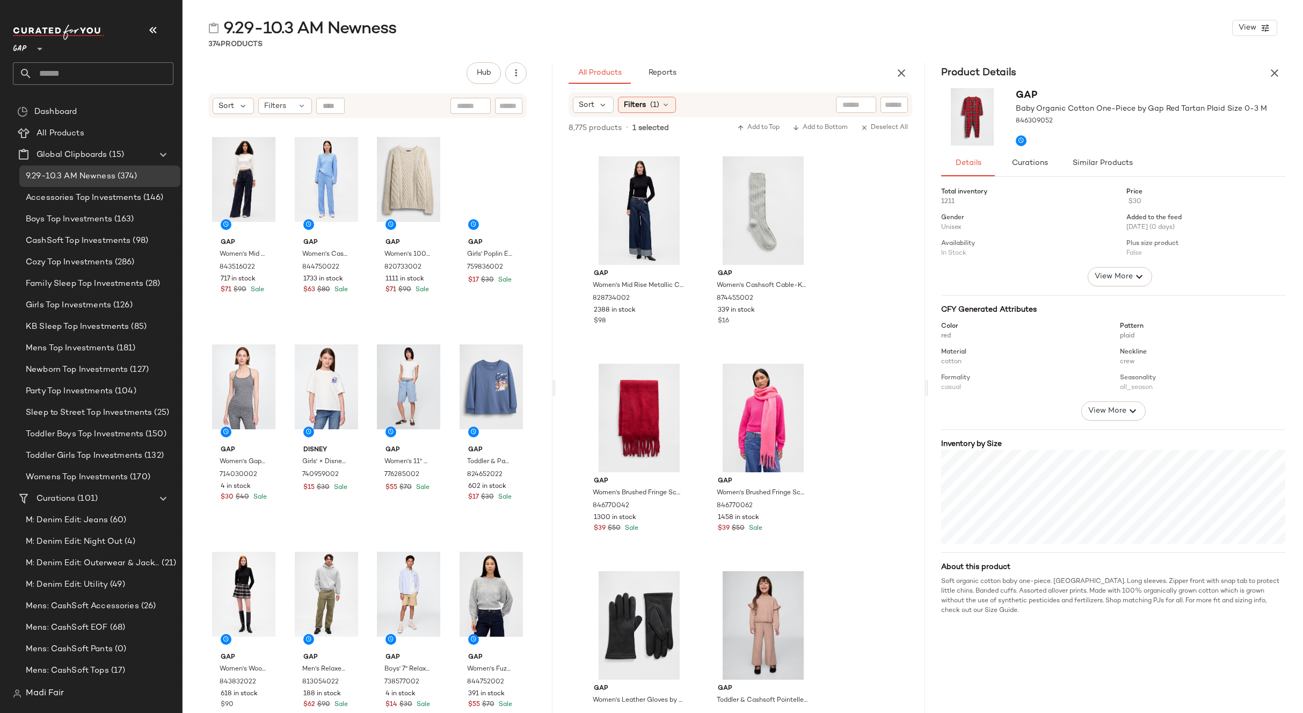
scroll to position [17171, 0]
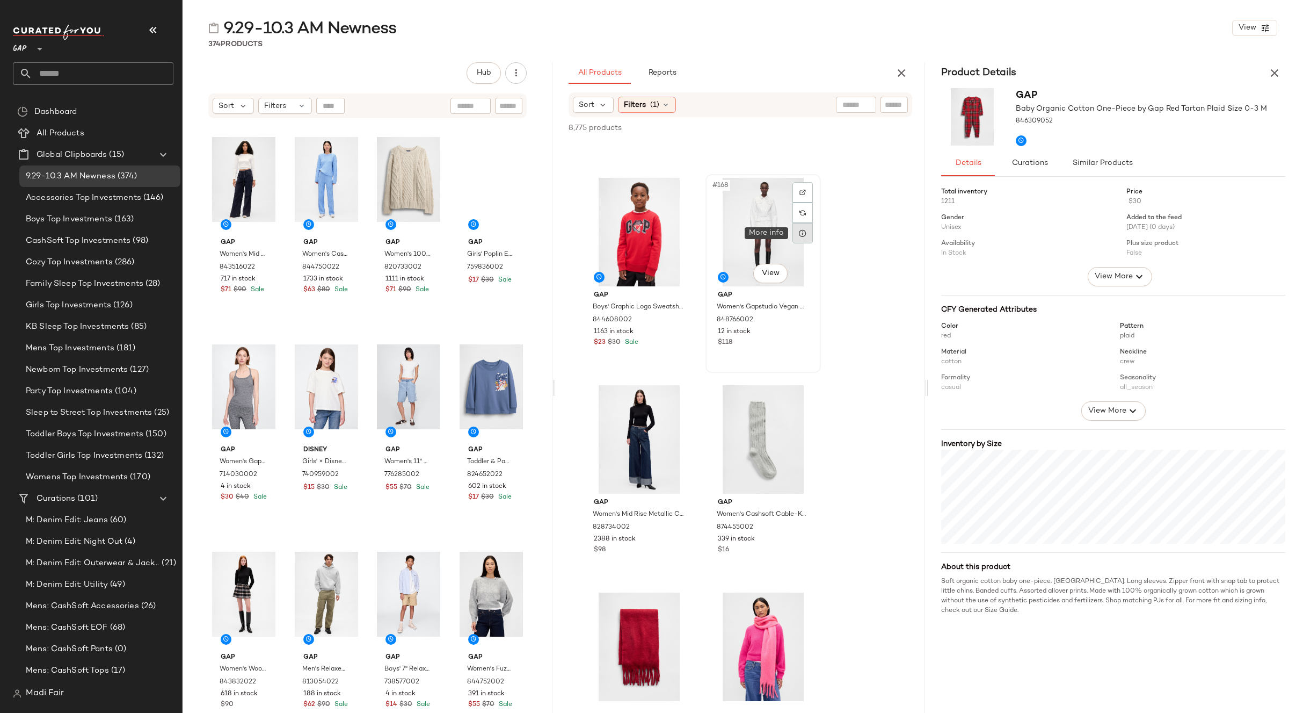
click at [798, 233] on div at bounding box center [803, 233] width 20 height 20
click at [681, 444] on icon at bounding box center [678, 440] width 9 height 9
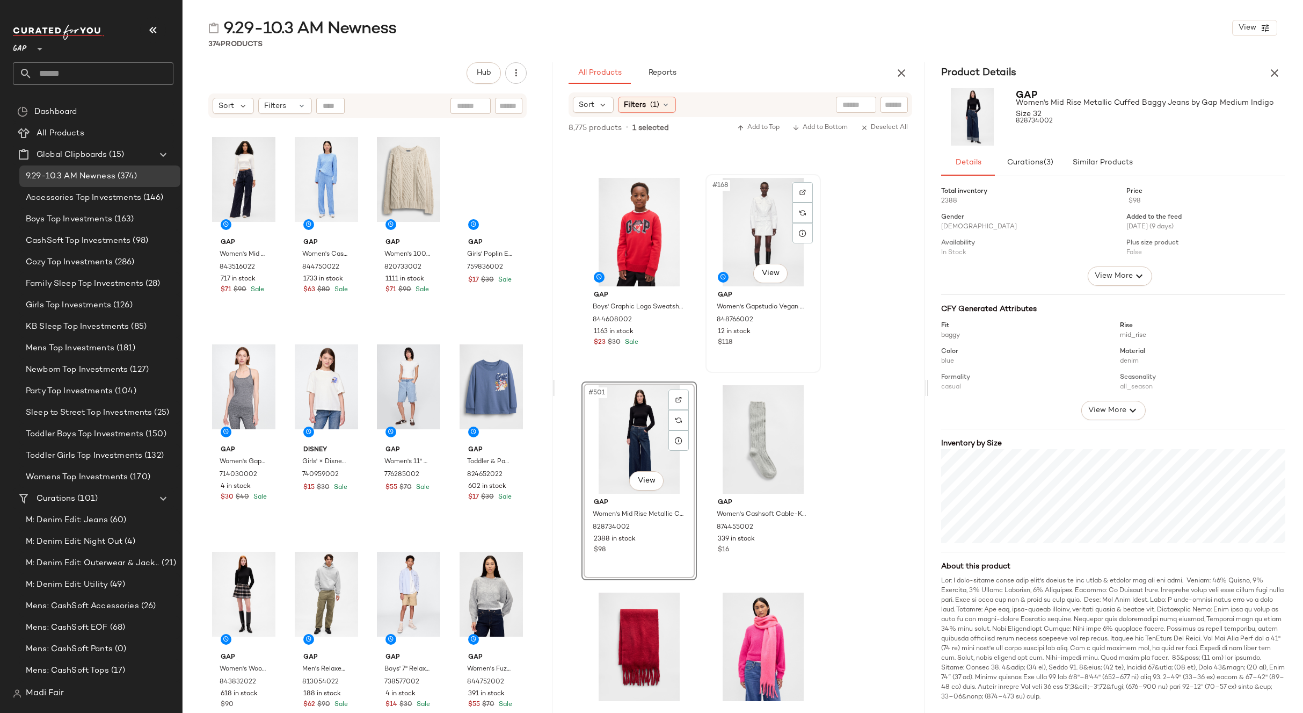
click at [758, 214] on div "#168 View" at bounding box center [763, 232] width 108 height 108
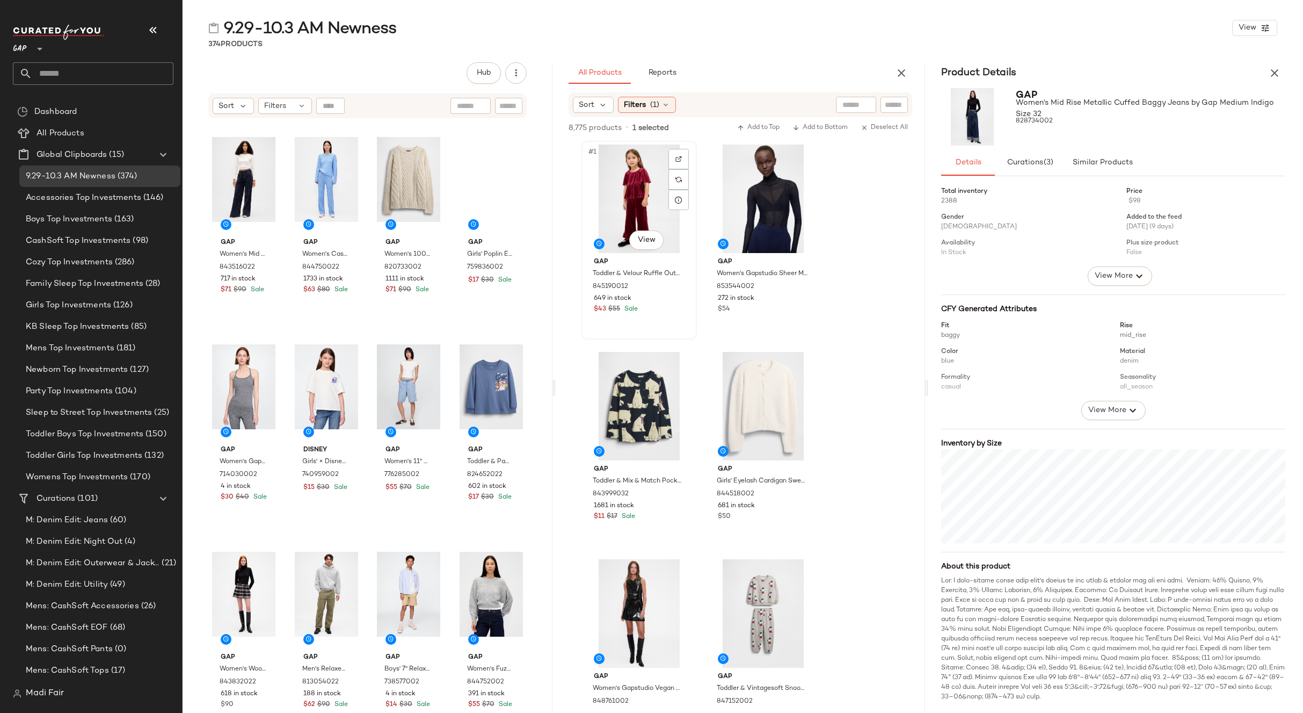
click at [608, 177] on div "#1 View" at bounding box center [639, 198] width 108 height 108
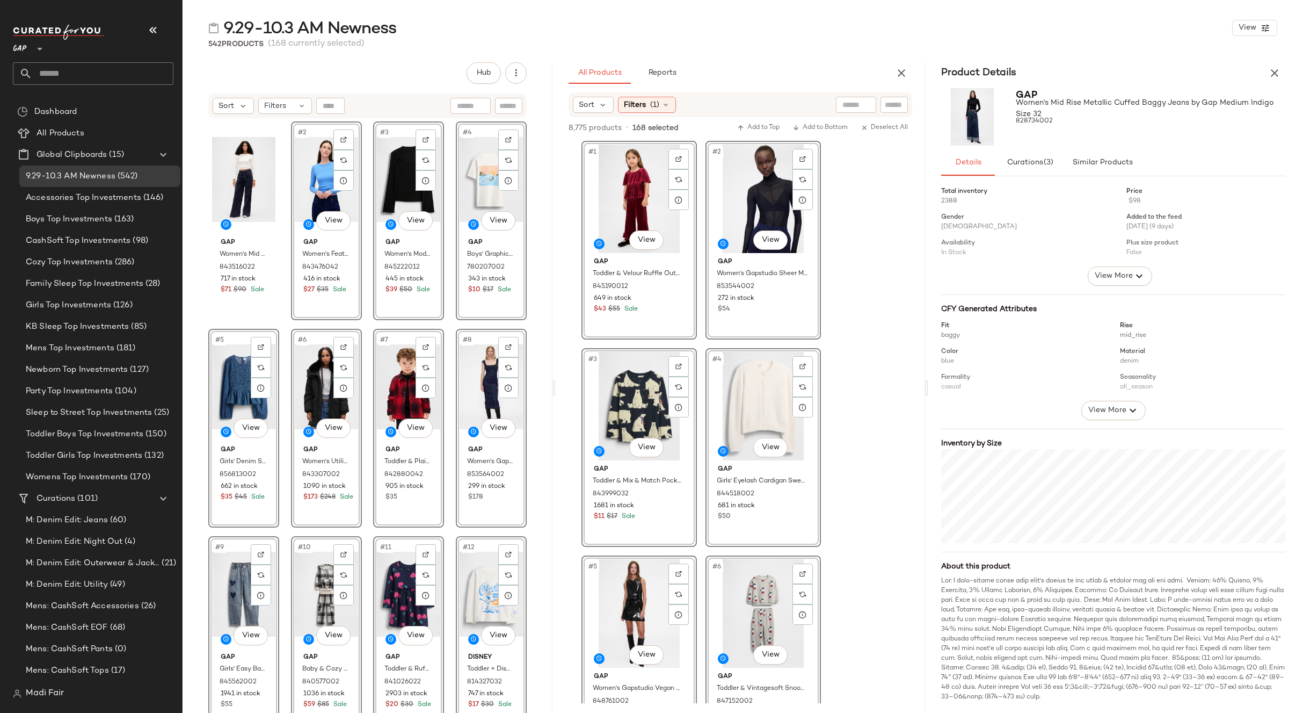
click at [24, 57] on div "GAP **" at bounding box center [93, 55] width 161 height 60
click at [1267, 73] on button "button" at bounding box center [1274, 72] width 21 height 21
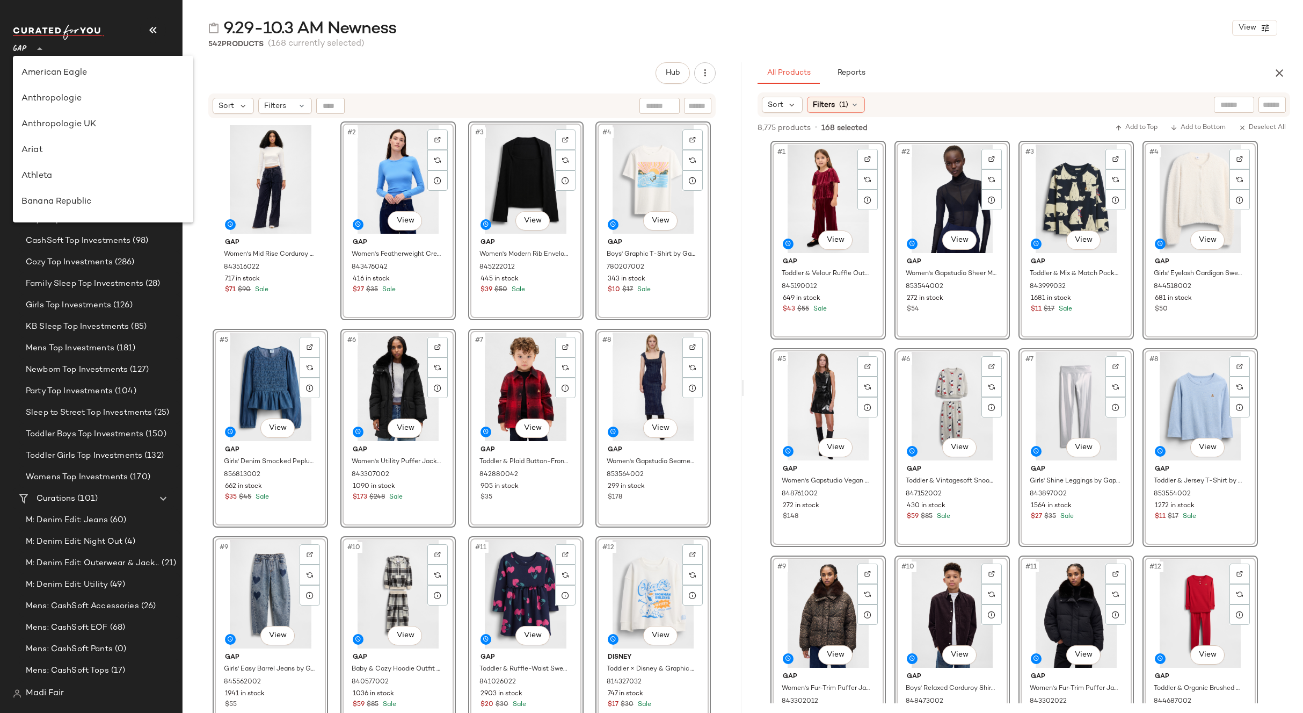
click at [35, 46] on icon at bounding box center [39, 48] width 13 height 13
click at [82, 105] on div "Banana Republic" at bounding box center [102, 105] width 163 height 13
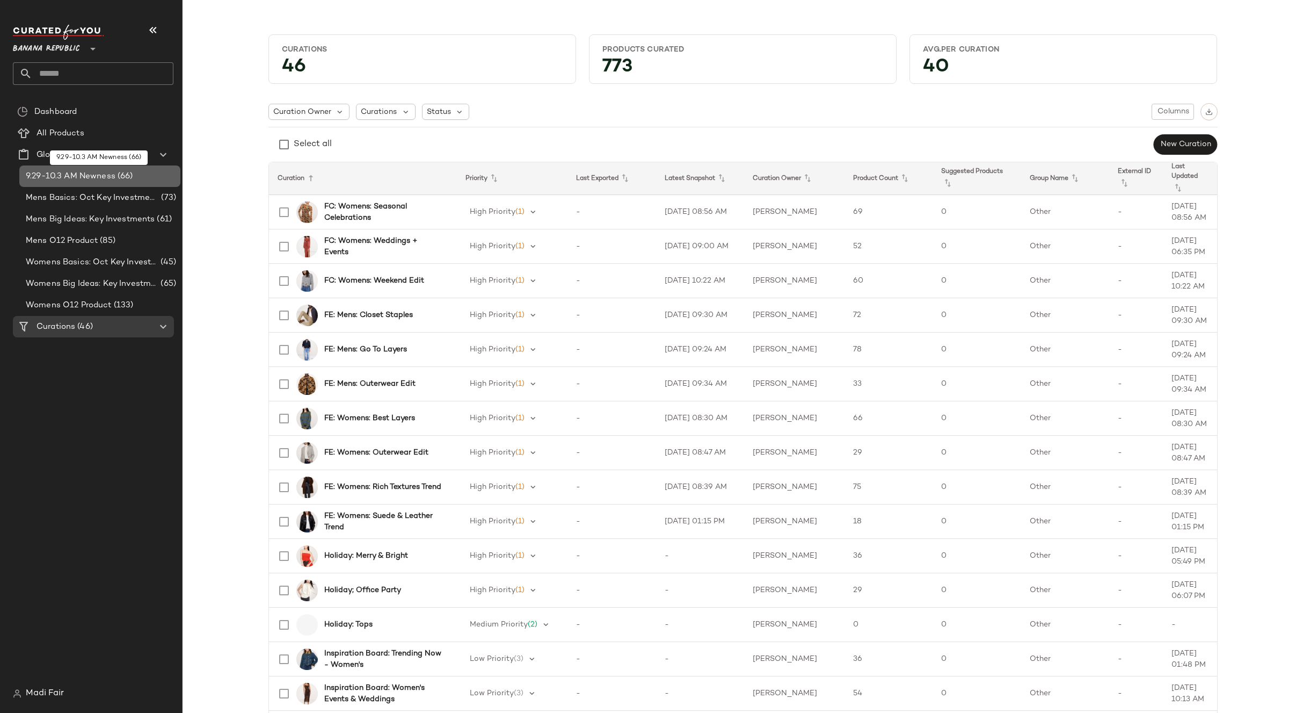
click at [73, 172] on span "9.29-10.3 AM Newness" at bounding box center [71, 176] width 90 height 12
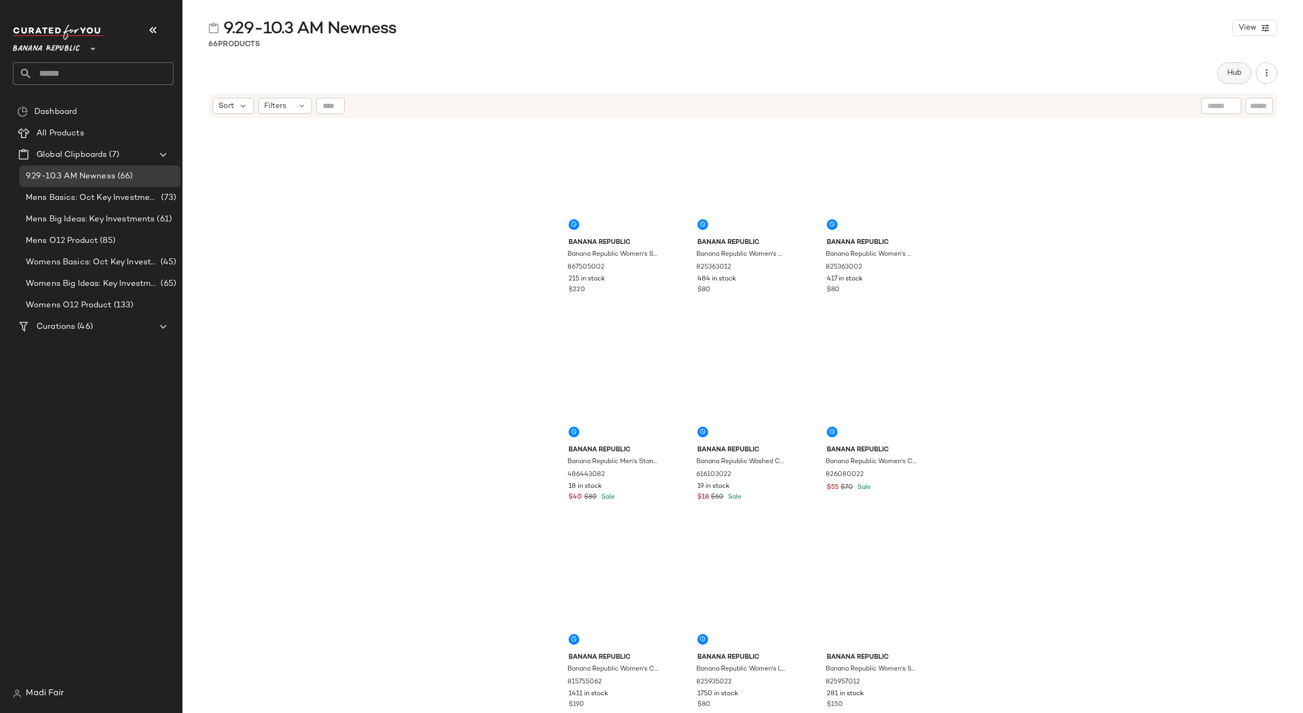
click at [1236, 72] on span "Hub" at bounding box center [1234, 73] width 15 height 9
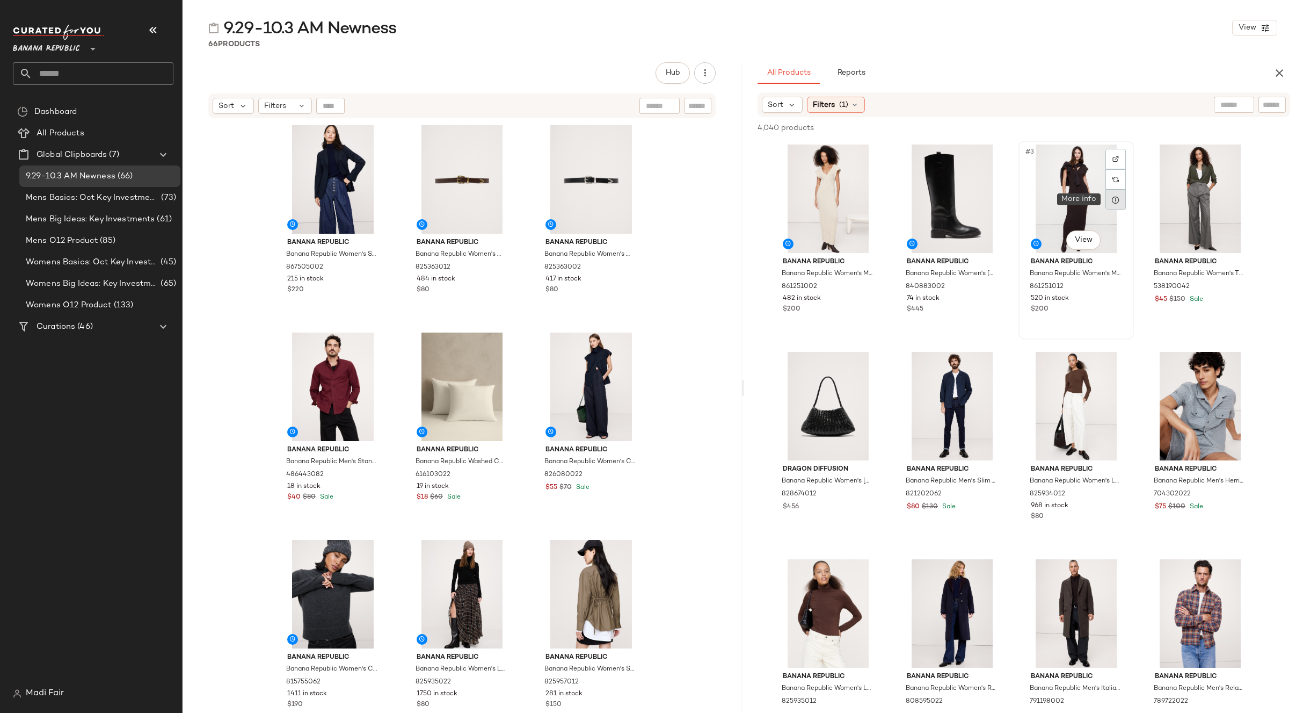
click at [1113, 198] on icon at bounding box center [1116, 199] width 9 height 9
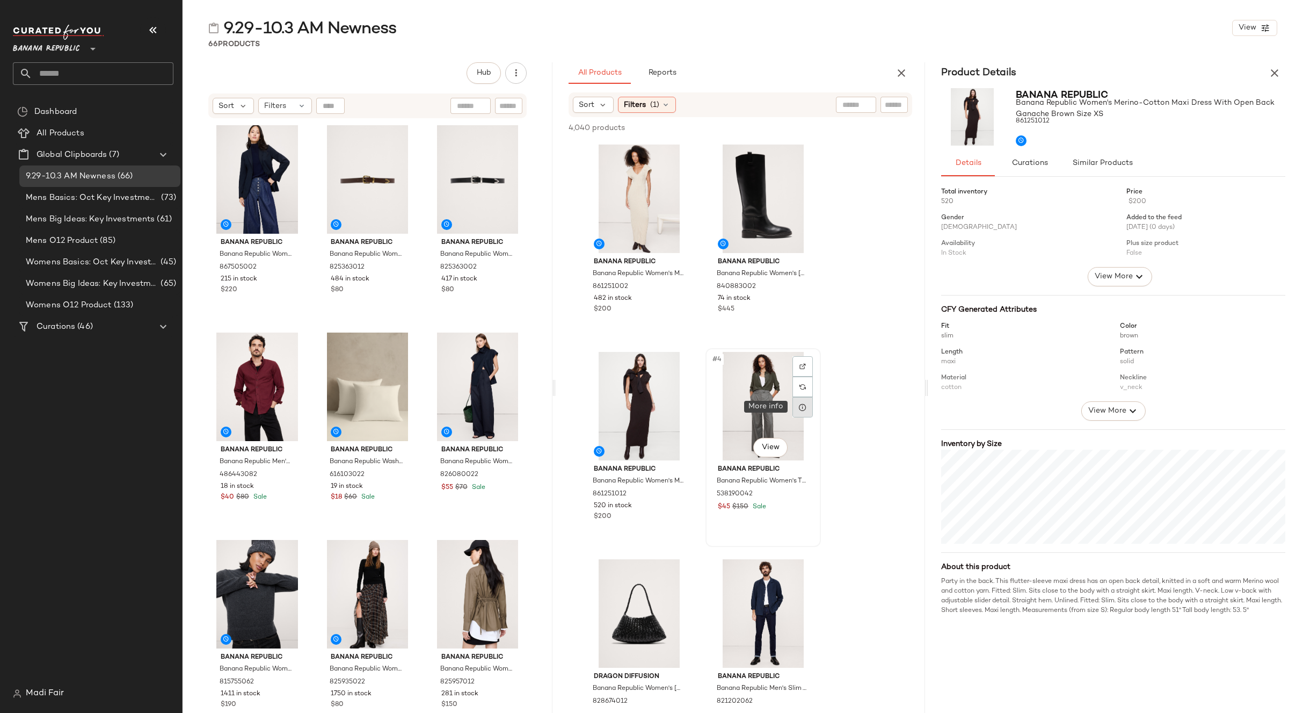
click at [802, 407] on icon at bounding box center [803, 407] width 9 height 9
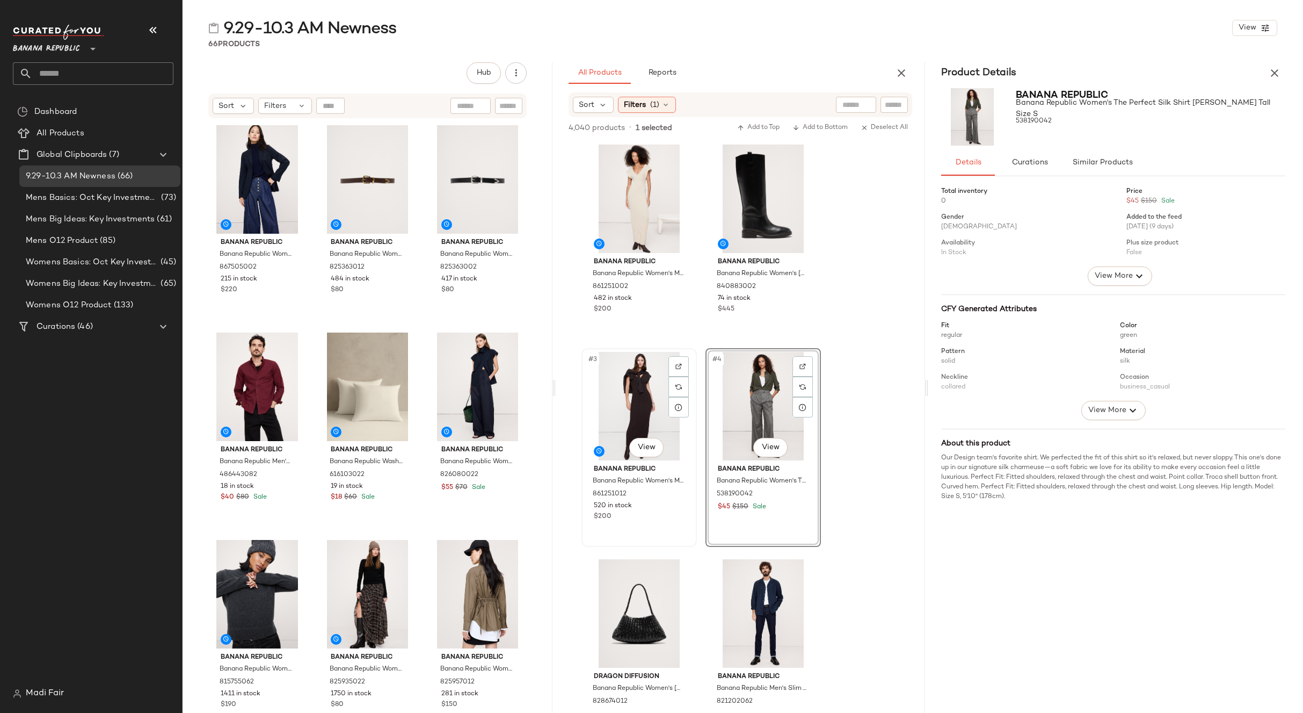
click at [627, 408] on div "#3 View" at bounding box center [639, 406] width 108 height 108
click at [623, 181] on div "#1 View" at bounding box center [639, 198] width 108 height 108
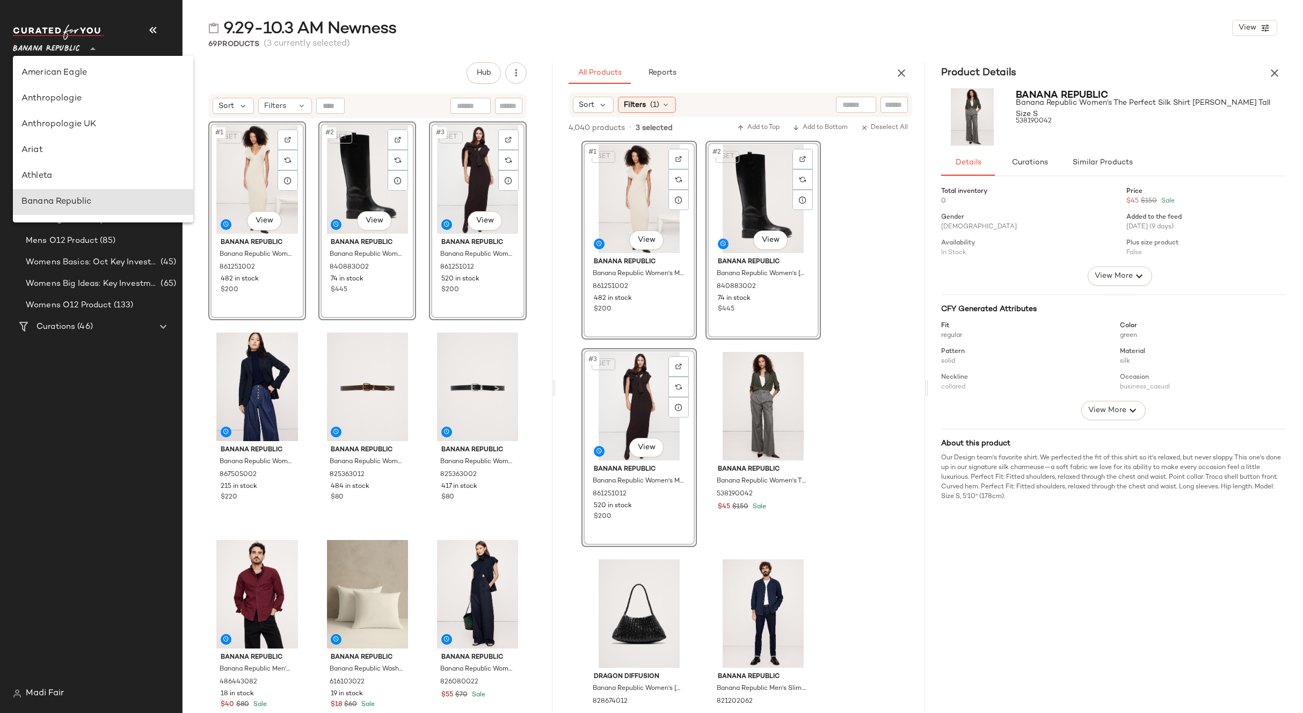
click at [73, 49] on span "Banana Republic" at bounding box center [46, 46] width 67 height 19
click at [83, 110] on div "Saks OFF 5TH" at bounding box center [102, 107] width 163 height 13
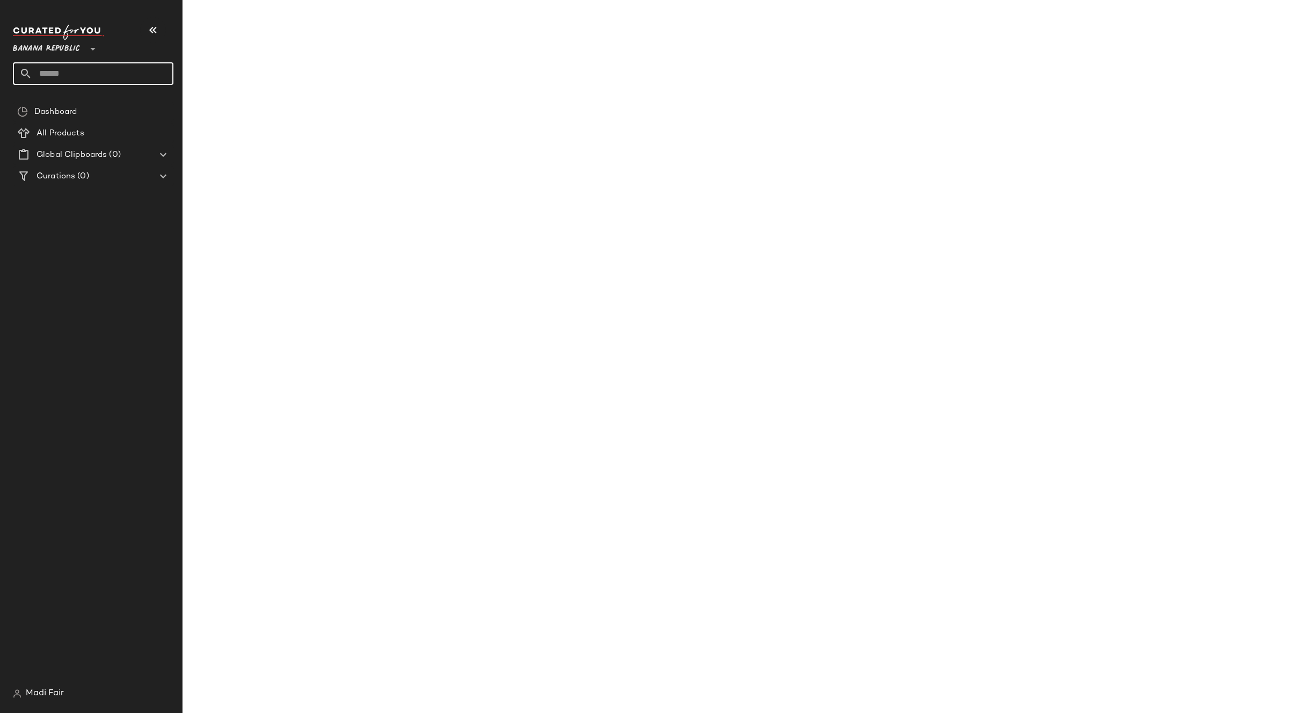
click at [76, 78] on input "text" at bounding box center [102, 73] width 141 height 23
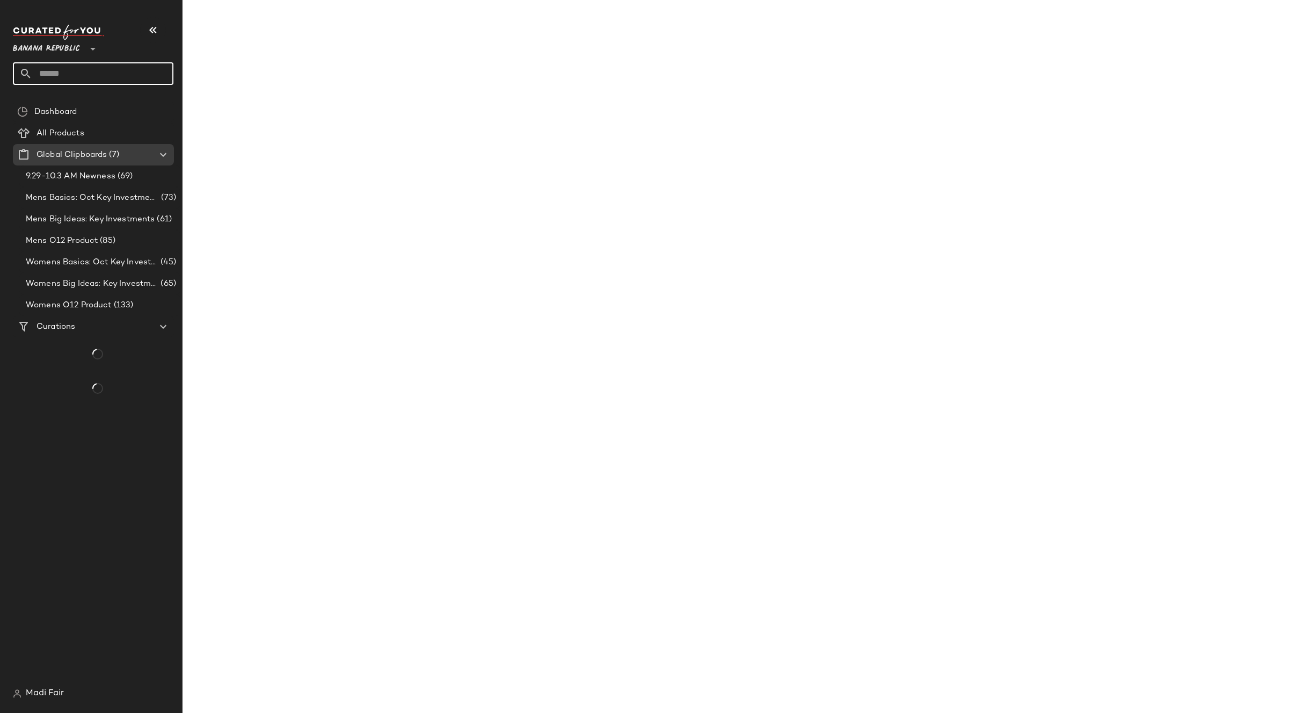
type input "**"
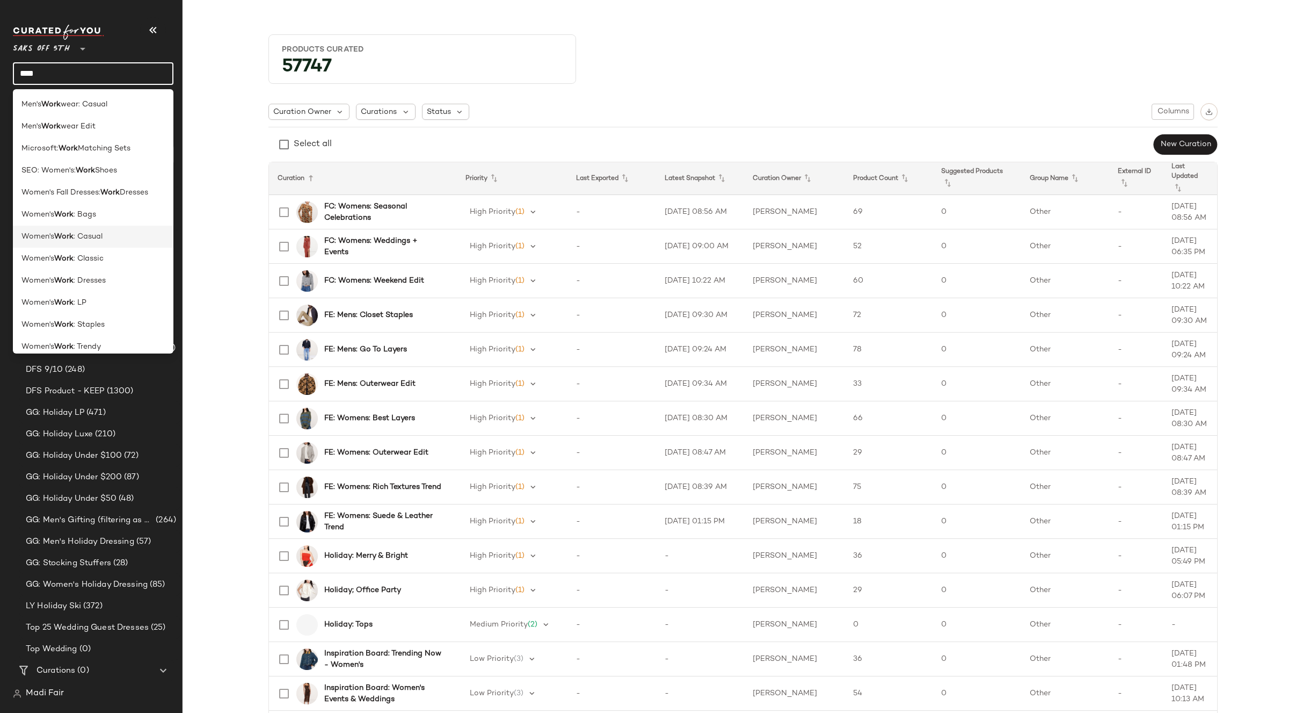
scroll to position [9, 0]
type input "****"
click at [105, 298] on div "Women's Work : LP" at bounding box center [92, 293] width 143 height 11
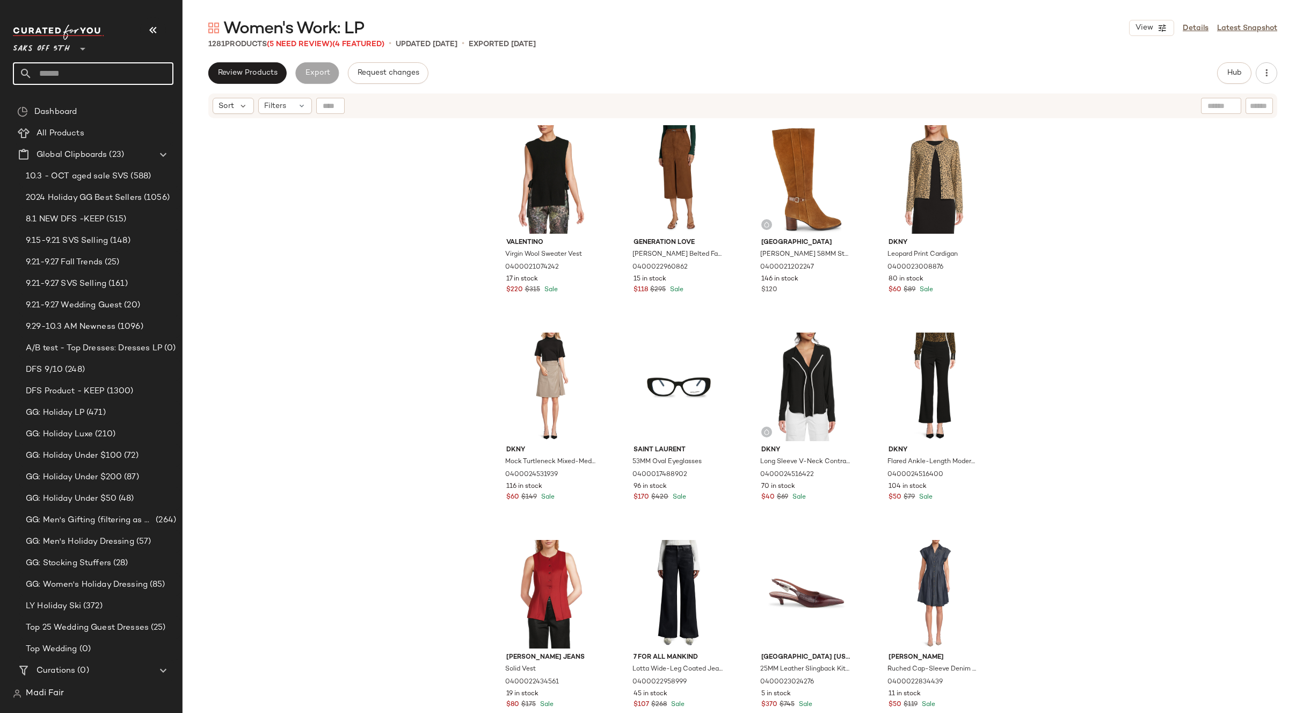
click at [60, 67] on input "text" at bounding box center [102, 73] width 141 height 23
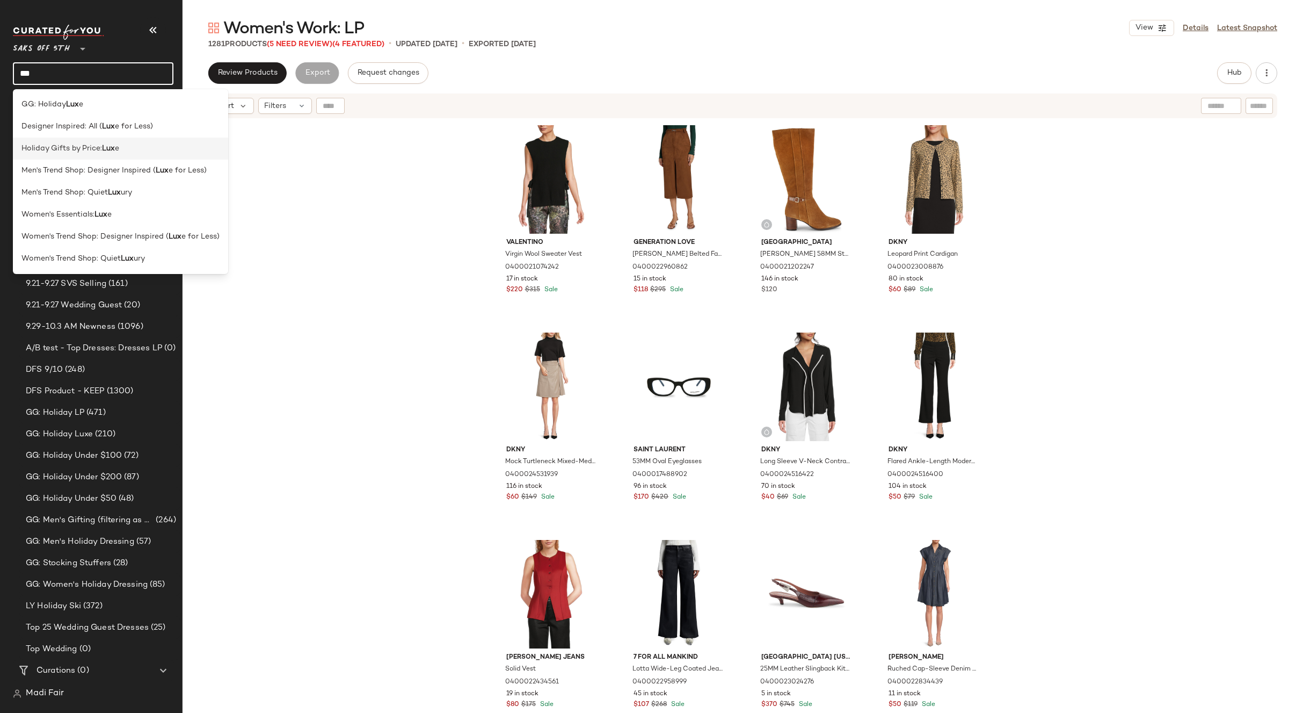
type input "***"
click at [94, 146] on span "Holiday Gifts by Price:" at bounding box center [61, 148] width 81 height 11
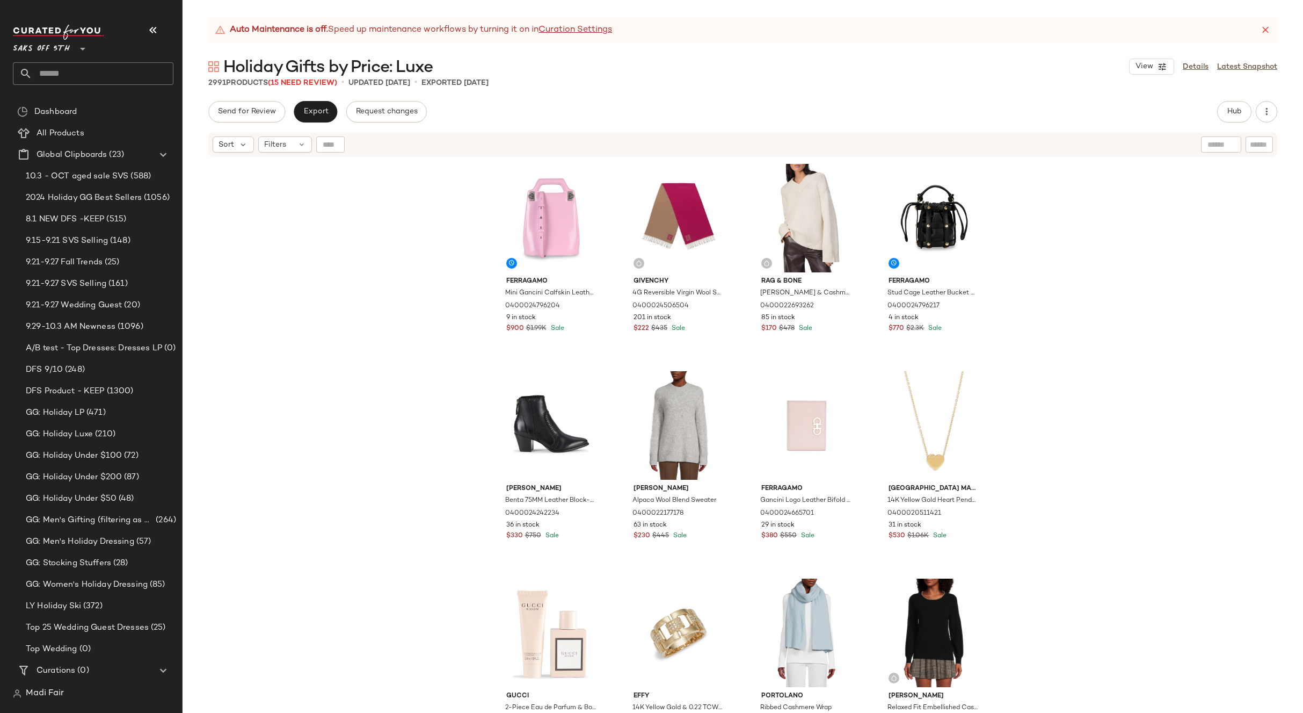
click at [1105, 332] on div "Ferragamo Mini Gancini Calfskin Leather Crossbody Bag 0400024796204 9 in stock …" at bounding box center [743, 449] width 1121 height 582
click at [1246, 107] on button "Hub" at bounding box center [1234, 111] width 34 height 21
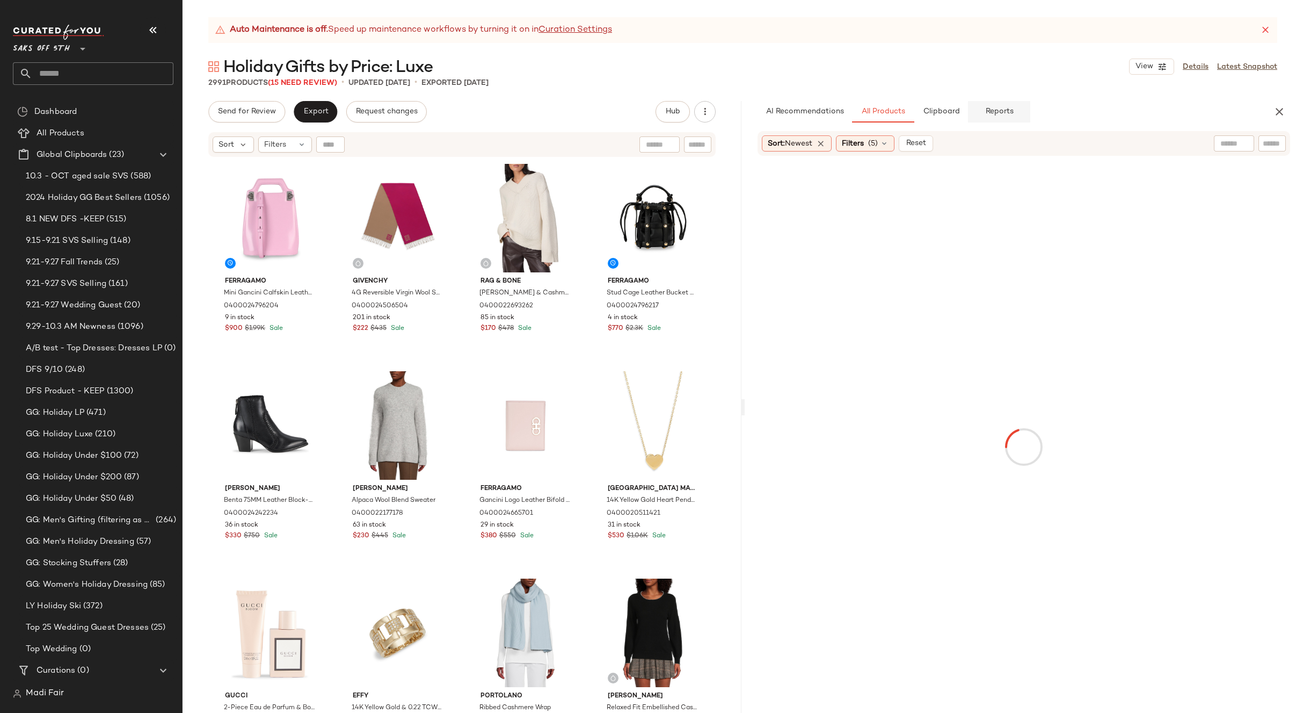
click at [1001, 107] on span "Reports" at bounding box center [999, 111] width 28 height 9
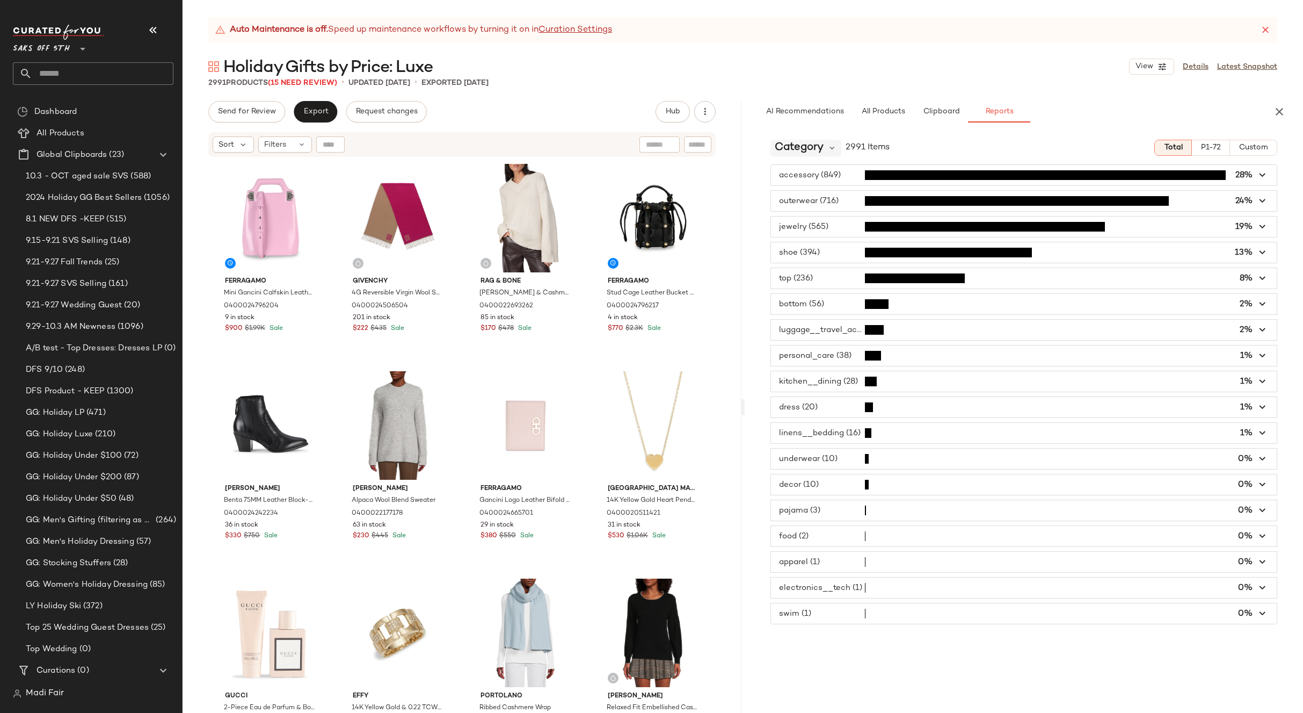
click at [801, 150] on span "Category" at bounding box center [799, 148] width 49 height 16
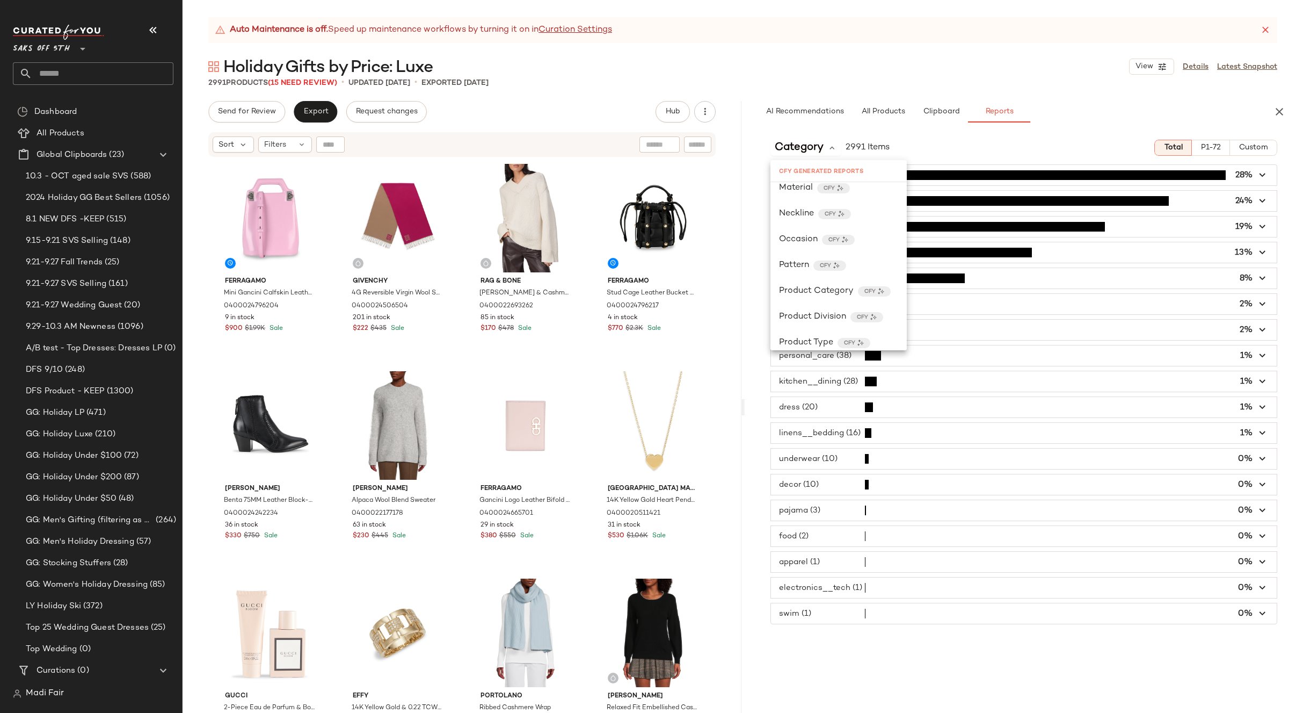
click at [898, 86] on div "2991 Products (15 Need Review) • updated Oct 3rd • Exported Oct 3rd" at bounding box center [743, 82] width 1121 height 11
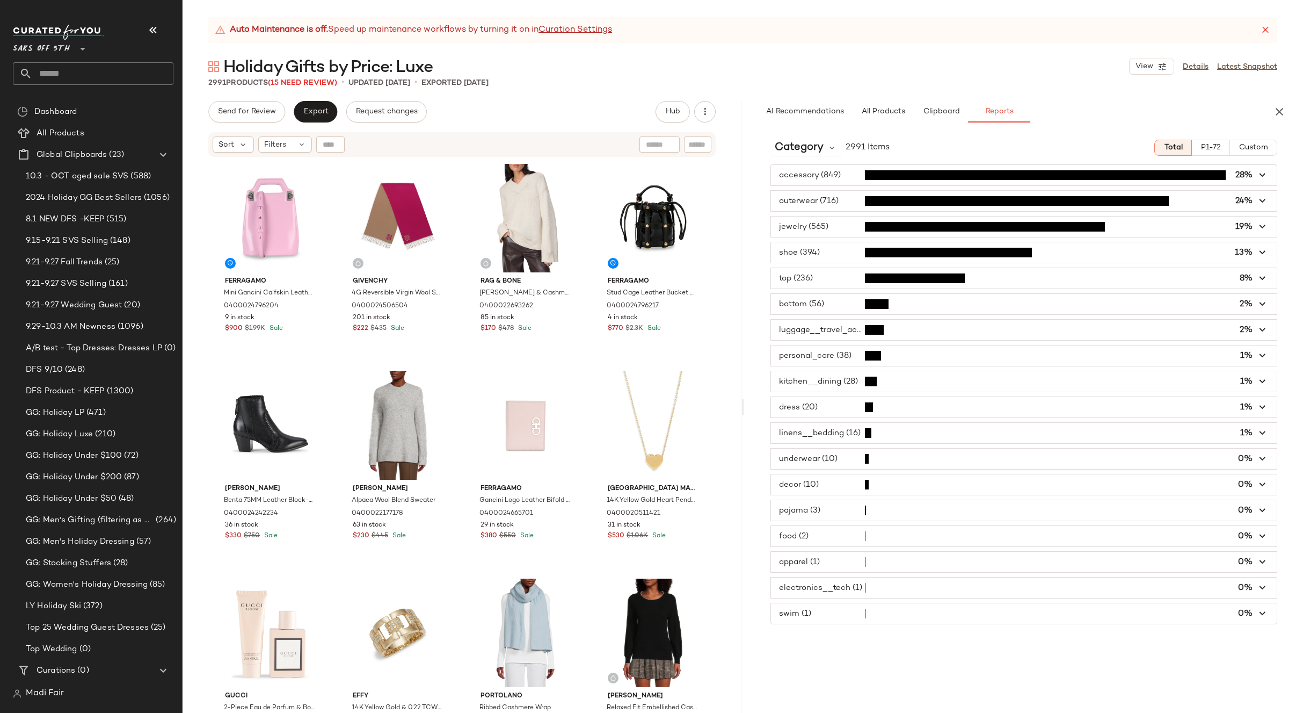
click at [835, 385] on span "button" at bounding box center [1024, 381] width 506 height 20
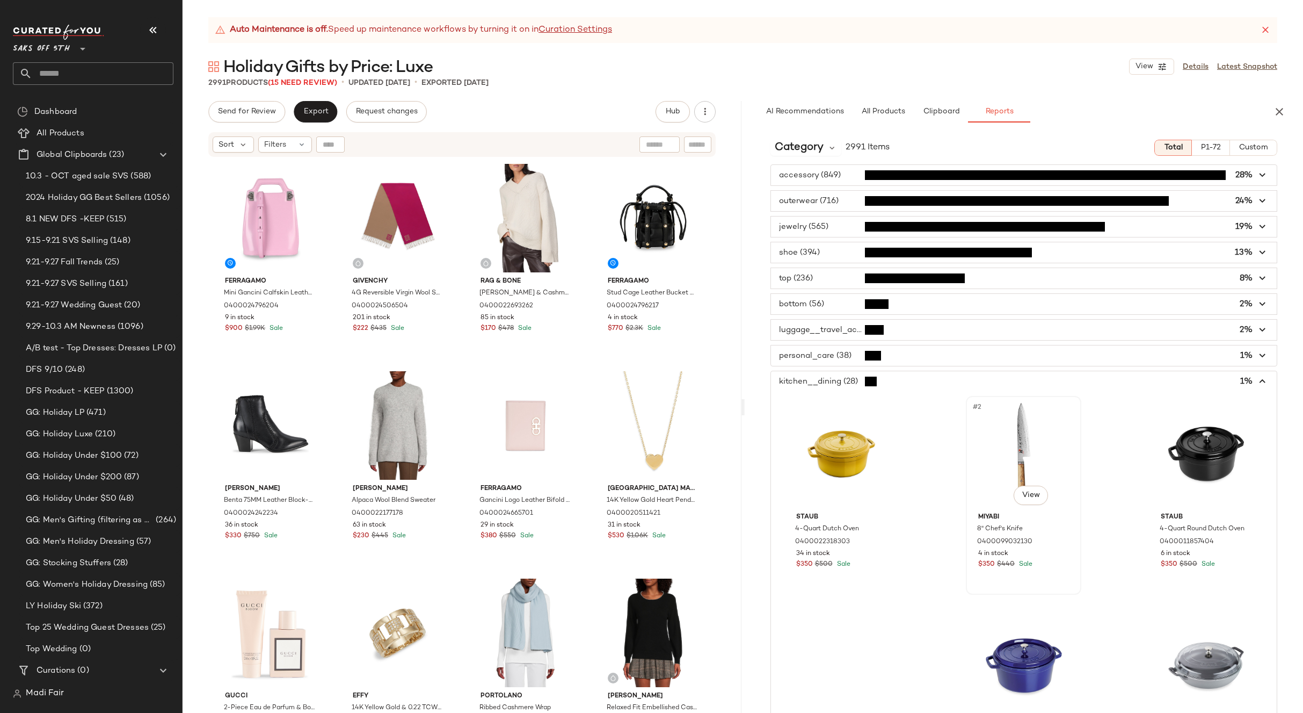
click at [1010, 448] on div "#2 View" at bounding box center [1024, 454] width 108 height 108
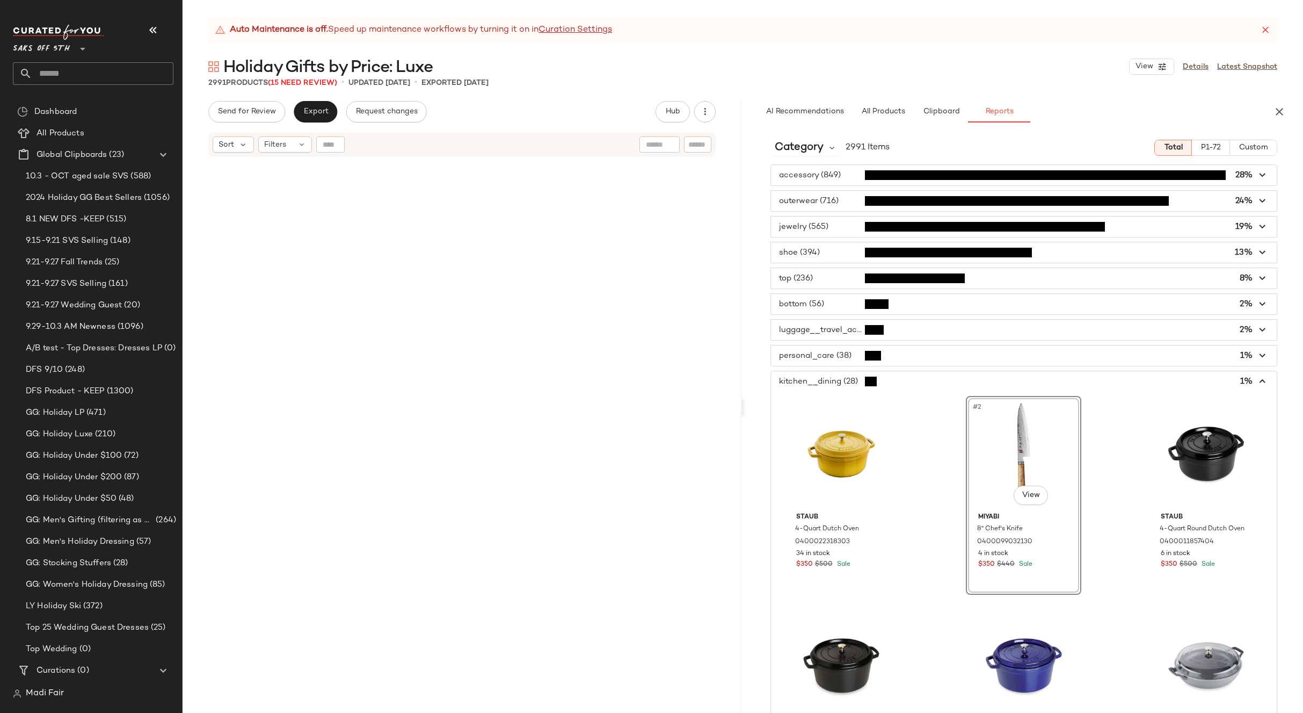
scroll to position [20106, 0]
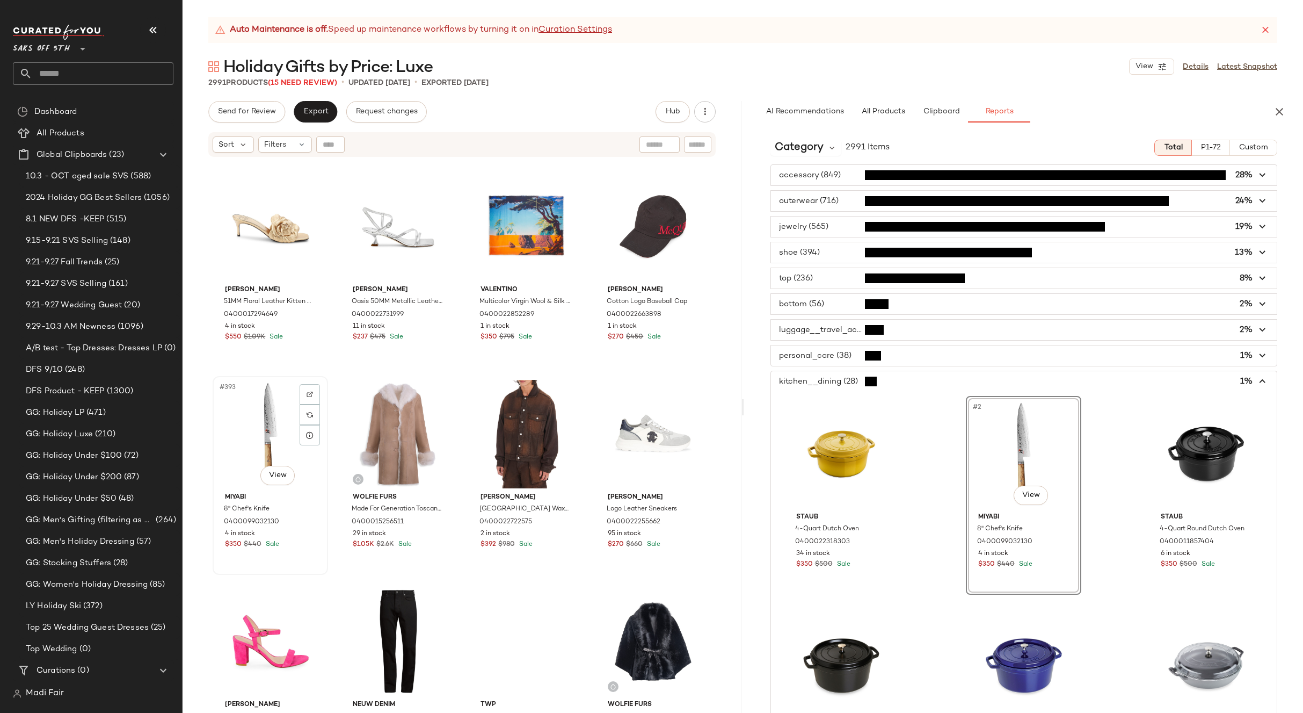
click at [244, 425] on div "#393 View" at bounding box center [270, 434] width 108 height 108
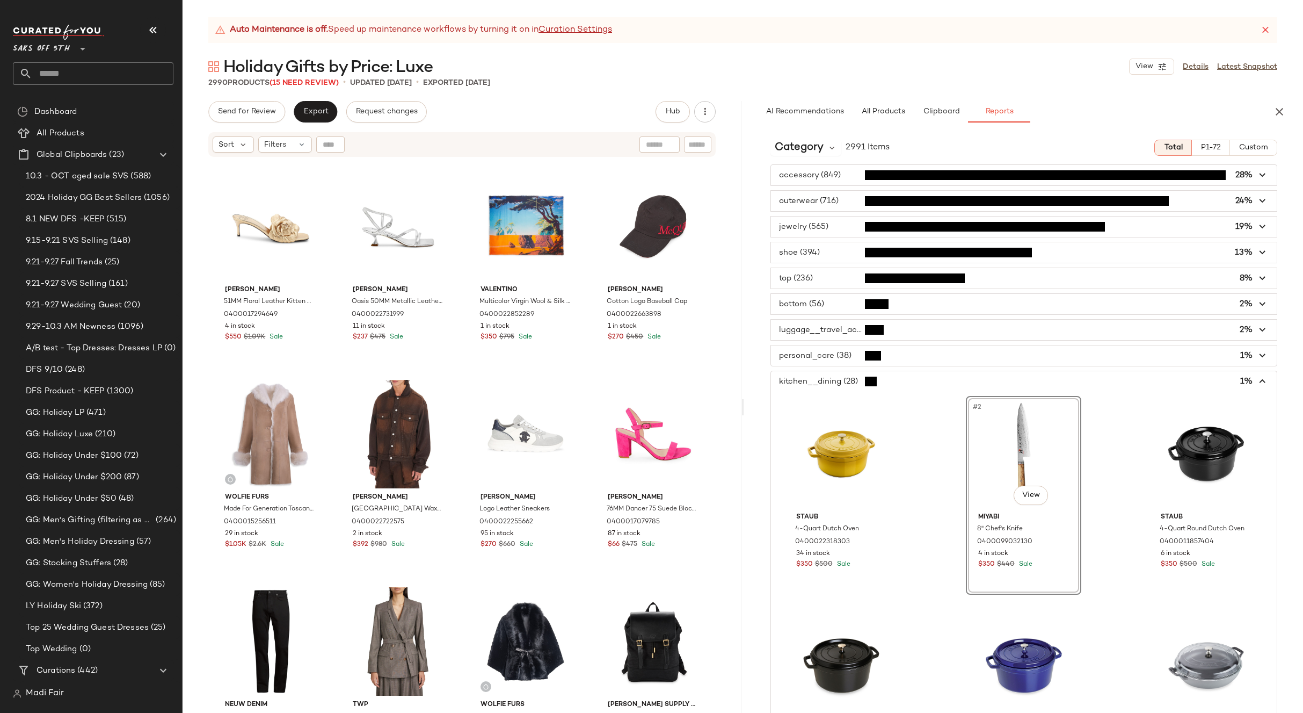
click at [582, 381] on div "Valentino Garavani 51MM Floral Leather Kitten Heel Sandals 0400017294649 4 in s…" at bounding box center [462, 449] width 559 height 582
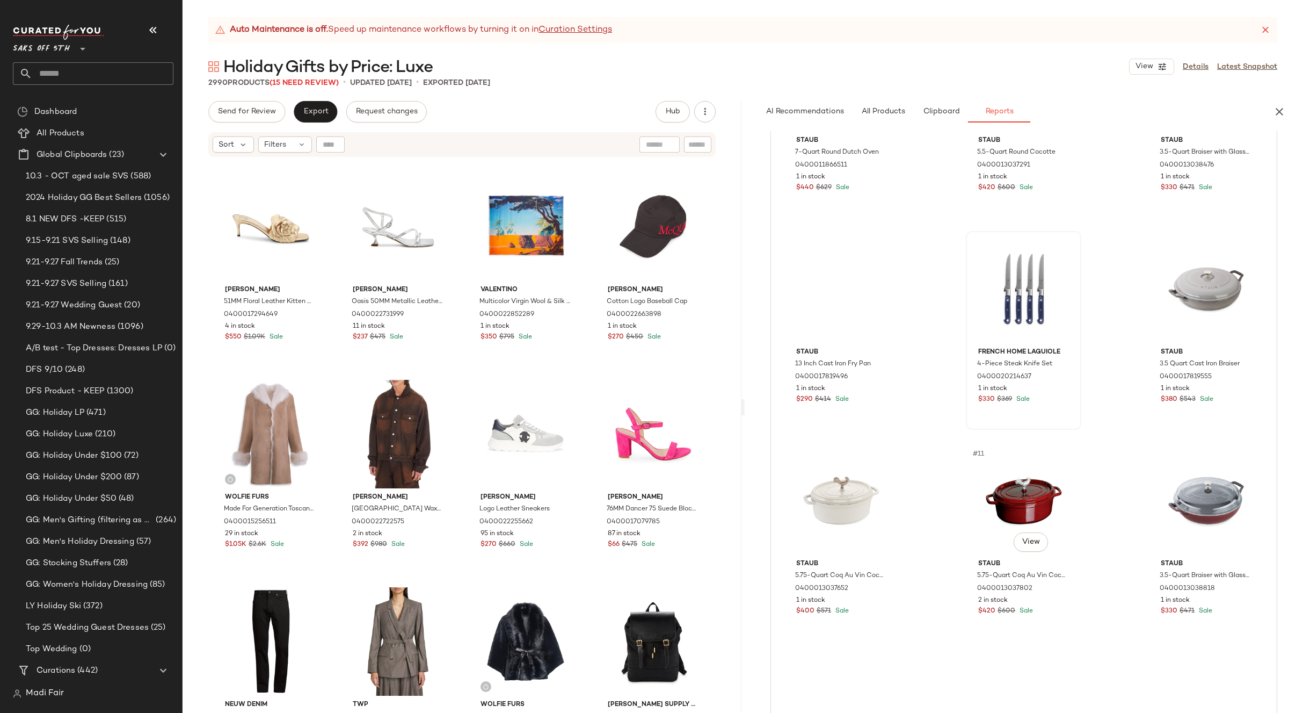
scroll to position [591, 0]
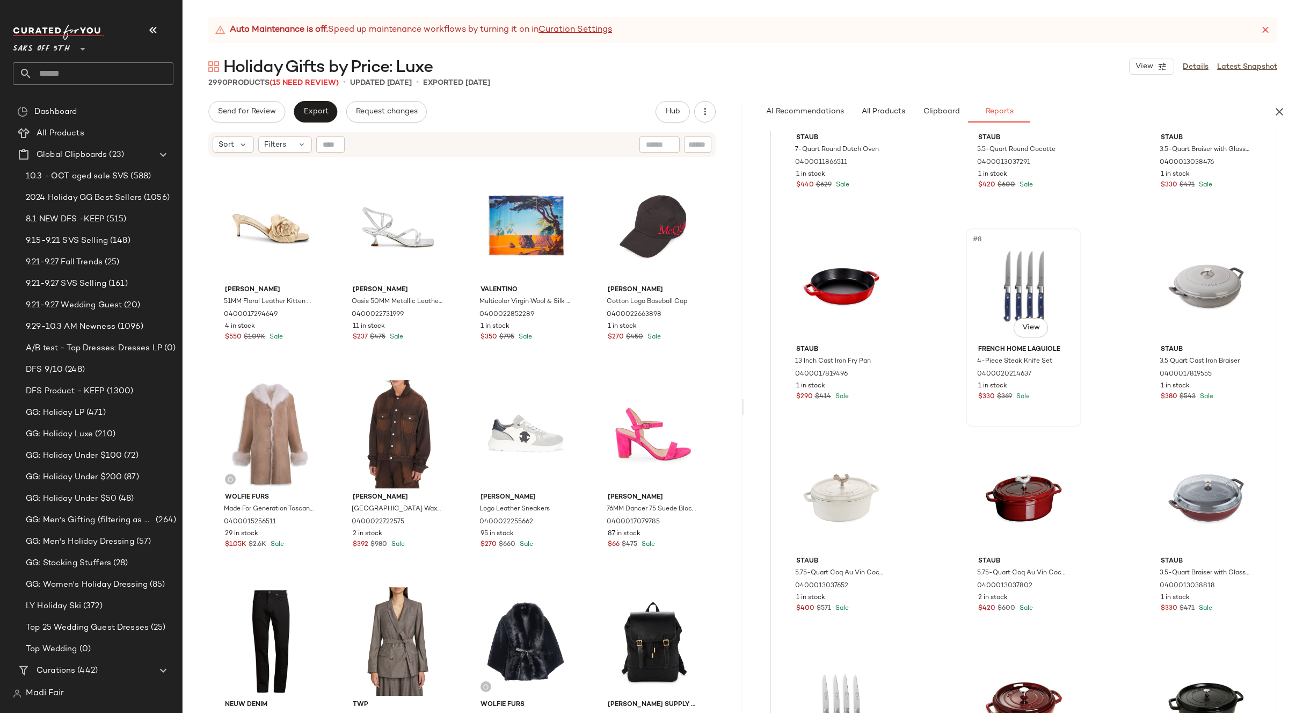
click at [1031, 304] on div "#8 View" at bounding box center [1024, 286] width 108 height 108
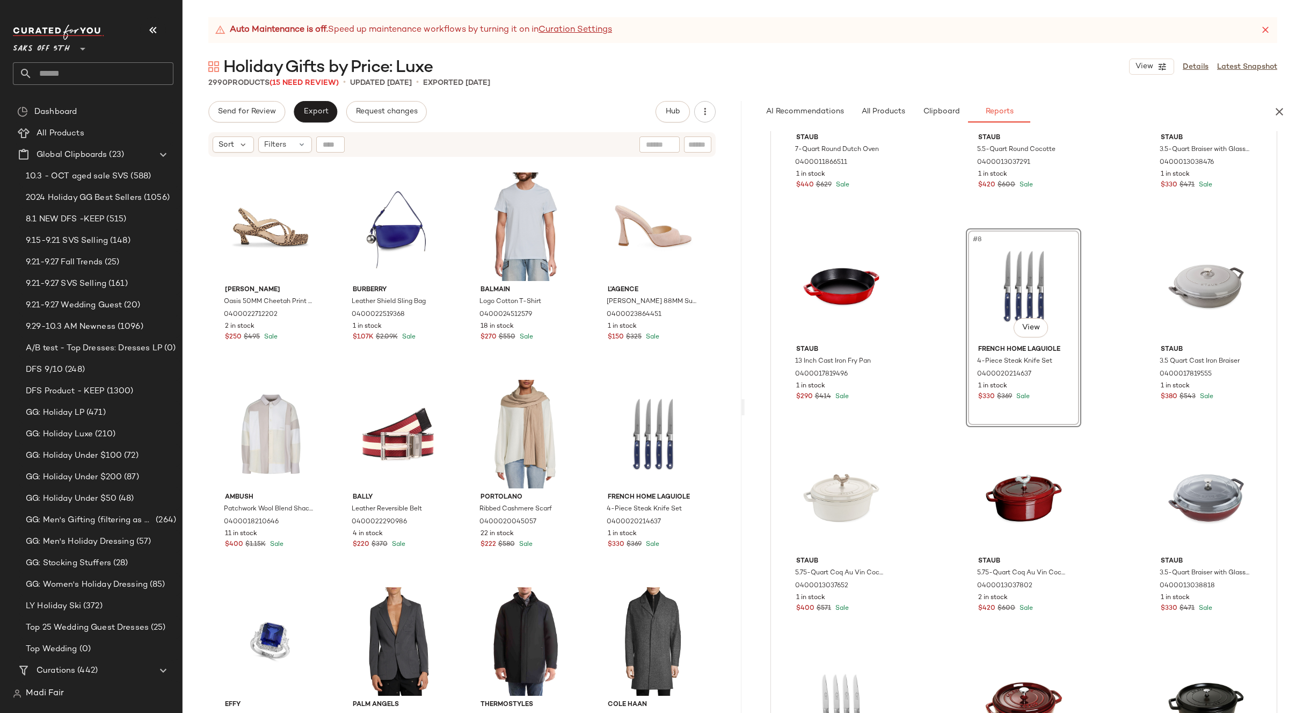
click at [994, 294] on div "#8 View" at bounding box center [1024, 286] width 108 height 108
click at [645, 435] on div "#1048 View" at bounding box center [653, 434] width 108 height 108
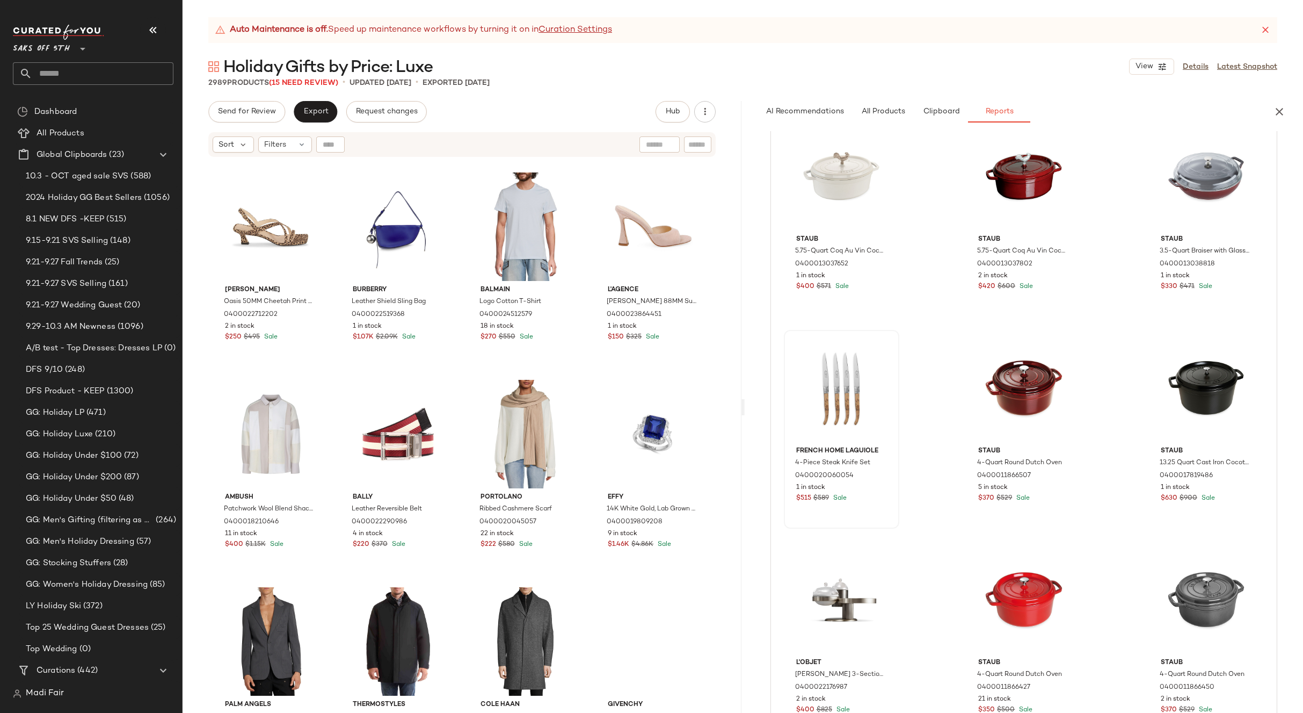
scroll to position [913, 0]
click at [829, 376] on div "#13 View" at bounding box center [842, 387] width 108 height 108
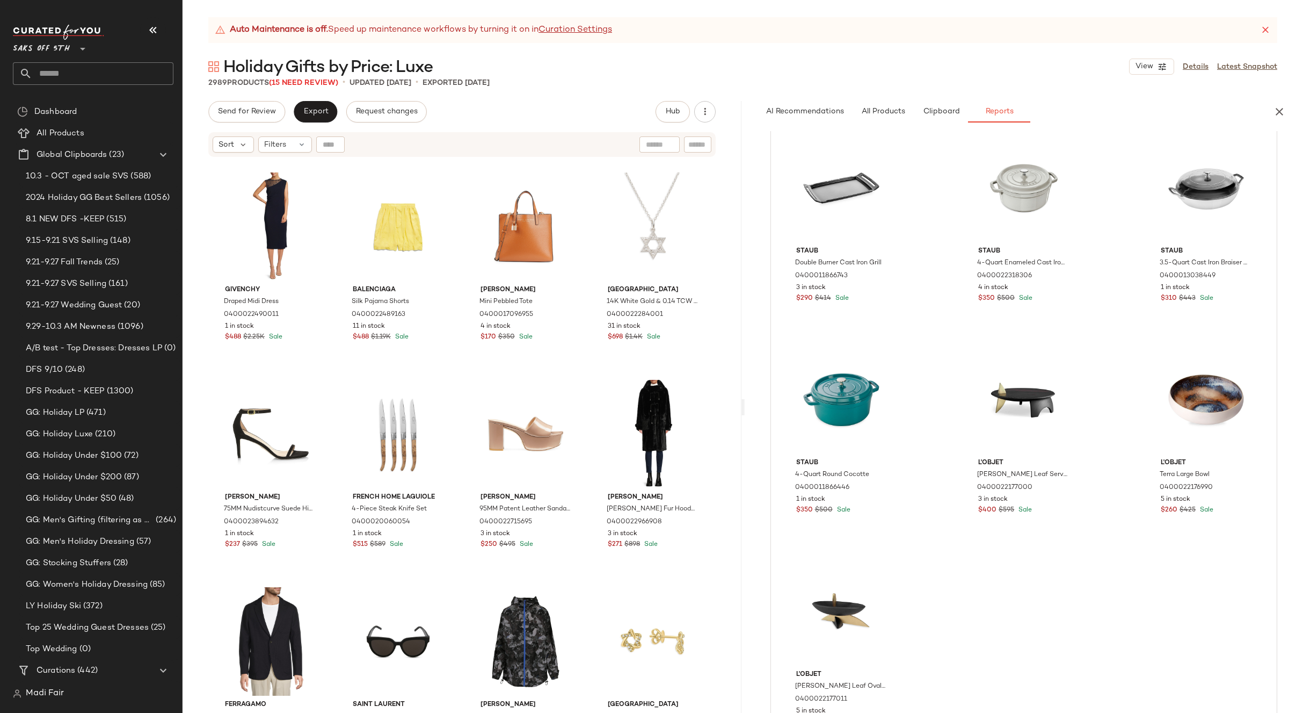
scroll to position [1987, 0]
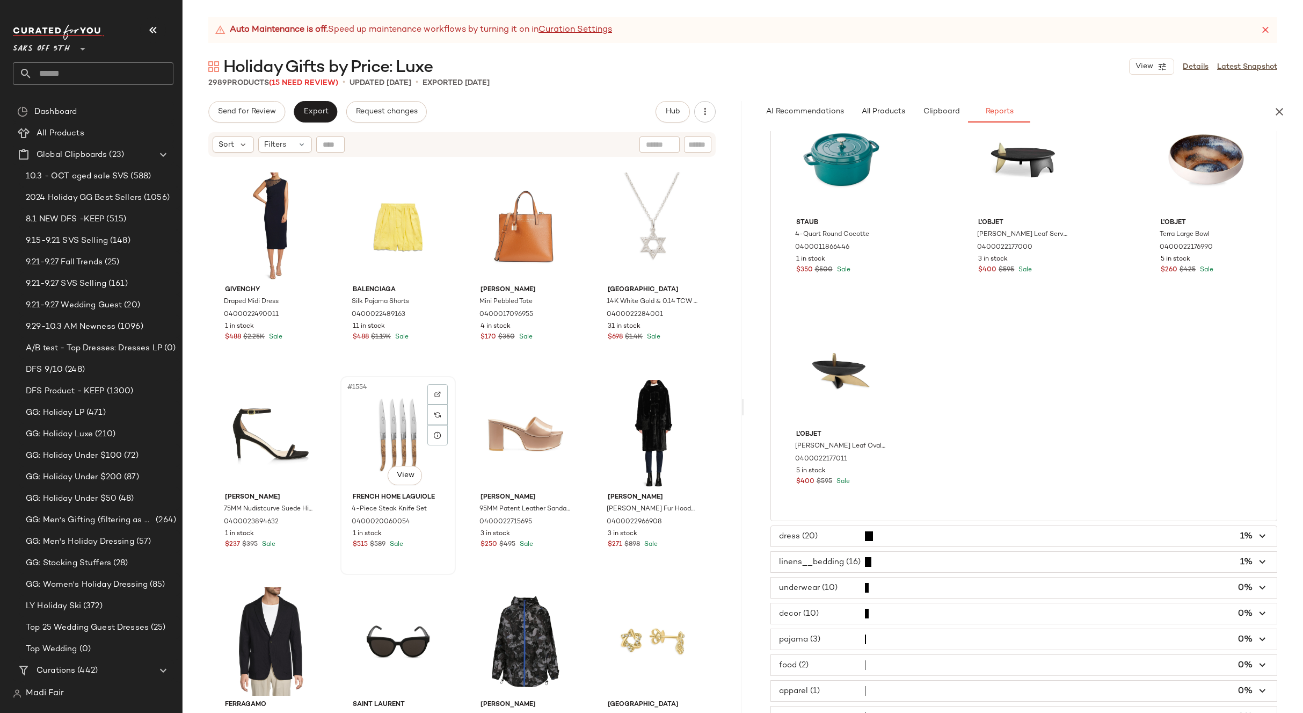
click at [382, 418] on div "#1554 View" at bounding box center [398, 434] width 108 height 108
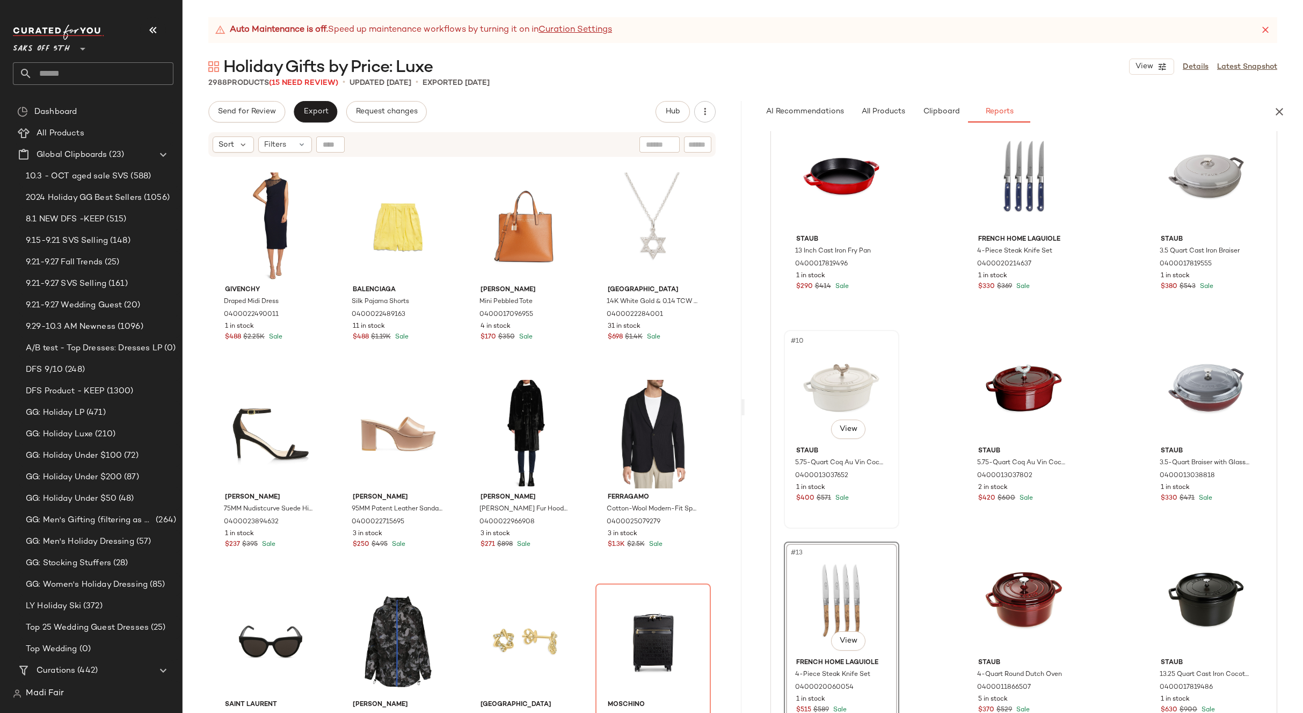
scroll to position [698, 0]
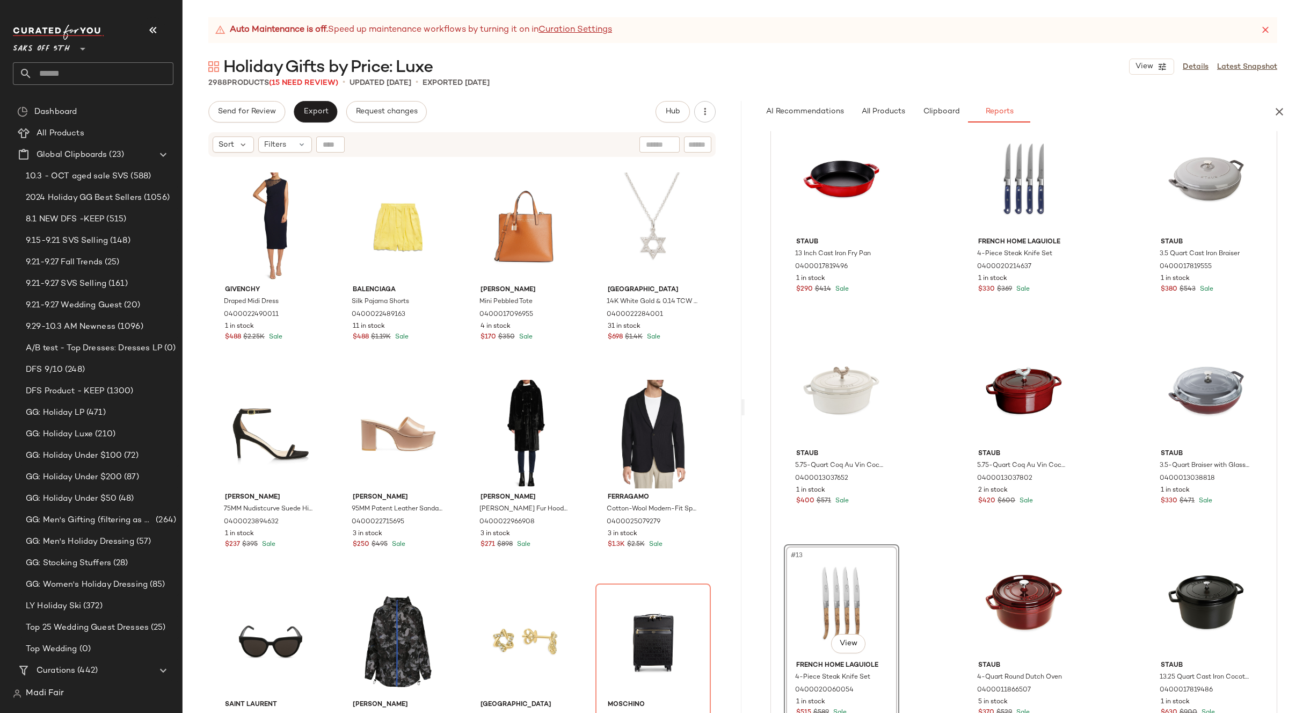
click at [820, 584] on div "#13 View" at bounding box center [842, 602] width 108 height 108
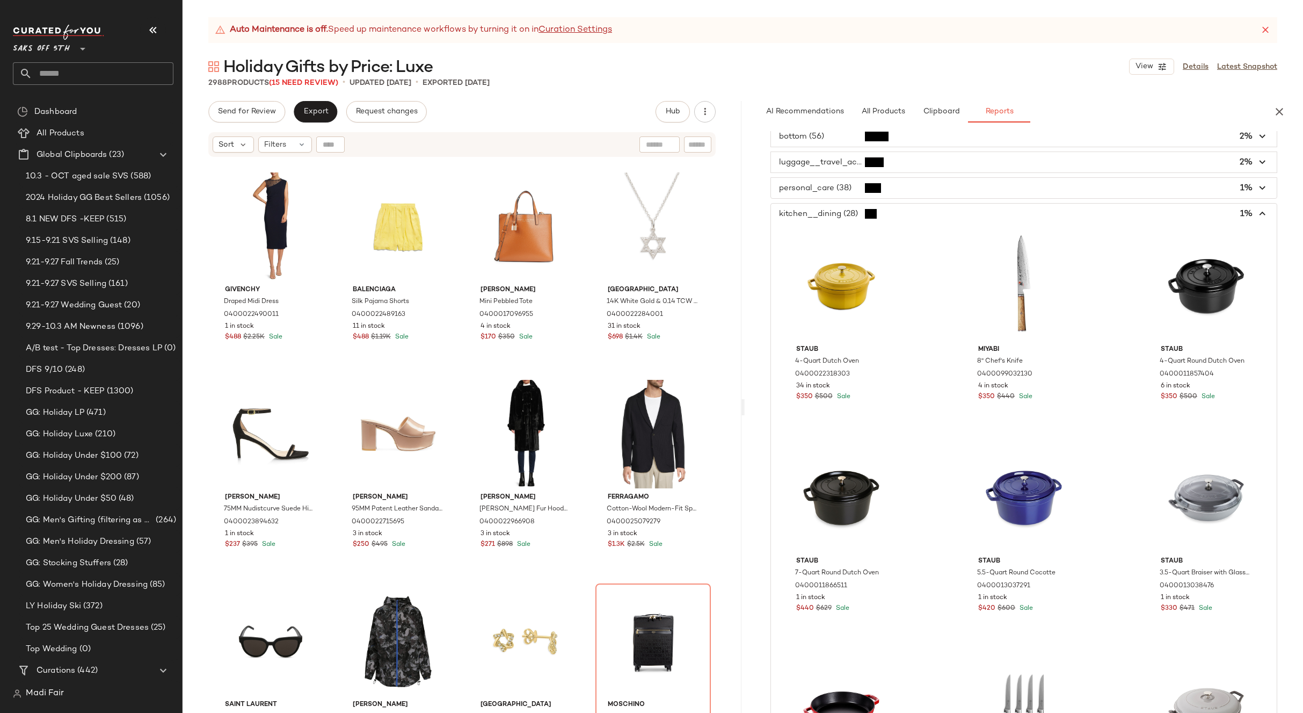
scroll to position [0, 0]
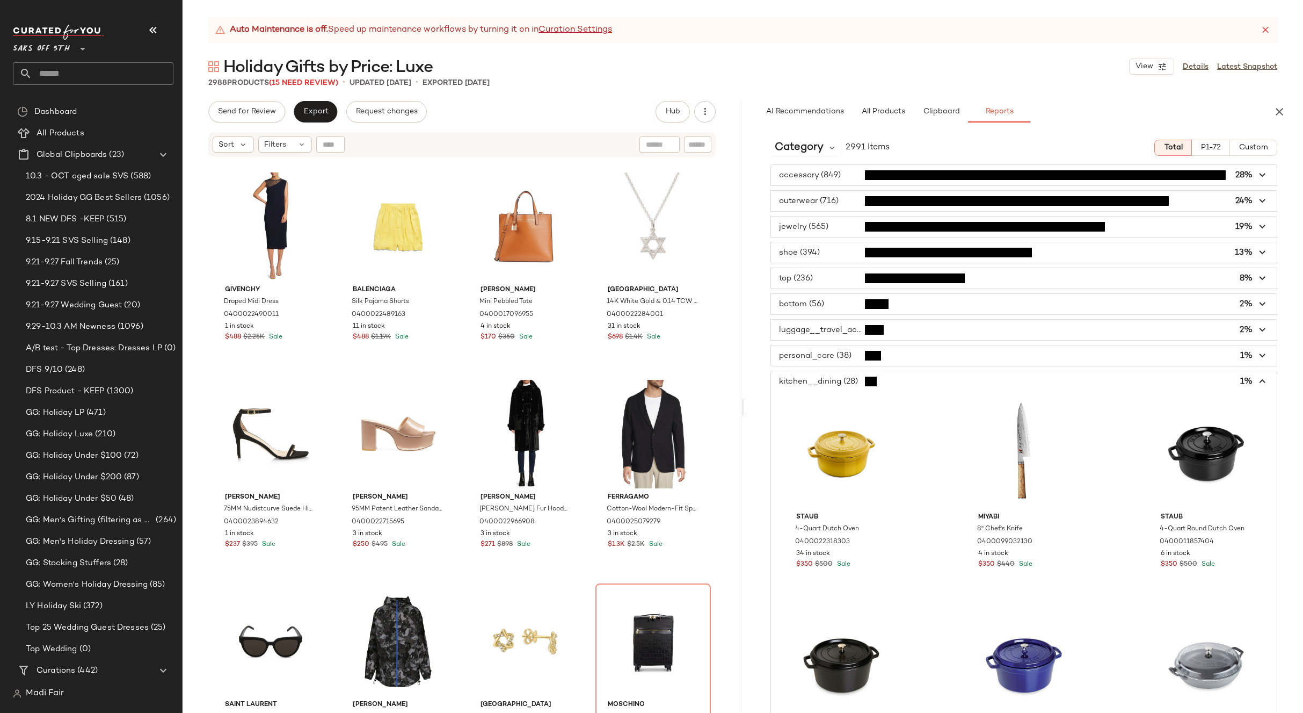
click at [892, 379] on span "button" at bounding box center [1024, 381] width 506 height 20
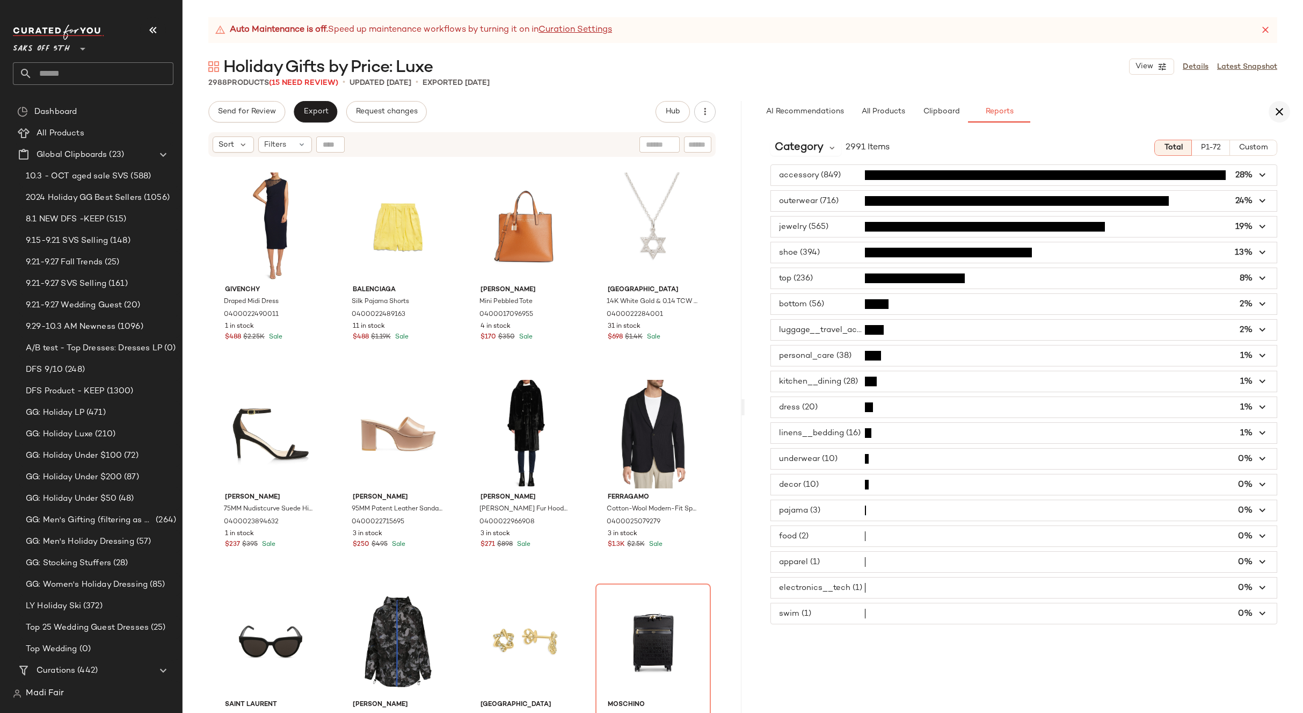
click at [1275, 110] on icon "button" at bounding box center [1279, 111] width 13 height 13
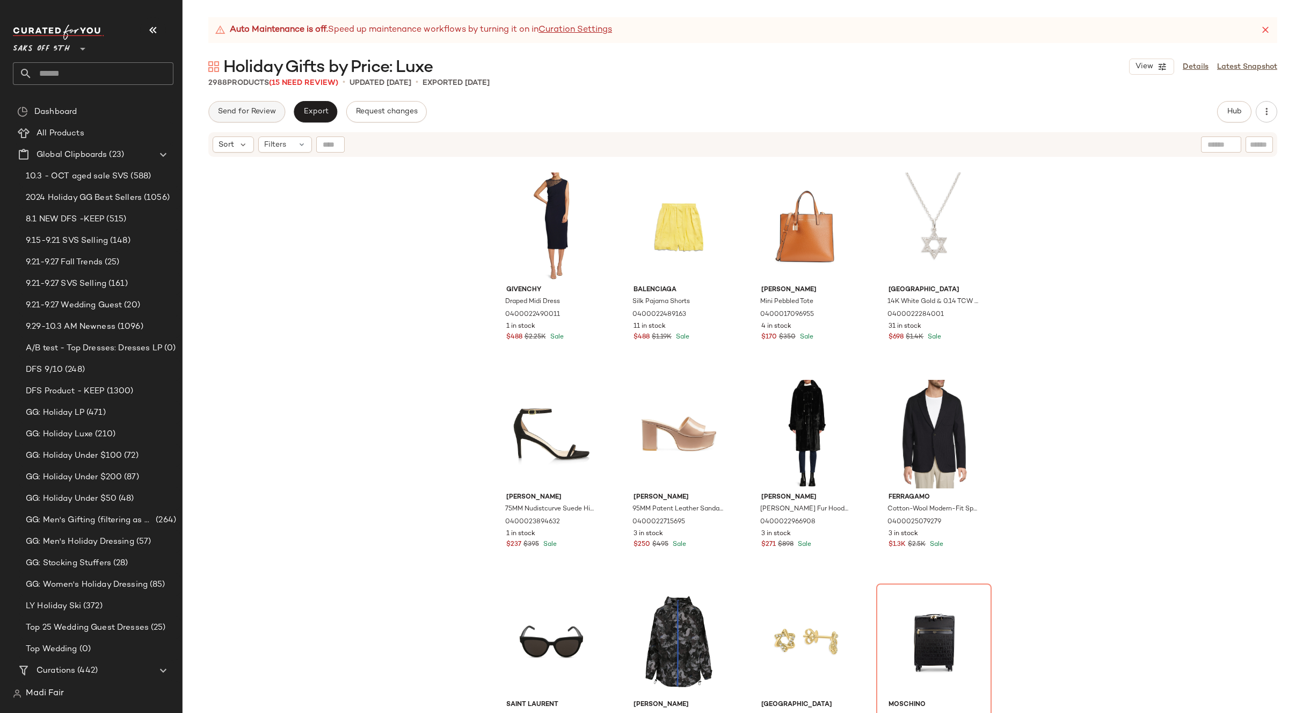
click at [255, 113] on span "Send for Review" at bounding box center [246, 111] width 59 height 9
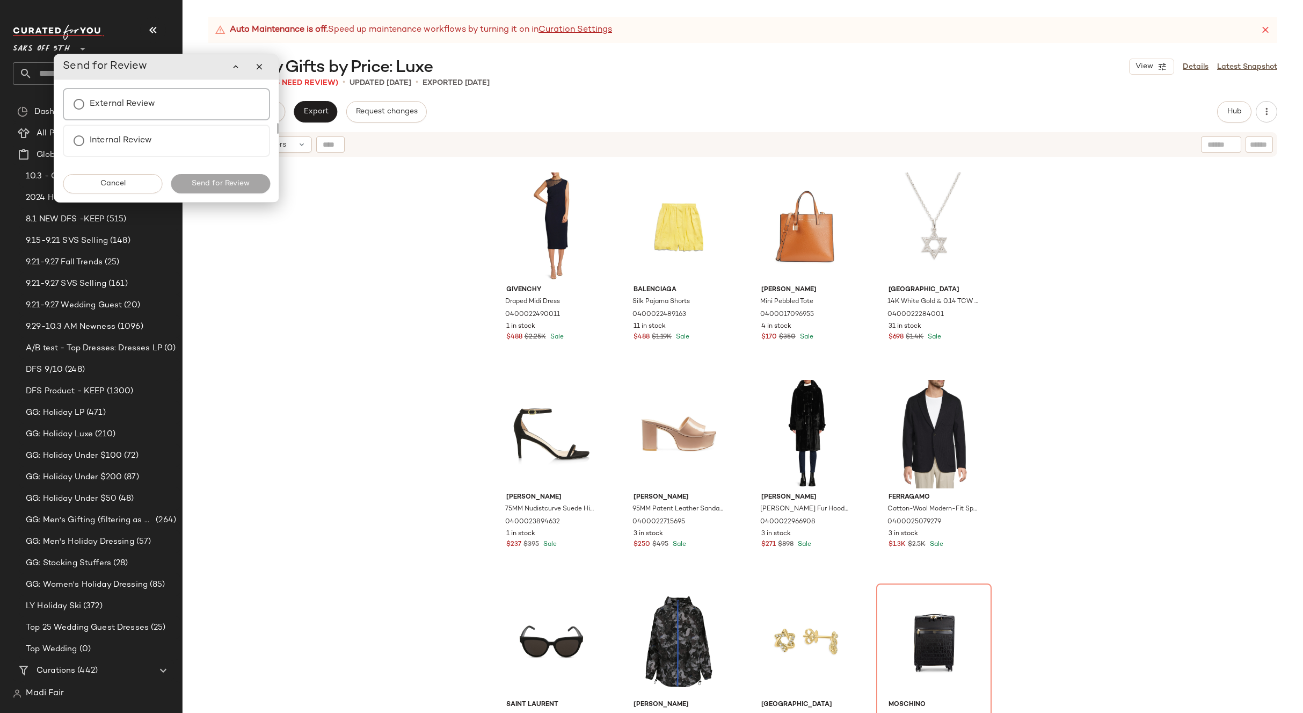
click at [140, 107] on label "External Review" at bounding box center [123, 103] width 66 height 21
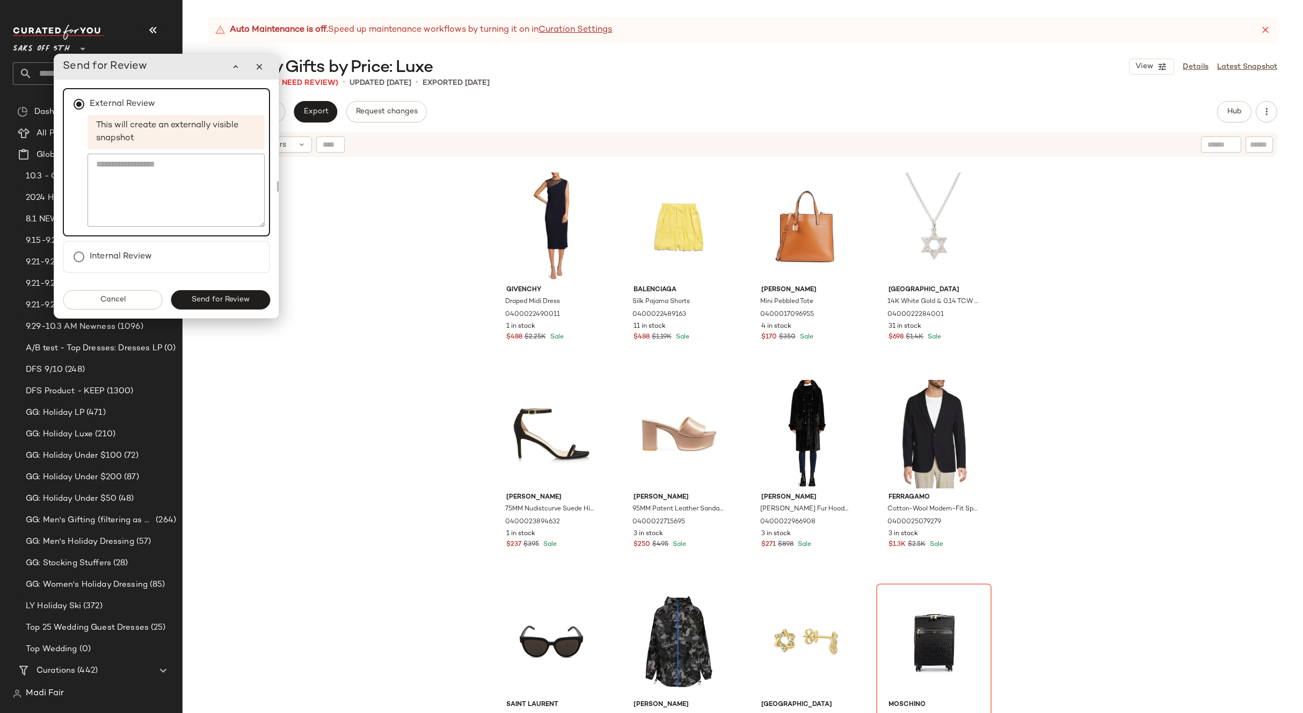
click at [369, 309] on div "Givenchy Draped Midi Dress 0400022490011 1 in stock $488 $2.25K Sale Balenciaga…" at bounding box center [743, 449] width 1121 height 582
click at [256, 74] on button "button" at bounding box center [259, 66] width 21 height 21
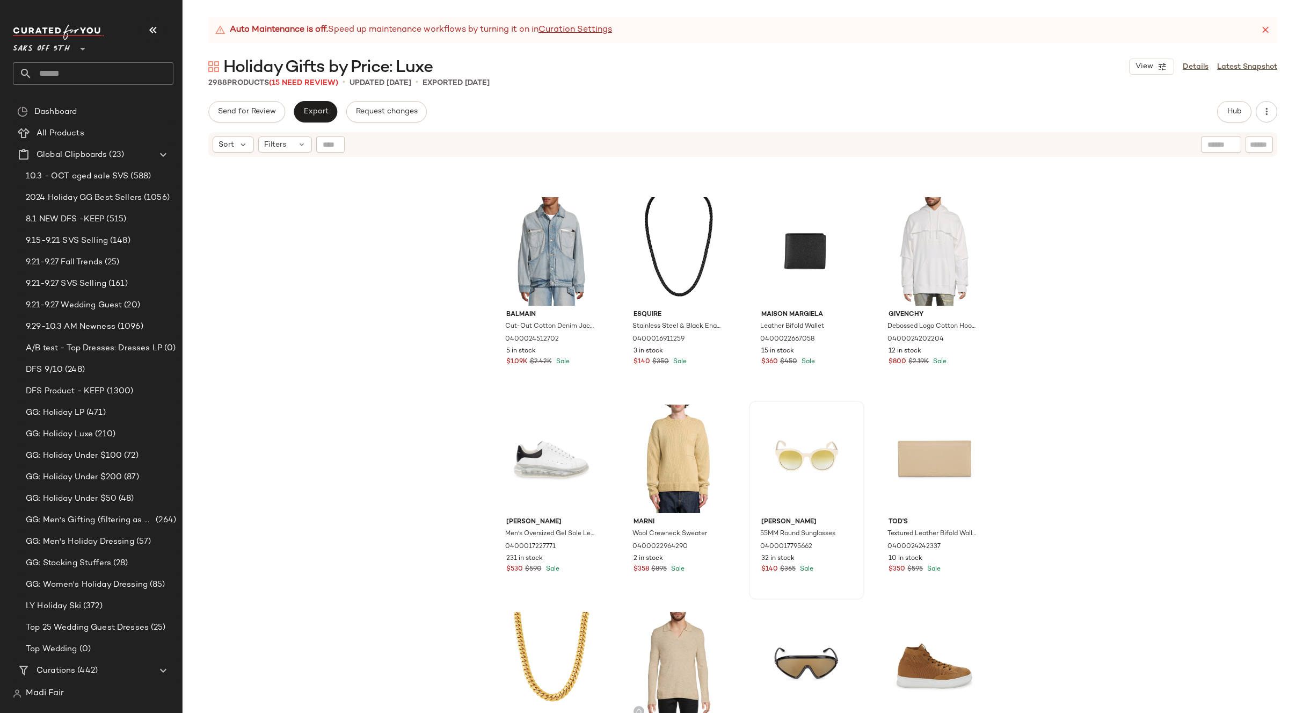
scroll to position [1405, 0]
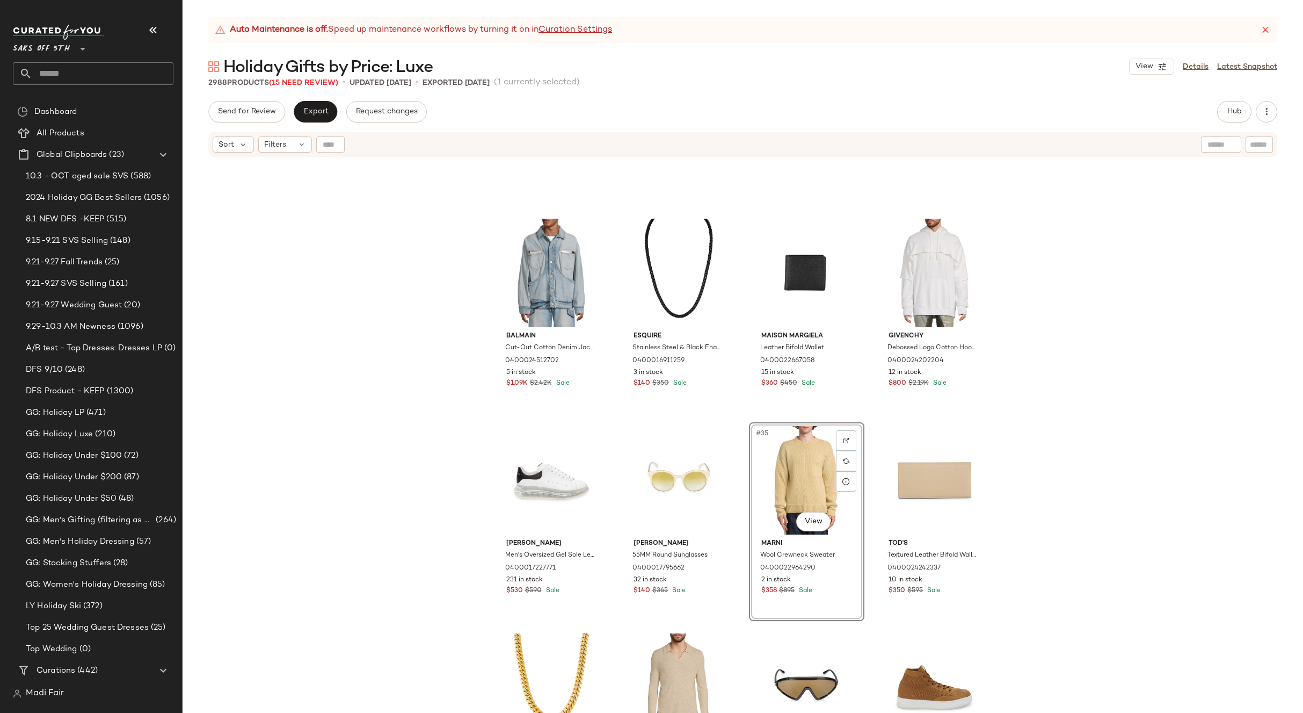
click at [1027, 456] on div "Balmain Cut-Out Cotton Denim Jacket 0400024512702 5 in stock $1.09K $2.42K Sale…" at bounding box center [743, 449] width 1121 height 582
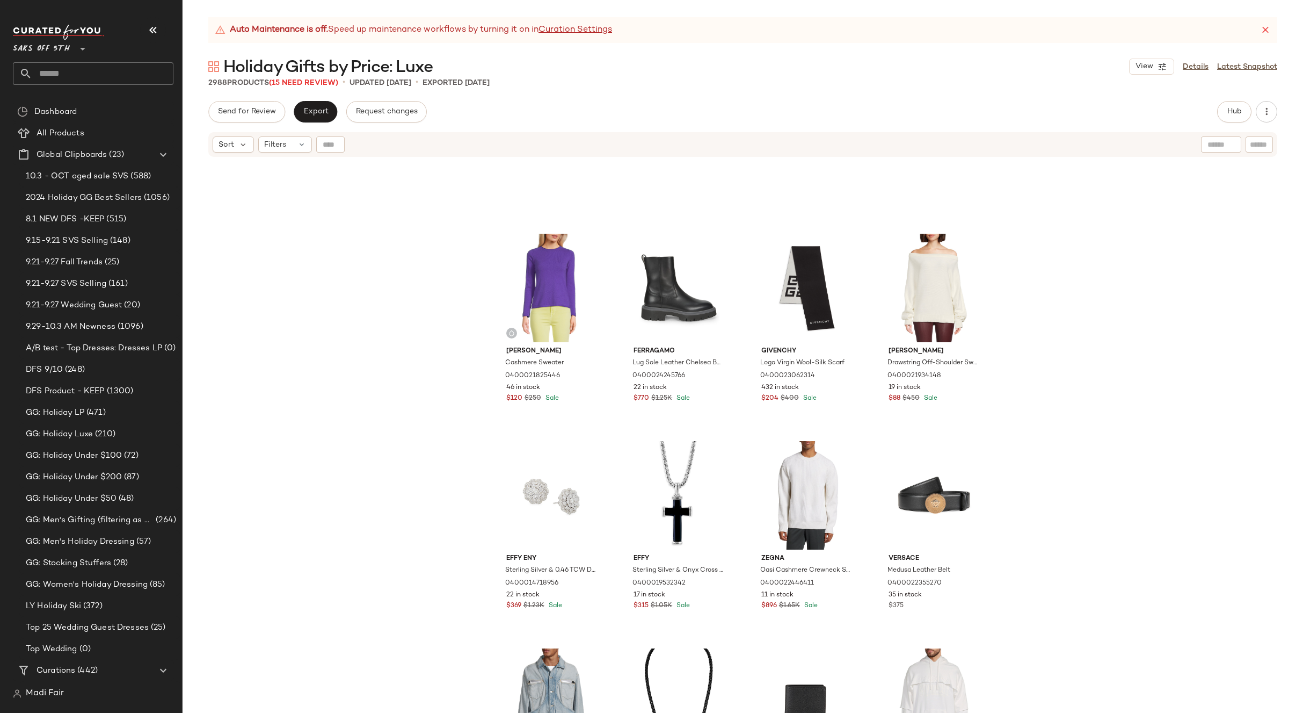
scroll to position [1136, 0]
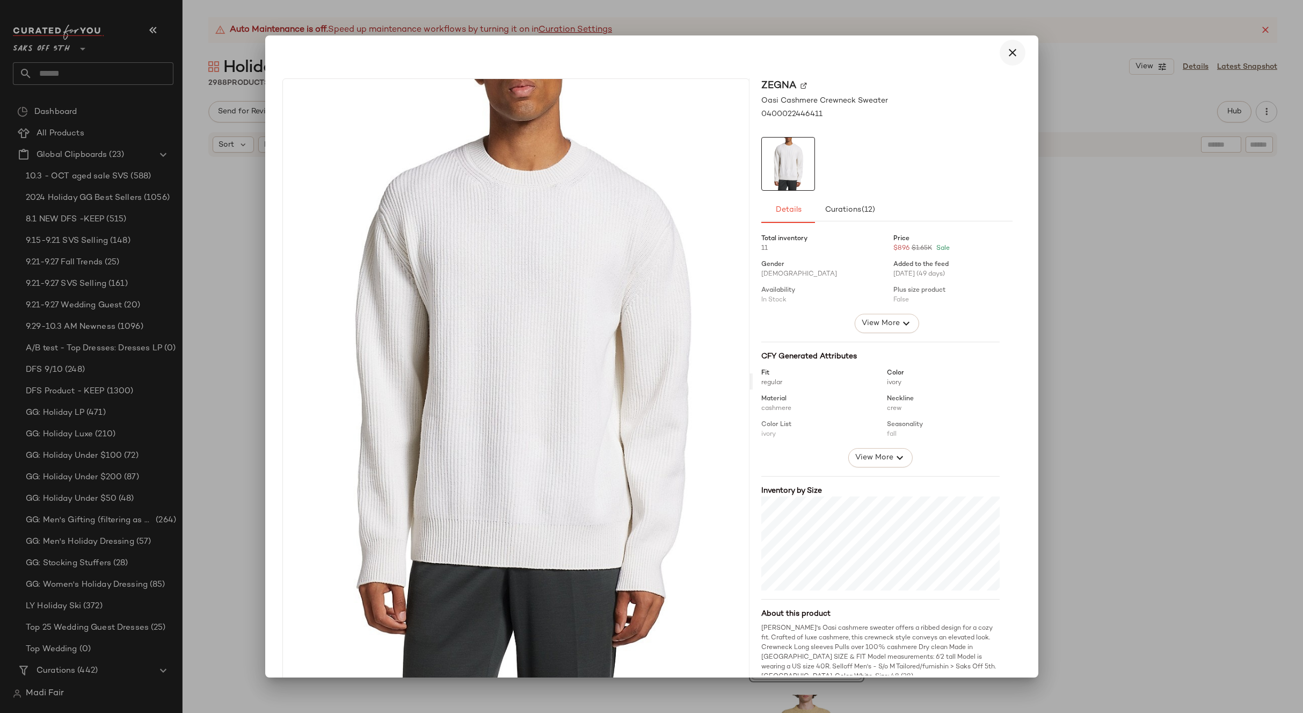
click at [1007, 49] on icon "button" at bounding box center [1012, 52] width 13 height 13
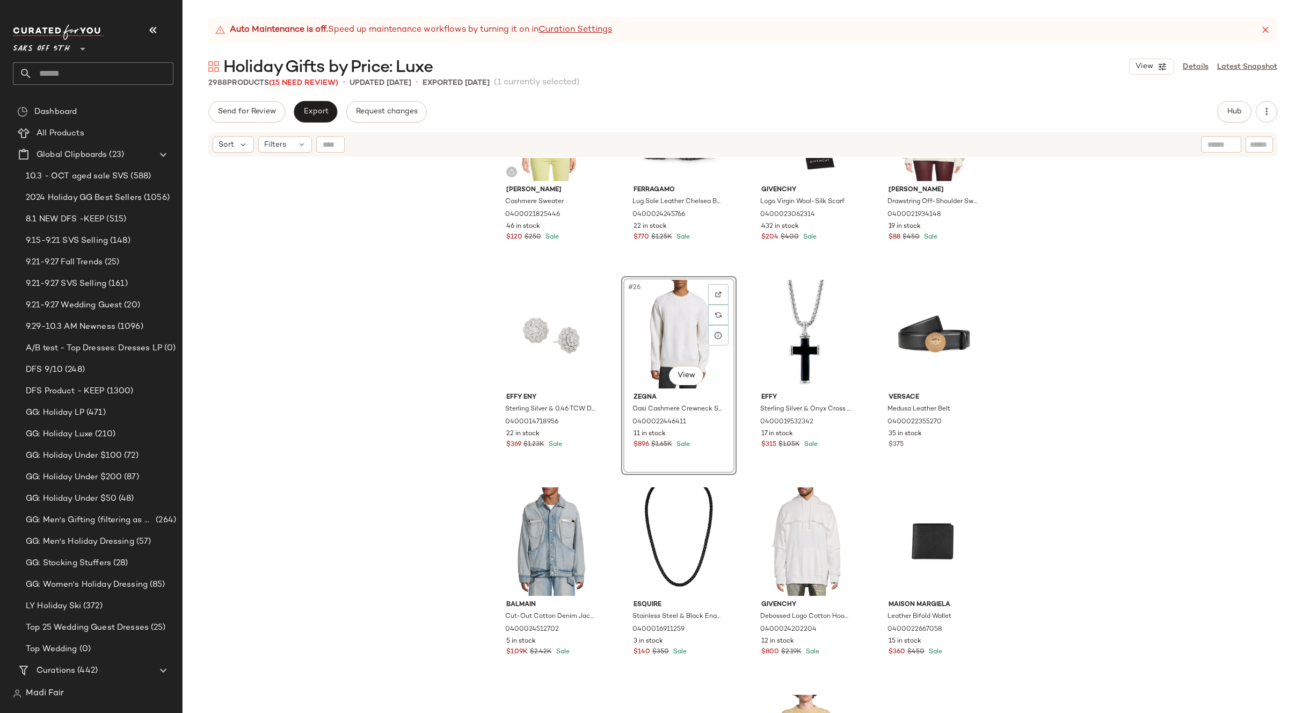
click at [1049, 401] on div "Sofia Cashmere Cashmere Sweater 0400021825446 46 in stock $120 $250 Sale Ferrag…" at bounding box center [743, 449] width 1121 height 582
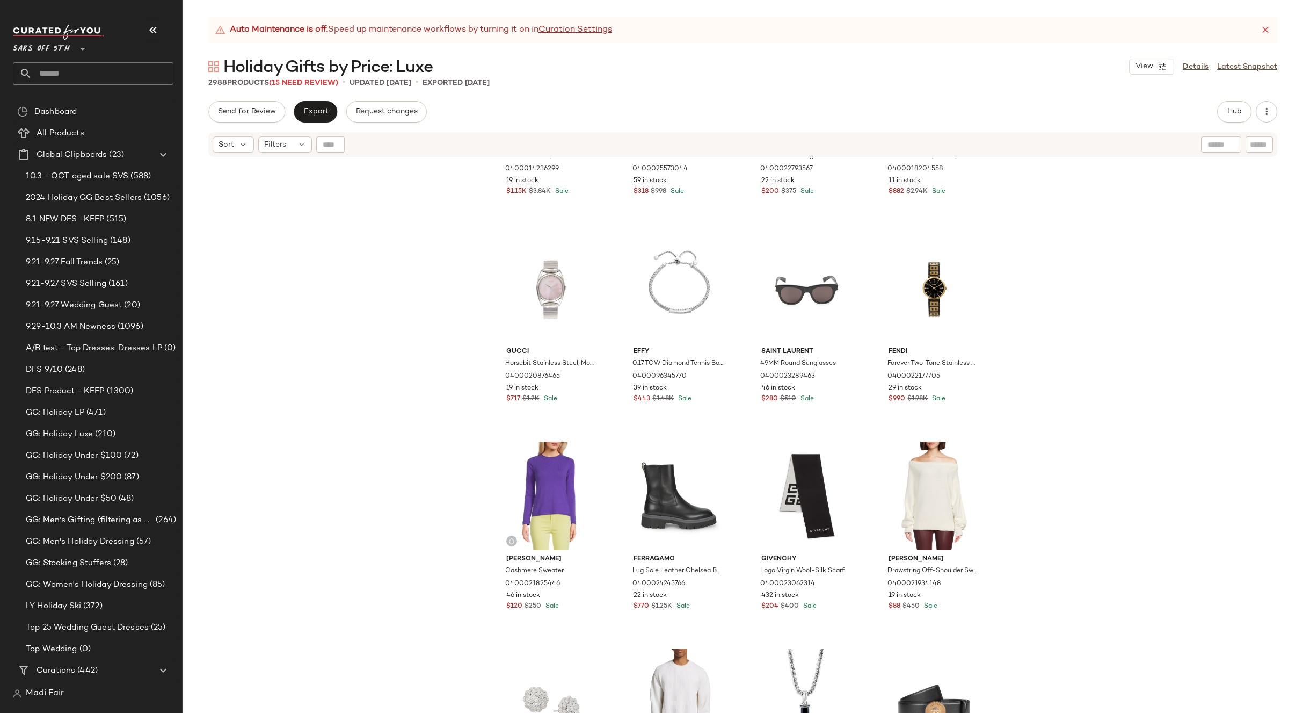
scroll to position [707, 0]
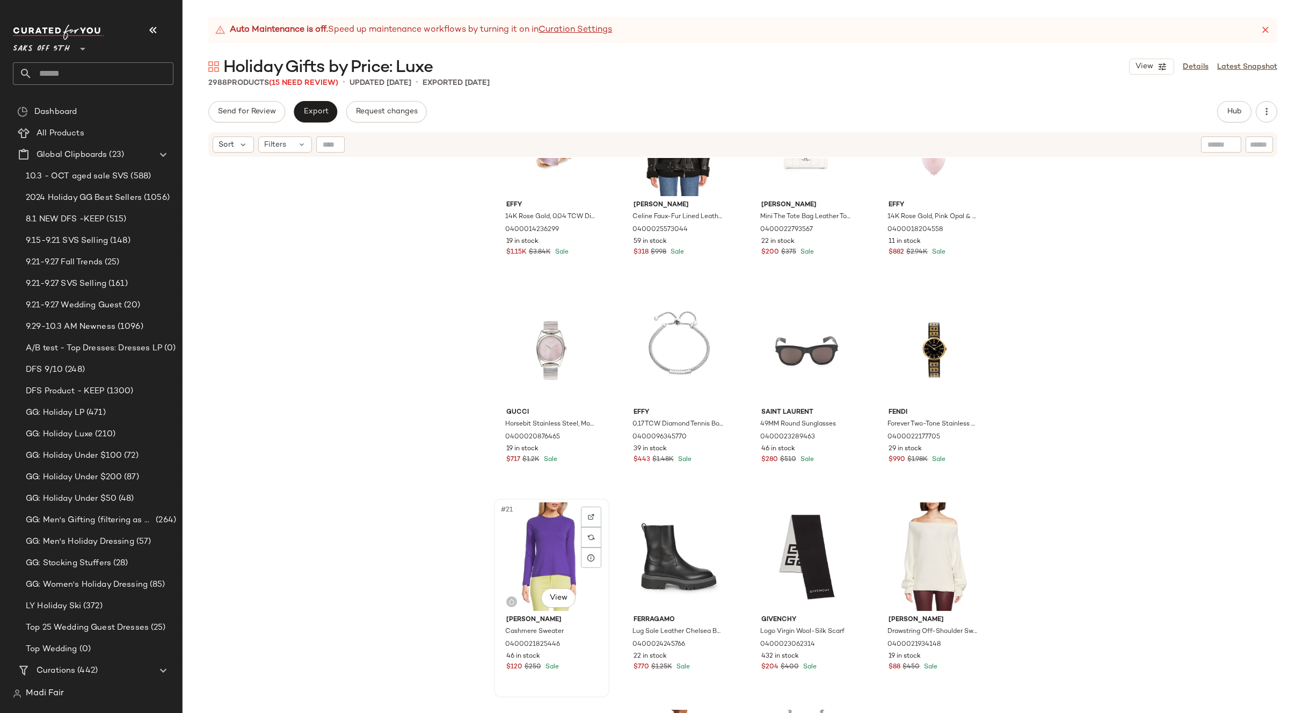
click at [532, 561] on div "#21 View" at bounding box center [552, 556] width 108 height 108
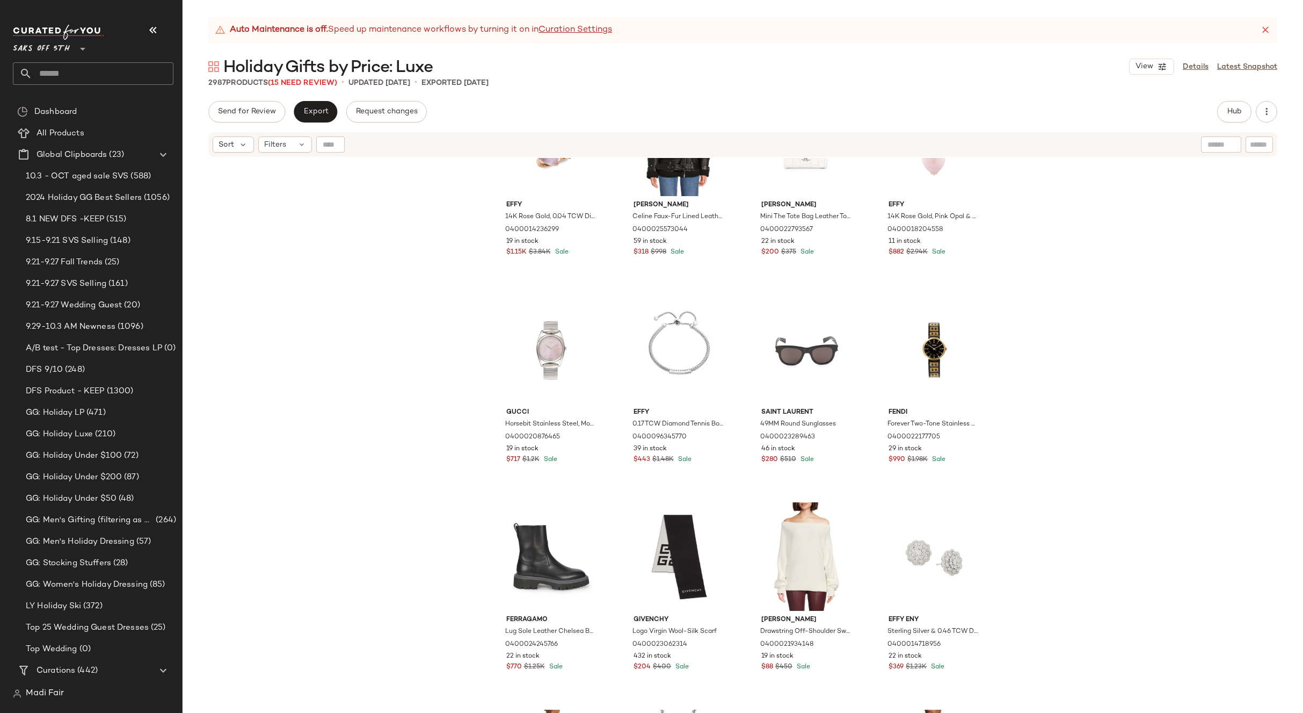
click at [452, 502] on div "Effy 14K Rose Gold, 0.04 TCW Diamond & Pink Amethyst Butterfly Ring 04000142362…" at bounding box center [743, 449] width 1121 height 582
click at [286, 146] on div "Filters" at bounding box center [285, 144] width 54 height 16
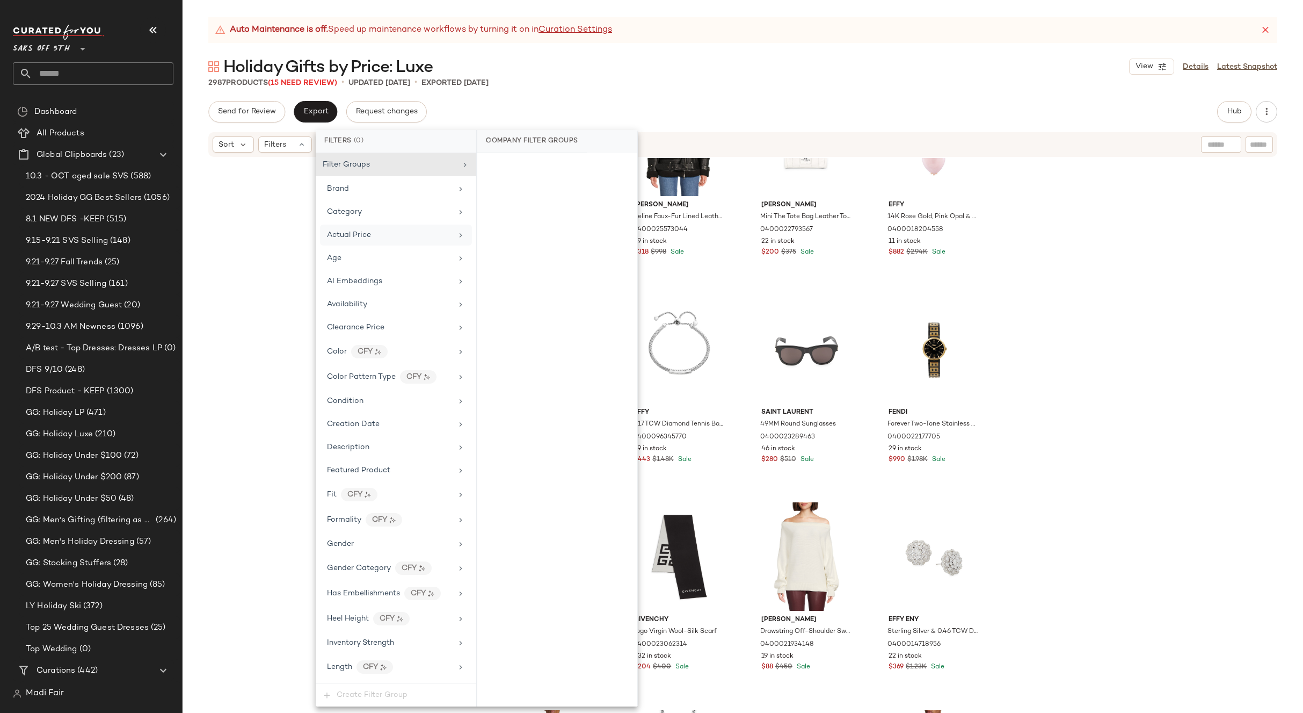
click at [368, 231] on span "Actual Price" at bounding box center [349, 235] width 44 height 8
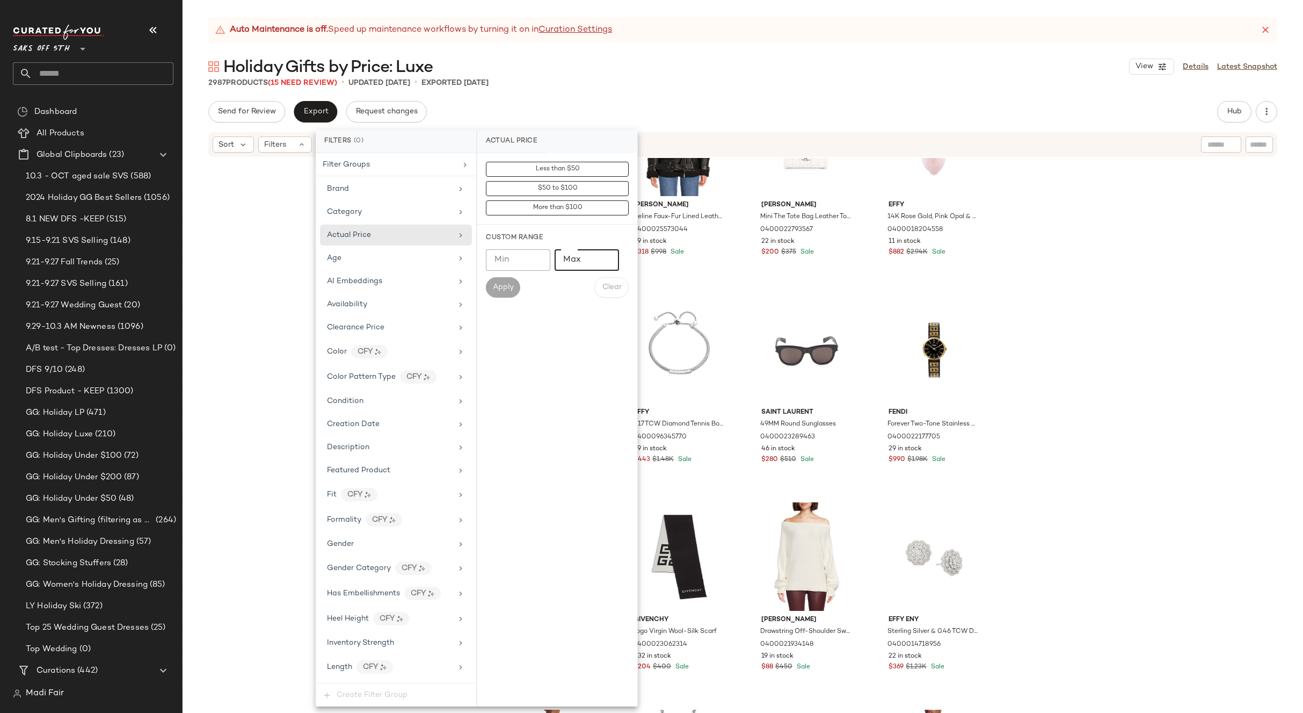
click at [571, 257] on input "Max" at bounding box center [587, 259] width 64 height 21
type input "*"
click at [518, 265] on input "Min" at bounding box center [518, 259] width 64 height 21
type input "*"
click at [572, 258] on input "Max" at bounding box center [587, 259] width 64 height 21
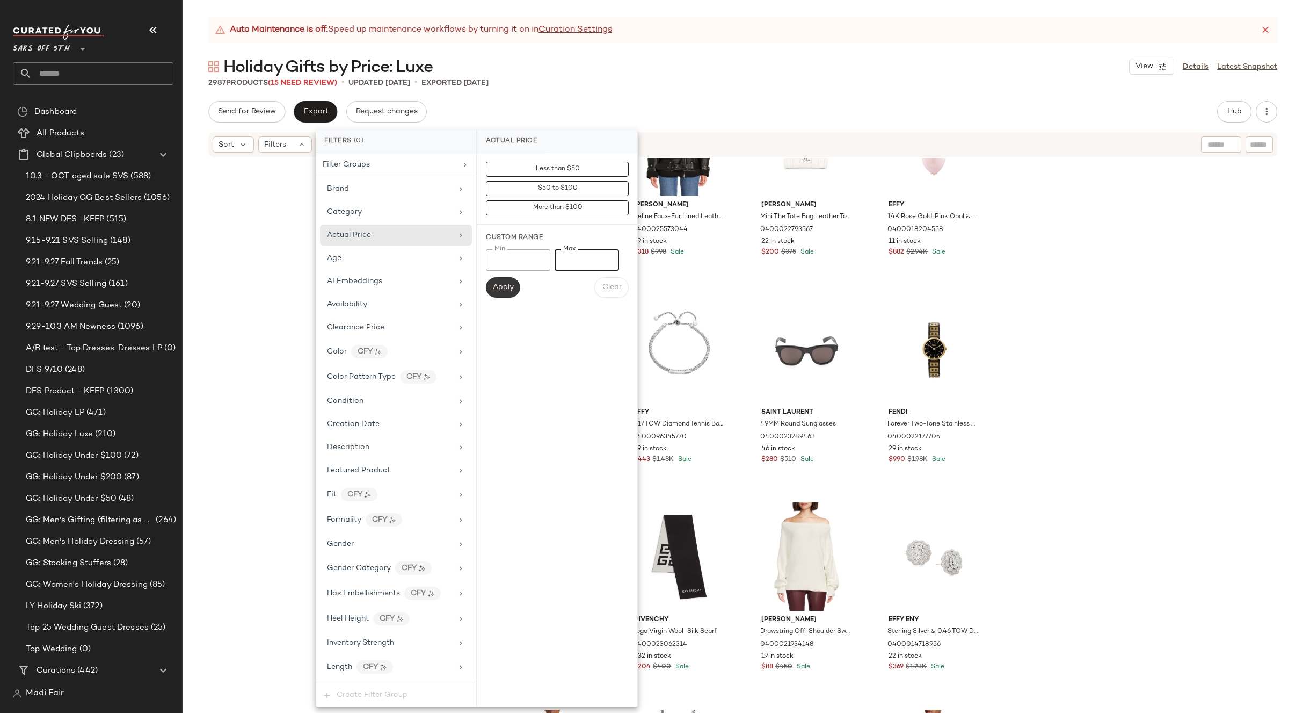
type input "***"
click at [497, 291] on span "Apply" at bounding box center [502, 287] width 21 height 9
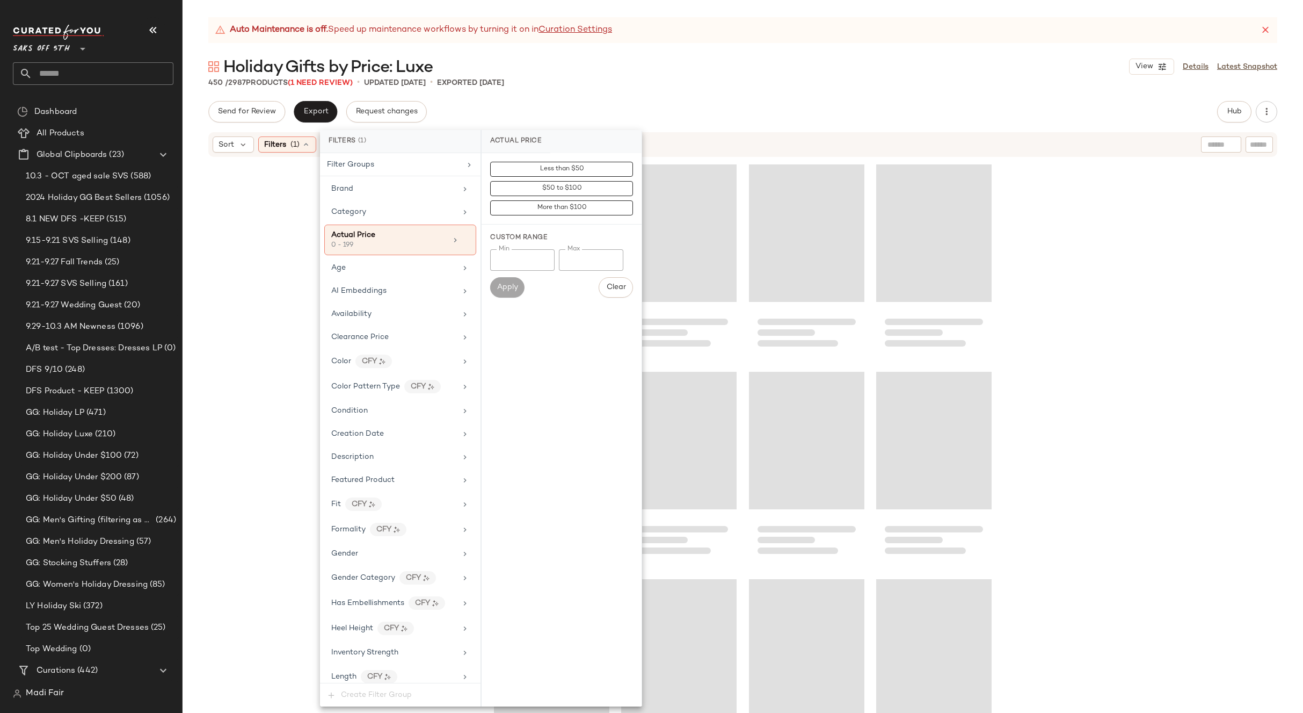
click at [602, 104] on div "Send for Review Export Request changes Hub Send for Review External Review This…" at bounding box center [742, 111] width 1069 height 21
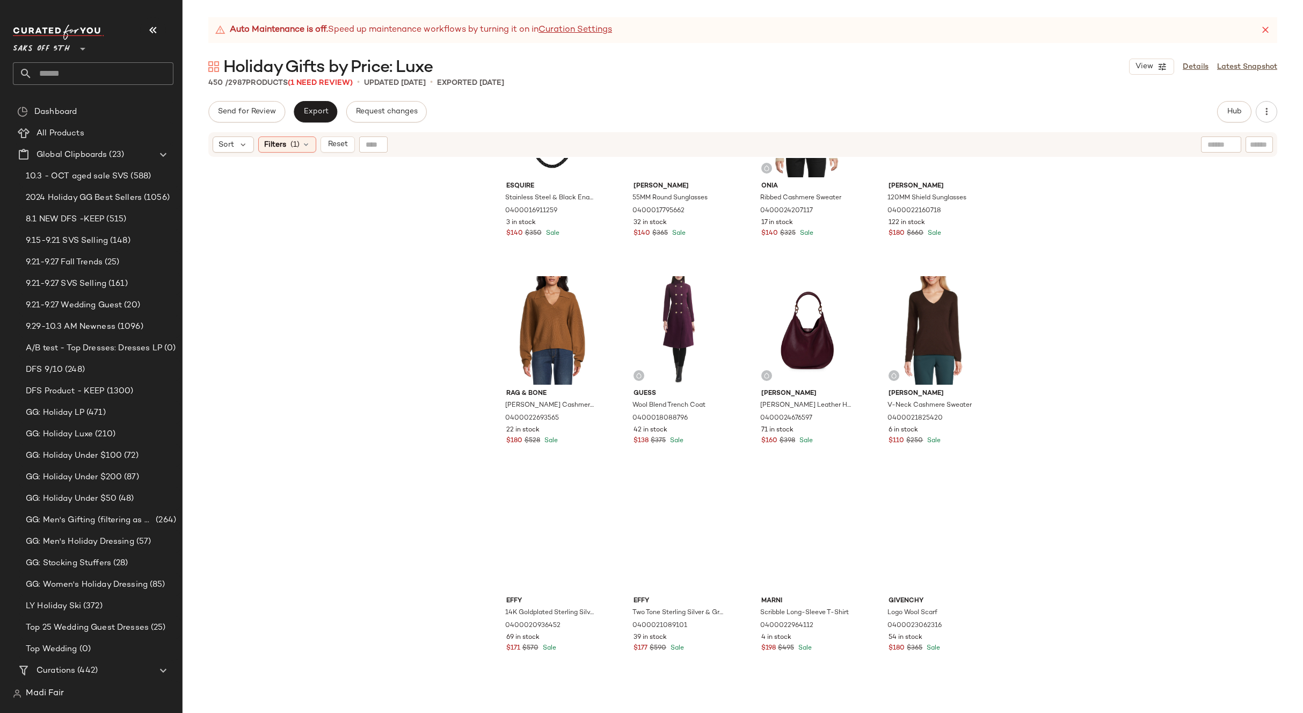
scroll to position [331, 0]
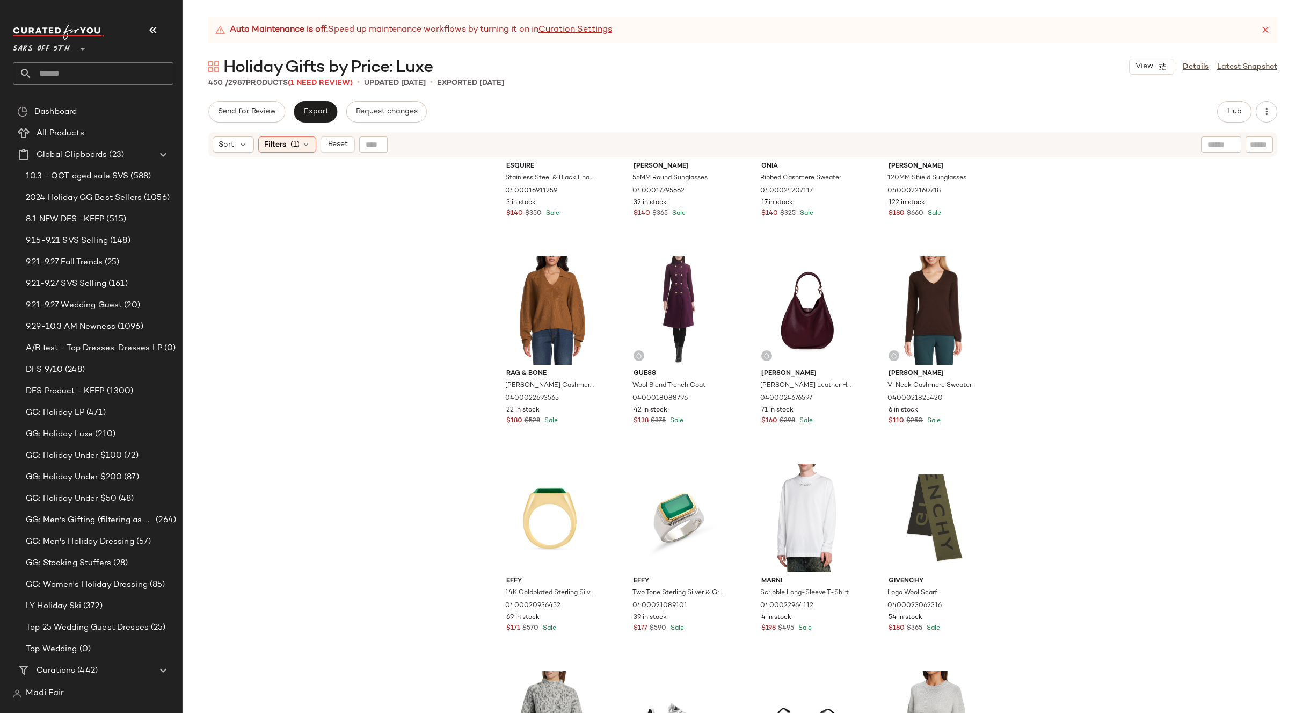
click at [1108, 249] on div "Esquire Stainless Steel & Black Enamel Box Chain Necklace/22" 0400016911259 3 i…" at bounding box center [743, 449] width 1121 height 582
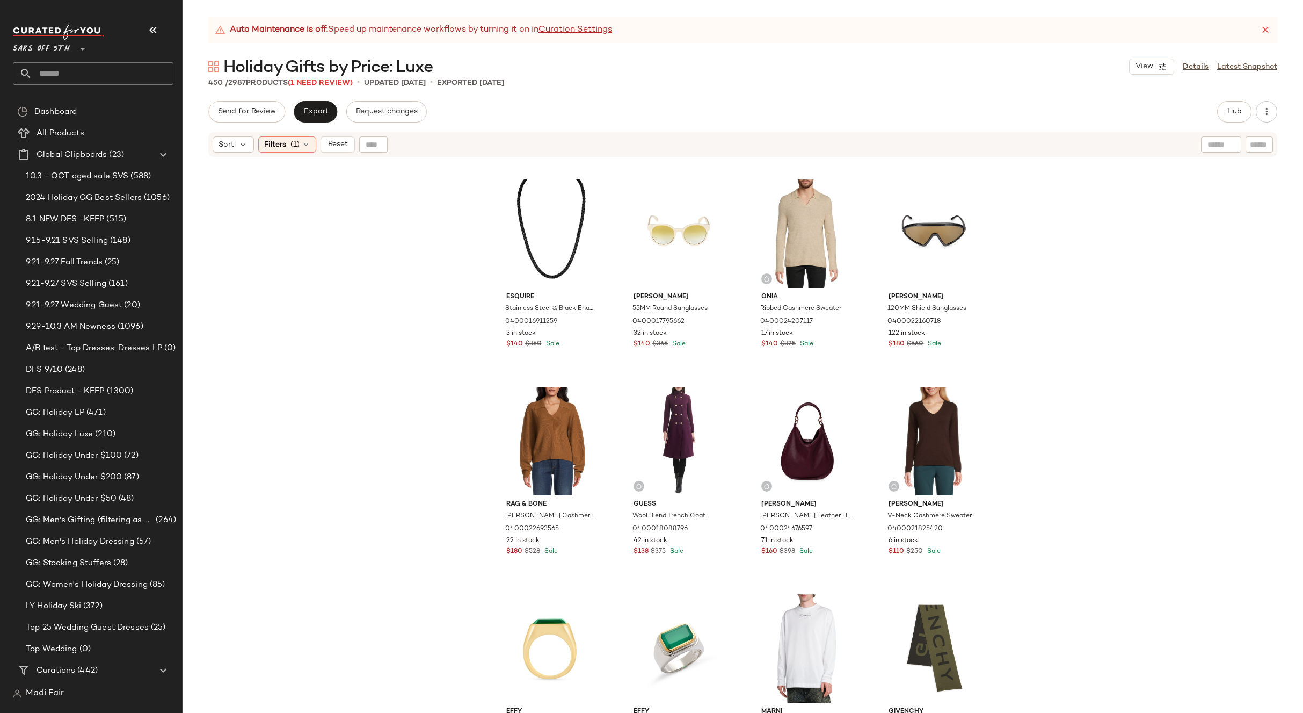
scroll to position [0, 0]
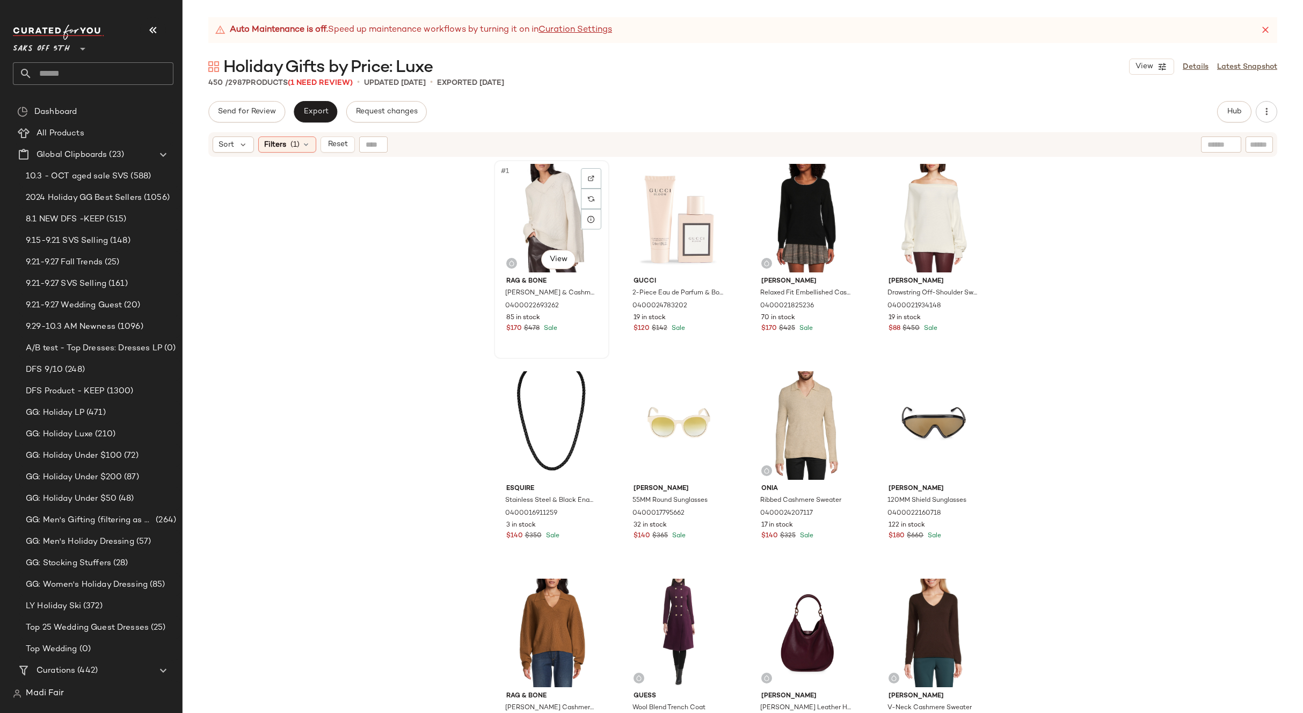
click at [542, 207] on div "#1 View" at bounding box center [552, 218] width 108 height 108
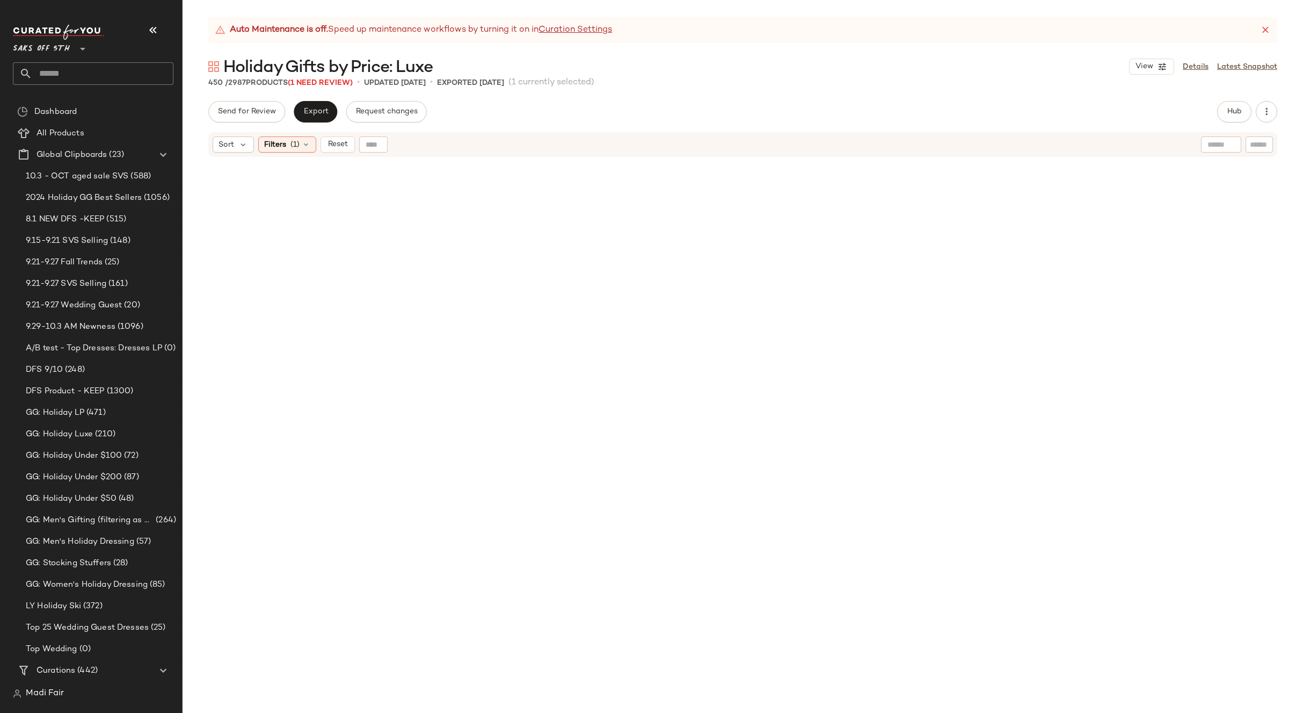
scroll to position [22844, 0]
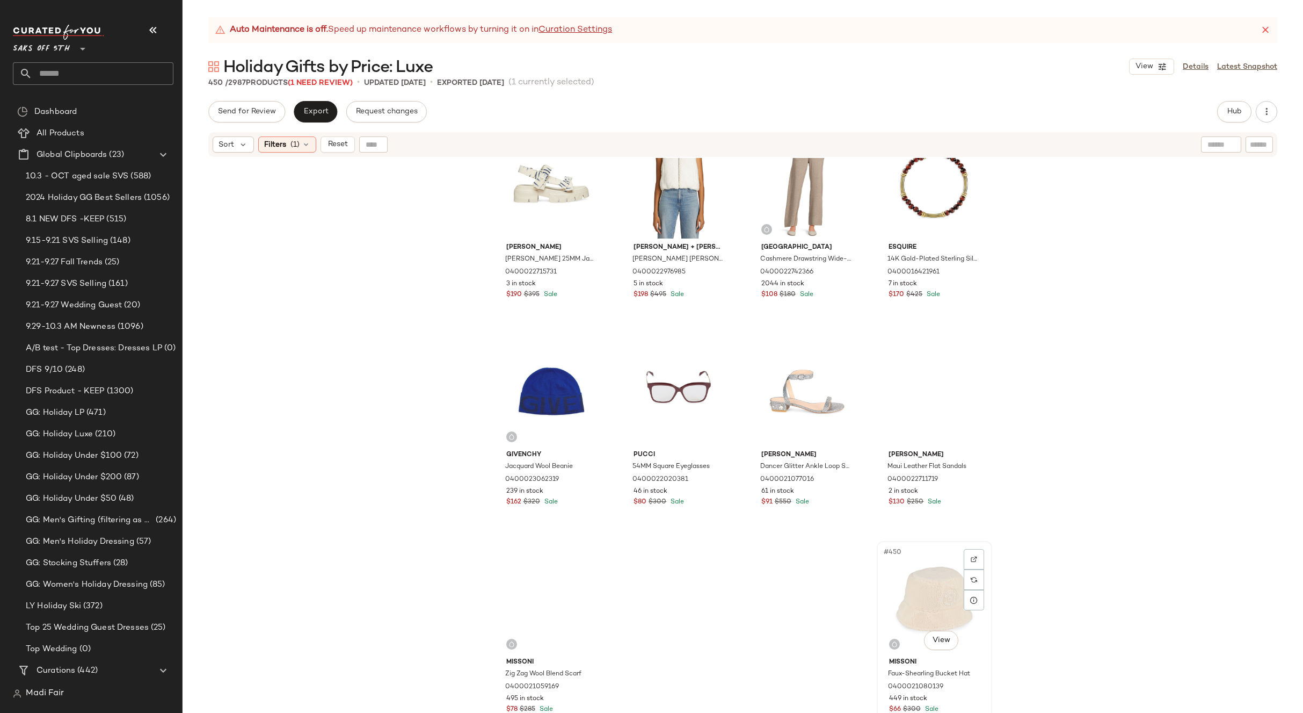
click at [935, 601] on div "#450 View" at bounding box center [935, 599] width 108 height 108
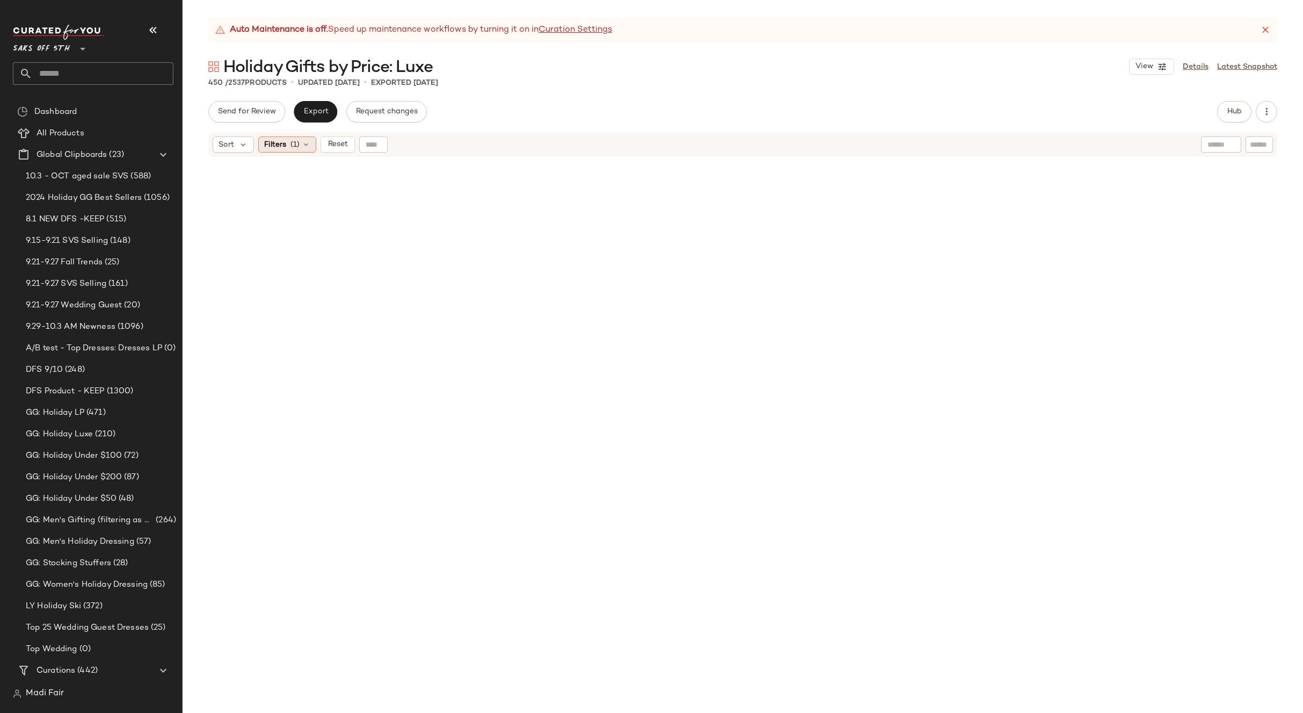
click at [289, 143] on div "Filters (1)" at bounding box center [287, 144] width 58 height 16
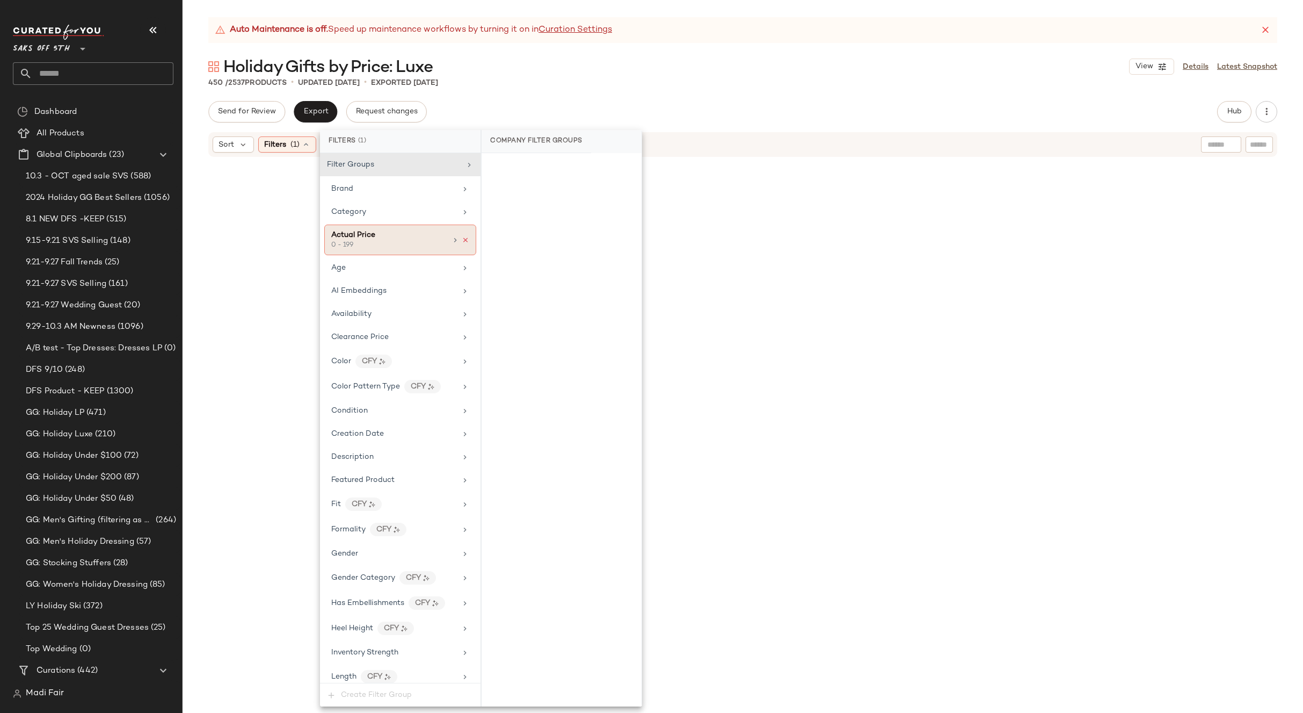
click at [462, 242] on icon at bounding box center [466, 240] width 8 height 8
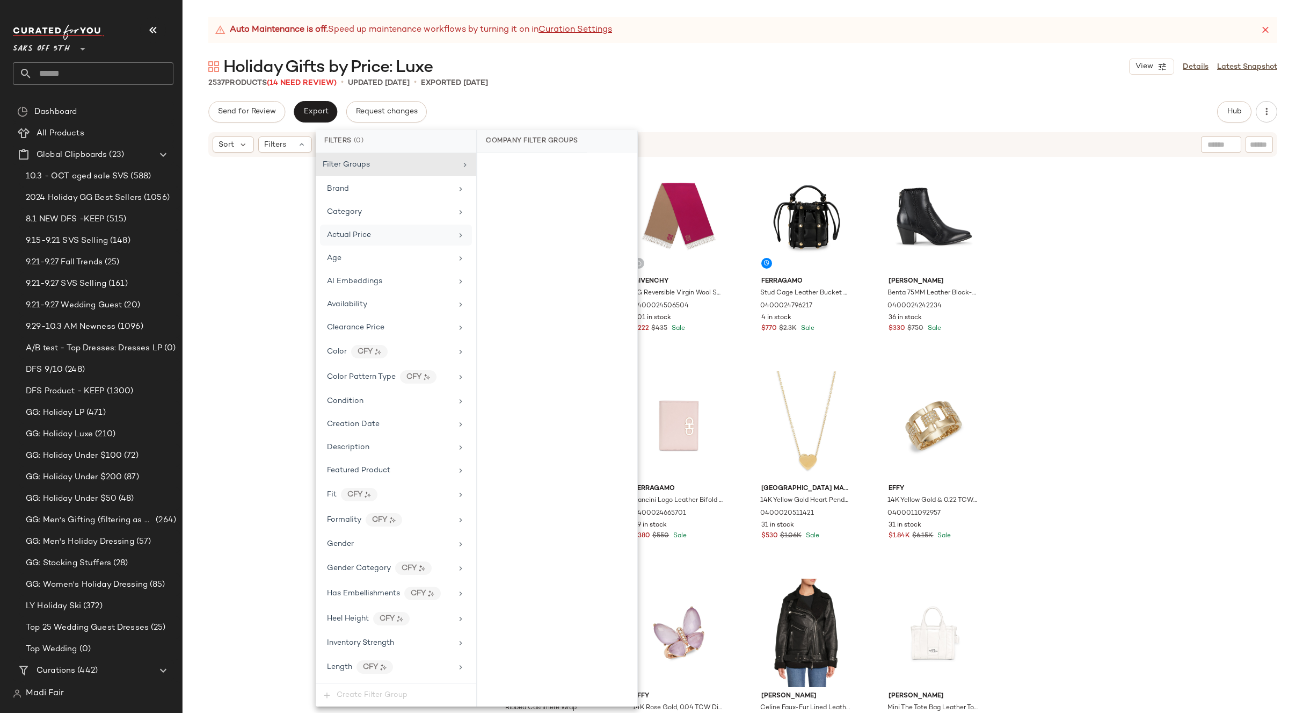
click at [545, 70] on div "Holiday Gifts by Price: Luxe View Details Latest Snapshot" at bounding box center [743, 66] width 1121 height 21
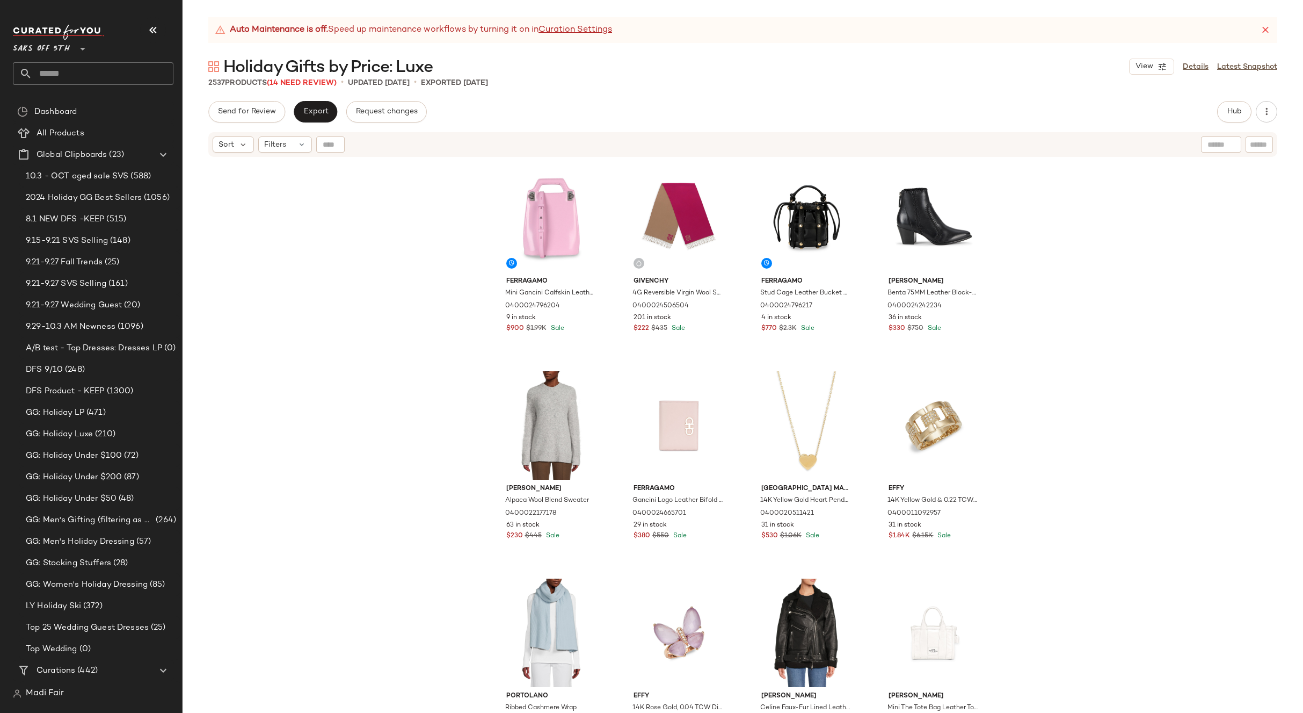
click at [401, 336] on div "Ferragamo Mini Gancini Calfskin Leather Crossbody Bag 0400024796204 9 in stock …" at bounding box center [743, 449] width 1121 height 582
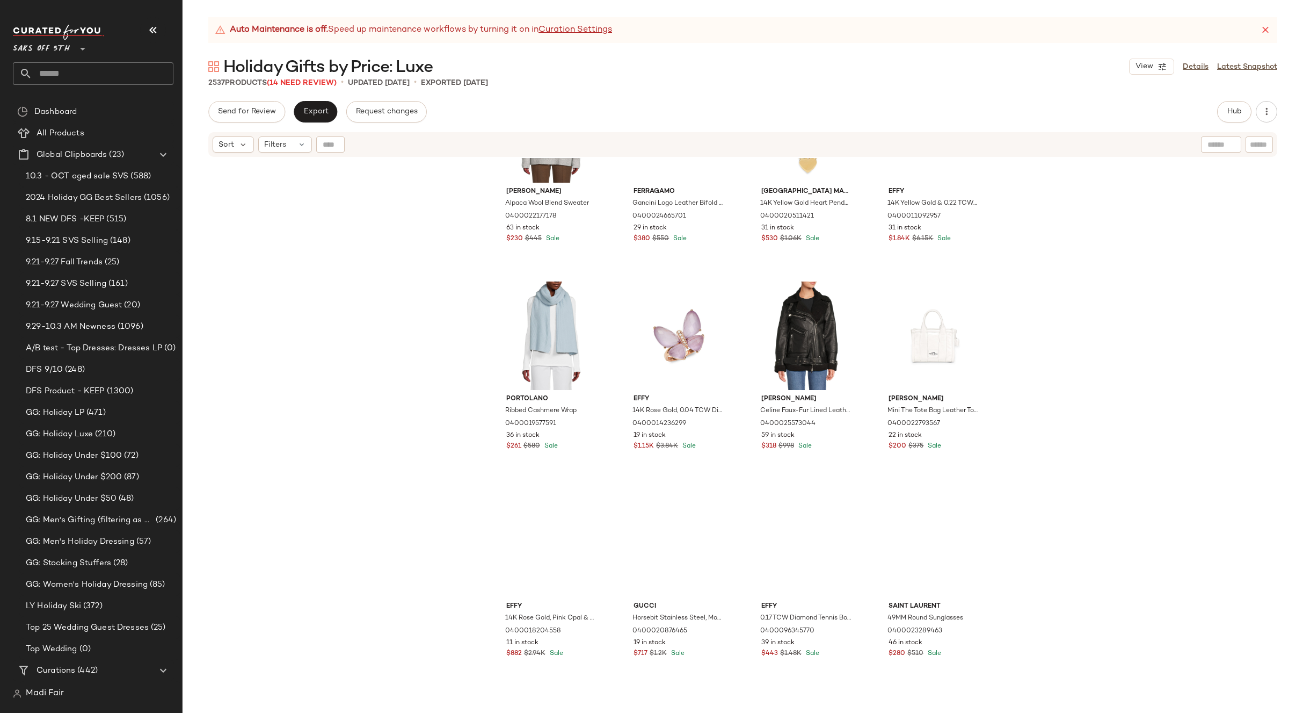
scroll to position [331, 0]
